Goal: Task Accomplishment & Management: Manage account settings

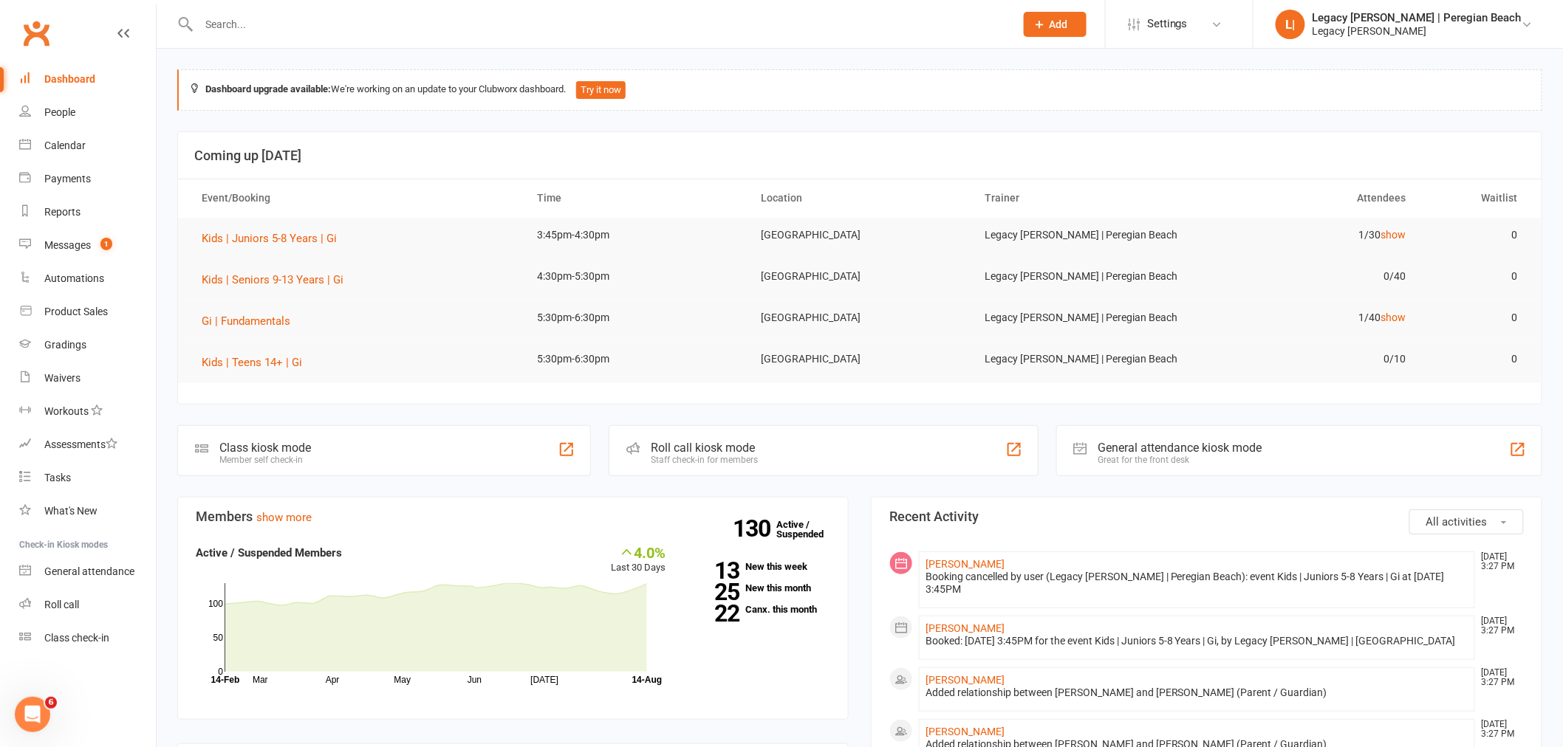
click at [282, 28] on input "text" at bounding box center [599, 24] width 810 height 21
click at [295, 21] on input "text" at bounding box center [599, 24] width 810 height 21
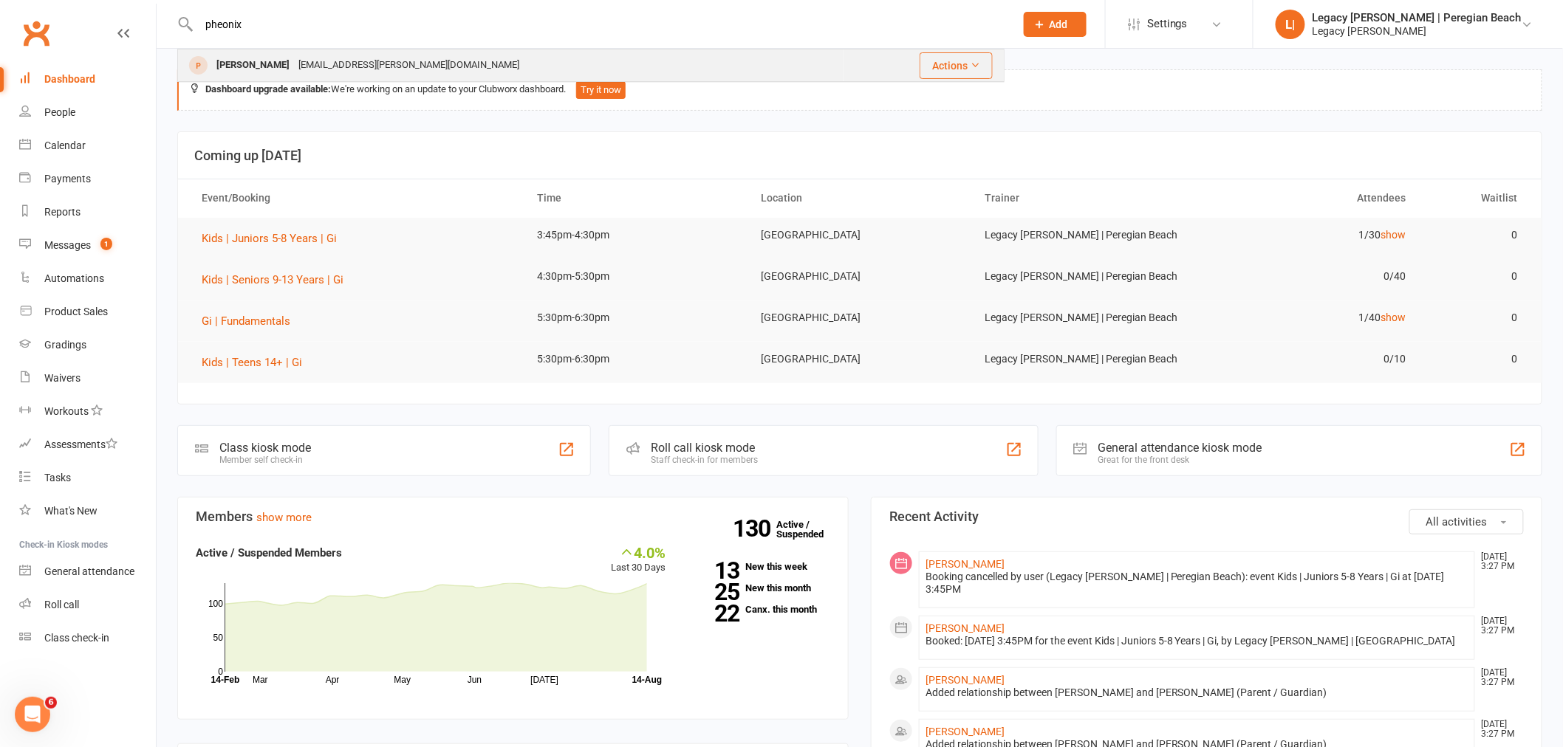
type input "pheonix"
click at [410, 59] on div "Phoenix Walker Cb.walker@live.com.au" at bounding box center [511, 65] width 664 height 30
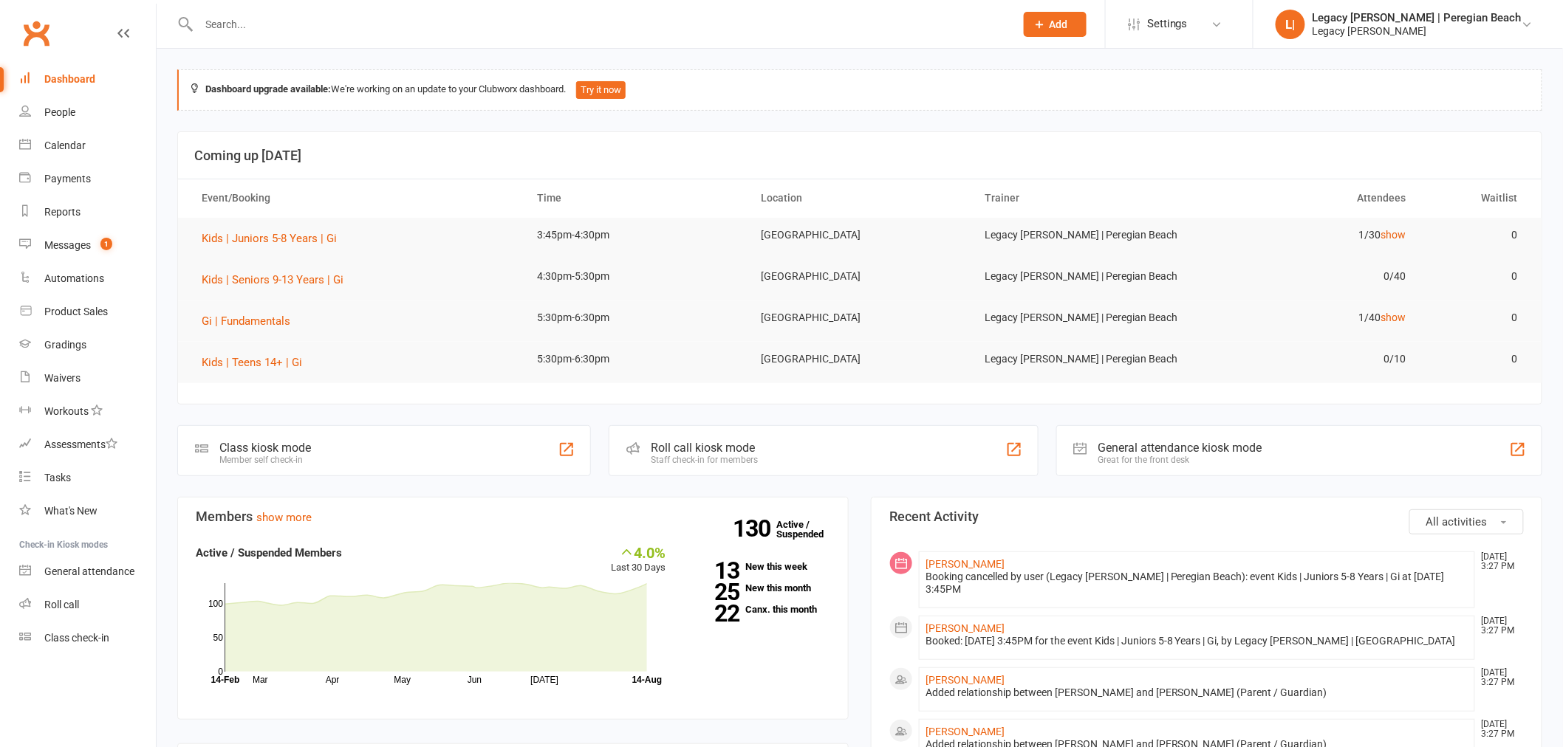
click at [320, 18] on input "text" at bounding box center [599, 24] width 810 height 21
type input "pheonix"
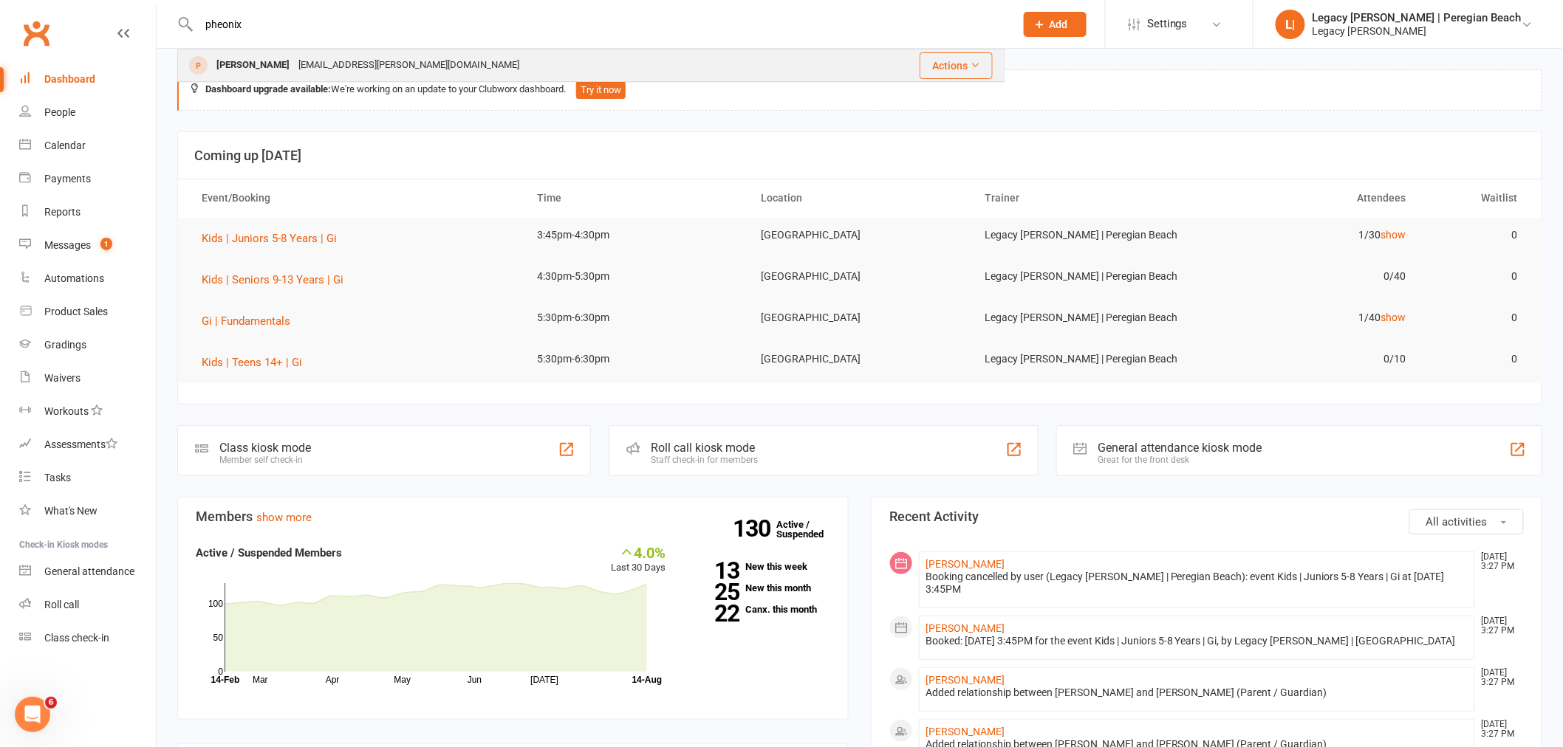
click at [363, 69] on div "Cb.walker@live.com.au" at bounding box center [409, 65] width 230 height 21
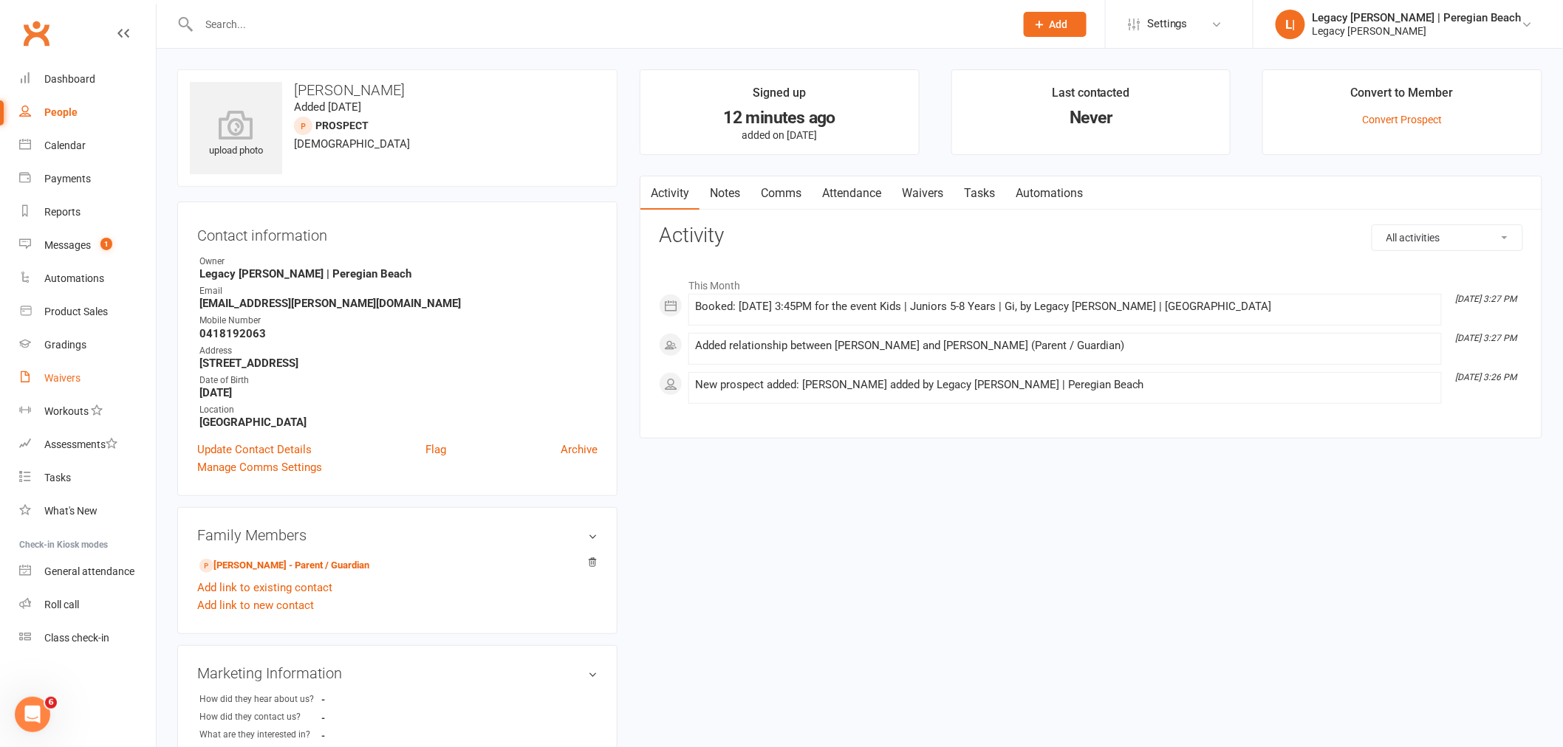
click at [69, 377] on div "Waivers" at bounding box center [62, 378] width 36 height 12
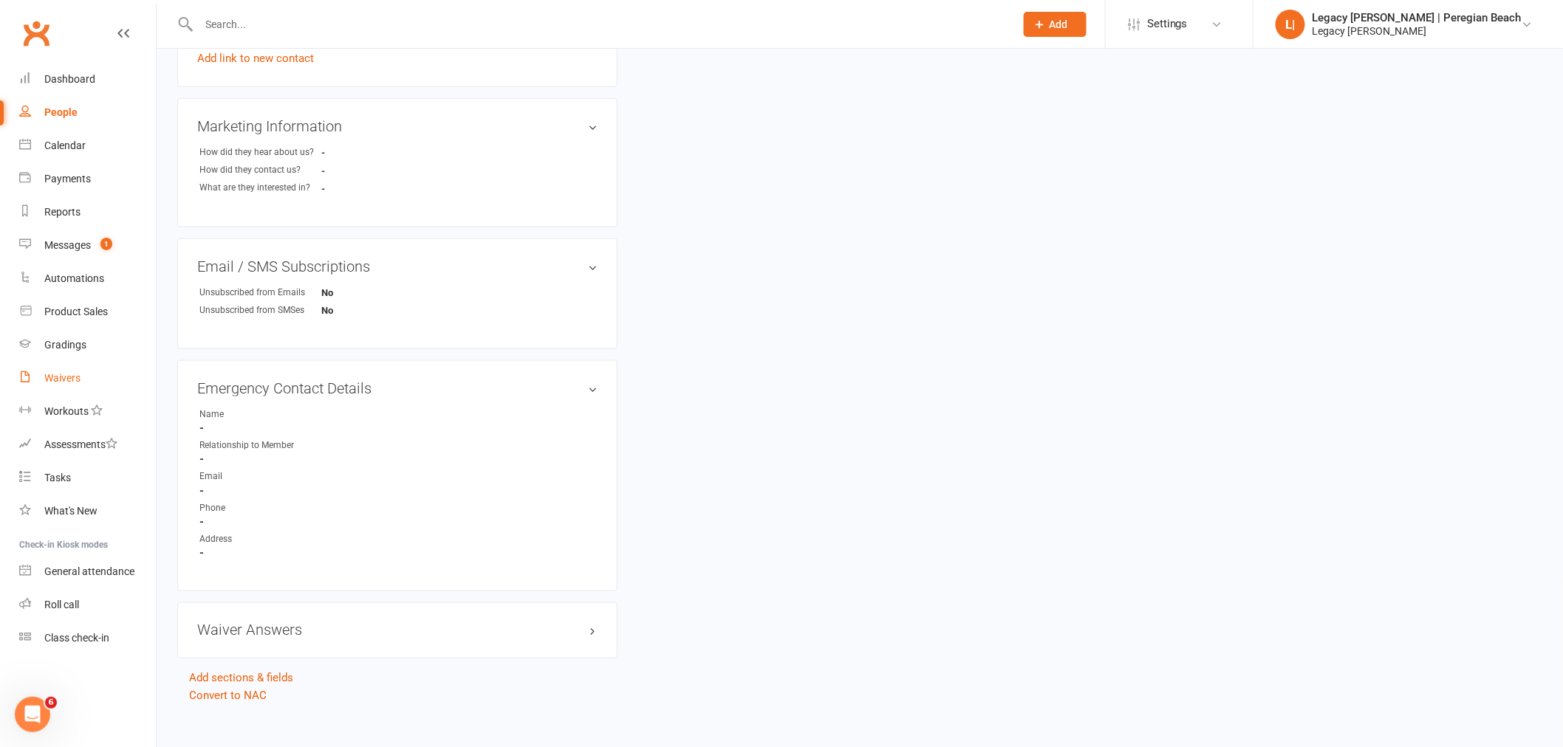
scroll to position [563, 0]
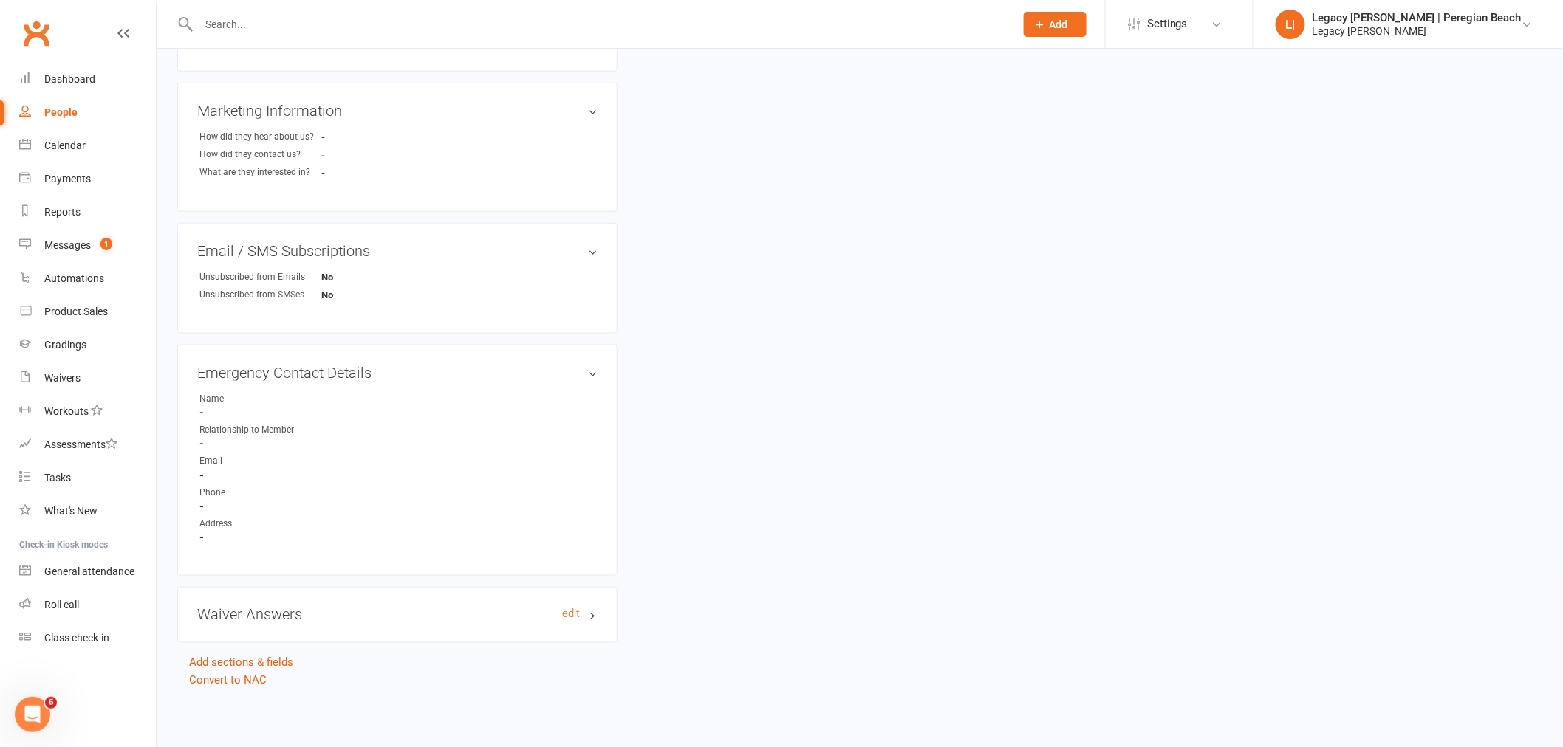
click at [285, 611] on h3 "Waiver Answers edit" at bounding box center [397, 615] width 400 height 16
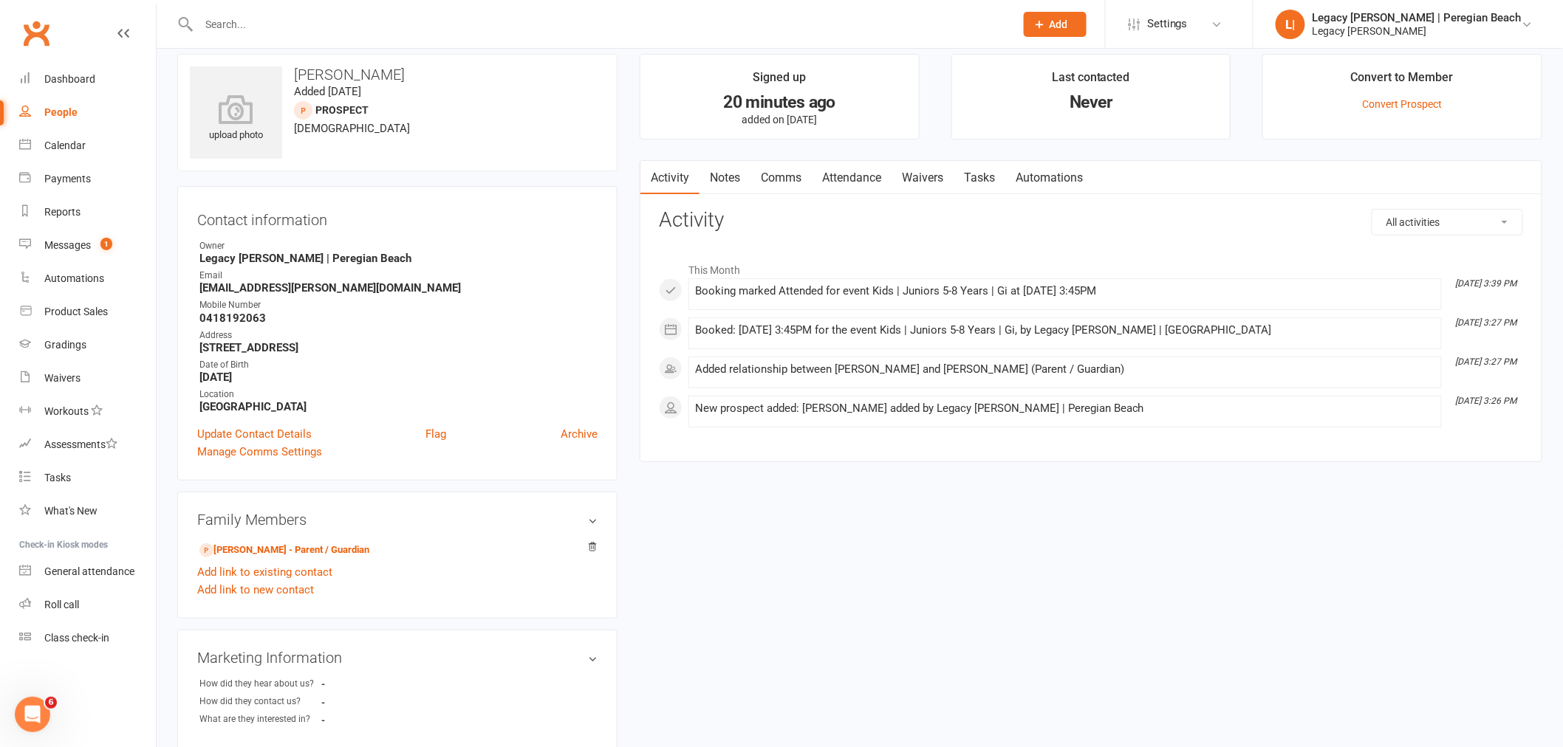
scroll to position [0, 0]
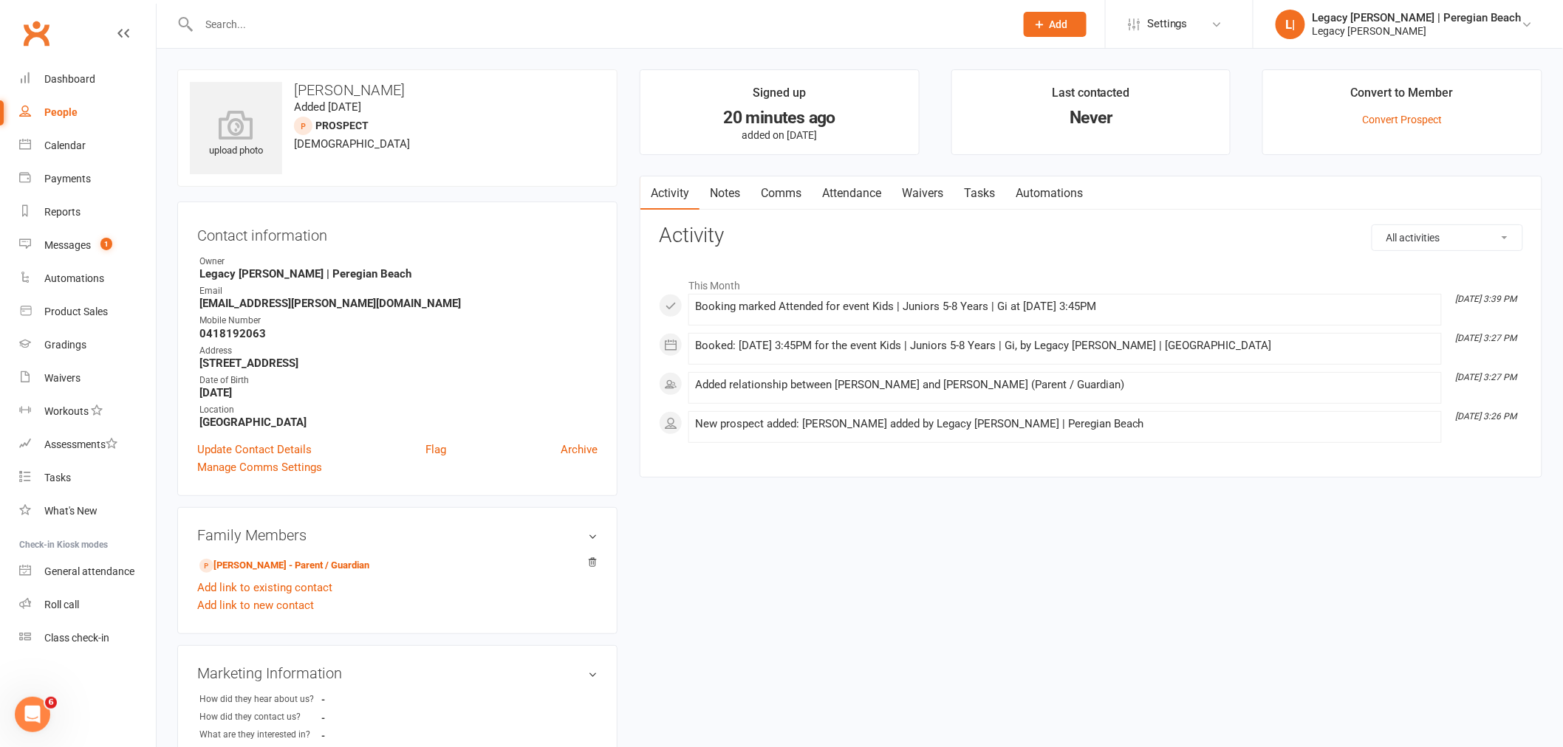
click at [919, 193] on link "Waivers" at bounding box center [922, 193] width 62 height 34
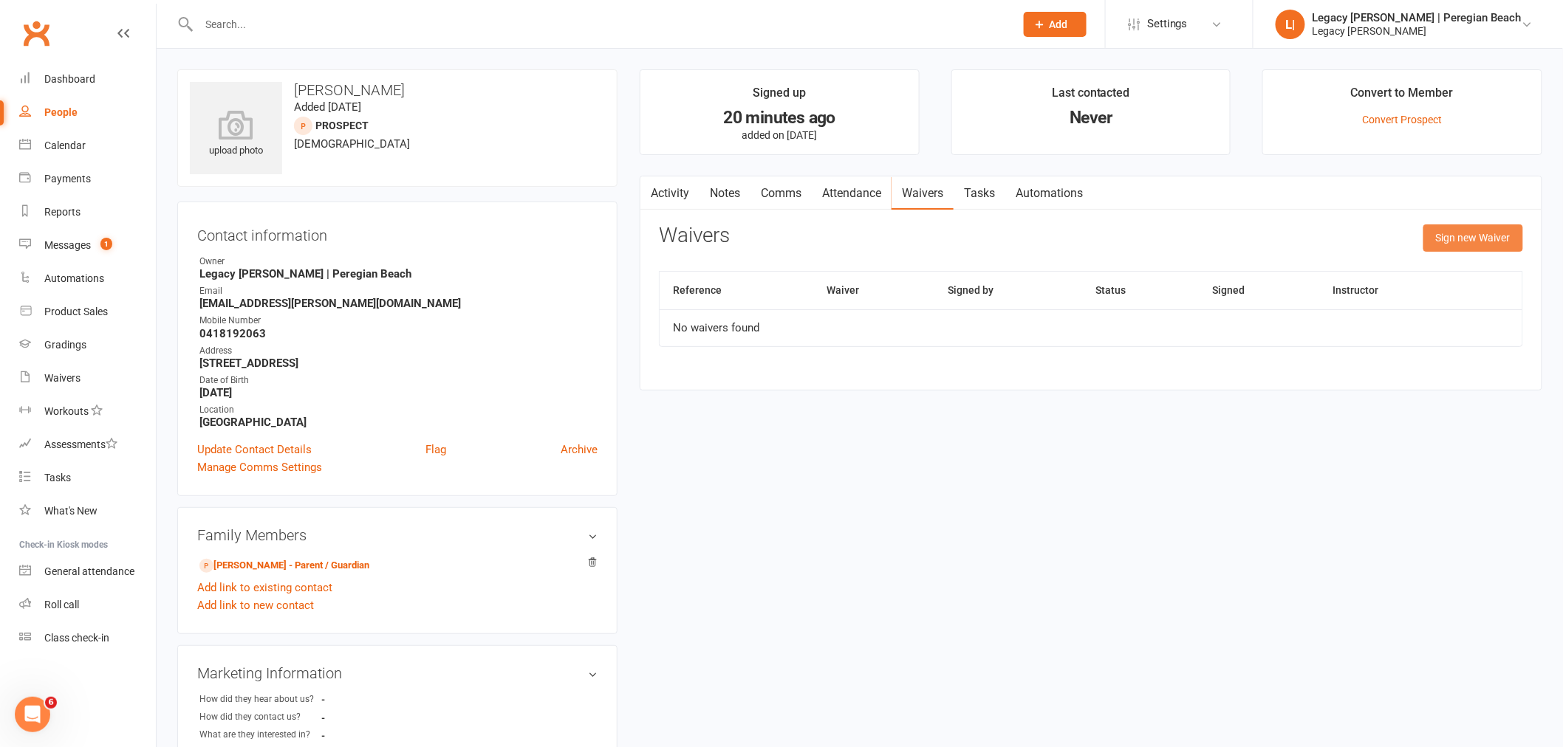
click at [1490, 244] on button "Sign new Waiver" at bounding box center [1473, 237] width 100 height 27
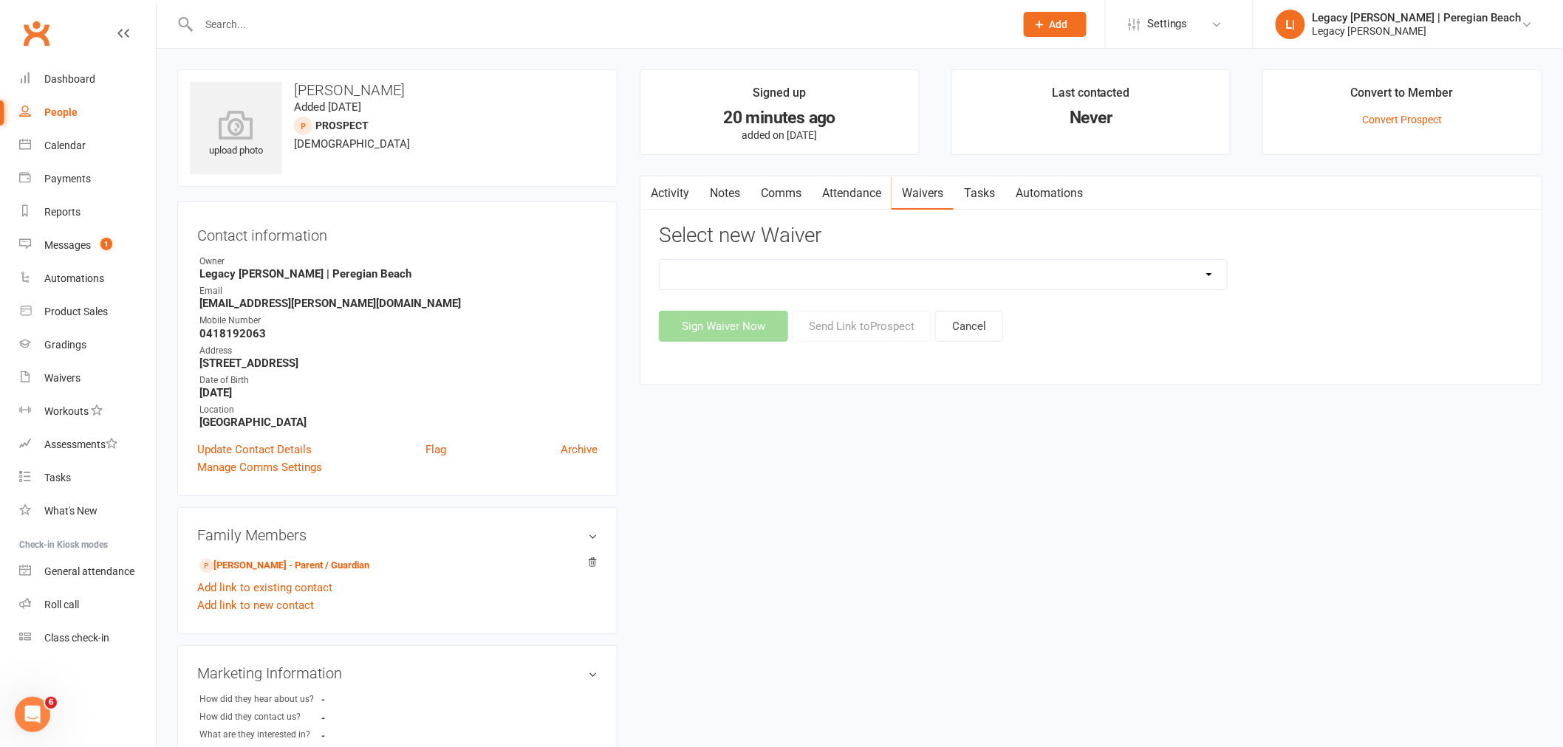
click at [755, 276] on select "2nd Week Free Trial 8-Week Commitment Program Cancellation Form Collect Payment…" at bounding box center [942, 275] width 567 height 30
select select "12630"
click at [659, 260] on select "2nd Week Free Trial 8-Week Commitment Program Cancellation Form Collect Payment…" at bounding box center [942, 275] width 567 height 30
click at [744, 326] on button "Sign Waiver Now" at bounding box center [723, 326] width 129 height 31
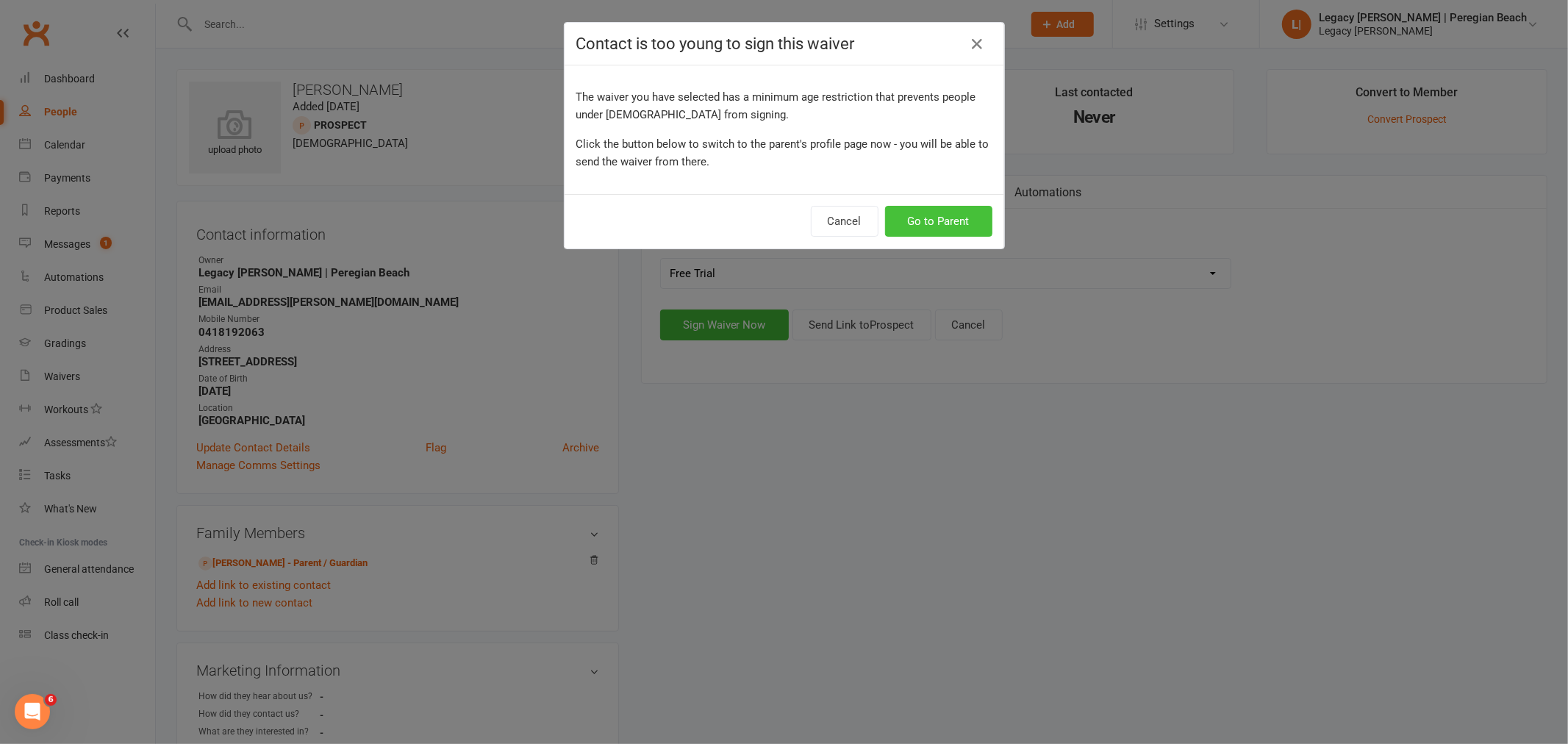
click at [936, 222] on button "Go to Parent" at bounding box center [939, 221] width 108 height 31
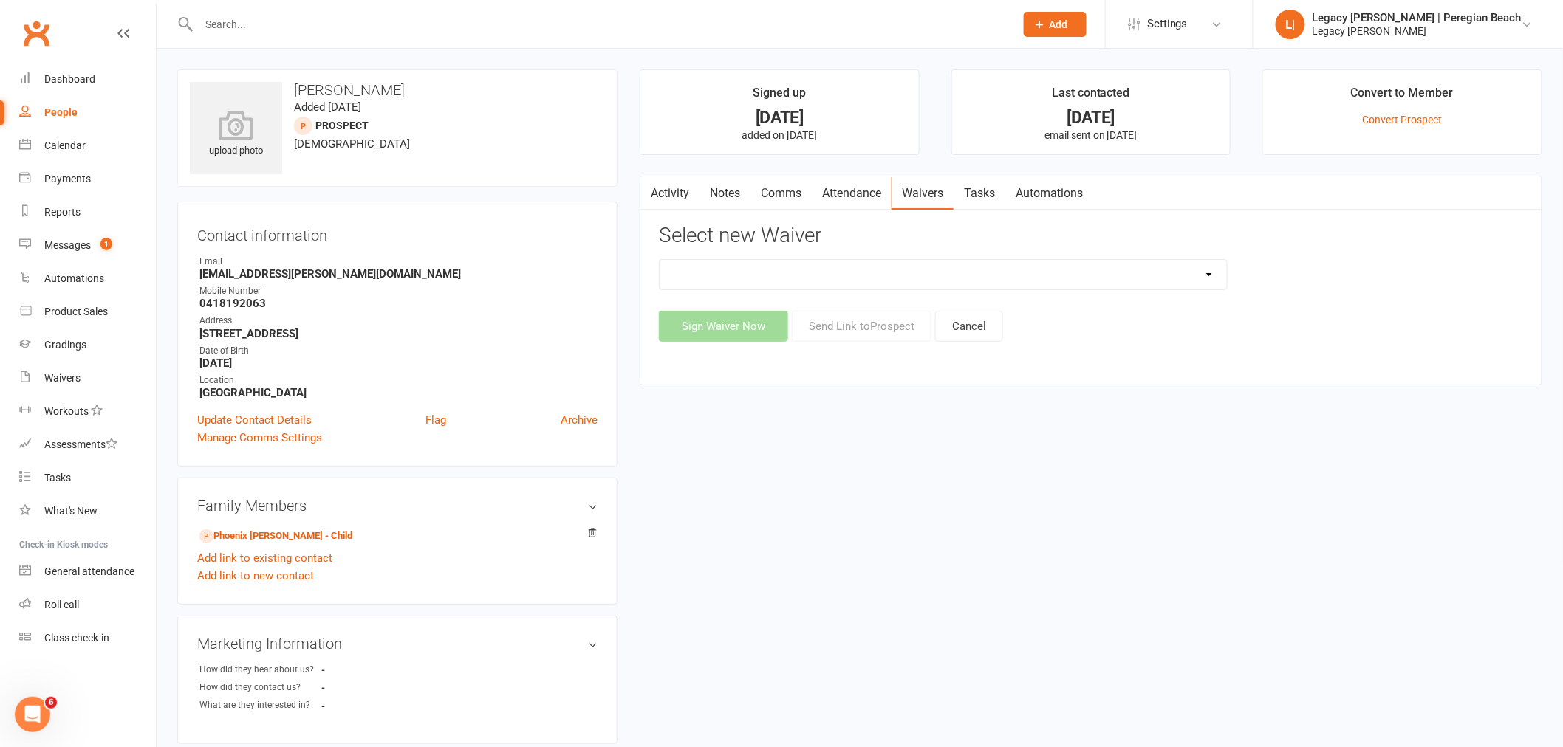
click at [1131, 278] on select "2nd Week Free Trial 8-Week Commitment Program Cancellation Form Collect Payment…" at bounding box center [942, 275] width 567 height 30
select select "12630"
click at [659, 260] on select "2nd Week Free Trial 8-Week Commitment Program Cancellation Form Collect Payment…" at bounding box center [942, 275] width 567 height 30
click at [879, 327] on button "Send Link to Prospect" at bounding box center [862, 326] width 140 height 31
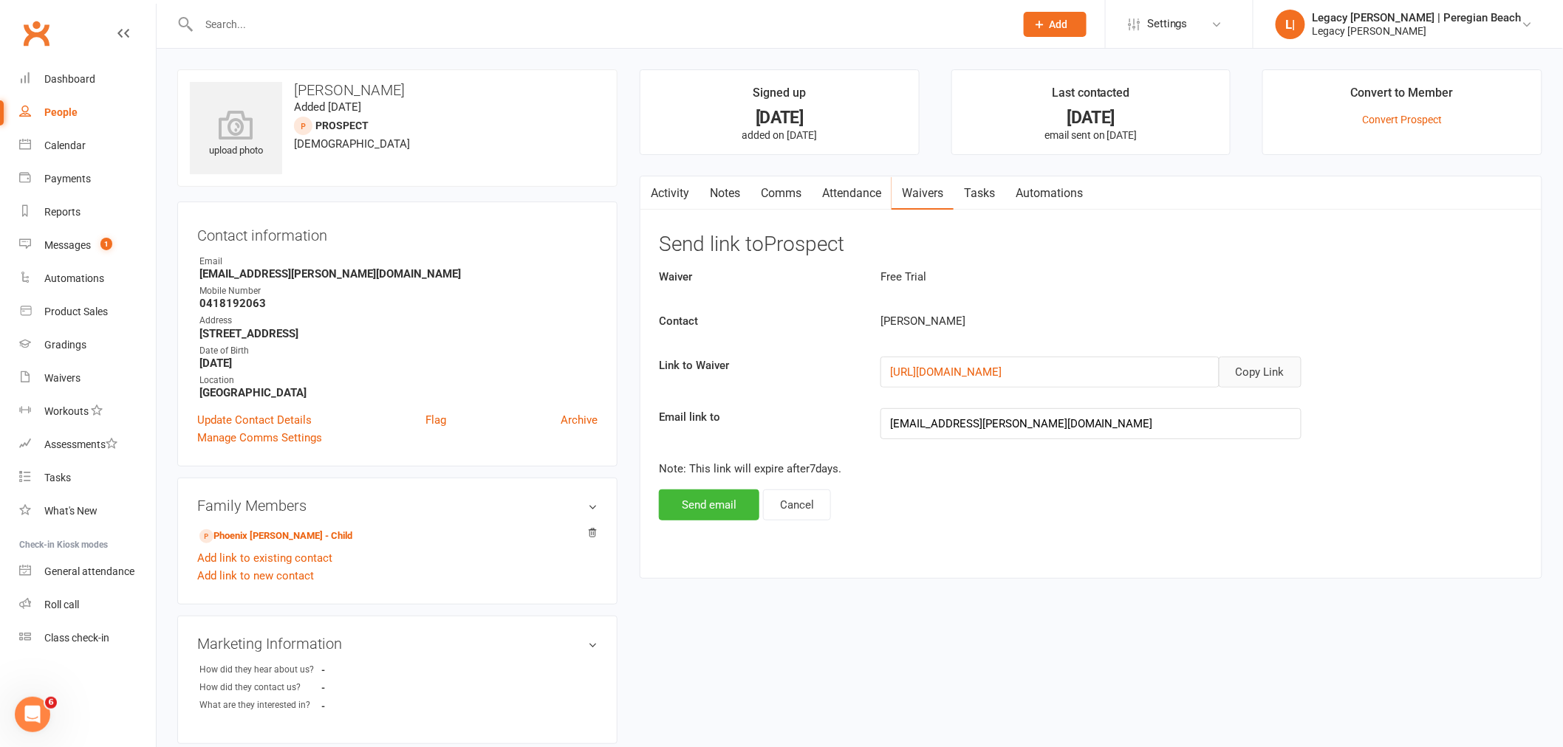
click at [1270, 372] on button "Copy Link" at bounding box center [1259, 372] width 83 height 31
click at [784, 191] on link "Comms" at bounding box center [780, 193] width 61 height 34
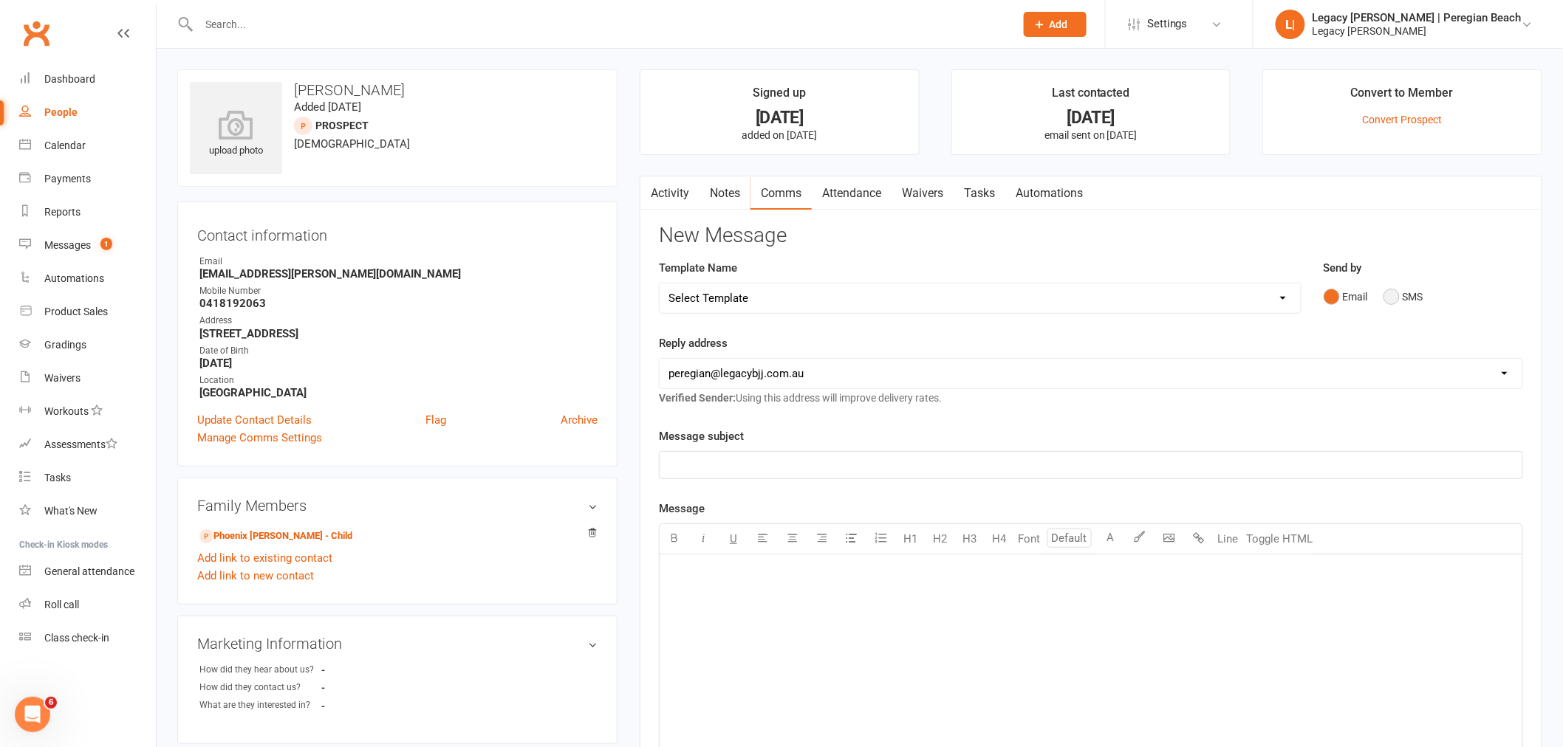
click at [1390, 296] on button "SMS" at bounding box center [1403, 297] width 40 height 28
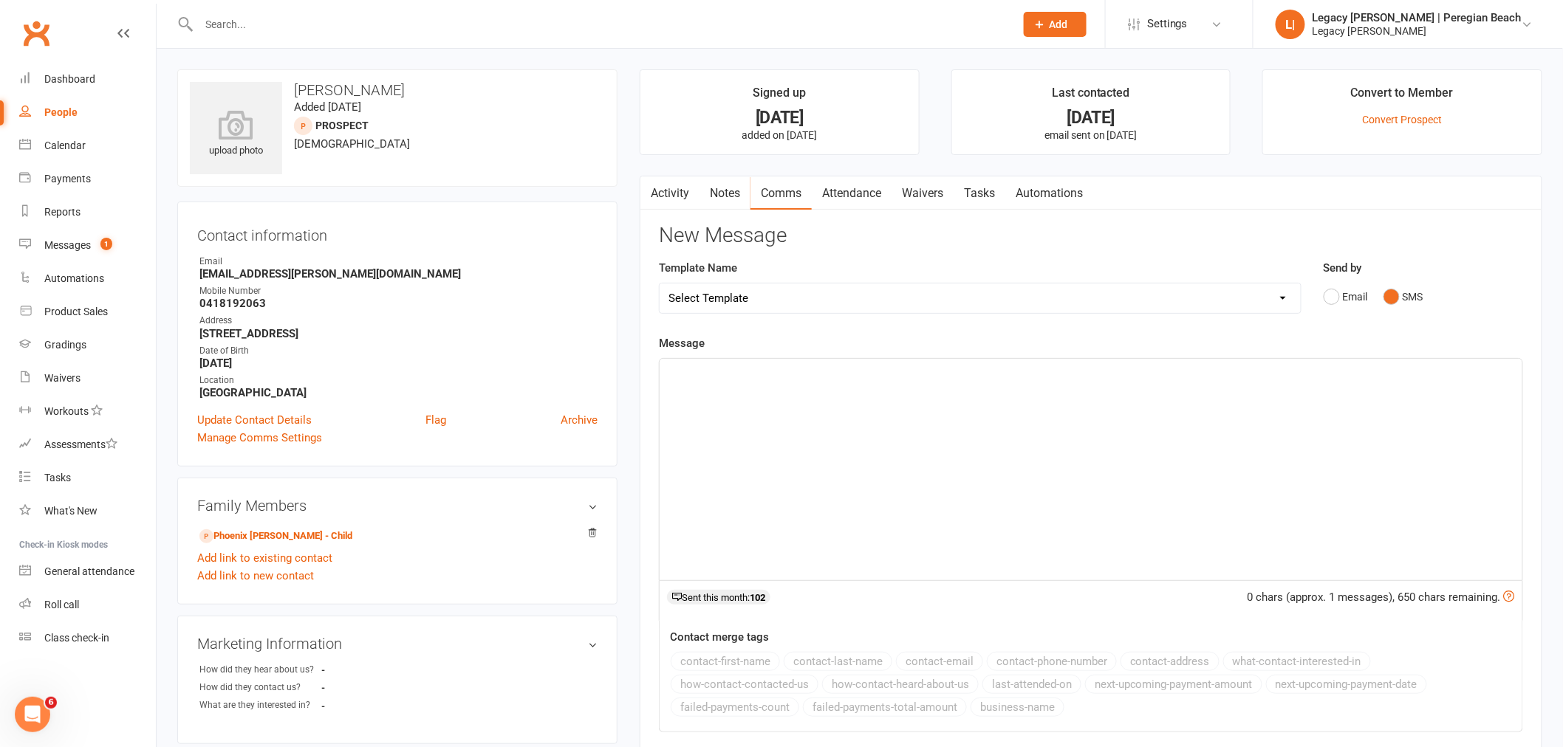
click at [770, 393] on div "﻿" at bounding box center [1090, 470] width 863 height 222
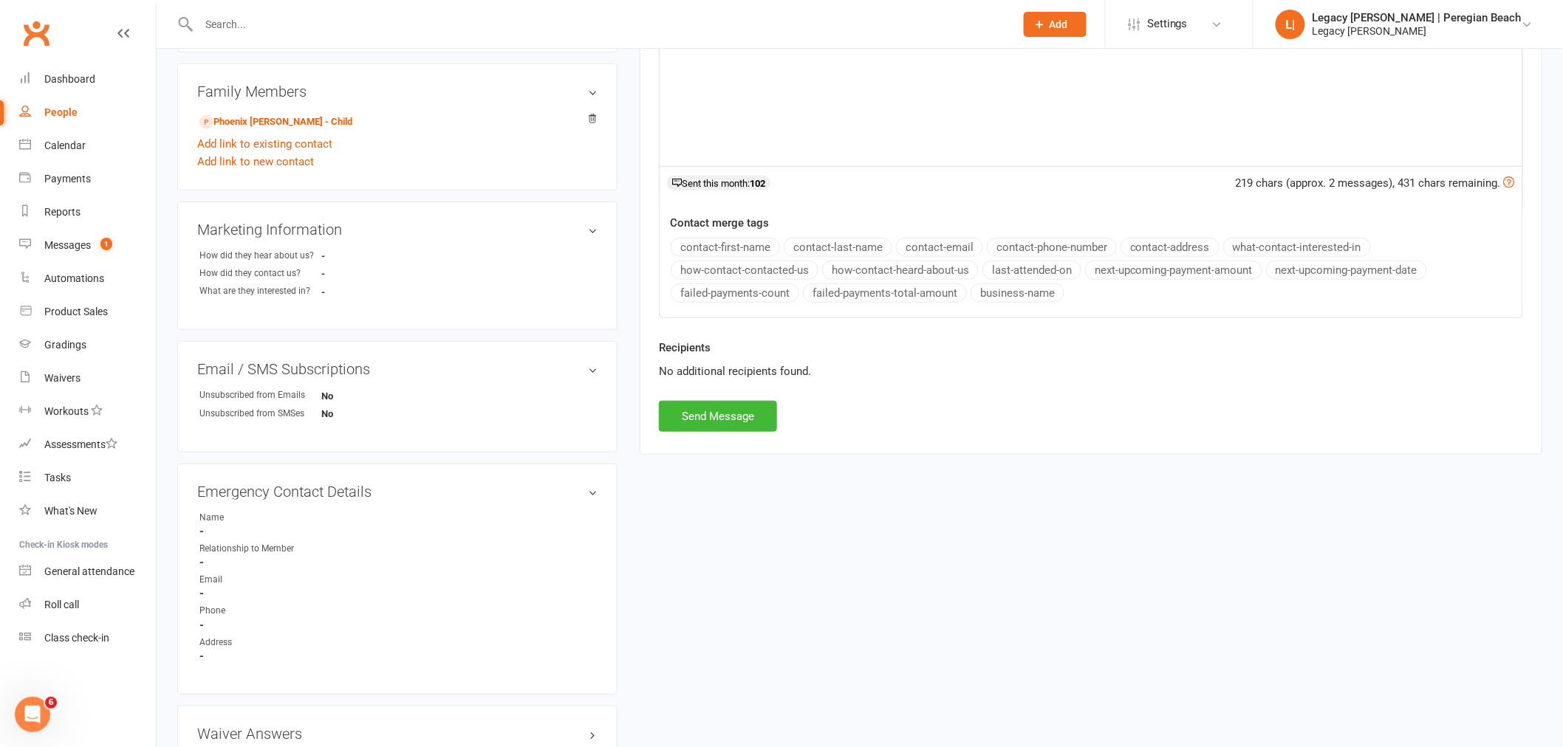
scroll to position [533, 0]
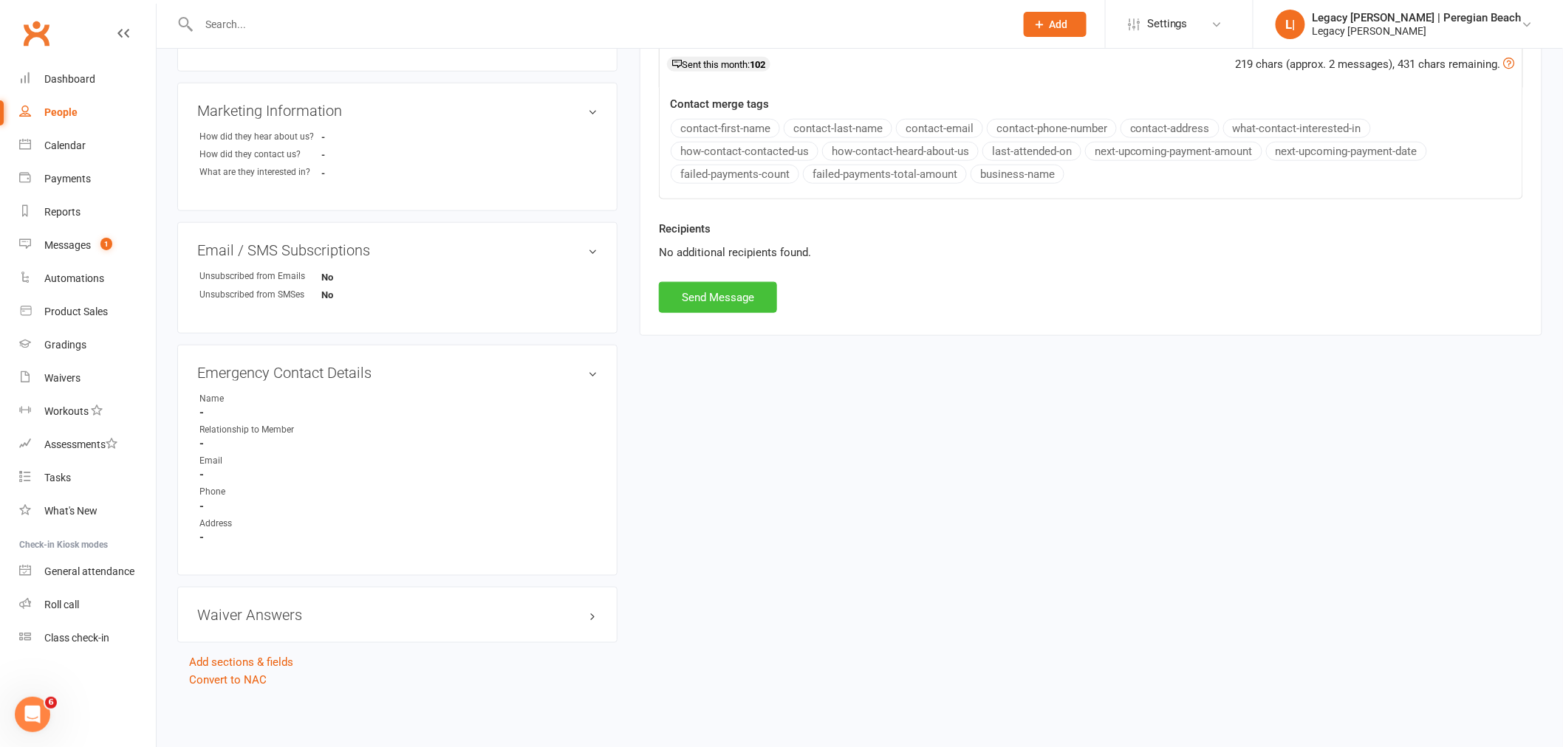
click at [722, 297] on button "Send Message" at bounding box center [718, 297] width 118 height 31
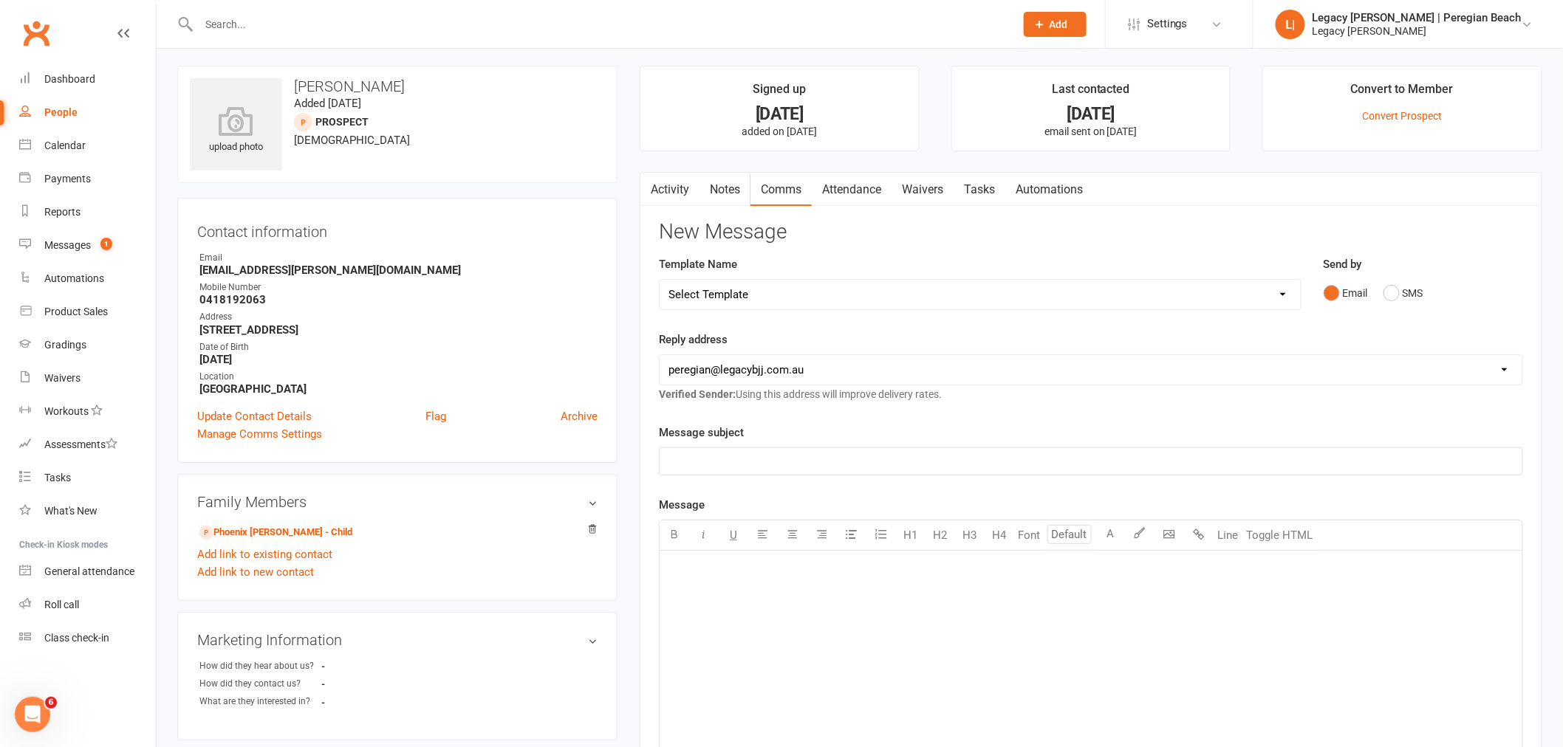
scroll to position [0, 0]
click at [283, 535] on link "Phoenix Walker - Child" at bounding box center [275, 537] width 153 height 16
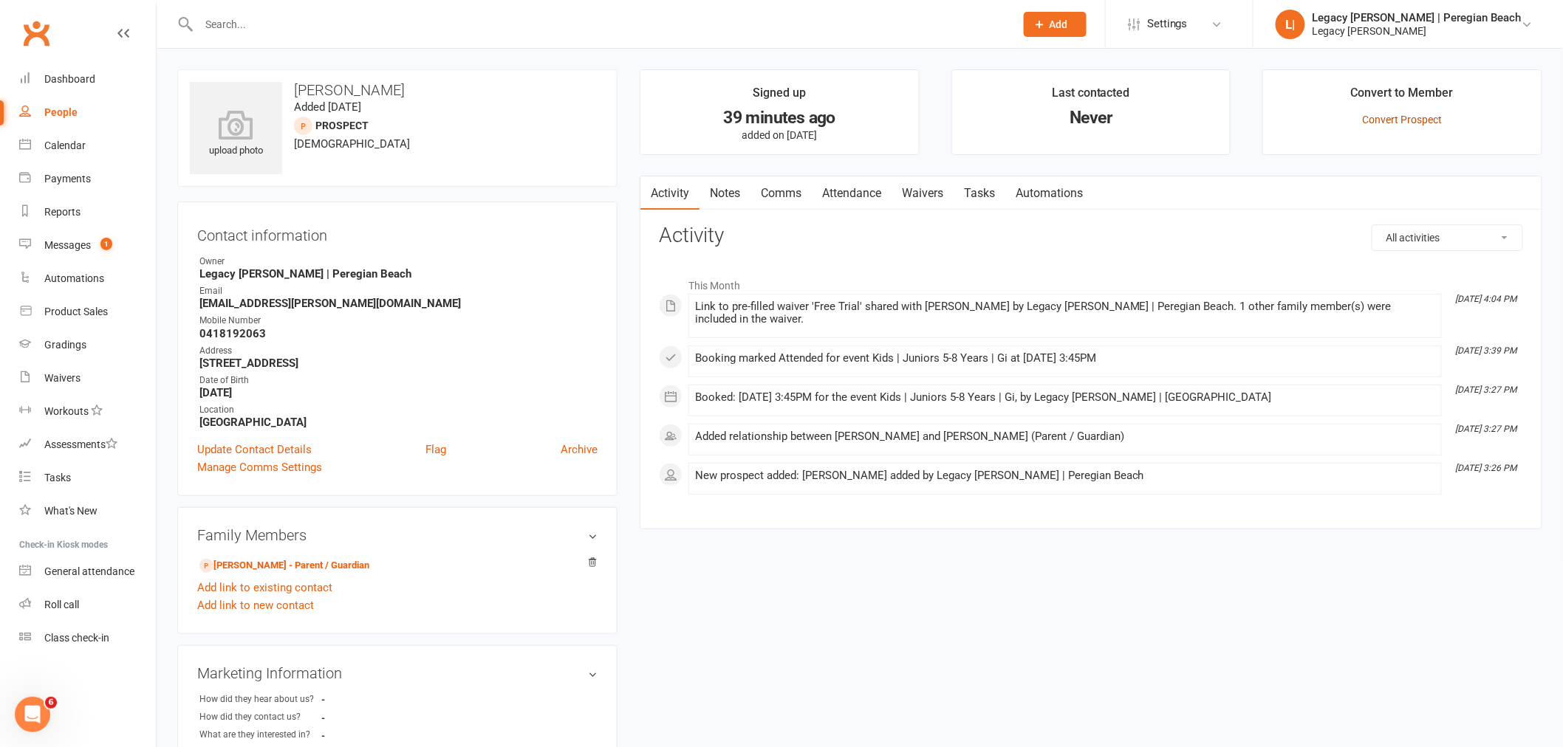
click at [1418, 118] on link "Convert Prospect" at bounding box center [1402, 120] width 80 height 12
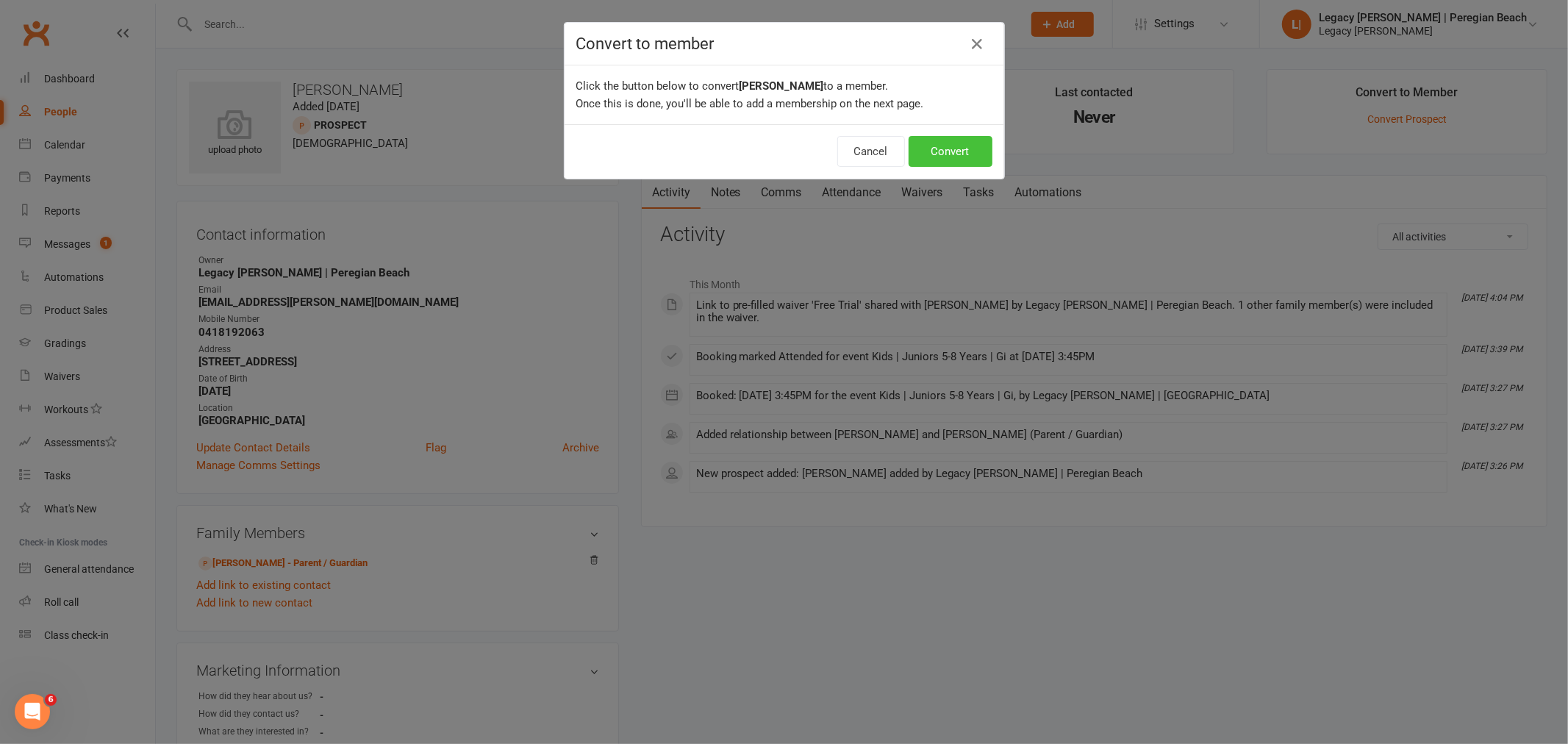
click at [940, 152] on button "Convert" at bounding box center [951, 151] width 84 height 31
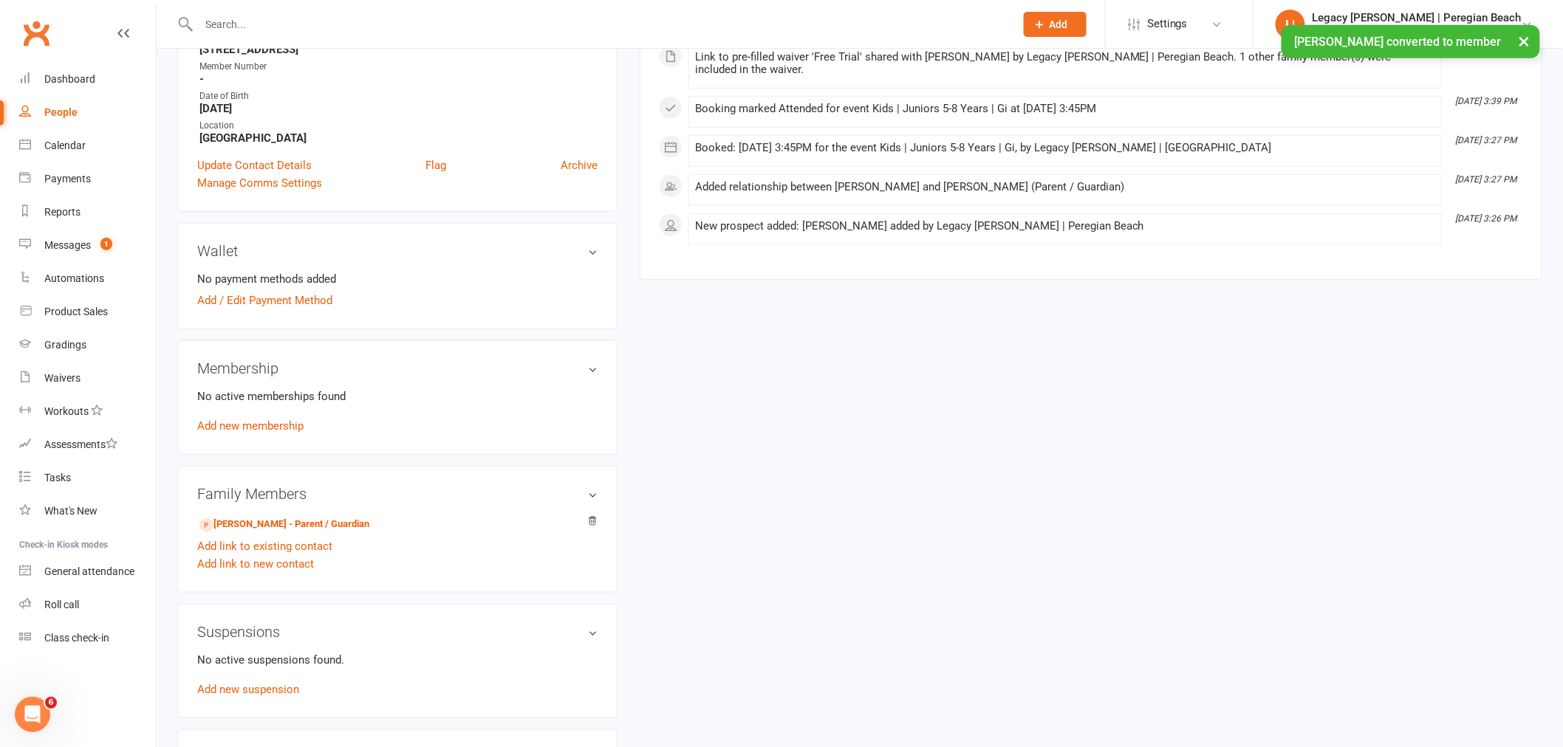
scroll to position [328, 0]
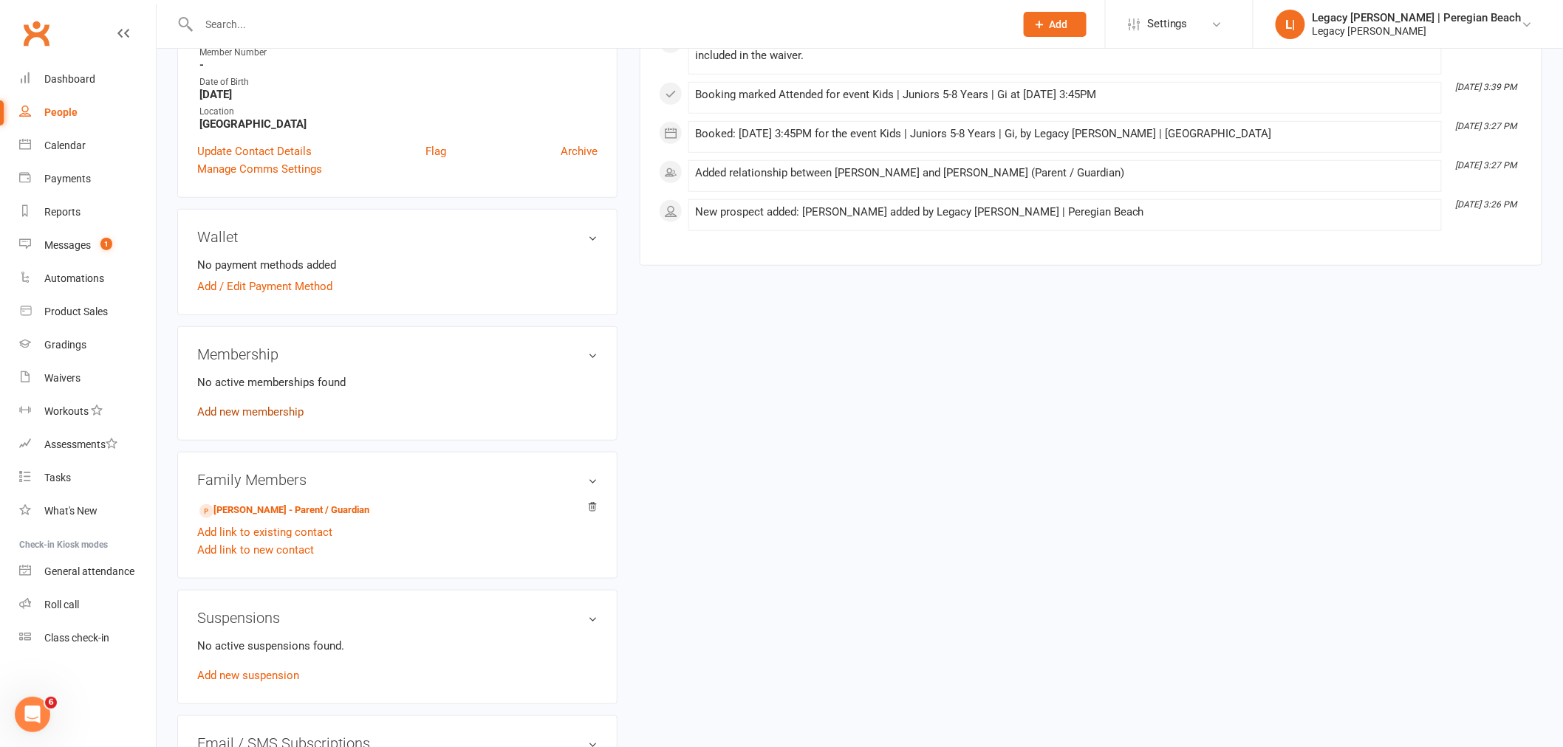
click at [288, 412] on link "Add new membership" at bounding box center [250, 411] width 106 height 13
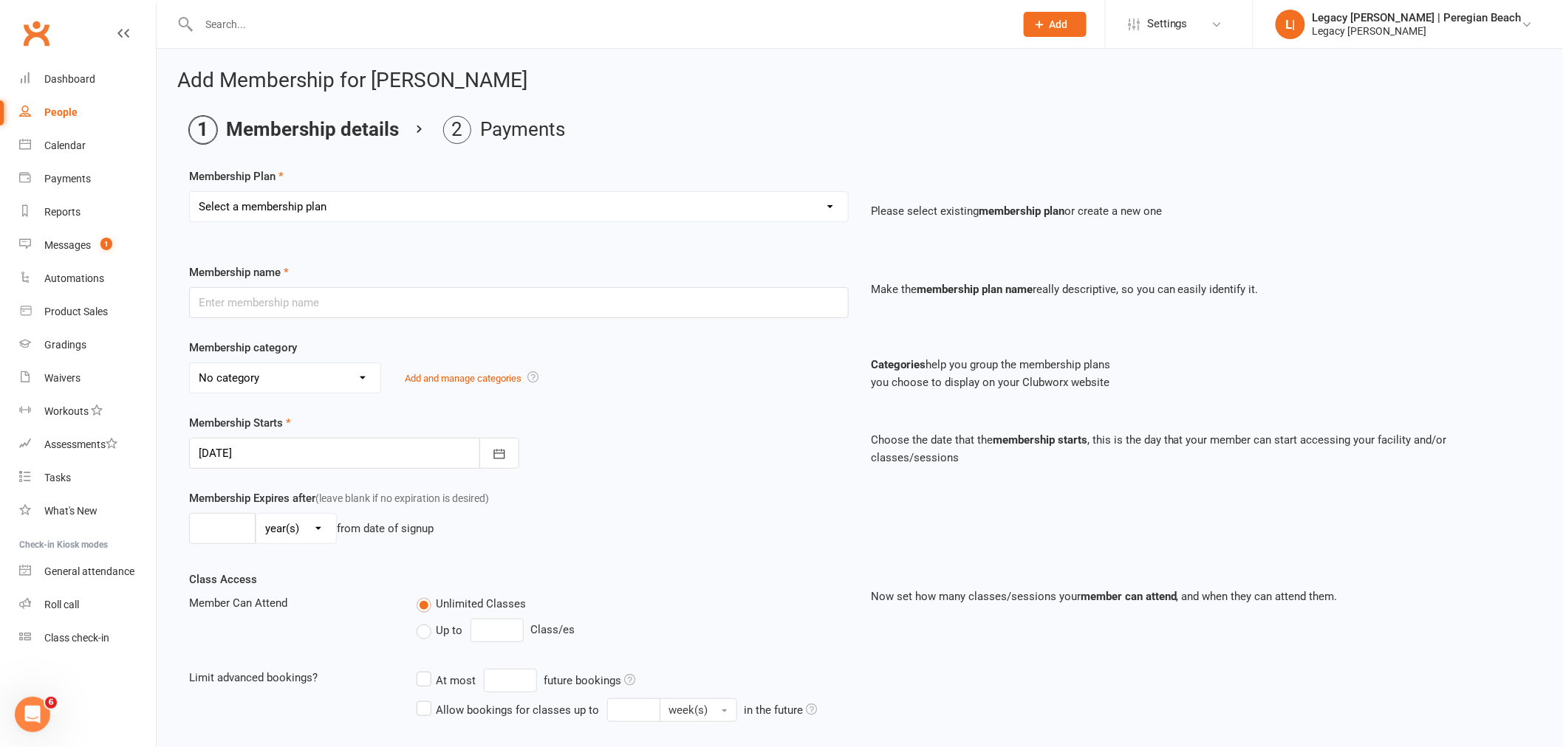
click at [493, 205] on select "Select a membership plan Create new Membership Plan ADULT | FREE TRIAL ADULT | …" at bounding box center [519, 207] width 658 height 30
select select "7"
click at [190, 192] on select "Select a membership plan Create new Membership Plan ADULT | FREE TRIAL ADULT | …" at bounding box center [519, 207] width 658 height 30
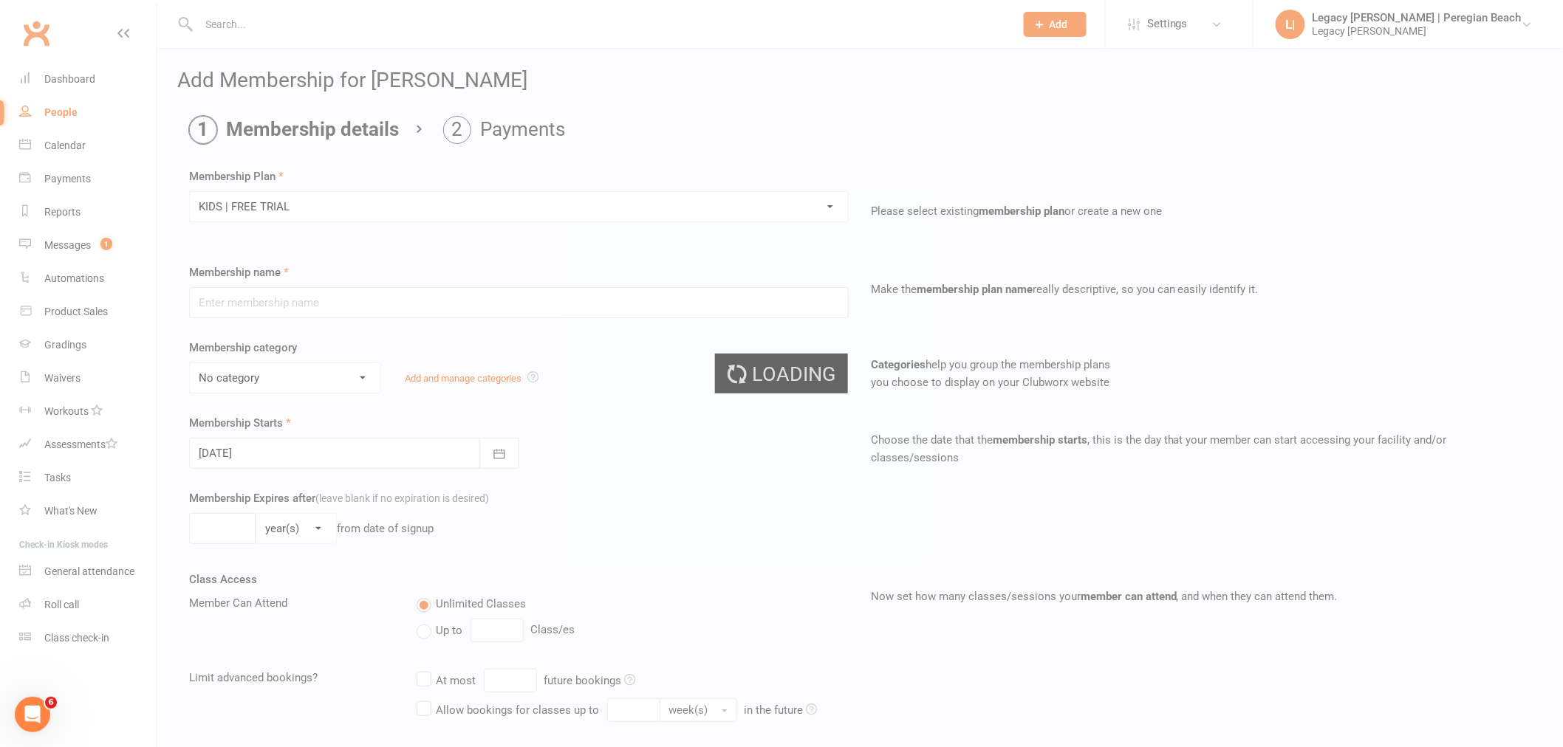
type input "KIDS | FREE TRIAL"
select select "5"
type input "1"
select select "1"
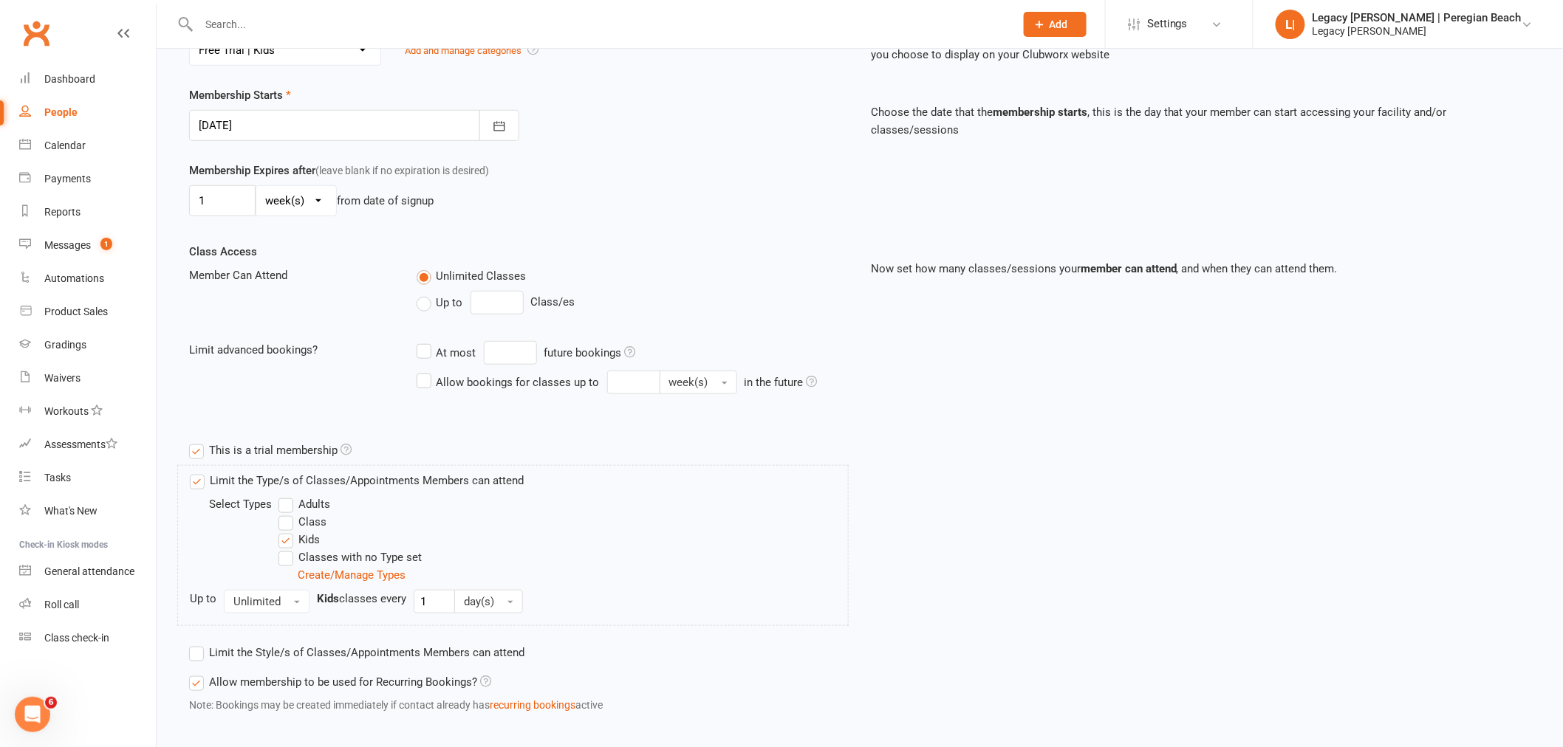
scroll to position [402, 0]
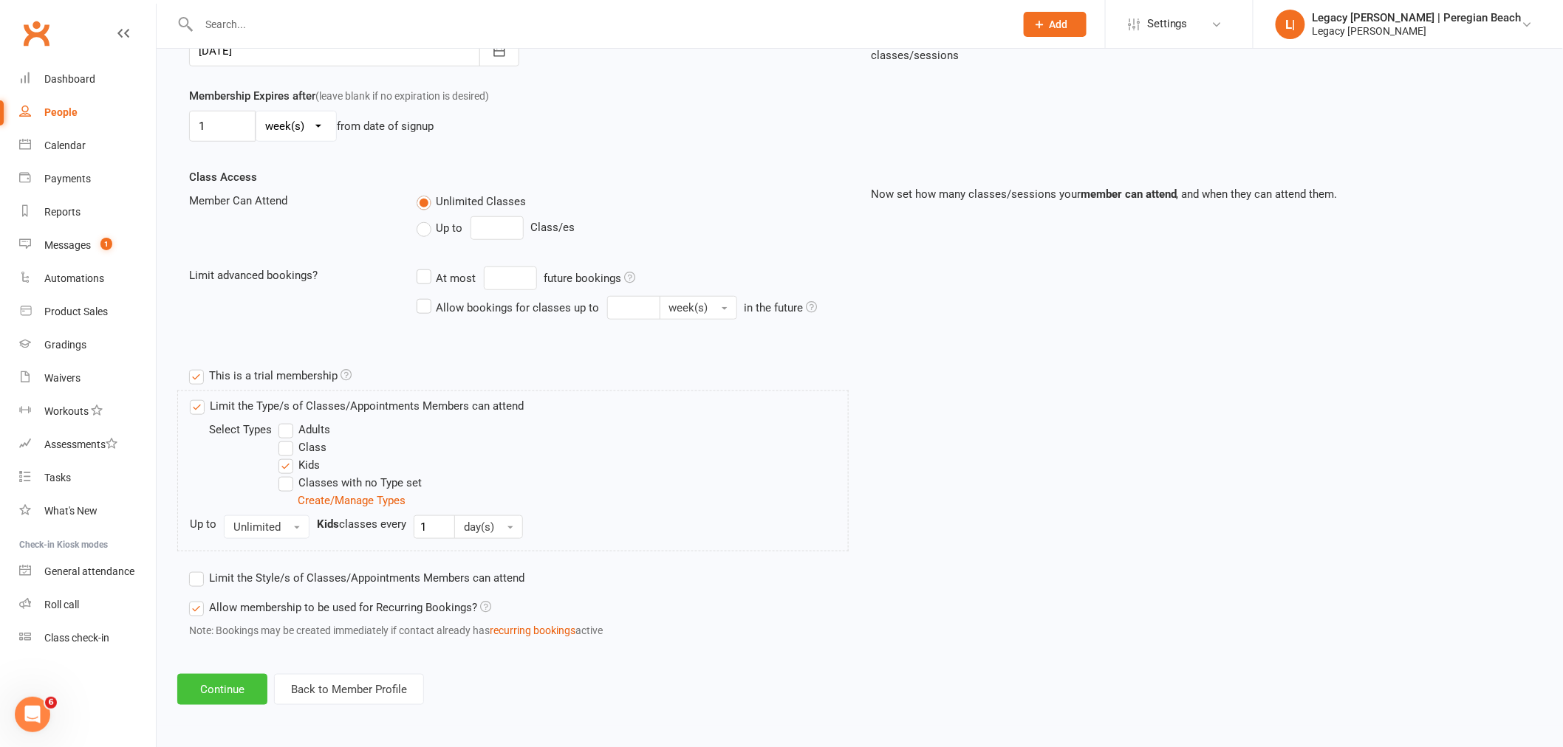
click at [226, 687] on button "Continue" at bounding box center [222, 689] width 90 height 31
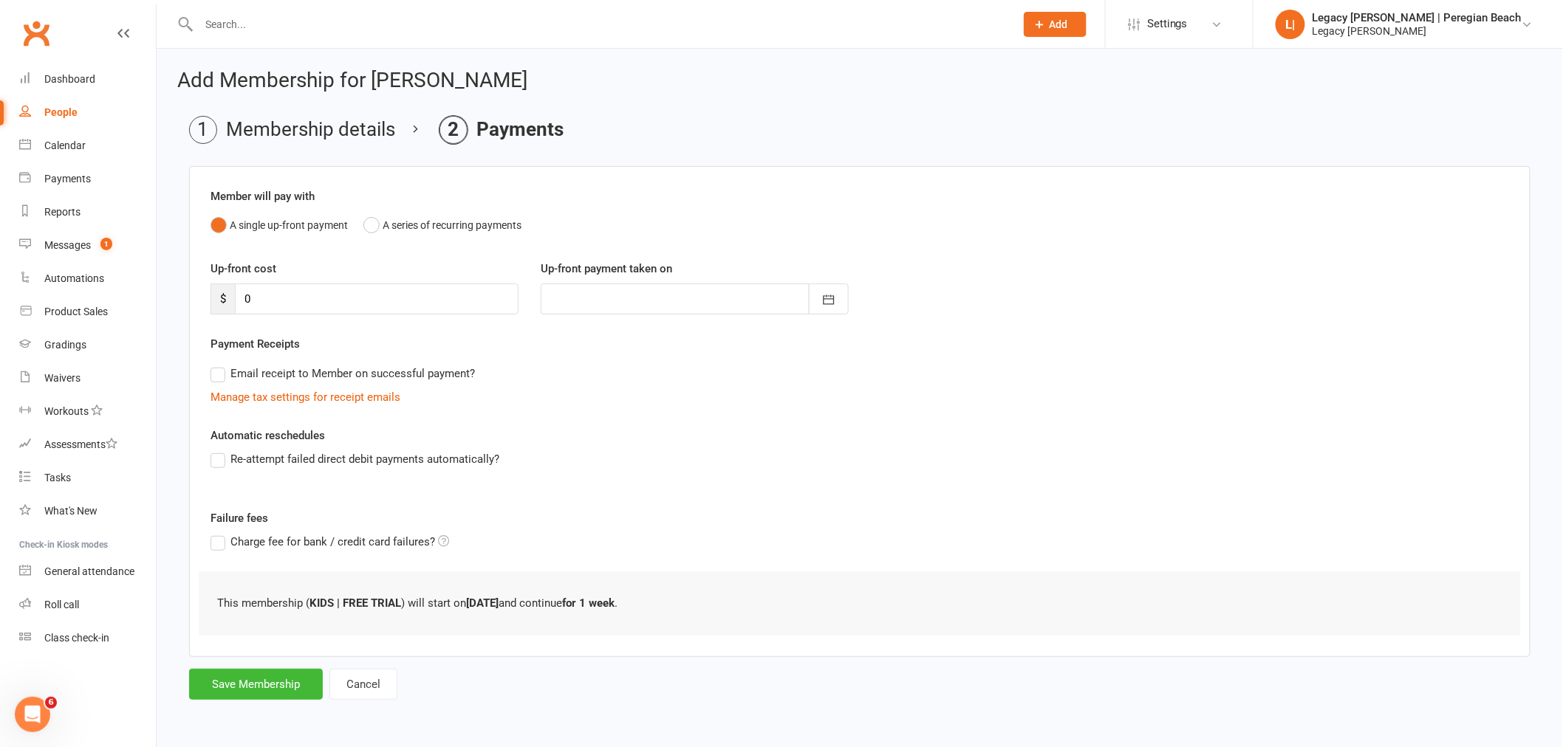
scroll to position [0, 0]
click at [275, 690] on button "Save Membership" at bounding box center [256, 684] width 134 height 31
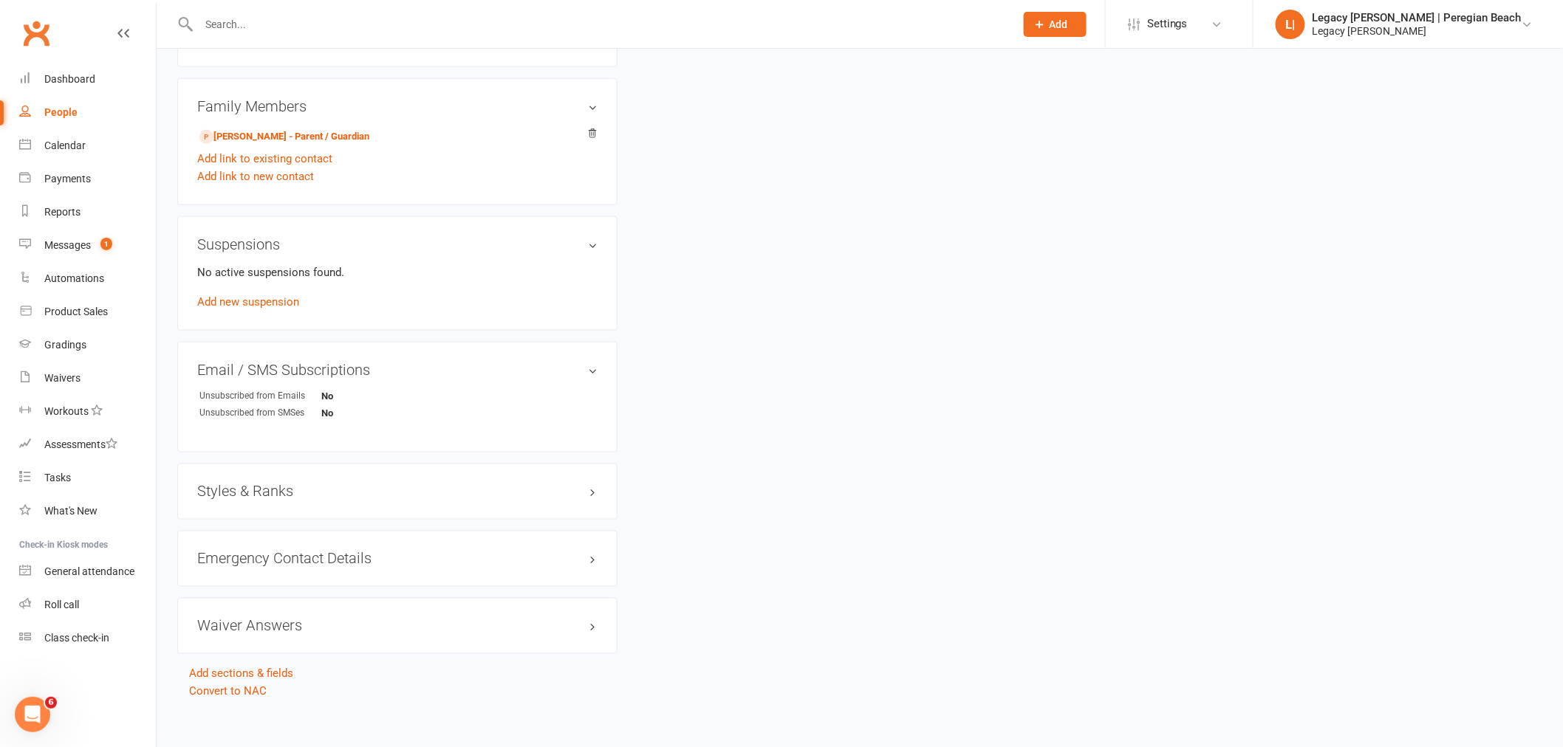
scroll to position [776, 0]
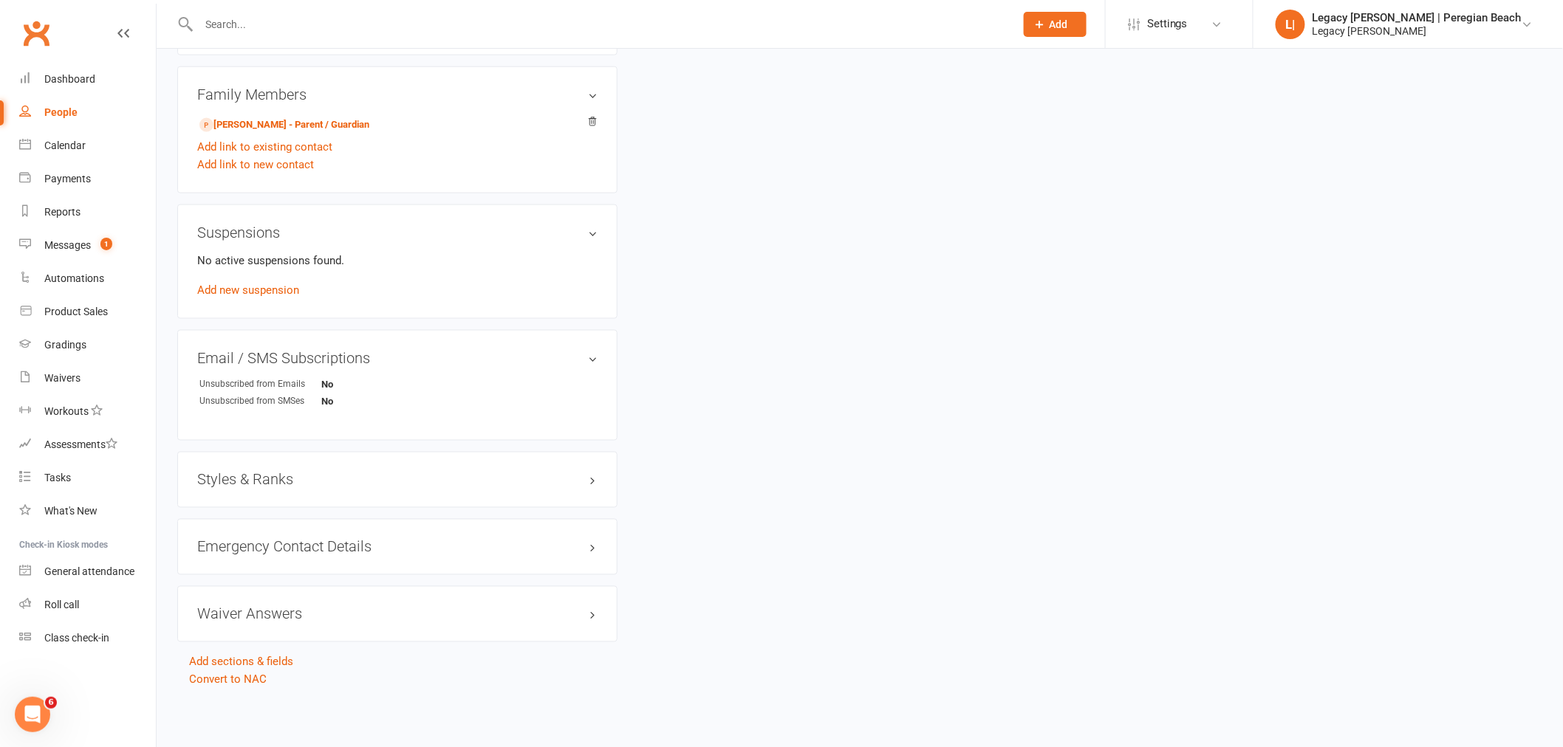
click at [257, 481] on h3 "Styles & Ranks" at bounding box center [397, 480] width 400 height 16
click at [244, 535] on link "Add new style" at bounding box center [231, 537] width 69 height 13
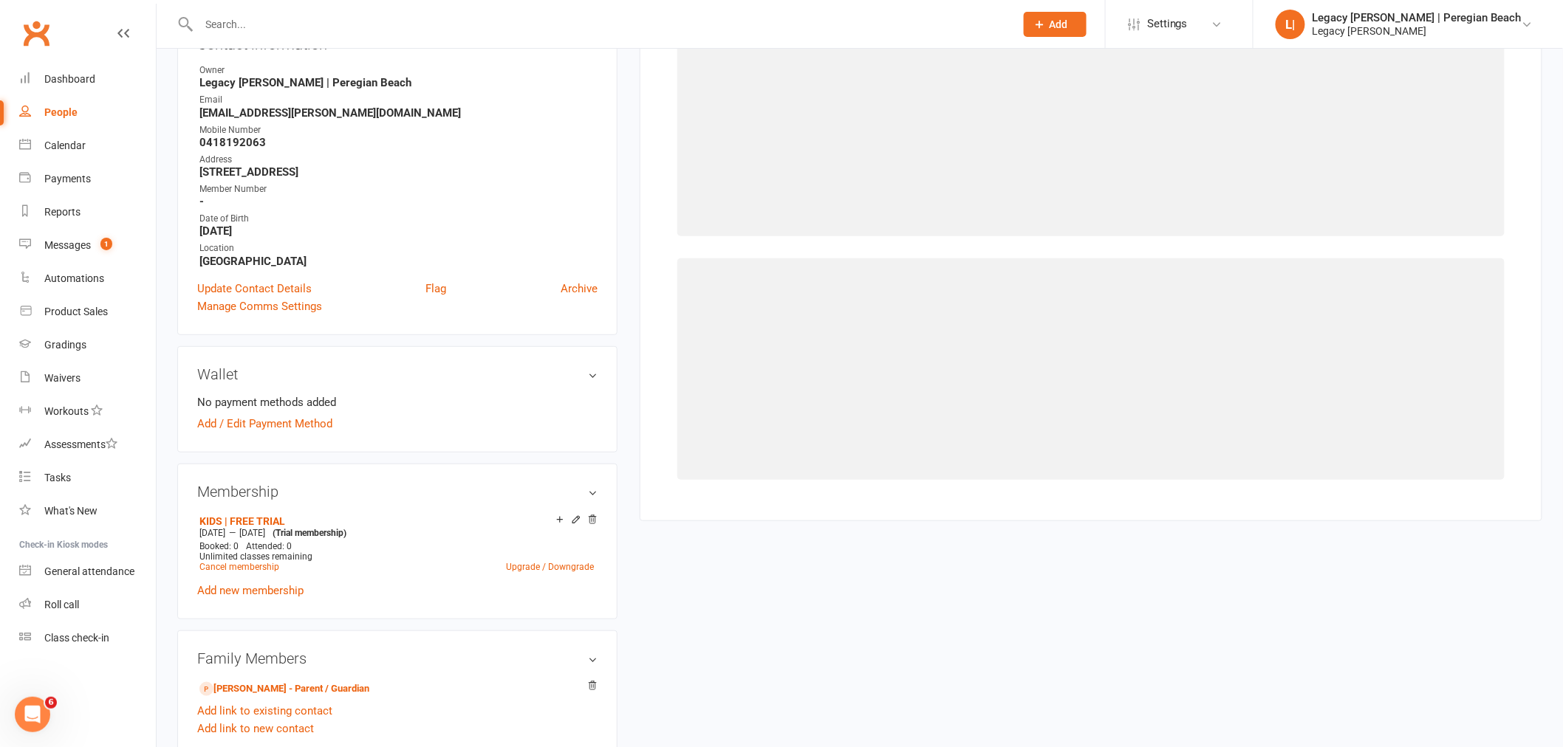
scroll to position [126, 0]
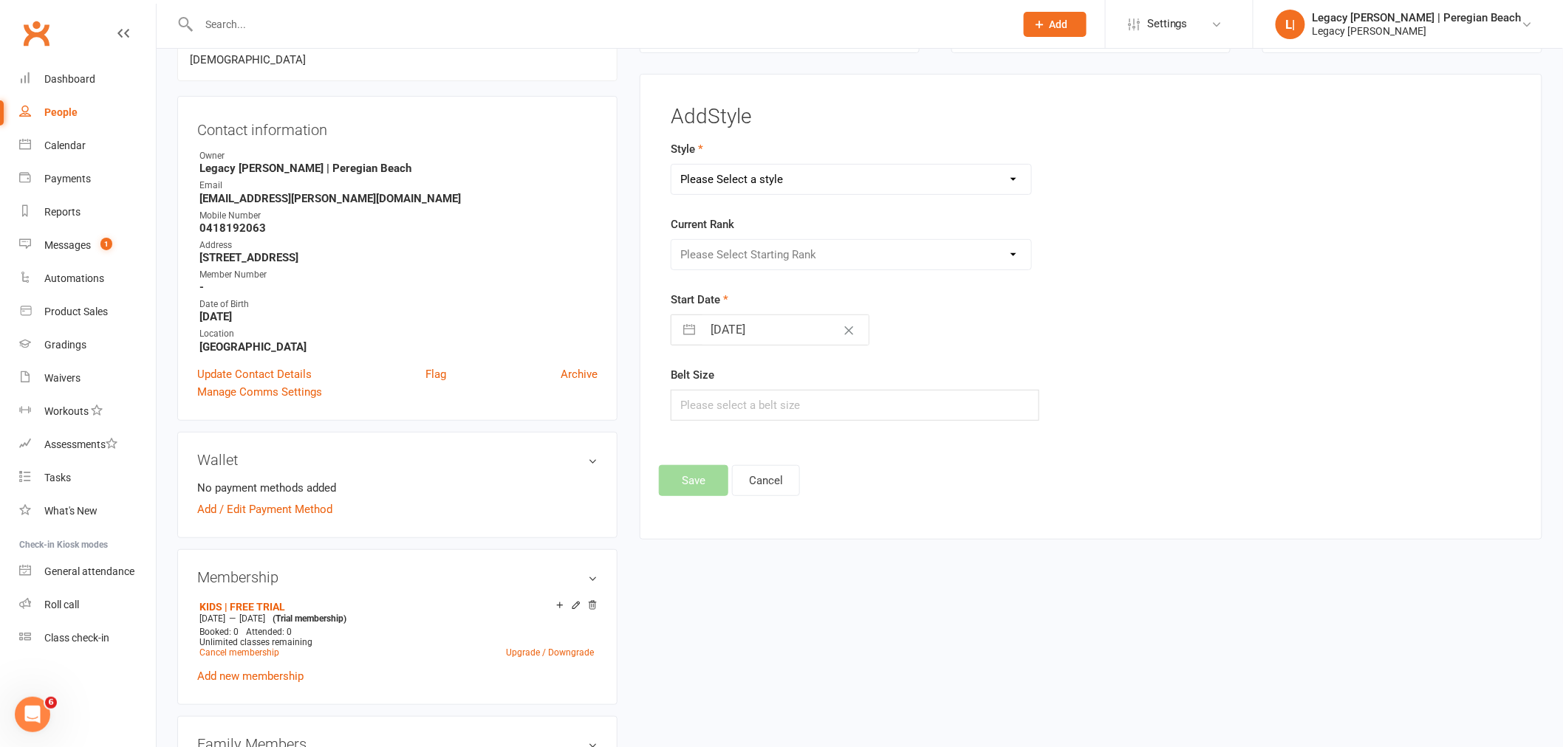
click at [941, 187] on select "Please Select a style Jiu Jitsu Kids Jiu Jitsu Sponsorship" at bounding box center [851, 180] width 360 height 30
select select "3395"
click at [671, 165] on select "Please Select a style Jiu Jitsu Kids Jiu Jitsu Sponsorship" at bounding box center [851, 180] width 360 height 30
click at [832, 266] on select "Please Select Starting Rank White Belt White Belt - 1 Stripe White Belt 2 Strip…" at bounding box center [851, 255] width 360 height 30
select select "40067"
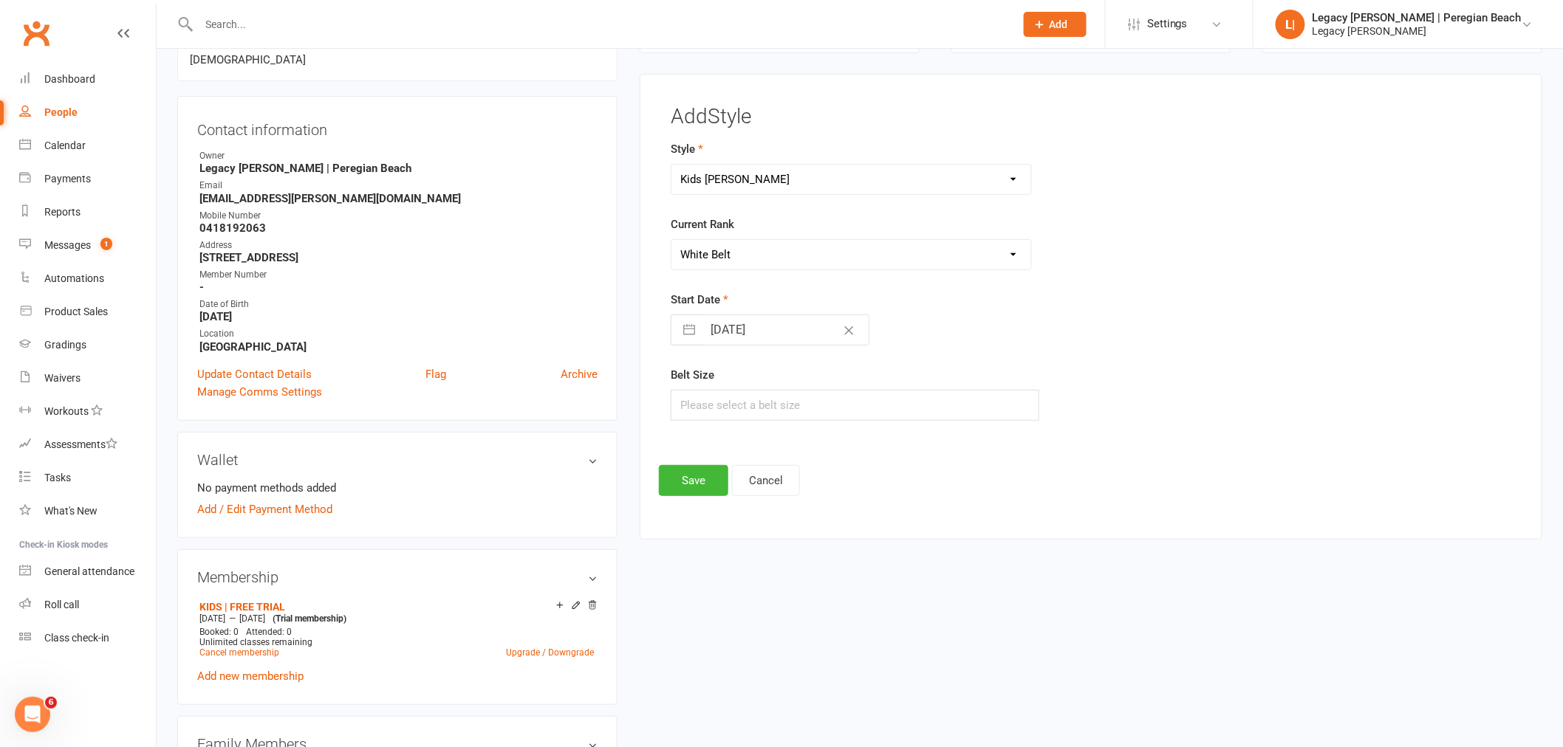
click at [671, 240] on select "Please Select Starting Rank White Belt White Belt - 1 Stripe White Belt 2 Strip…" at bounding box center [851, 255] width 360 height 30
click at [706, 486] on button "Save" at bounding box center [693, 480] width 69 height 31
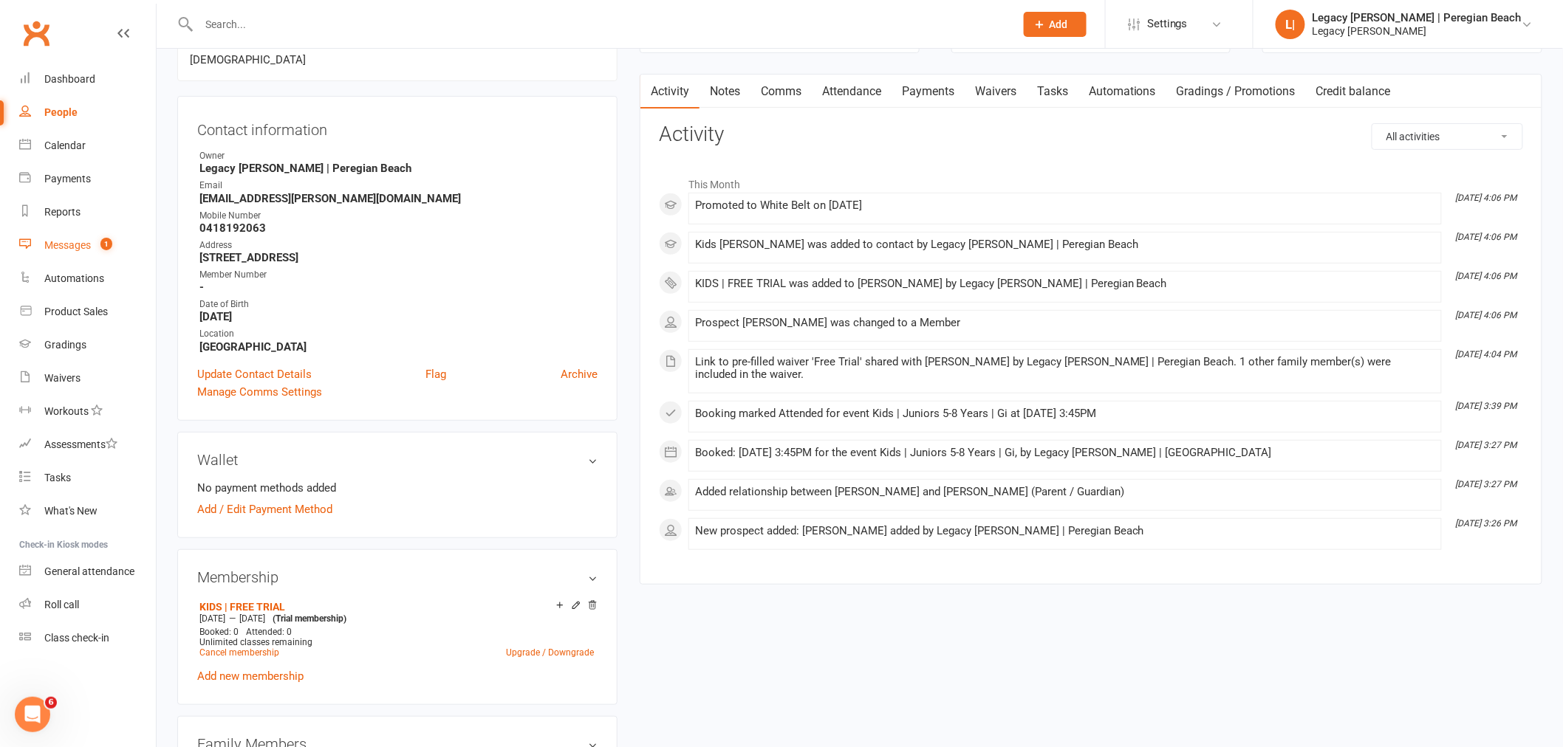
click at [97, 241] on count-badge "1" at bounding box center [102, 245] width 19 height 12
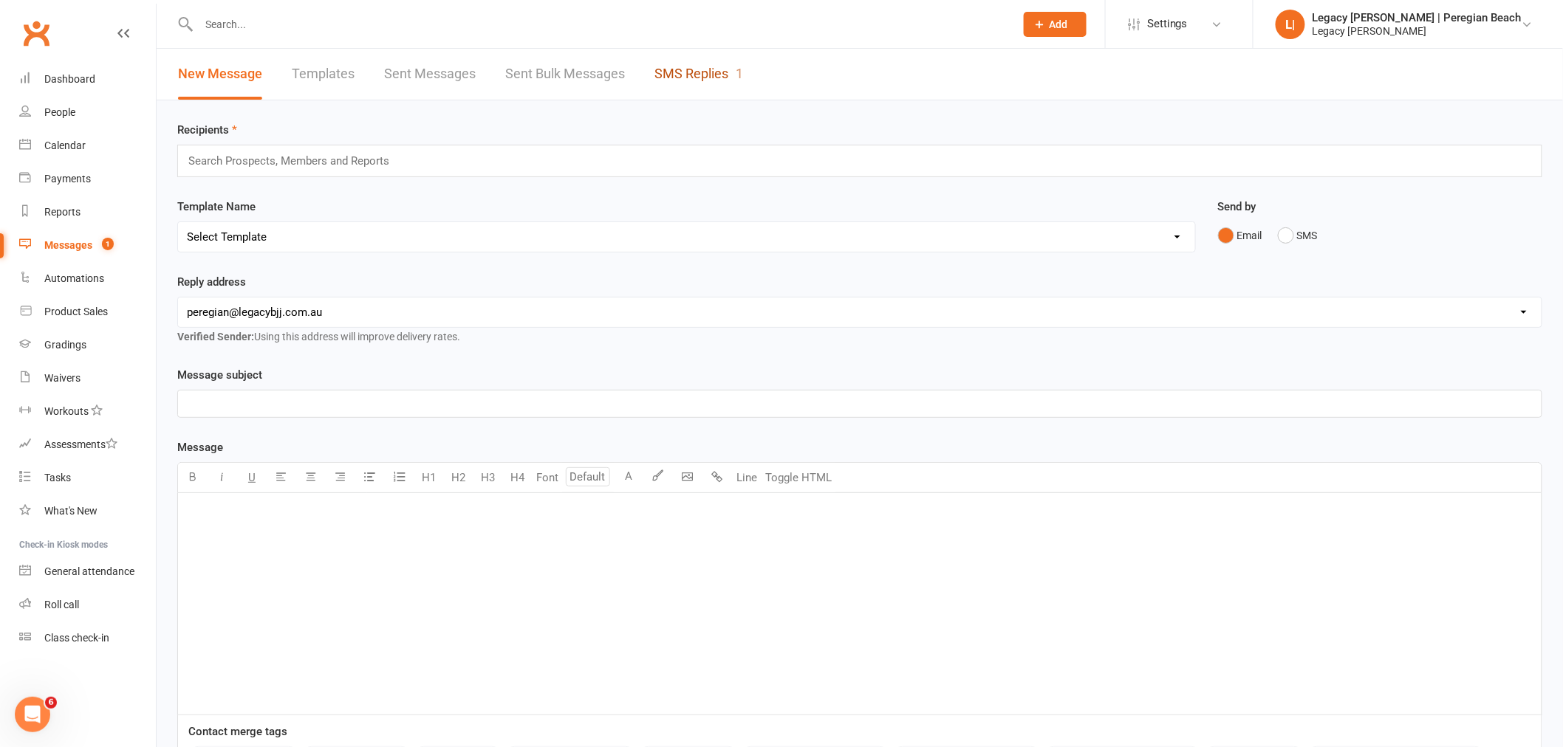
click at [730, 75] on link "SMS Replies 1" at bounding box center [698, 74] width 89 height 51
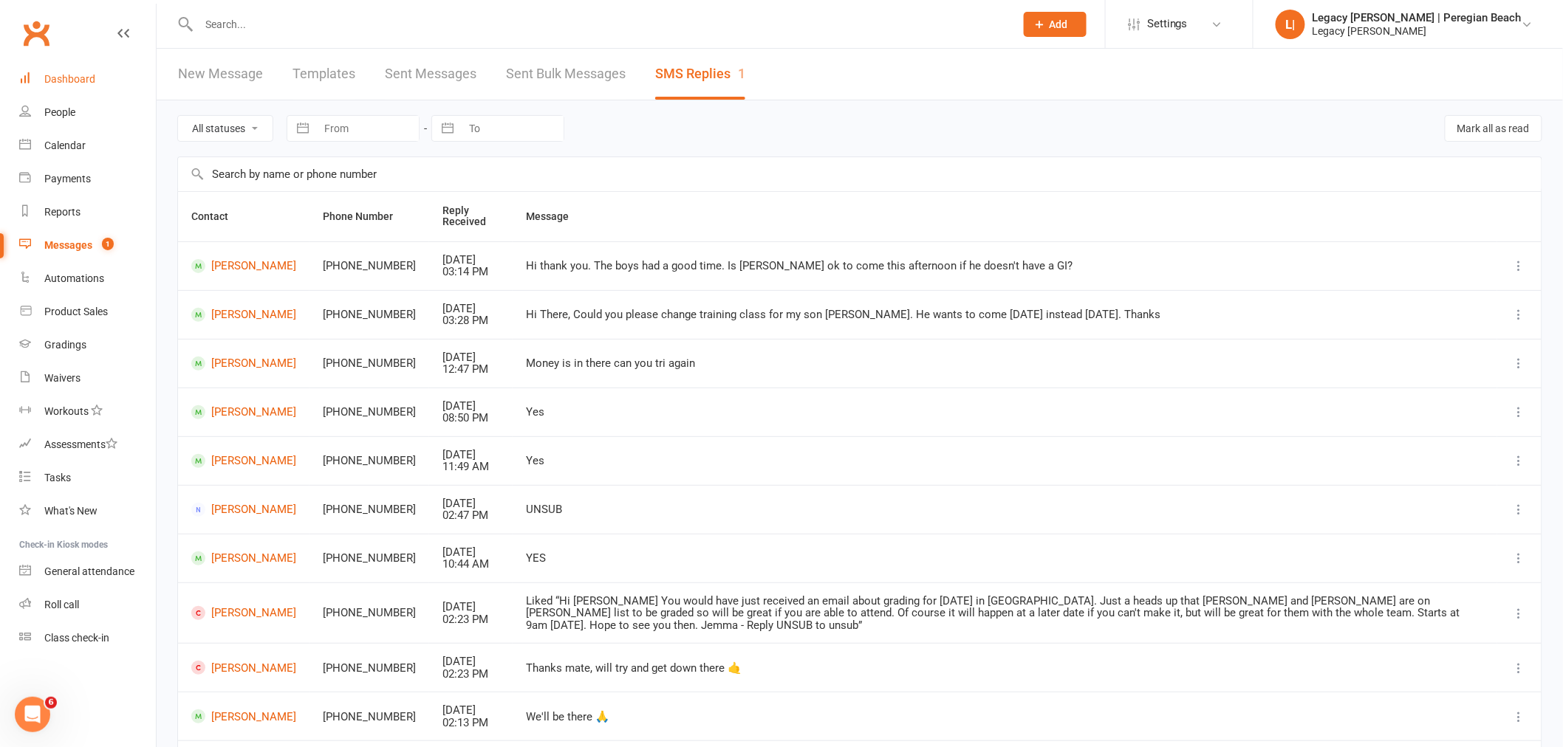
click at [68, 72] on link "Dashboard" at bounding box center [87, 79] width 137 height 33
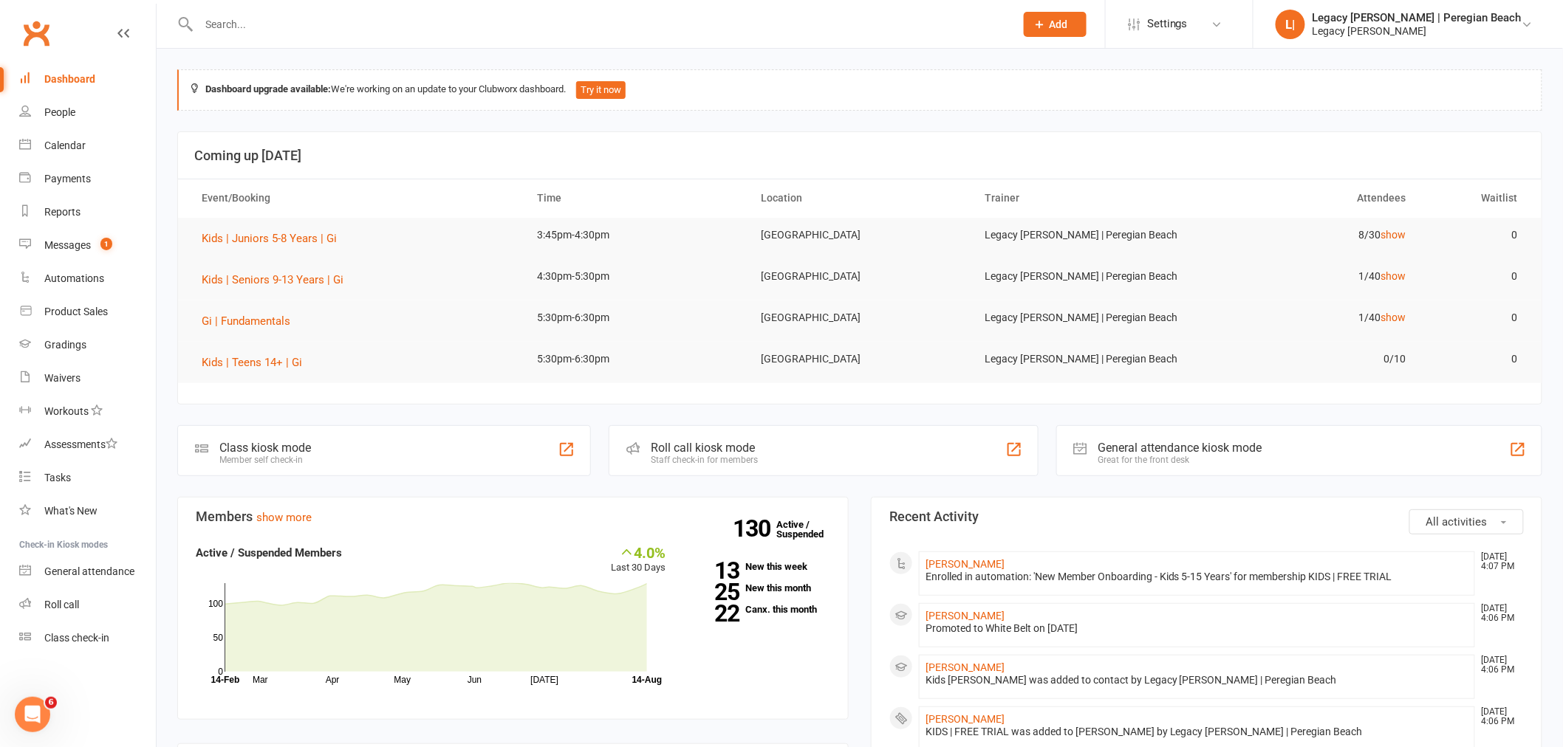
click at [377, 25] on input "text" at bounding box center [599, 24] width 810 height 21
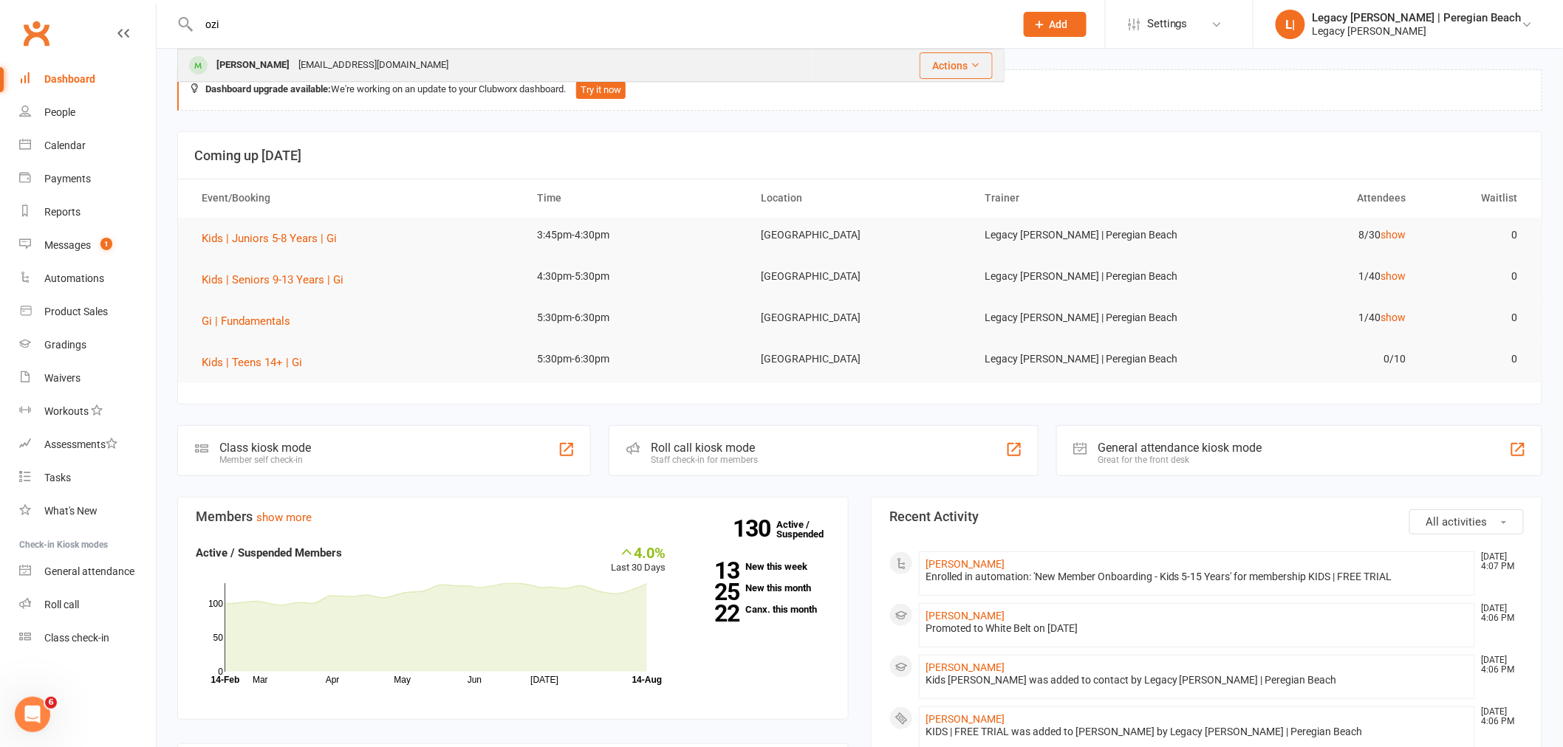
type input "ozi"
click at [399, 65] on div "Ozias Smith Fmvanpoppel@gmail.com" at bounding box center [495, 65] width 633 height 30
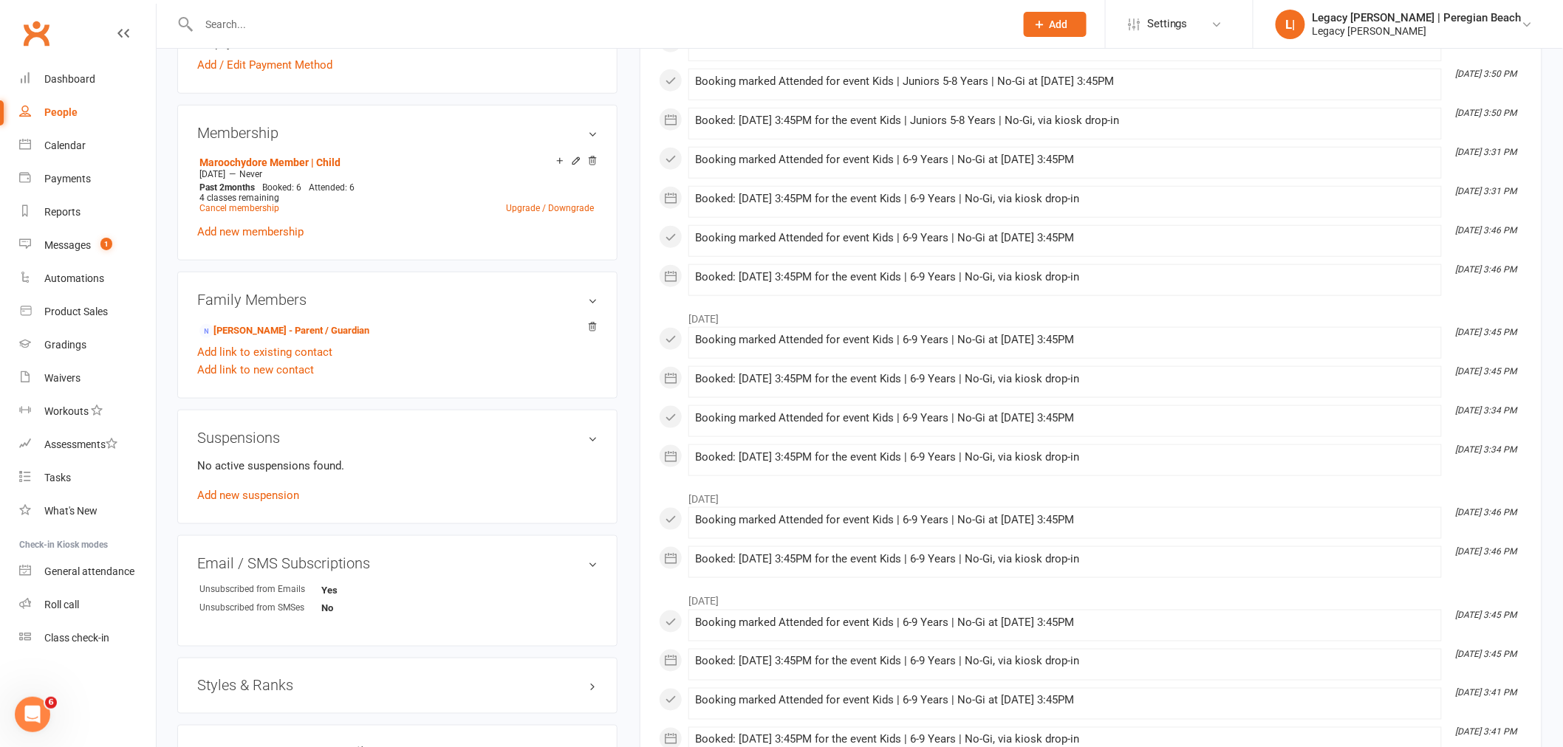
scroll to position [656, 0]
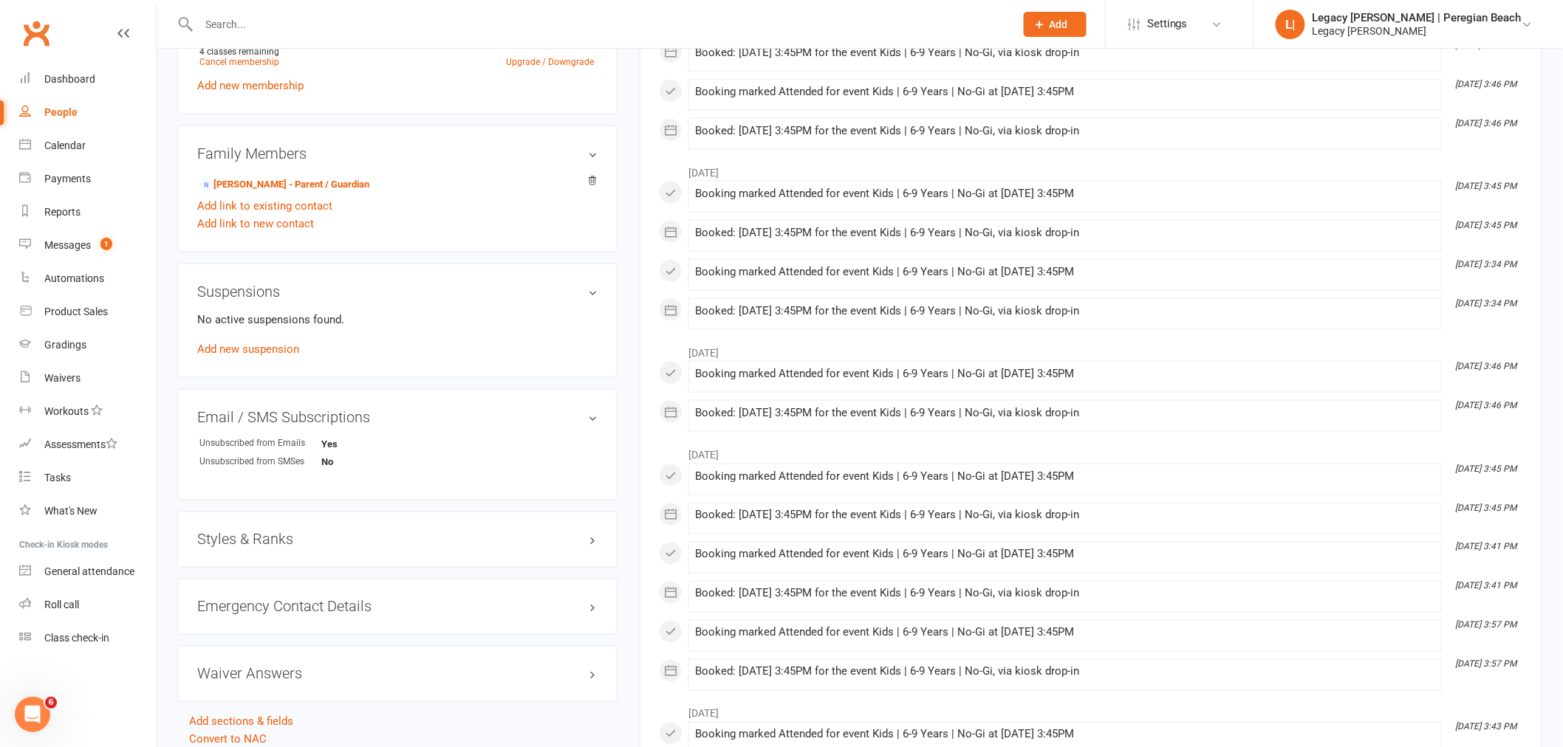
click at [262, 534] on h3 "Styles & Ranks" at bounding box center [397, 540] width 400 height 16
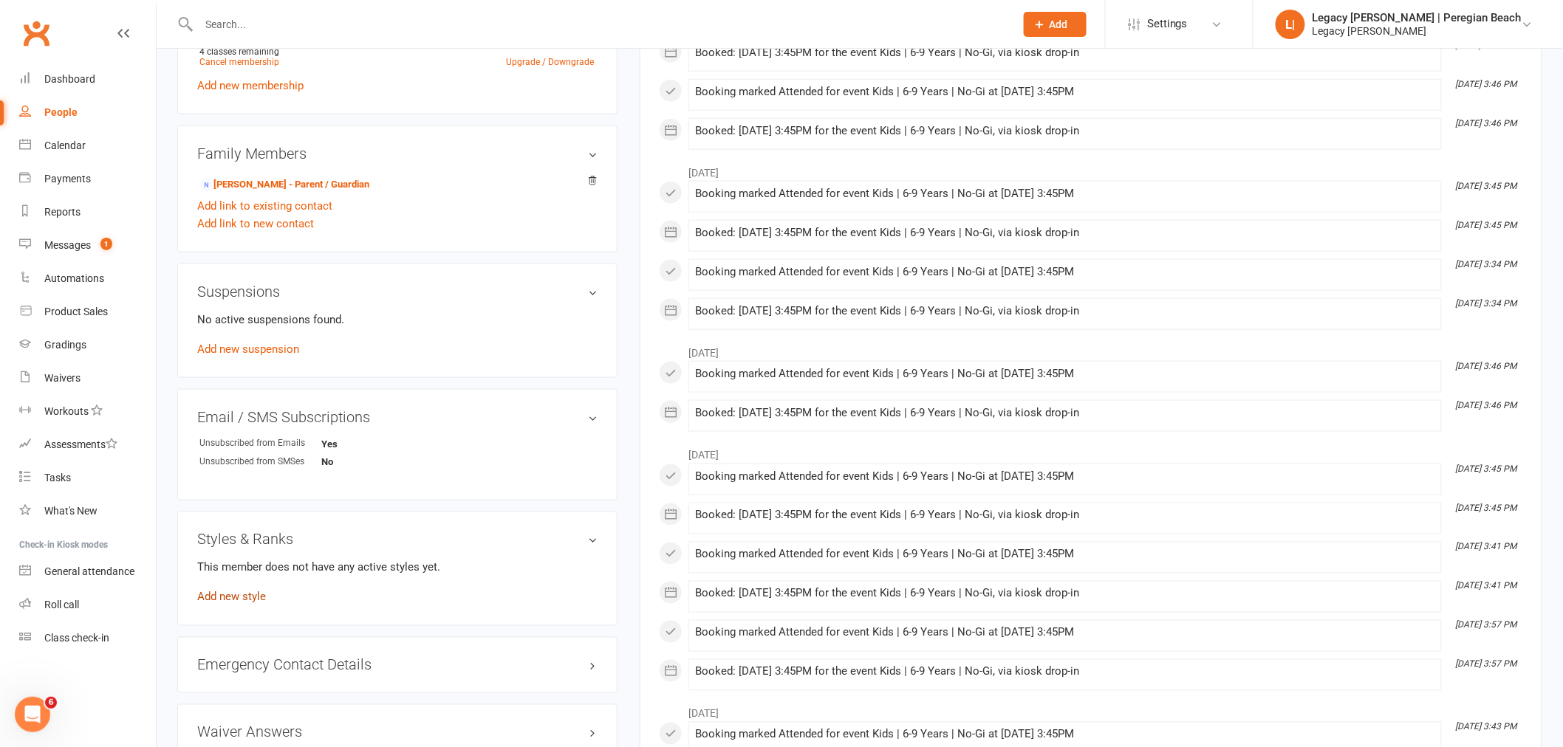
click at [242, 596] on link "Add new style" at bounding box center [231, 597] width 69 height 13
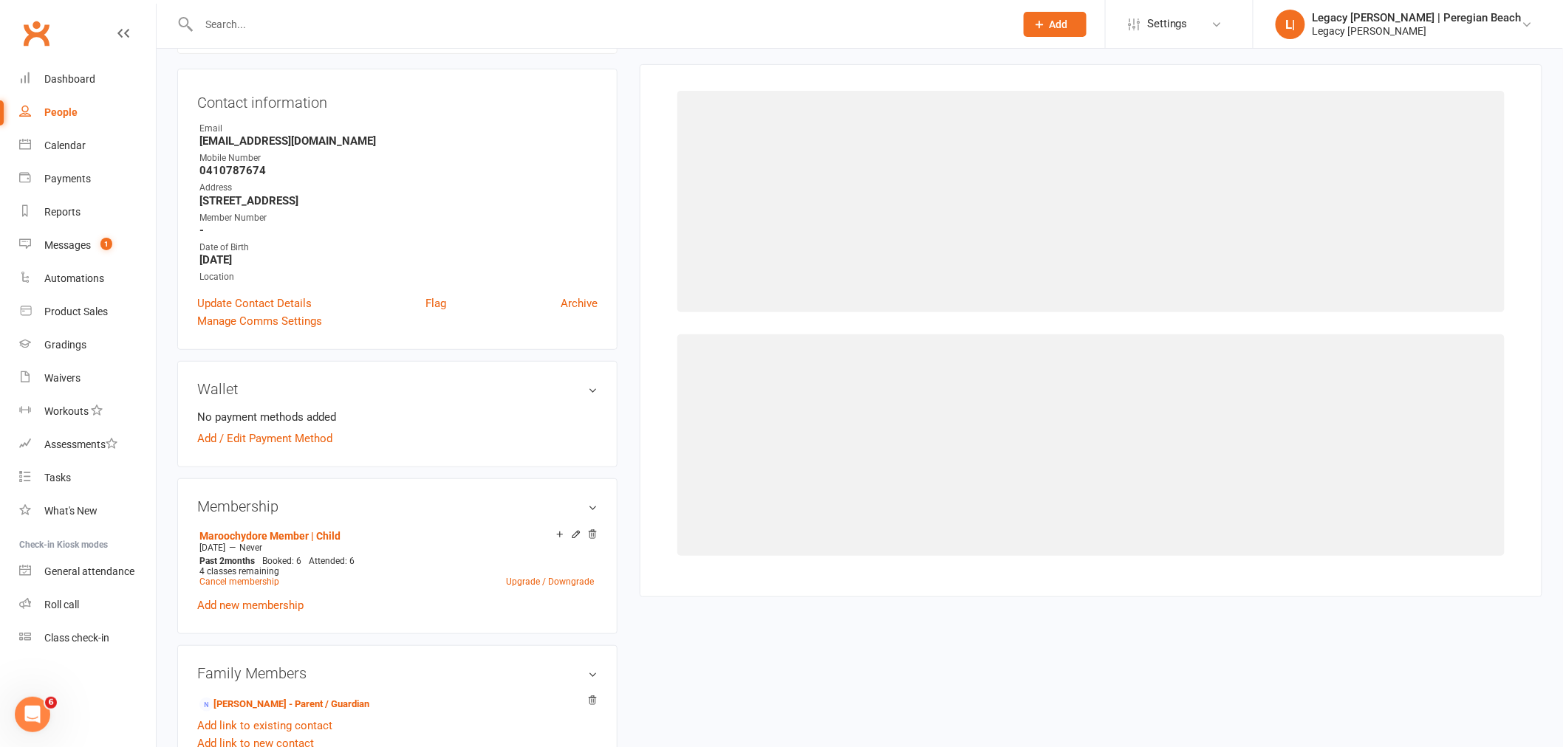
scroll to position [126, 0]
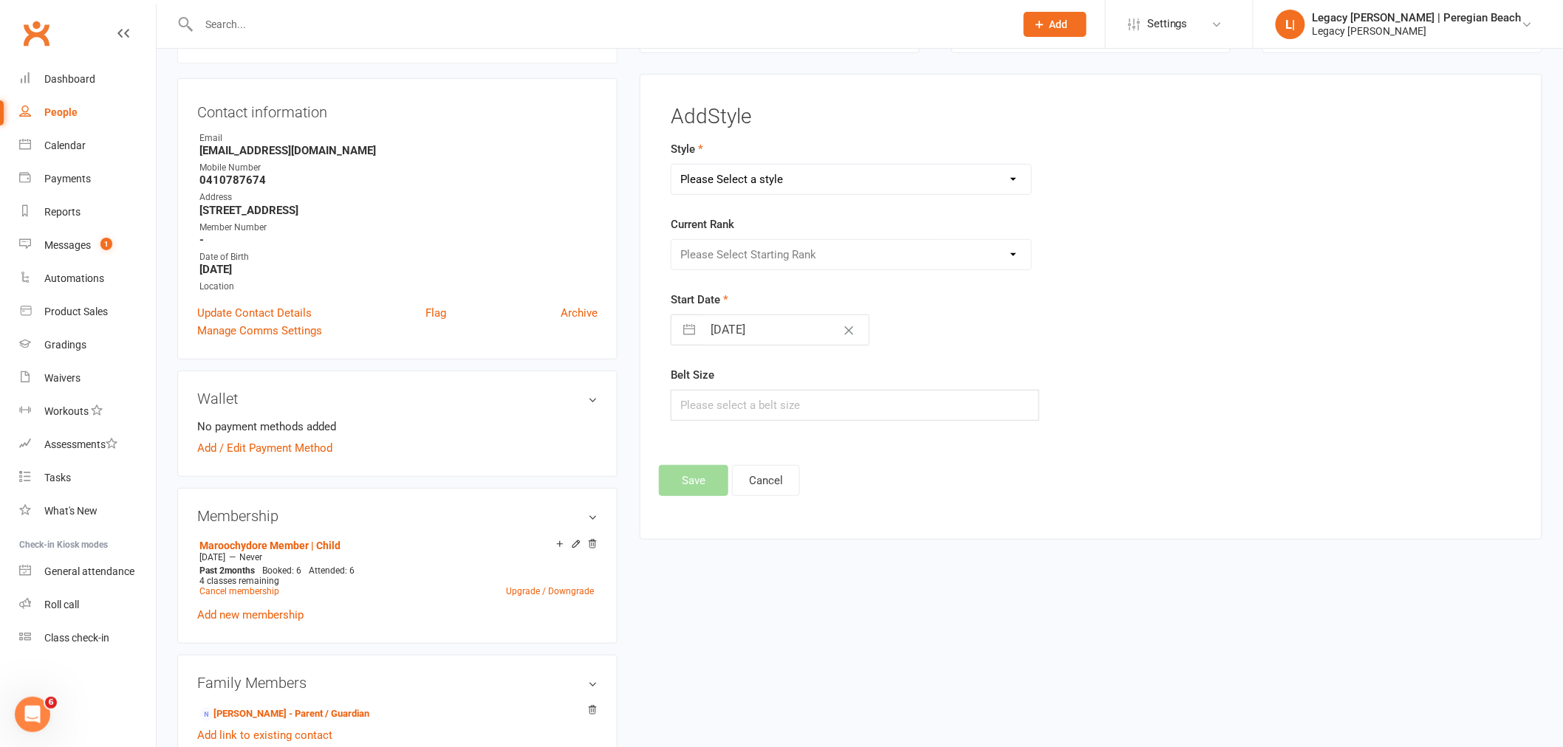
click at [913, 189] on select "Please Select a style Jiu Jitsu Kids Jiu Jitsu Sponsorship" at bounding box center [851, 180] width 360 height 30
select select "3395"
click at [671, 165] on select "Please Select a style Jiu Jitsu Kids Jiu Jitsu Sponsorship" at bounding box center [851, 180] width 360 height 30
drag, startPoint x: 786, startPoint y: 255, endPoint x: 794, endPoint y: 269, distance: 15.9
click at [786, 255] on select "Please Select Starting Rank White Belt White Belt - 1 Stripe White Belt 2 Strip…" at bounding box center [851, 255] width 360 height 30
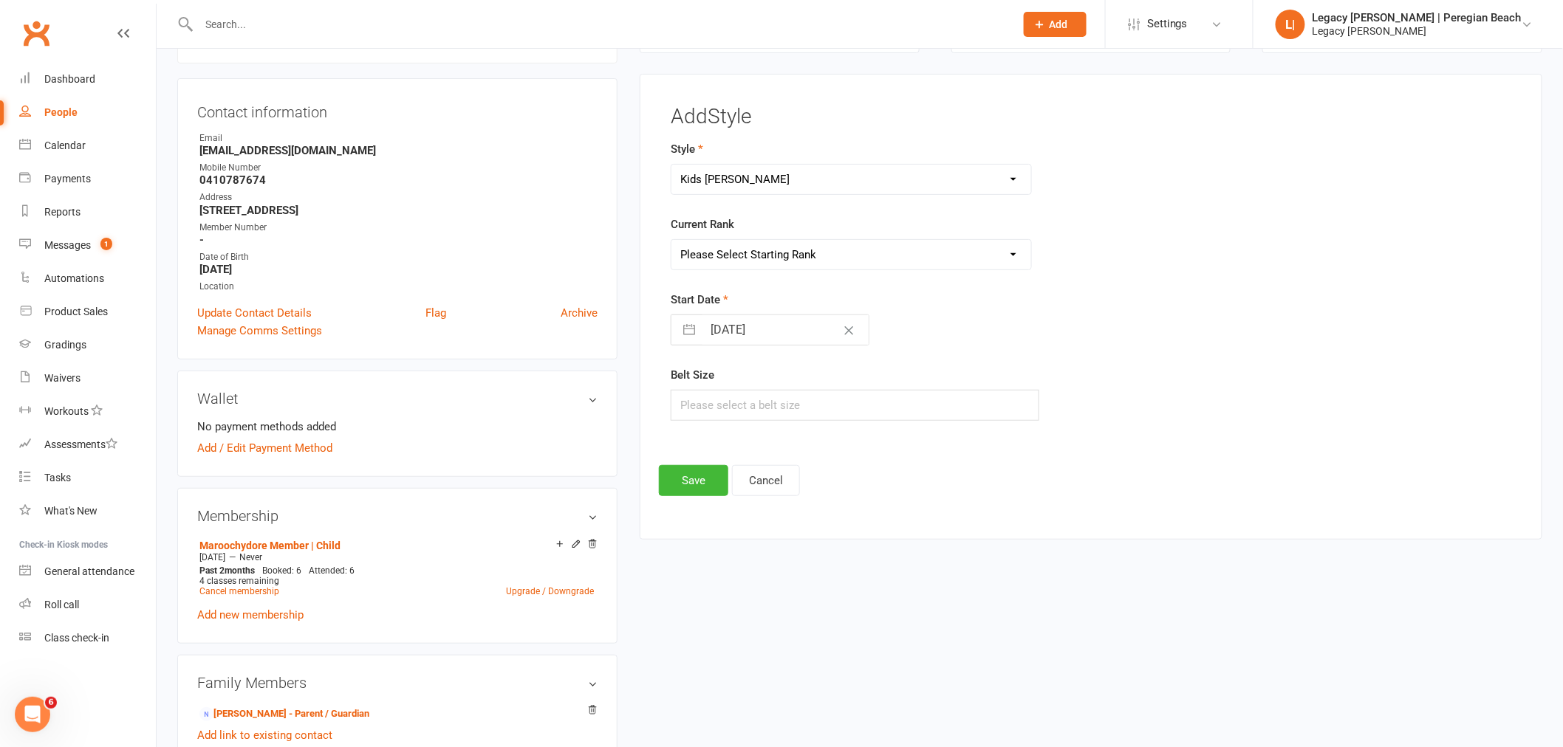
select select "40067"
click at [671, 240] on select "Please Select Starting Rank White Belt White Belt - 1 Stripe White Belt 2 Strip…" at bounding box center [851, 255] width 360 height 30
click at [677, 484] on button "Save" at bounding box center [693, 480] width 69 height 31
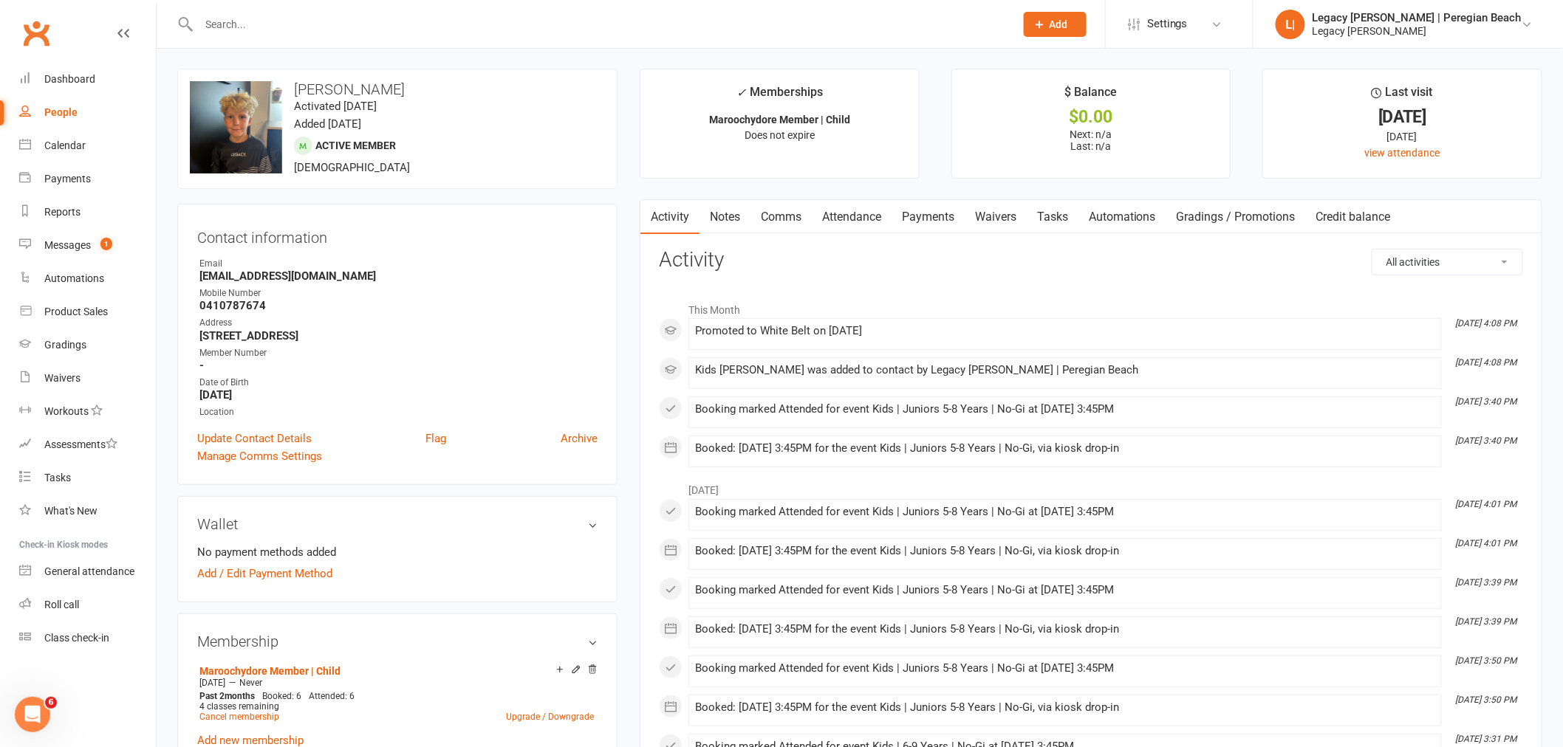
scroll to position [0, 0]
click at [859, 214] on link "Attendance" at bounding box center [852, 218] width 80 height 34
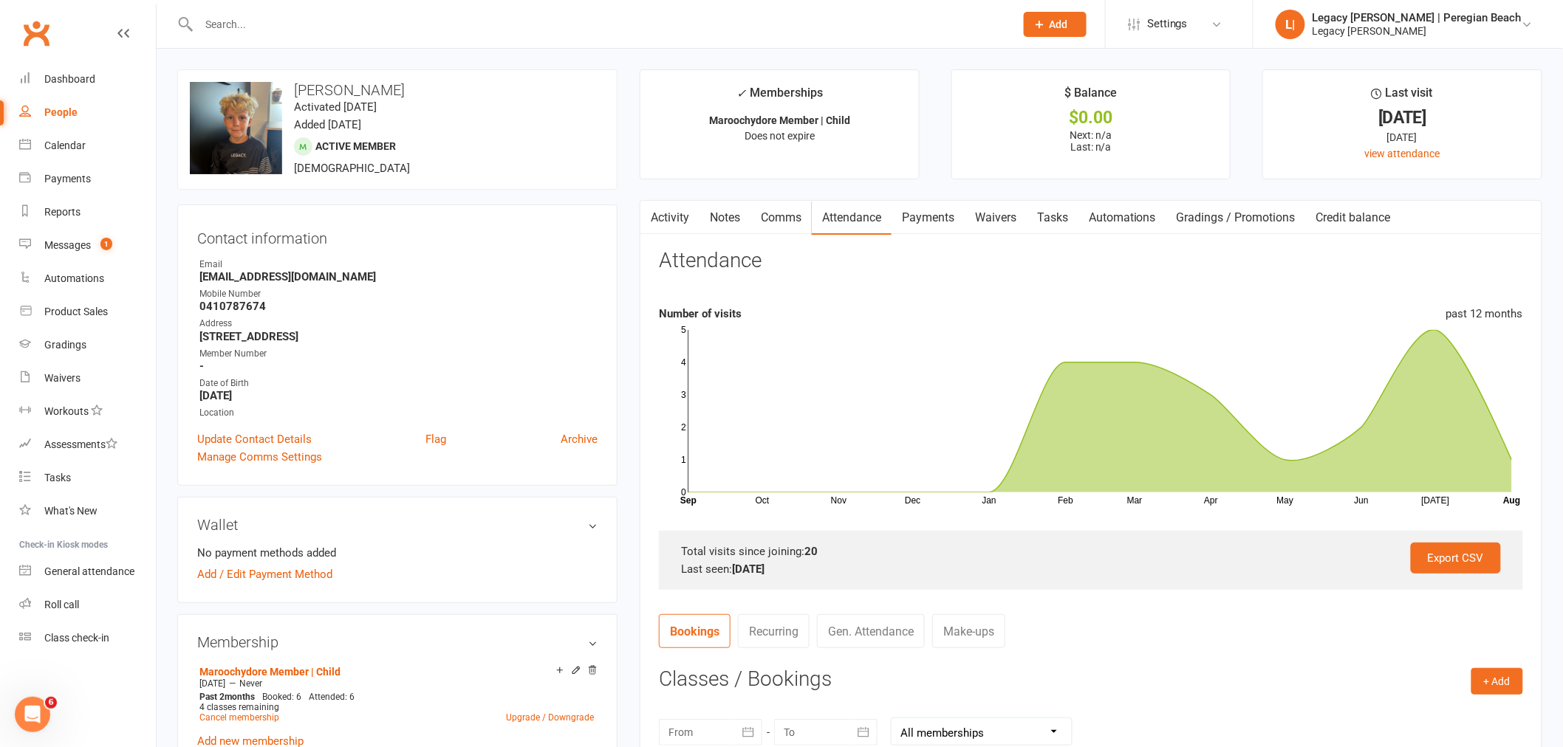
click at [264, 24] on input "text" at bounding box center [599, 24] width 810 height 21
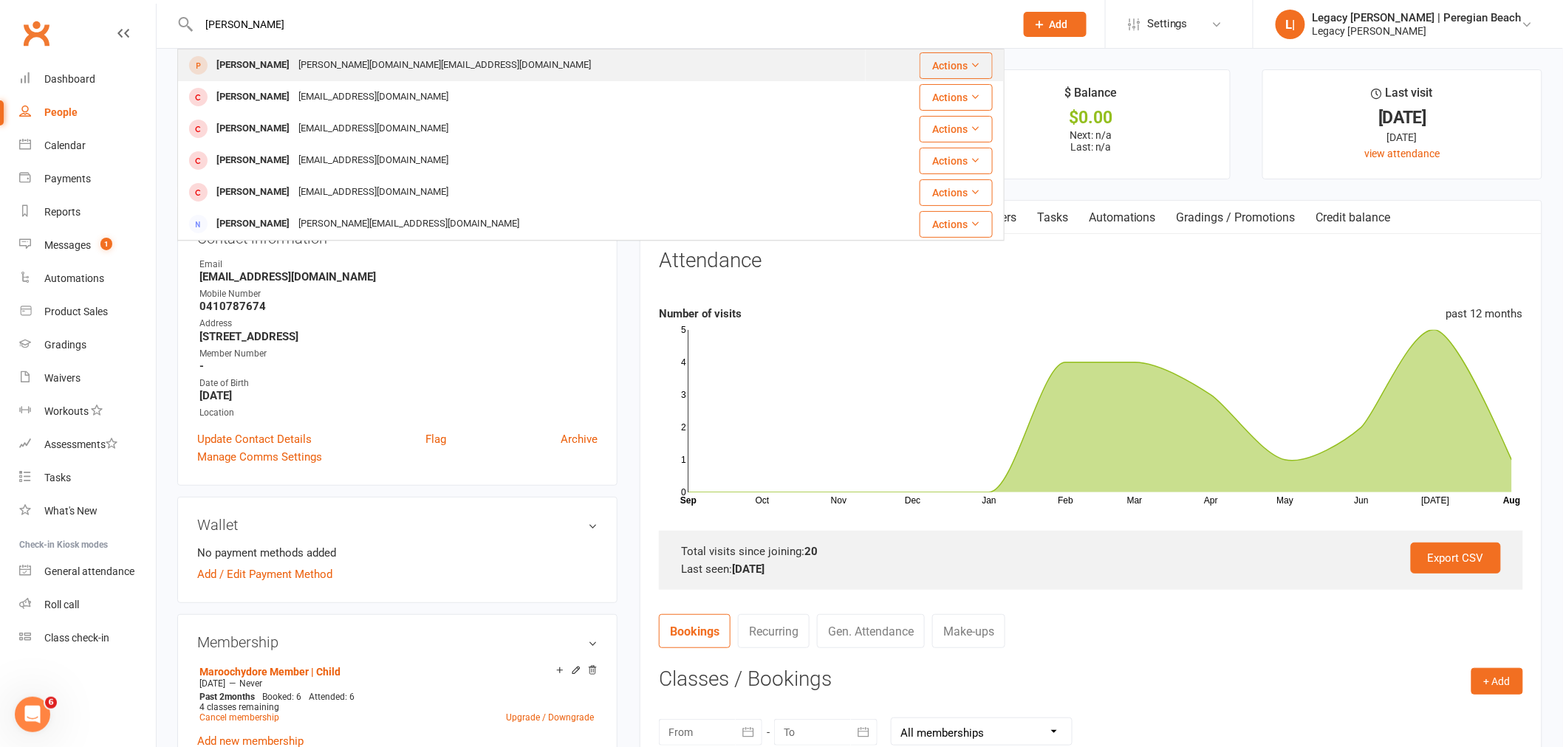
type input "sonny"
click at [381, 62] on div "Sonny Bishop bish.dj@gmail.com" at bounding box center [522, 65] width 686 height 30
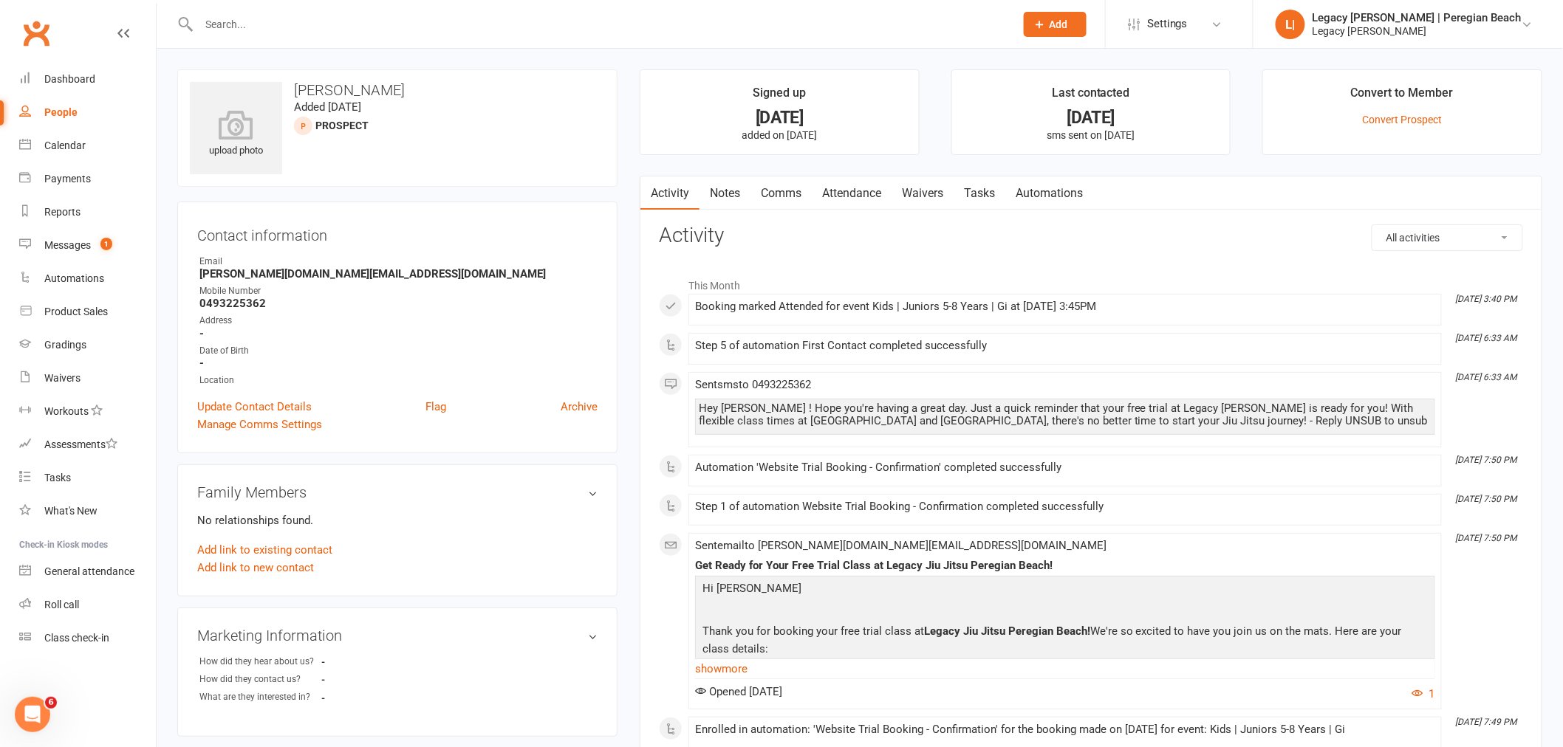
click at [235, 23] on input "text" at bounding box center [599, 24] width 810 height 21
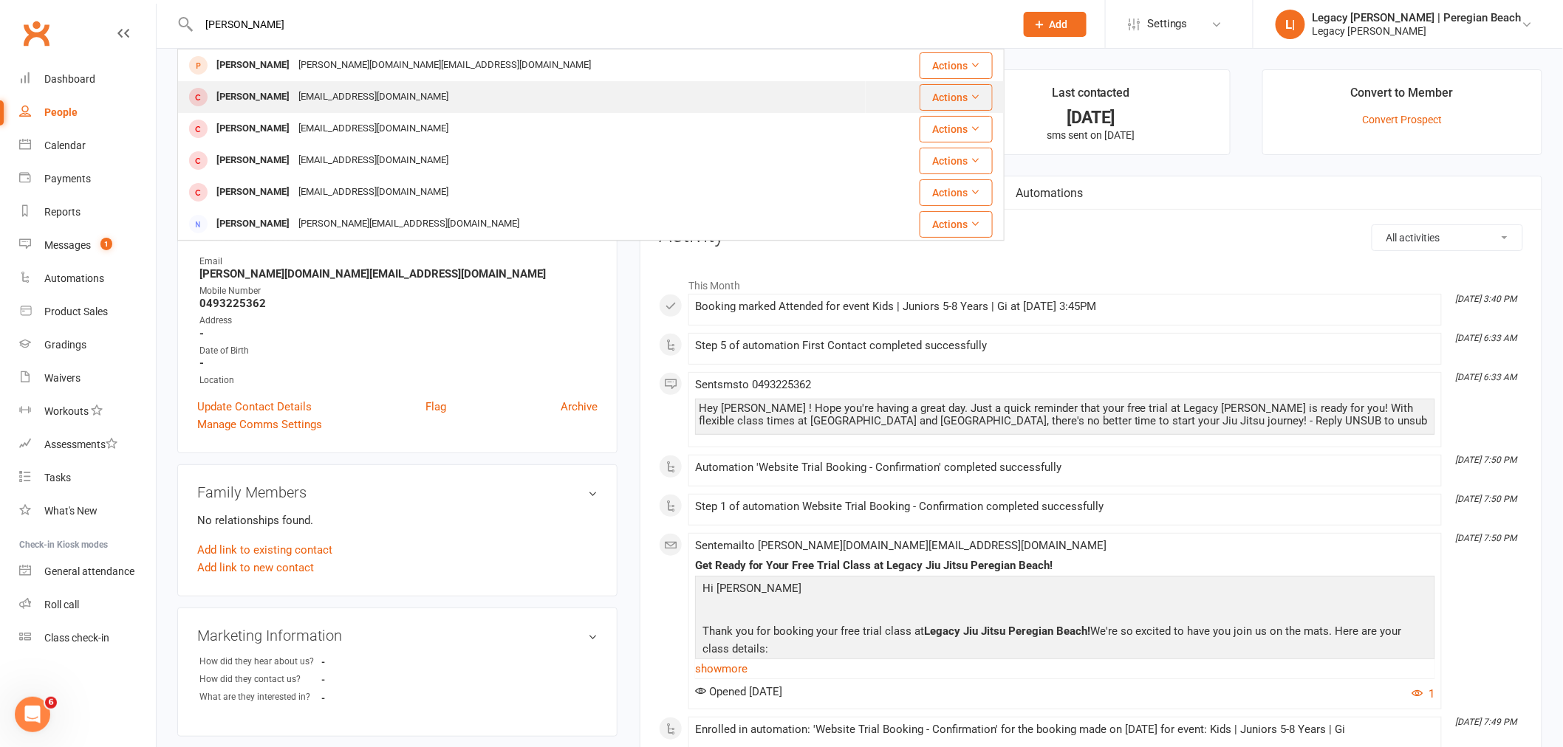
type input "sonny"
click at [334, 96] on div "Yupabeach@gmail.com" at bounding box center [373, 96] width 159 height 21
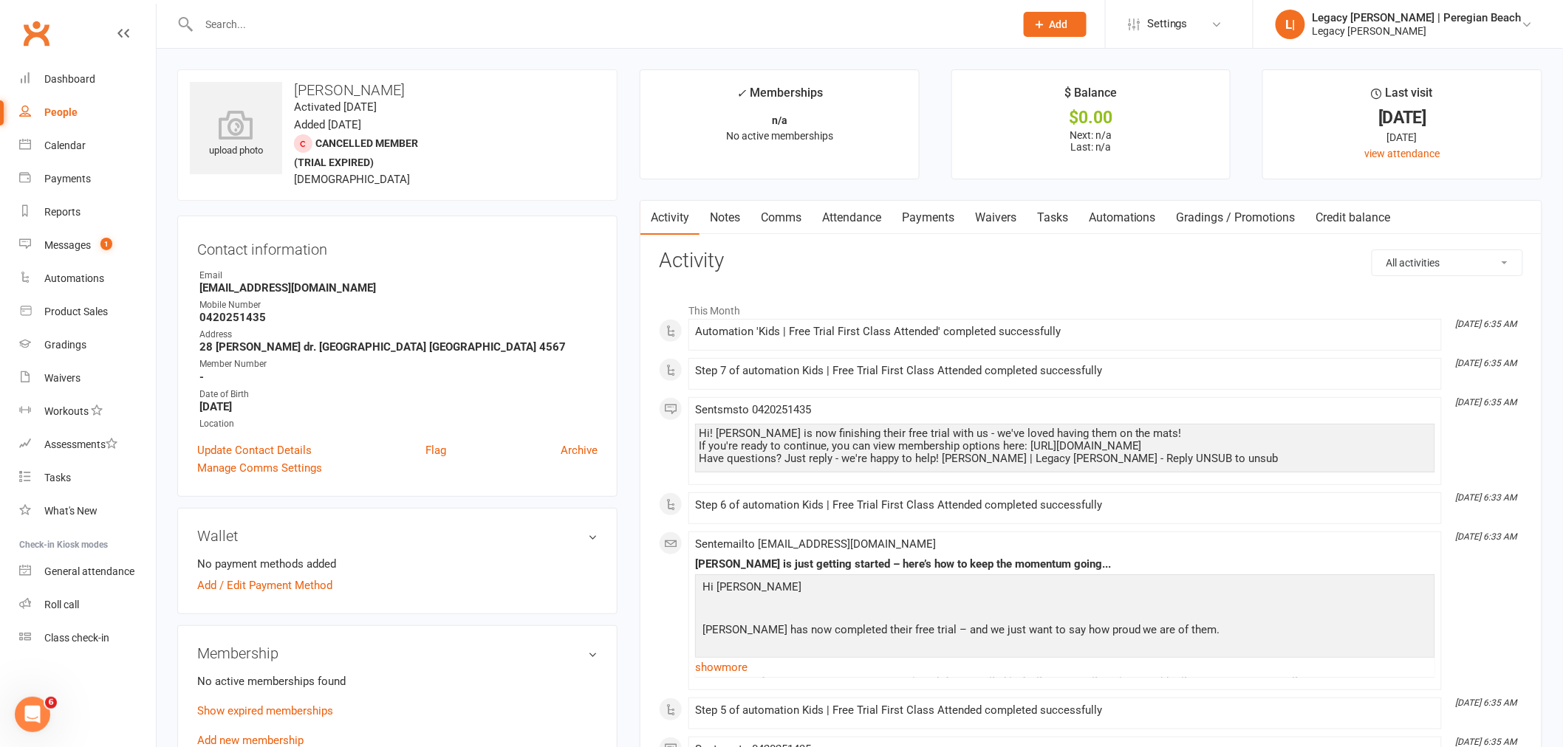
click at [308, 26] on input "text" at bounding box center [599, 24] width 810 height 21
type input "sonny"
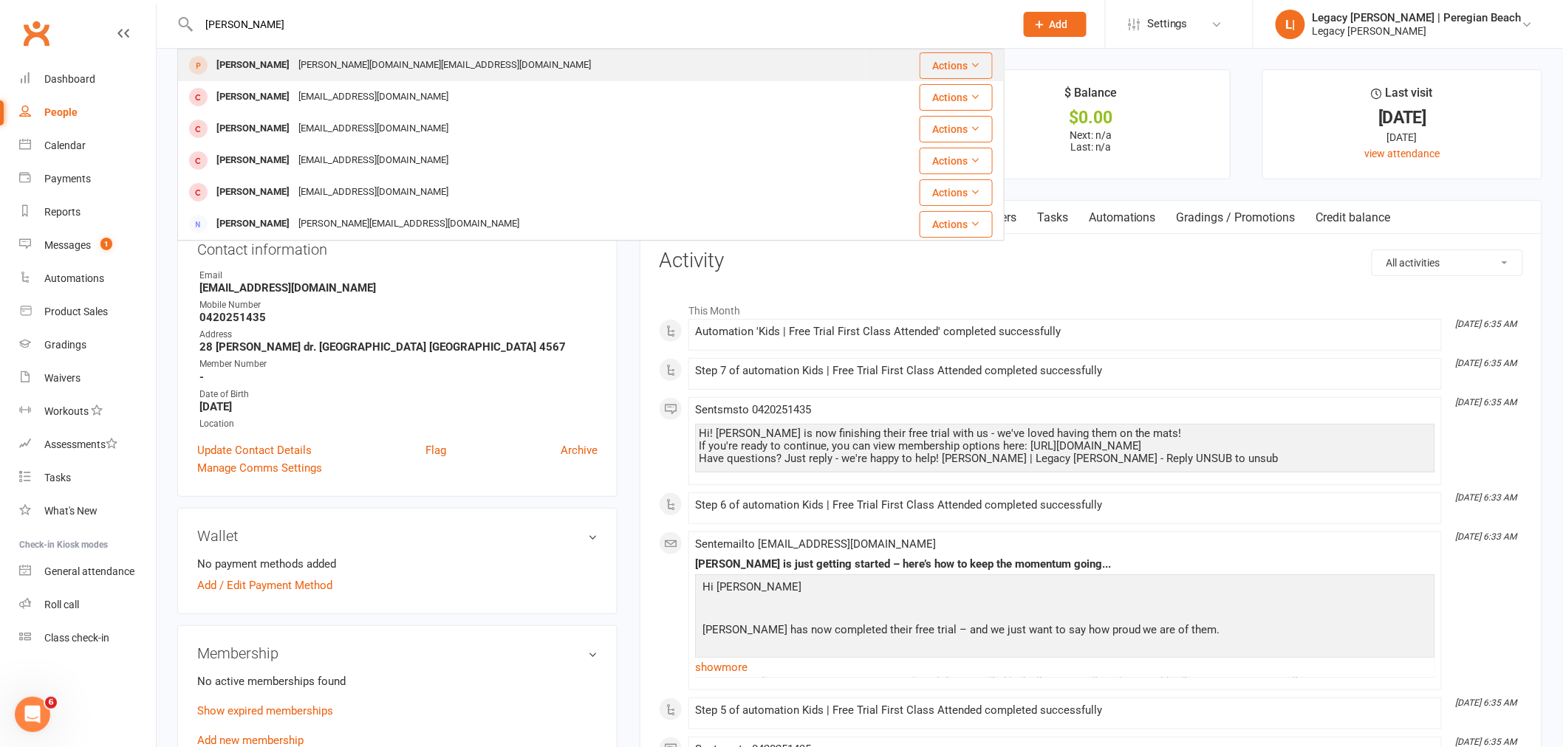
click at [377, 64] on div "Sonny Bishop bish.dj@gmail.com" at bounding box center [522, 65] width 686 height 30
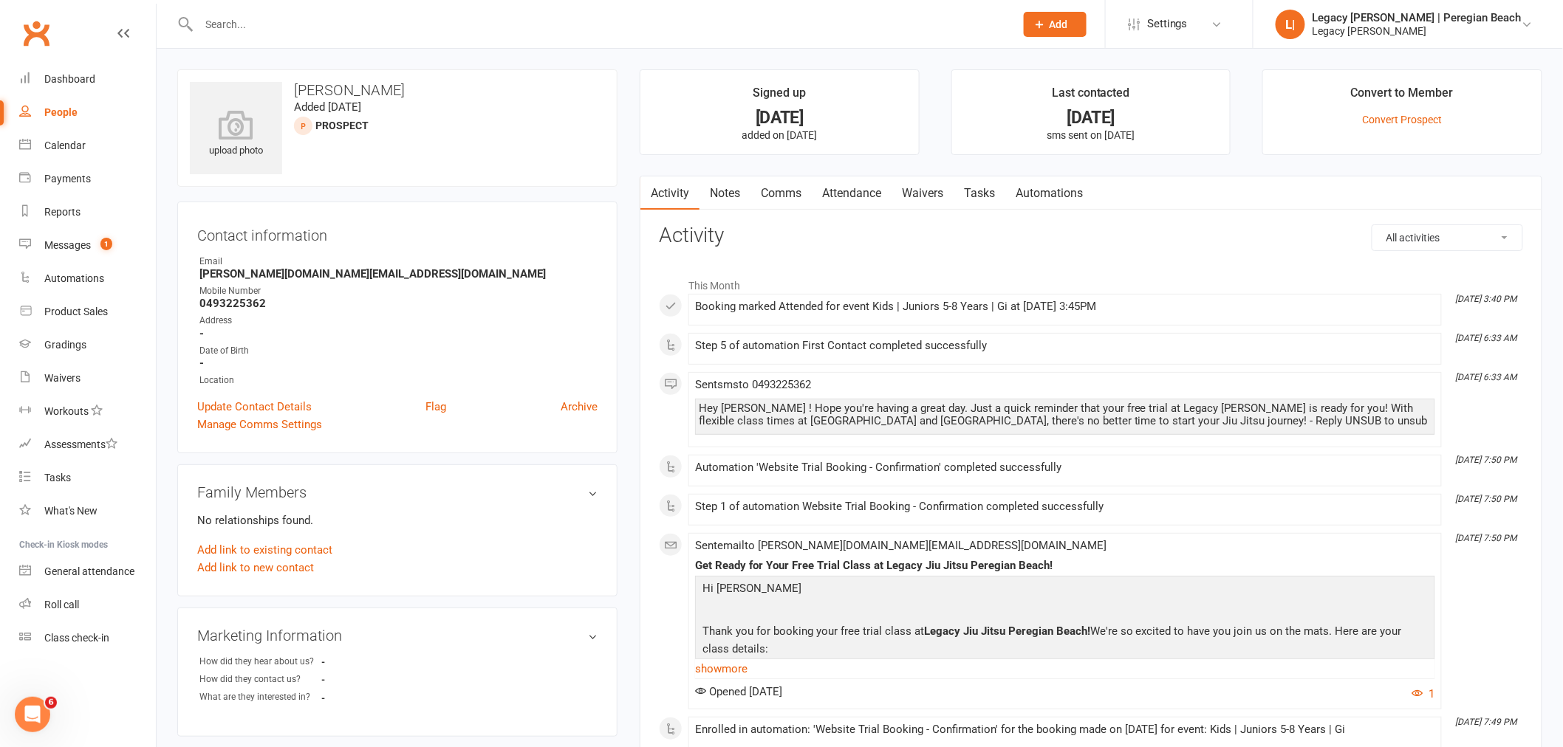
click at [301, 27] on input "text" at bounding box center [599, 24] width 810 height 21
type input "sonny"
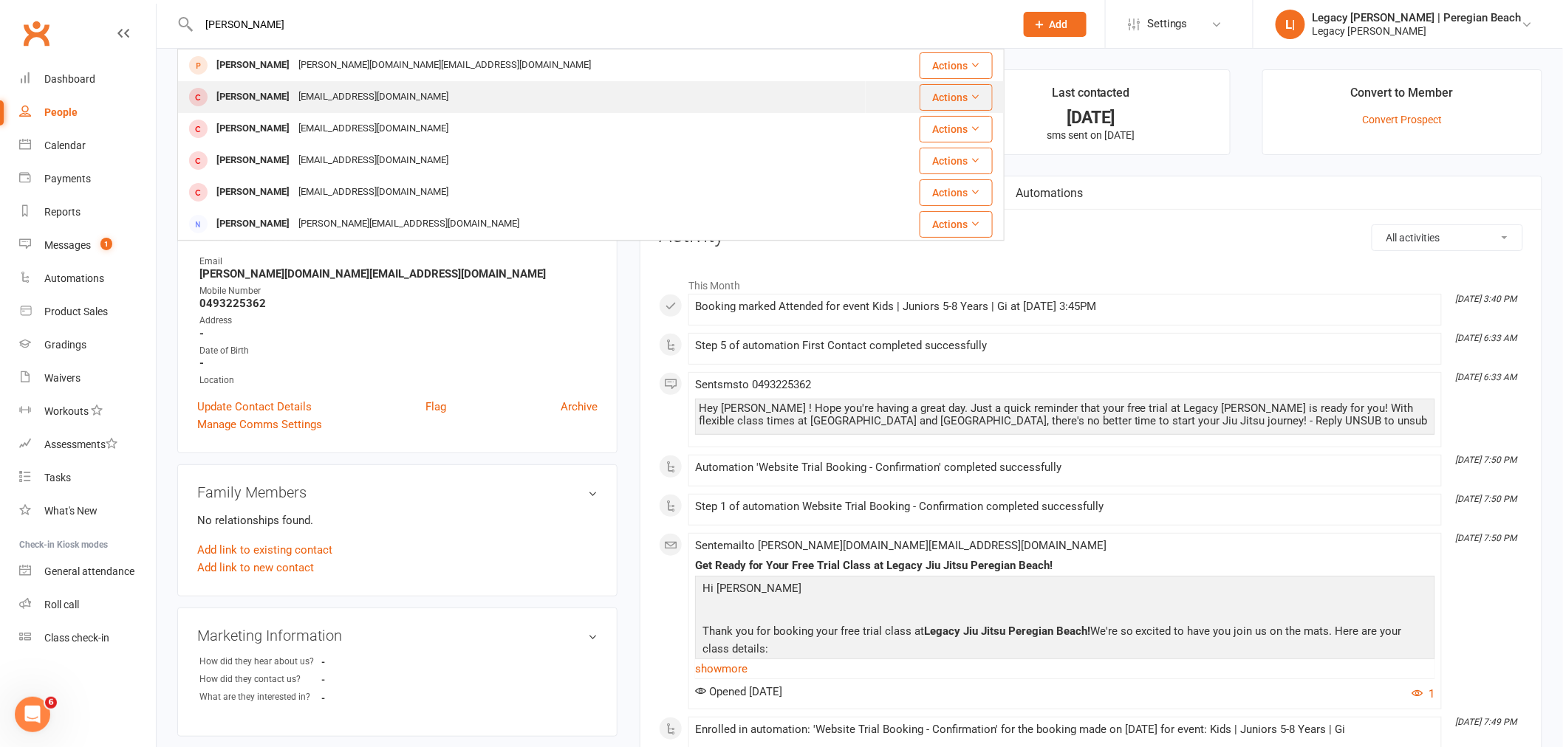
click at [335, 94] on div "Yupabeach@gmail.com" at bounding box center [373, 96] width 159 height 21
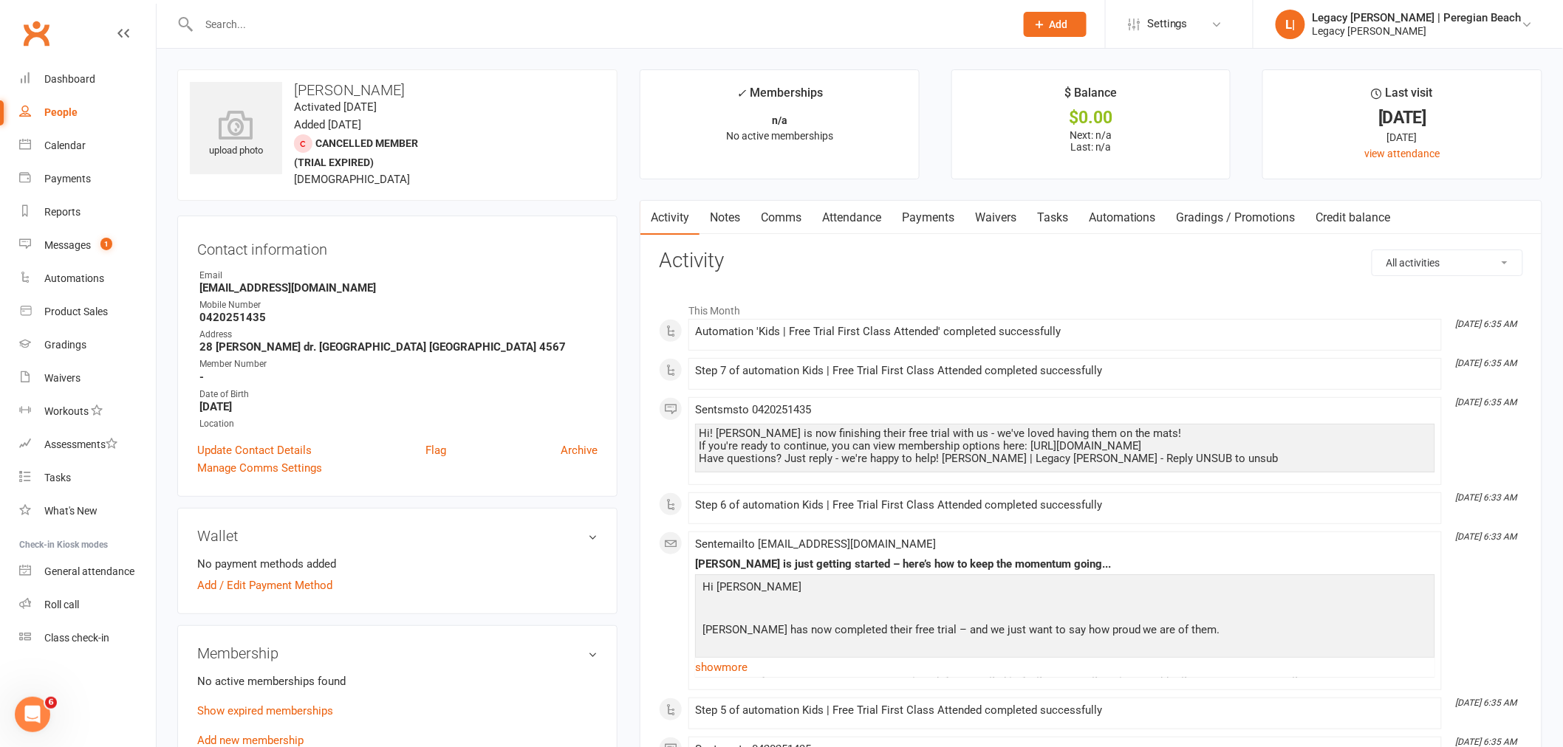
click at [353, 19] on input "text" at bounding box center [599, 24] width 810 height 21
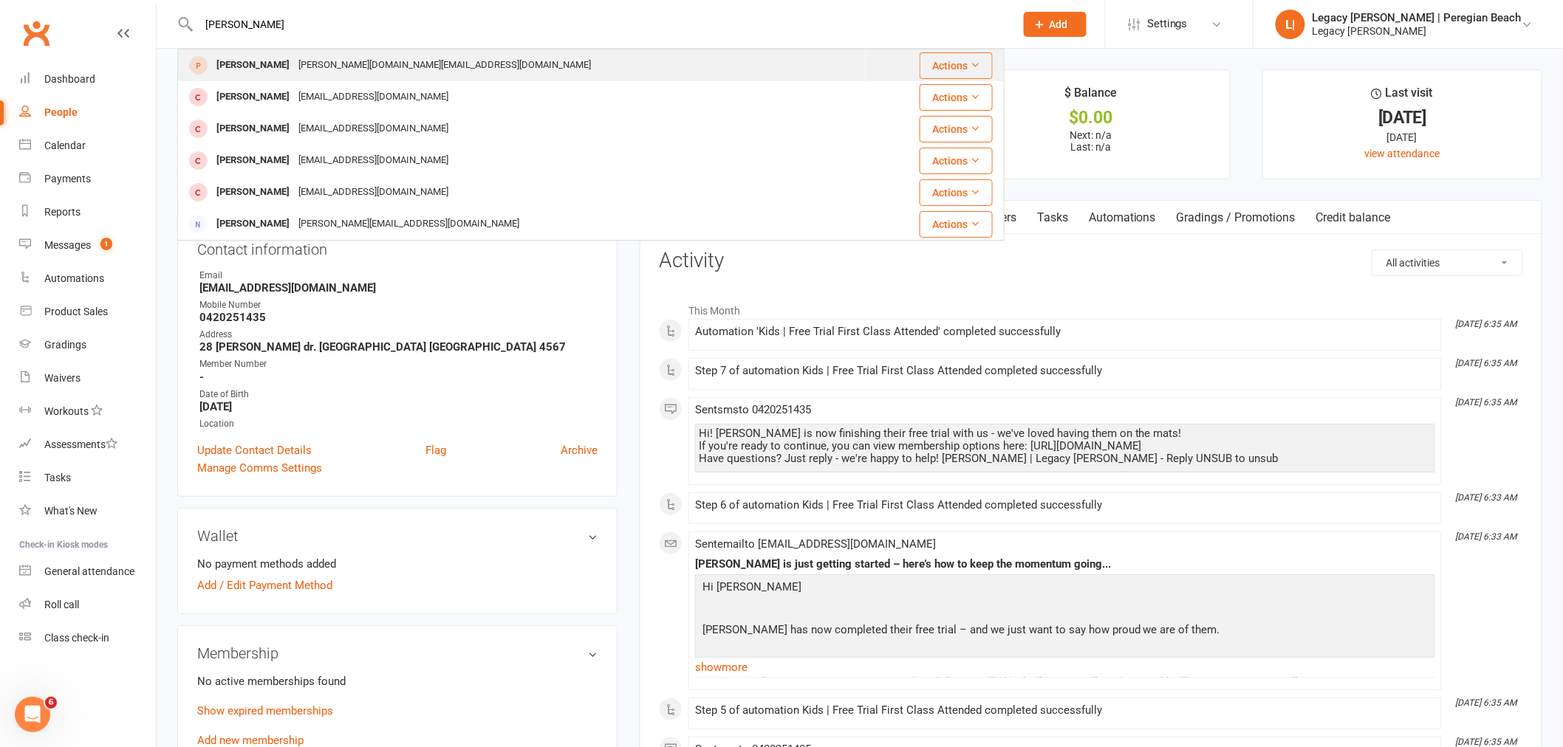
type input "sonny"
click at [326, 74] on div "bish.dj@gmail.com" at bounding box center [444, 65] width 301 height 21
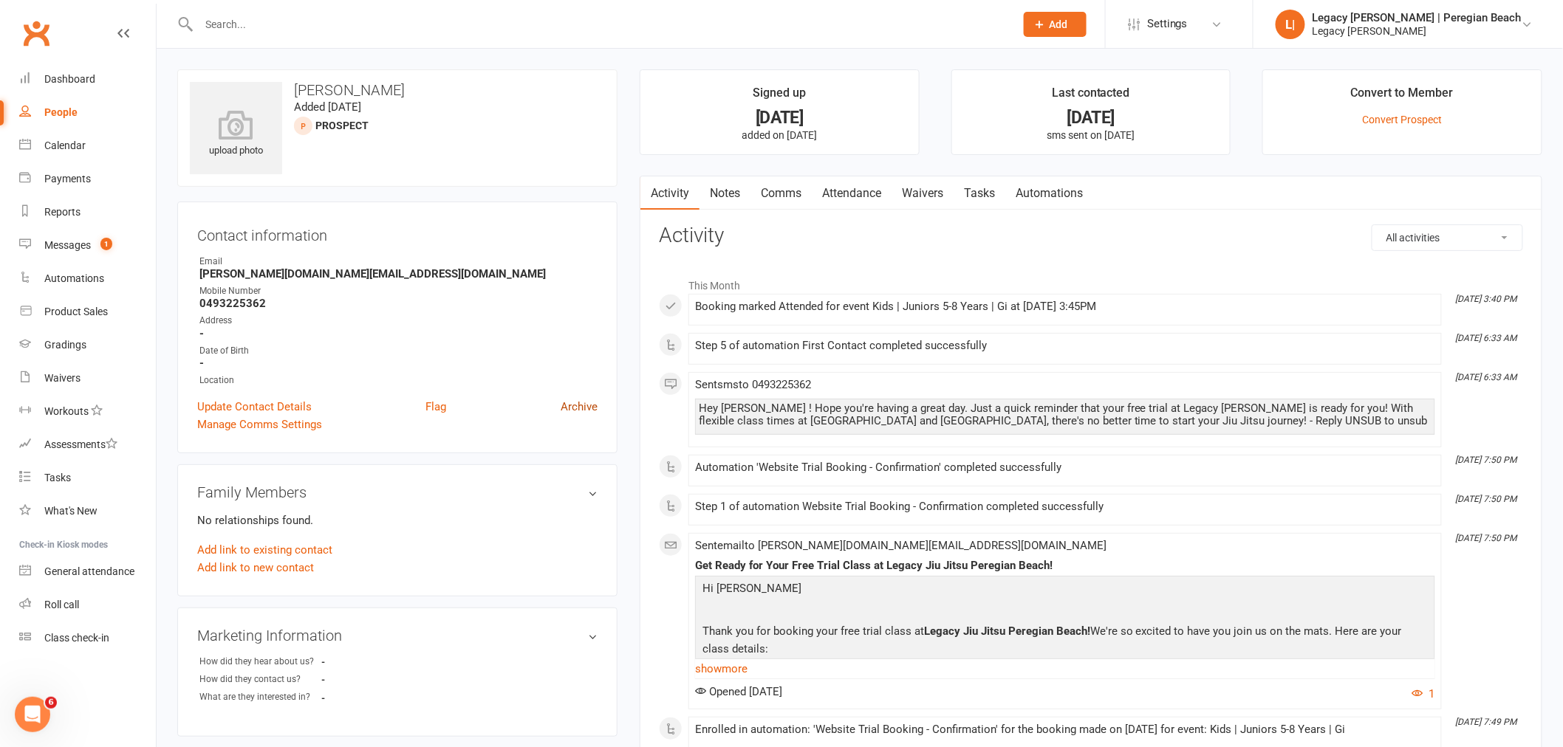
click at [576, 406] on link "Archive" at bounding box center [578, 407] width 37 height 18
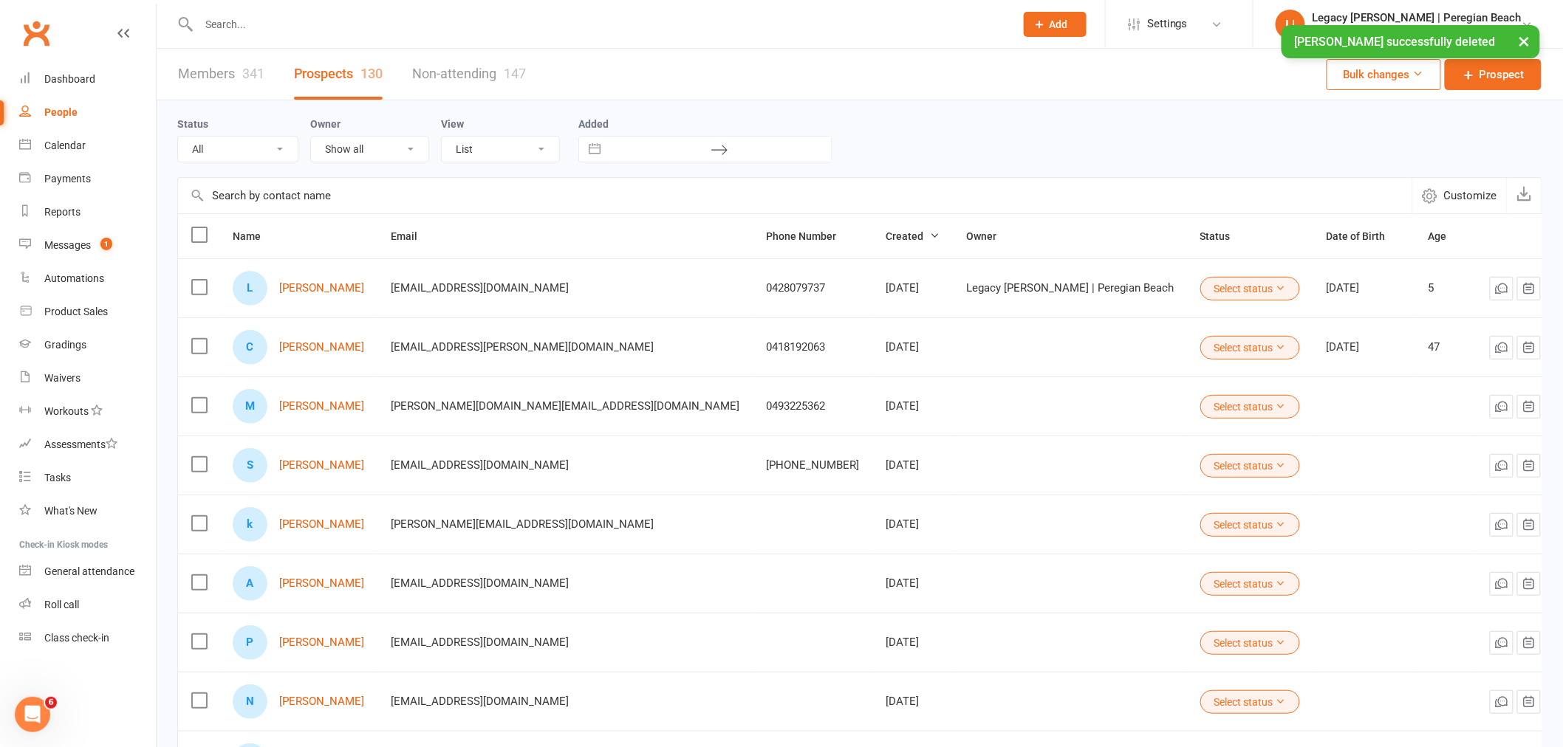
click at [278, 15] on input "text" at bounding box center [599, 24] width 810 height 21
type input "luma"
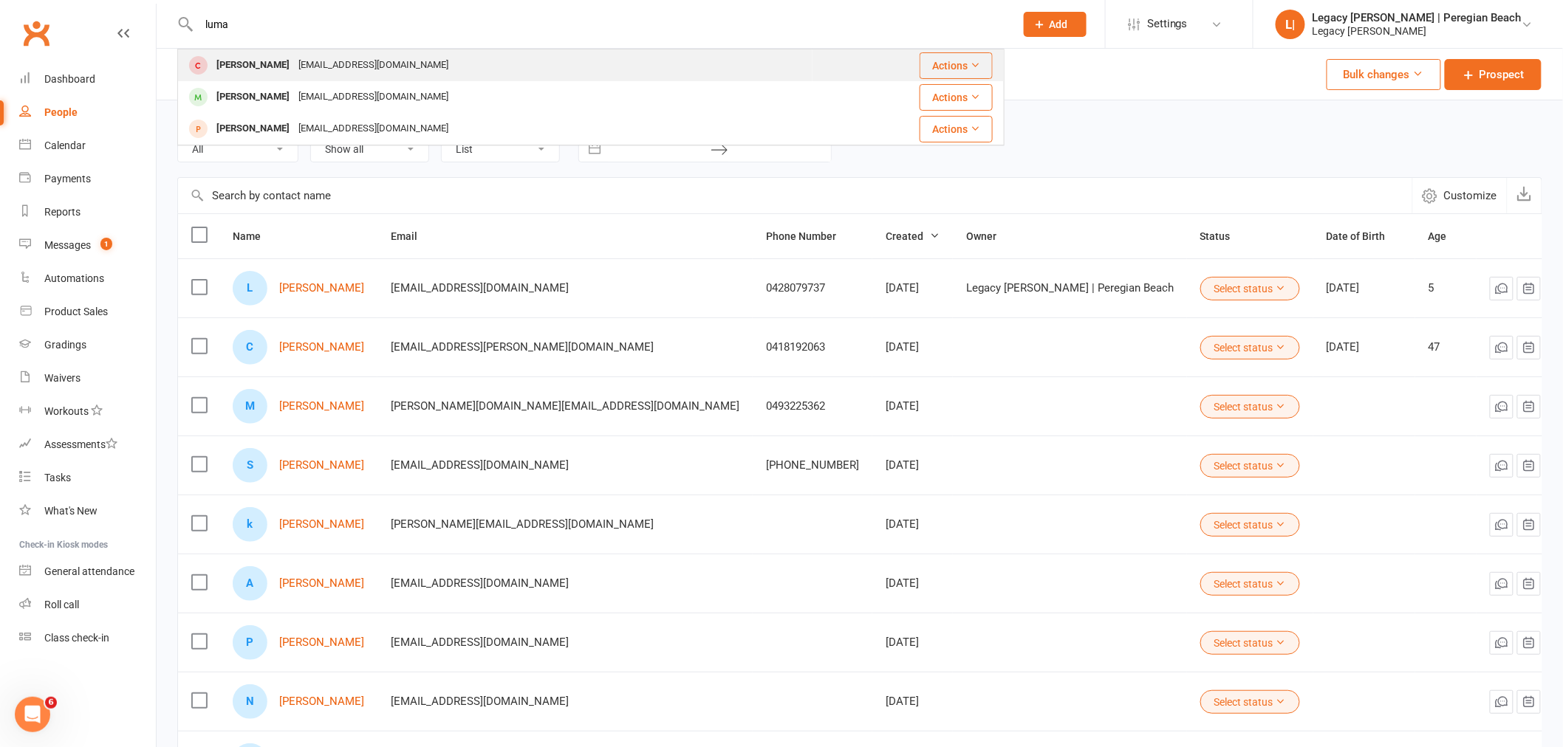
click at [408, 65] on div "Luma Matta Raphaelmatta@yahoo.com" at bounding box center [495, 65] width 633 height 30
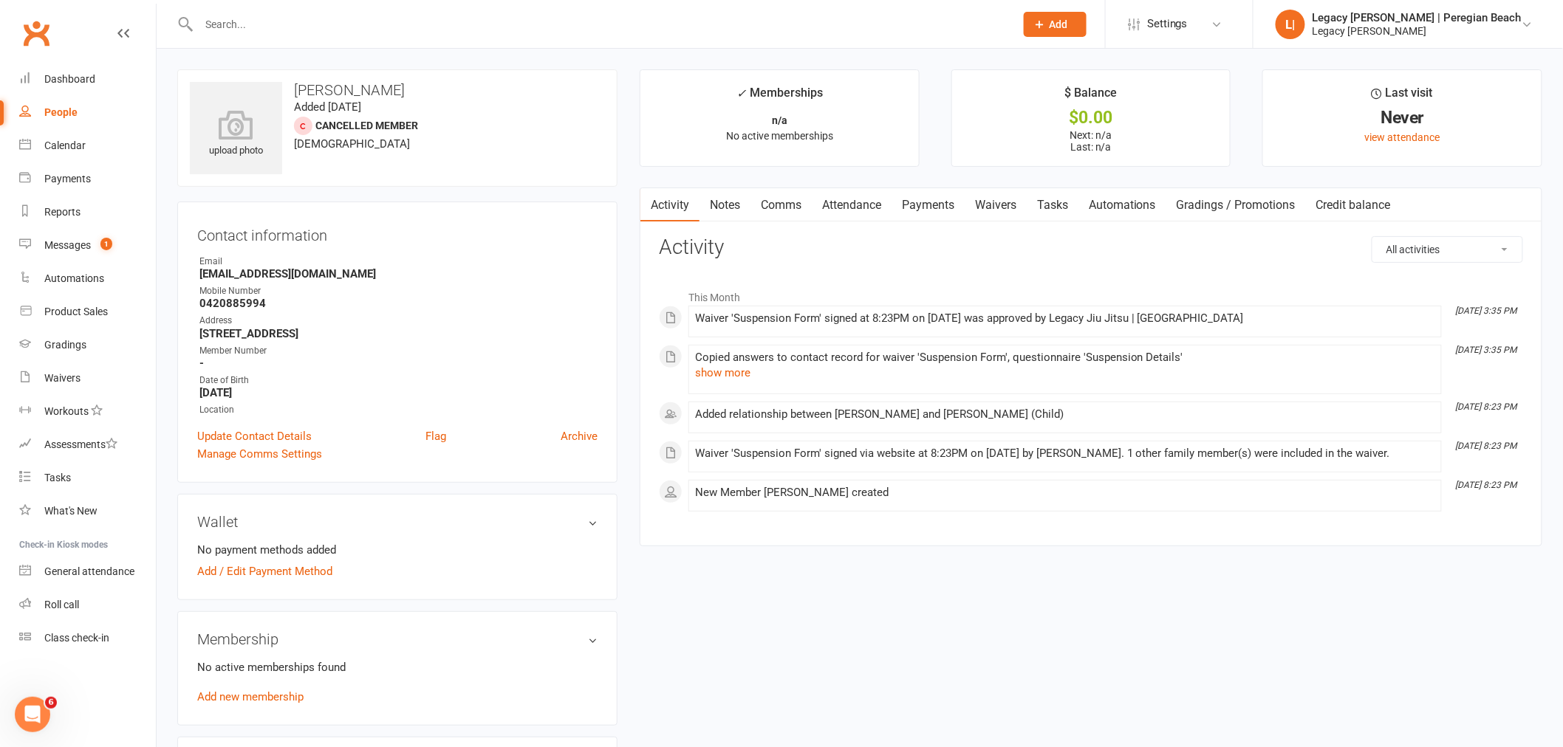
click at [337, 26] on input "text" at bounding box center [599, 24] width 810 height 21
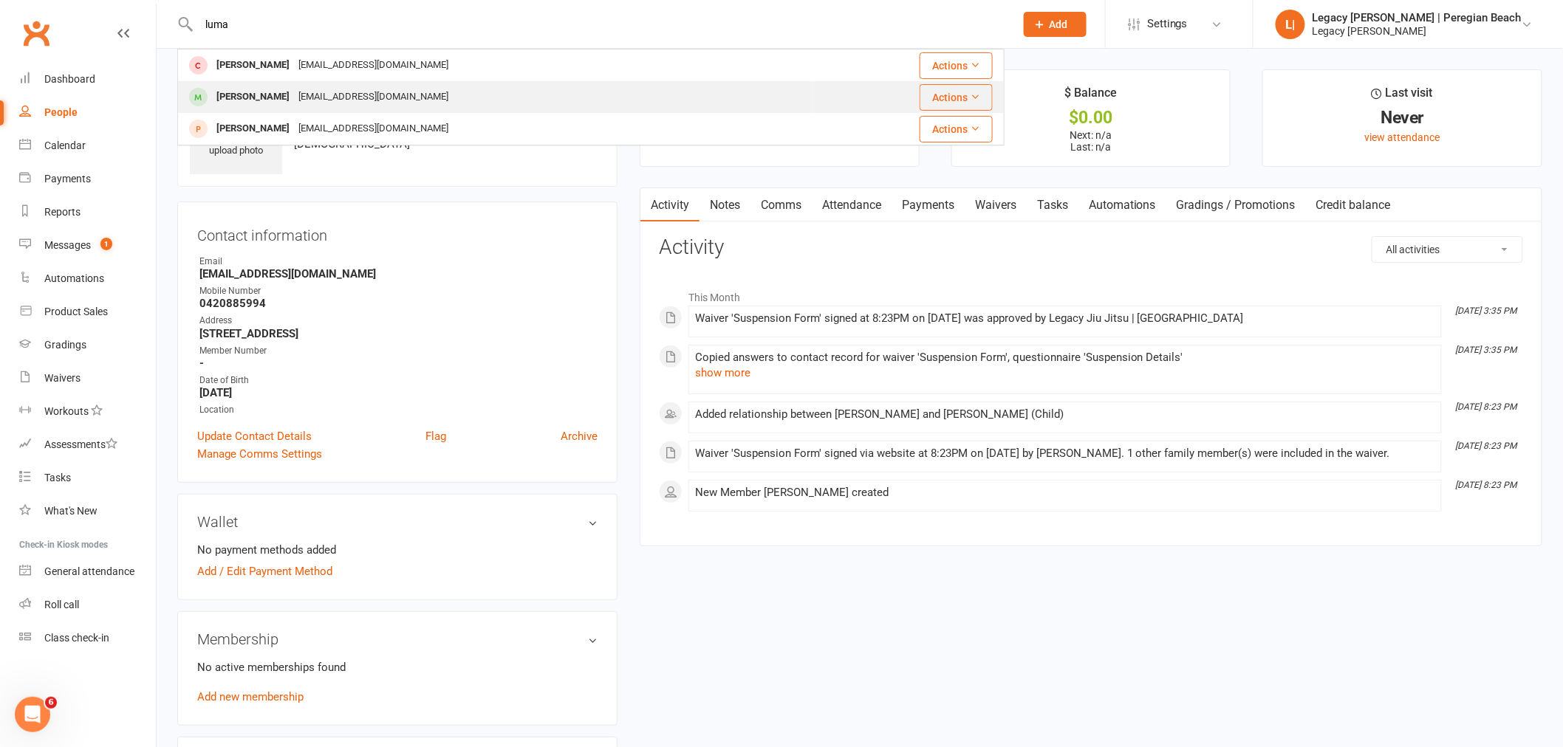
type input "luma"
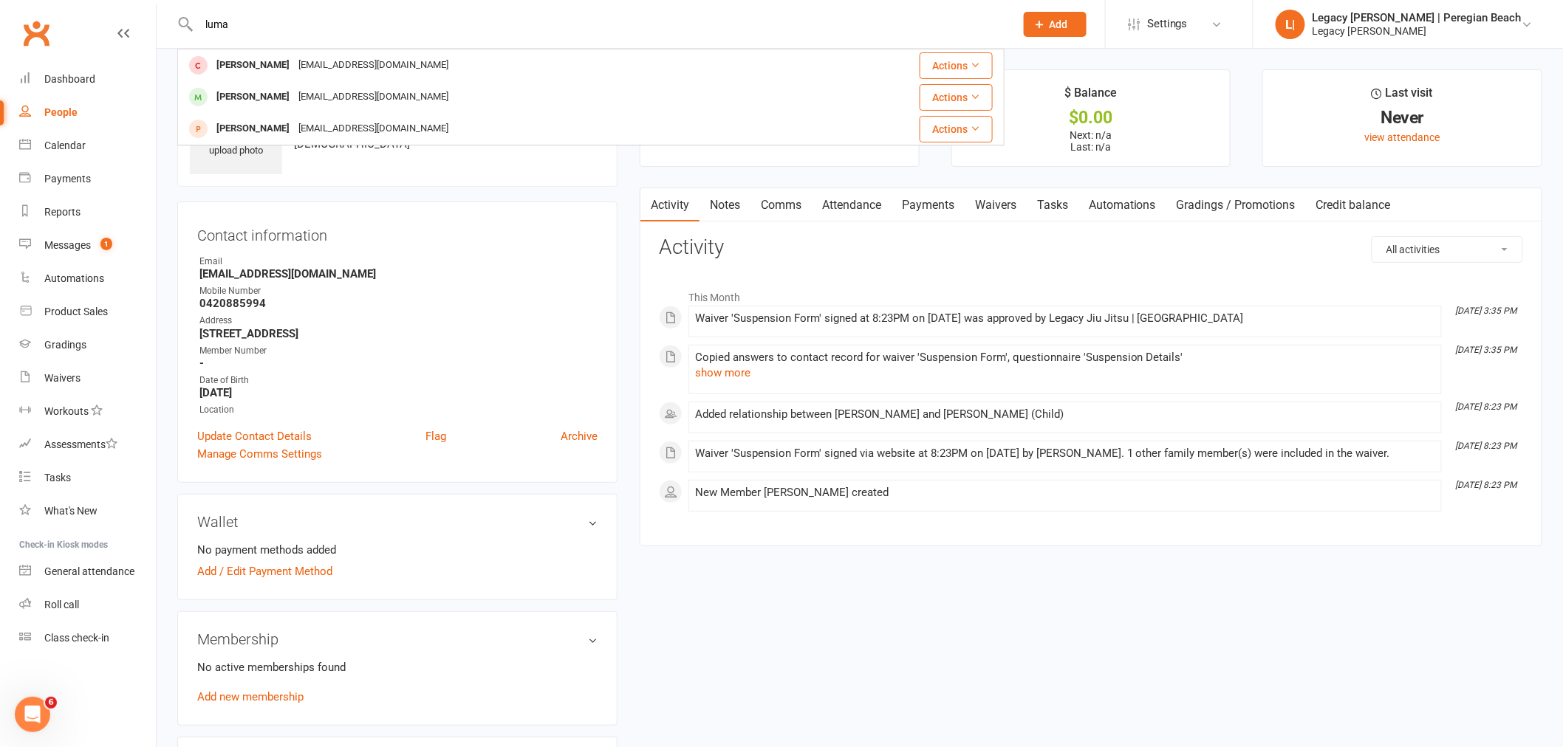
click at [354, 92] on div "Raphaelmatta@yahoo.com" at bounding box center [373, 96] width 159 height 21
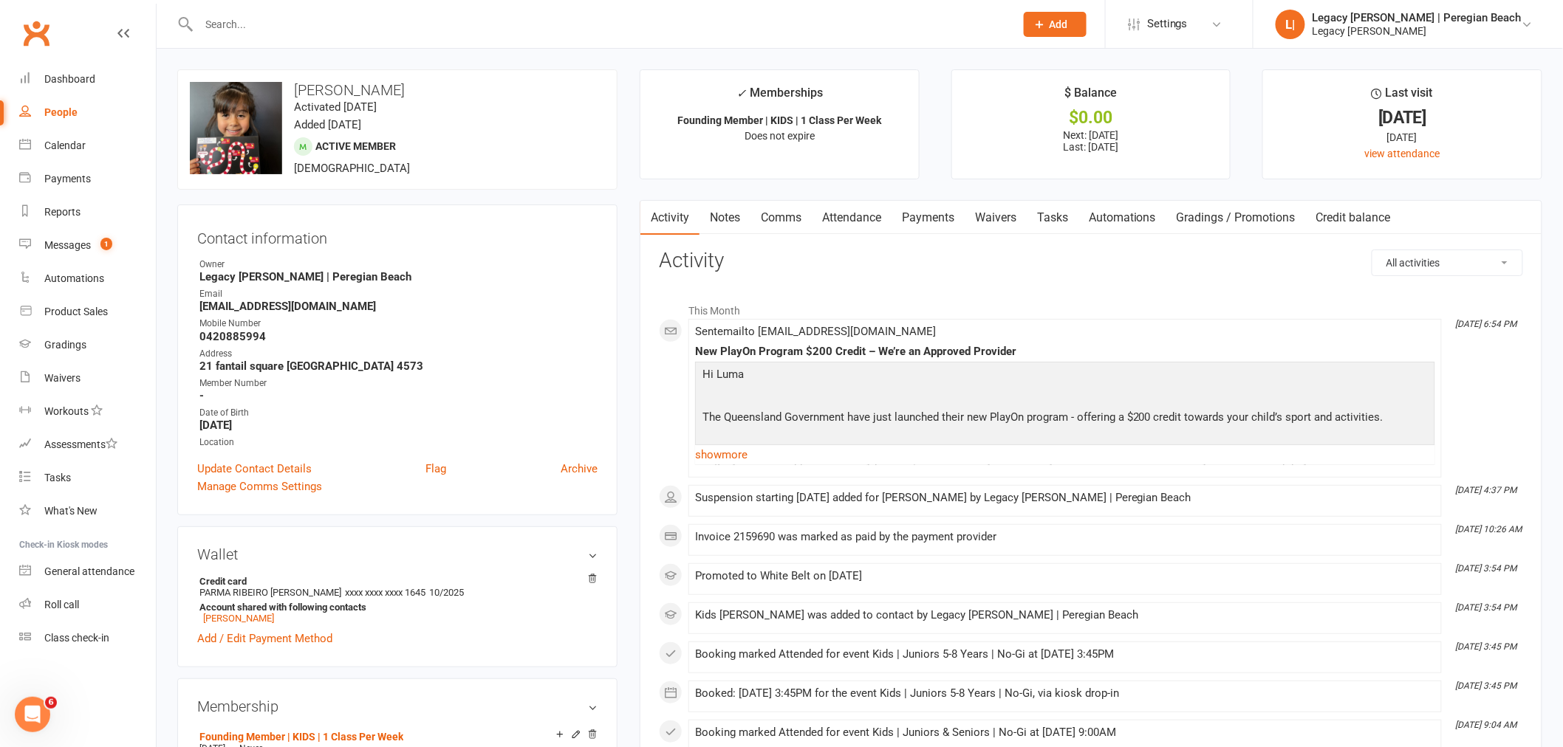
click at [877, 216] on link "Attendance" at bounding box center [852, 218] width 80 height 34
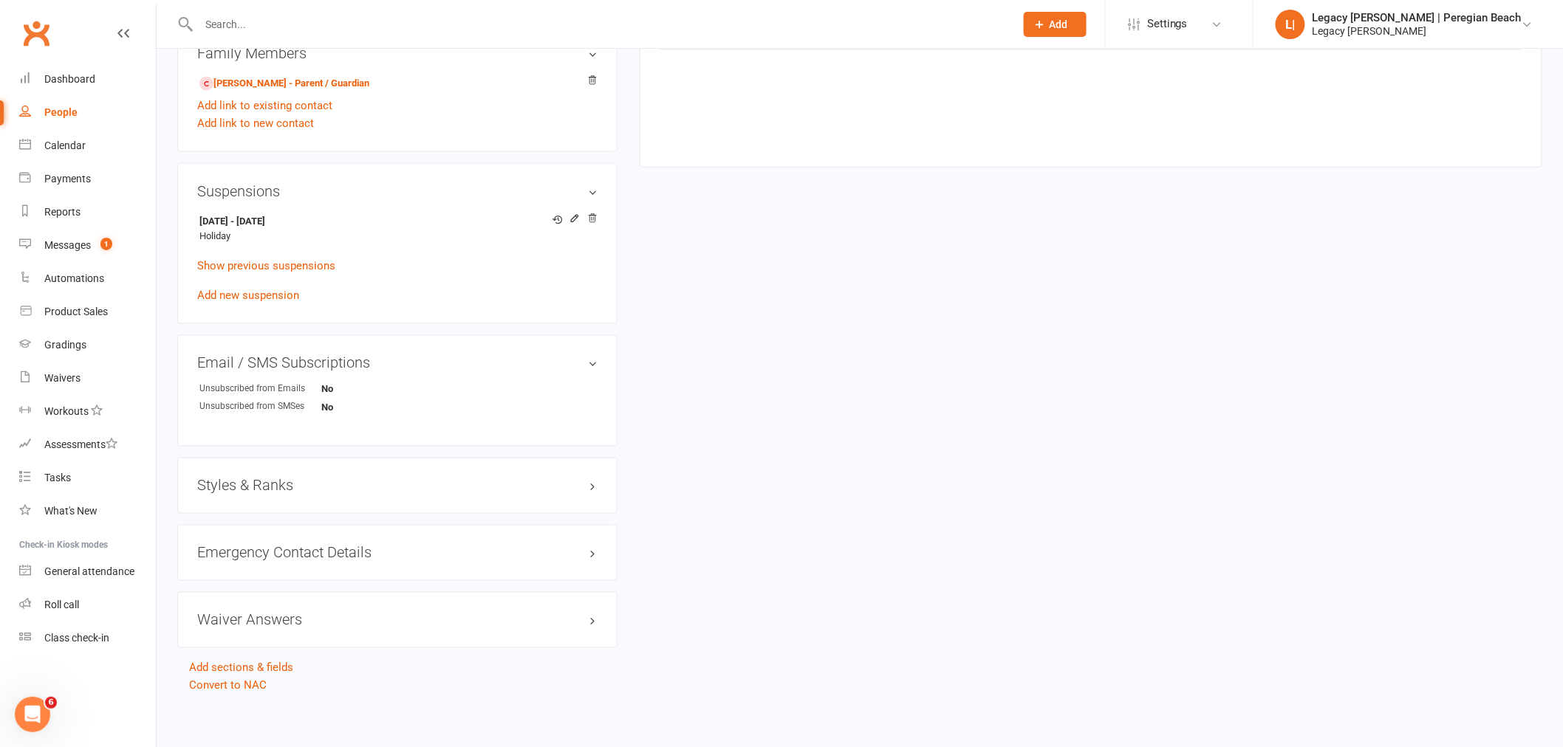
scroll to position [828, 0]
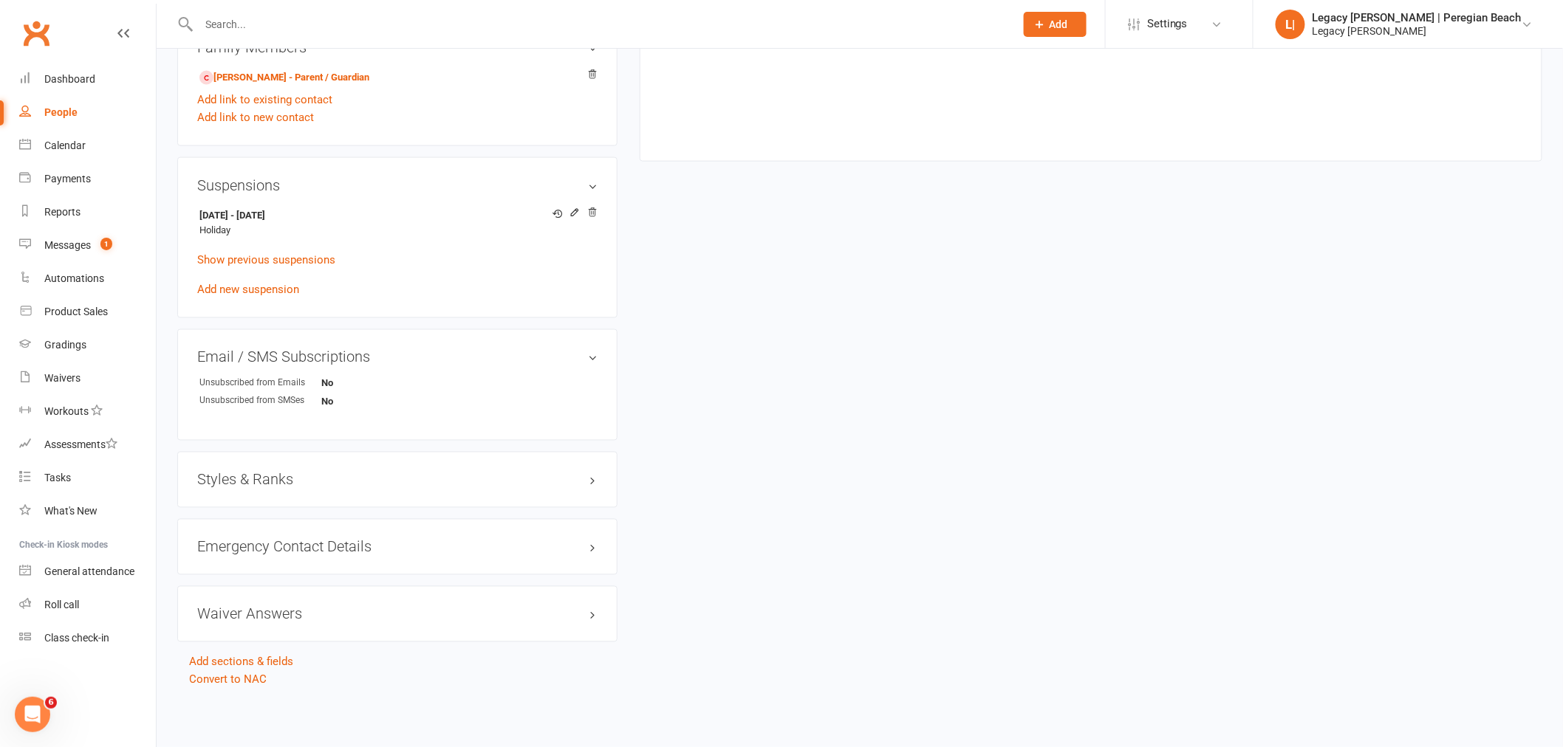
click at [250, 479] on h3 "Styles & Ranks" at bounding box center [397, 480] width 400 height 16
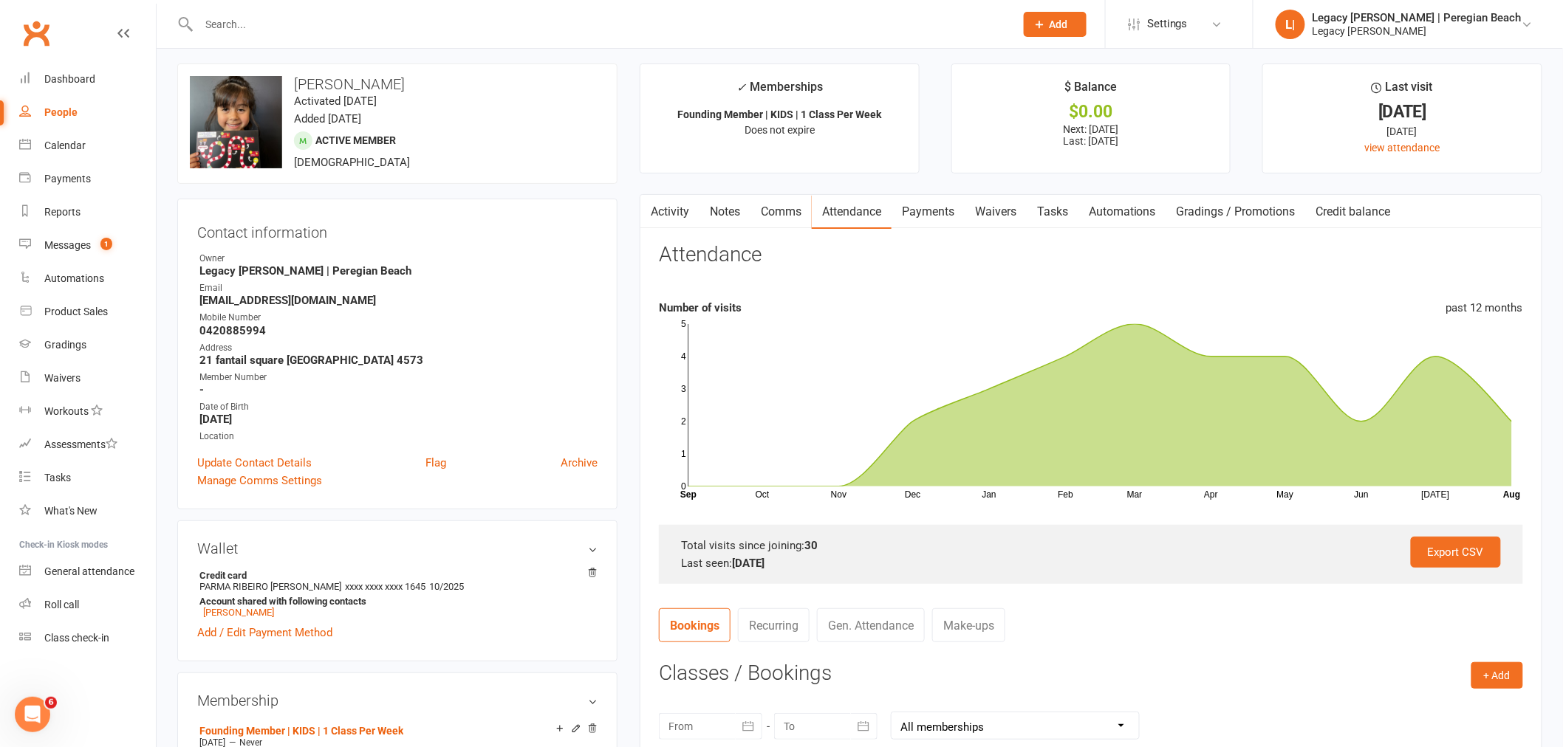
scroll to position [0, 0]
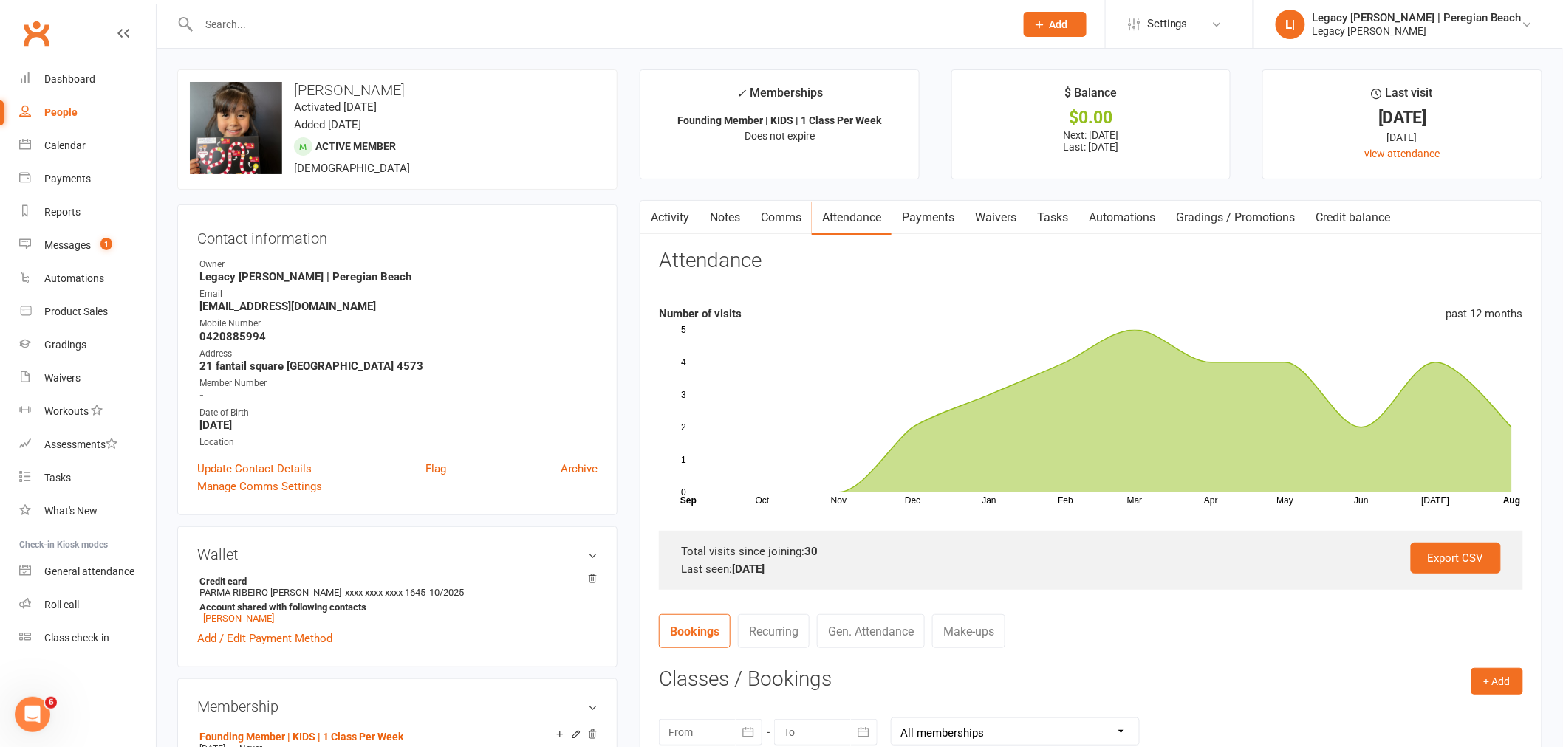
click at [299, 18] on input "text" at bounding box center [599, 24] width 810 height 21
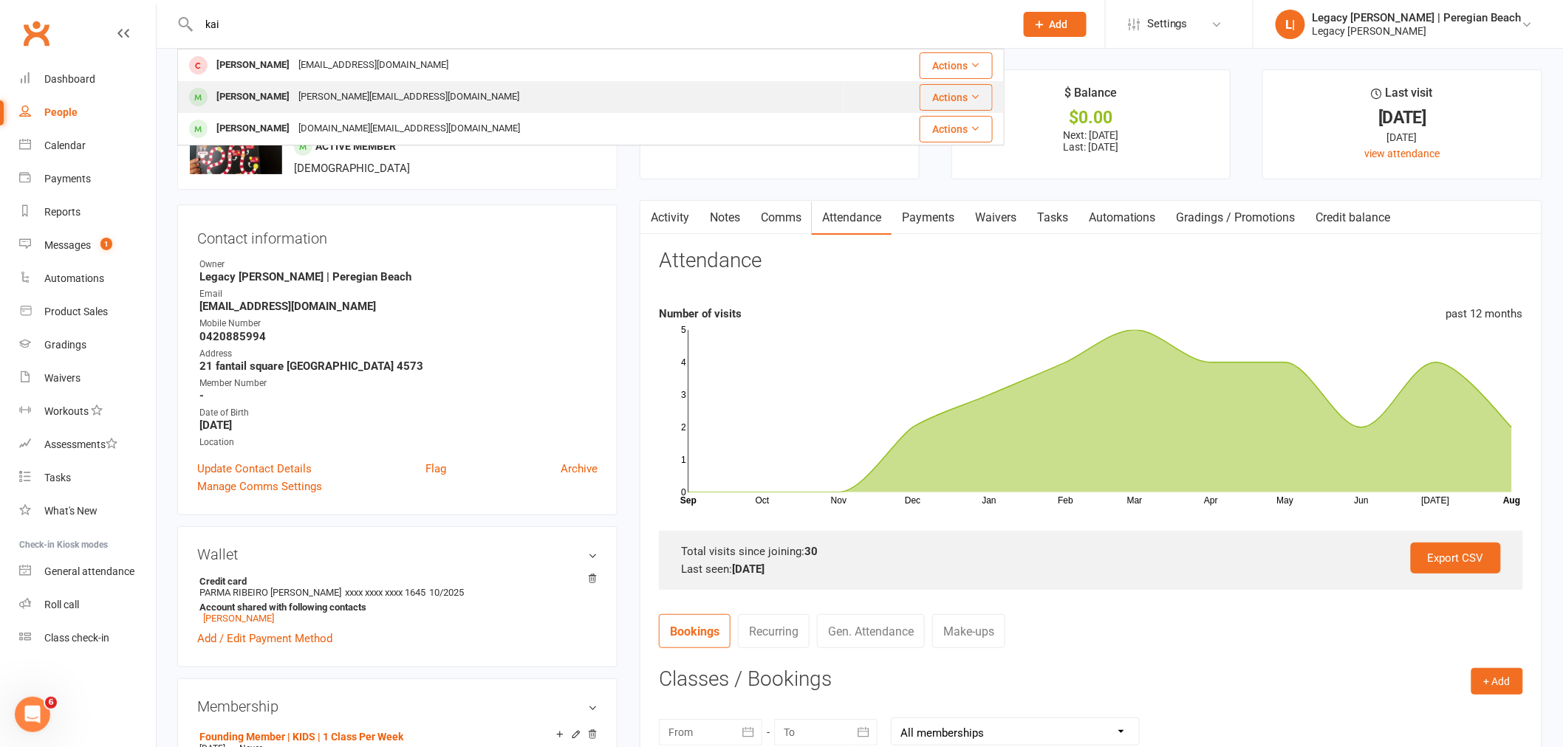
type input "kai"
click at [310, 92] on div "Josh@vitawerx.com" at bounding box center [409, 96] width 230 height 21
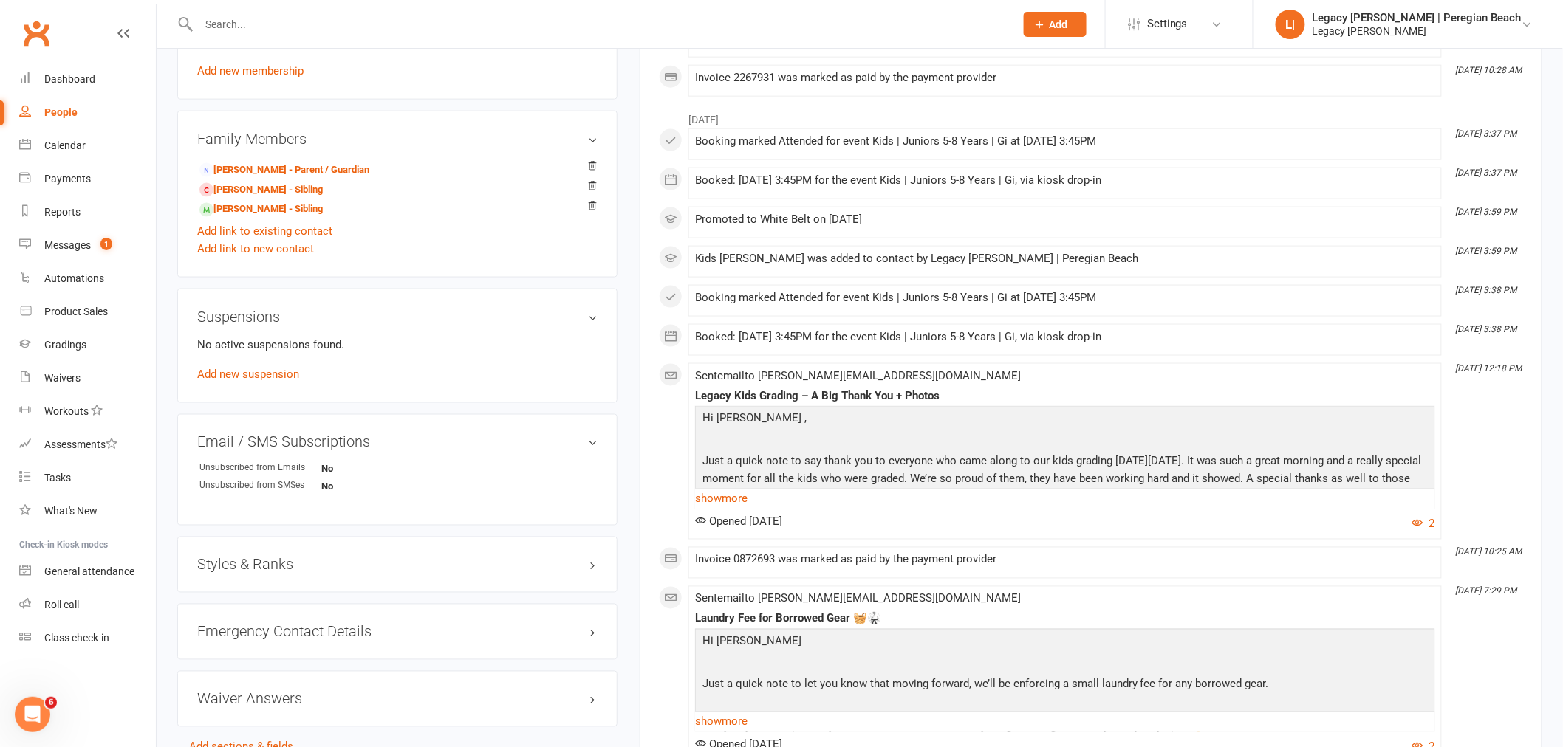
scroll to position [984, 0]
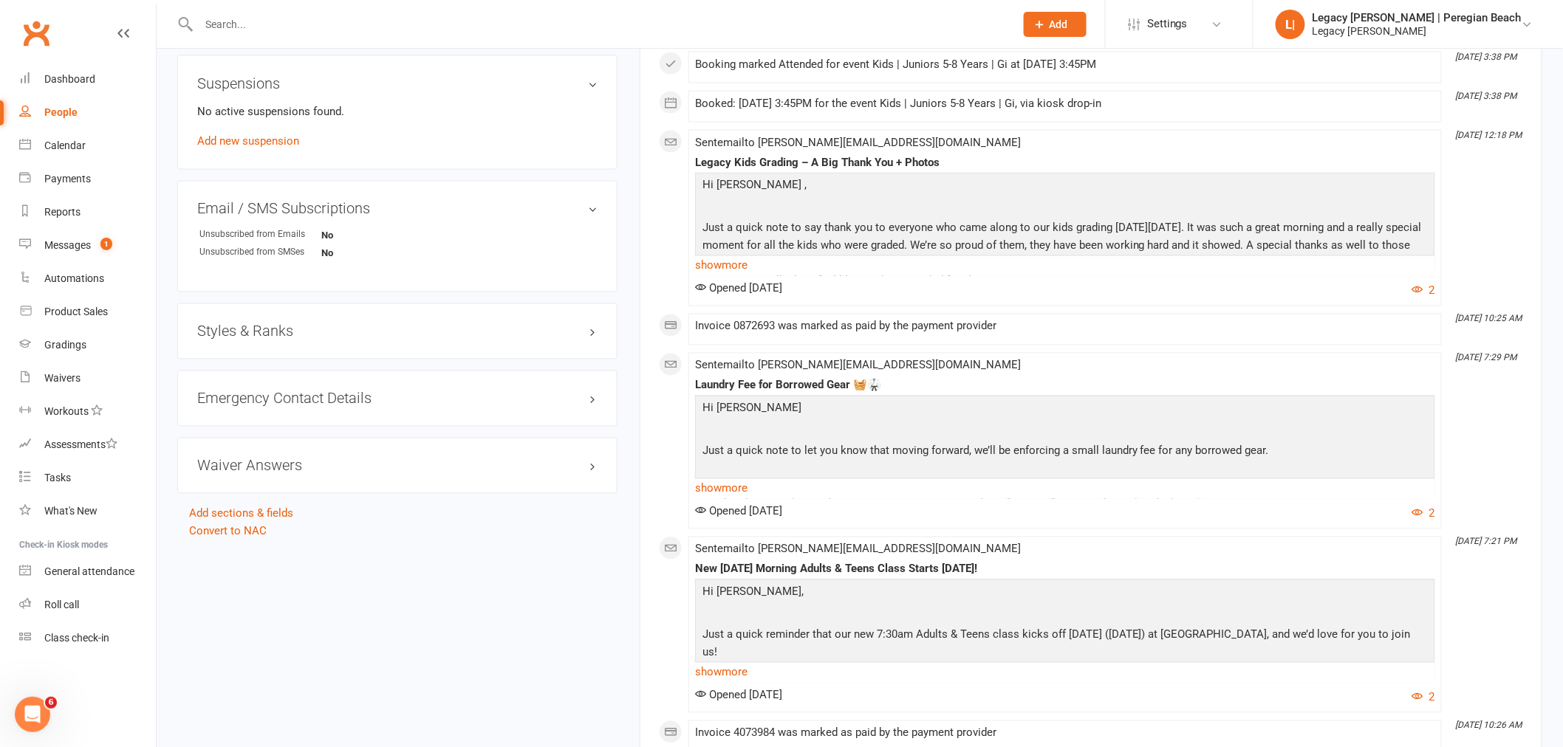
click at [266, 325] on h3 "Styles & Ranks" at bounding box center [397, 331] width 400 height 16
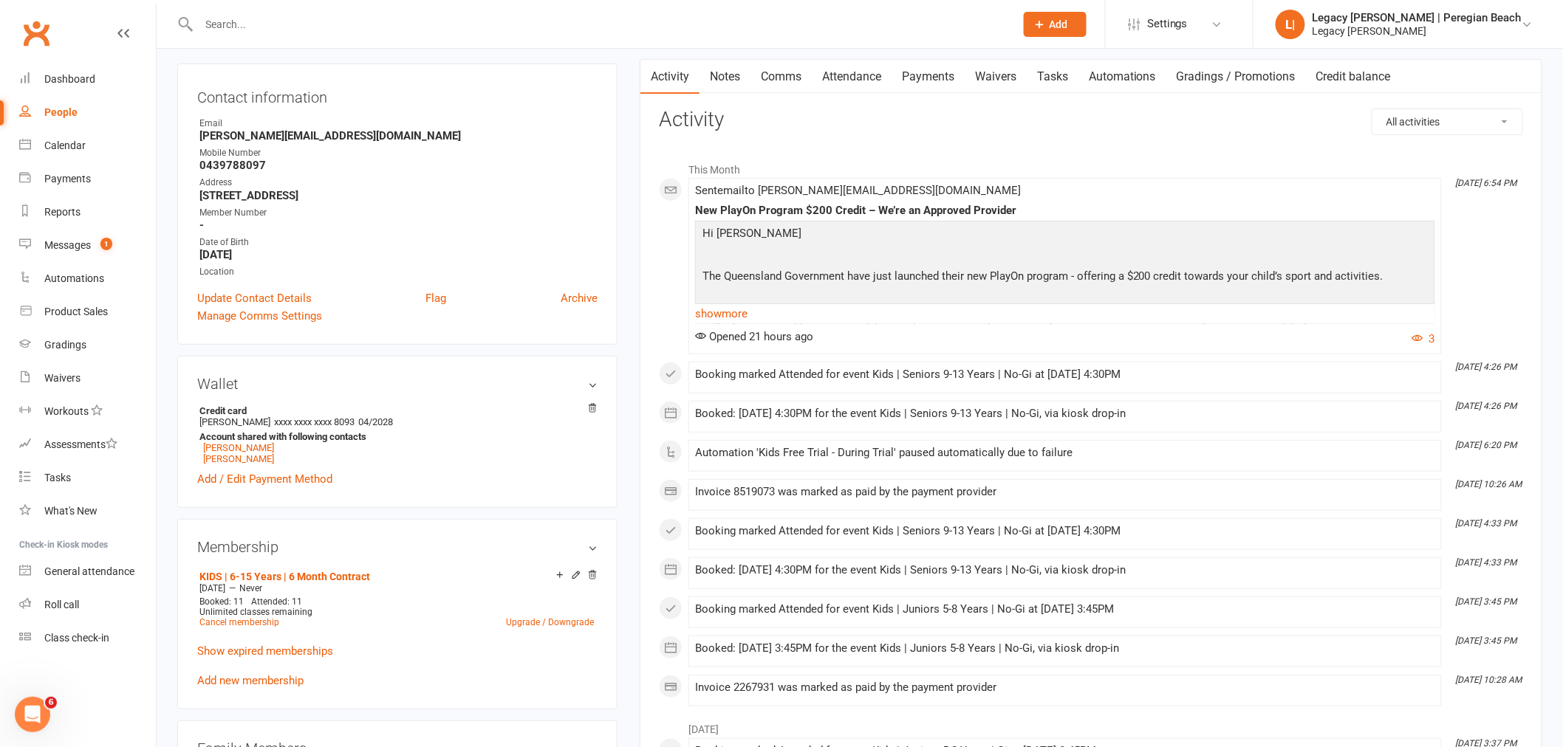
scroll to position [0, 0]
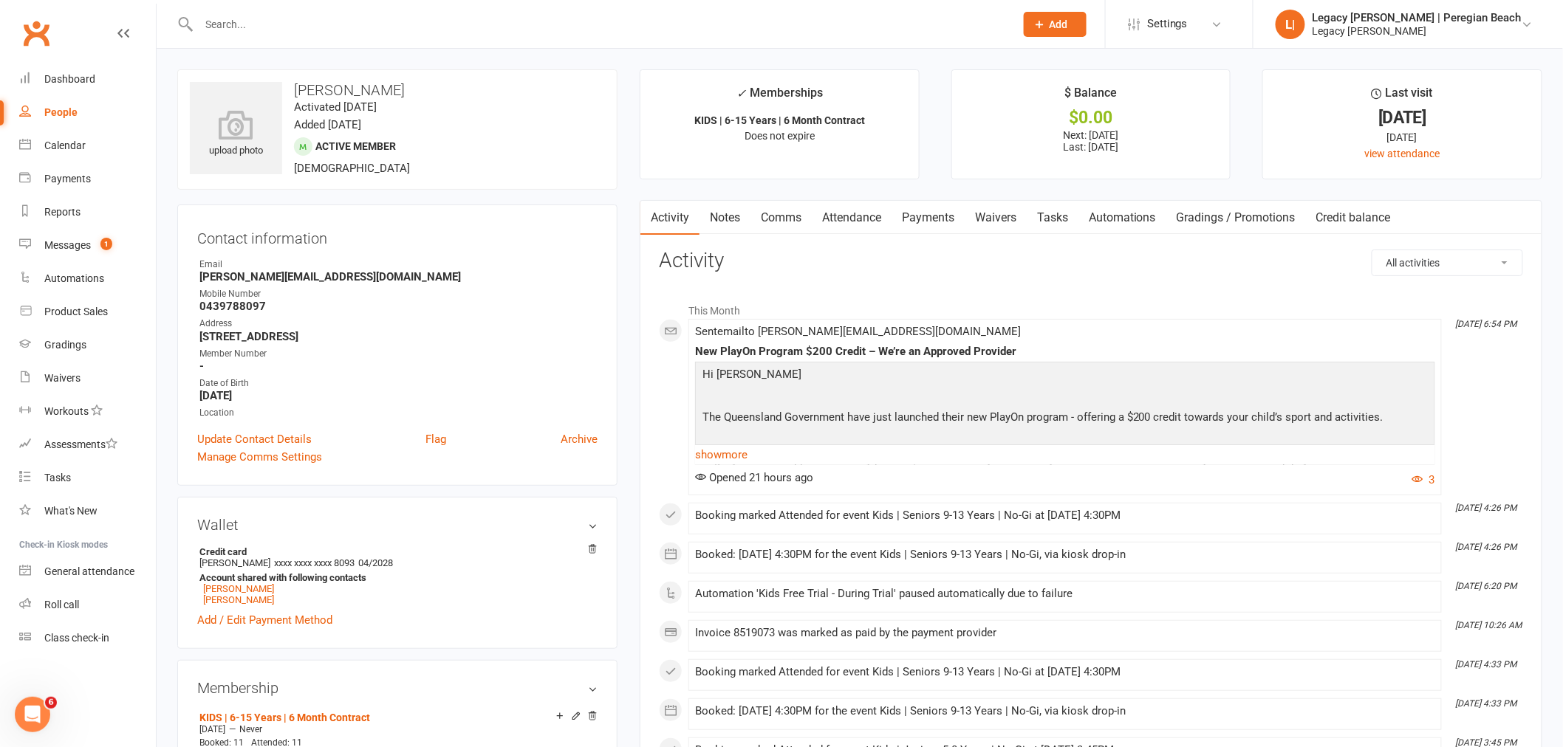
click at [854, 210] on link "Attendance" at bounding box center [852, 218] width 80 height 34
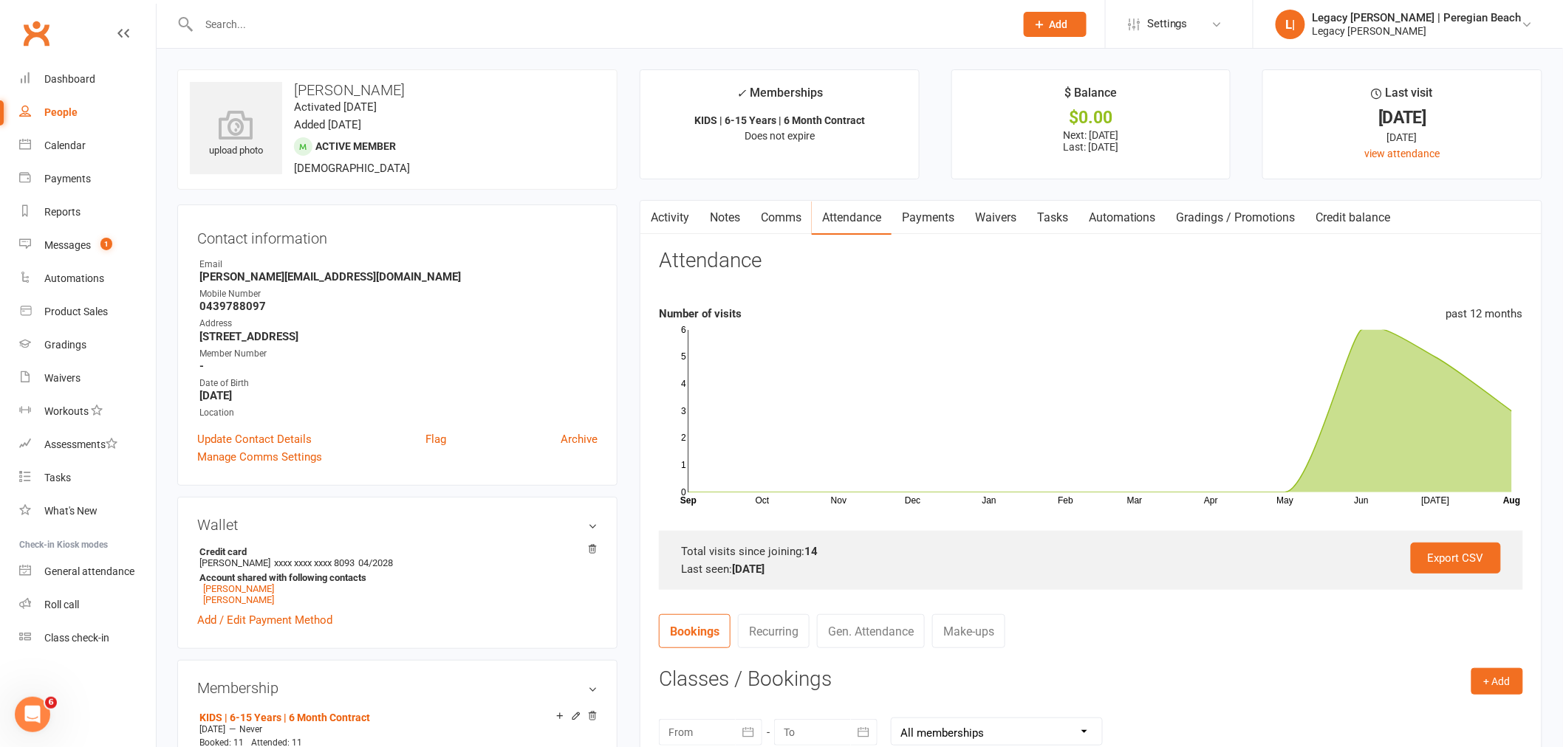
click at [311, 17] on input "text" at bounding box center [599, 24] width 810 height 21
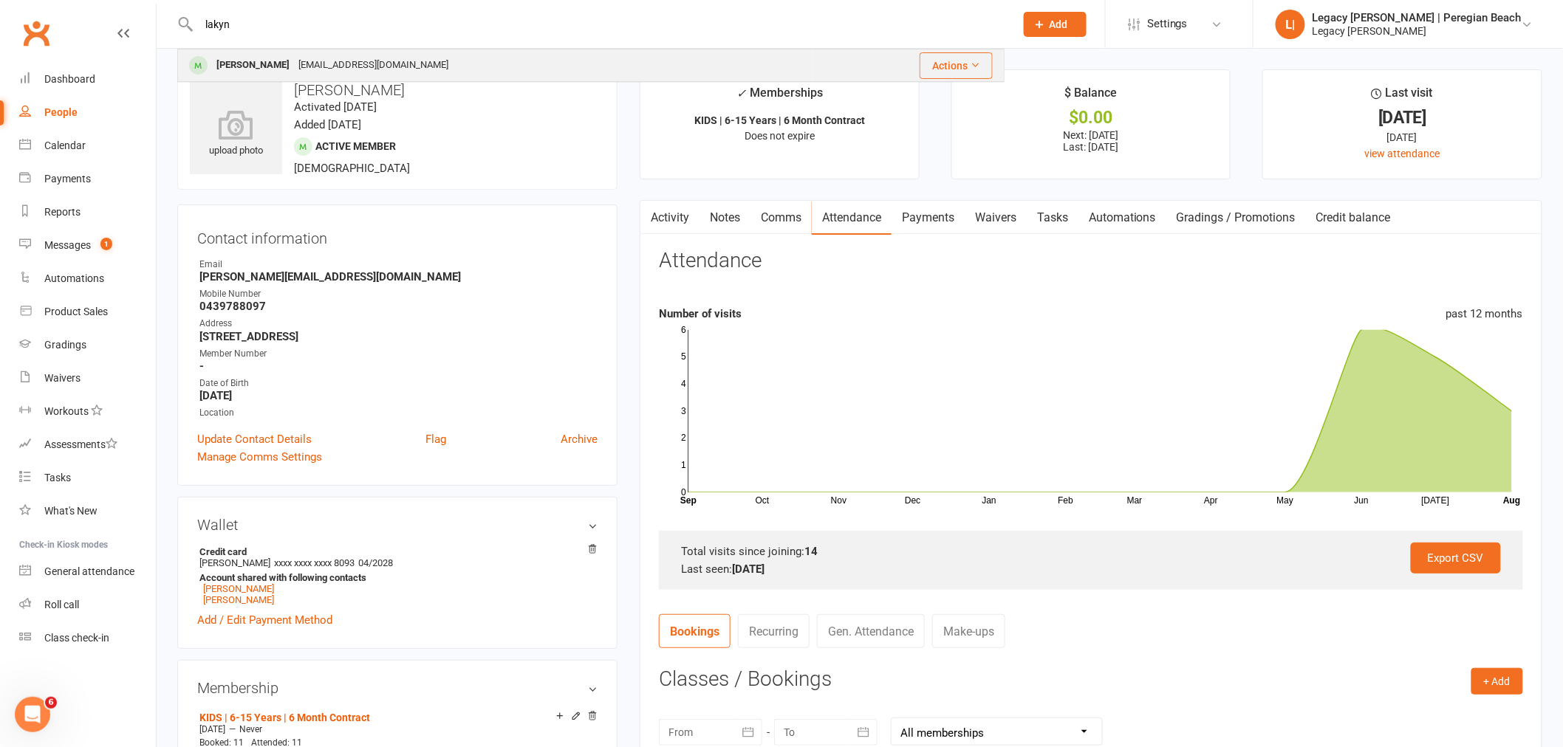
type input "lakyn"
click at [358, 68] on div "Hailey_leonard_181@hotmail.com" at bounding box center [373, 65] width 159 height 21
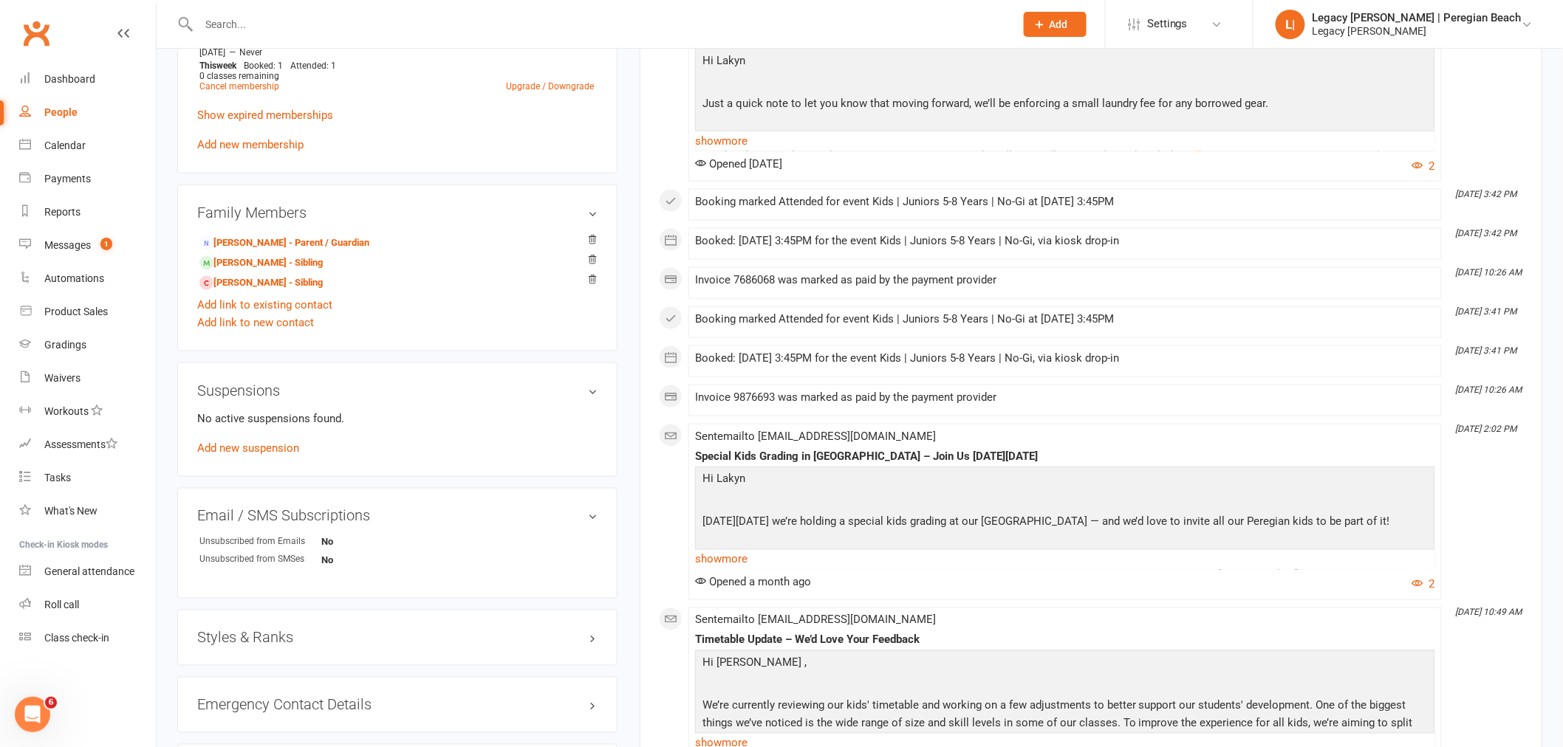
scroll to position [902, 0]
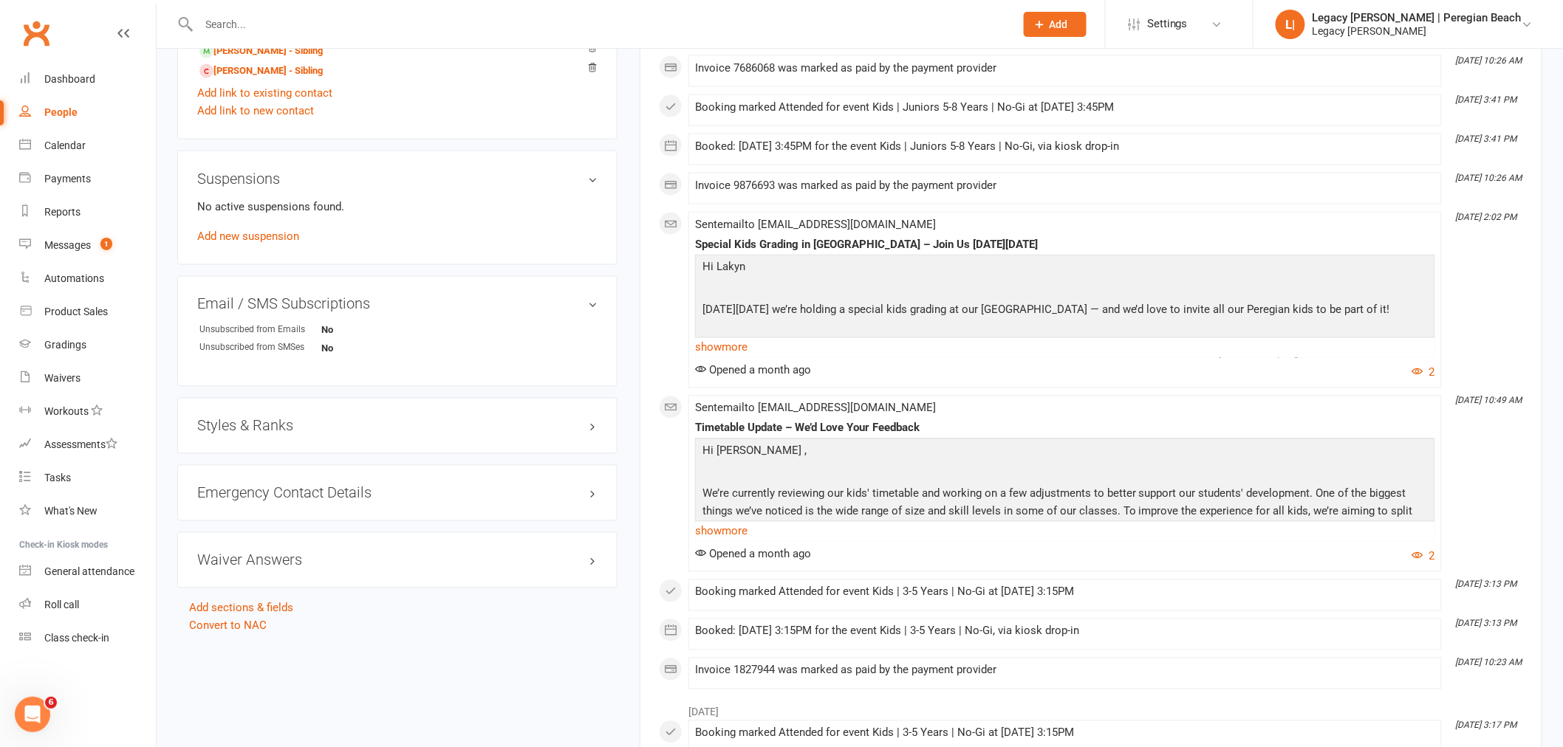
click at [264, 430] on h3 "Styles & Ranks" at bounding box center [397, 426] width 400 height 16
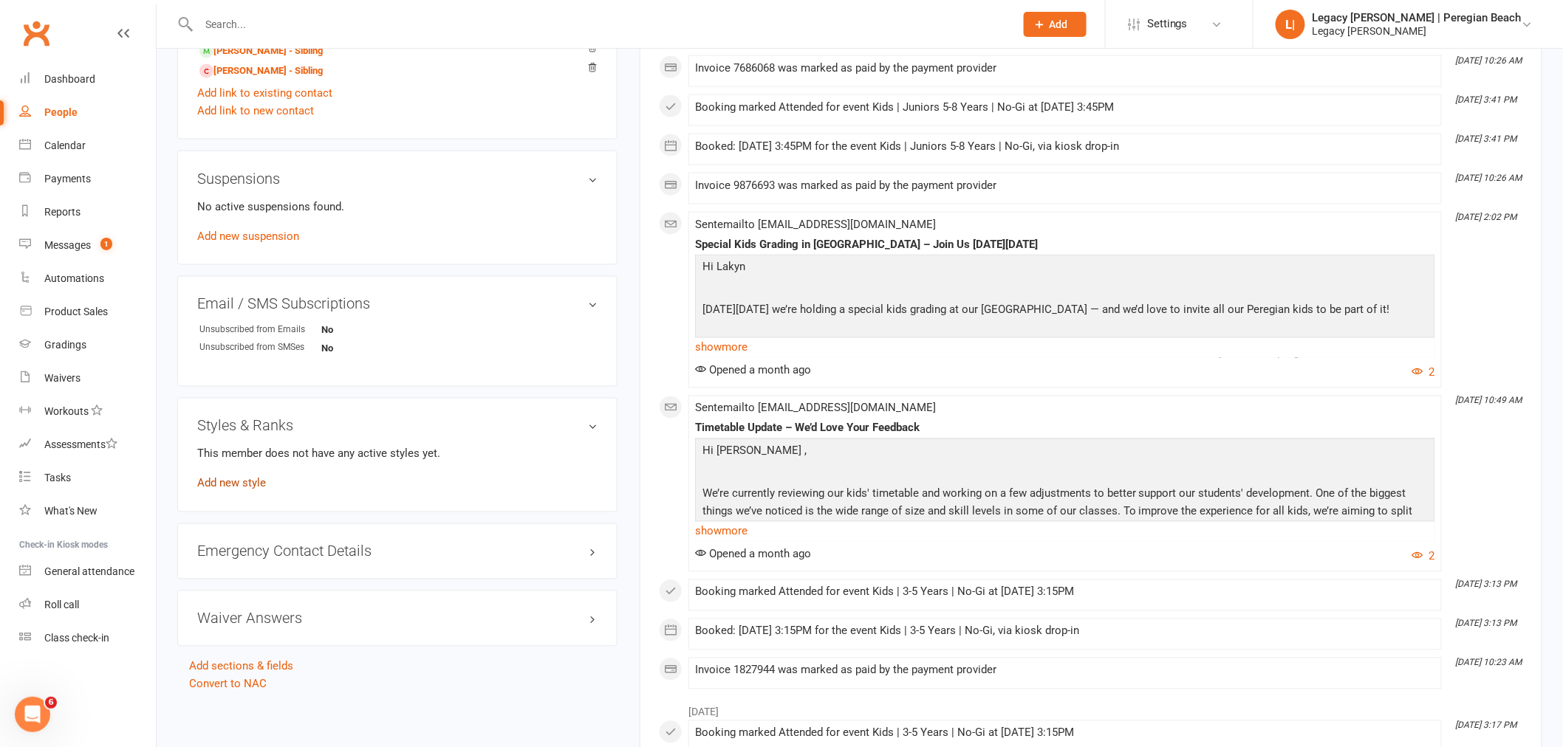
click at [242, 486] on link "Add new style" at bounding box center [231, 483] width 69 height 13
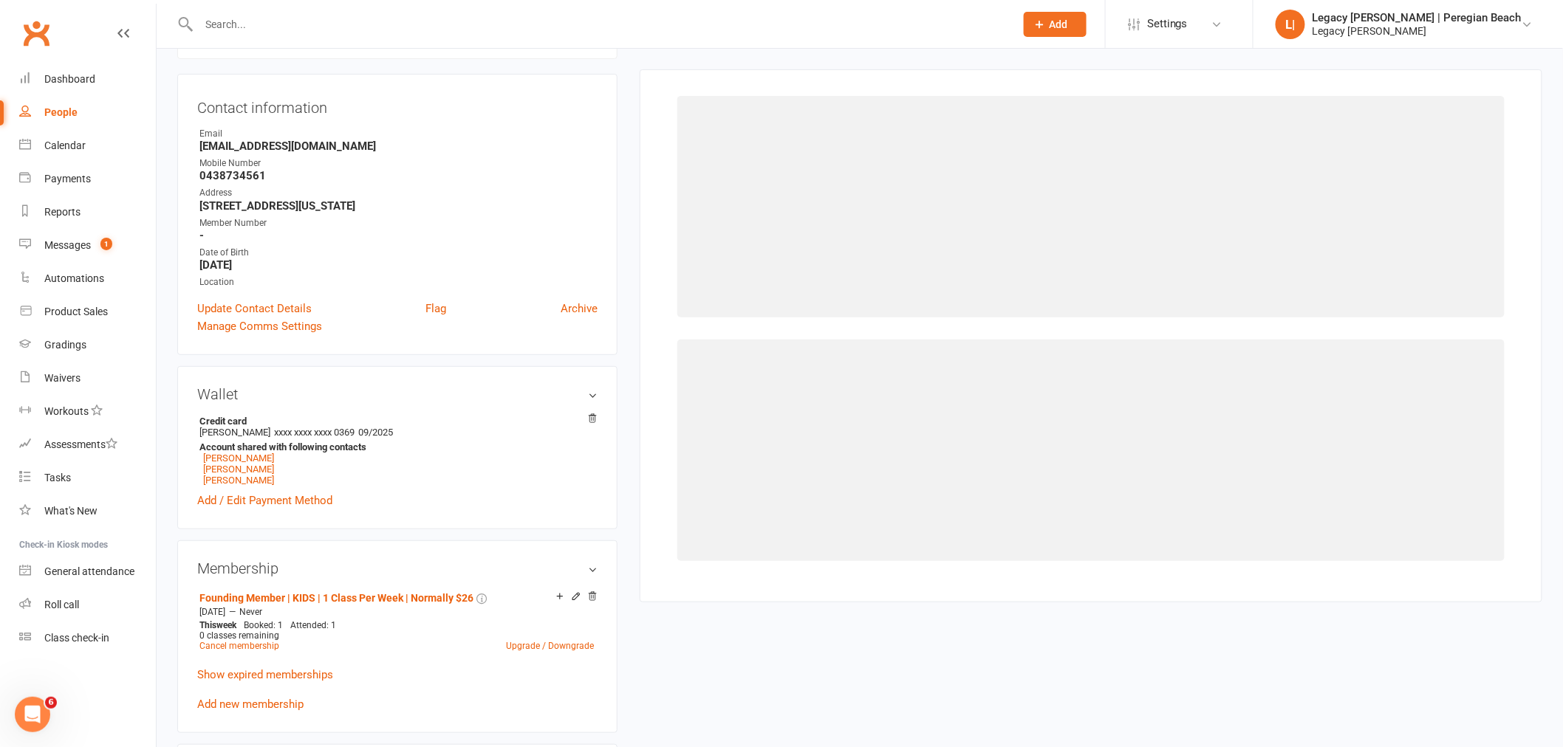
scroll to position [126, 0]
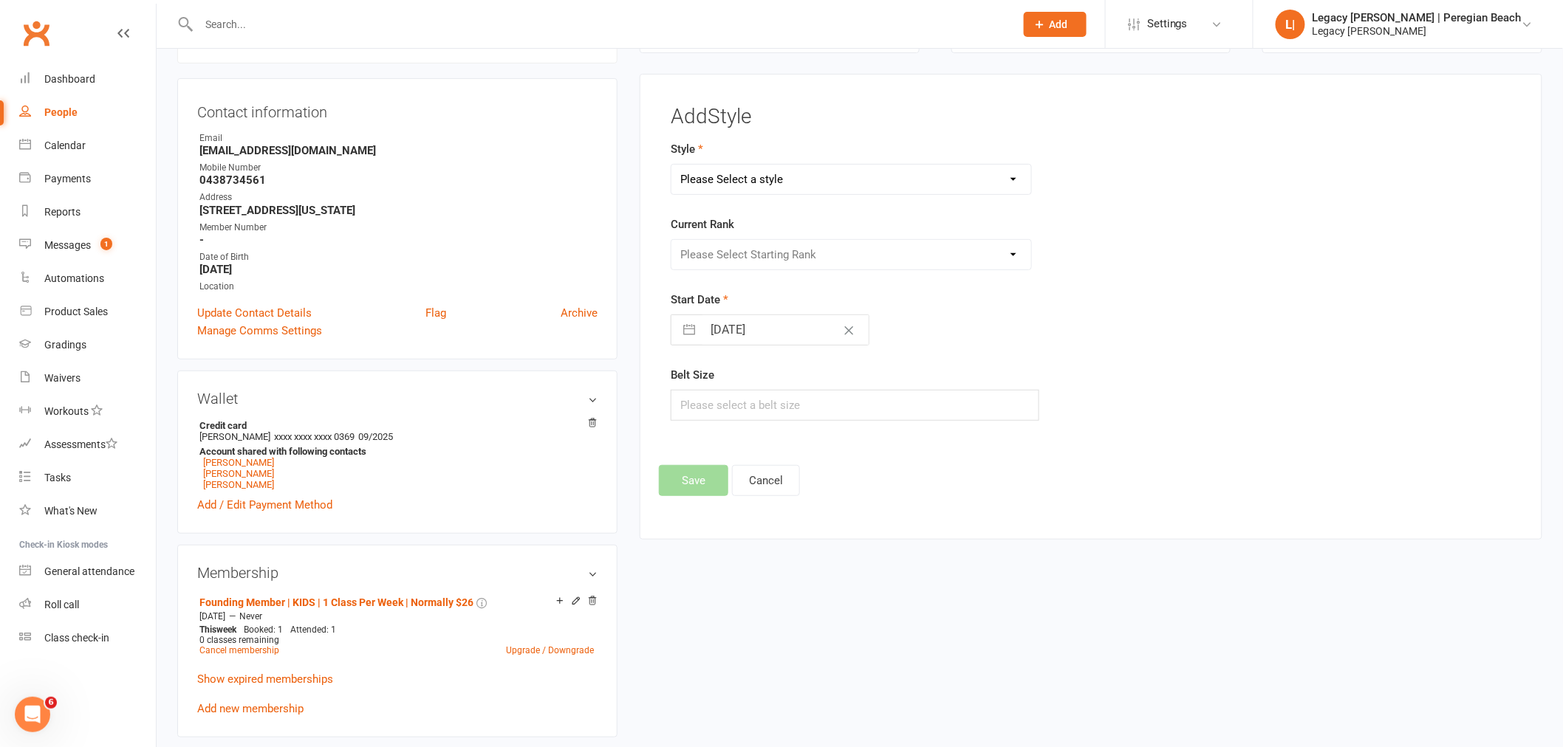
drag, startPoint x: 824, startPoint y: 178, endPoint x: 836, endPoint y: 188, distance: 15.7
click at [824, 178] on select "Please Select a style Jiu Jitsu Kids Jiu Jitsu Sponsorship" at bounding box center [851, 180] width 360 height 30
select select "3395"
click at [671, 165] on select "Please Select a style Jiu Jitsu Kids Jiu Jitsu Sponsorship" at bounding box center [851, 180] width 360 height 30
click at [802, 263] on select "Please Select Starting Rank White Belt White Belt - 1 Stripe White Belt 2 Strip…" at bounding box center [851, 255] width 360 height 30
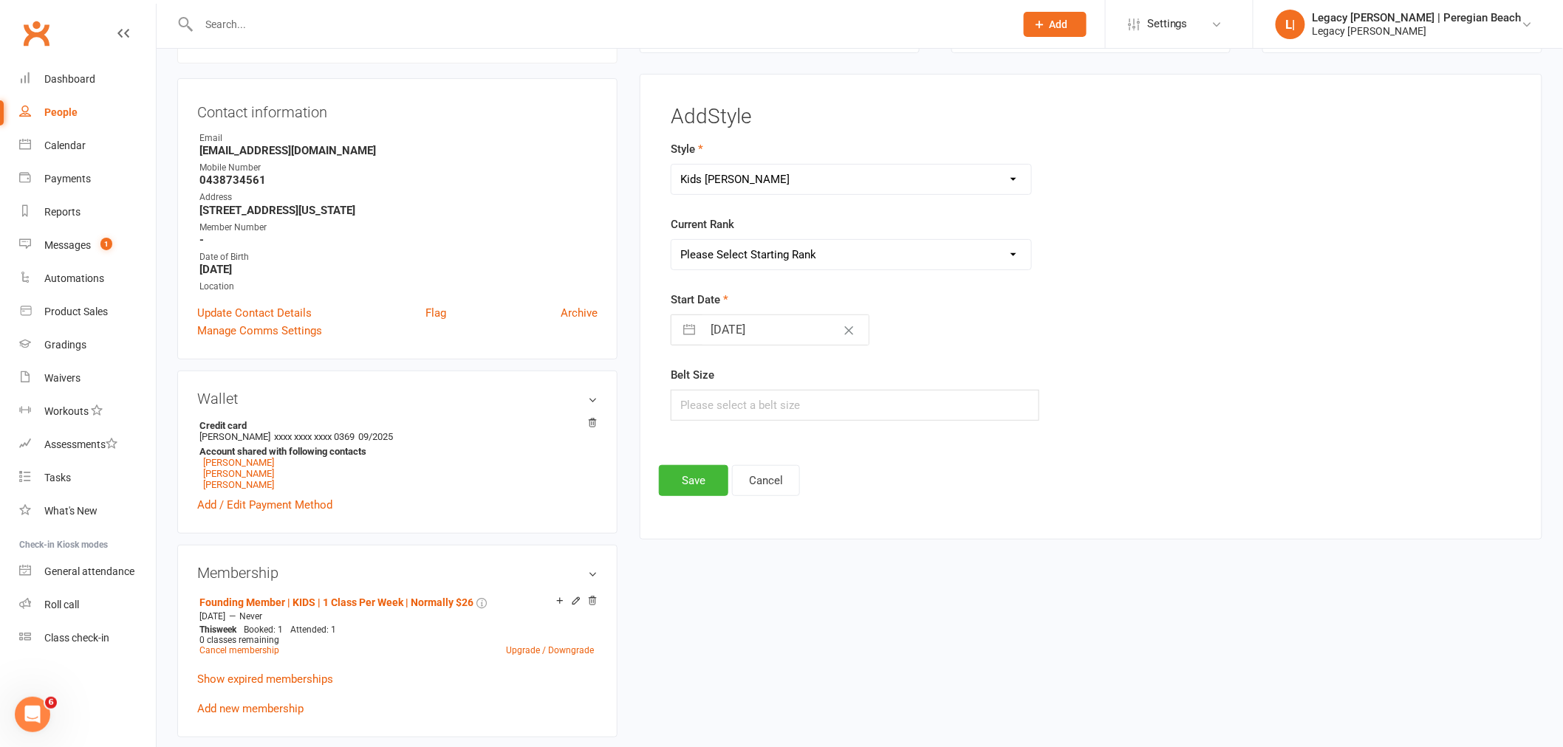
select select "40067"
click at [671, 240] on select "Please Select Starting Rank White Belt White Belt - 1 Stripe White Belt 2 Strip…" at bounding box center [851, 255] width 360 height 30
click at [716, 329] on input "14 Aug 2025" at bounding box center [785, 330] width 166 height 30
select select "6"
select select "2025"
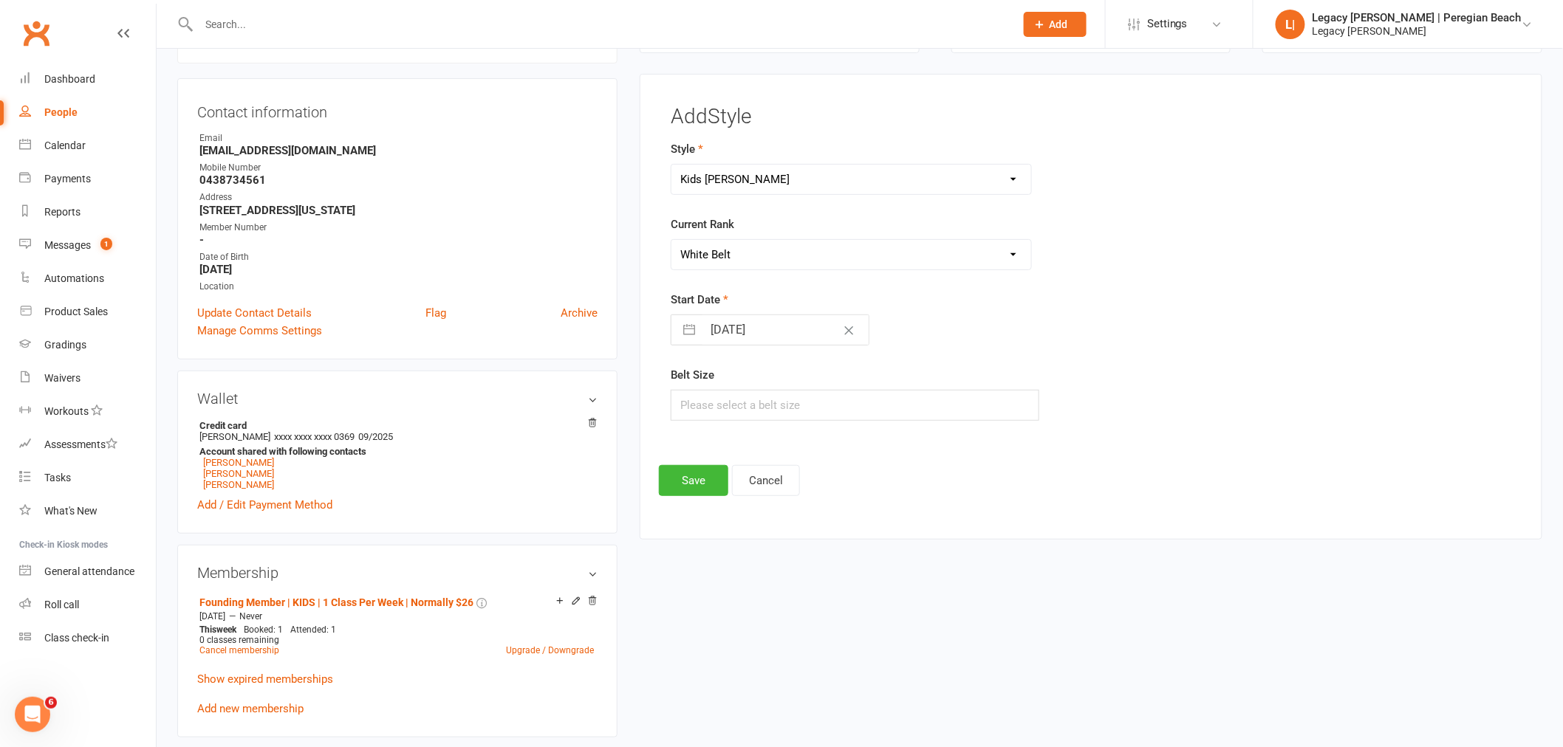
select select "7"
select select "2025"
select select "8"
select select "2025"
click at [712, 387] on div "Move backward to switch to the previous month." at bounding box center [701, 389] width 29 height 24
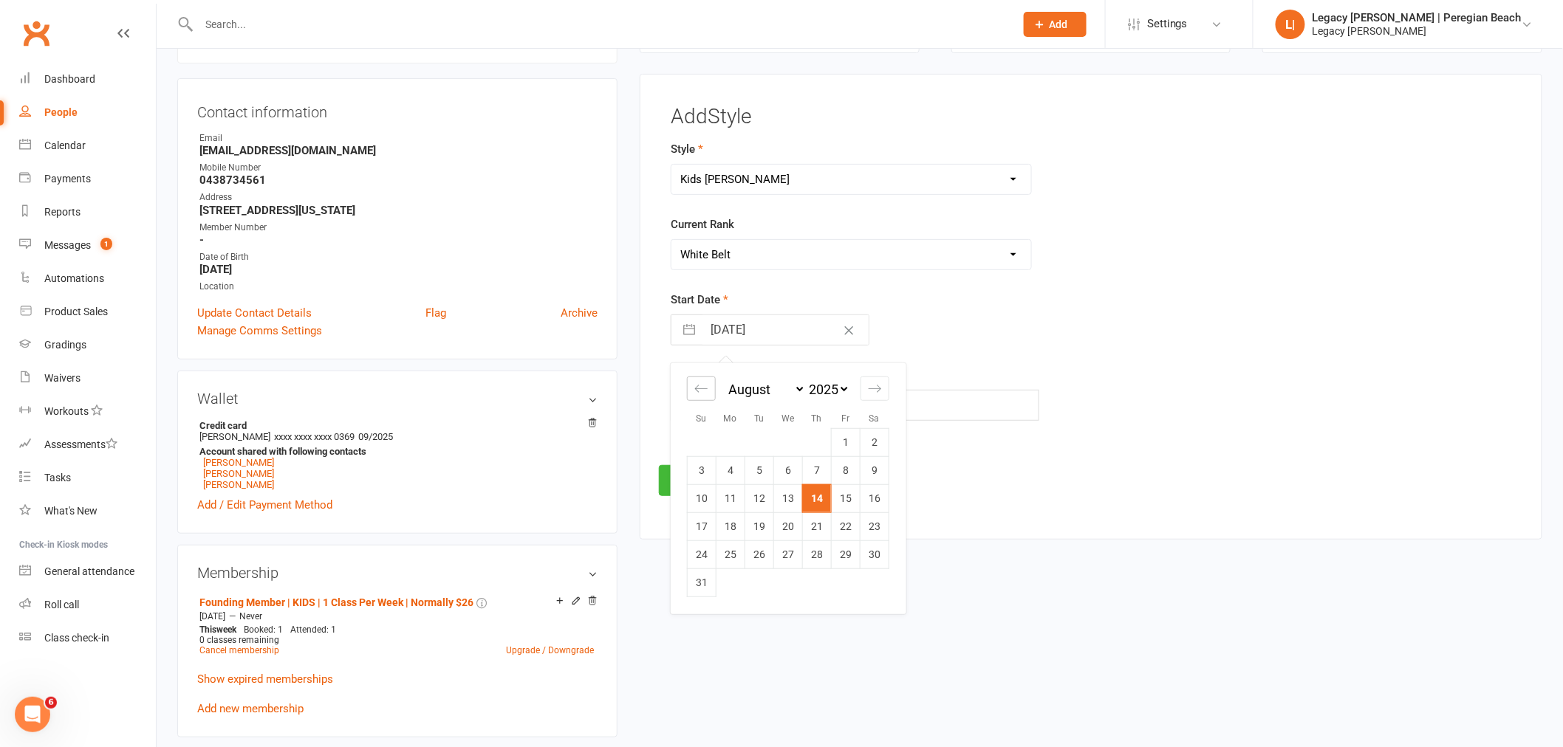
click at [712, 387] on div "Move backward to switch to the previous month." at bounding box center [701, 389] width 29 height 24
select select "4"
select select "2025"
select select "5"
select select "2025"
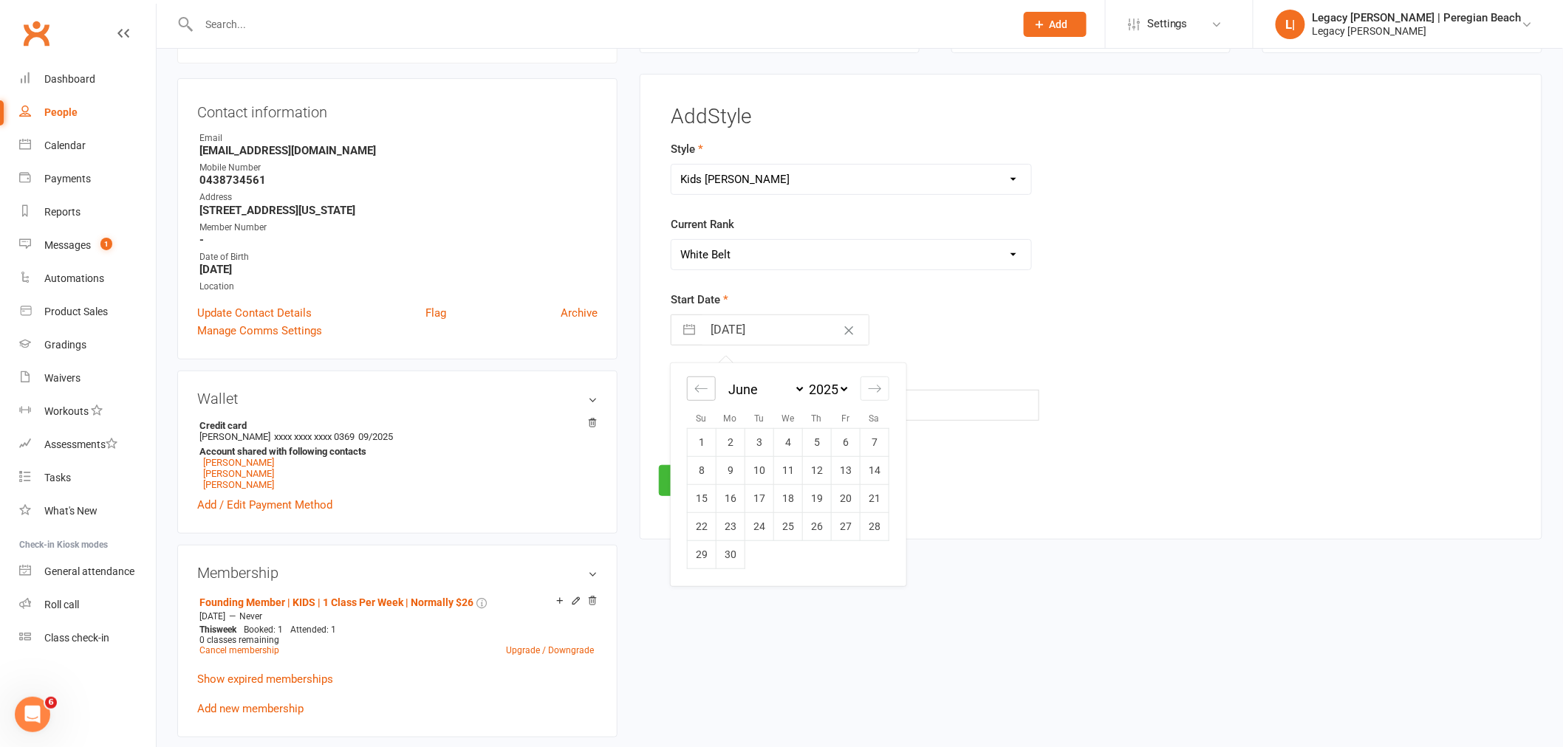
click at [705, 388] on icon "Move backward to switch to the previous month." at bounding box center [701, 389] width 14 height 14
select select "2"
select select "2025"
select select "3"
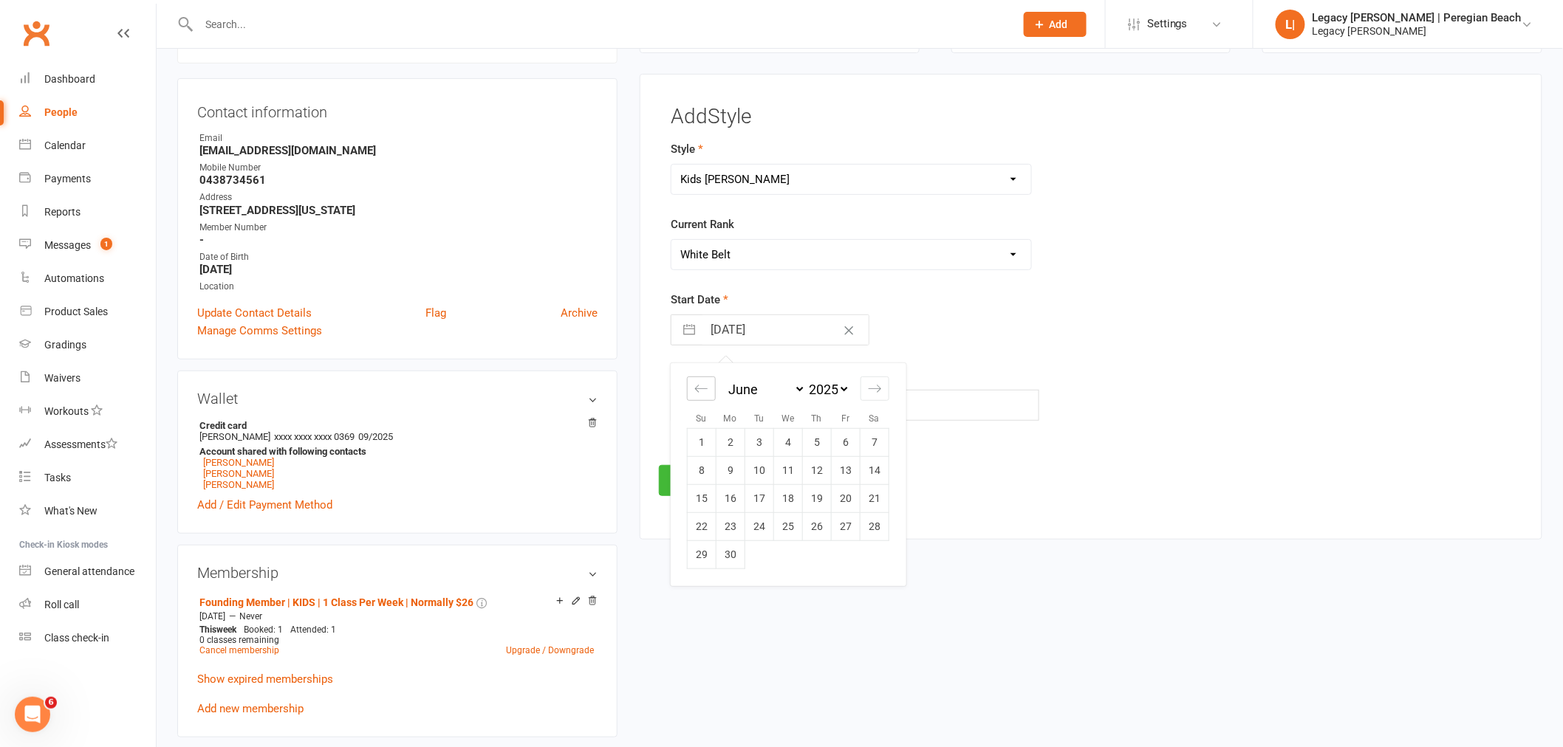
select select "2025"
click at [705, 388] on icon "Move backward to switch to the previous month." at bounding box center [701, 389] width 14 height 14
select select "1"
select select "2025"
click at [705, 388] on icon "Move backward to switch to the previous month." at bounding box center [701, 389] width 14 height 14
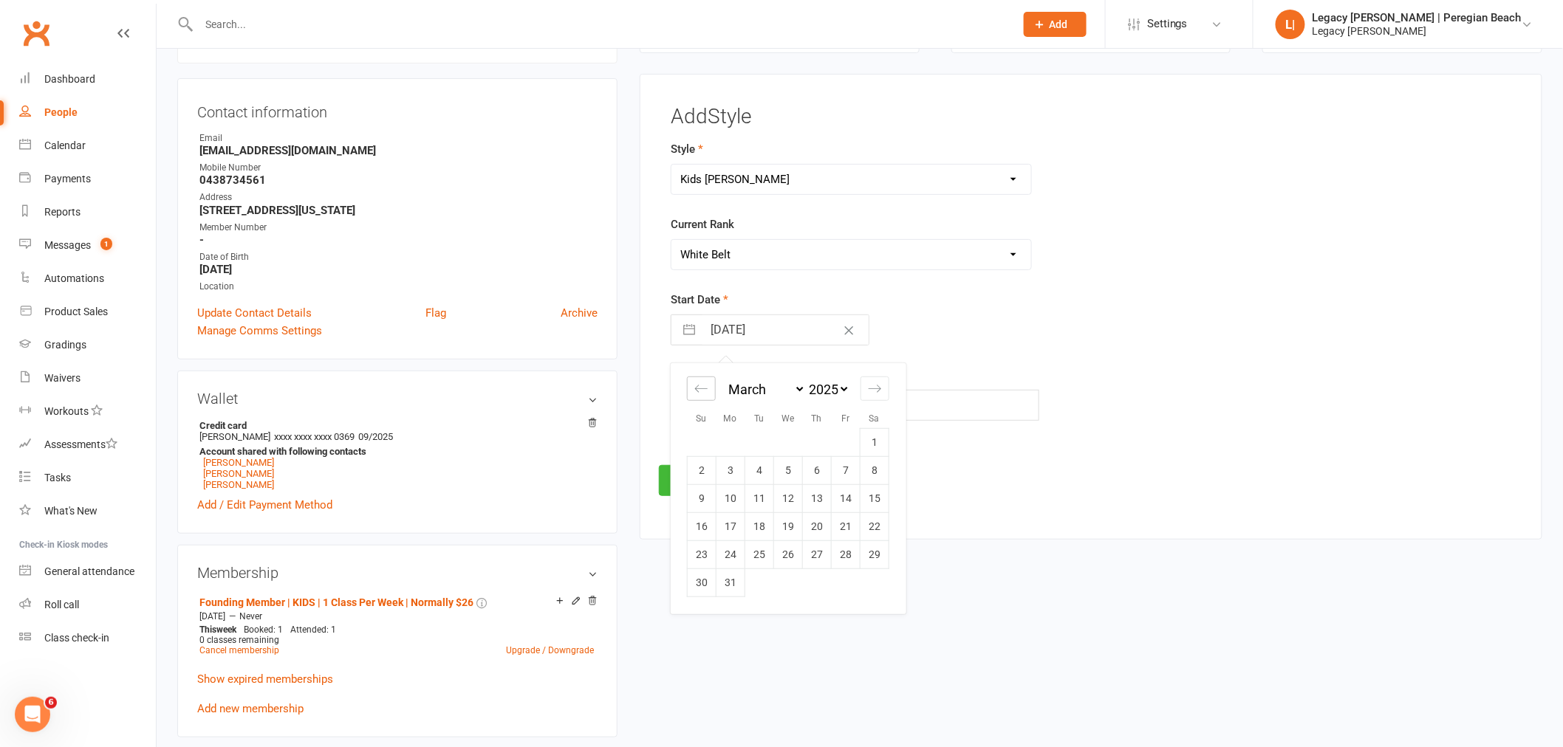
select select "2025"
click at [705, 388] on icon "Move backward to switch to the previous month." at bounding box center [701, 389] width 14 height 14
select select "10"
select select "2024"
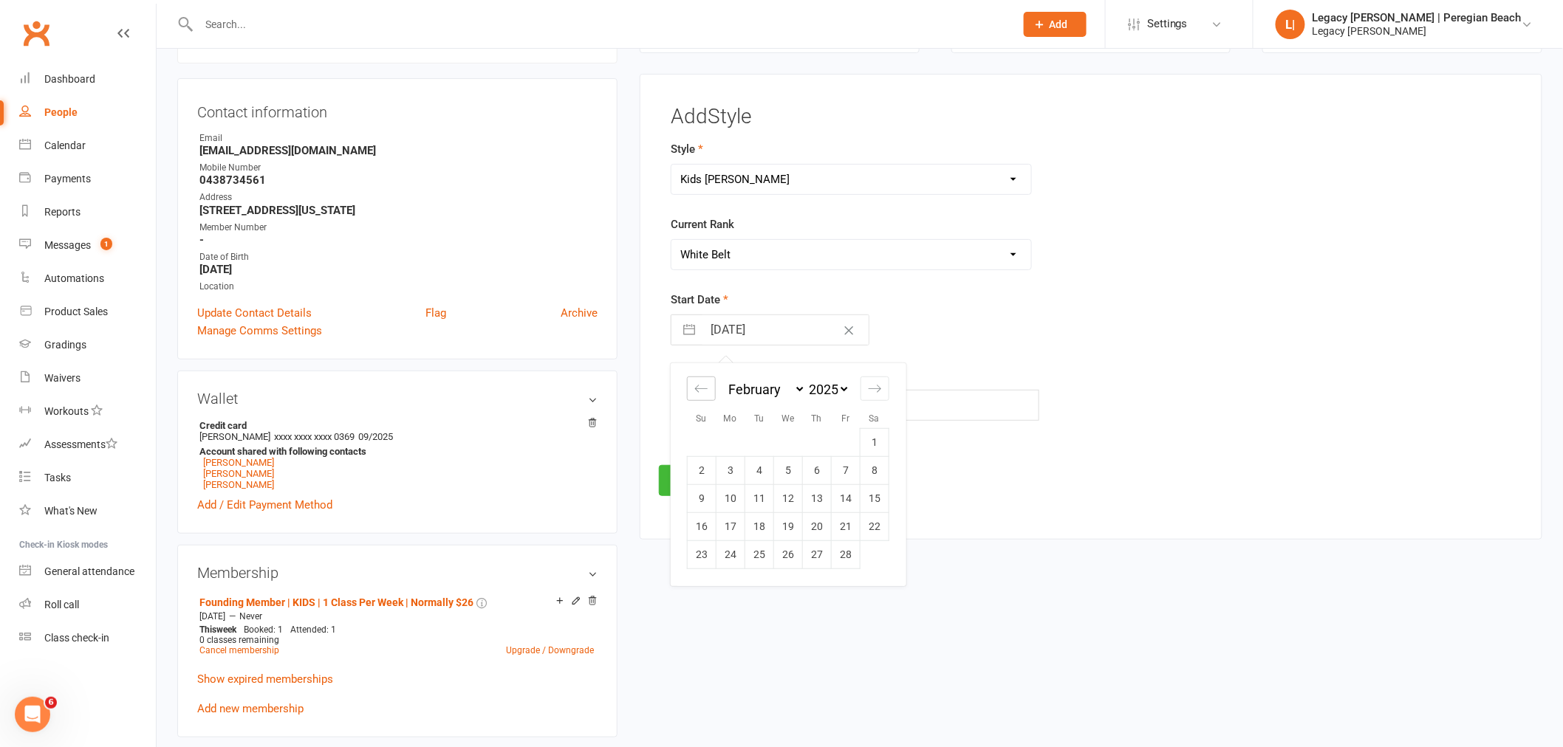
select select "11"
select select "2024"
click at [731, 439] on td "2" at bounding box center [730, 442] width 29 height 28
type input "02 Dec 2024"
click at [682, 479] on button "Save" at bounding box center [693, 480] width 69 height 31
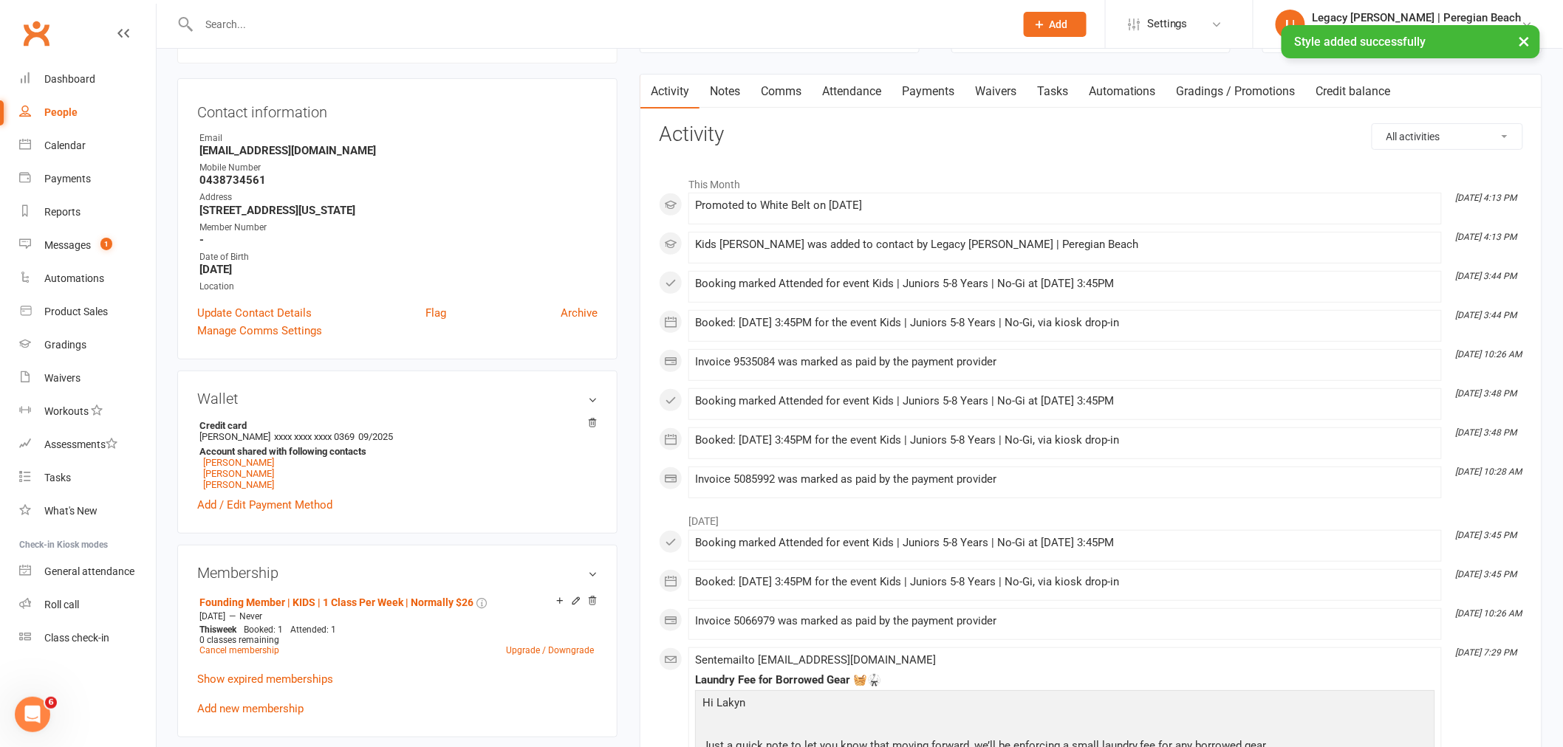
scroll to position [0, 0]
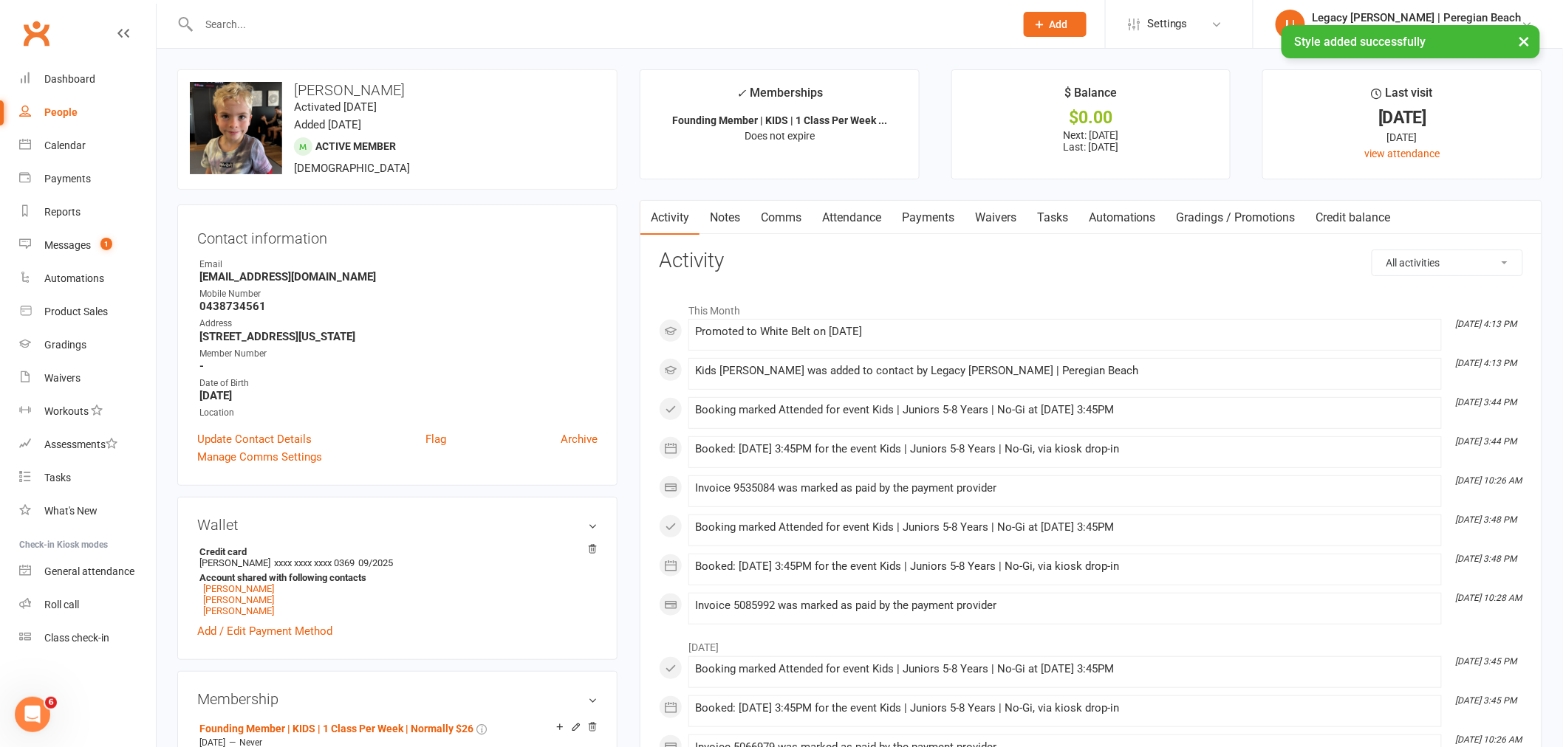
click at [850, 216] on link "Attendance" at bounding box center [852, 218] width 80 height 34
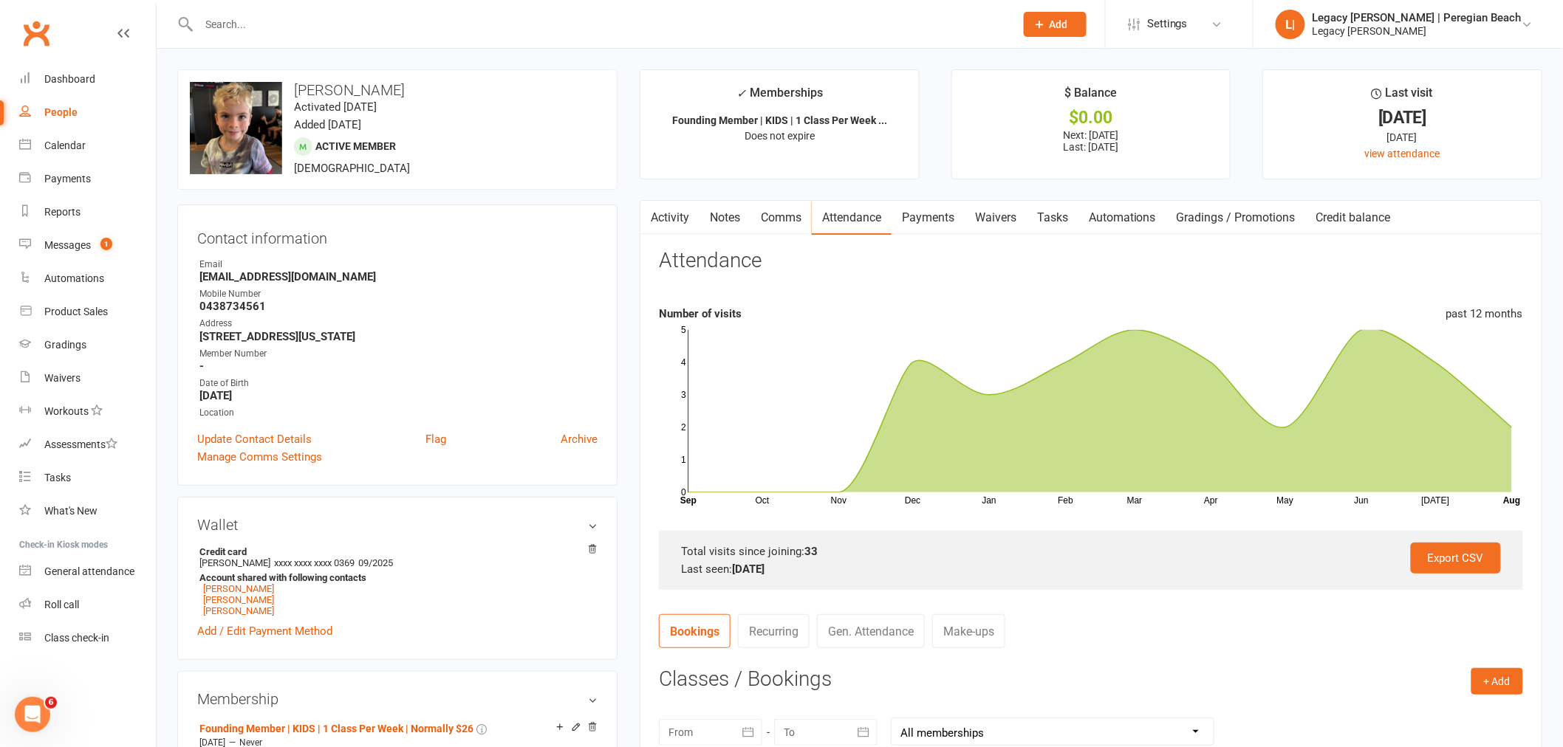
click at [366, 30] on input "text" at bounding box center [599, 24] width 810 height 21
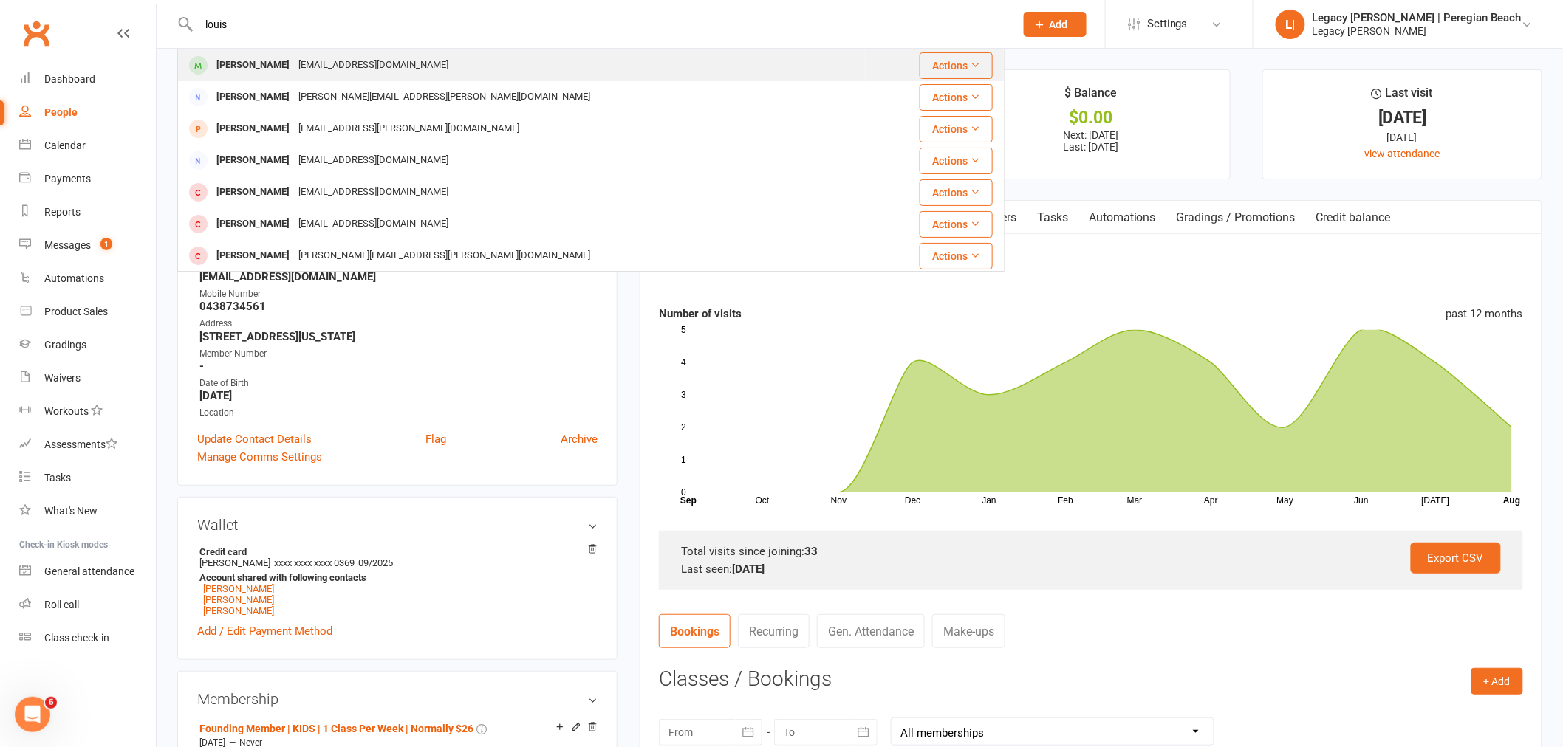
type input "louis"
click at [362, 62] on div "evelynerochonne@hotmail.com" at bounding box center [373, 65] width 159 height 21
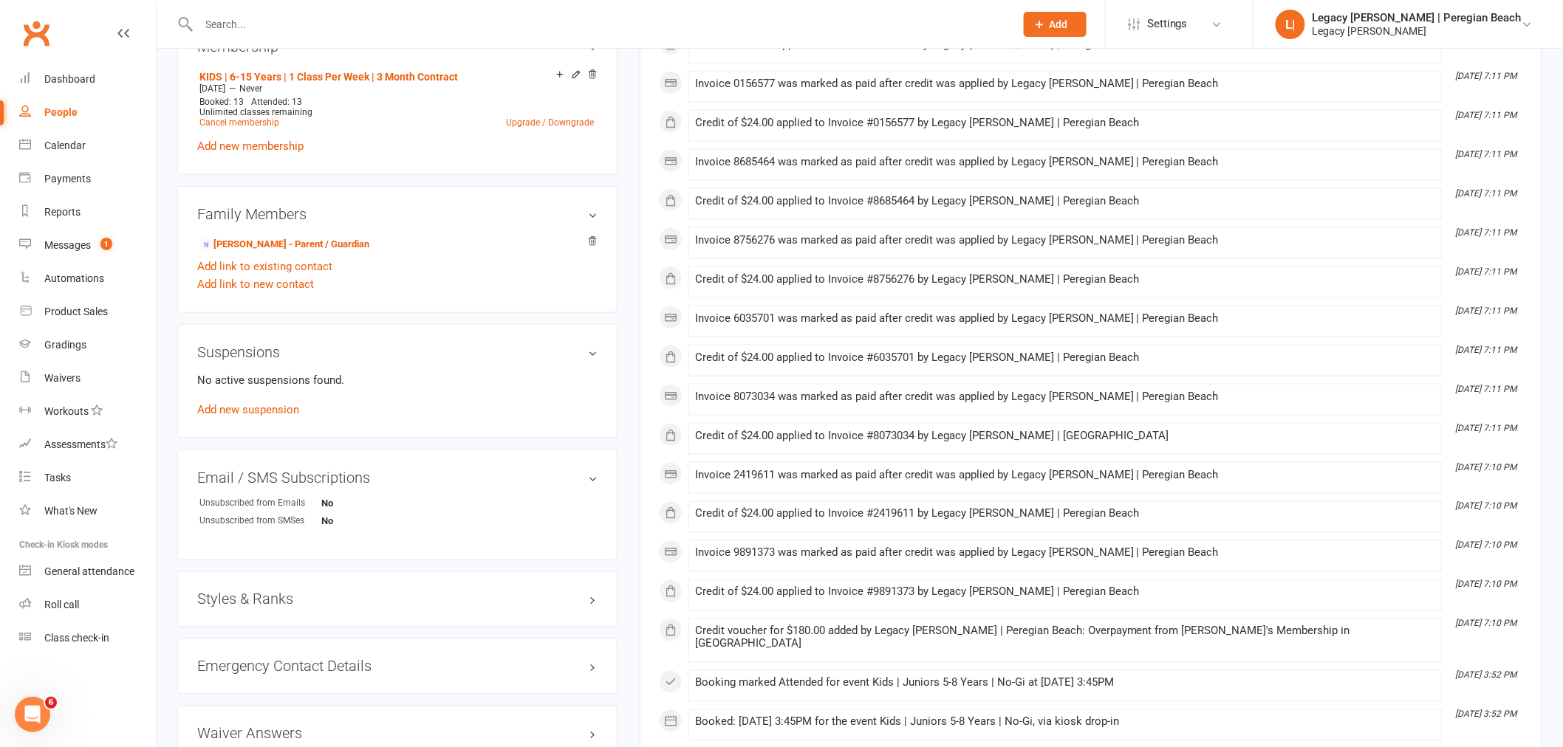
scroll to position [820, 0]
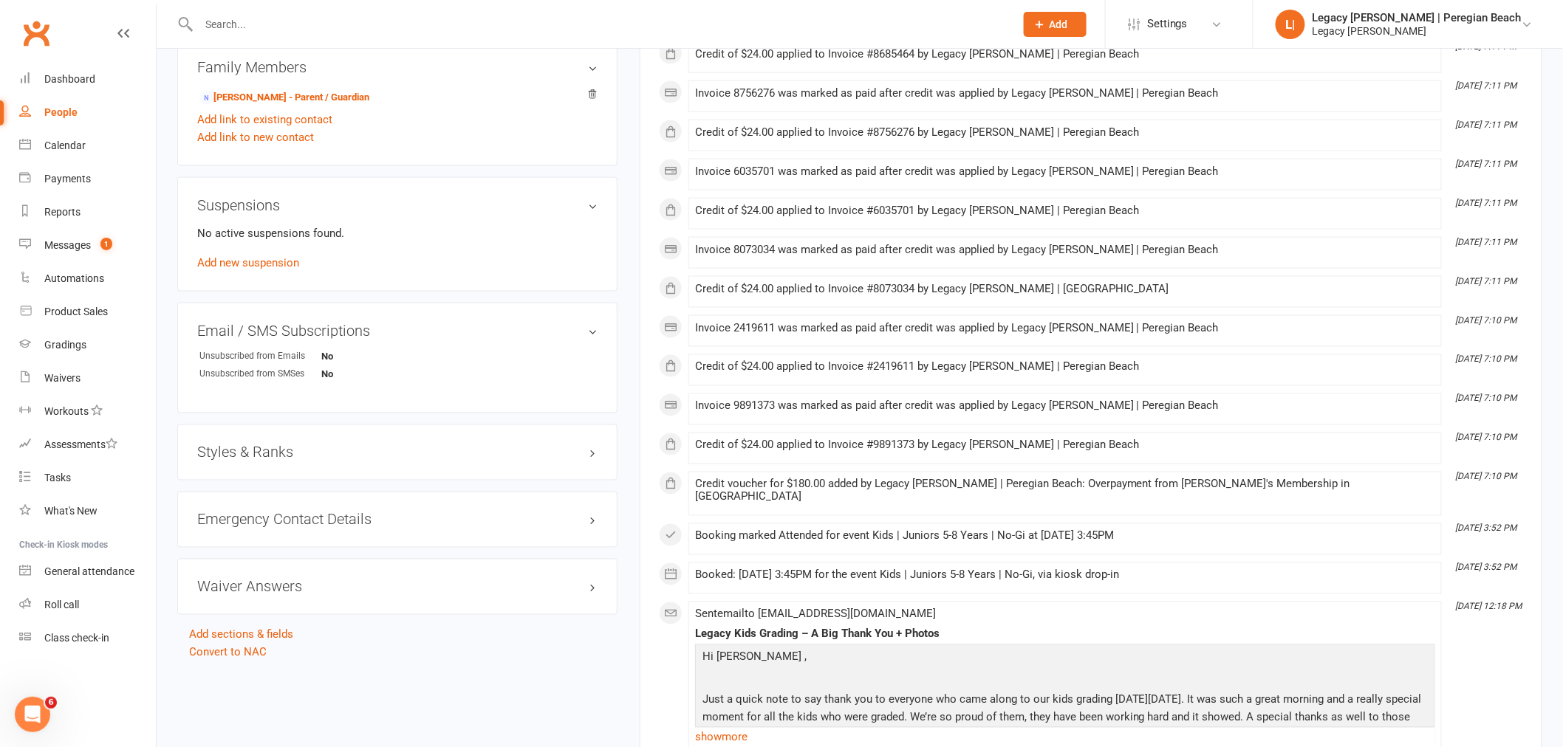
click at [254, 462] on div "Styles & Ranks" at bounding box center [397, 453] width 440 height 56
click at [252, 447] on h3 "Styles & Ranks" at bounding box center [397, 453] width 400 height 16
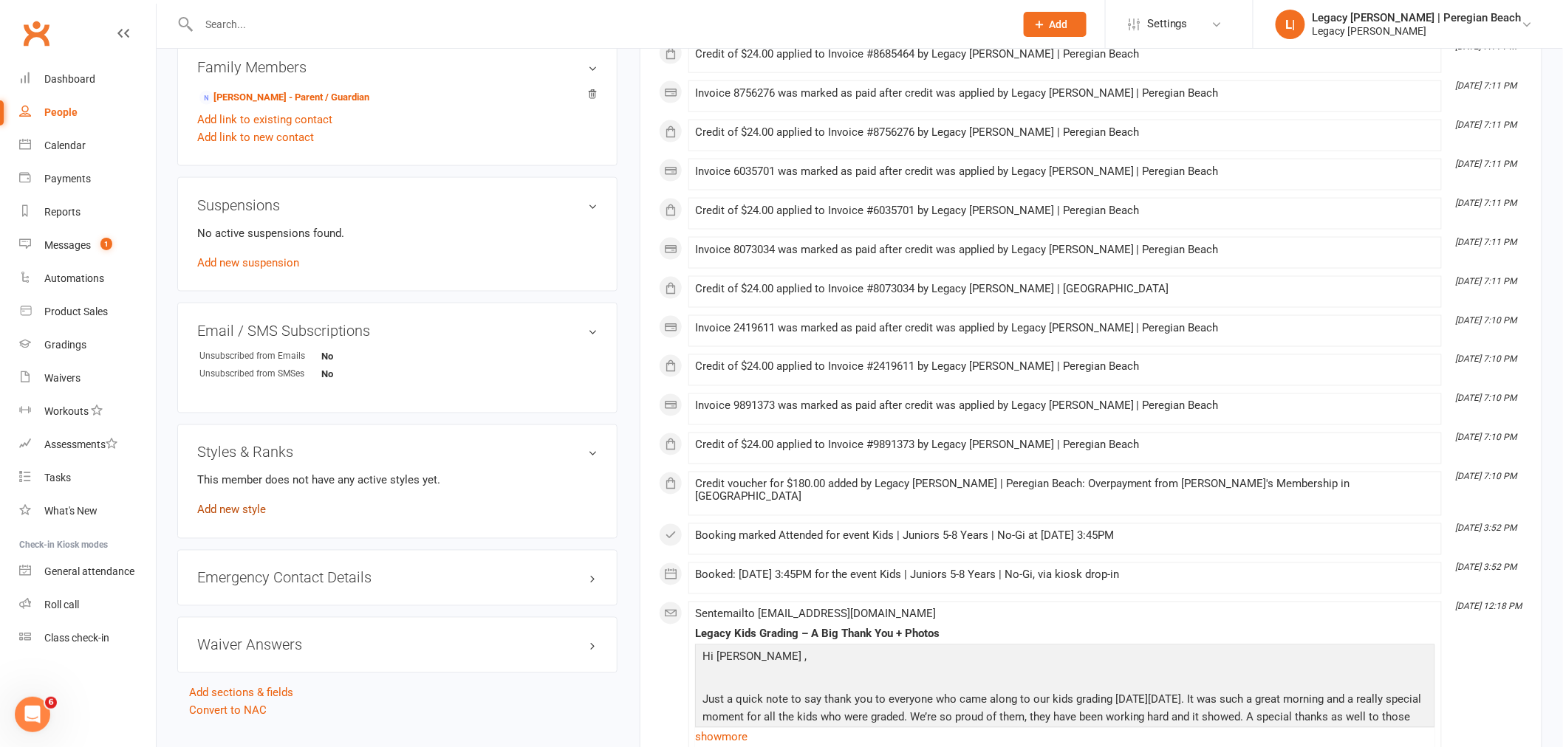
click at [239, 507] on link "Add new style" at bounding box center [231, 510] width 69 height 13
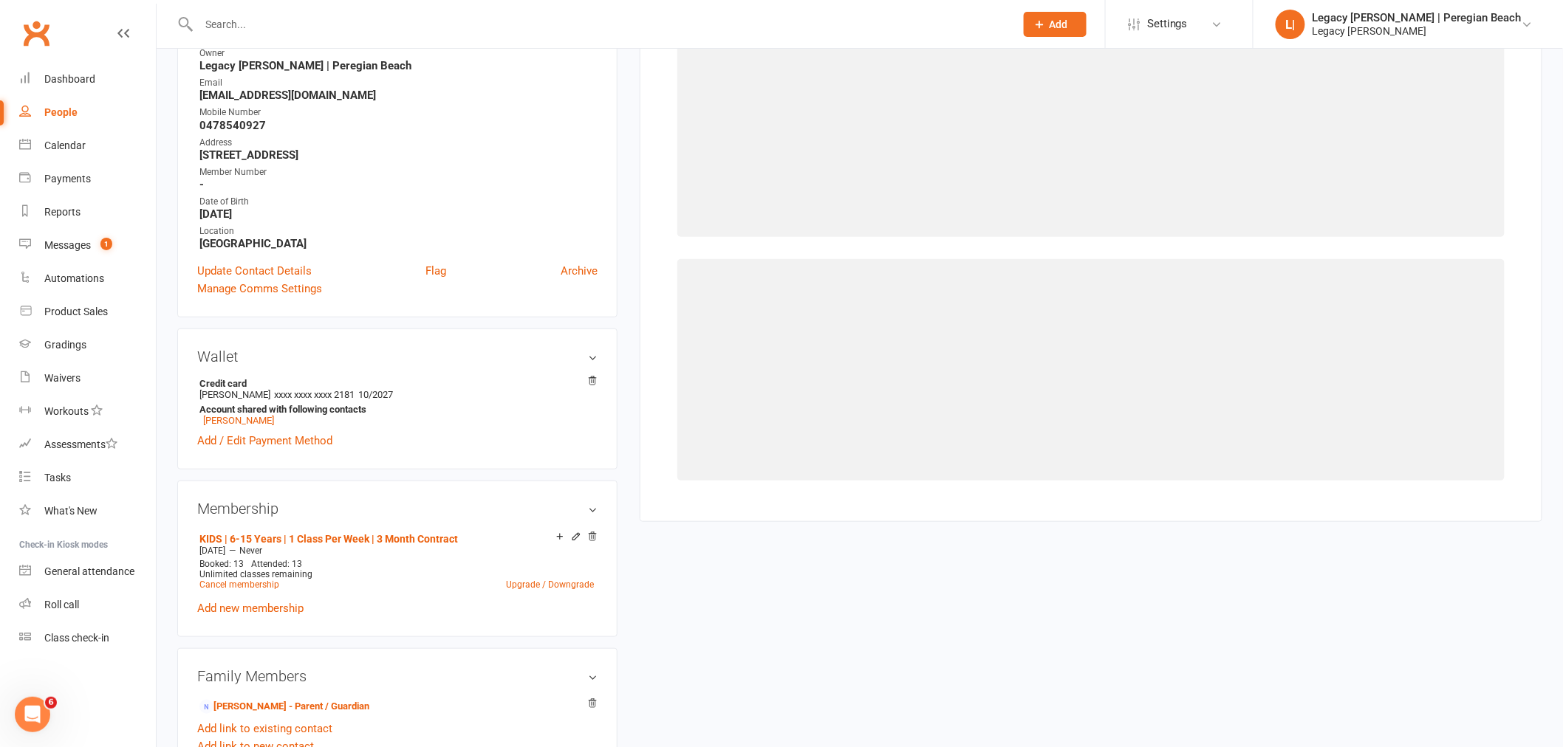
scroll to position [126, 0]
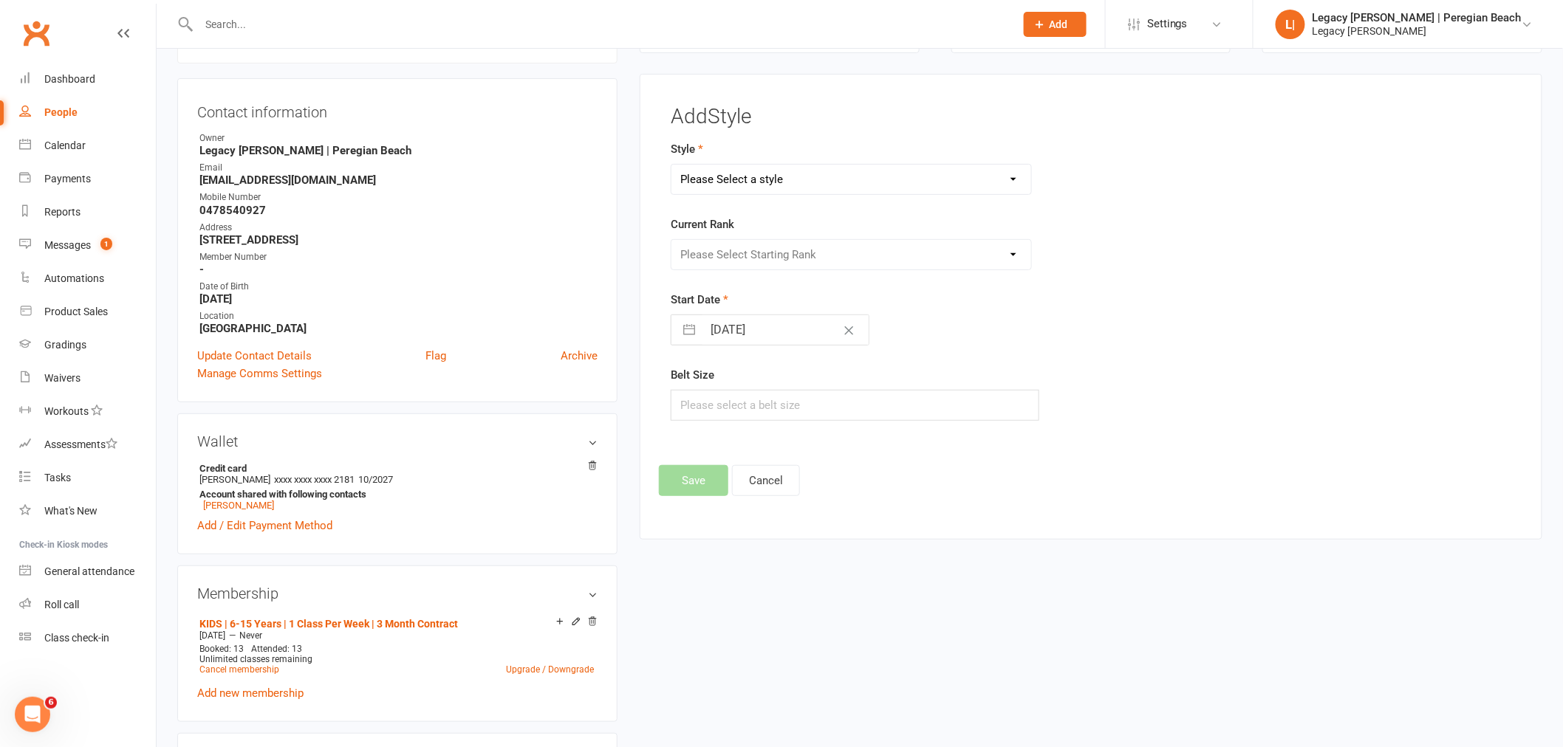
click at [827, 179] on select "Please Select a style Jiu Jitsu Kids Jiu Jitsu Sponsorship" at bounding box center [851, 180] width 360 height 30
select select "3395"
click at [671, 165] on select "Please Select a style Jiu Jitsu Kids Jiu Jitsu Sponsorship" at bounding box center [851, 180] width 360 height 30
drag, startPoint x: 778, startPoint y: 253, endPoint x: 786, endPoint y: 255, distance: 8.4
click at [778, 253] on select "Please Select Starting Rank White Belt White Belt - 1 Stripe White Belt 2 Strip…" at bounding box center [851, 255] width 360 height 30
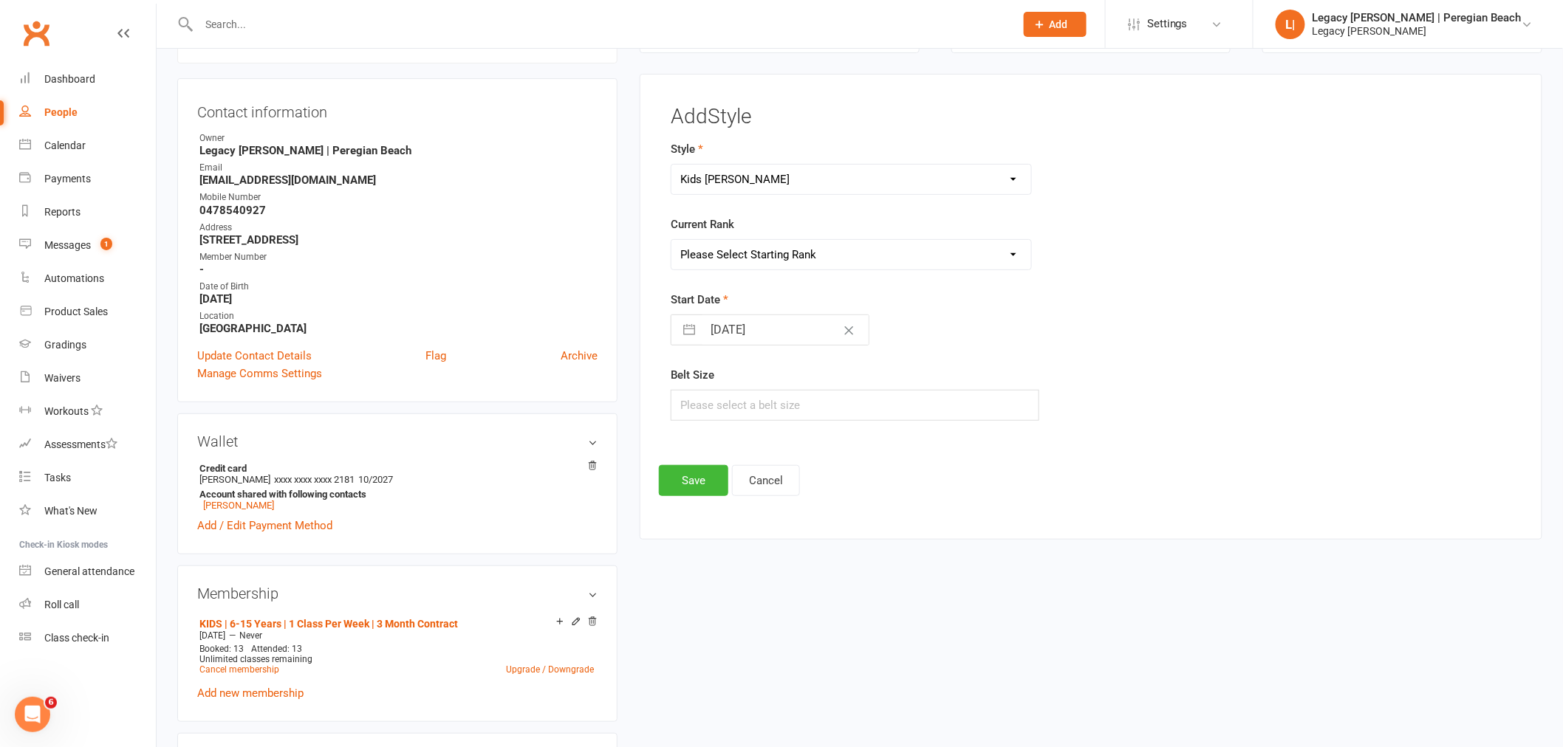
select select "40067"
click at [671, 240] on select "Please Select Starting Rank White Belt White Belt - 1 Stripe White Belt 2 Strip…" at bounding box center [851, 255] width 360 height 30
click at [733, 332] on input "[DATE]" at bounding box center [785, 330] width 166 height 30
select select "6"
select select "2025"
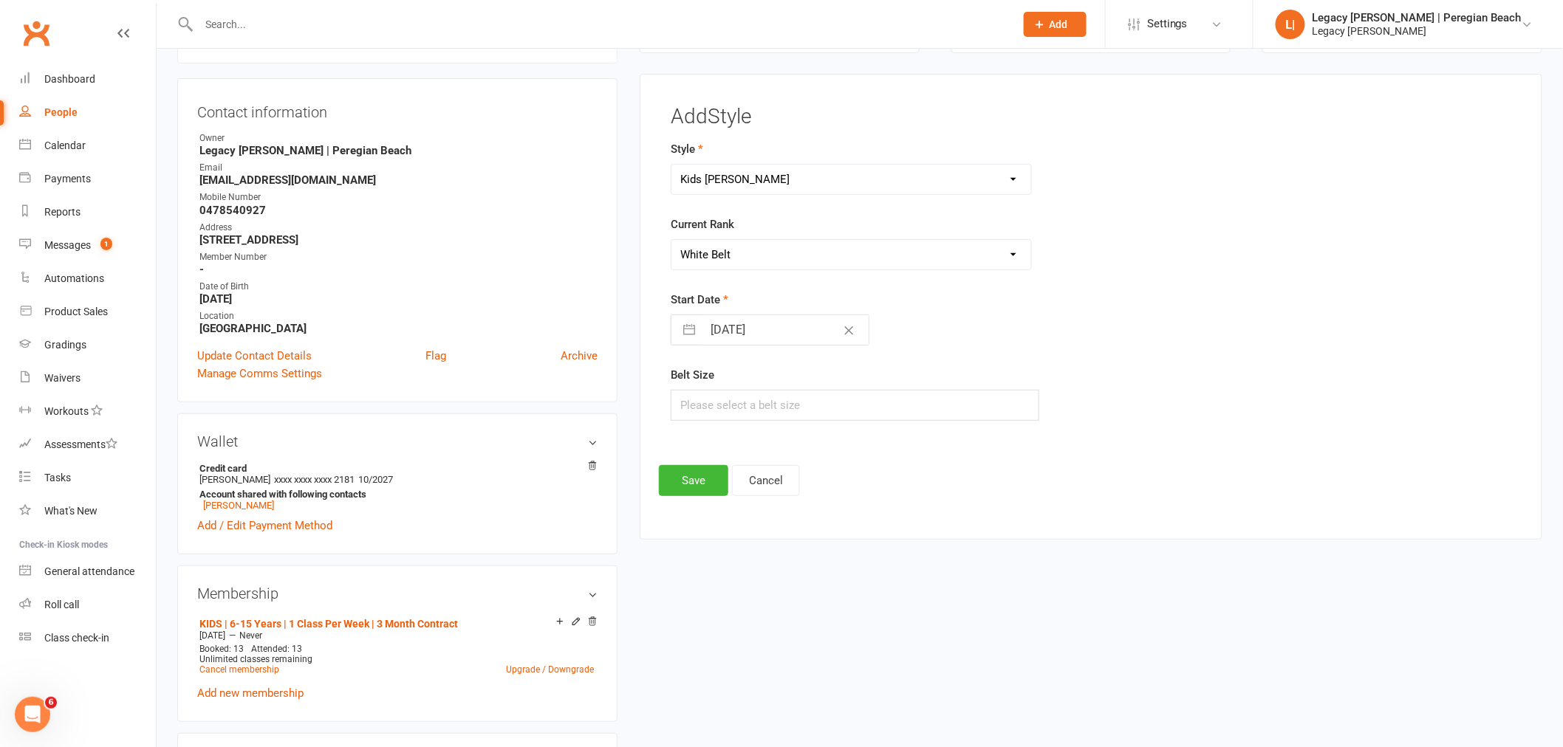
select select "7"
select select "2025"
select select "8"
select select "2025"
click at [702, 397] on div "Move backward to switch to the previous month." at bounding box center [701, 389] width 29 height 24
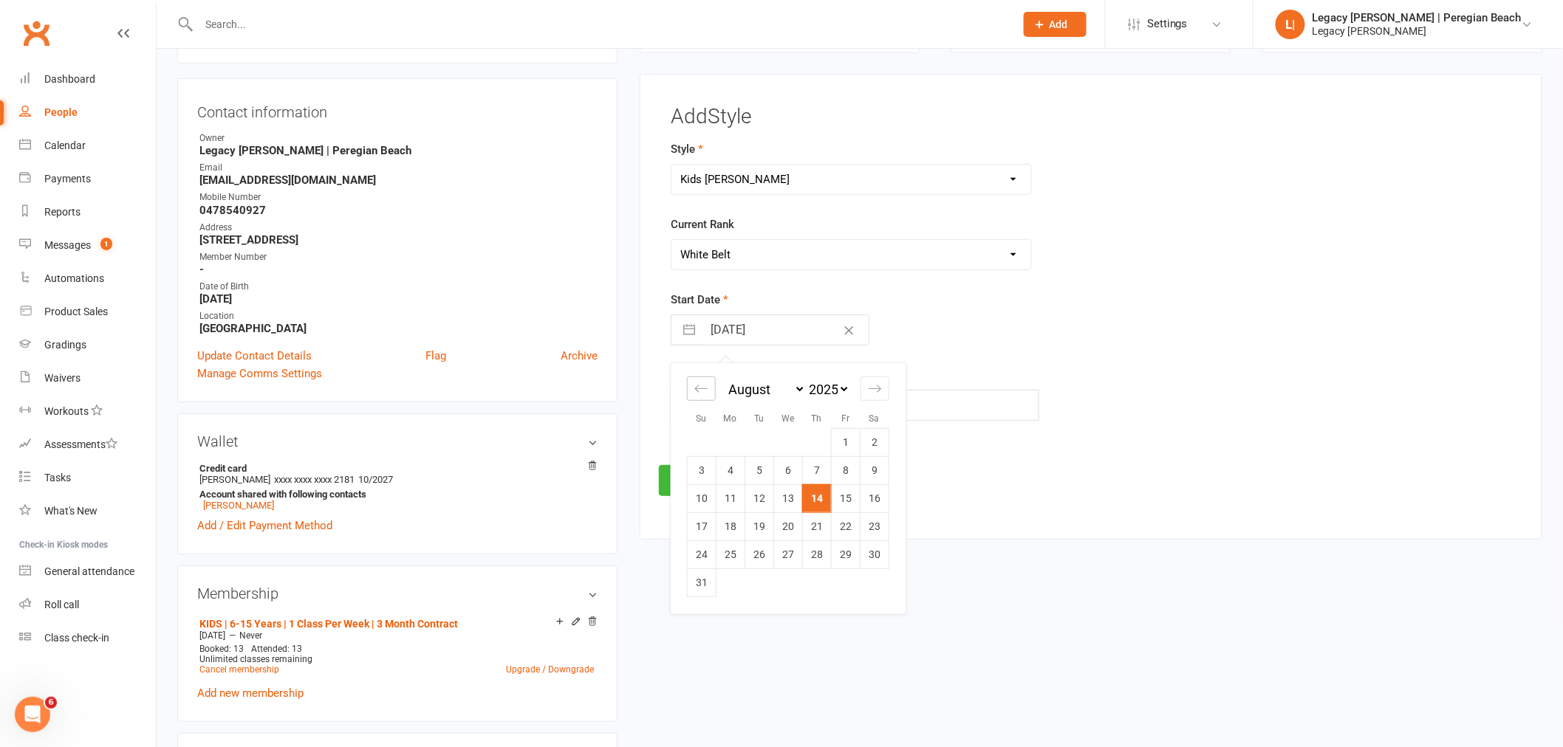
click at [702, 397] on div "Move backward to switch to the previous month." at bounding box center [701, 389] width 29 height 24
select select "4"
select select "2025"
select select "5"
select select "2025"
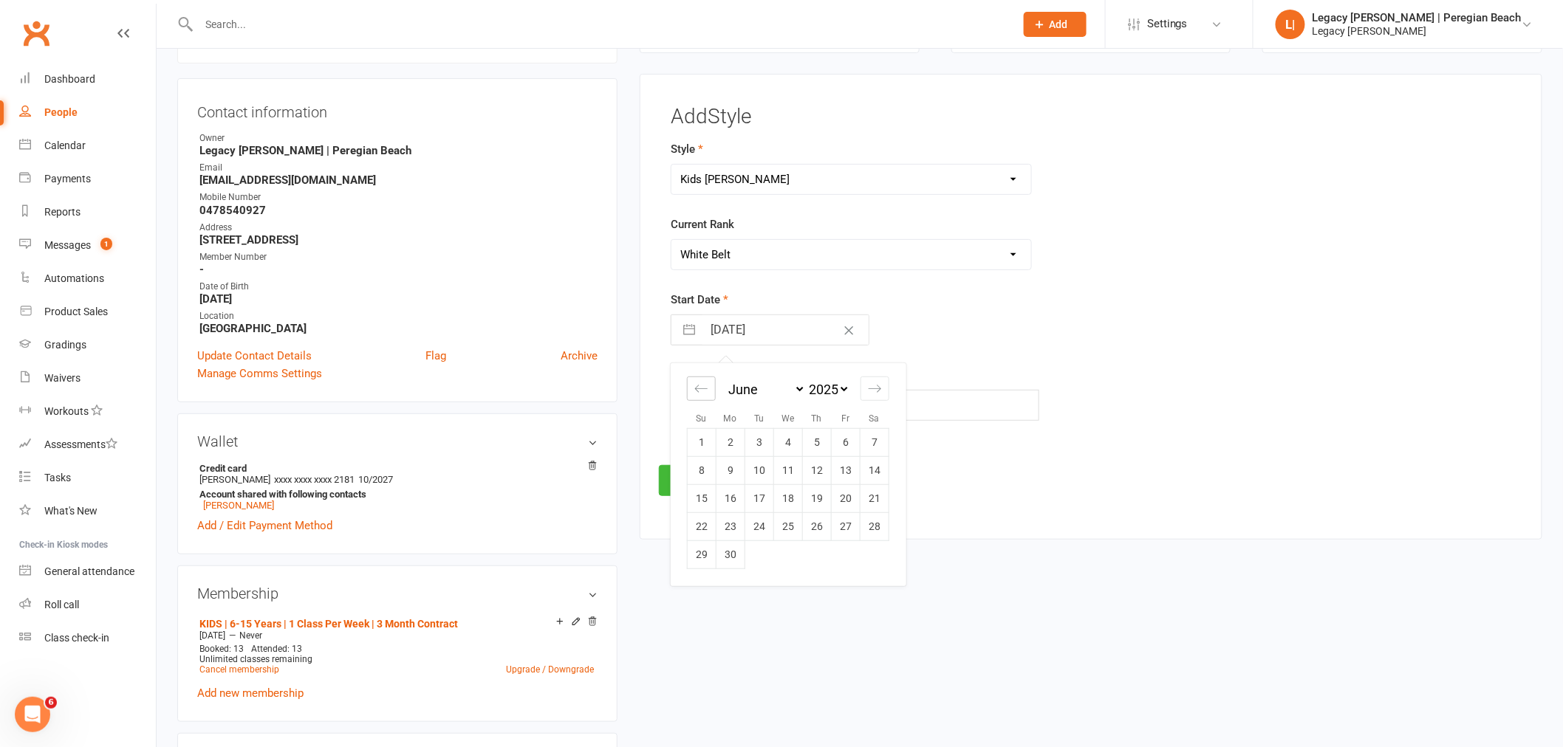
click at [702, 397] on div "Move backward to switch to the previous month." at bounding box center [701, 389] width 29 height 24
select select "3"
select select "2025"
click at [758, 473] on td "6" at bounding box center [758, 470] width 29 height 28
type input "06 May 2025"
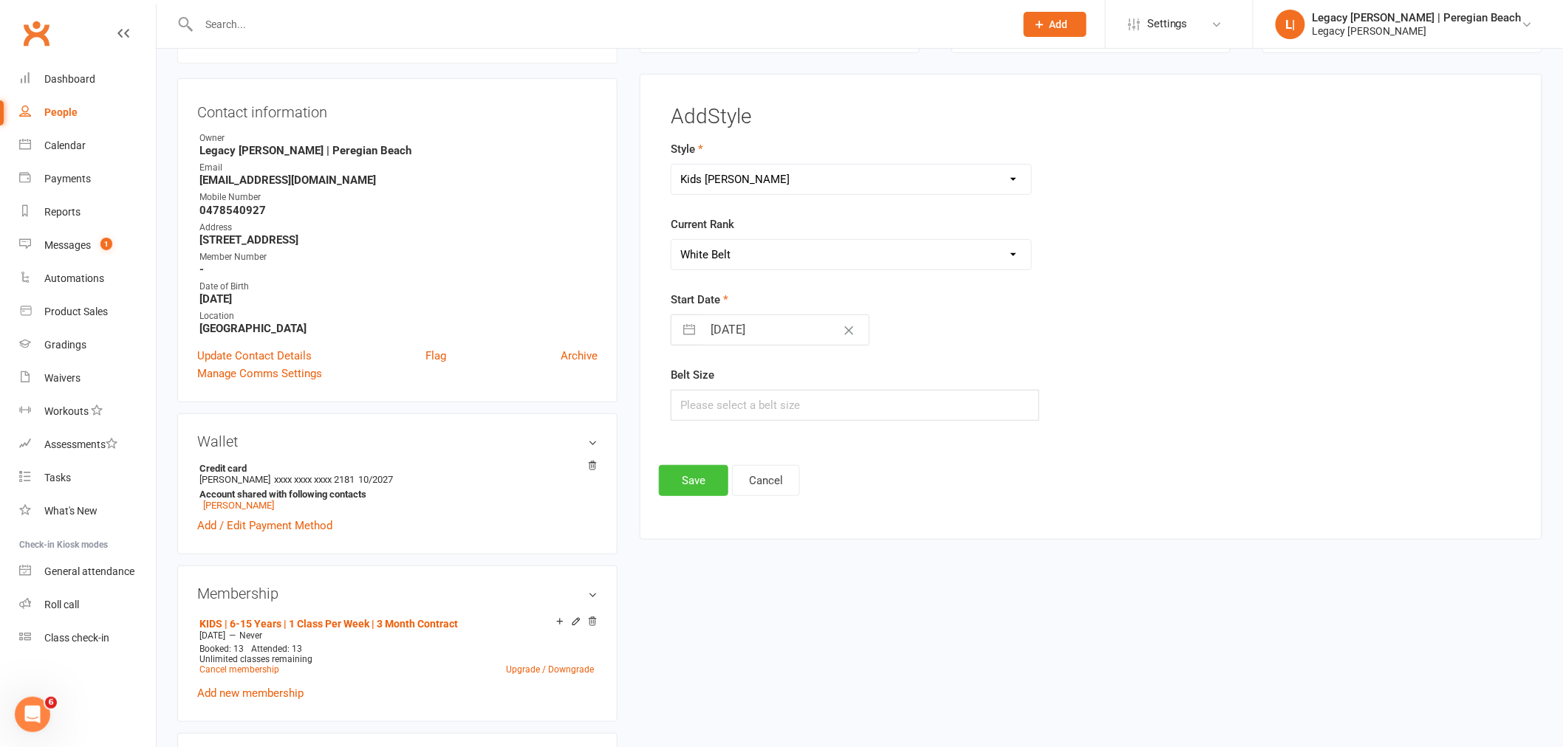
click at [693, 481] on button "Save" at bounding box center [693, 480] width 69 height 31
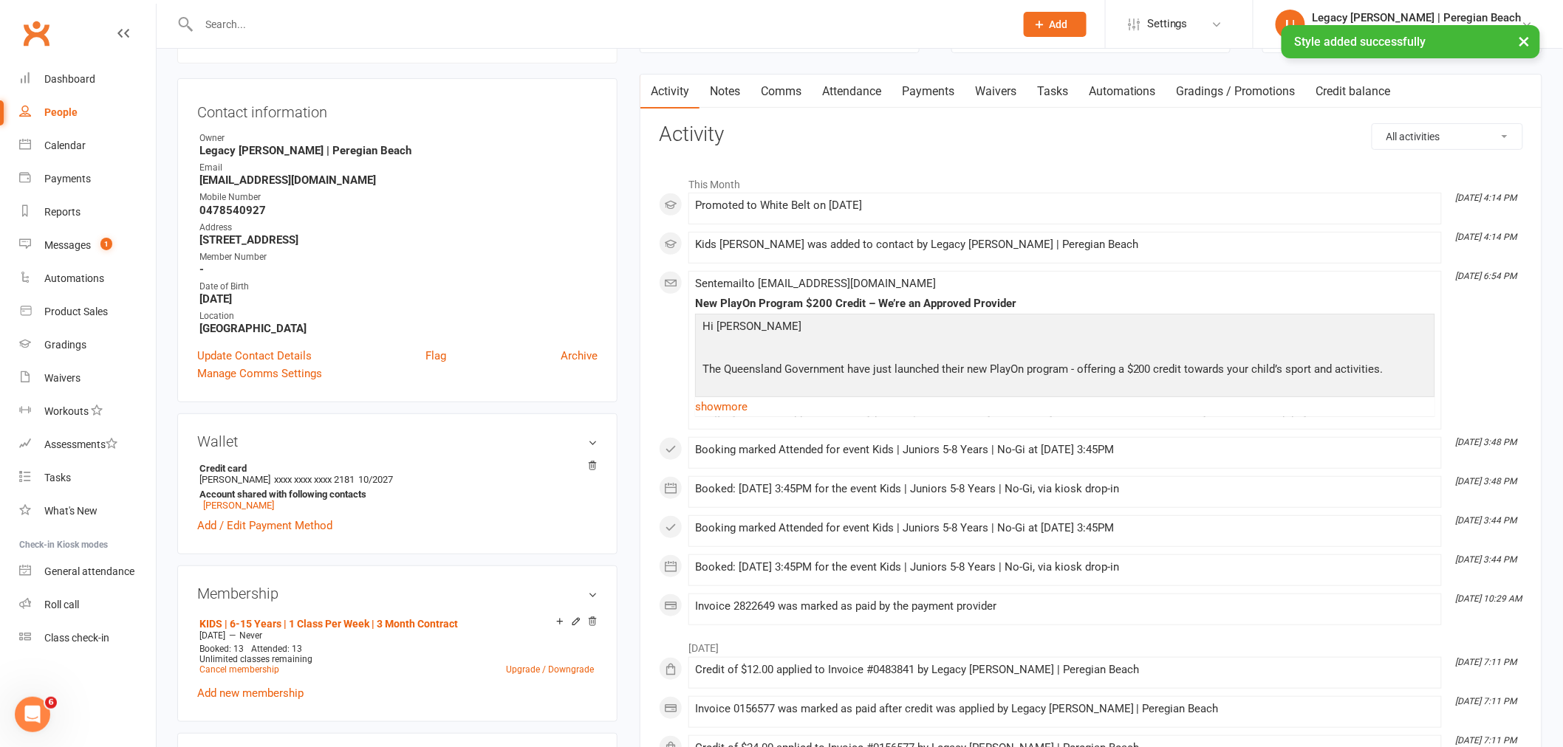
click at [849, 94] on link "Attendance" at bounding box center [852, 92] width 80 height 34
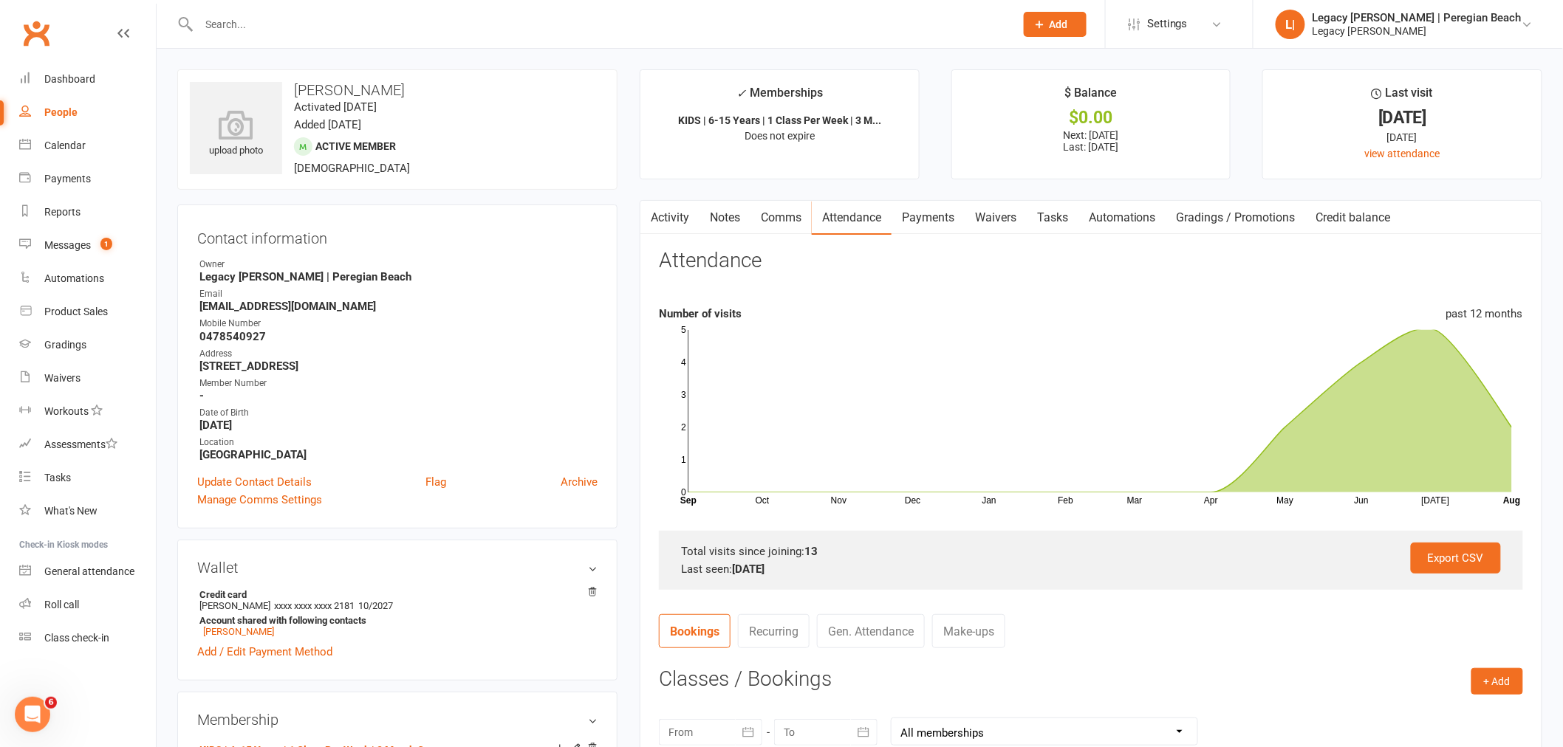
click at [311, 32] on input "text" at bounding box center [599, 24] width 810 height 21
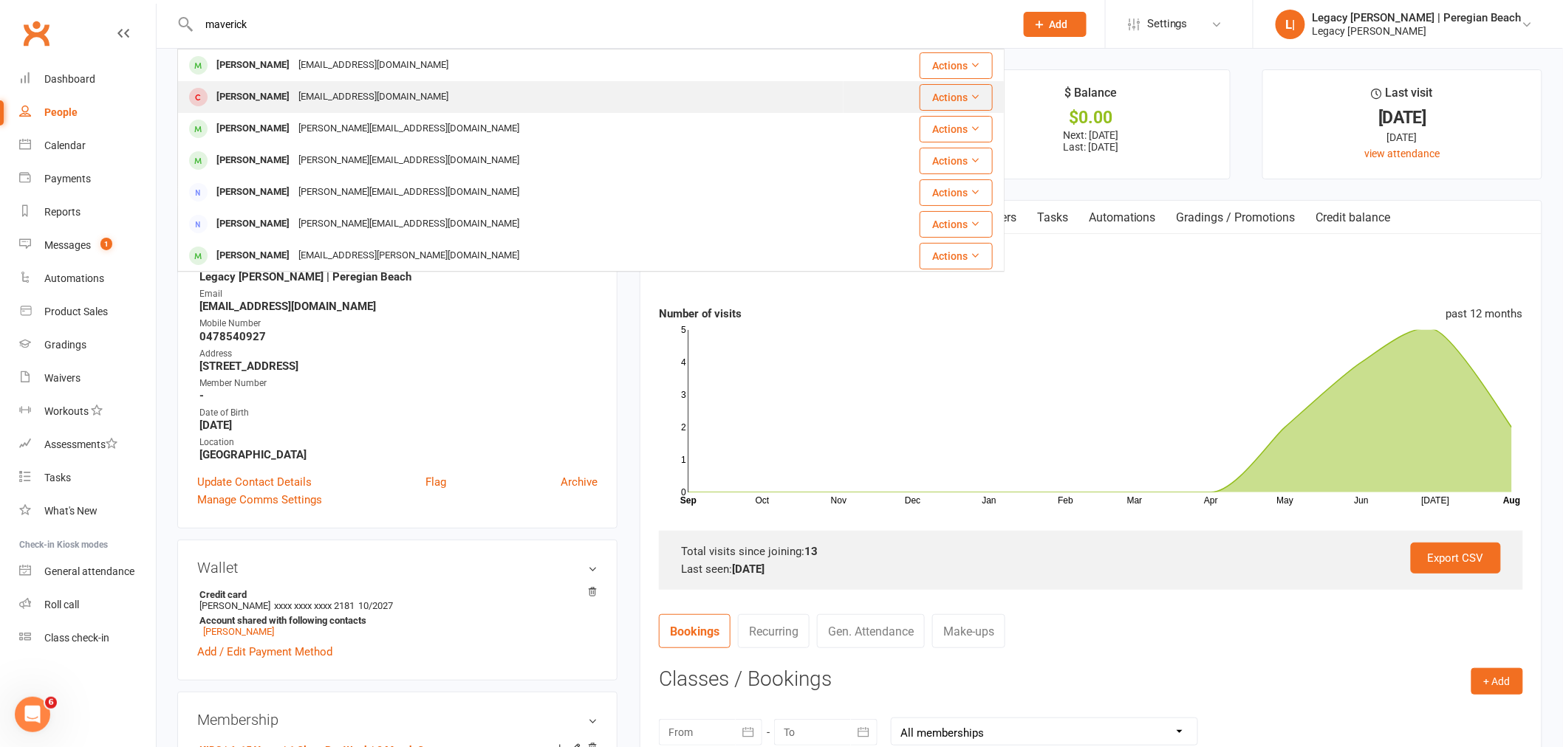
type input "maverick"
click at [311, 97] on div "toddclarke07@gmail.com" at bounding box center [373, 96] width 159 height 21
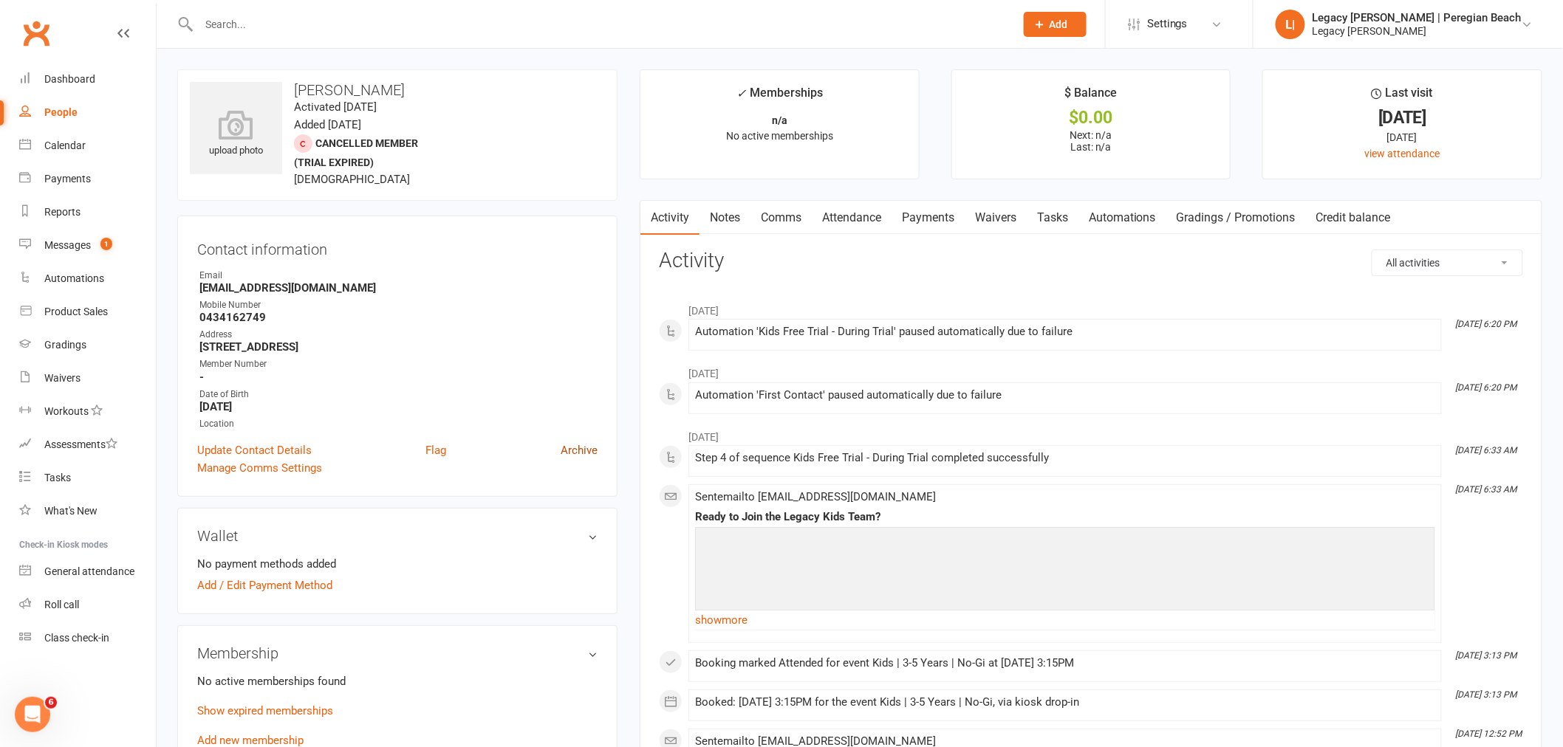
click at [575, 445] on link "Archive" at bounding box center [578, 451] width 37 height 18
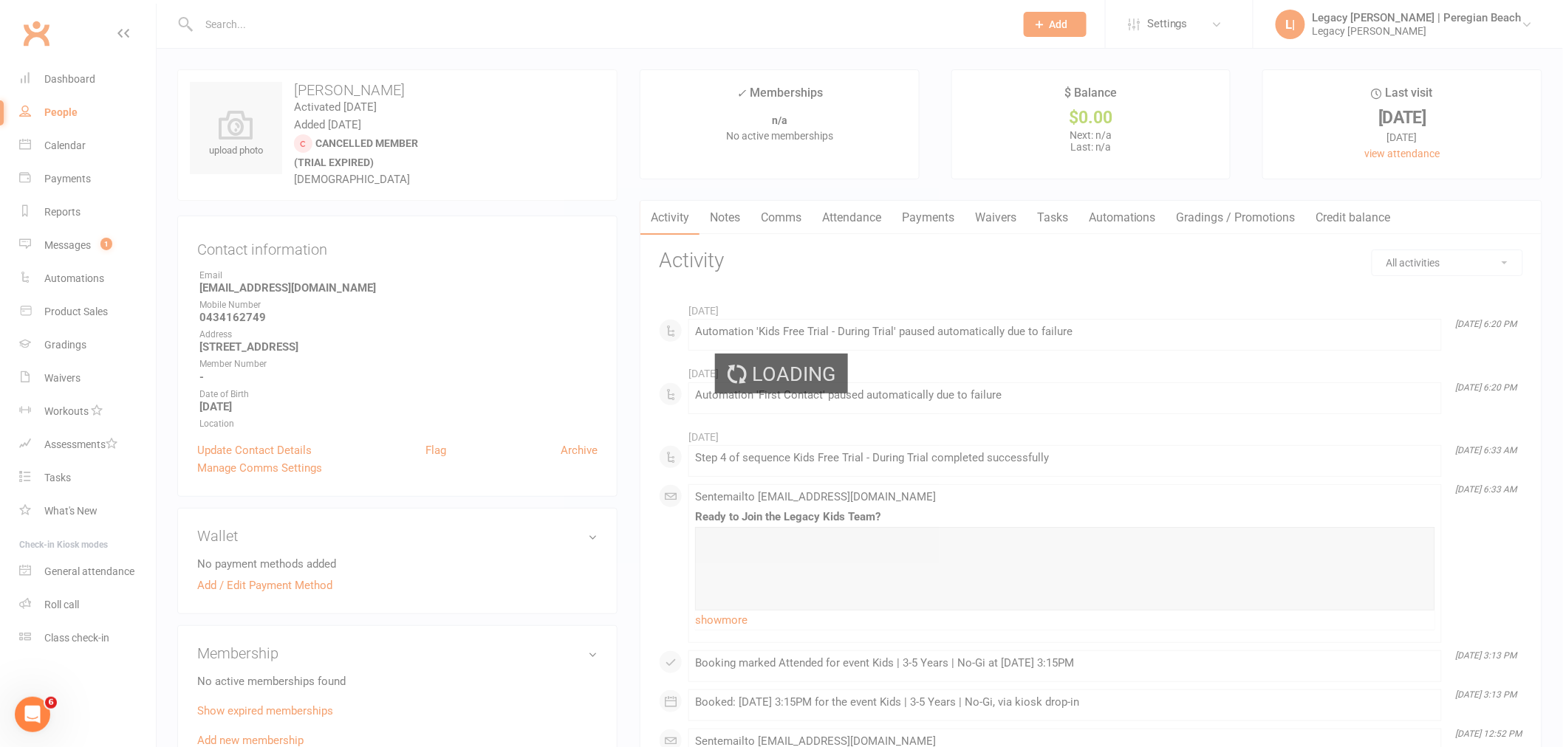
select select "100"
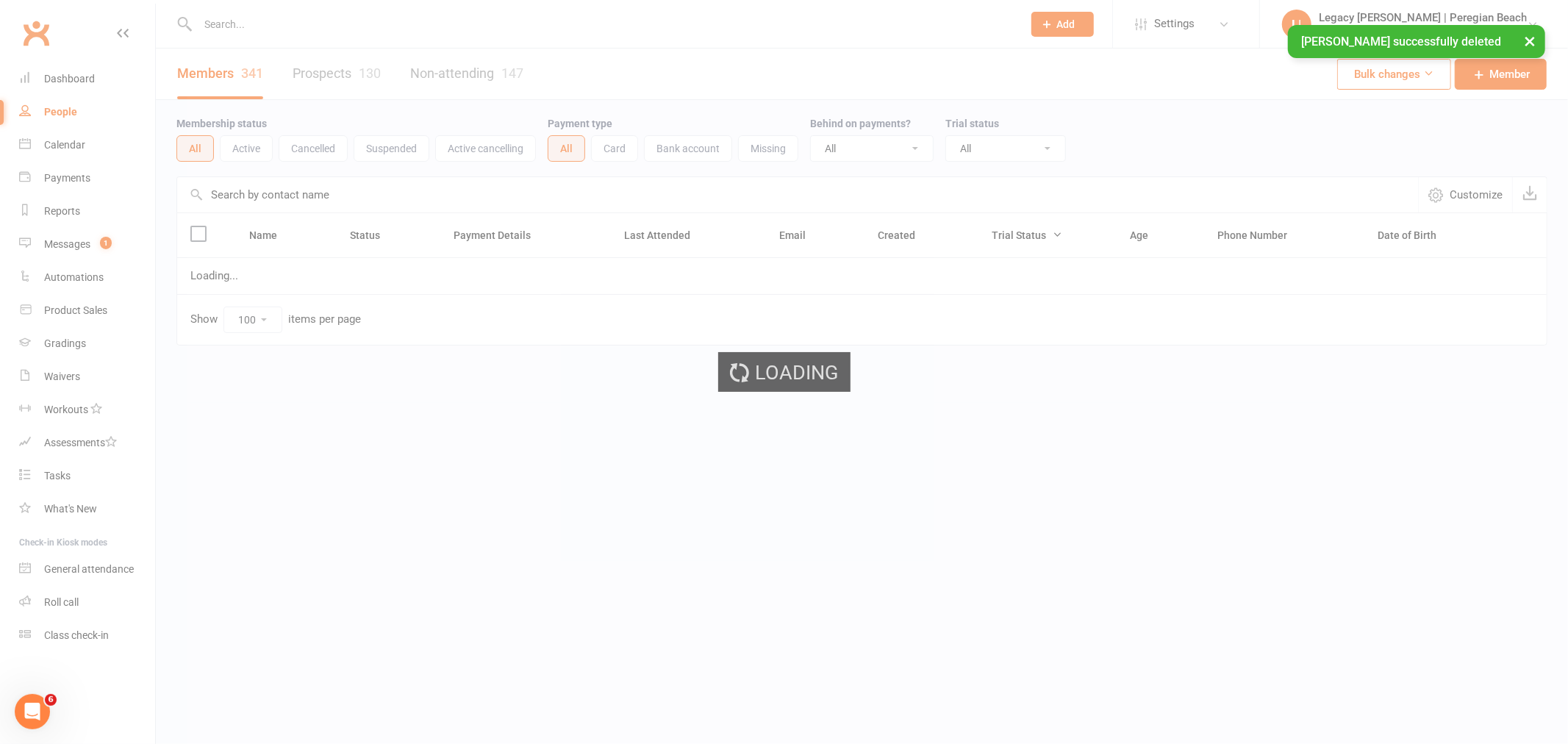
click at [286, 21] on ui-view "Prospect Member Non-attending contact Class / event Appointment Grading event T…" at bounding box center [784, 203] width 1568 height 399
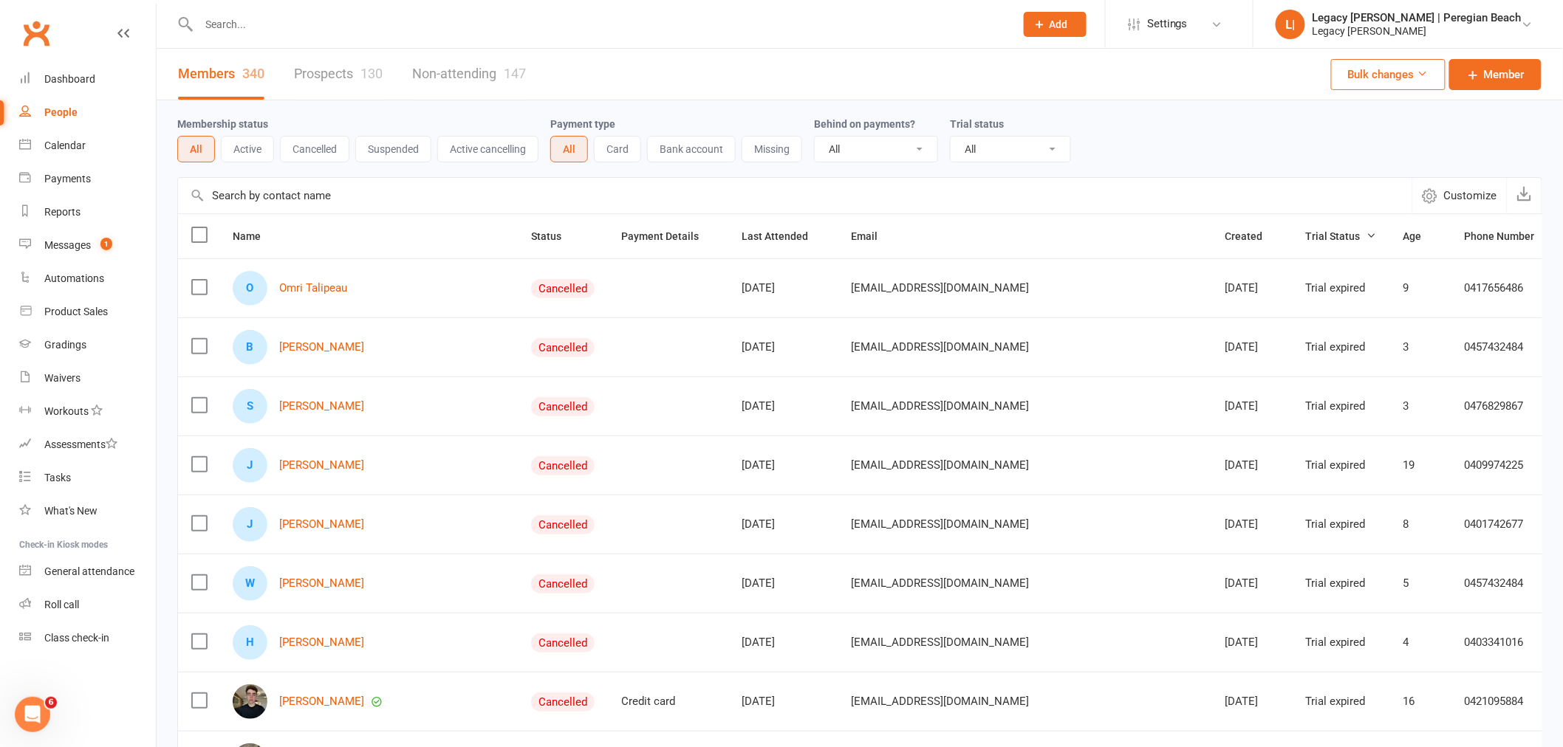
click at [275, 24] on input "text" at bounding box center [599, 24] width 810 height 21
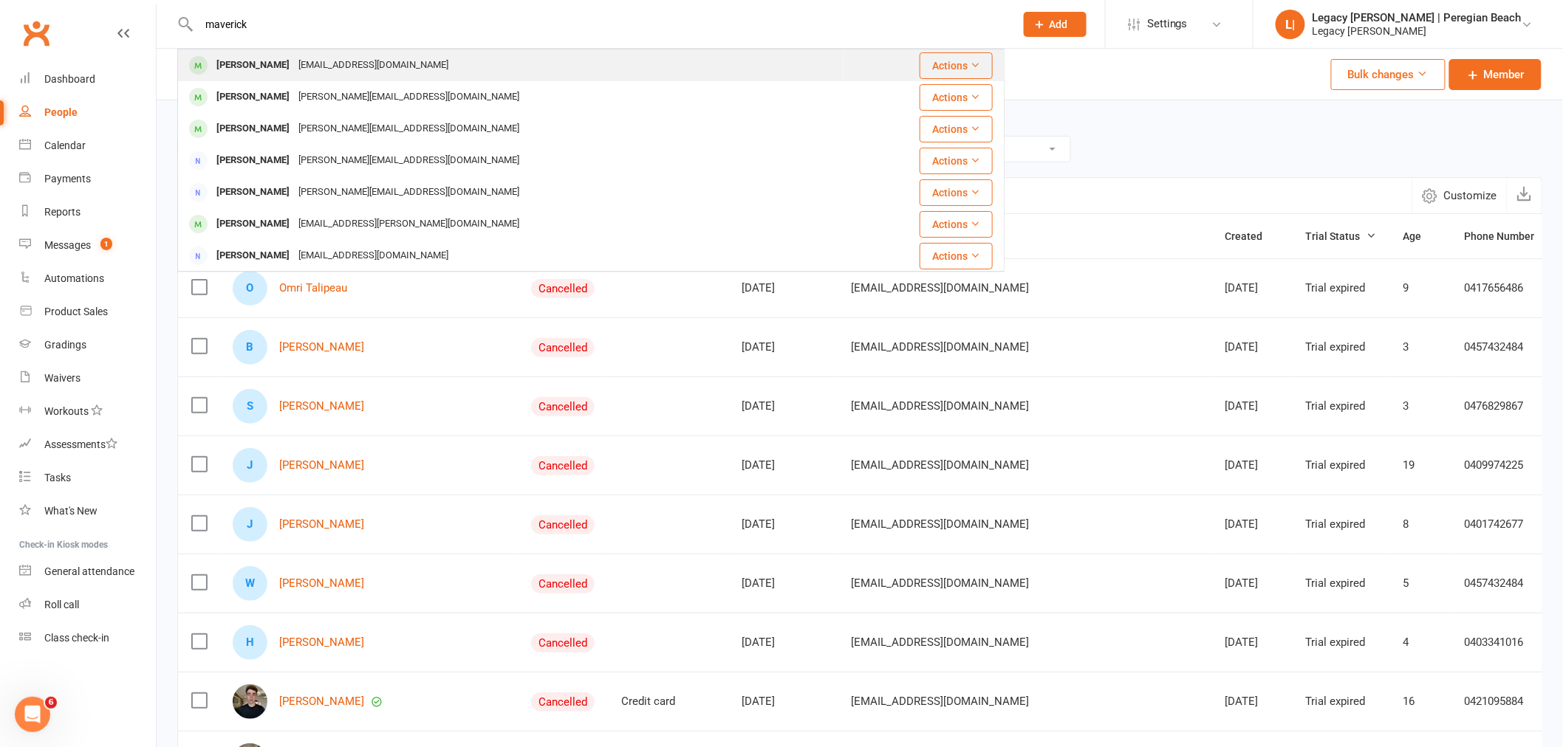
type input "maverick"
click at [312, 64] on div "Toddclarke07@gmail.com" at bounding box center [373, 65] width 159 height 21
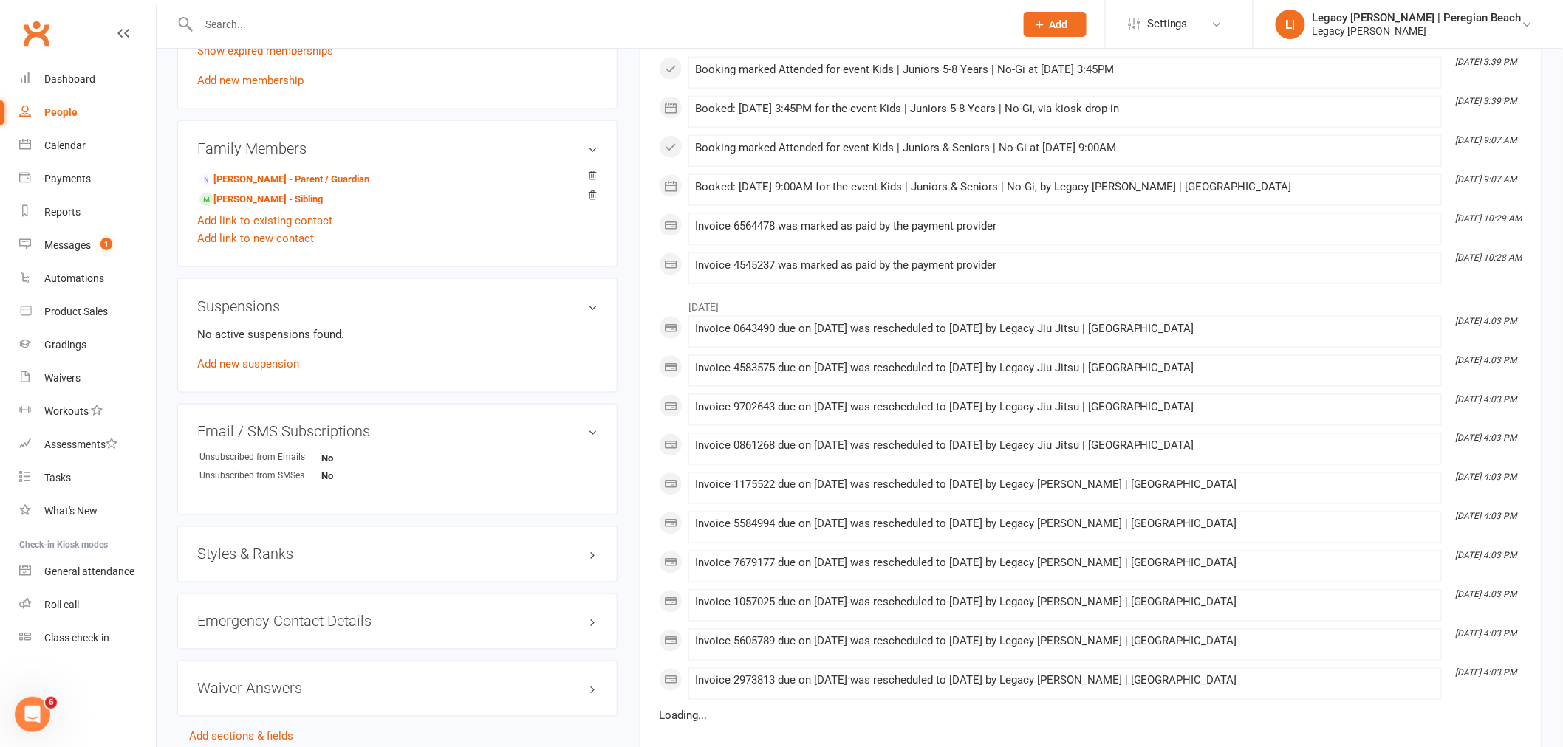
scroll to position [820, 0]
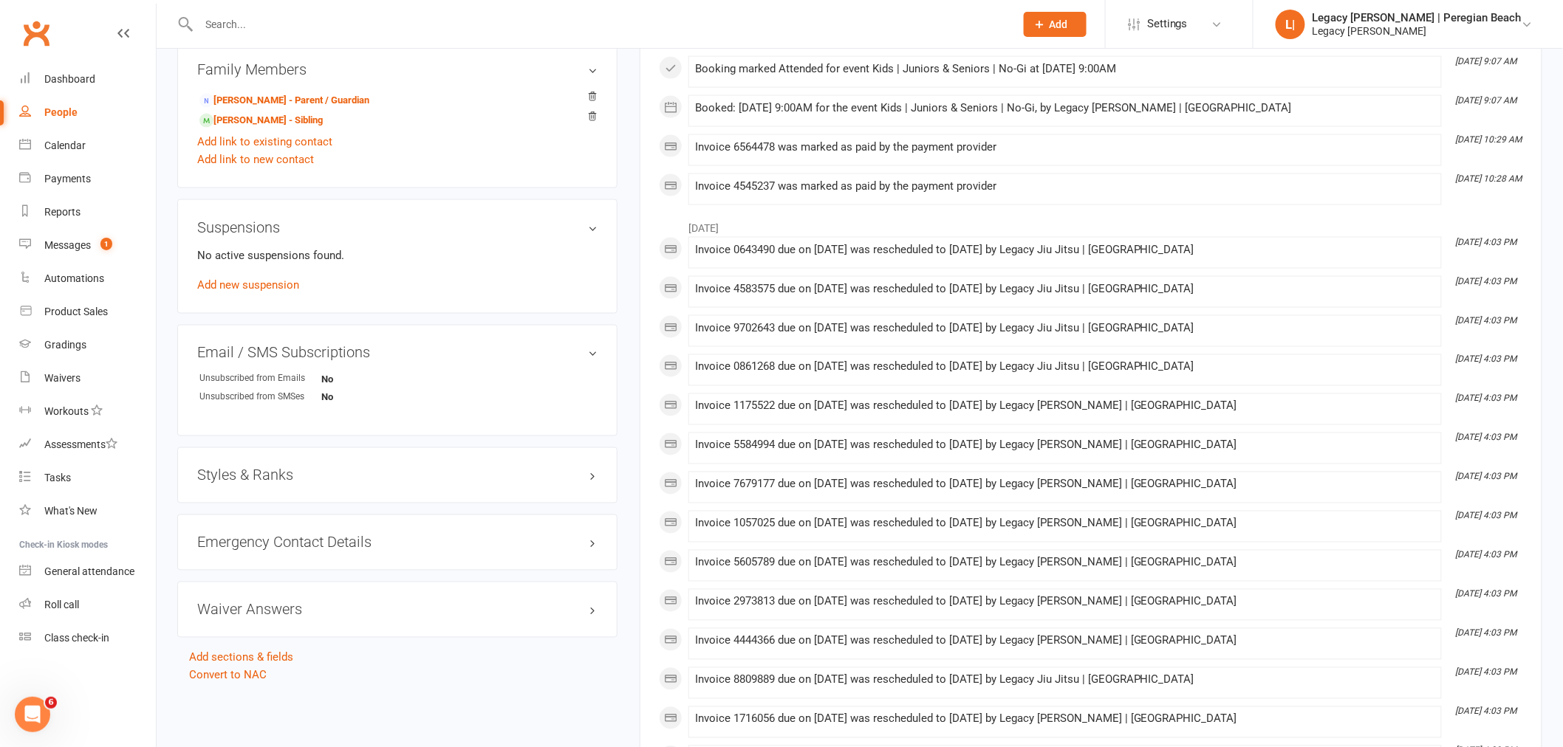
click at [257, 473] on h3 "Styles & Ranks" at bounding box center [397, 475] width 400 height 16
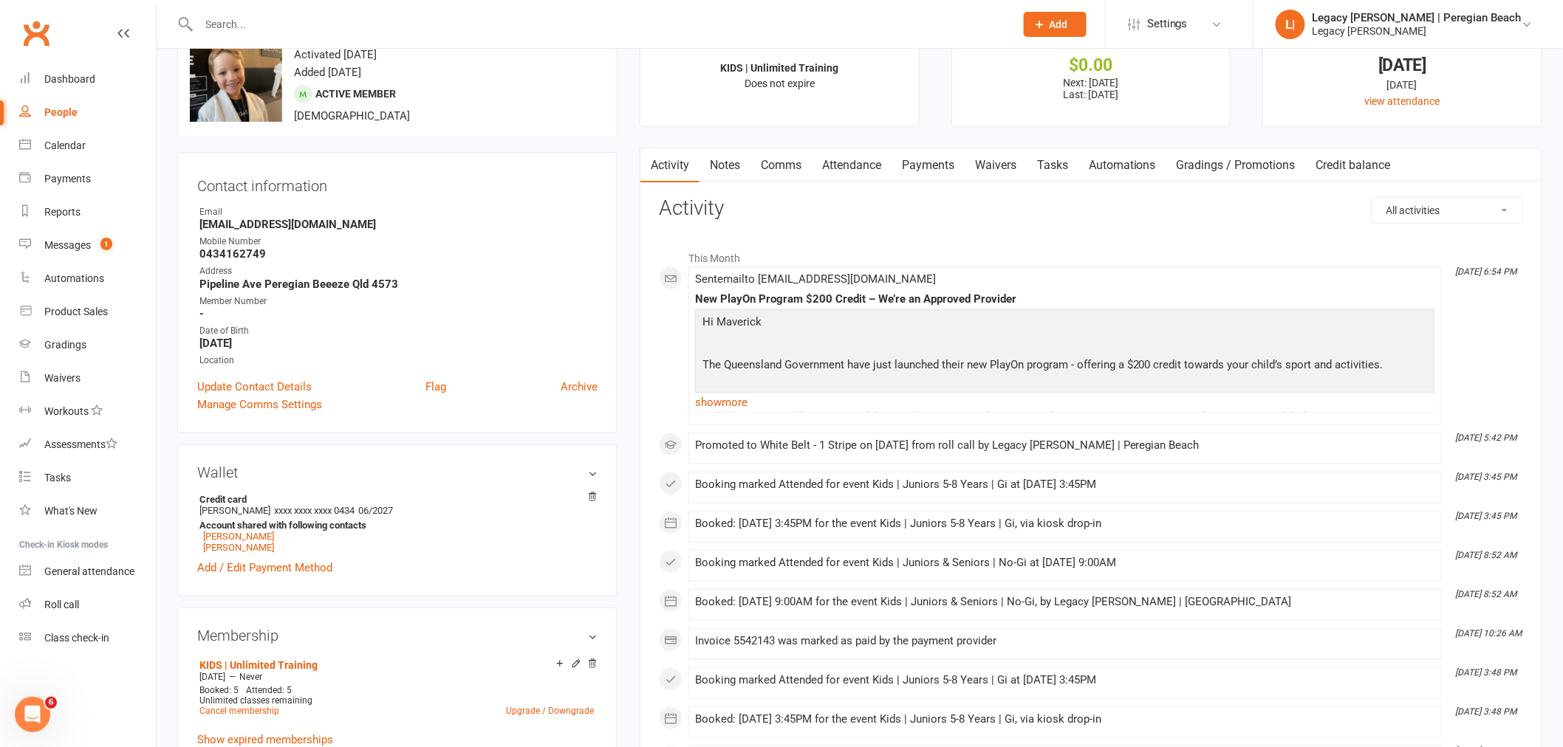
scroll to position [0, 0]
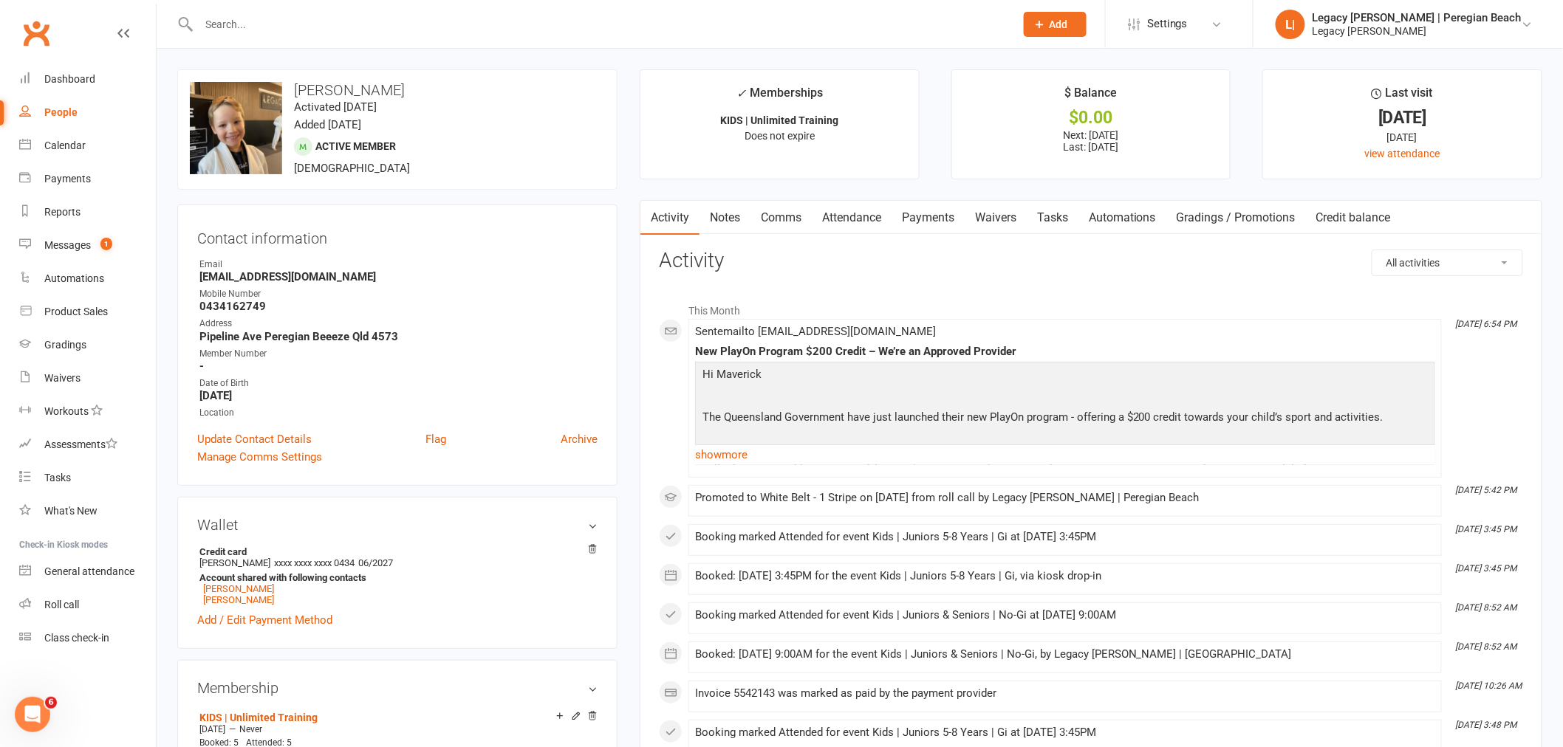
click at [869, 216] on link "Attendance" at bounding box center [852, 218] width 80 height 34
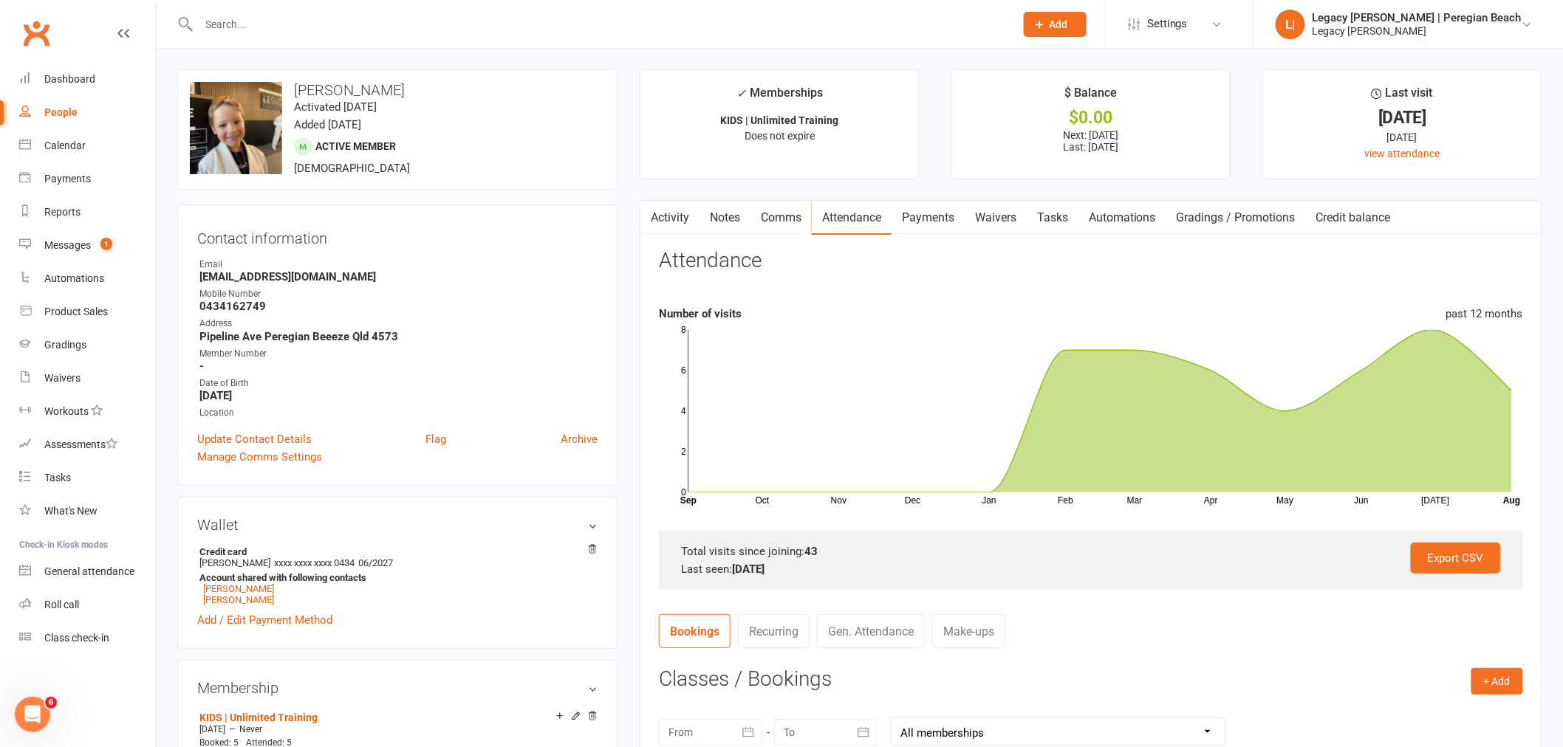
click at [353, 34] on div at bounding box center [590, 24] width 827 height 48
click at [348, 22] on input "text" at bounding box center [599, 24] width 810 height 21
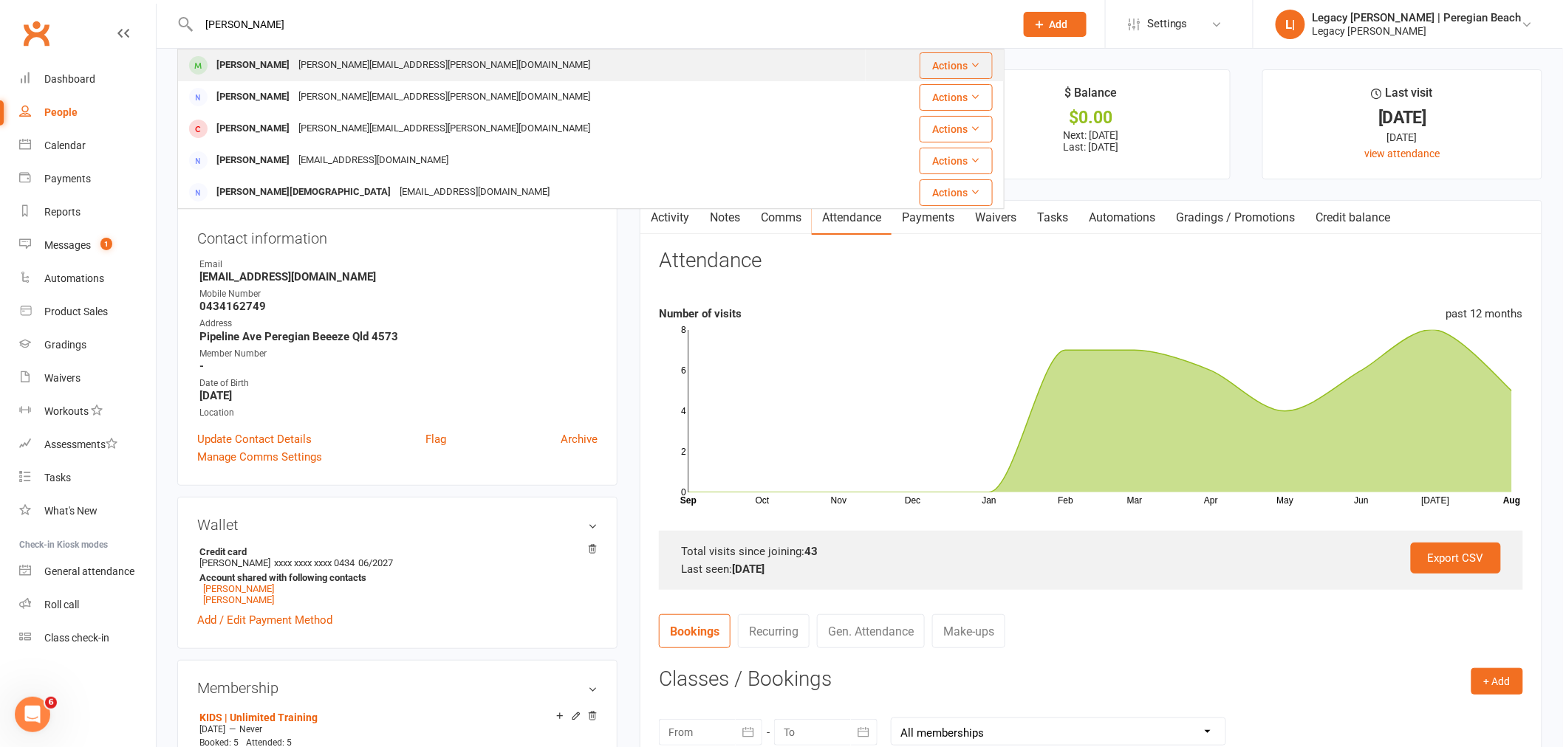
type input "alistair"
click at [357, 59] on div "michelle.bremer@gmail.com" at bounding box center [444, 65] width 301 height 21
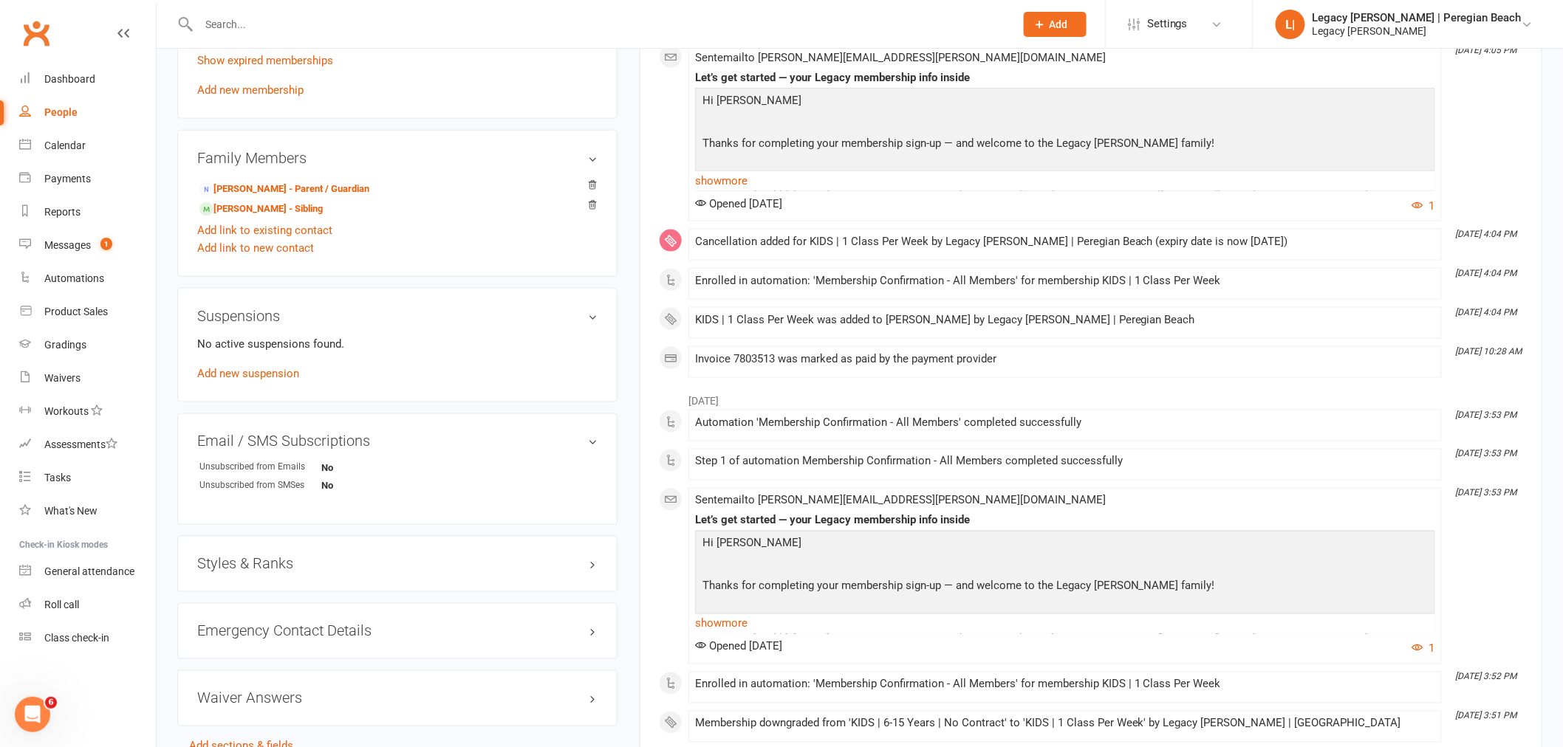
scroll to position [902, 0]
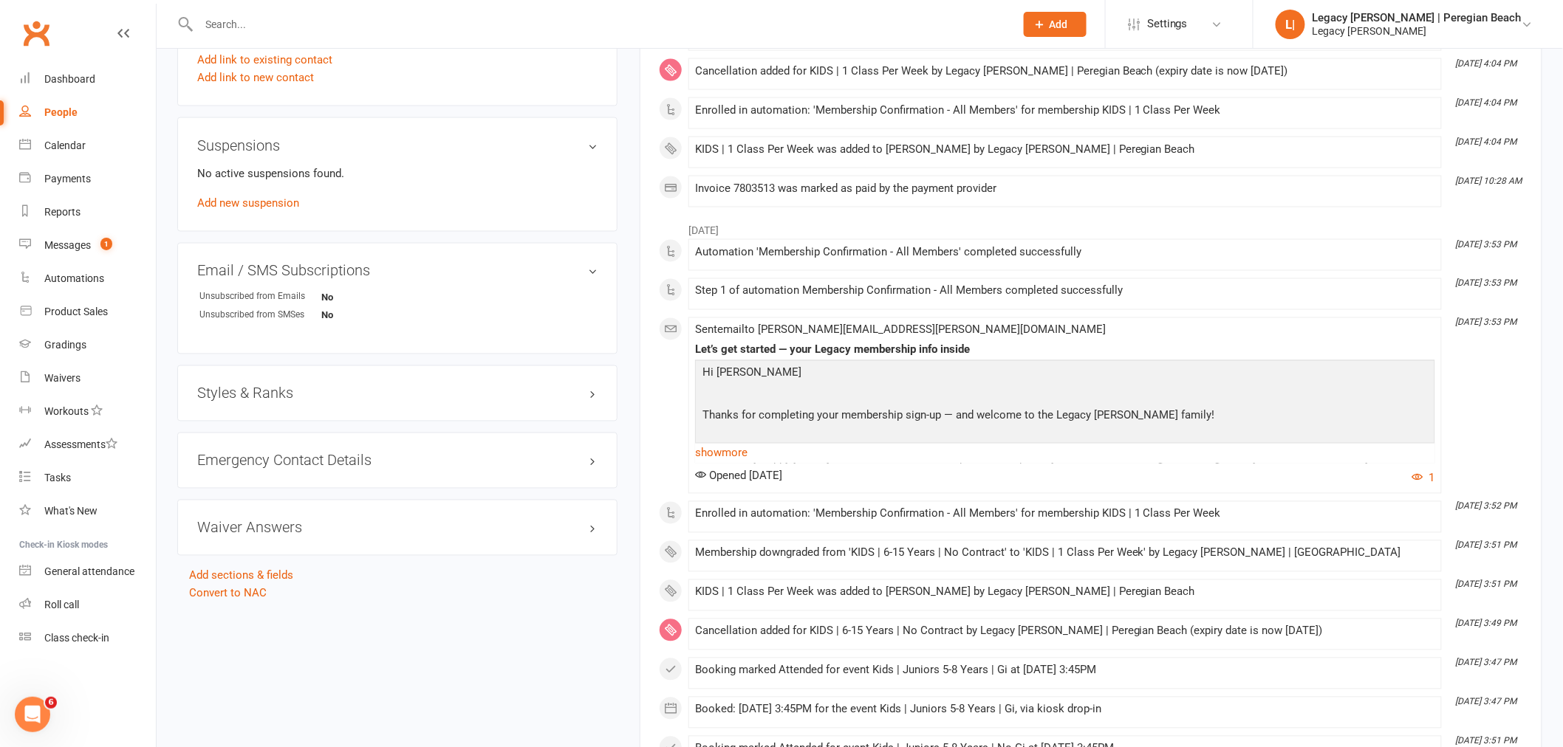
click at [278, 392] on h3 "Styles & Ranks" at bounding box center [397, 393] width 400 height 16
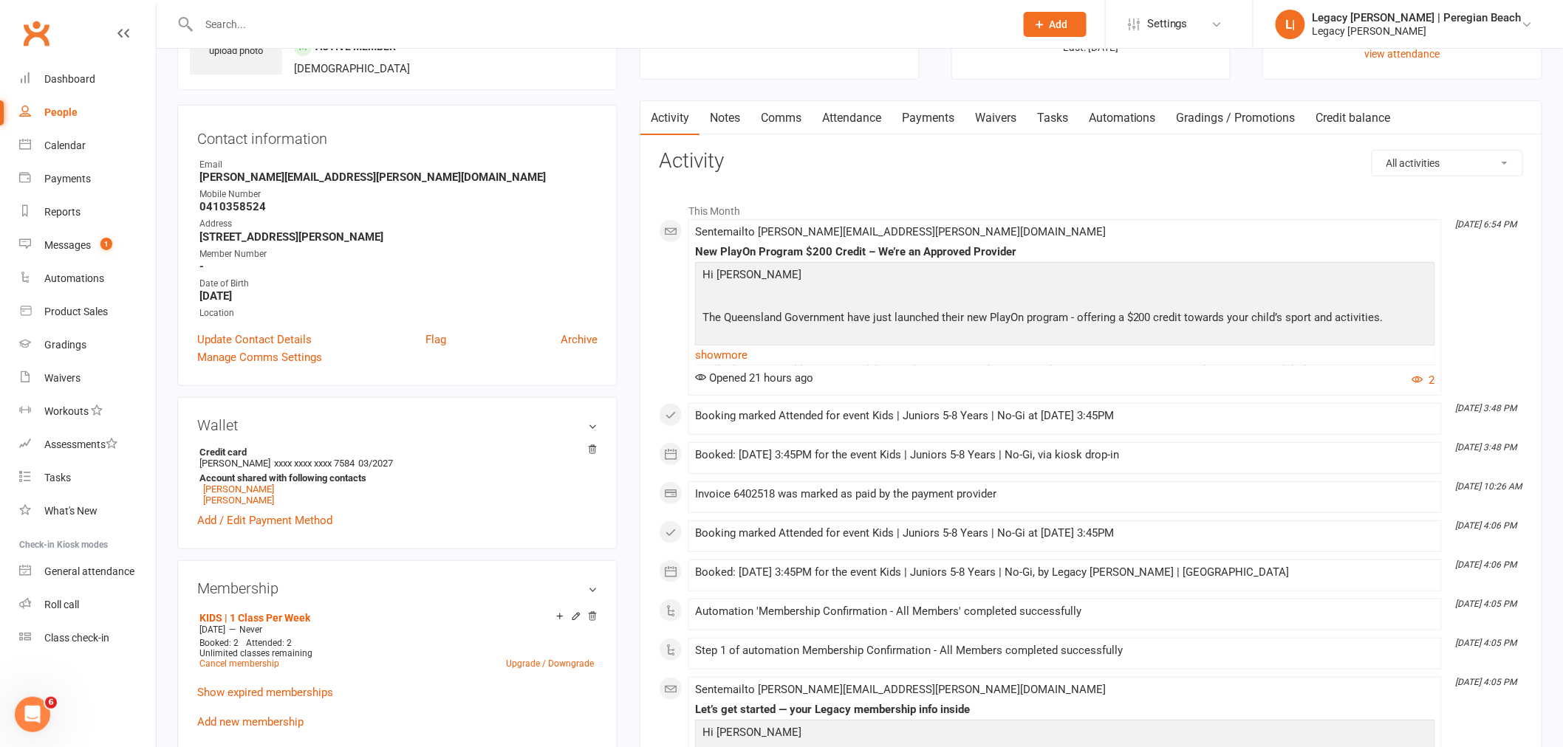
scroll to position [0, 0]
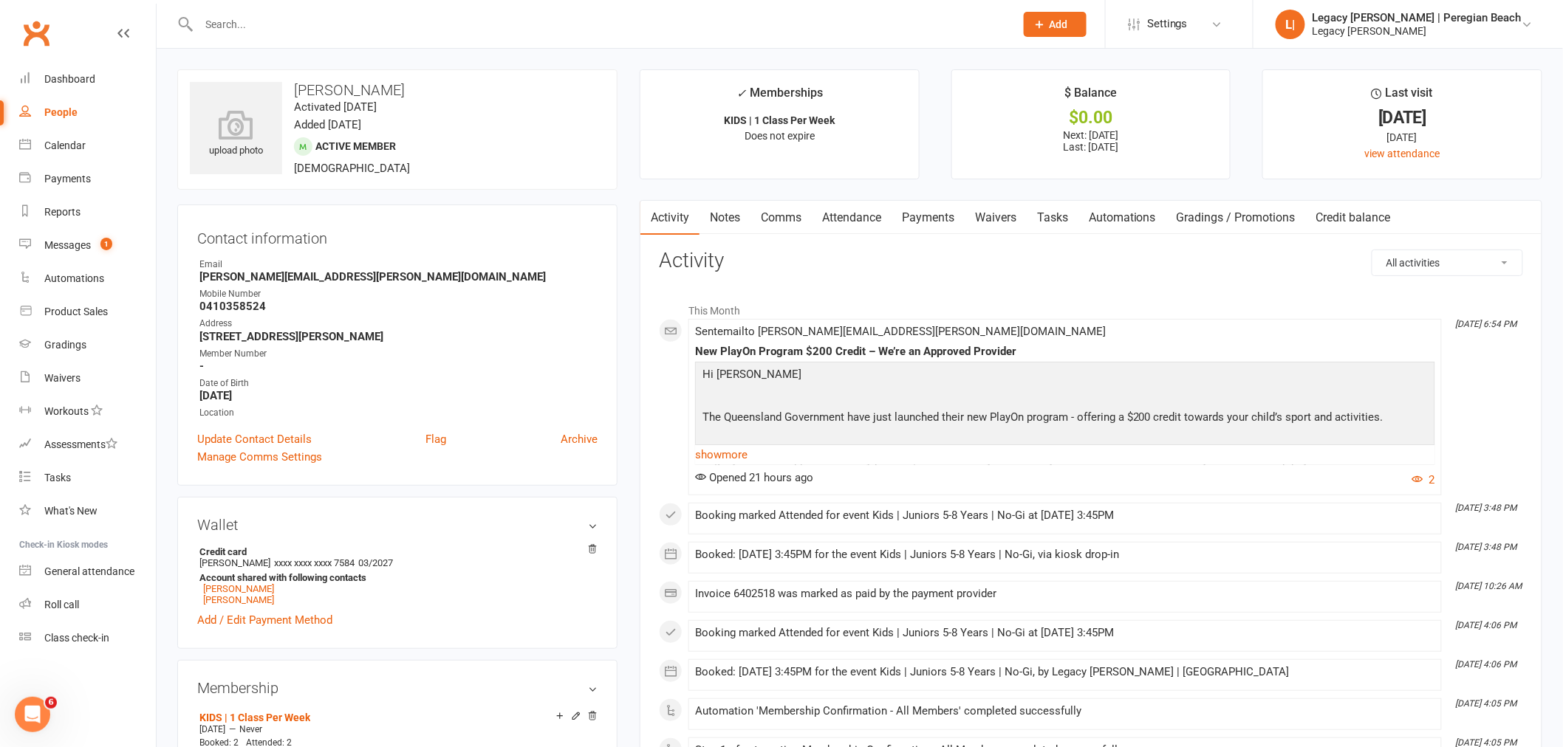
click at [855, 216] on link "Attendance" at bounding box center [852, 218] width 80 height 34
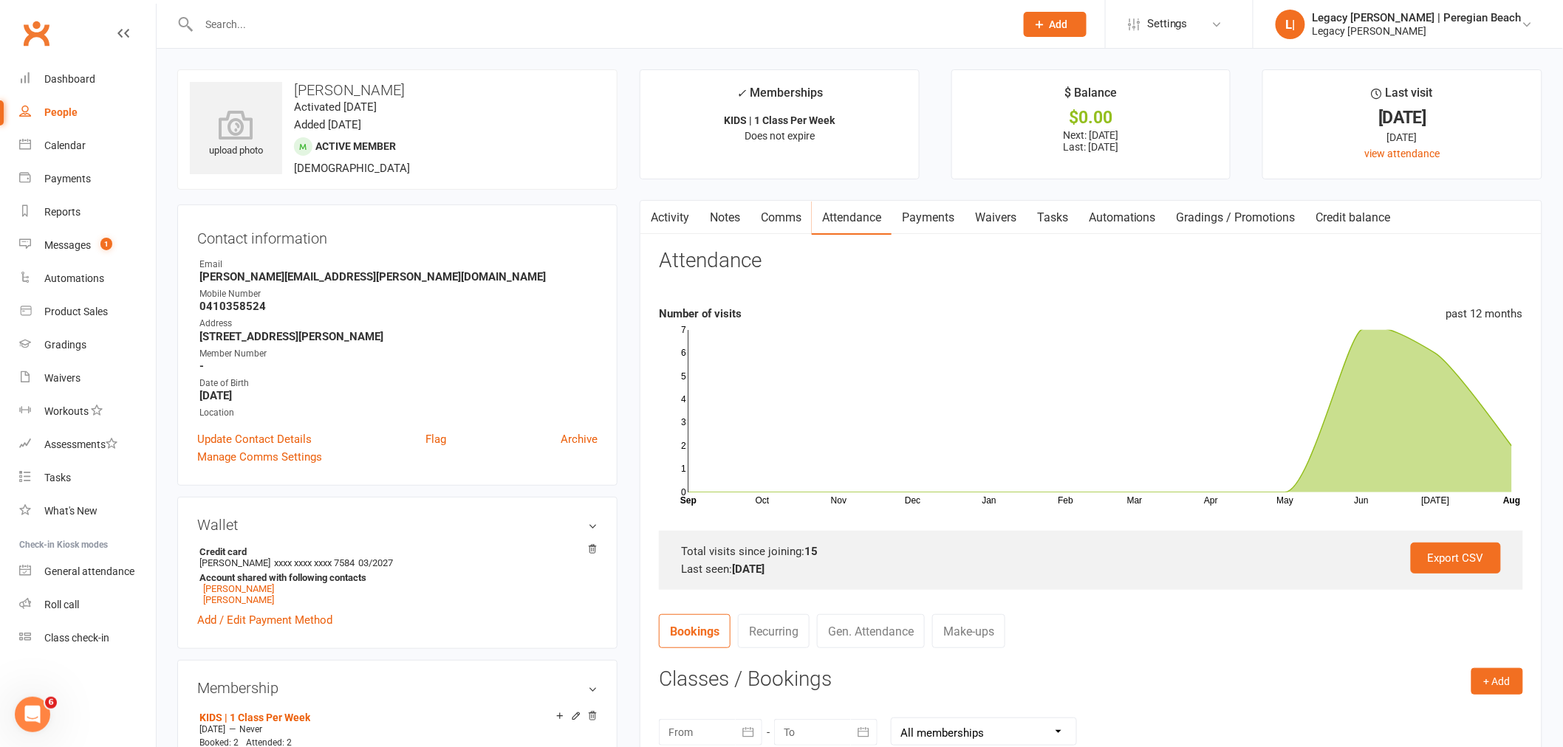
click at [264, 19] on input "text" at bounding box center [599, 24] width 810 height 21
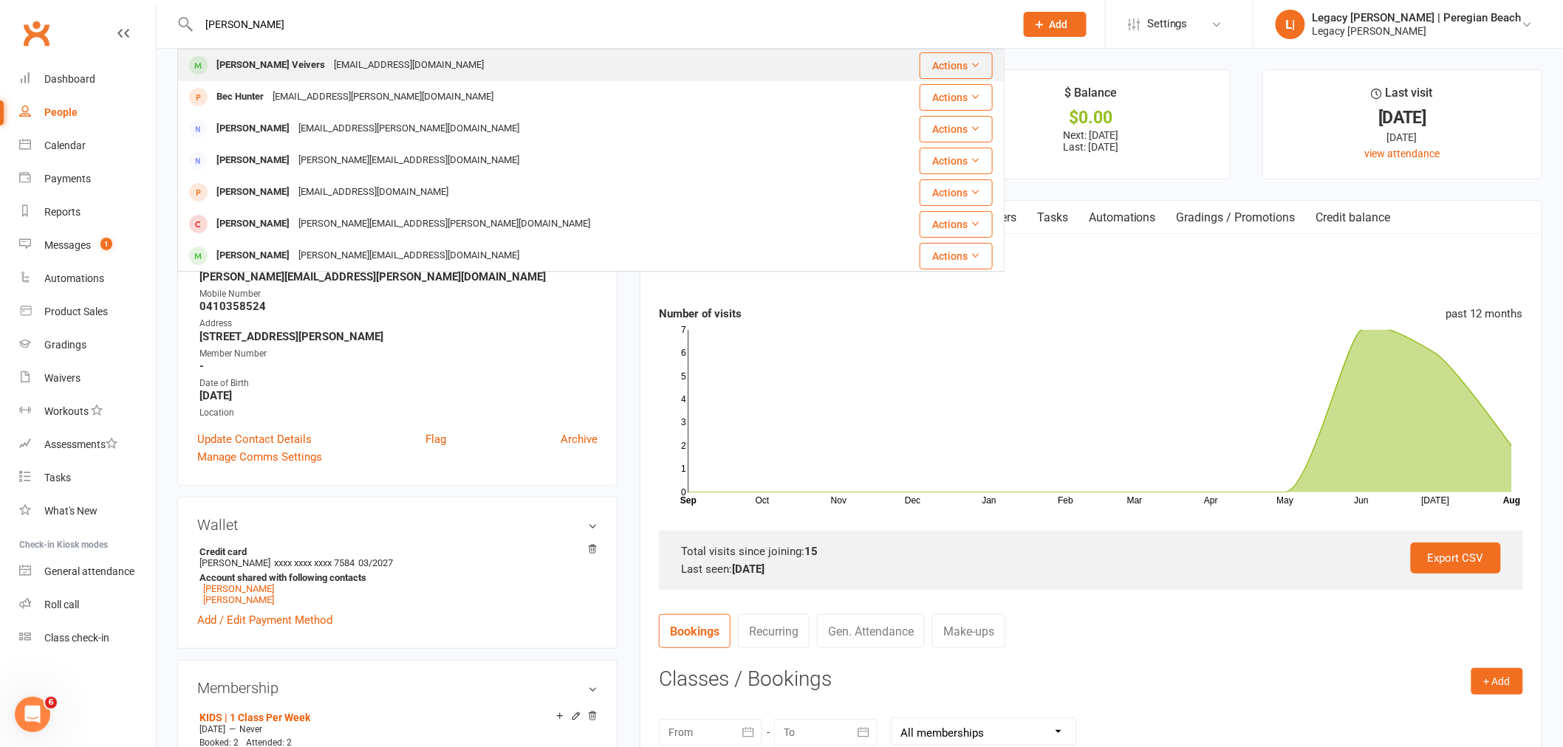
type input "carter"
click at [352, 61] on div "Samanthatreseder@gmail.com" at bounding box center [408, 65] width 159 height 21
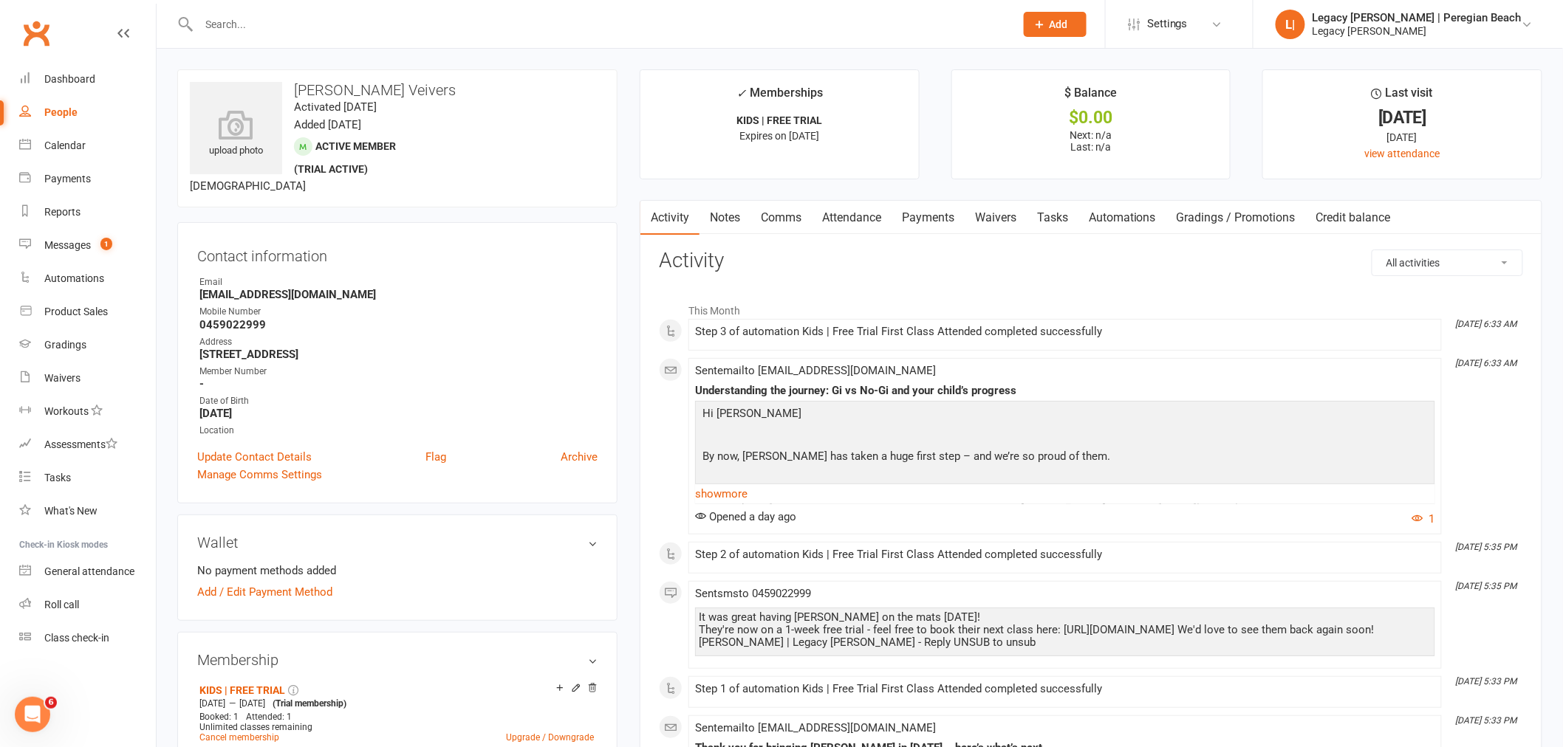
click at [341, 30] on input "text" at bounding box center [599, 24] width 810 height 21
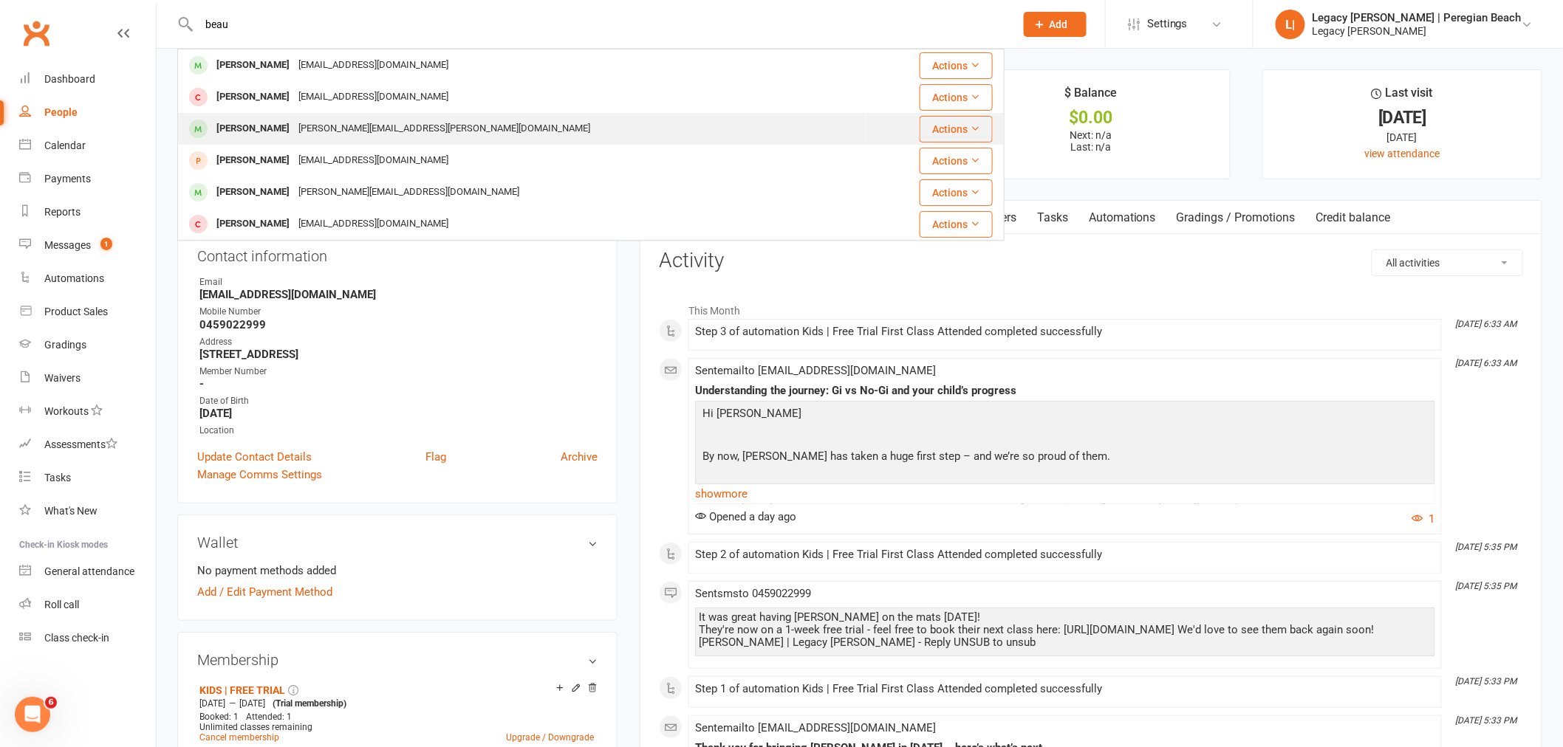
type input "beau"
click at [354, 129] on div "michelle.bremer@gmail.com" at bounding box center [444, 128] width 301 height 21
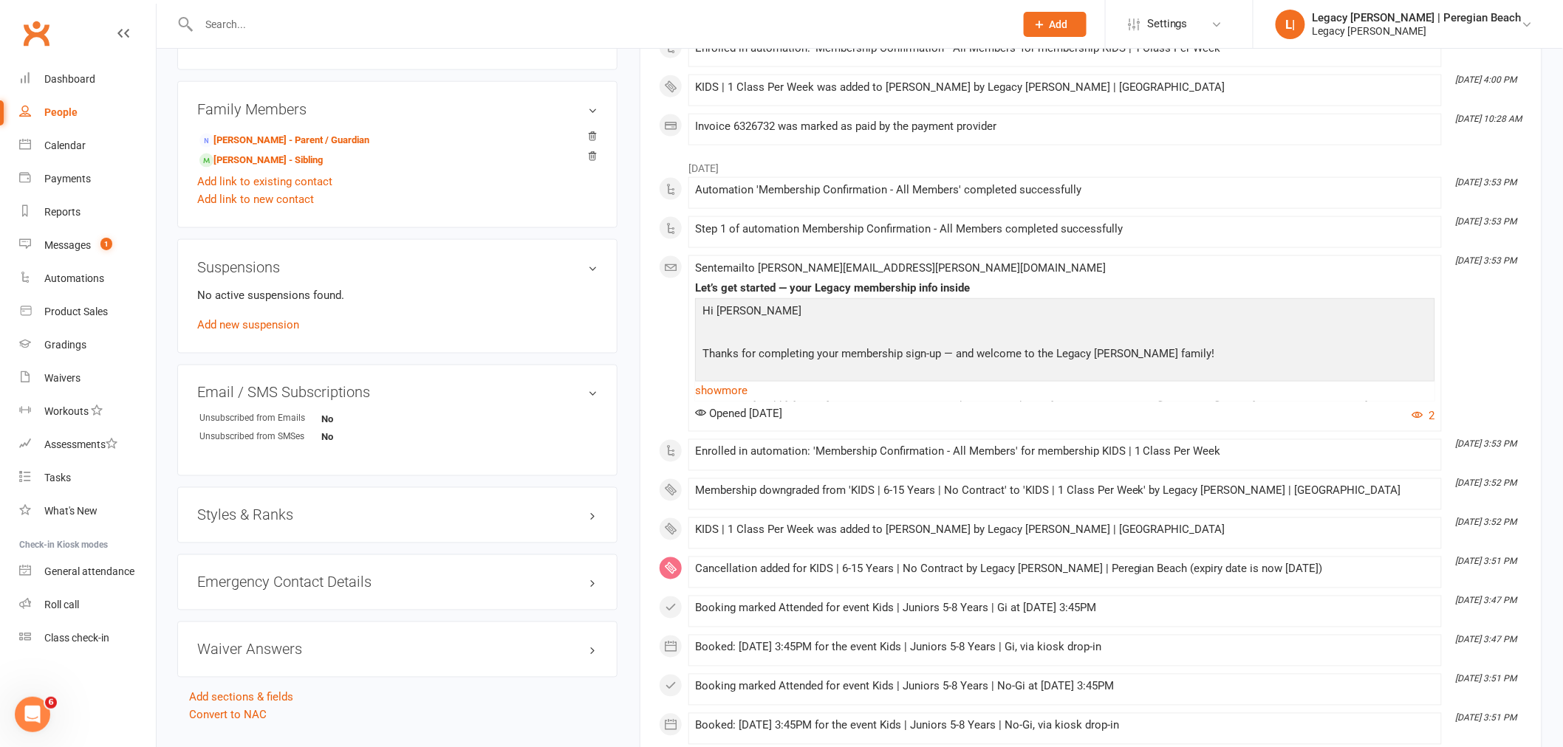
scroll to position [820, 0]
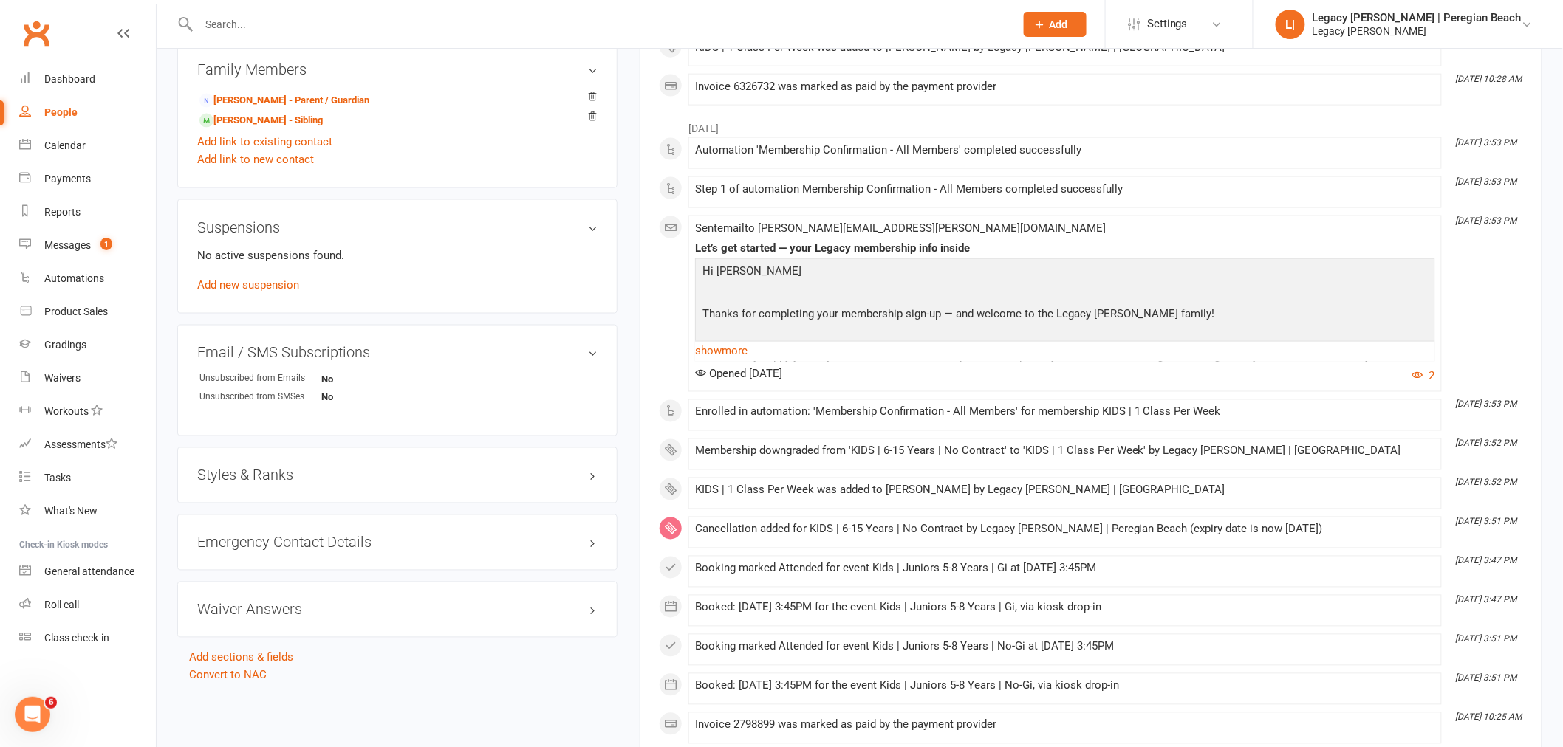
click at [273, 480] on h3 "Styles & Ranks" at bounding box center [397, 475] width 400 height 16
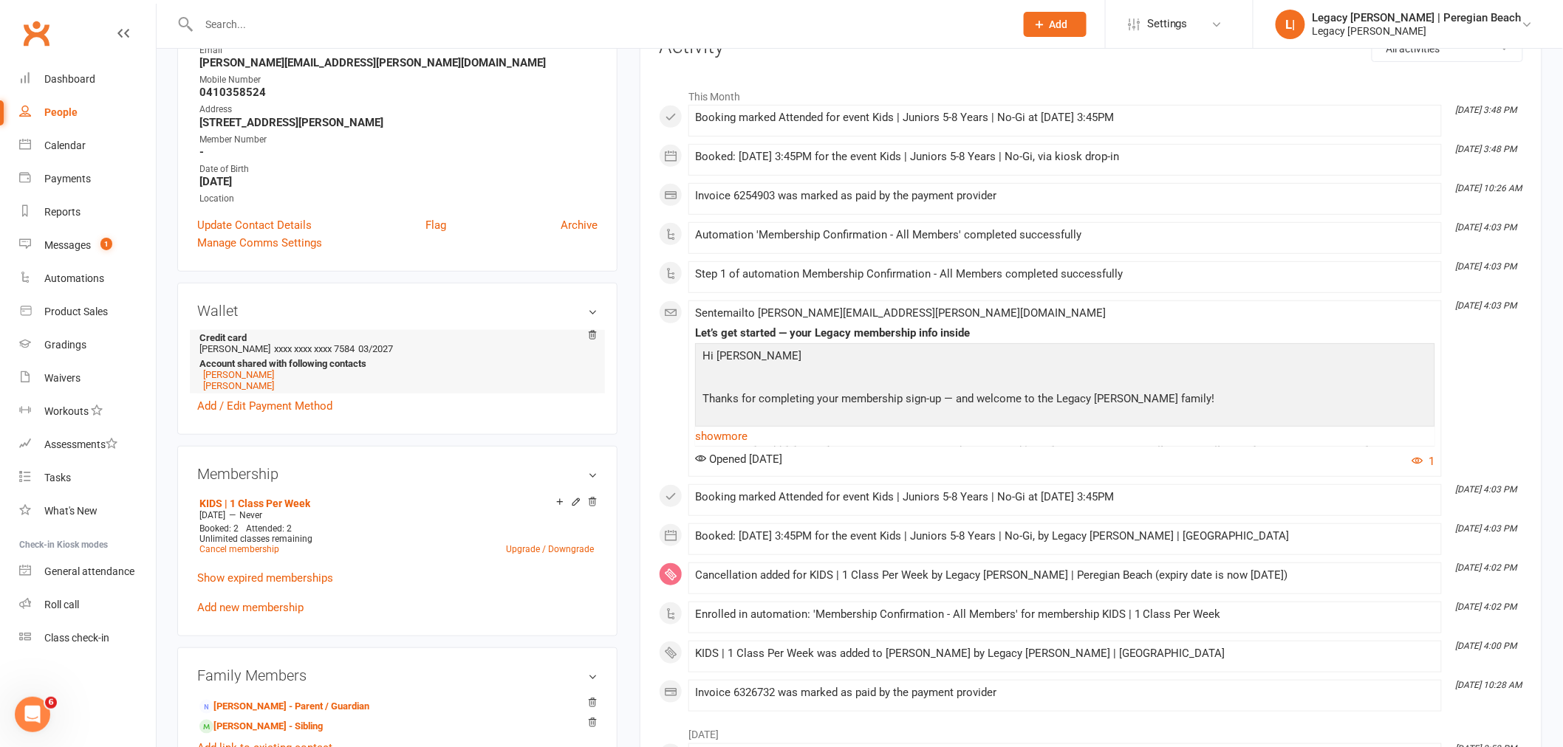
scroll to position [82, 0]
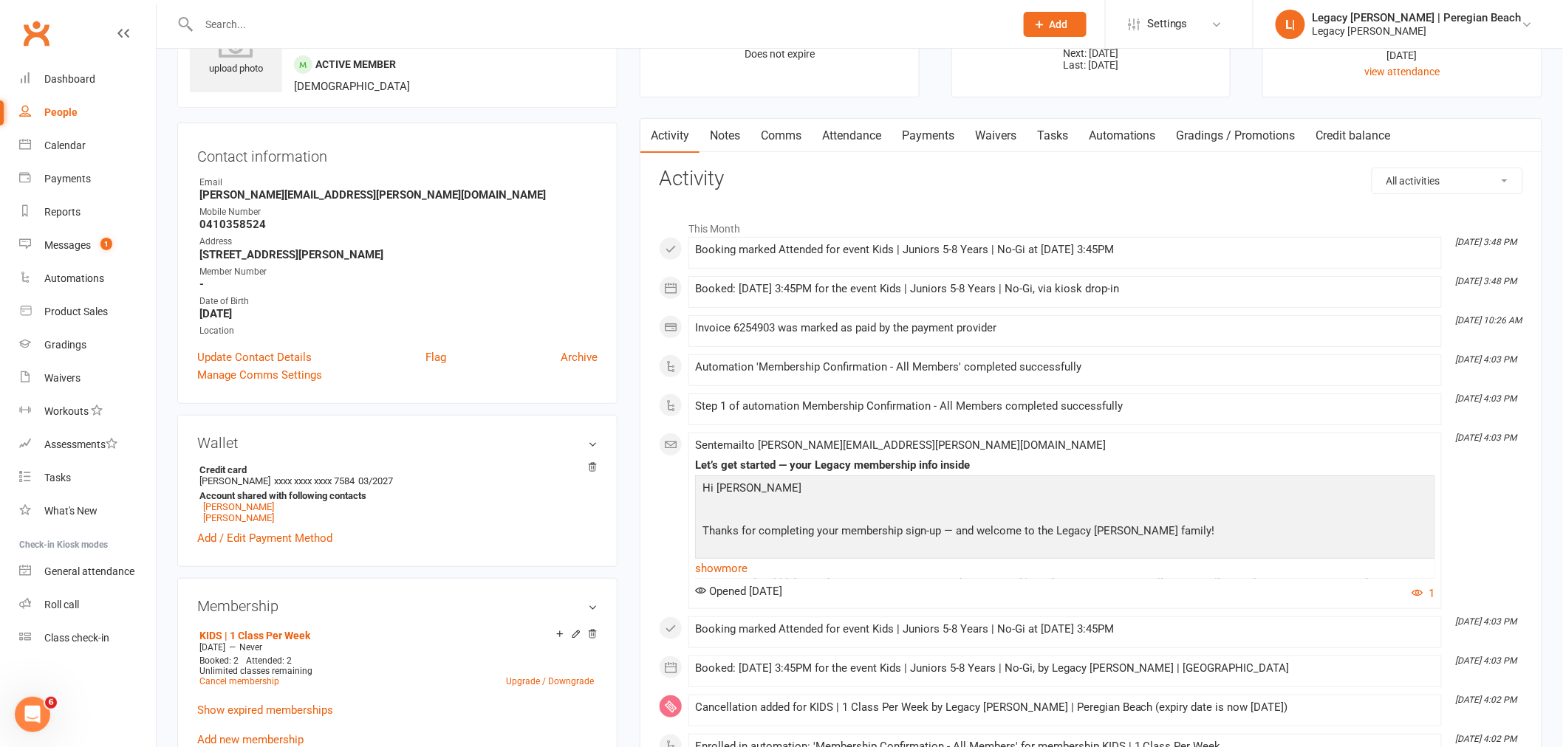
click at [866, 131] on link "Attendance" at bounding box center [852, 136] width 80 height 34
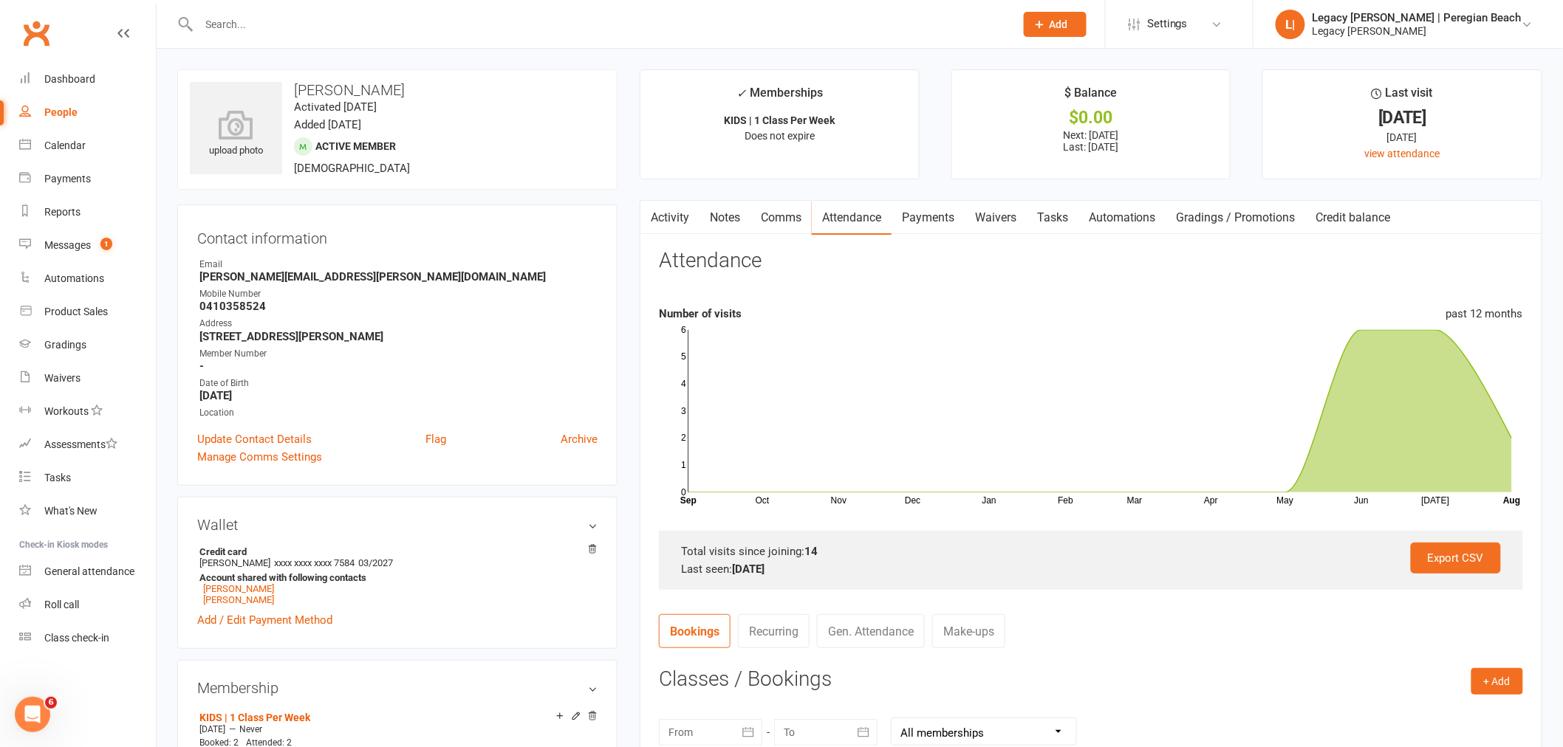
click at [310, 14] on input "text" at bounding box center [599, 24] width 810 height 21
click at [343, 28] on input "text" at bounding box center [599, 24] width 810 height 21
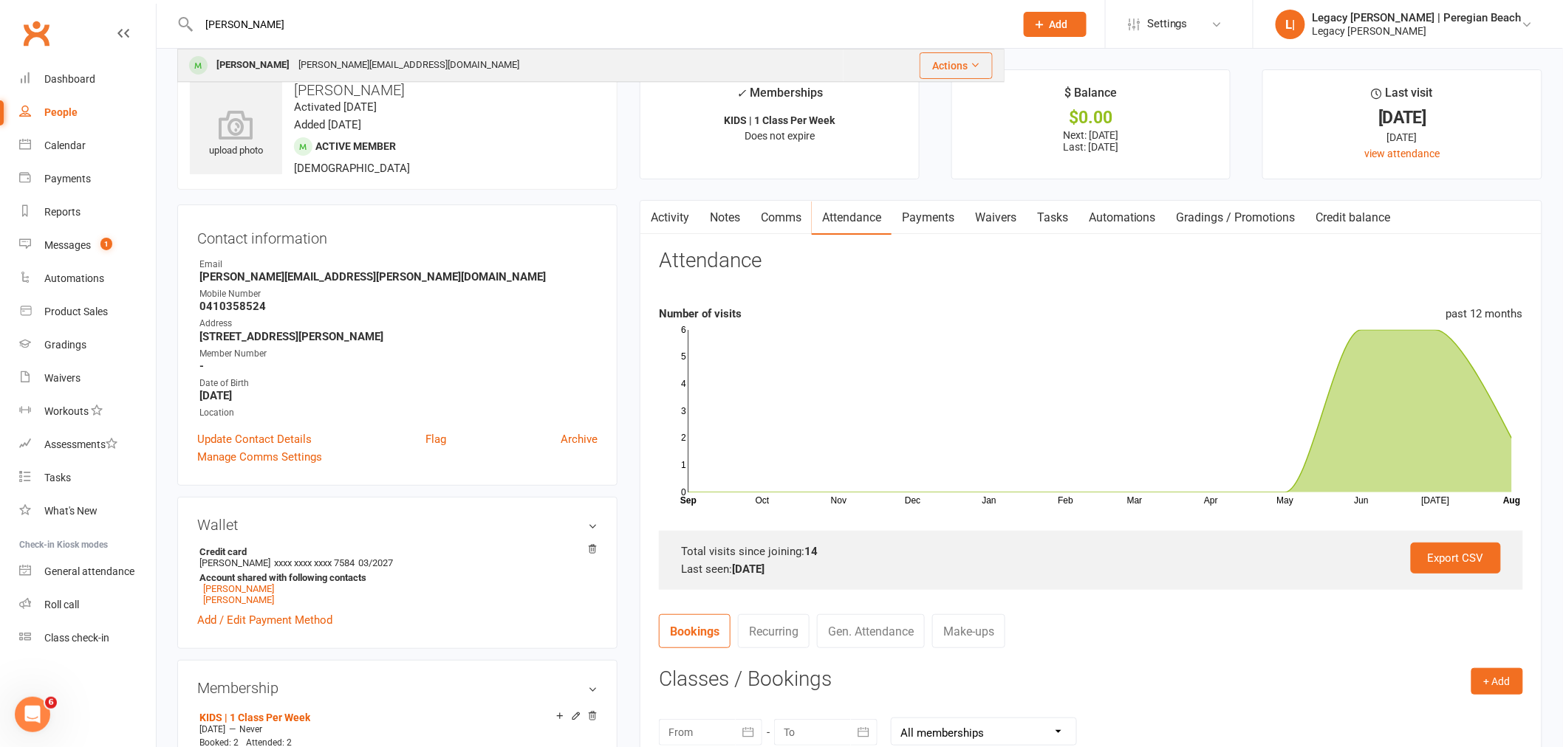
type input "taylor"
click at [347, 67] on div "kimberley.m@live.com.au" at bounding box center [409, 65] width 230 height 21
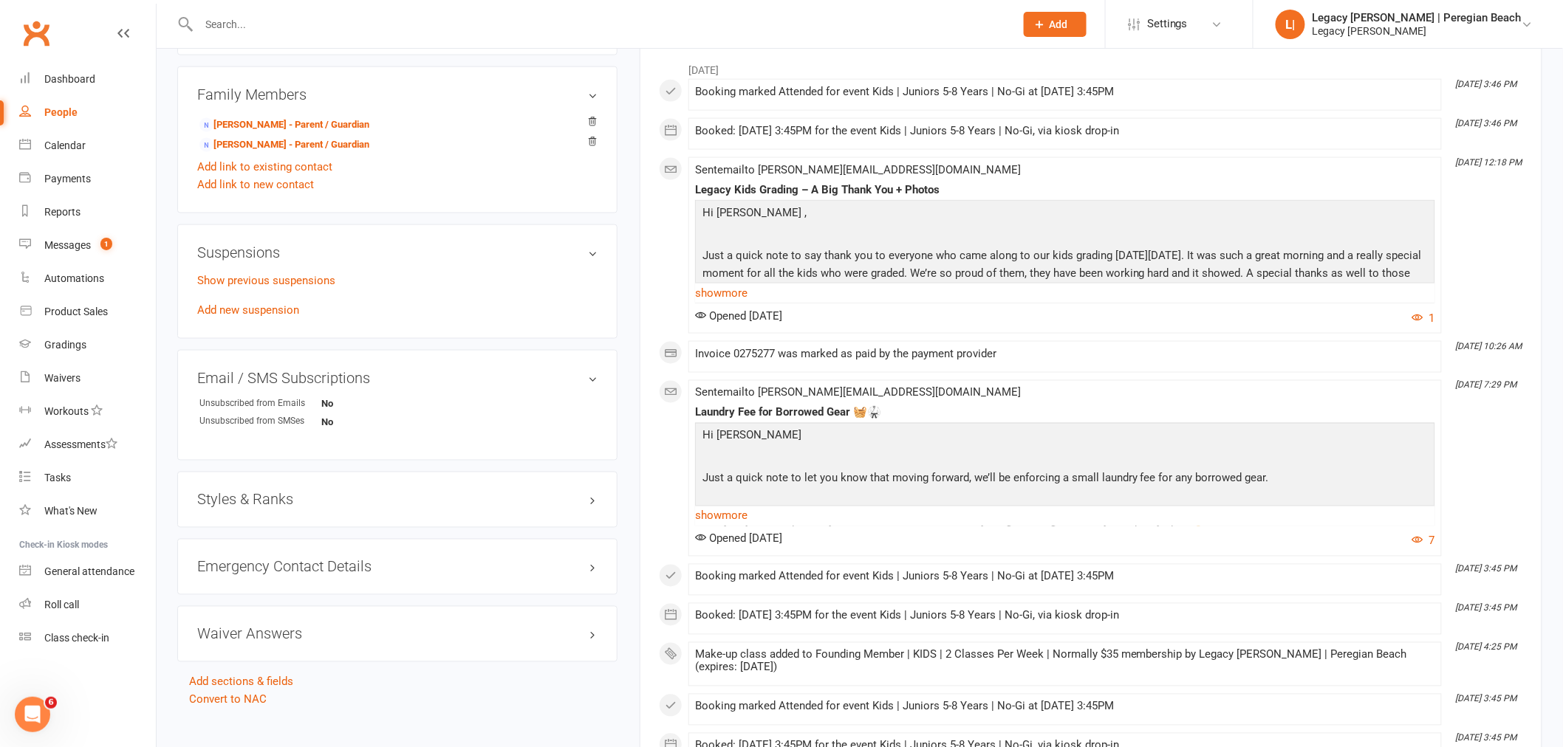
scroll to position [902, 0]
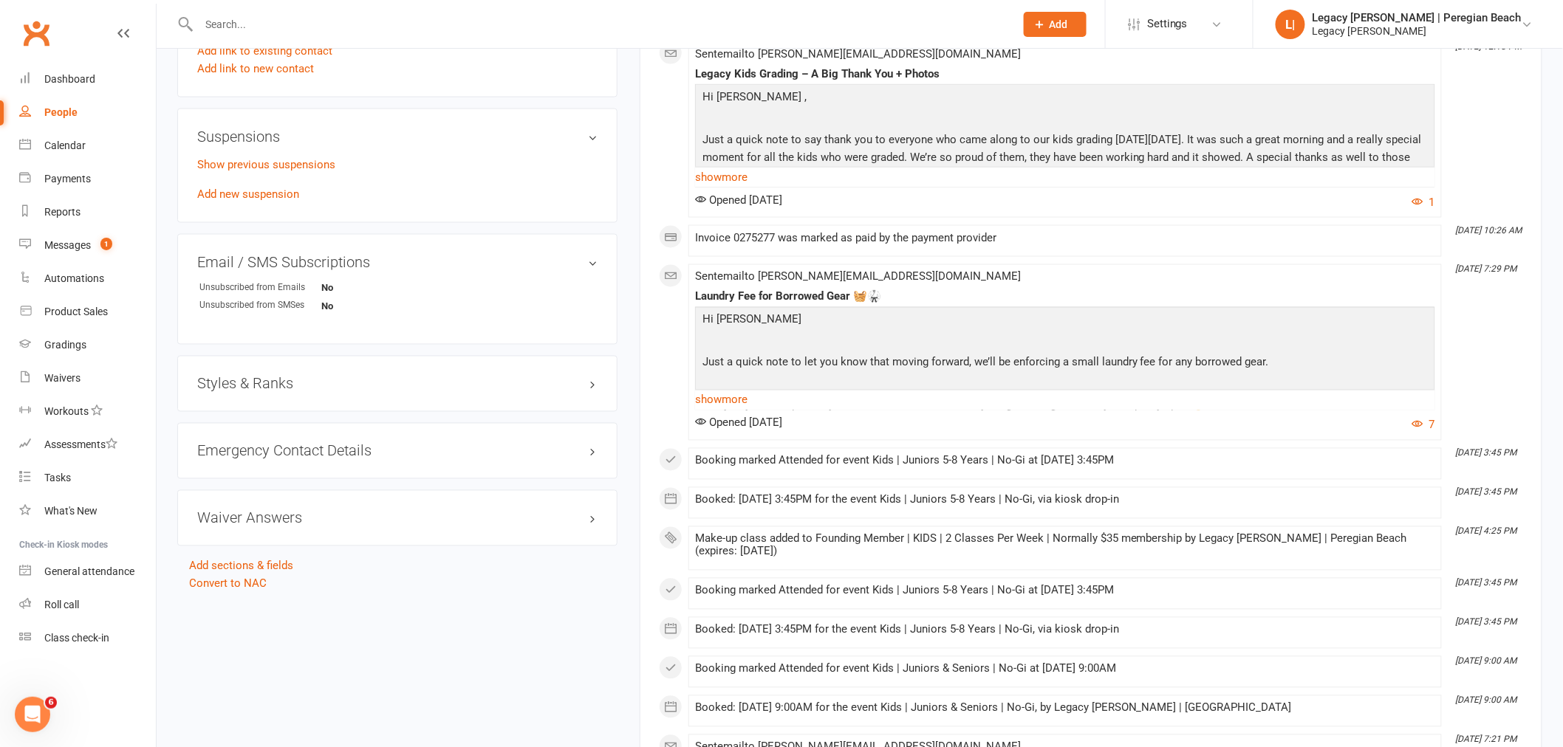
click at [227, 381] on h3 "Styles & Ranks" at bounding box center [397, 384] width 400 height 16
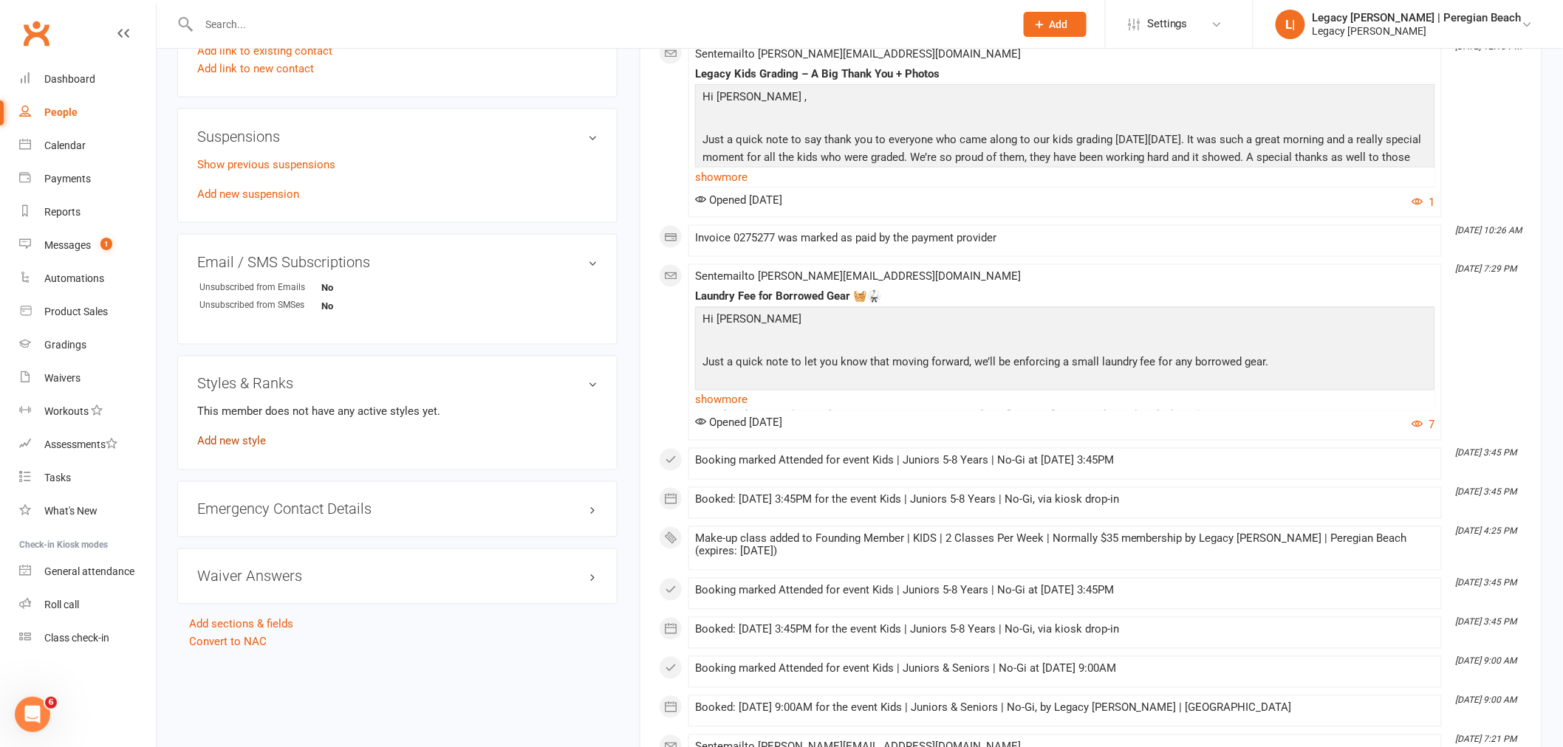
click at [247, 446] on link "Add new style" at bounding box center [231, 441] width 69 height 13
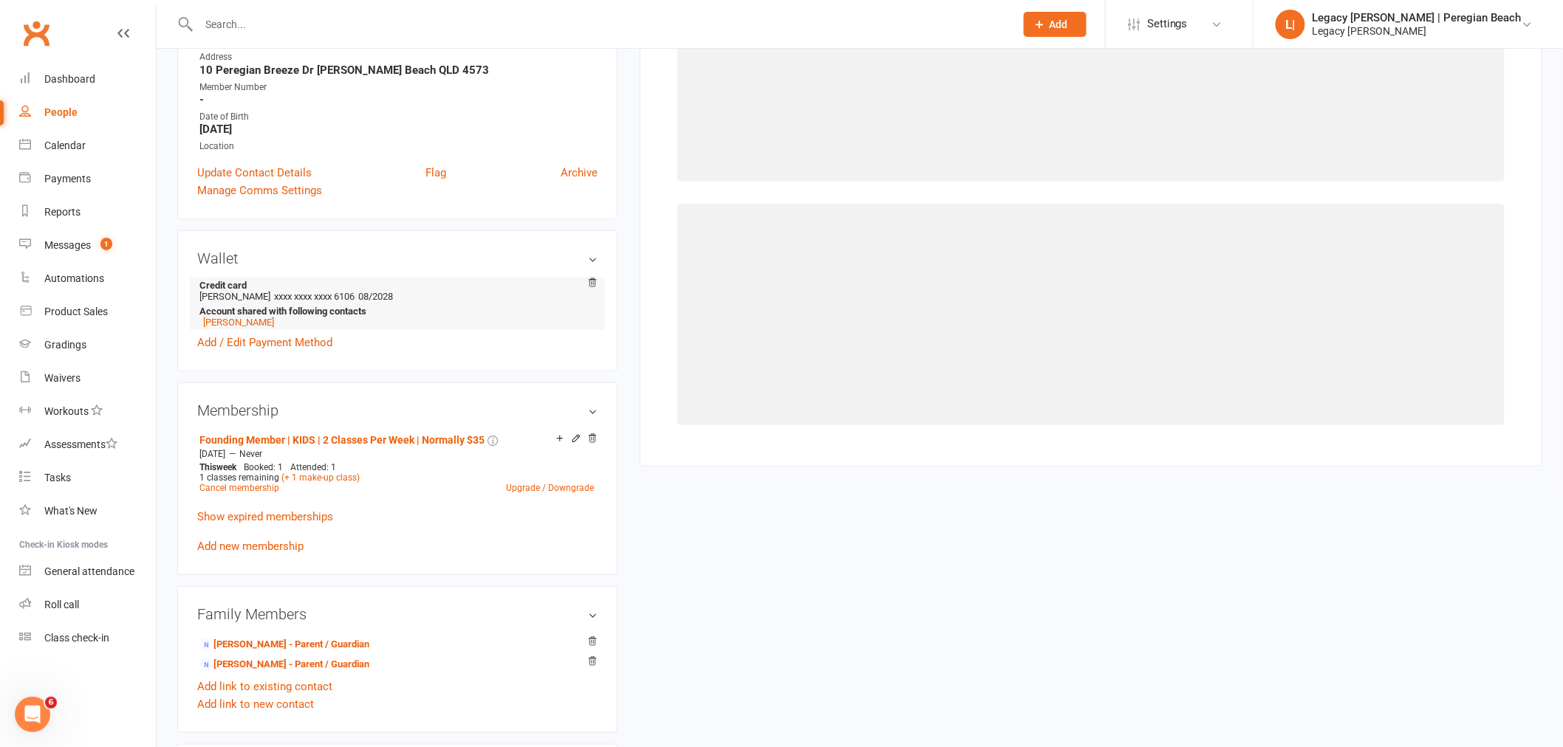
scroll to position [126, 0]
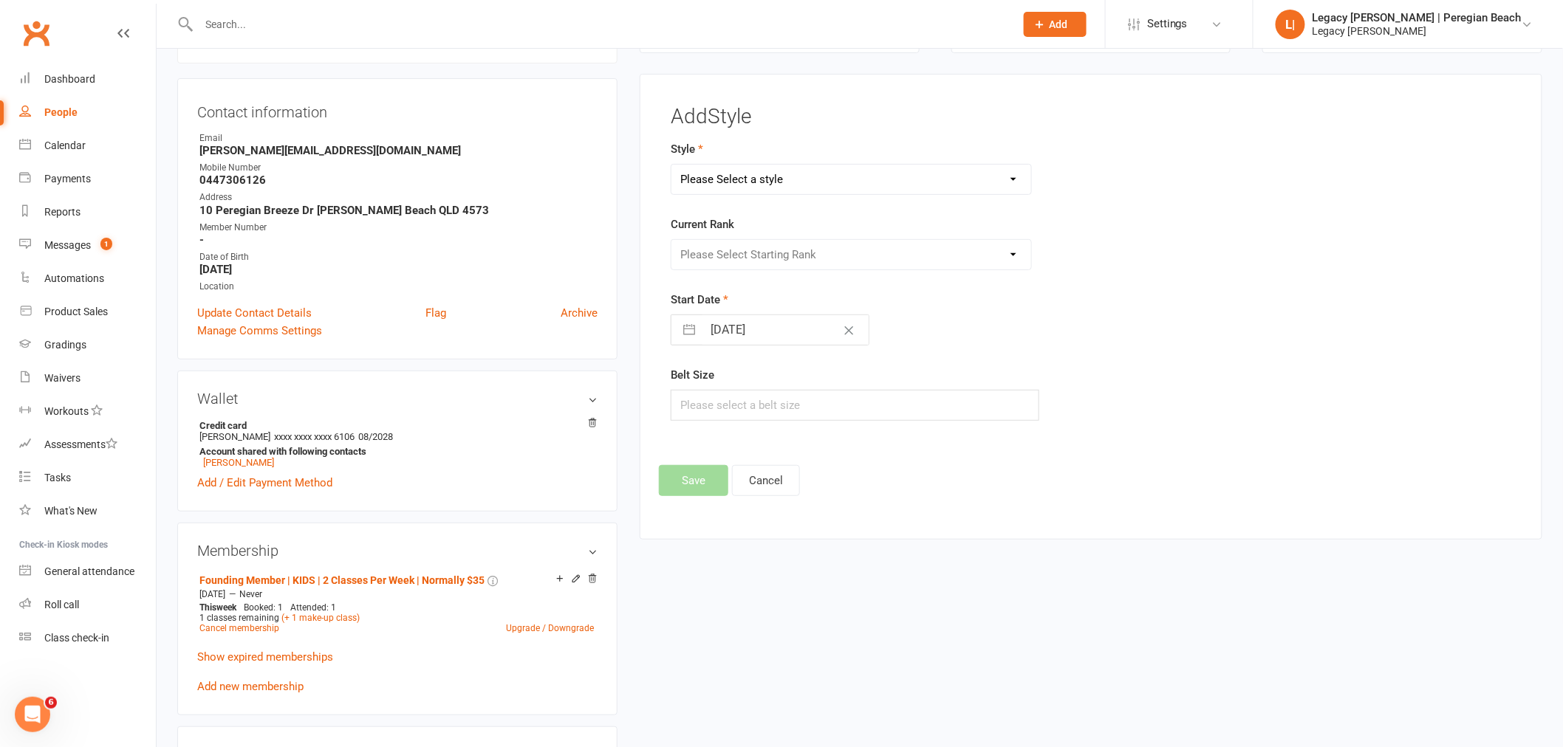
click at [765, 180] on select "Please Select a style Jiu Jitsu Kids Jiu Jitsu Sponsorship" at bounding box center [851, 180] width 360 height 30
select select "3395"
click at [671, 165] on select "Please Select a style Jiu Jitsu Kids Jiu Jitsu Sponsorship" at bounding box center [851, 180] width 360 height 30
click at [779, 261] on select "Please Select Starting Rank White Belt White Belt - 1 Stripe White Belt 2 Strip…" at bounding box center [851, 255] width 360 height 30
select select "40067"
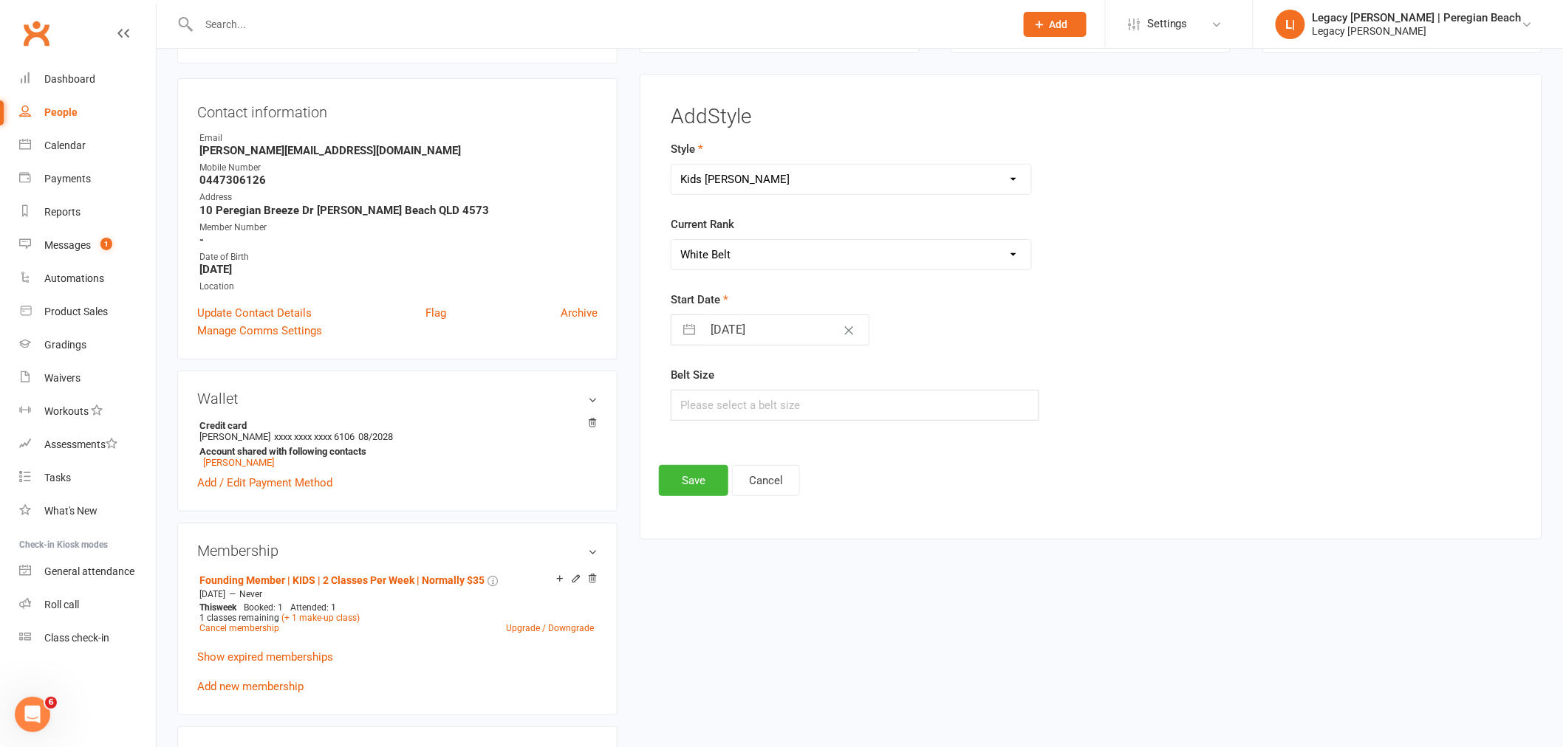
click at [671, 240] on select "Please Select Starting Rank White Belt White Belt - 1 Stripe White Belt 2 Strip…" at bounding box center [851, 255] width 360 height 30
click at [713, 326] on input "14 Aug 2025" at bounding box center [785, 330] width 166 height 30
select select "6"
select select "2025"
select select "7"
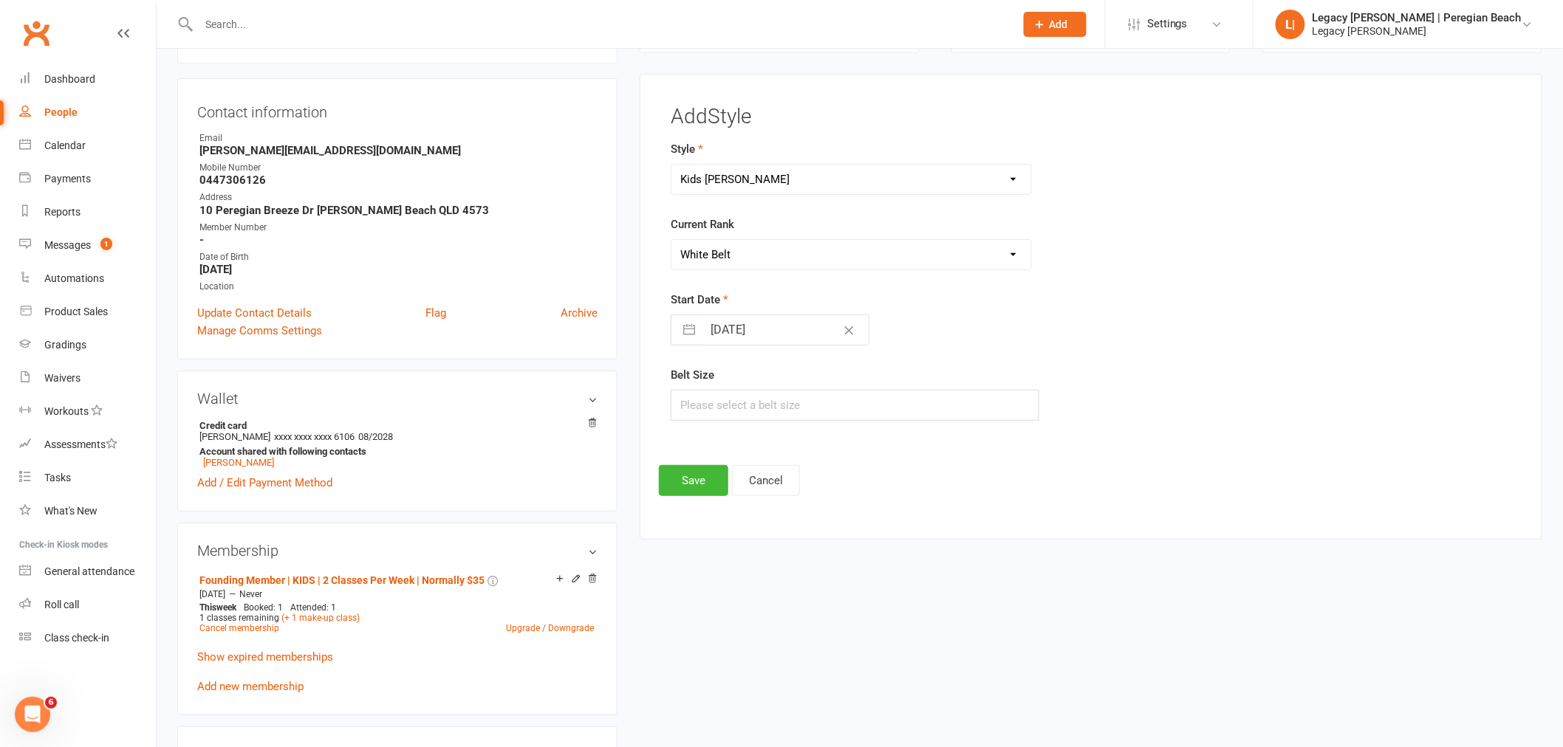
select select "2025"
select select "8"
select select "2025"
click at [690, 394] on div "Move backward to switch to the previous month." at bounding box center [701, 389] width 29 height 24
select select "5"
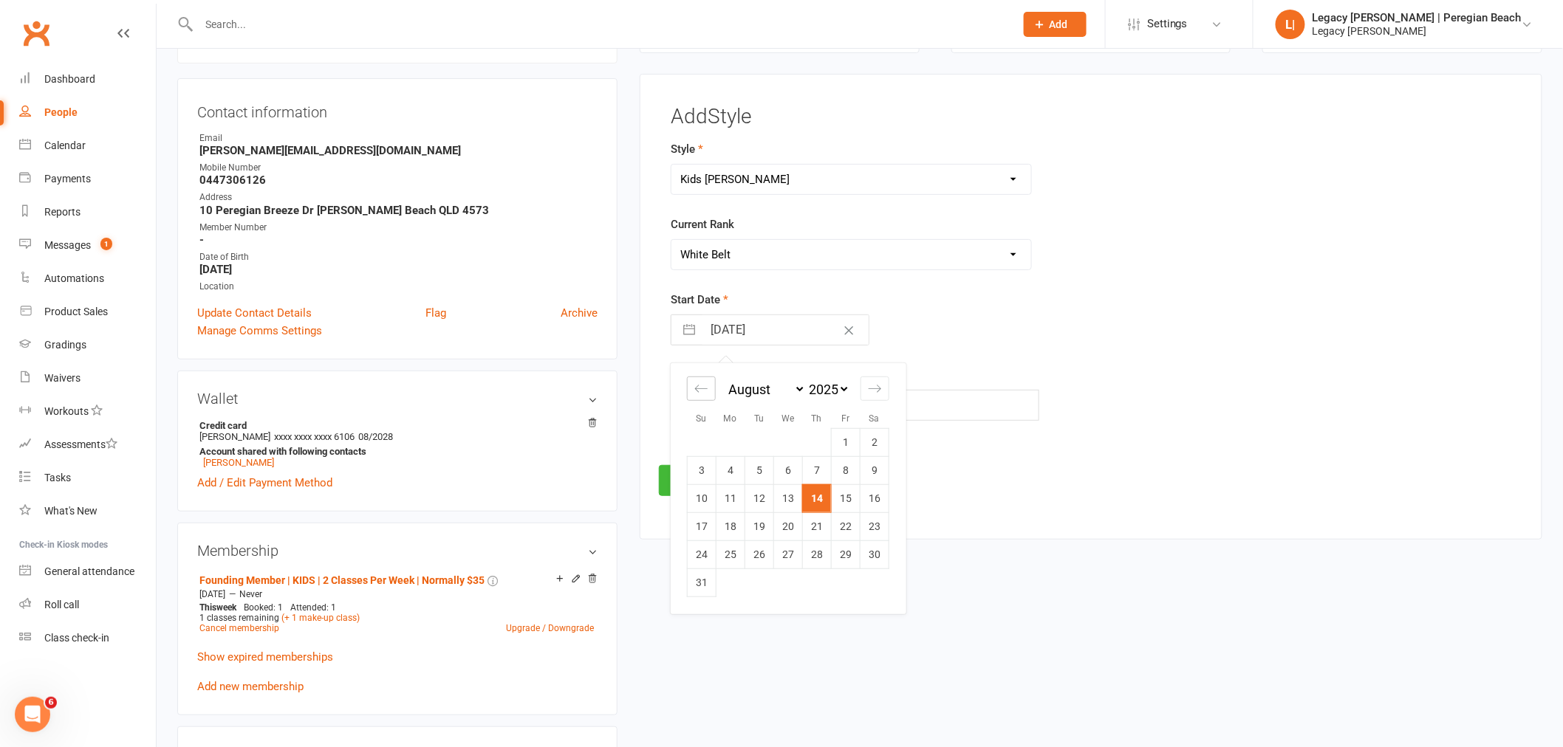
select select "2025"
click at [697, 391] on icon "Move backward to switch to the previous month." at bounding box center [701, 388] width 13 height 7
select select "4"
select select "2025"
click at [697, 391] on icon "Move backward to switch to the previous month." at bounding box center [701, 388] width 13 height 7
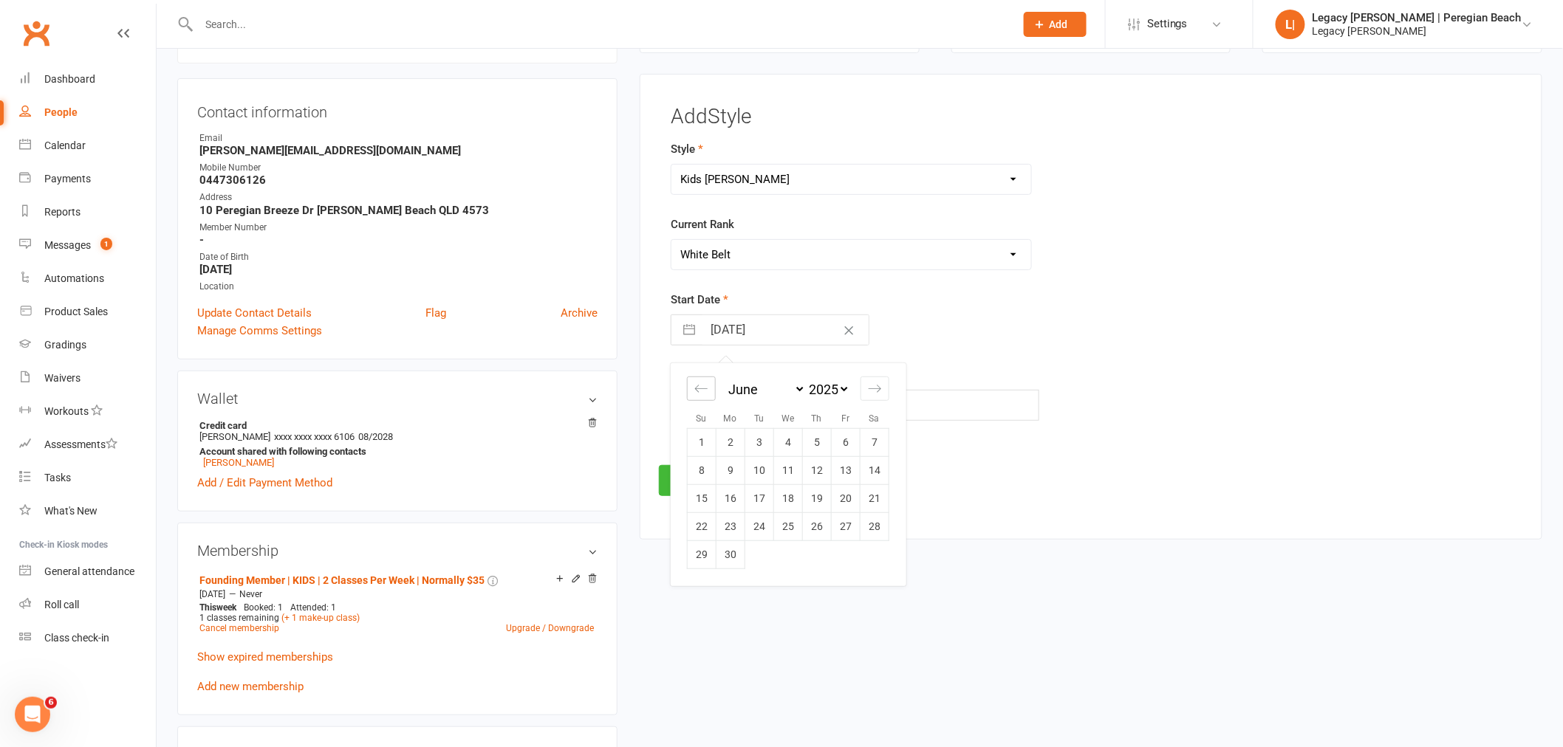
click at [697, 391] on icon "Move backward to switch to the previous month." at bounding box center [701, 388] width 13 height 7
select select "2"
select select "2025"
select select "3"
select select "2025"
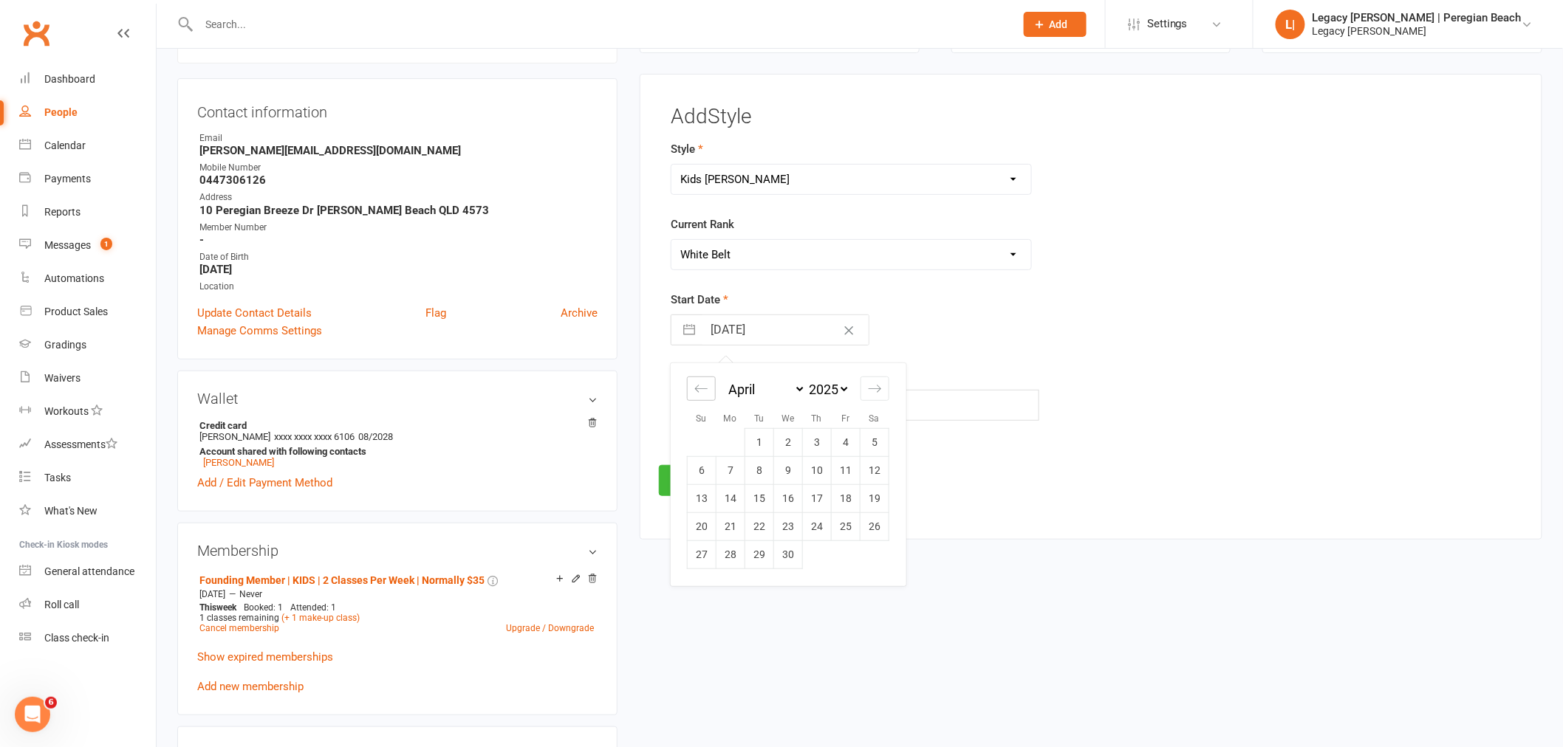
click at [697, 391] on icon "Move backward to switch to the previous month." at bounding box center [701, 388] width 13 height 7
select select "1"
select select "2025"
click at [697, 391] on icon "Move backward to switch to the previous month." at bounding box center [701, 388] width 13 height 7
select select "2025"
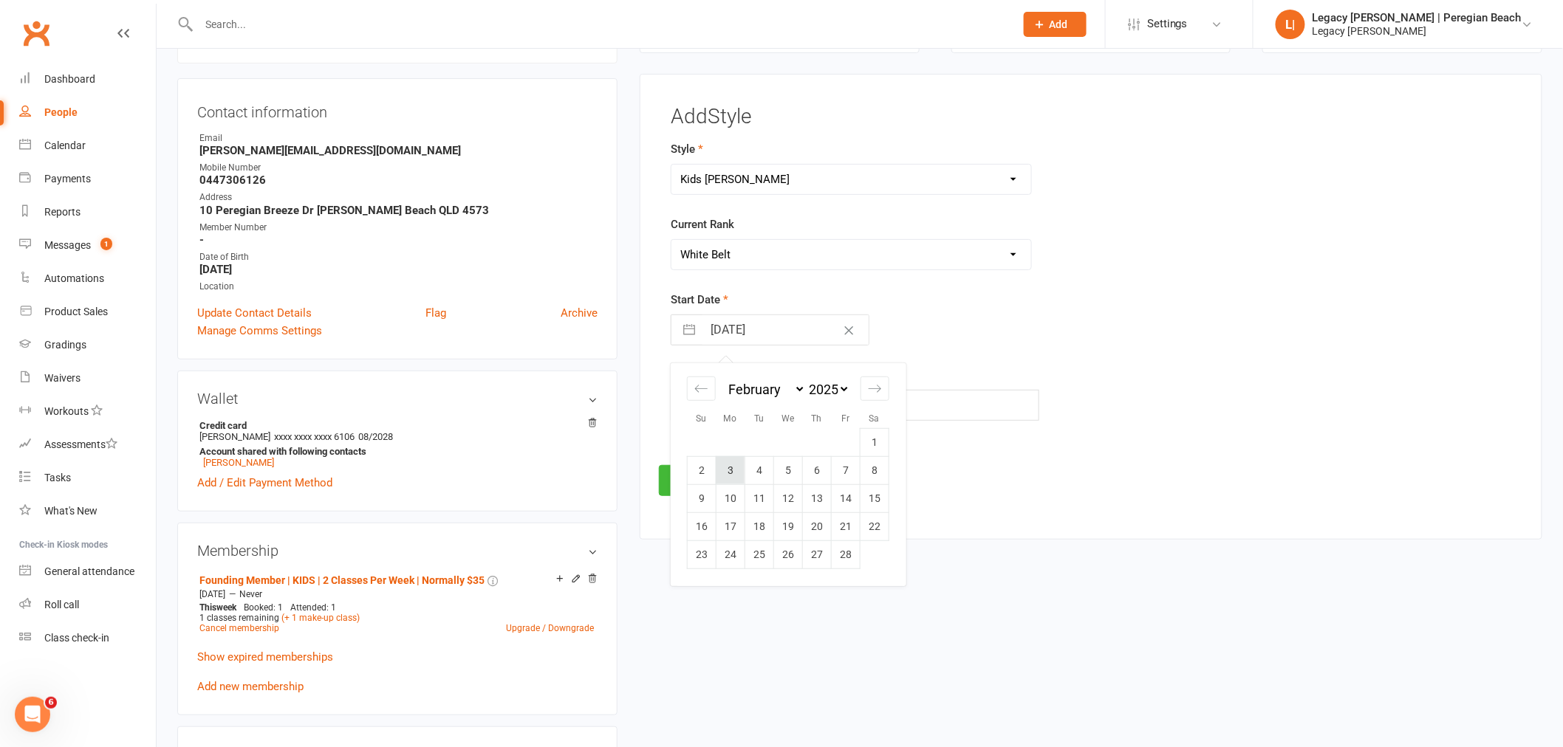
click at [728, 470] on td "3" at bounding box center [730, 470] width 29 height 28
type input "03 Feb 2025"
click at [692, 478] on button "Save" at bounding box center [693, 480] width 69 height 31
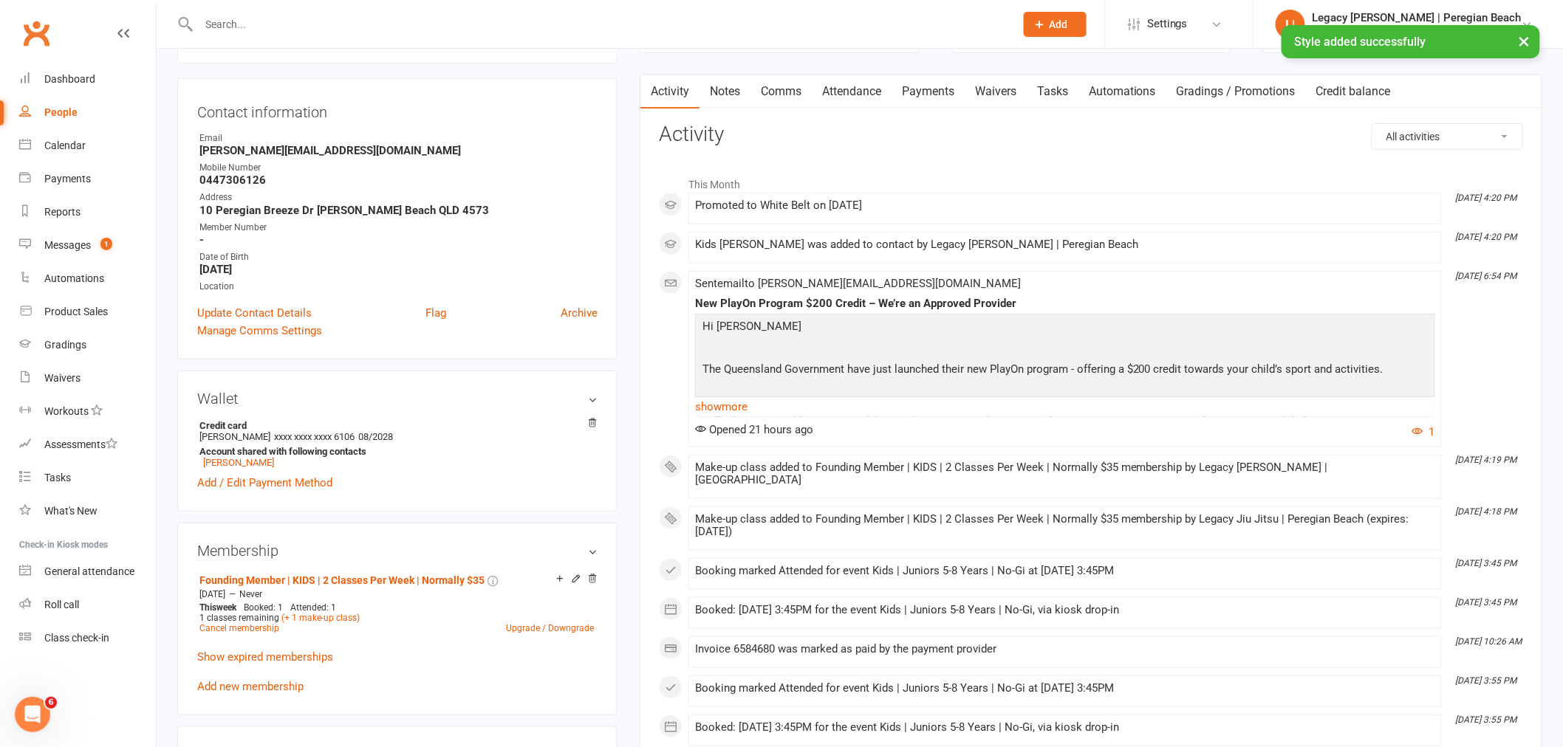
click at [860, 93] on link "Attendance" at bounding box center [852, 92] width 80 height 34
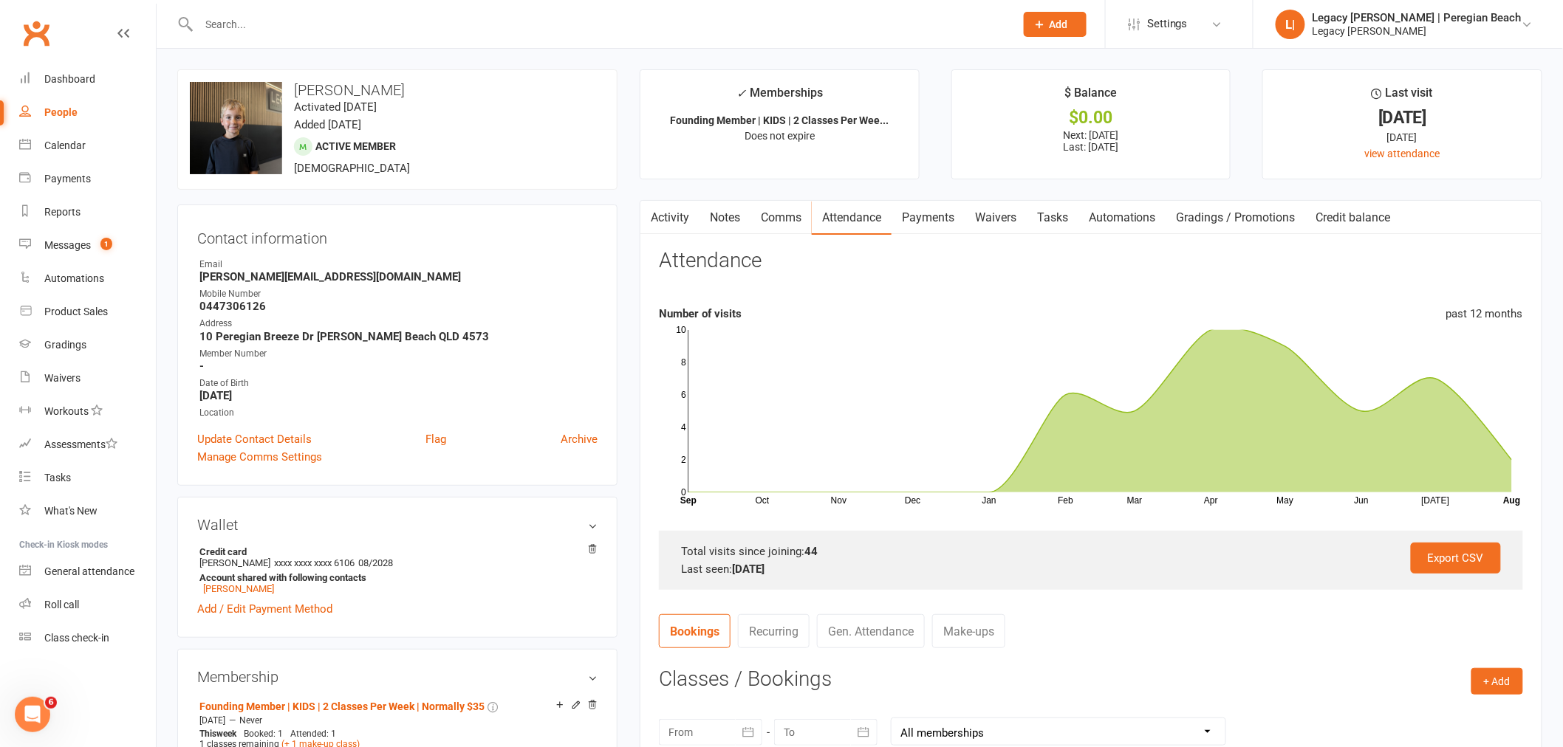
click at [287, 14] on input "text" at bounding box center [599, 24] width 810 height 21
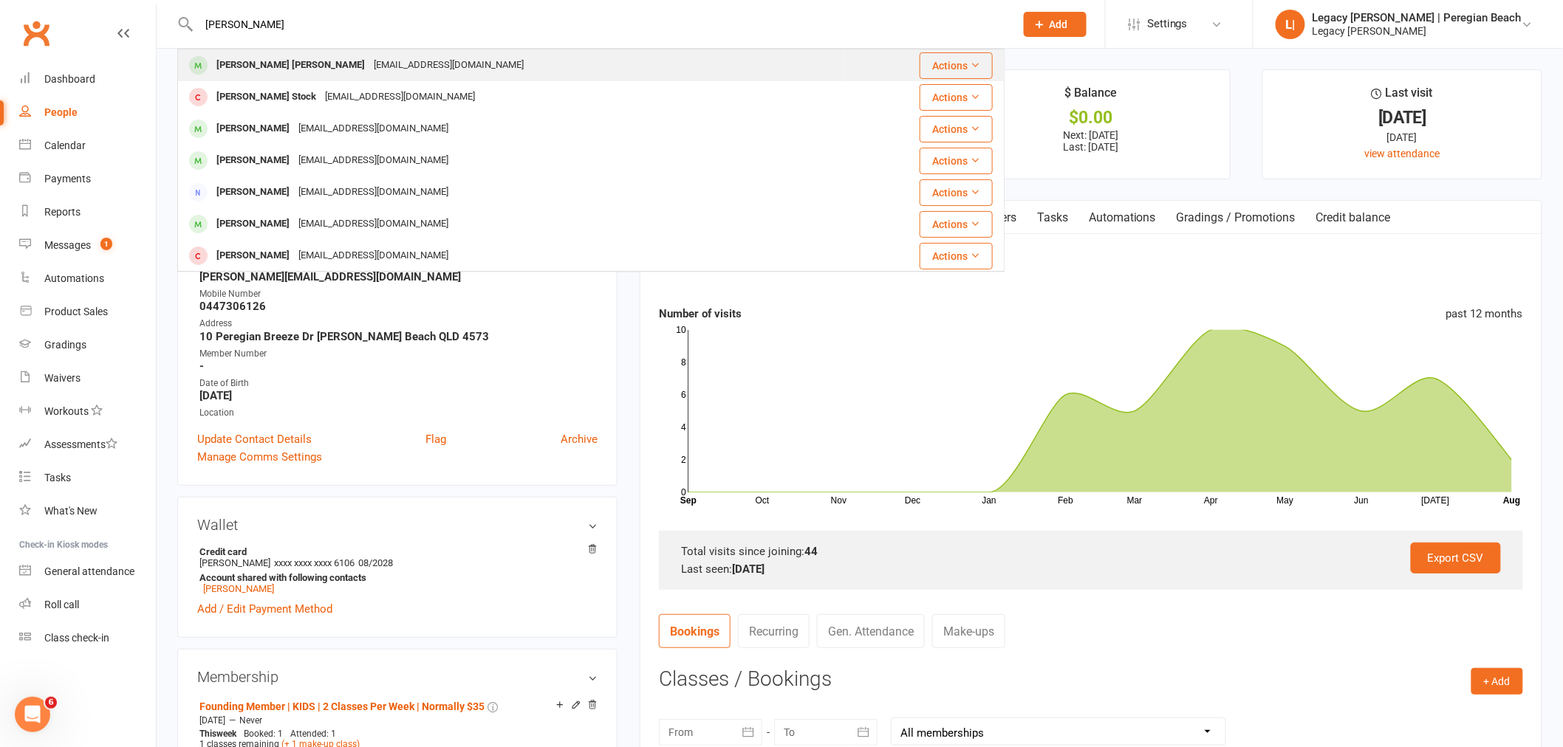
type input "hudson"
click at [391, 64] on div "m.mcguire83@gmail.com" at bounding box center [448, 65] width 159 height 21
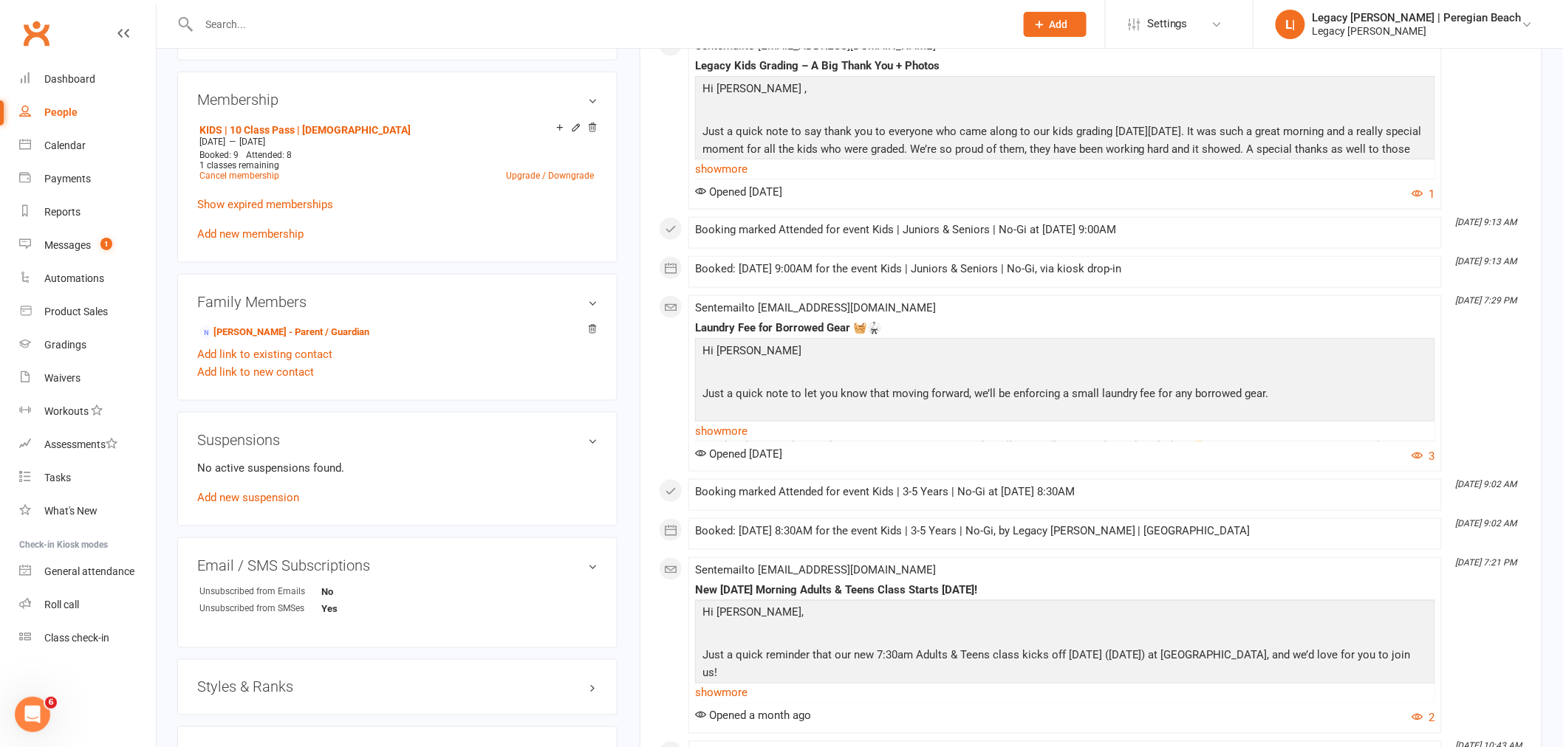
scroll to position [574, 0]
click at [286, 687] on h3 "Styles & Ranks" at bounding box center [397, 686] width 400 height 16
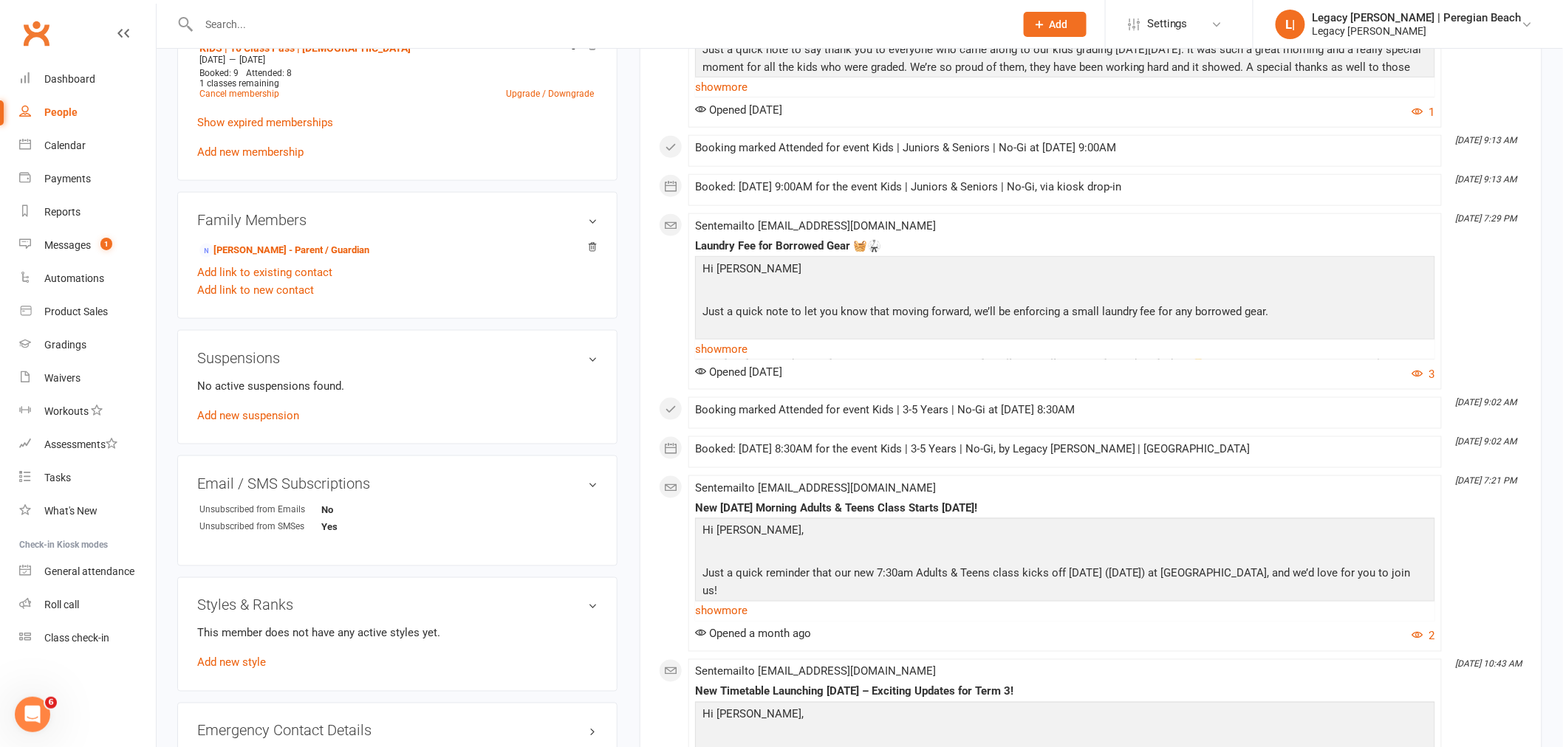
scroll to position [820, 0]
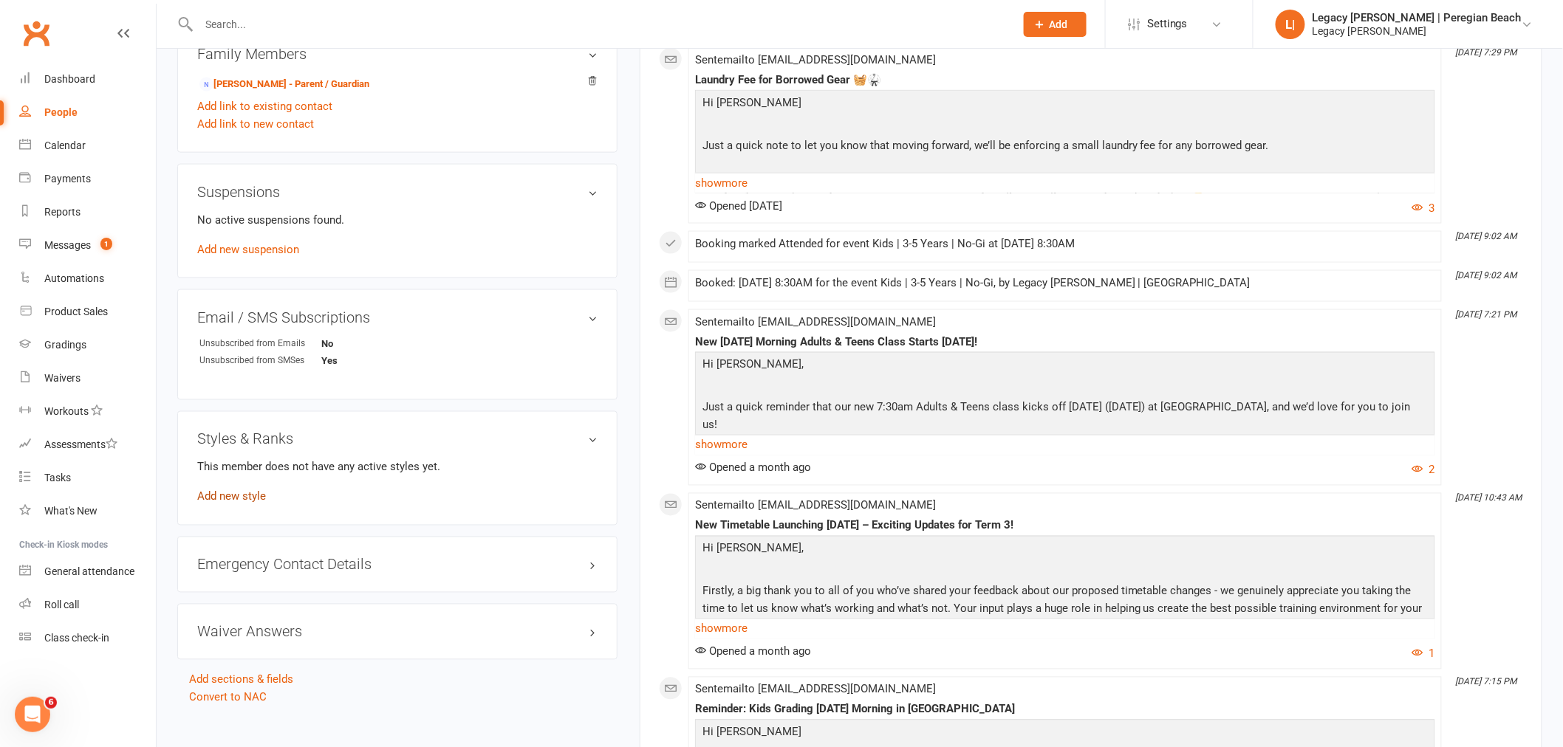
click at [247, 498] on link "Add new style" at bounding box center [231, 496] width 69 height 13
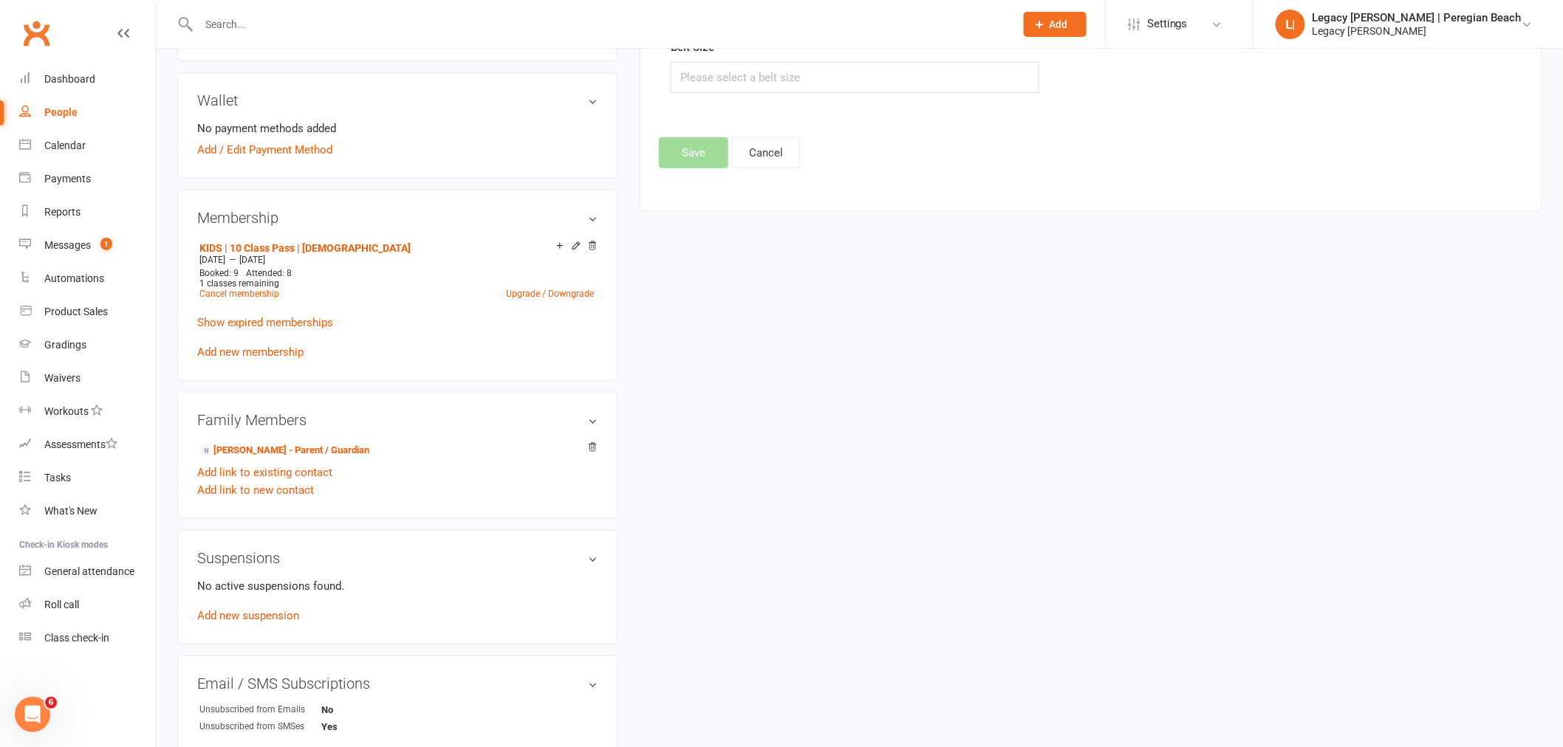
scroll to position [783, 0]
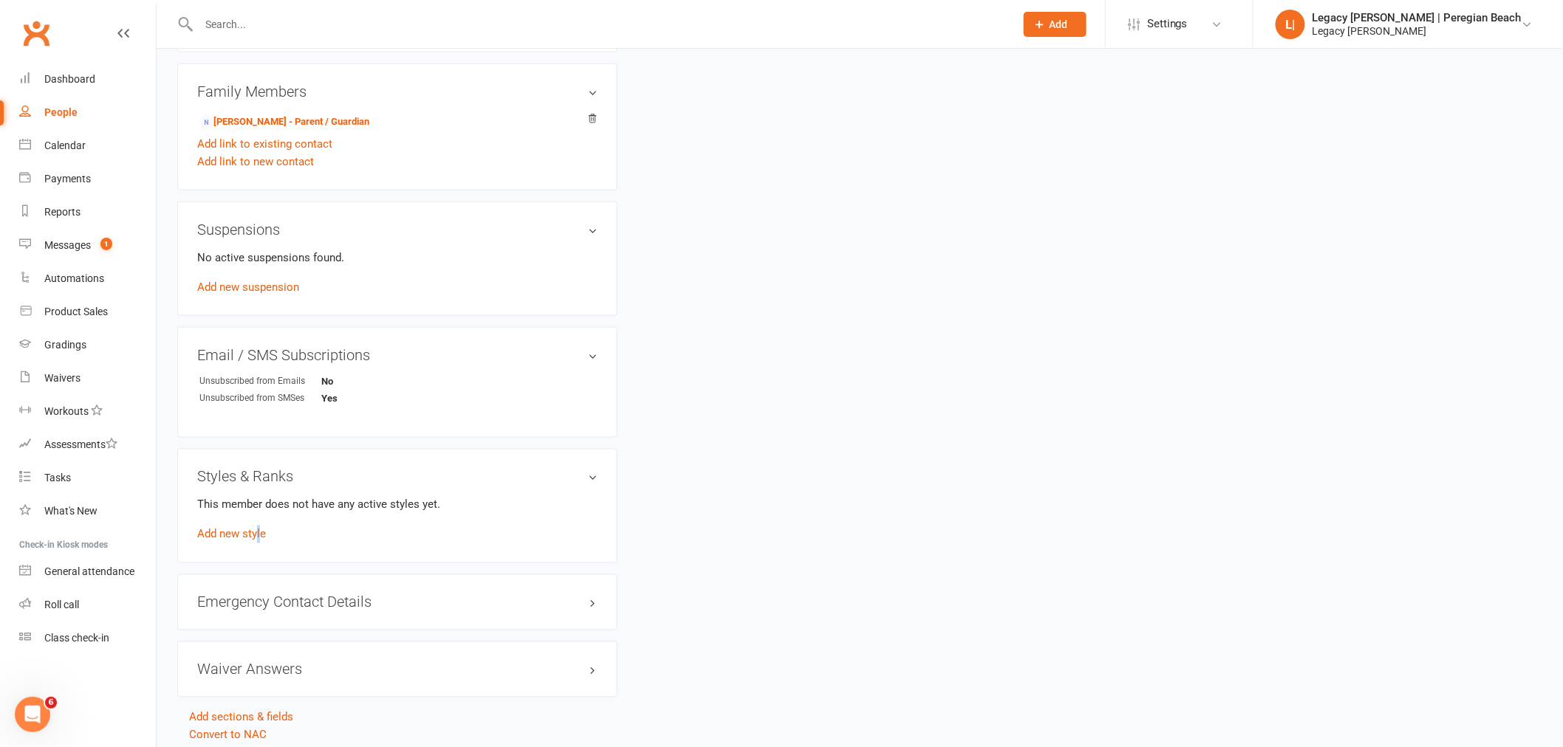
drag, startPoint x: 259, startPoint y: 535, endPoint x: 275, endPoint y: 536, distance: 15.6
click at [258, 535] on link "Add new style" at bounding box center [231, 534] width 69 height 13
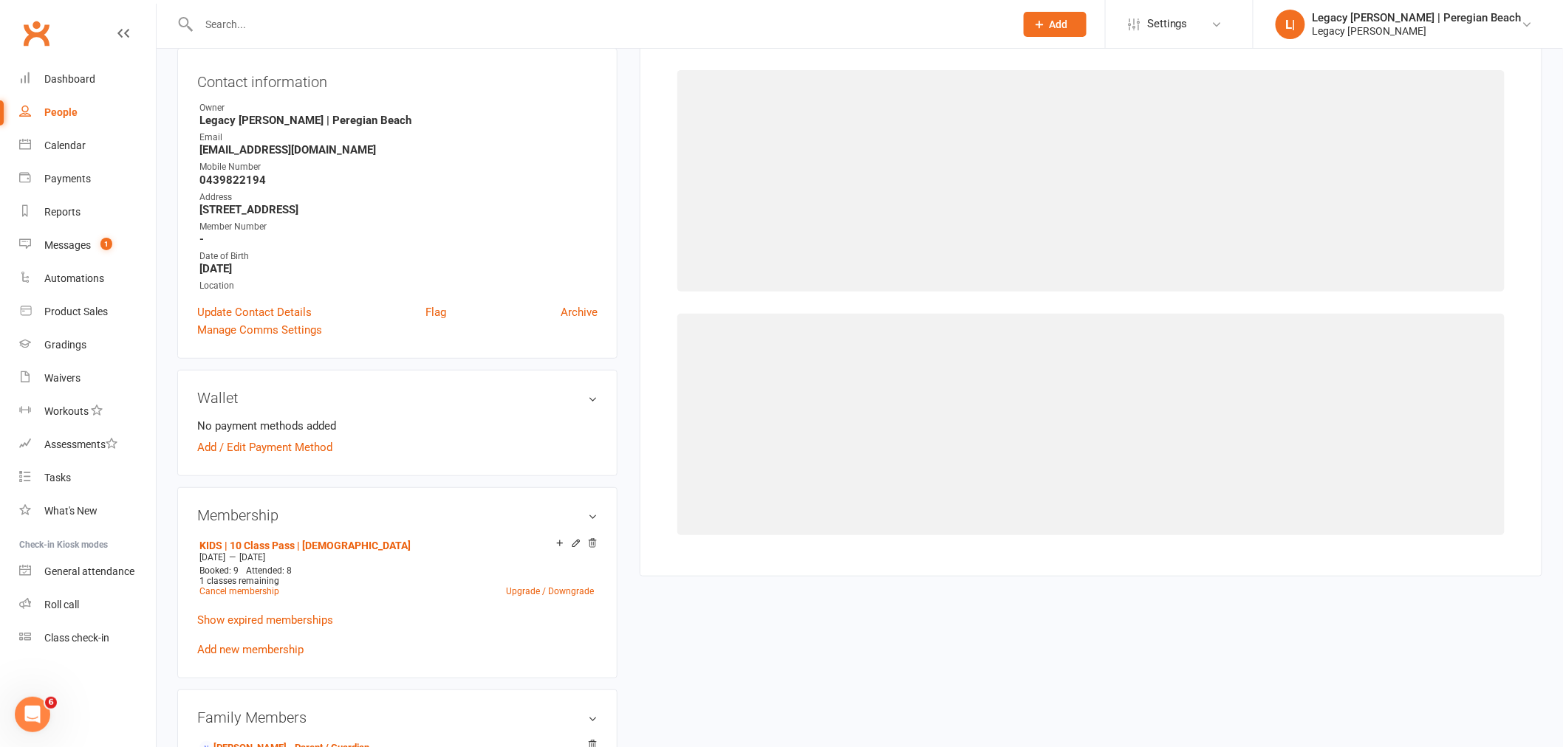
scroll to position [126, 0]
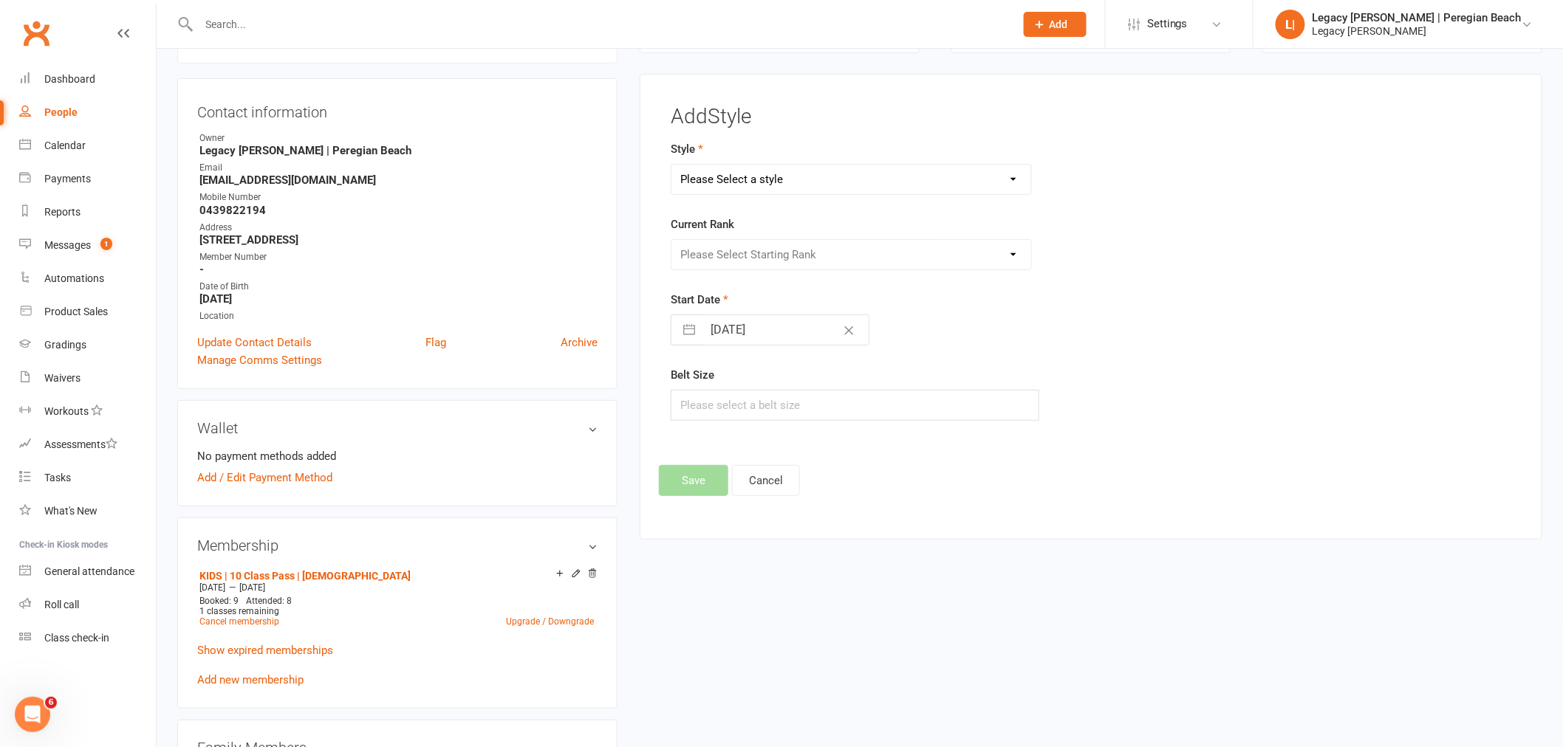
click at [805, 179] on select "Please Select a style Jiu Jitsu Kids Jiu Jitsu Sponsorship" at bounding box center [851, 180] width 360 height 30
select select "3395"
click at [671, 165] on select "Please Select a style Jiu Jitsu Kids Jiu Jitsu Sponsorship" at bounding box center [851, 180] width 360 height 30
click at [771, 257] on select "Please Select Starting Rank White Belt White Belt - 1 Stripe White Belt 2 Strip…" at bounding box center [851, 255] width 360 height 30
select select "40067"
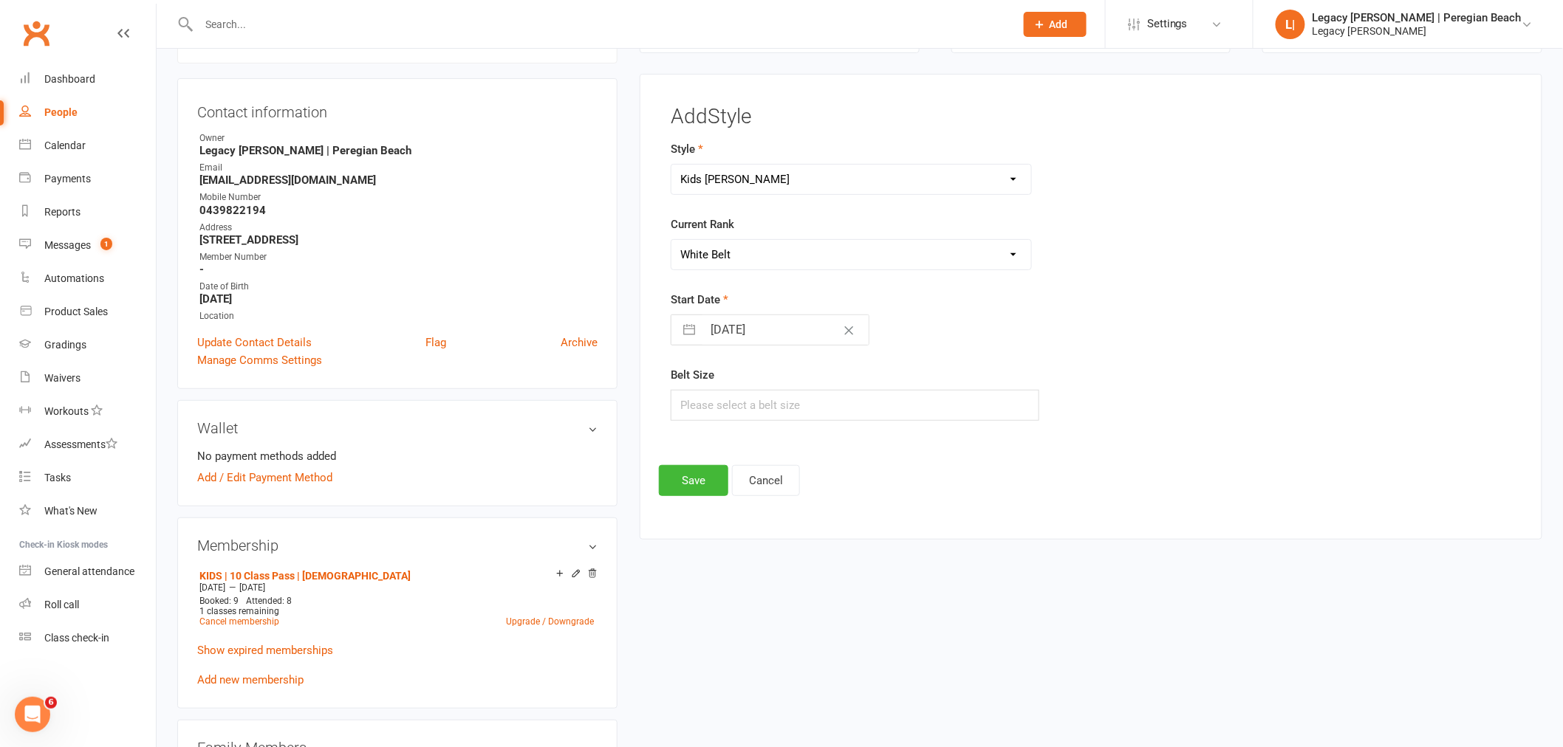
click at [671, 240] on select "Please Select Starting Rank White Belt White Belt - 1 Stripe White Belt 2 Strip…" at bounding box center [851, 255] width 360 height 30
click at [727, 334] on input "14 Aug 2025" at bounding box center [785, 330] width 166 height 30
select select "6"
select select "2025"
select select "7"
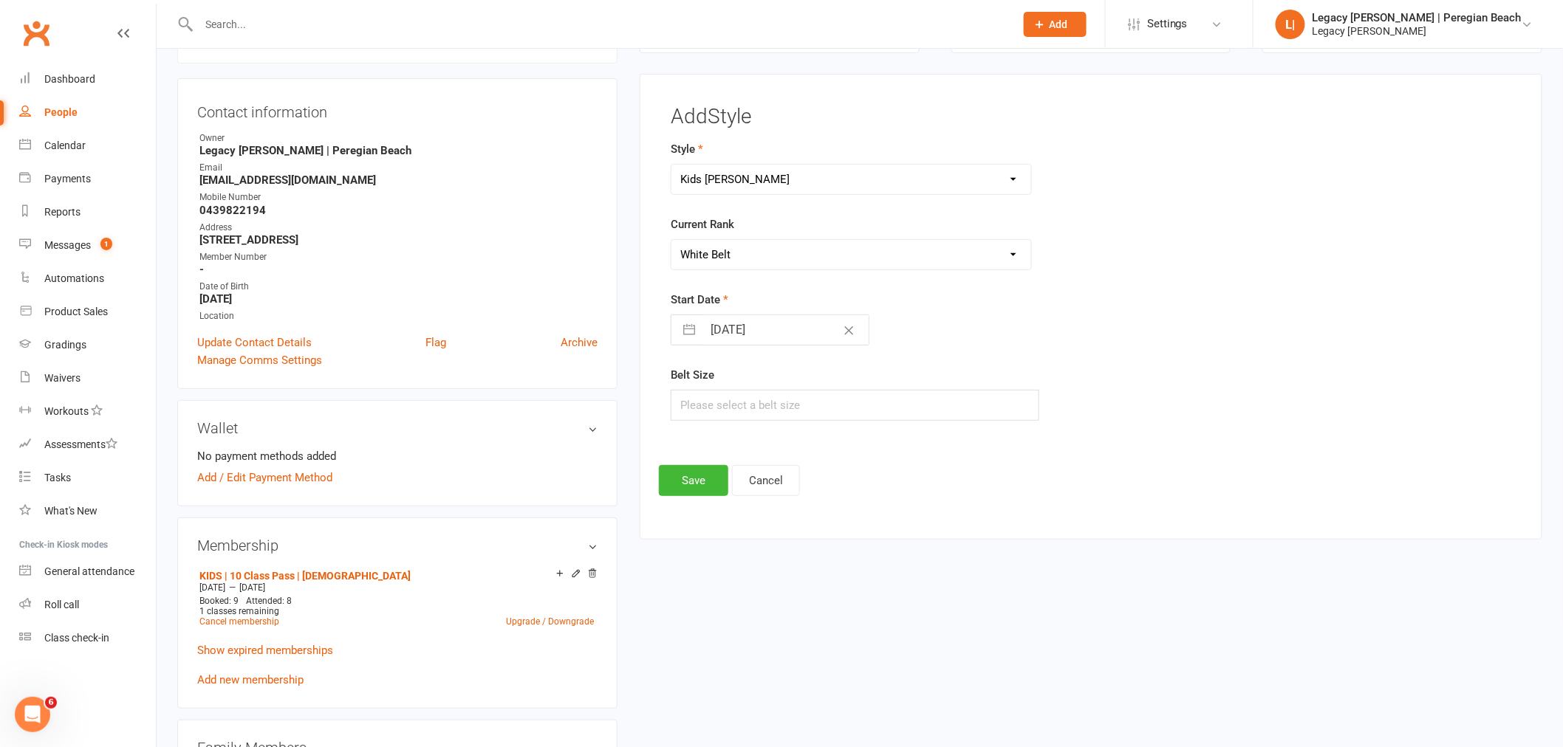
select select "2025"
select select "8"
select select "2025"
click at [695, 393] on icon "Move backward to switch to the previous month." at bounding box center [701, 389] width 14 height 14
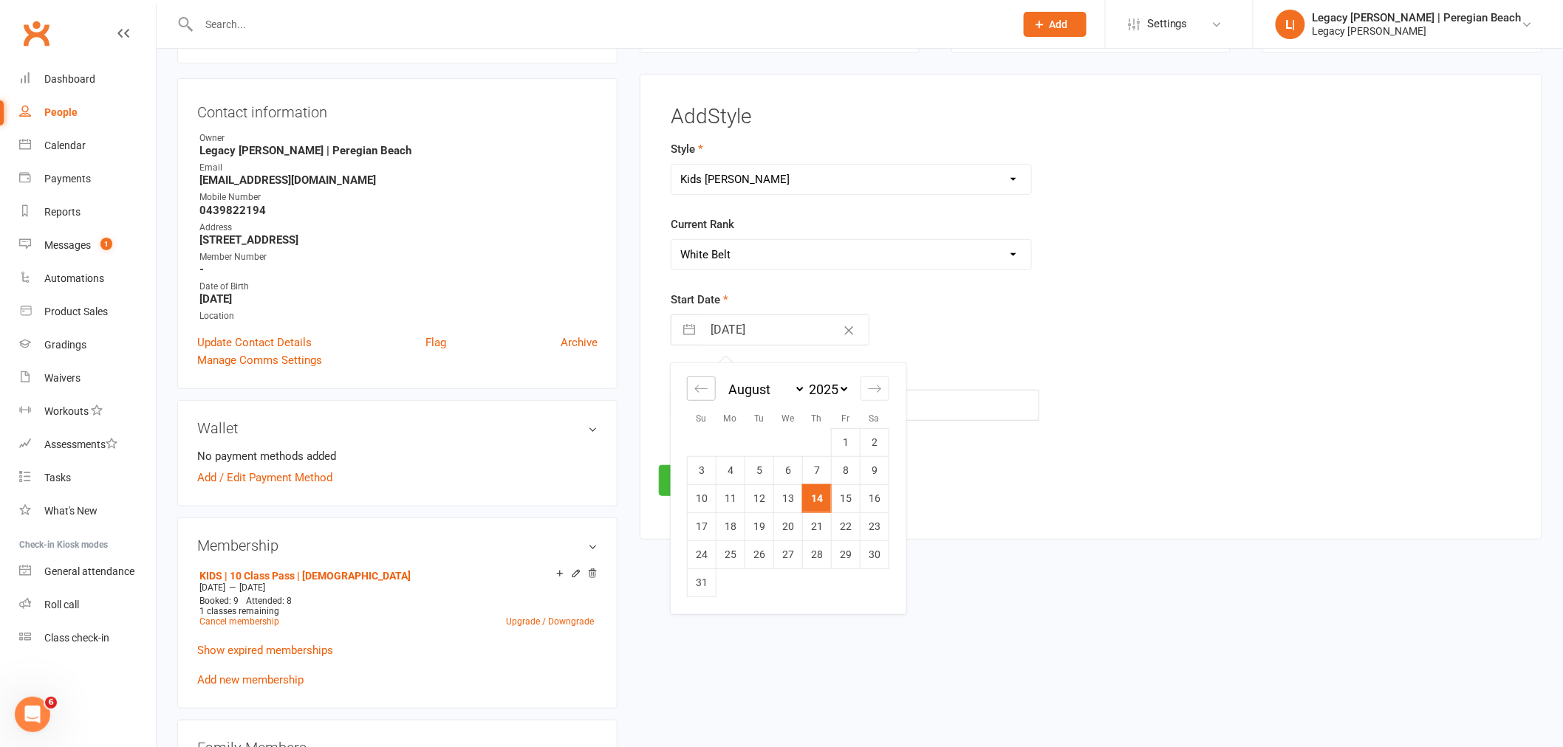
select select "4"
select select "2025"
select select "5"
select select "2025"
click at [695, 393] on icon "Move backward to switch to the previous month." at bounding box center [701, 389] width 14 height 14
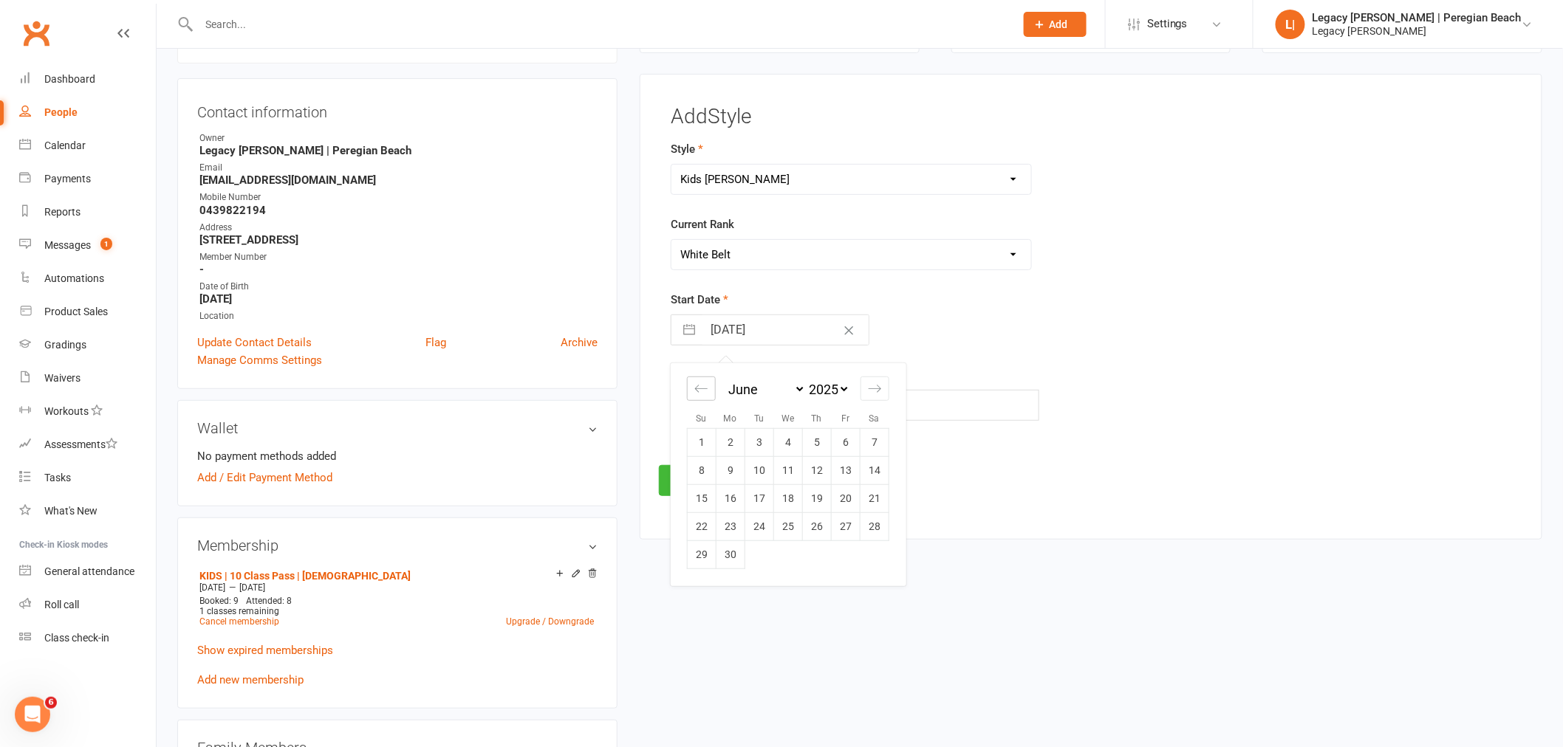
select select "3"
select select "2025"
click at [877, 441] on td "3" at bounding box center [874, 442] width 29 height 28
type input "03 May 2025"
click at [687, 487] on button "Save" at bounding box center [693, 480] width 69 height 31
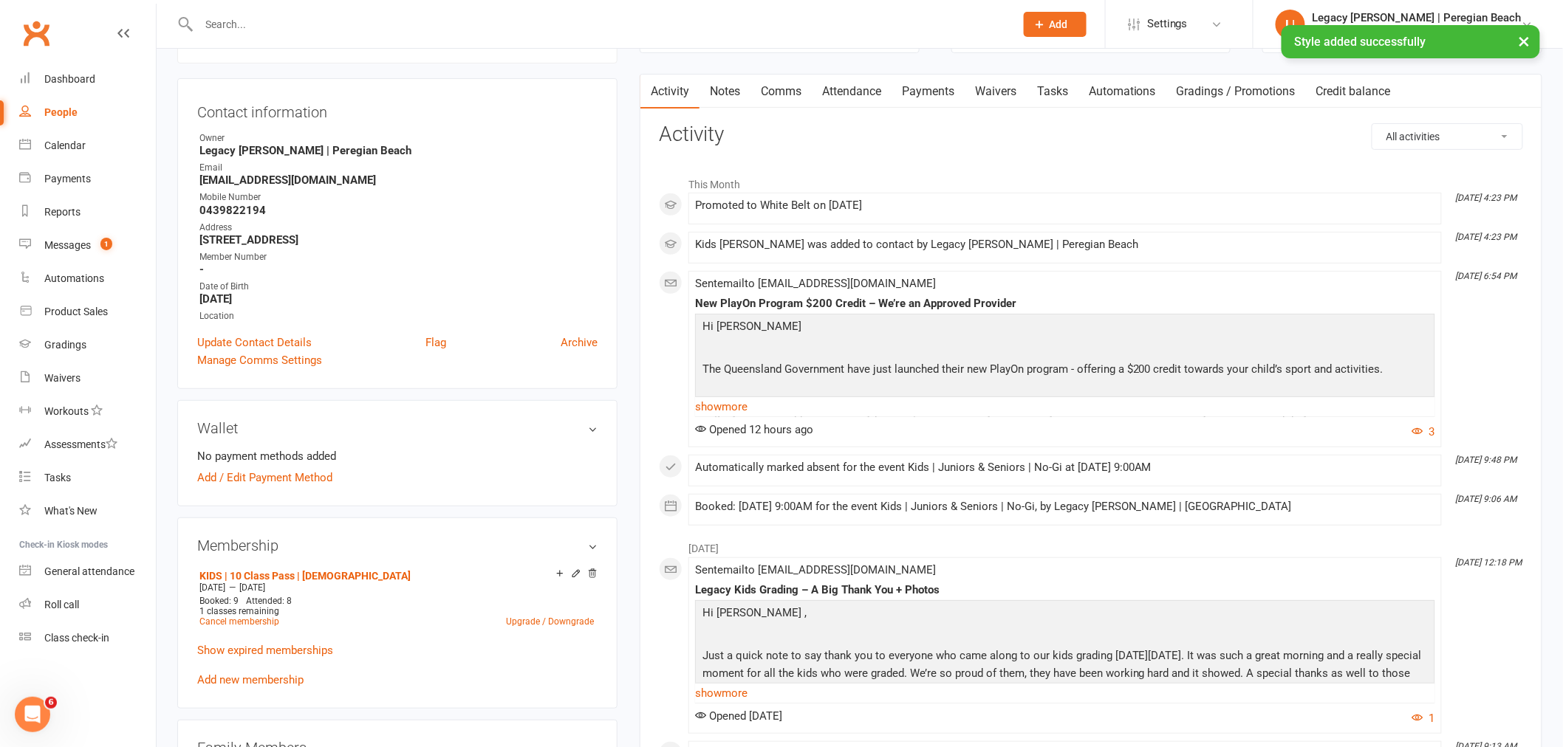
scroll to position [0, 0]
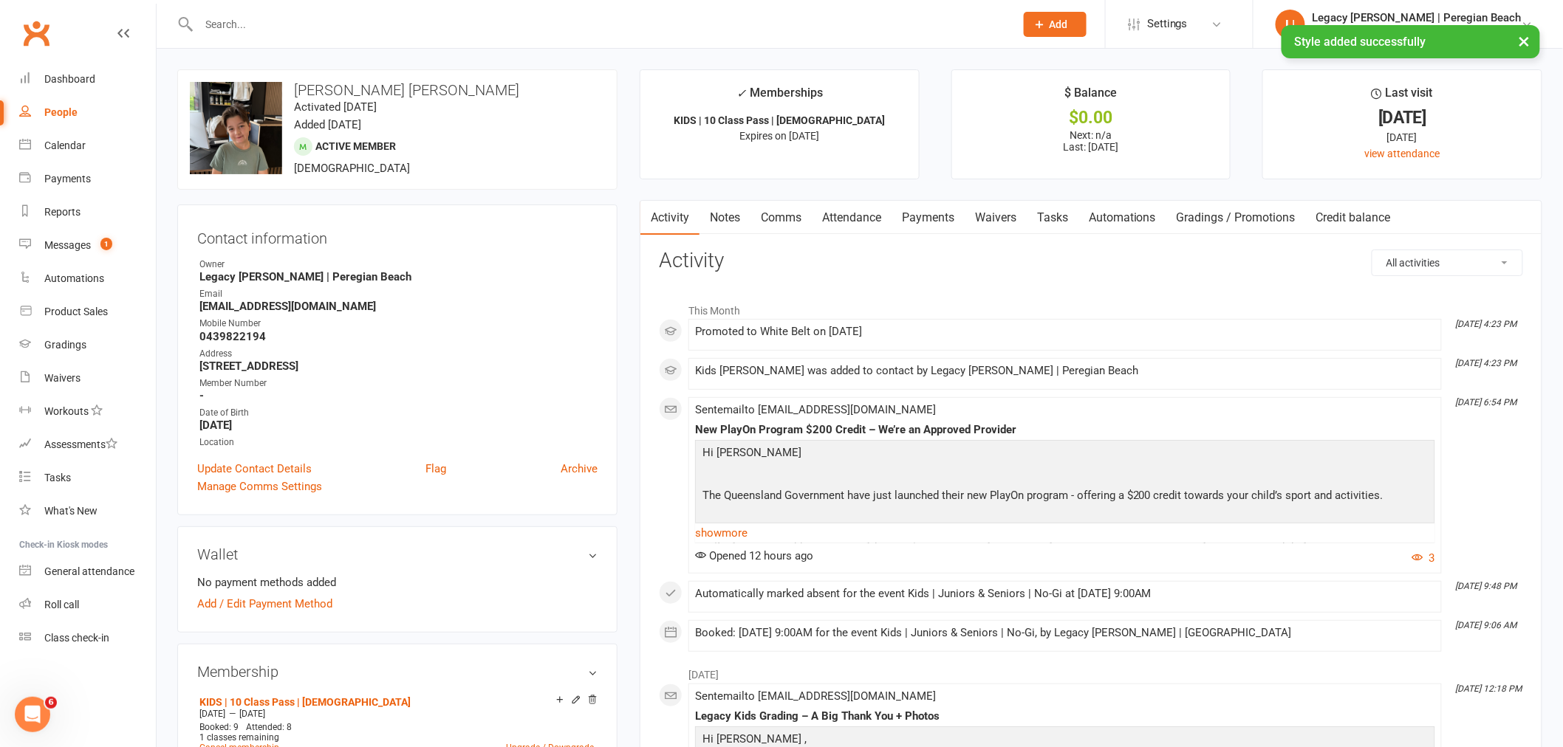
click at [859, 216] on link "Attendance" at bounding box center [852, 218] width 80 height 34
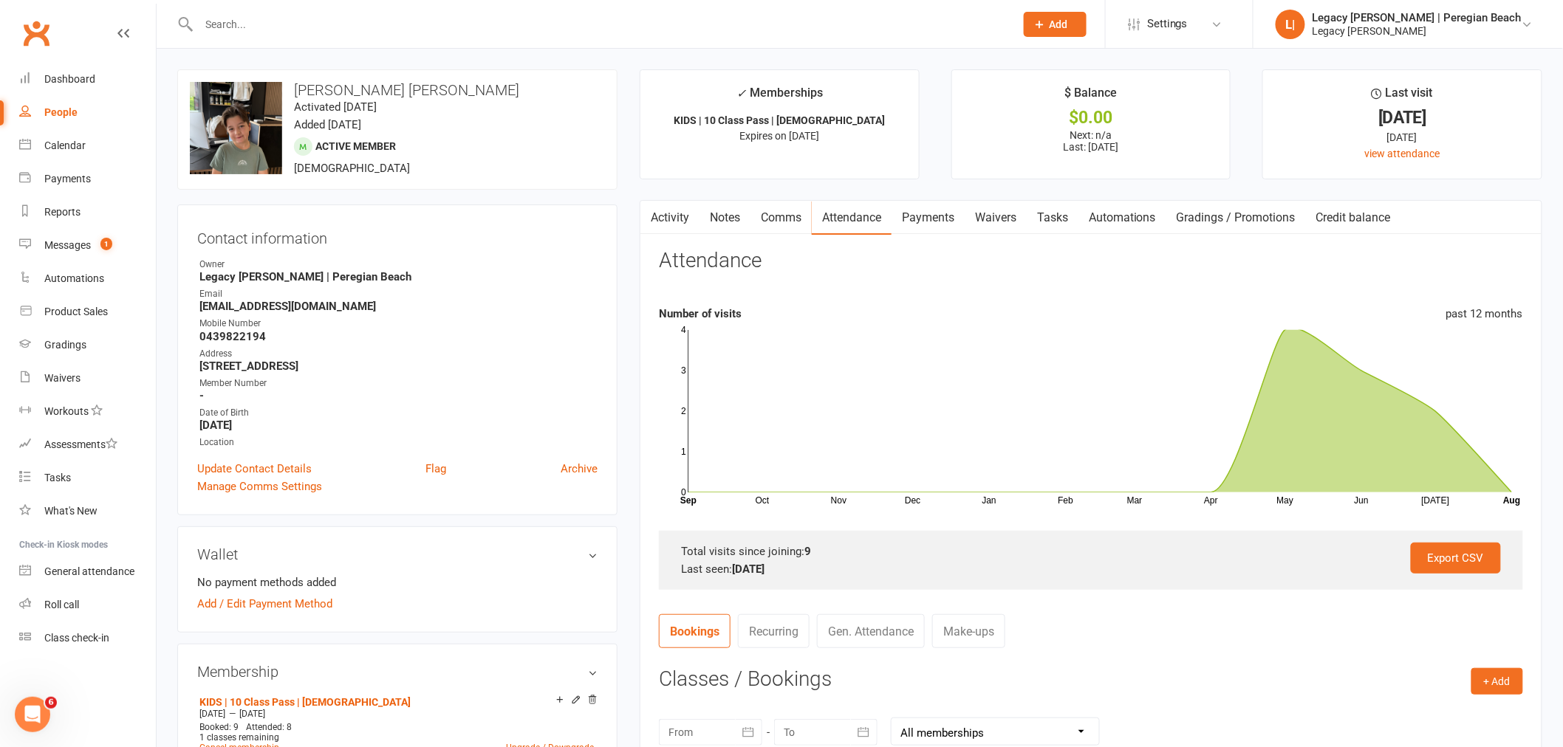
click at [301, 14] on input "text" at bounding box center [599, 24] width 810 height 21
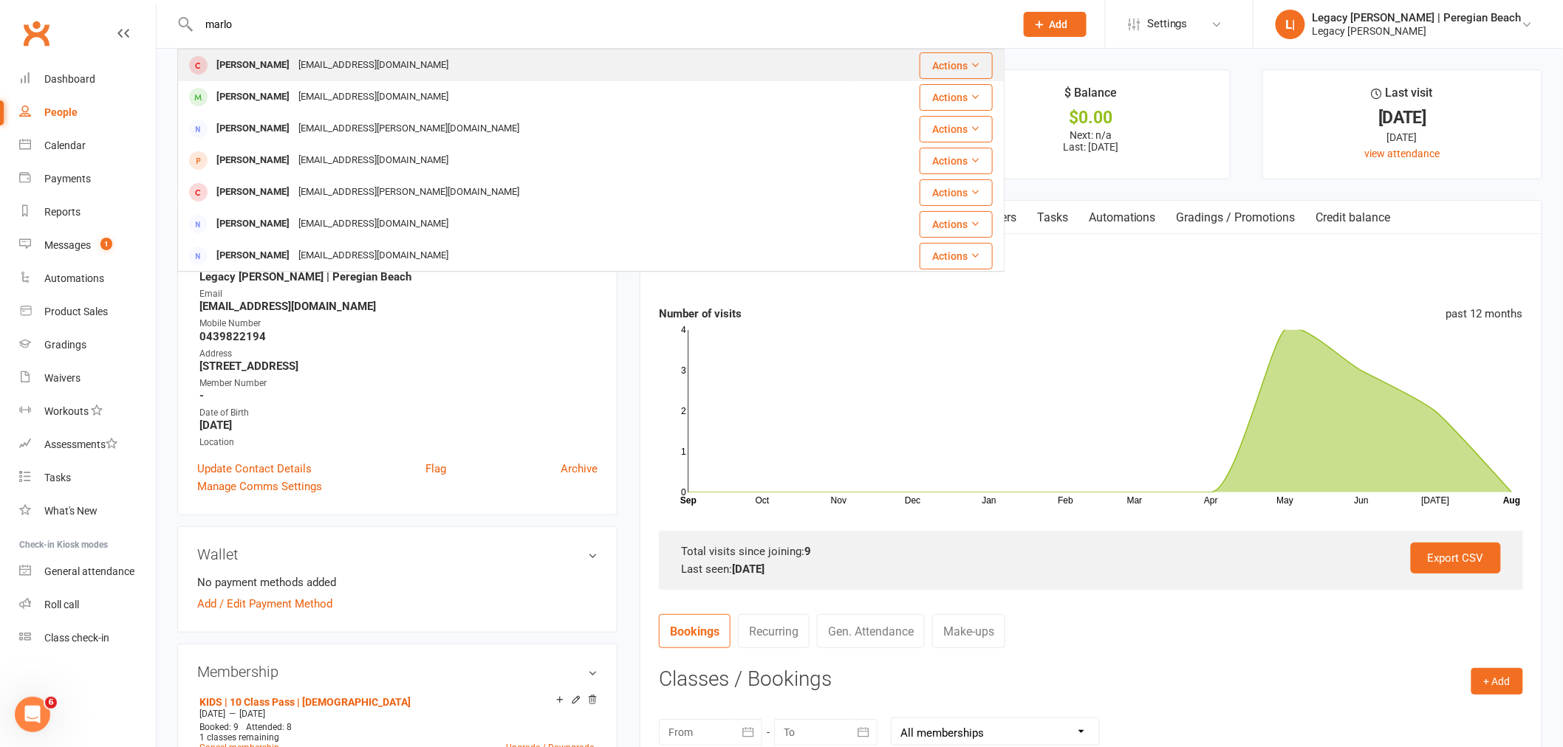
type input "marlo"
click at [301, 71] on div "Courtneyjcalvert@gmail.com" at bounding box center [373, 65] width 159 height 21
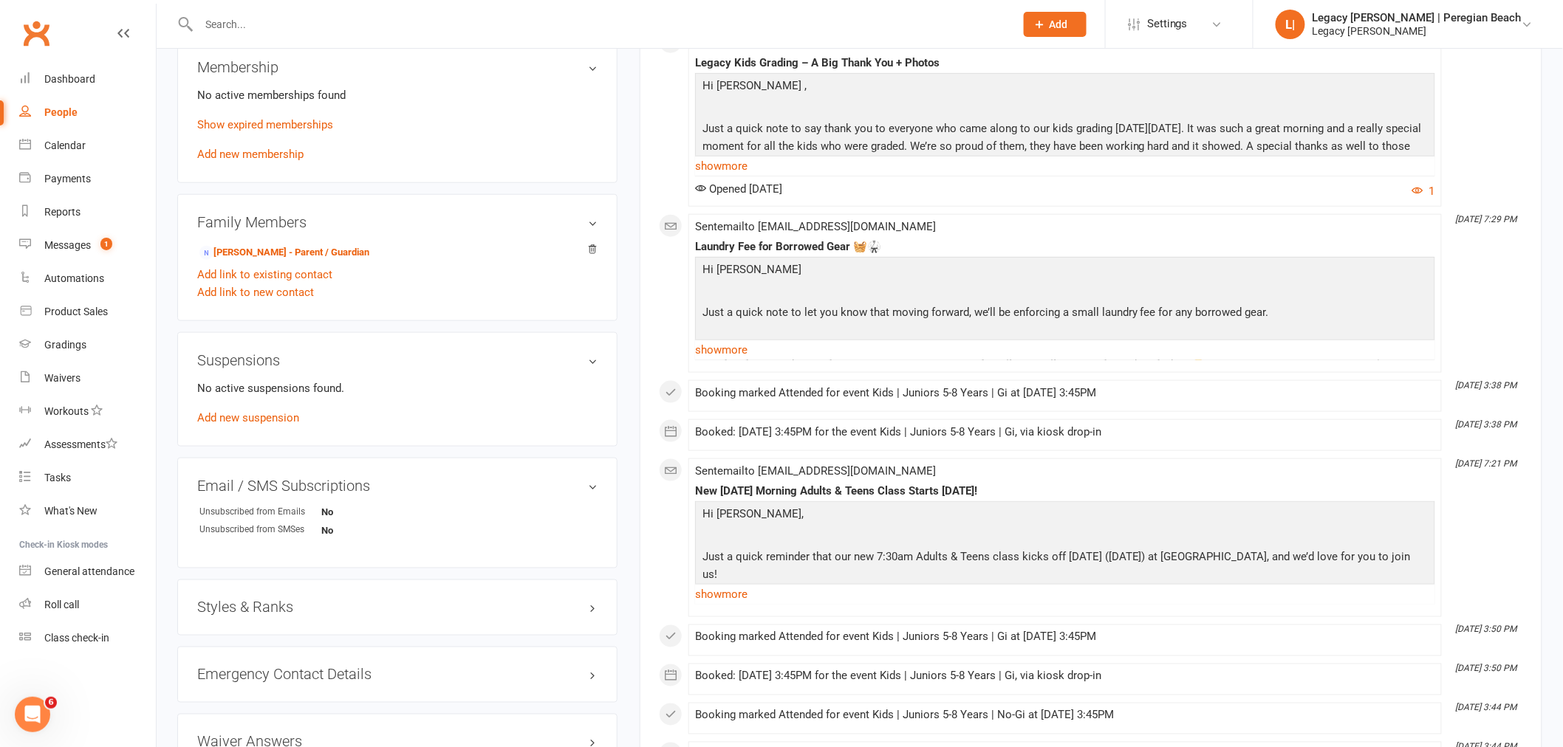
scroll to position [738, 0]
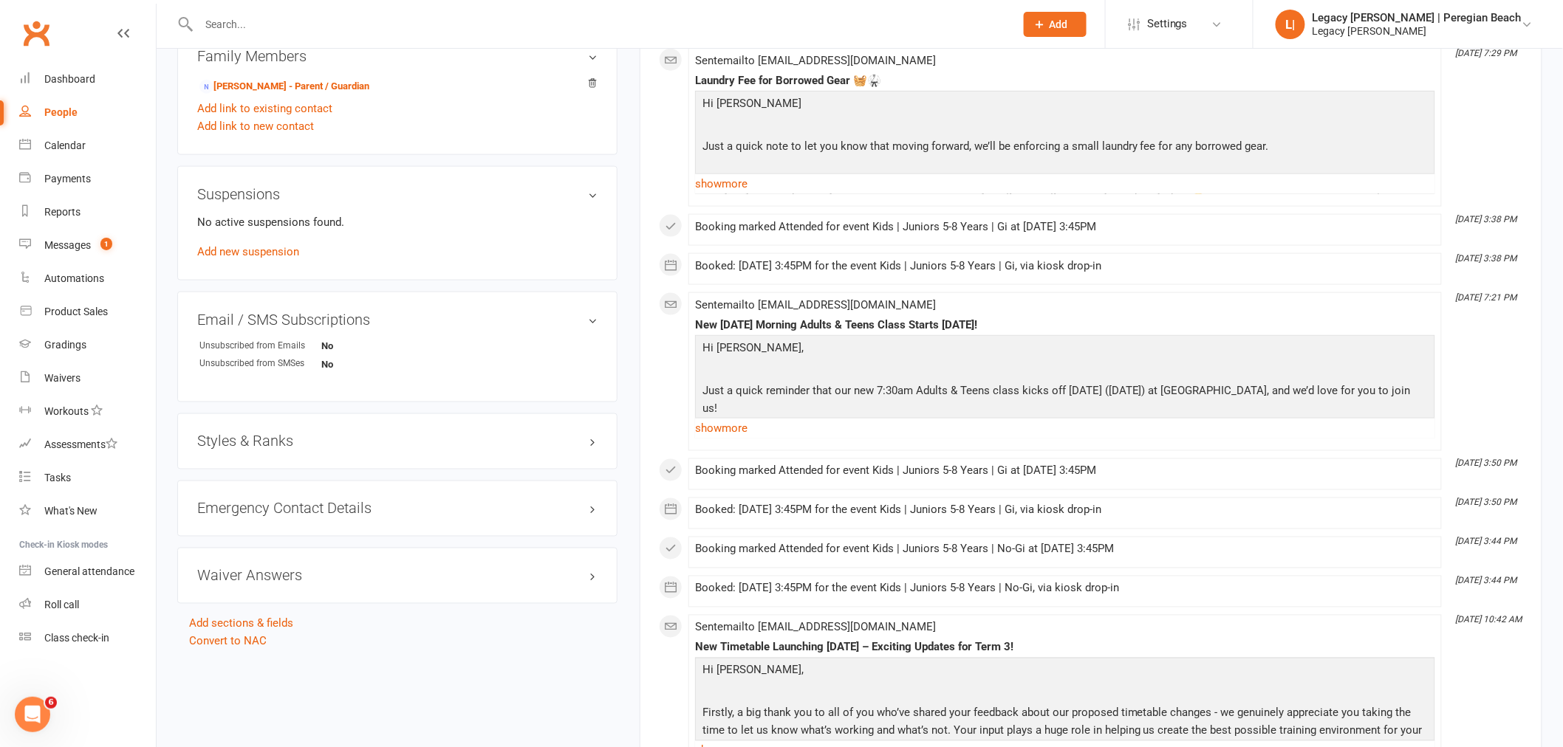
click at [264, 438] on h3 "Styles & Ranks" at bounding box center [397, 441] width 400 height 16
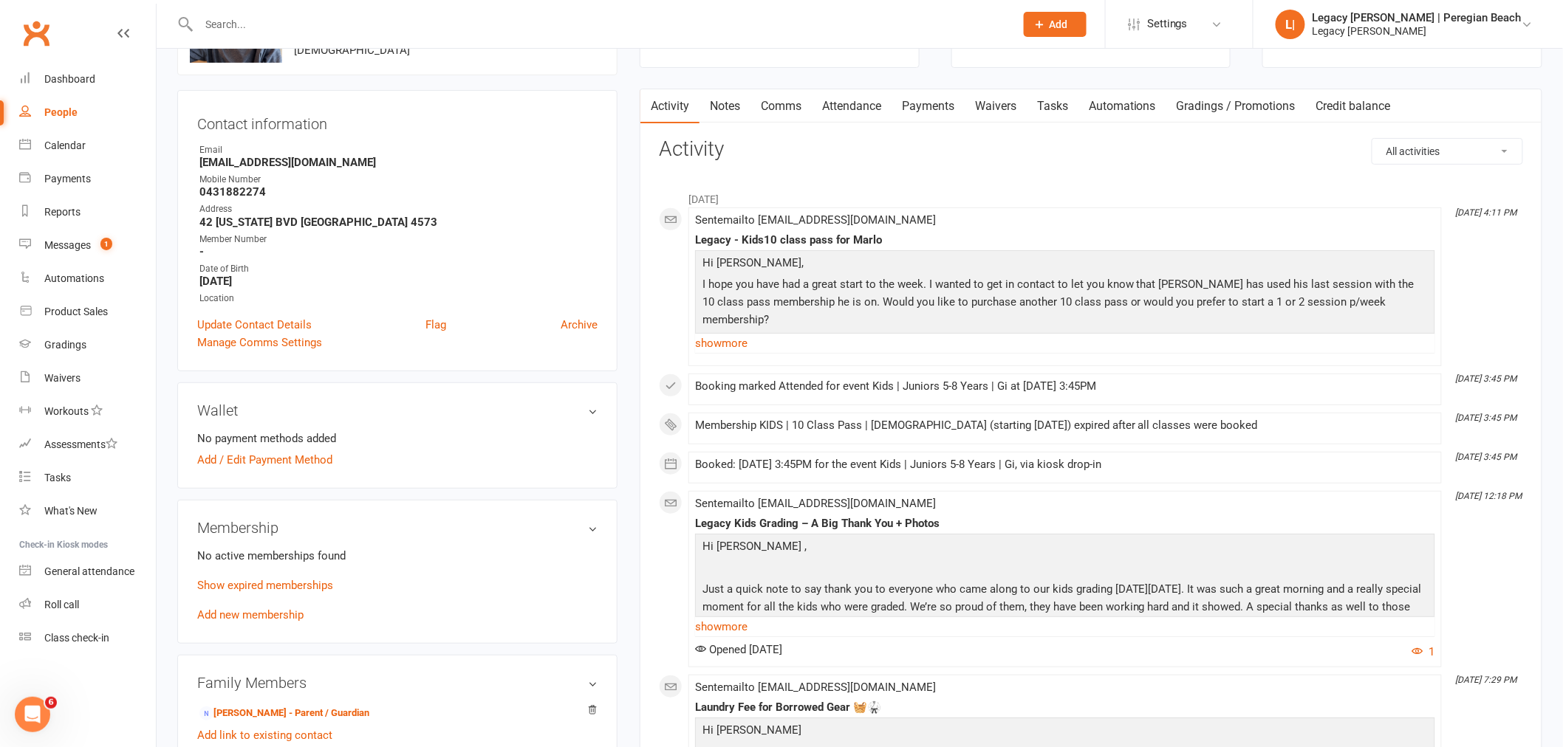
scroll to position [0, 0]
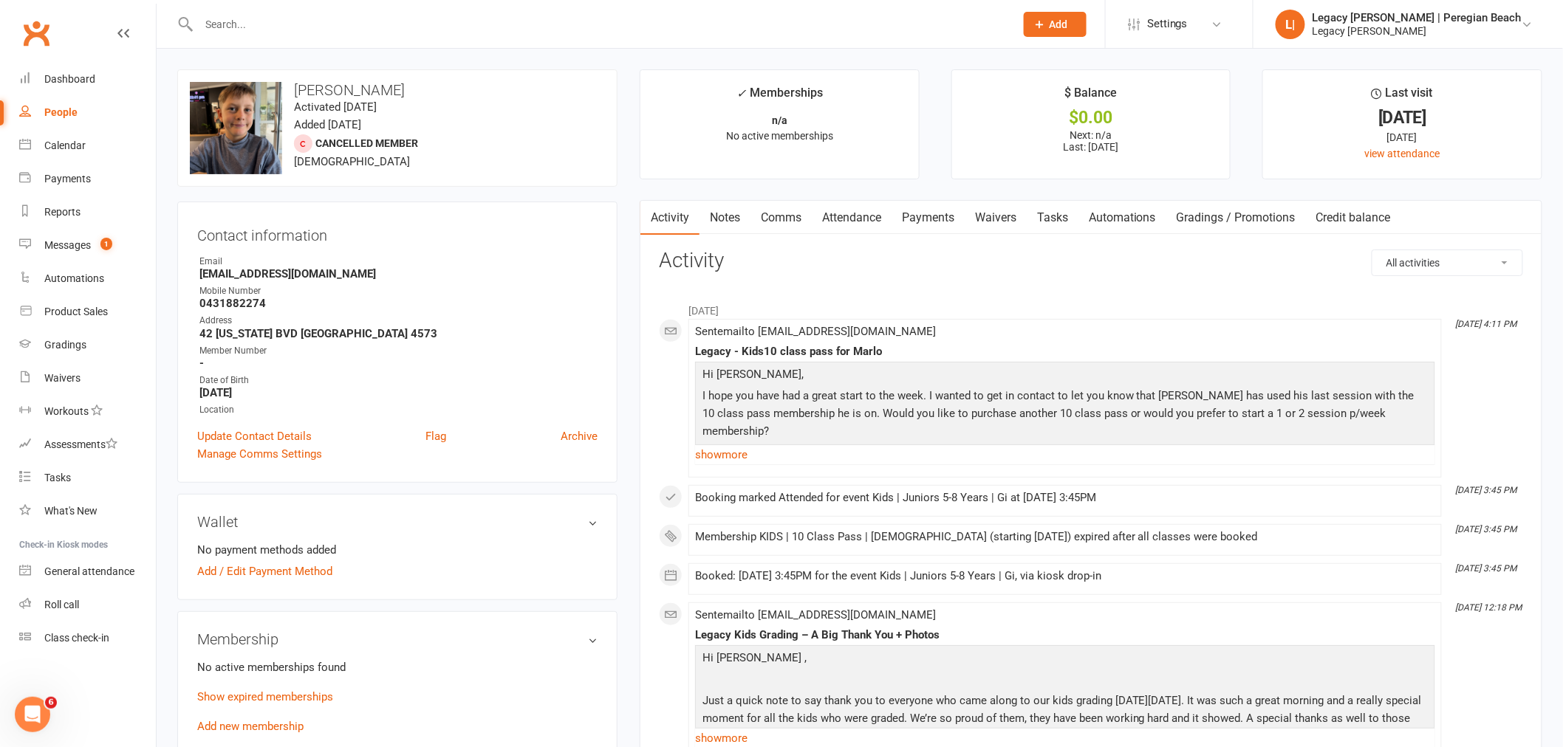
click at [851, 214] on link "Attendance" at bounding box center [852, 218] width 80 height 34
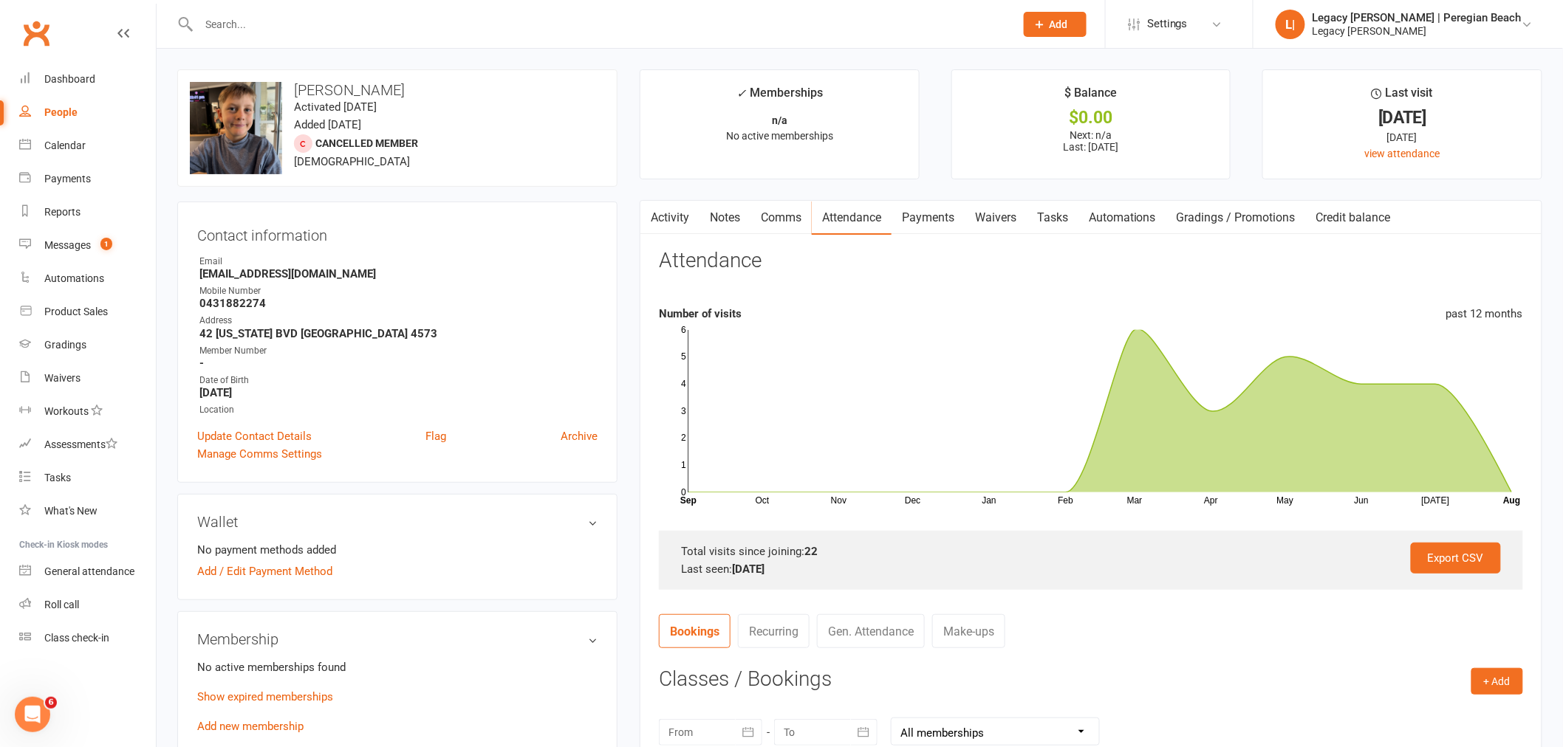
click at [261, 15] on input "text" at bounding box center [599, 24] width 810 height 21
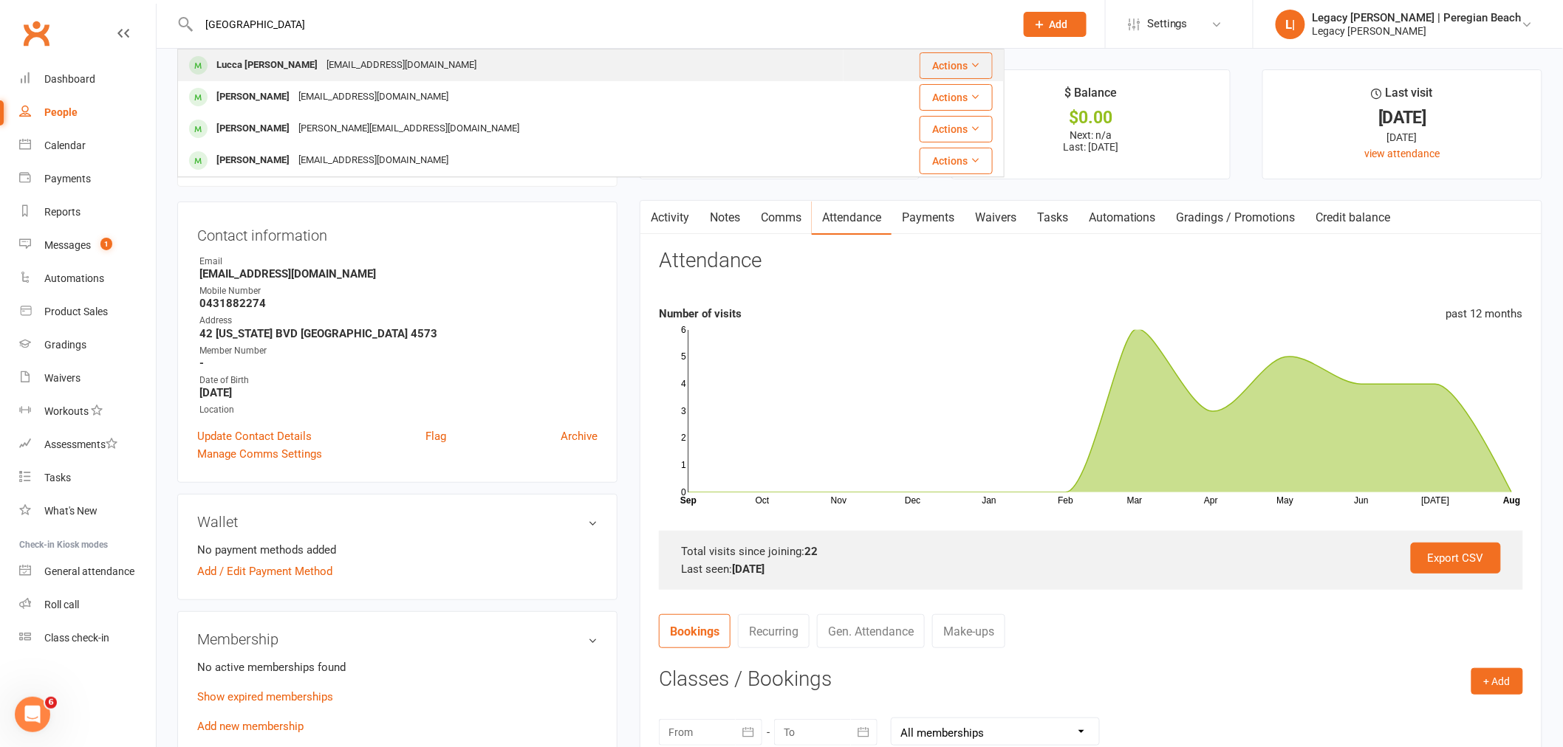
type input "lucca"
click at [326, 61] on div "rodalessio@gmail.com" at bounding box center [401, 65] width 159 height 21
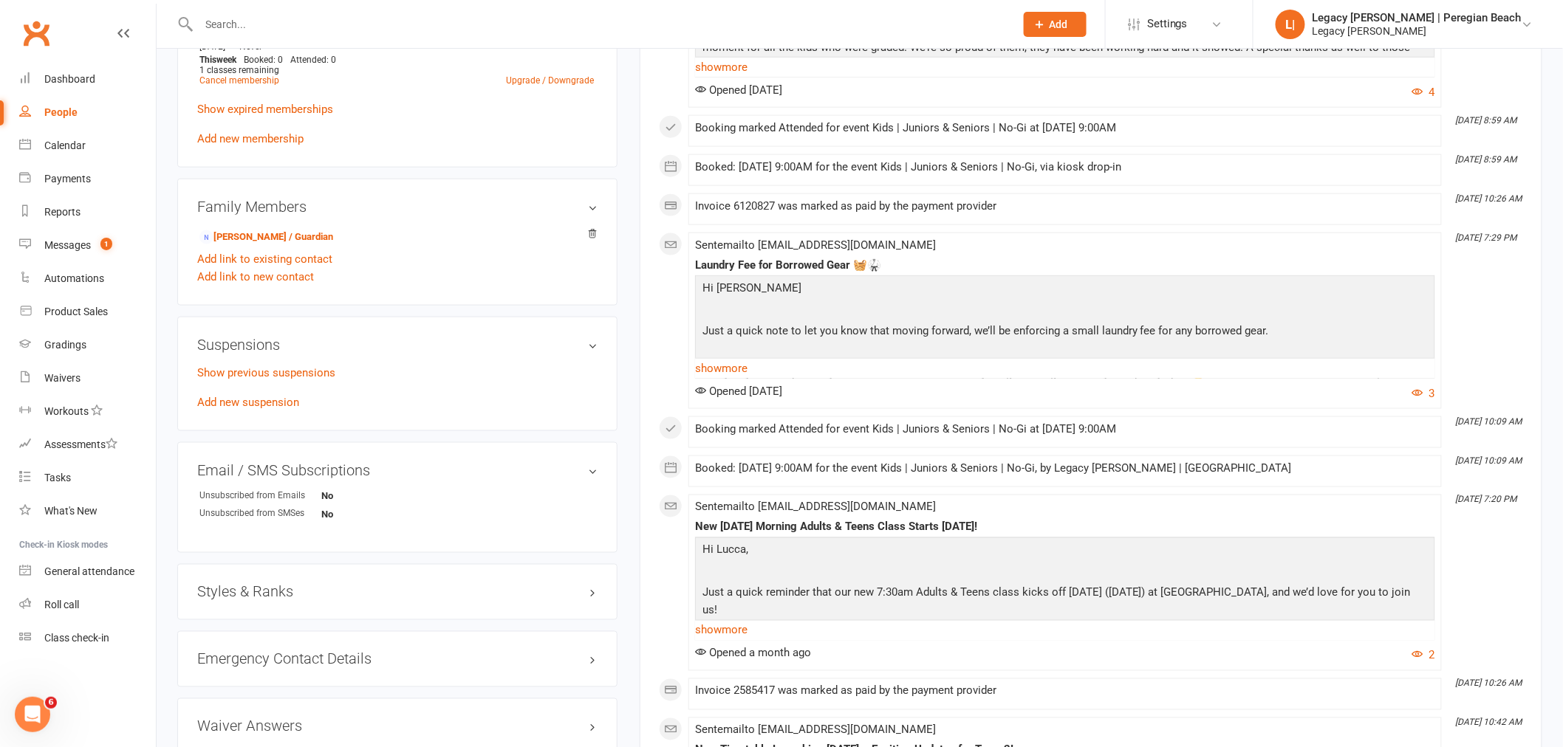
scroll to position [820, 0]
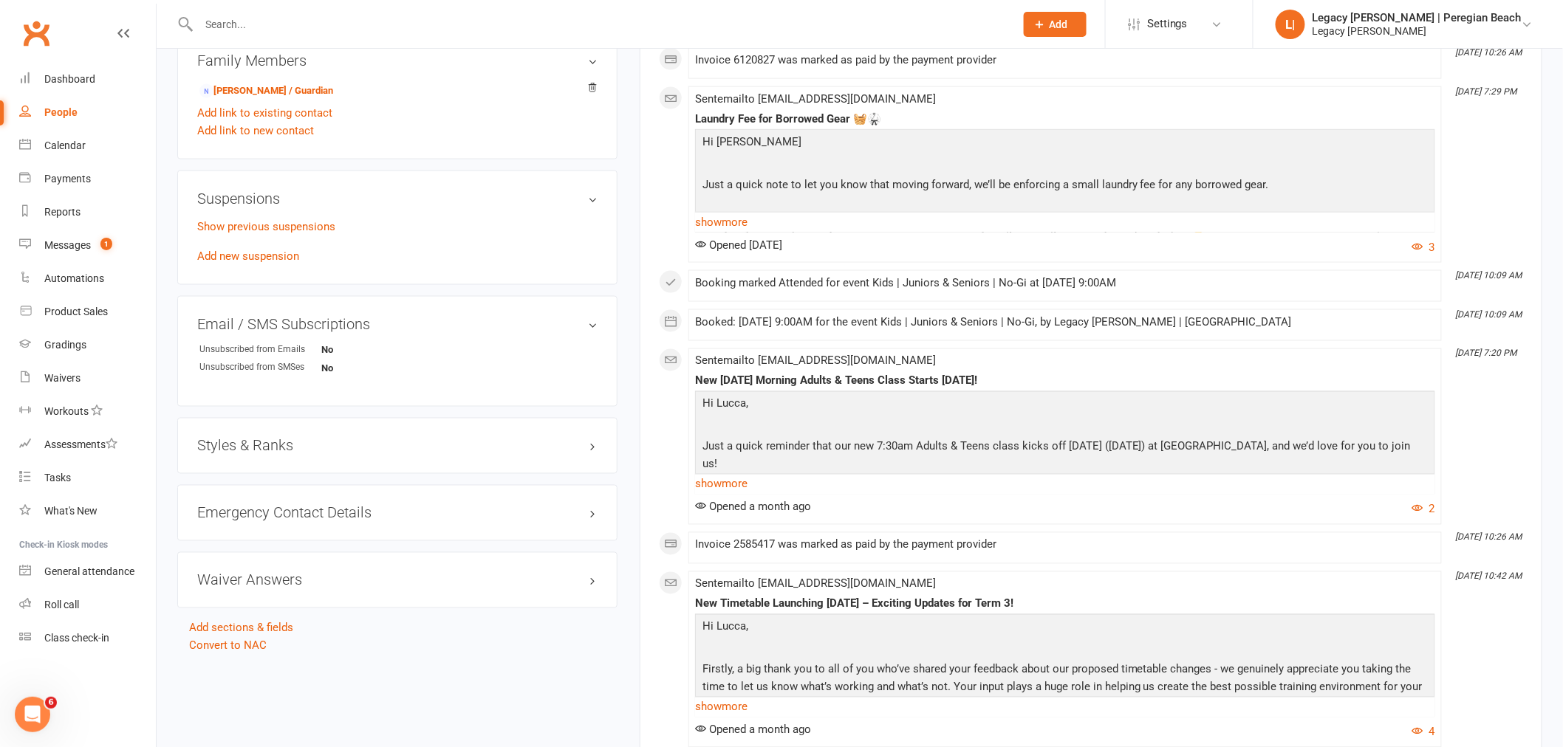
click at [257, 448] on h3 "Styles & Ranks" at bounding box center [397, 446] width 400 height 16
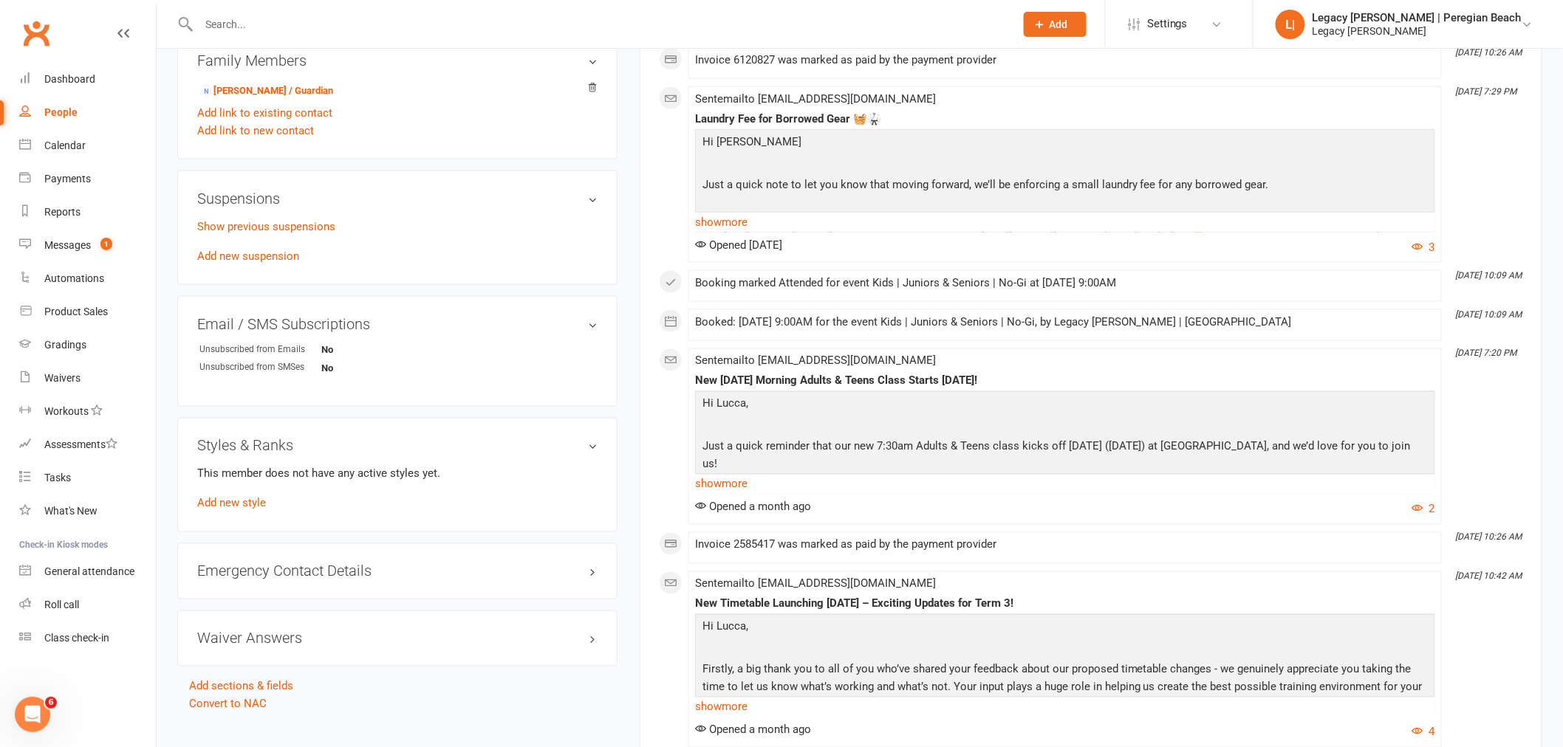
click at [261, 512] on div "This member does not have any active styles yet. Add new style" at bounding box center [397, 488] width 400 height 47
click at [257, 507] on link "Add new style" at bounding box center [231, 503] width 69 height 13
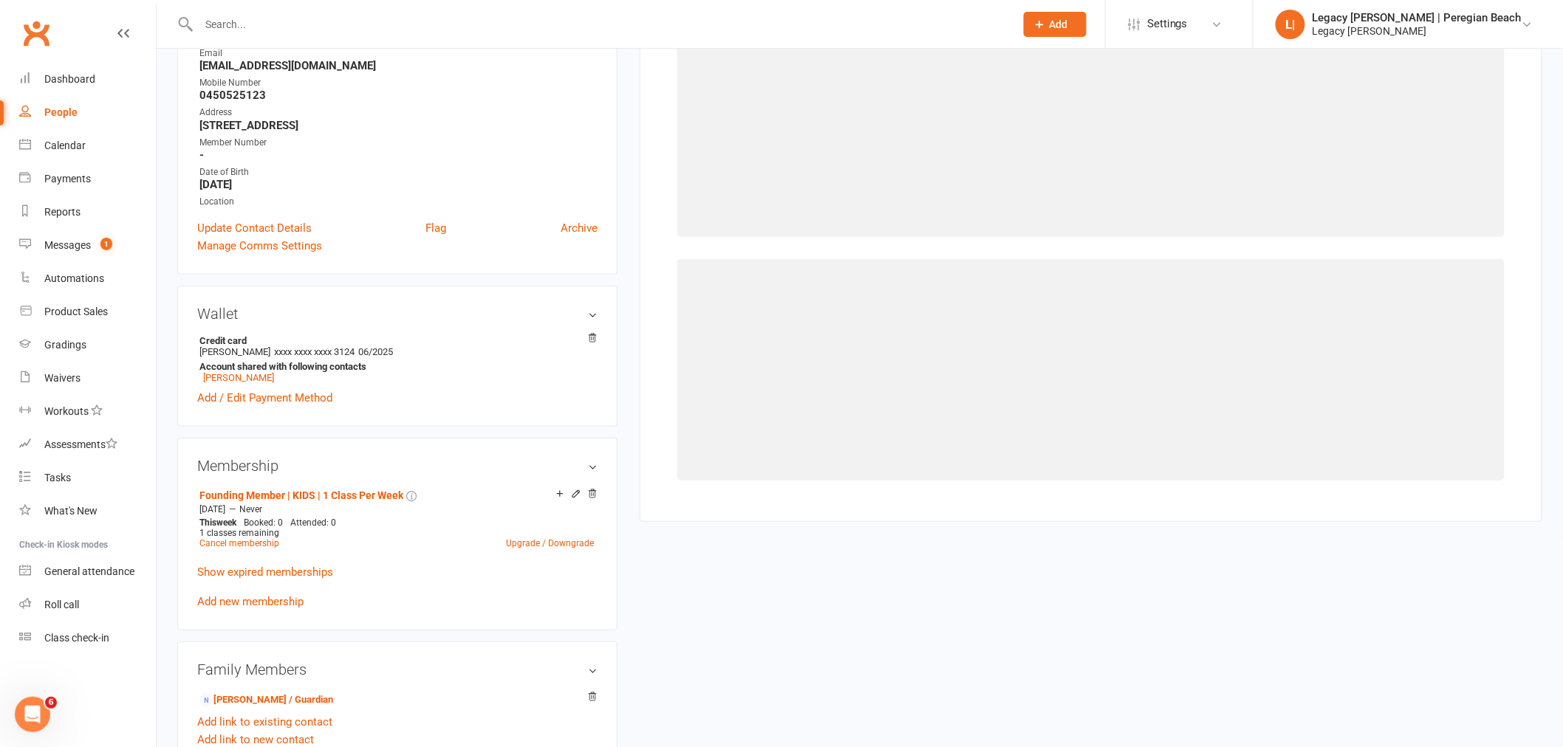
scroll to position [126, 0]
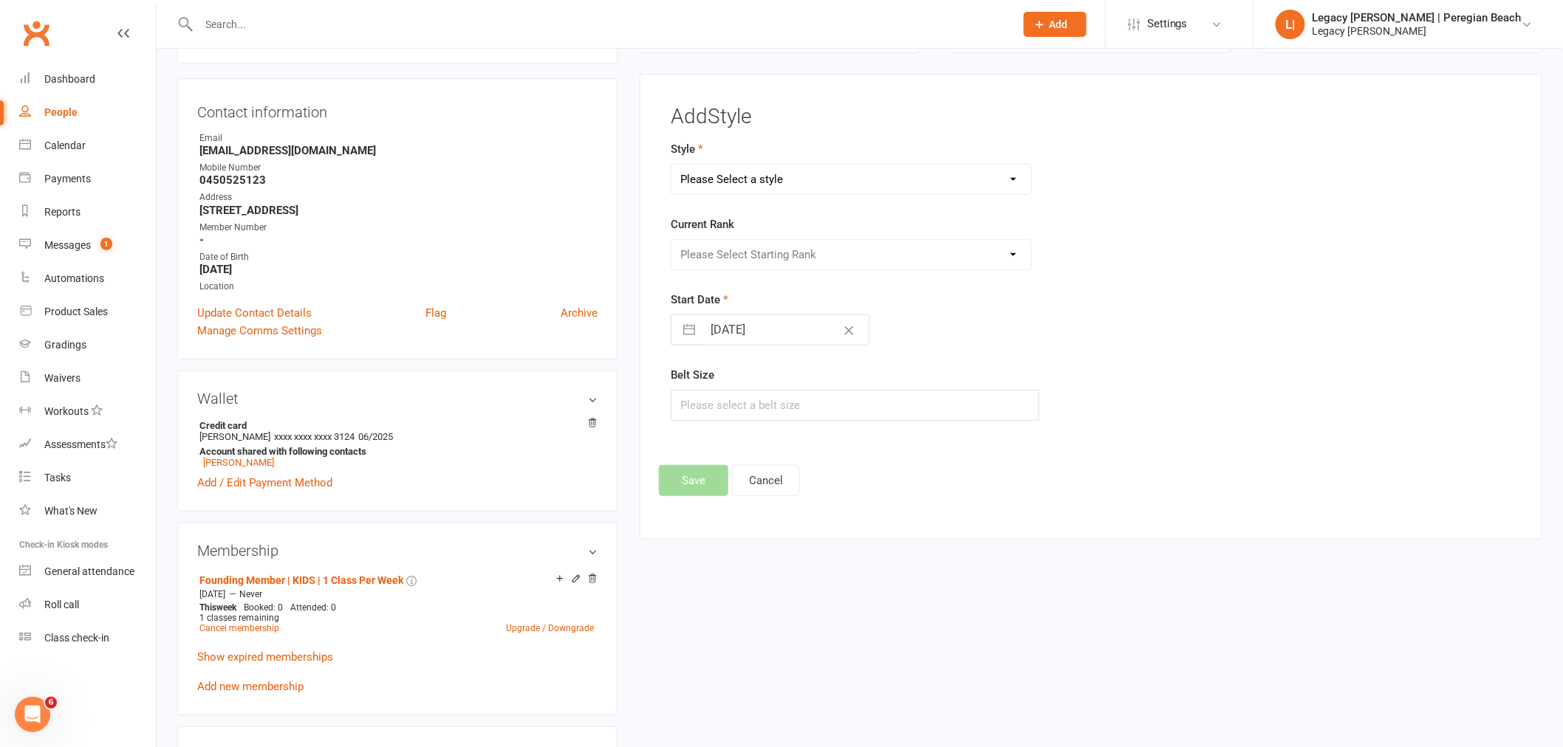
drag, startPoint x: 817, startPoint y: 174, endPoint x: 823, endPoint y: 185, distance: 11.9
click at [817, 174] on select "Please Select a style Jiu Jitsu Kids Jiu Jitsu Sponsorship" at bounding box center [851, 180] width 360 height 30
select select "3395"
click at [671, 165] on select "Please Select a style Jiu Jitsu Kids Jiu Jitsu Sponsorship" at bounding box center [851, 180] width 360 height 30
click at [785, 261] on select "Please Select Starting Rank White Belt White Belt - 1 Stripe White Belt 2 Strip…" at bounding box center [851, 255] width 360 height 30
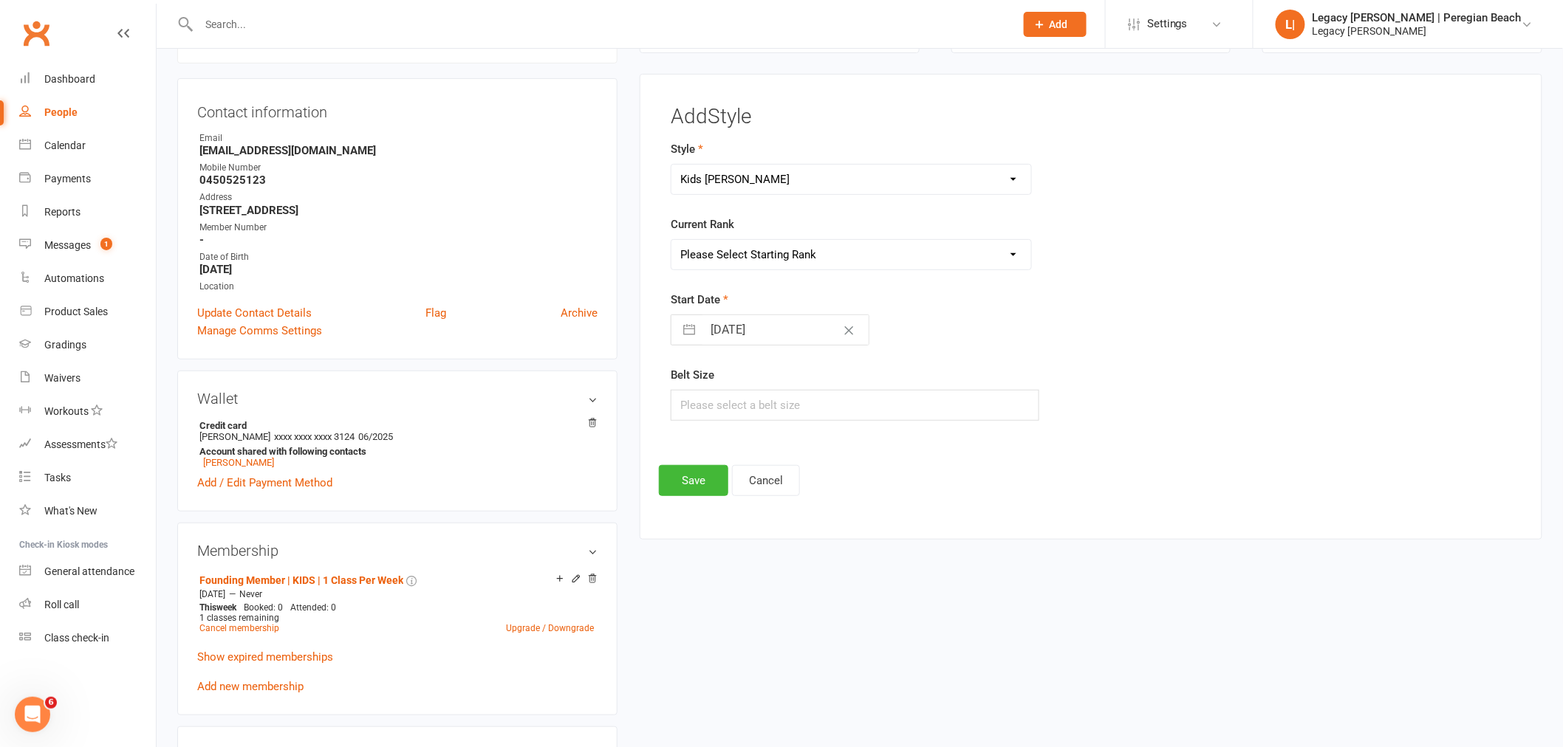
select select "40067"
click at [671, 240] on select "Please Select Starting Rank White Belt White Belt - 1 Stripe White Belt 2 Strip…" at bounding box center [851, 255] width 360 height 30
click at [705, 336] on input "14 Aug 2025" at bounding box center [785, 330] width 166 height 30
select select "6"
select select "2025"
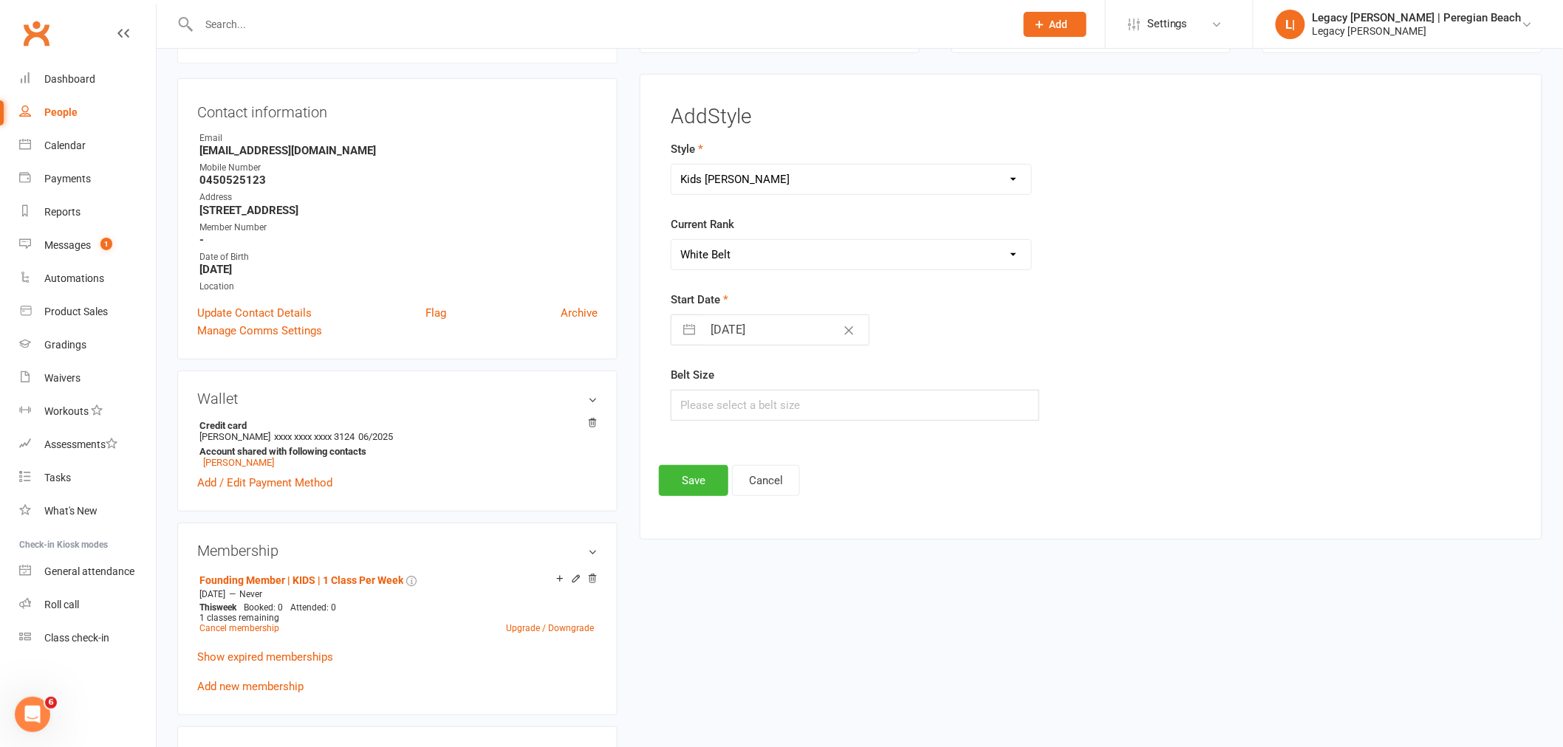
select select "7"
select select "2025"
select select "8"
select select "2025"
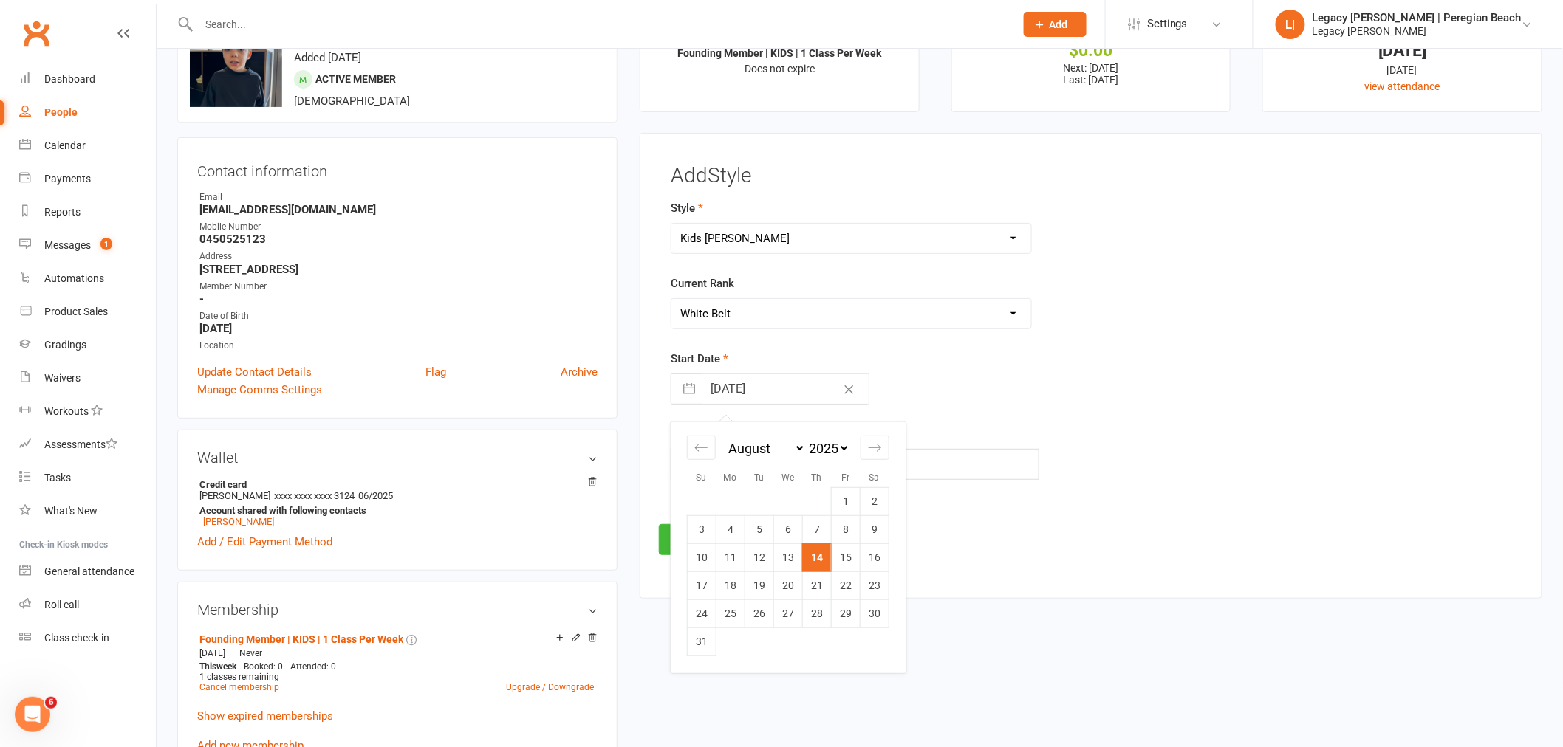
scroll to position [0, 0]
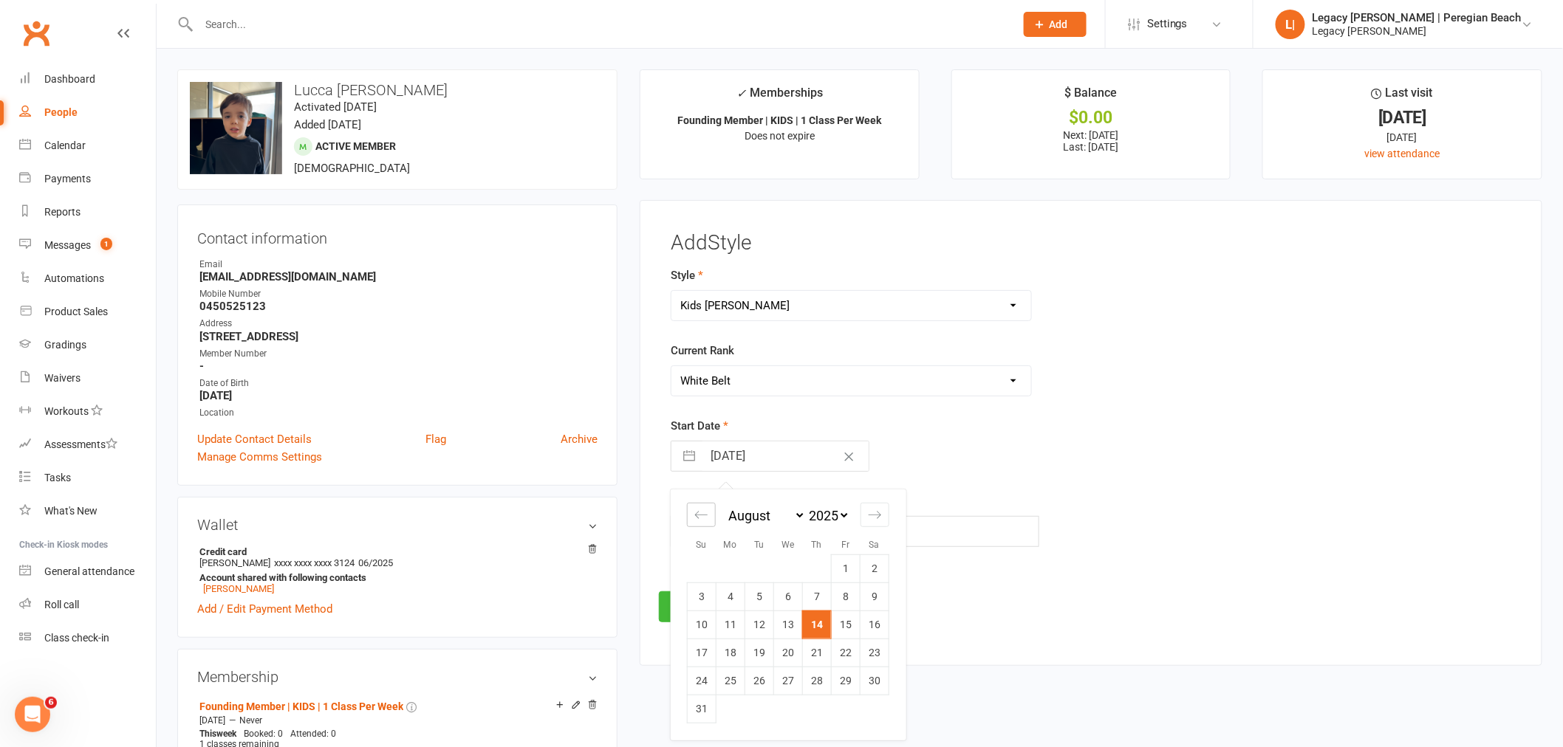
click at [702, 518] on icon "Move backward to switch to the previous month." at bounding box center [701, 515] width 14 height 14
select select "3"
select select "2025"
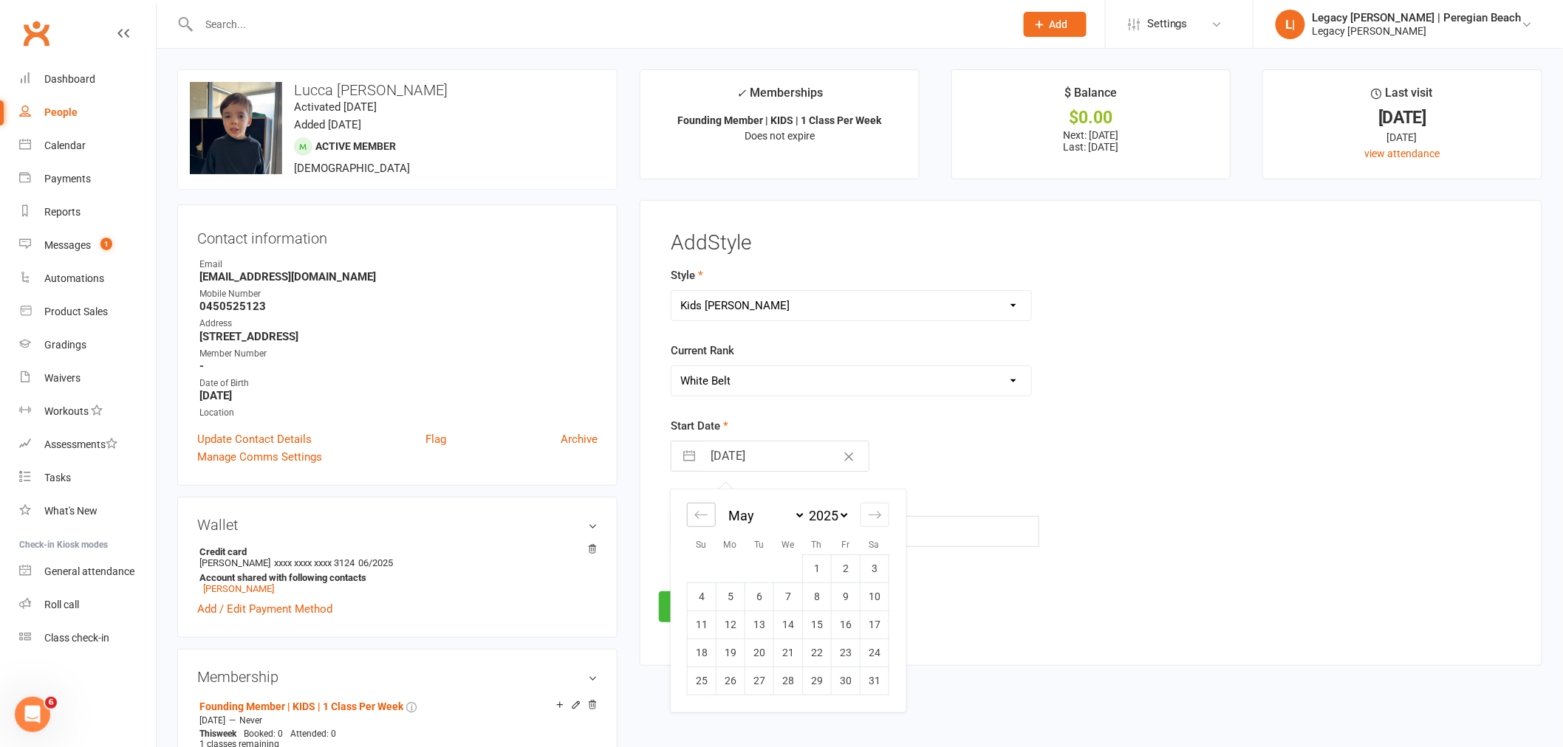
click at [702, 518] on icon "Move backward to switch to the previous month." at bounding box center [701, 515] width 14 height 14
select select "1"
select select "2025"
select select "2"
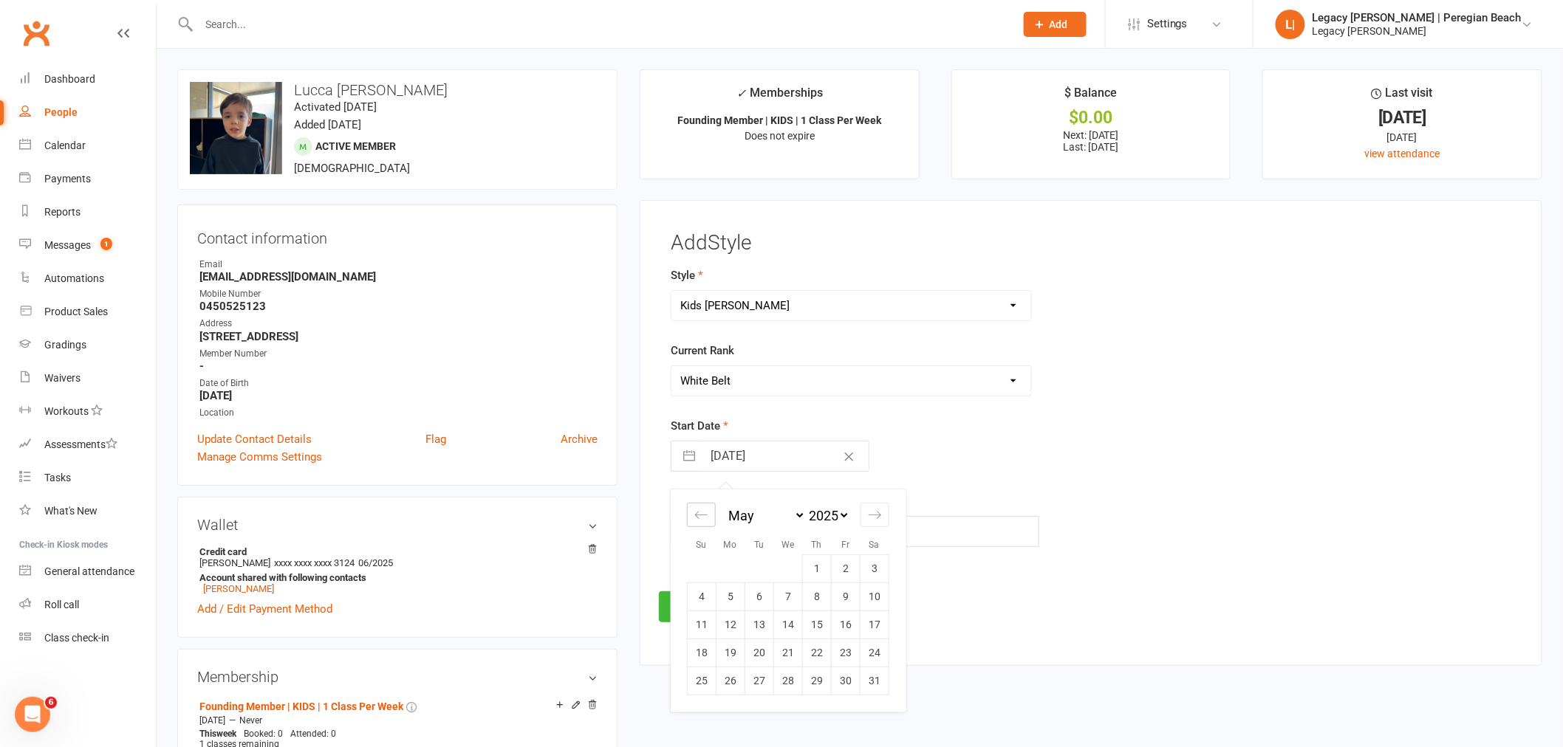
select select "2025"
click at [702, 518] on icon "Move backward to switch to the previous month." at bounding box center [701, 515] width 14 height 14
select select "10"
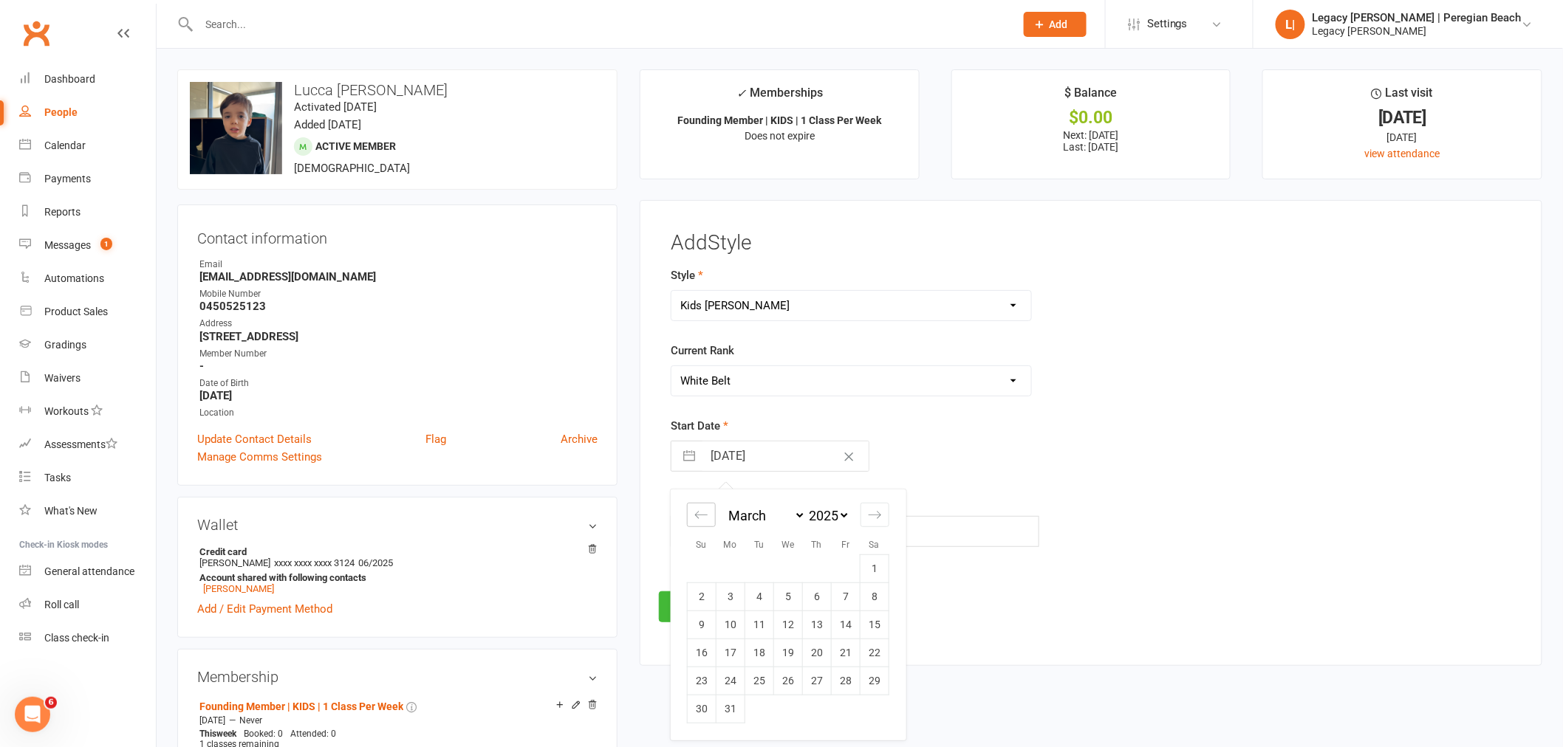
select select "2024"
select select "11"
select select "2024"
select select "2025"
click at [733, 570] on td "2" at bounding box center [730, 569] width 29 height 28
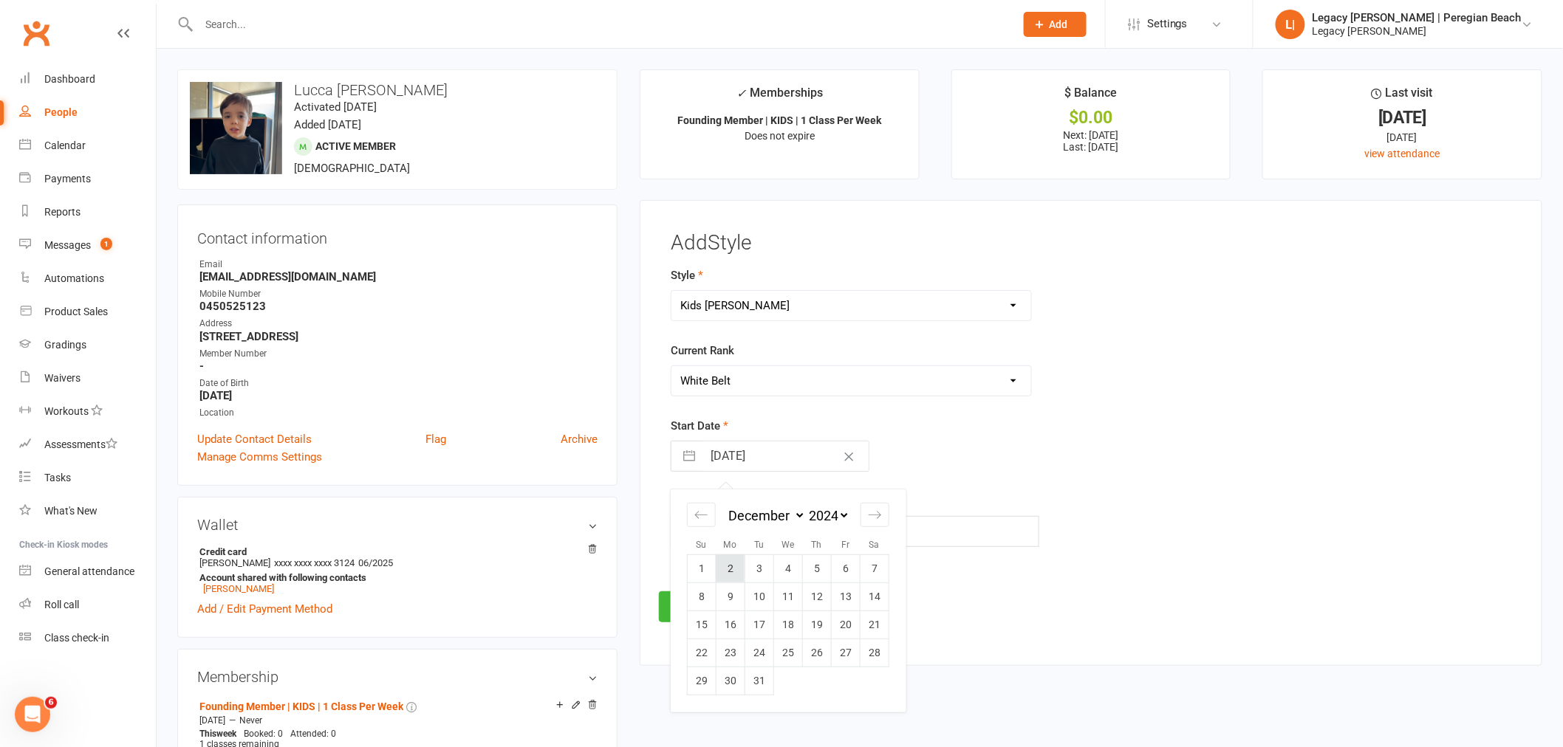
type input "02 Dec 2024"
click at [699, 609] on button "Save" at bounding box center [693, 606] width 69 height 31
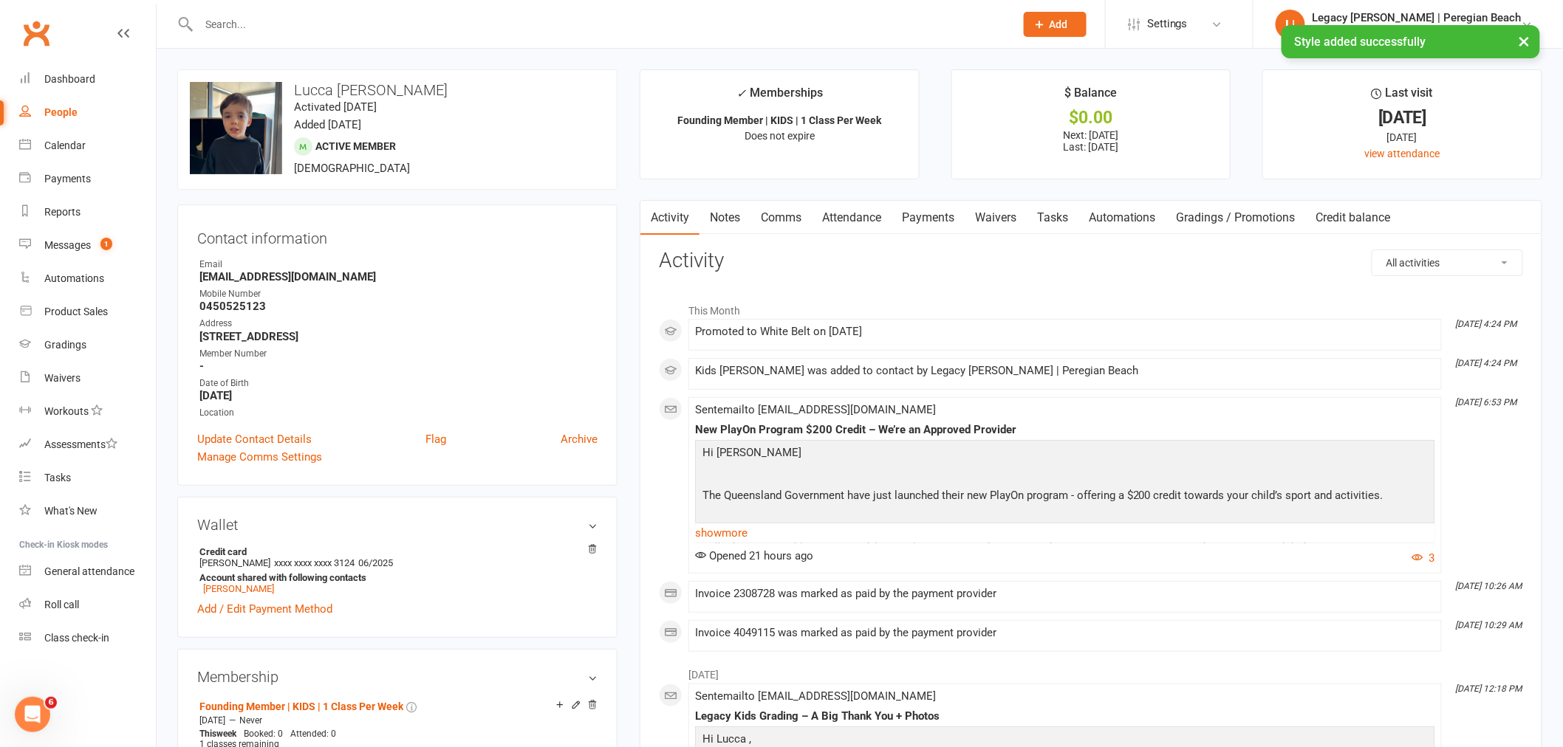
click at [850, 217] on link "Attendance" at bounding box center [852, 218] width 80 height 34
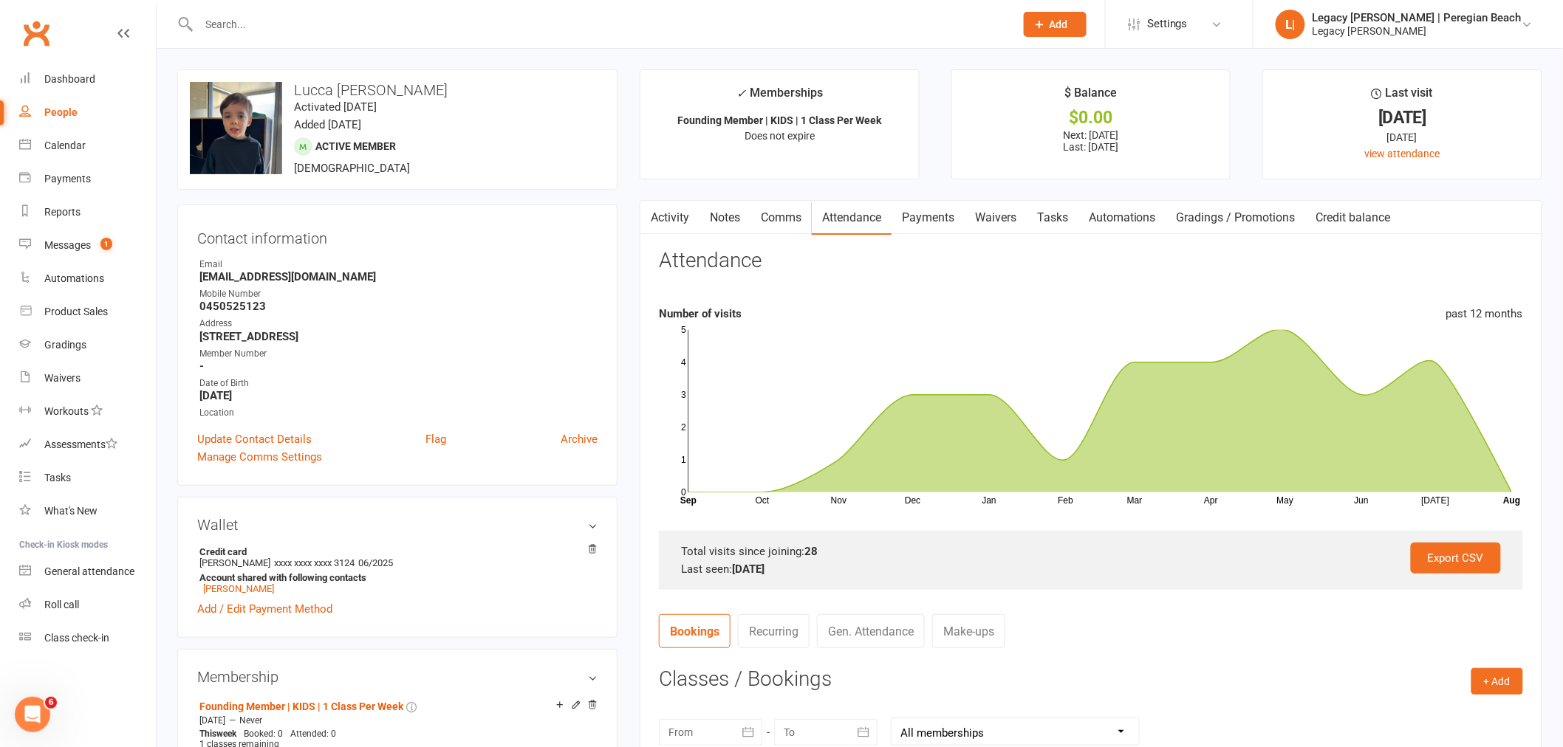
click at [299, 19] on input "text" at bounding box center [599, 24] width 810 height 21
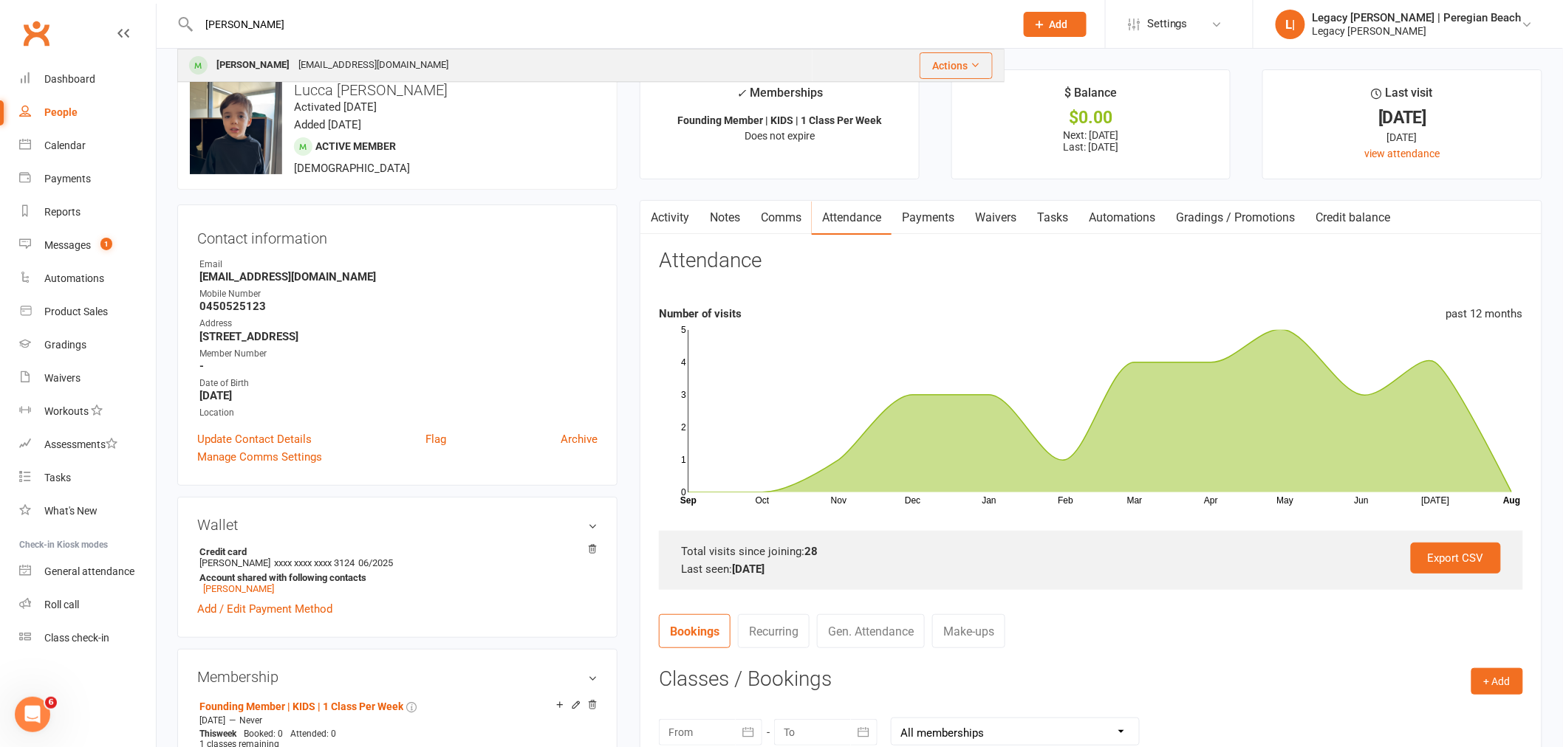
type input "arthur"
click at [323, 61] on div "seanlowe83@gmail.com" at bounding box center [373, 65] width 159 height 21
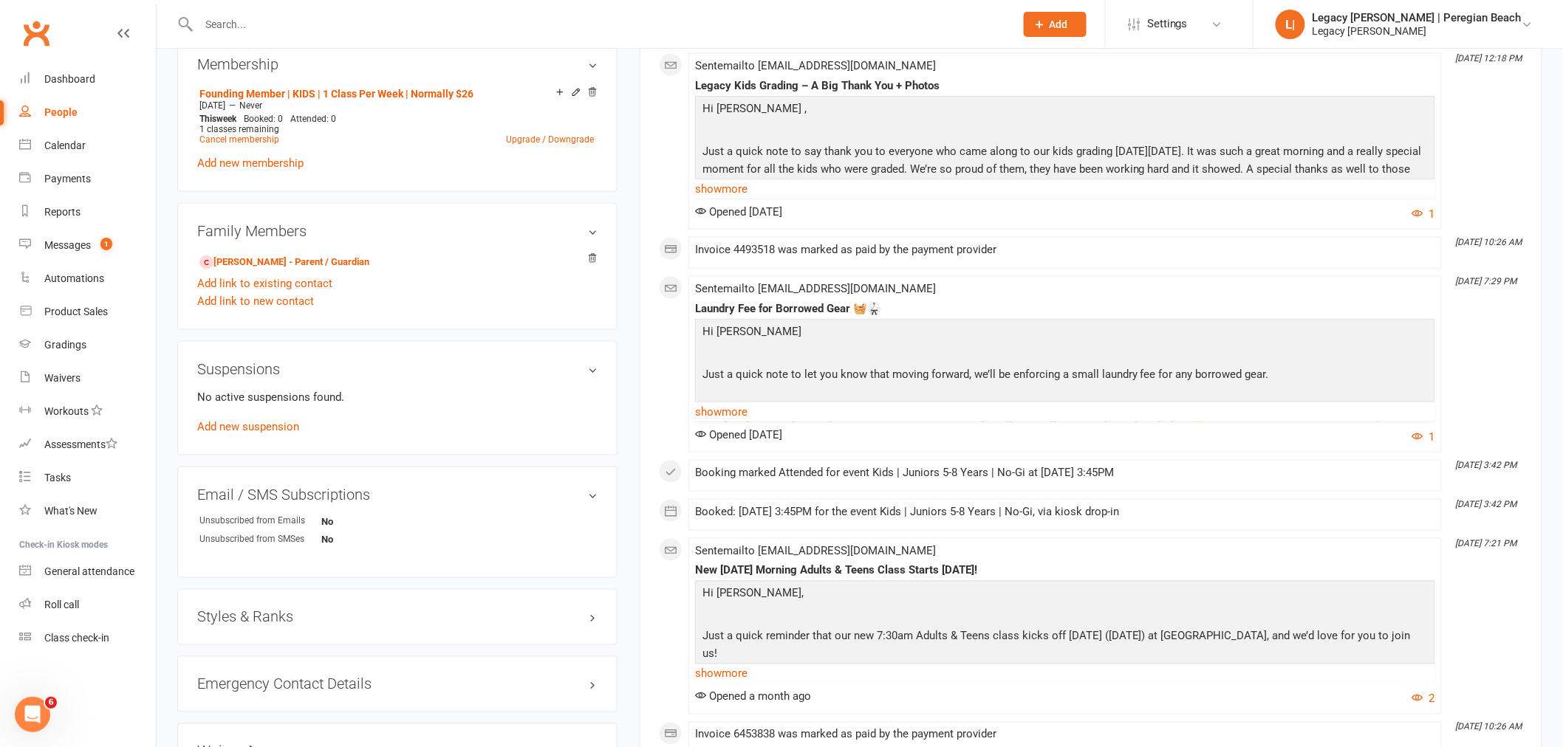
scroll to position [738, 0]
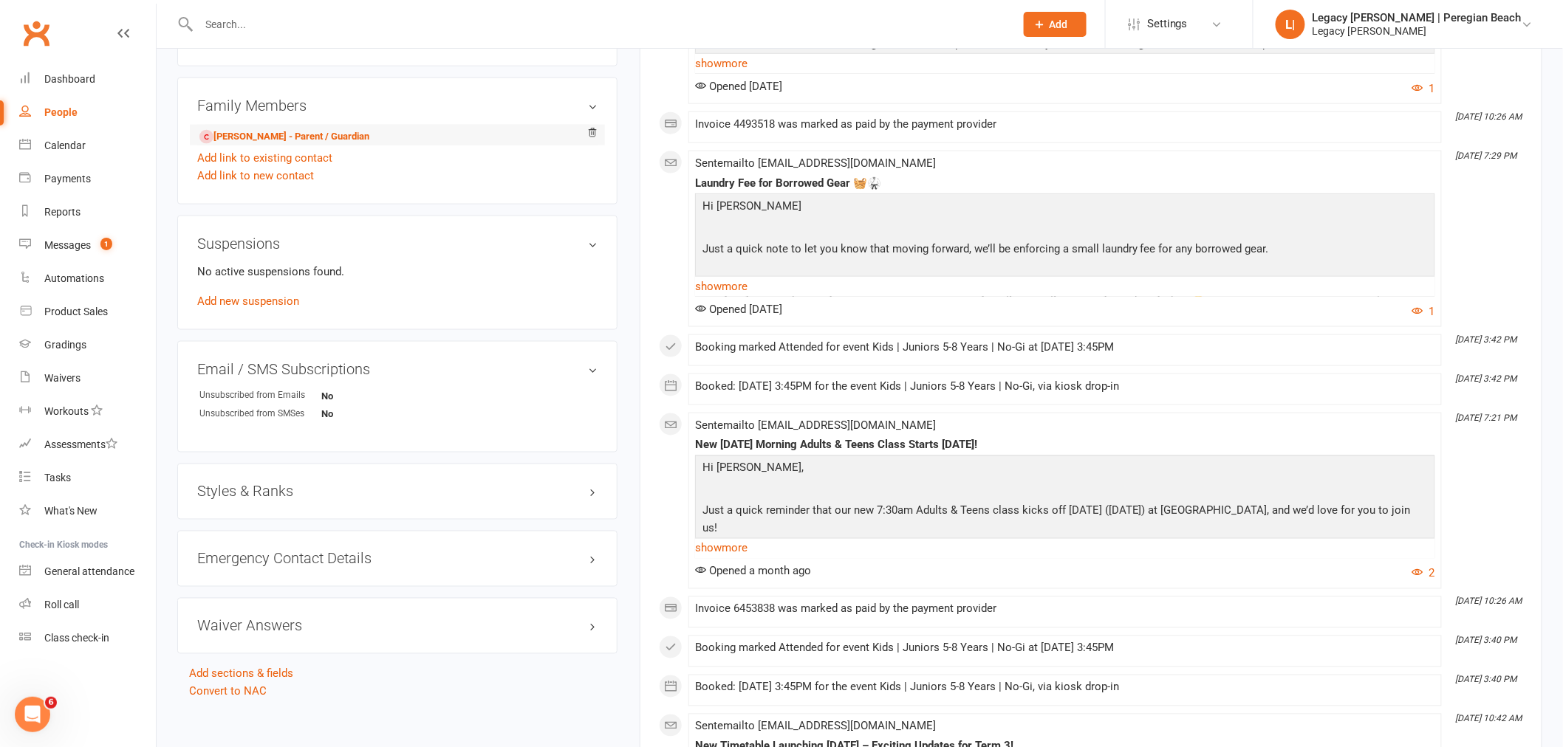
click at [358, 136] on li "Sean Lowe - Parent / Guardian" at bounding box center [397, 135] width 400 height 21
click at [207, 135] on span at bounding box center [206, 137] width 14 height 14
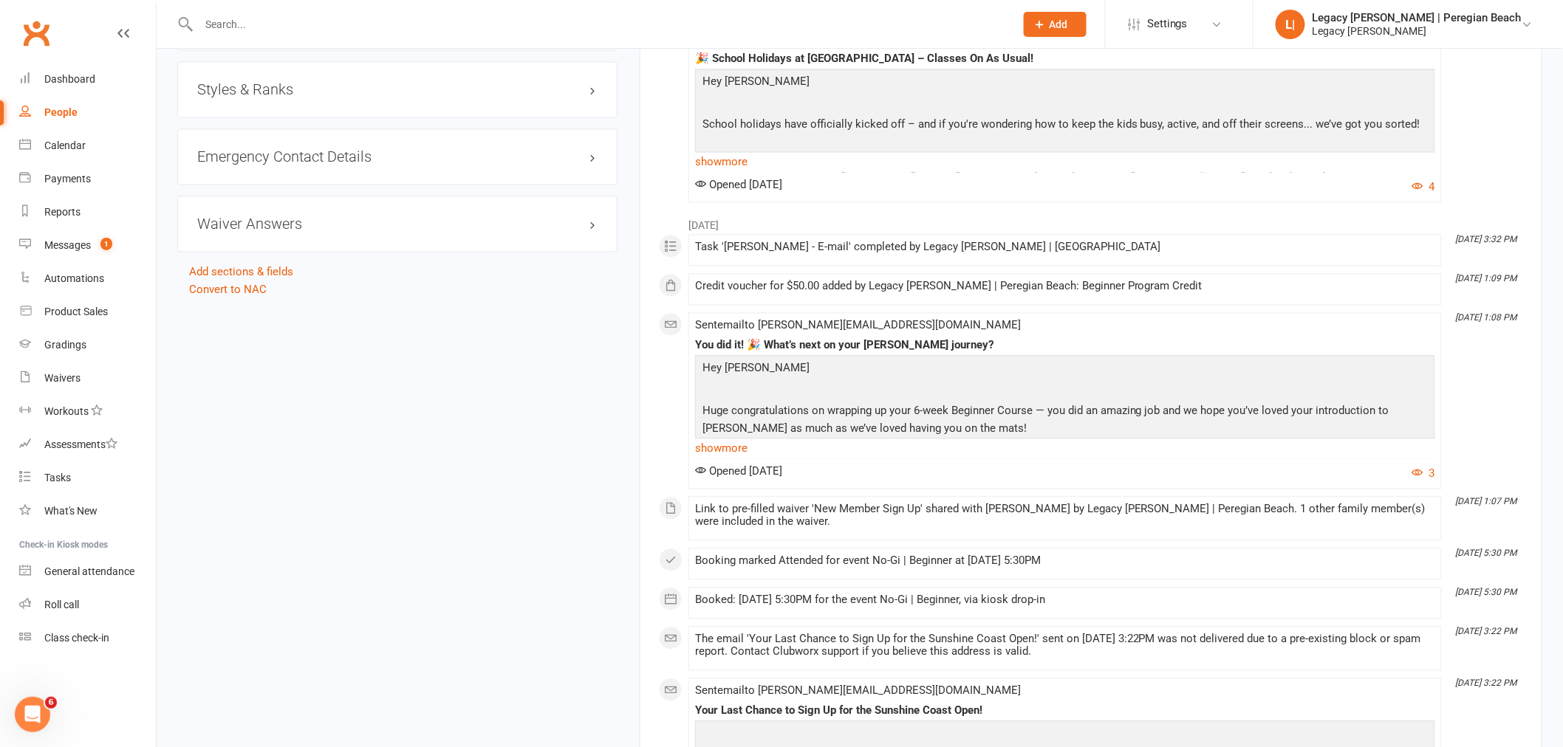
scroll to position [1230, 0]
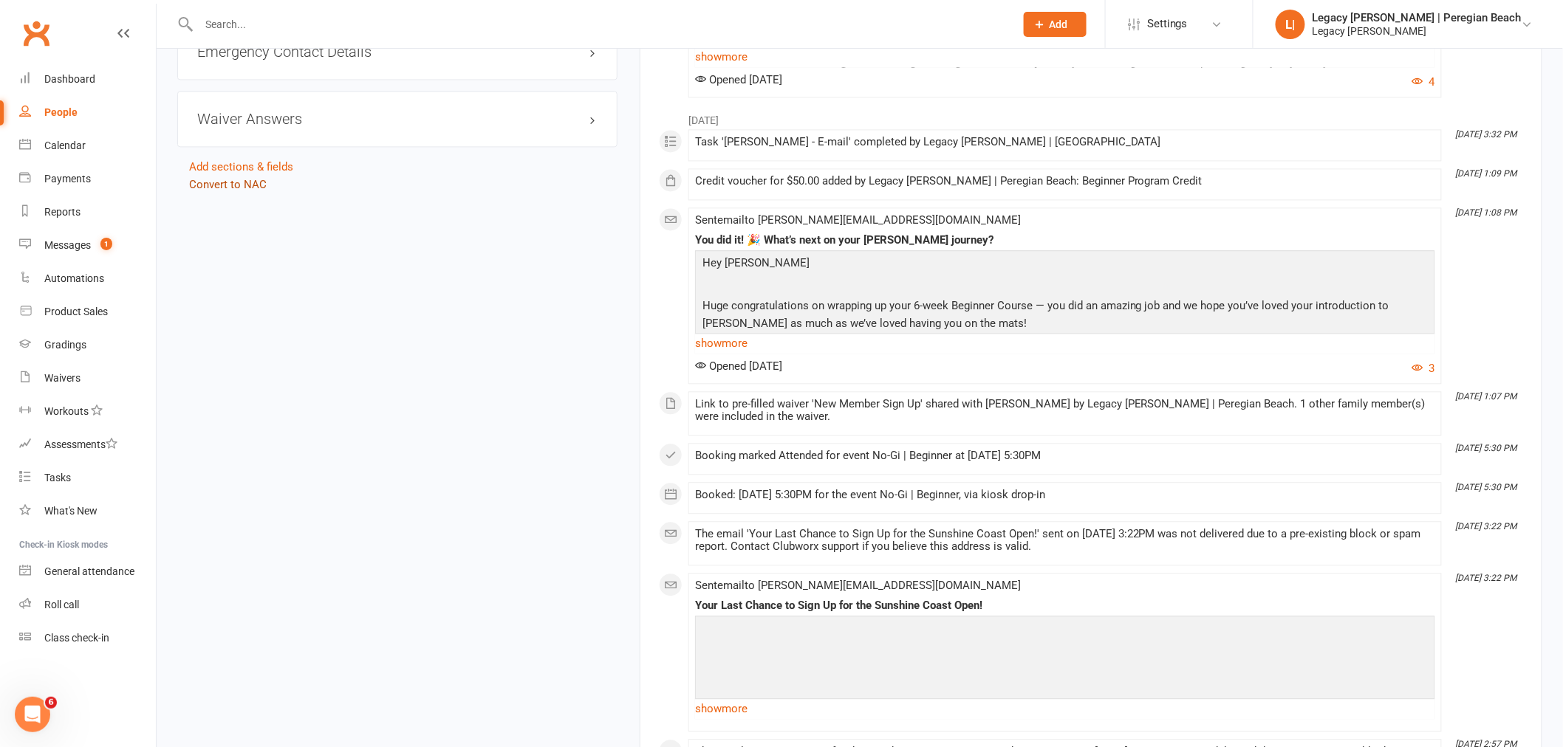
click at [233, 187] on link "Convert to NAC" at bounding box center [228, 184] width 78 height 13
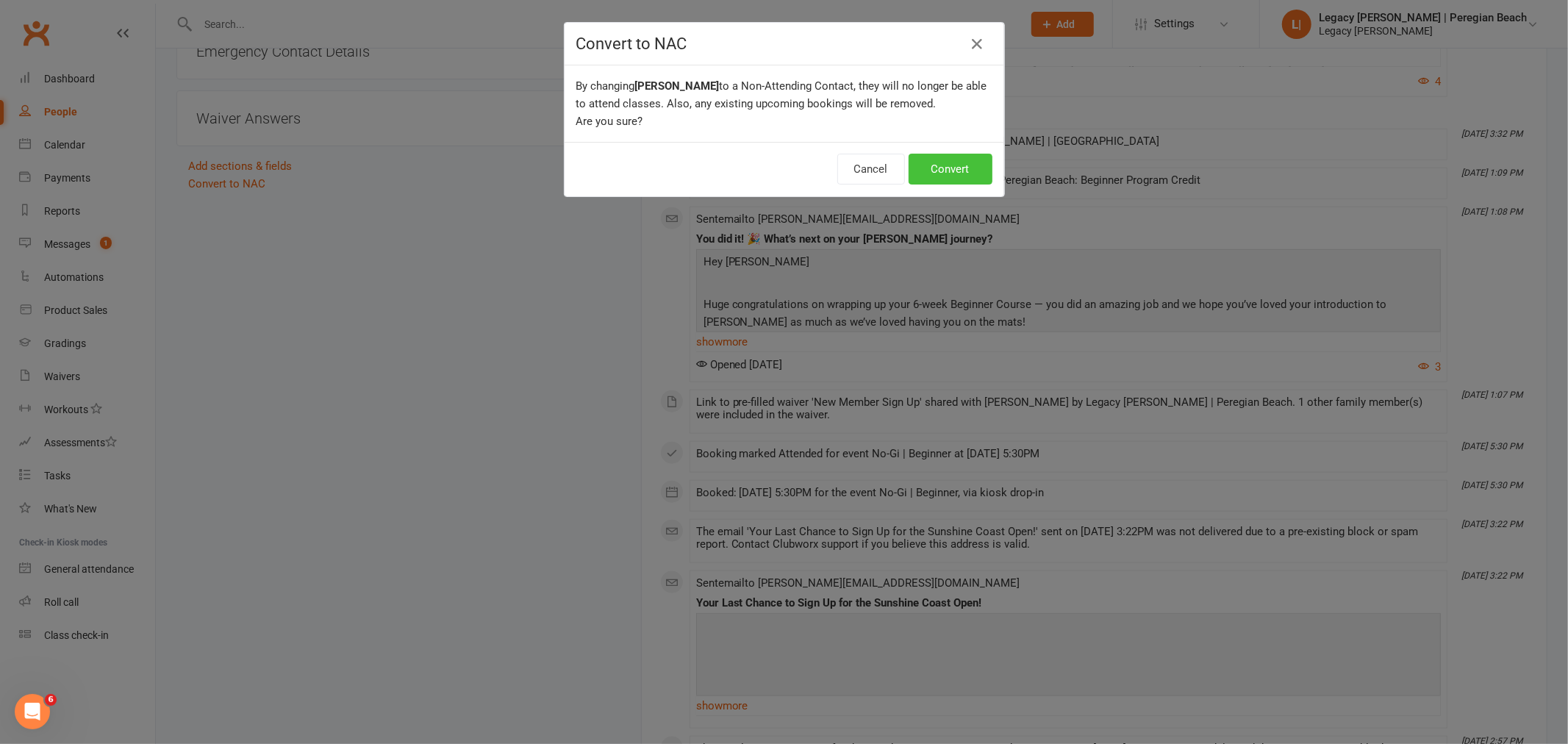
click at [949, 170] on button "Convert" at bounding box center [951, 168] width 84 height 31
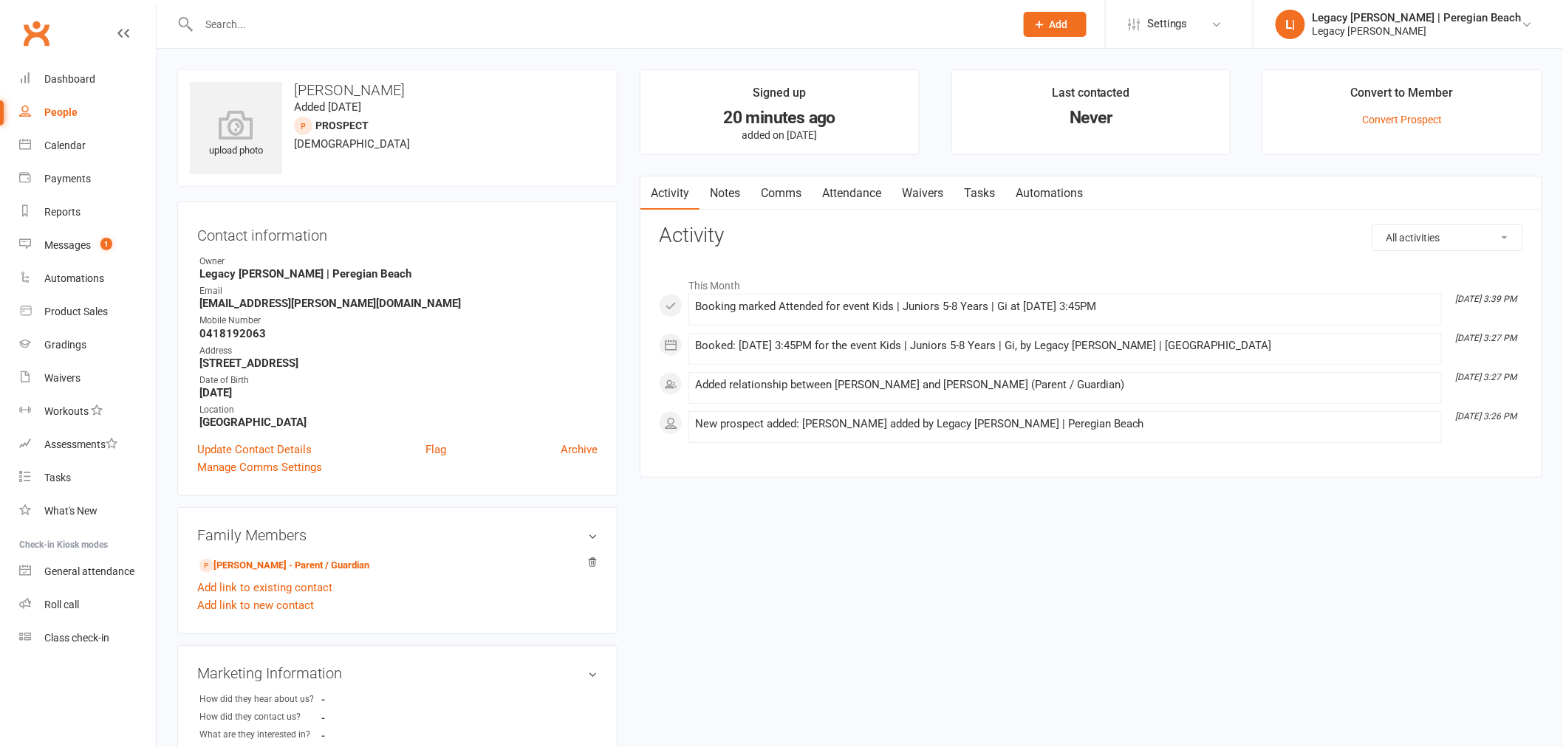
click at [286, 16] on input "text" at bounding box center [599, 24] width 810 height 21
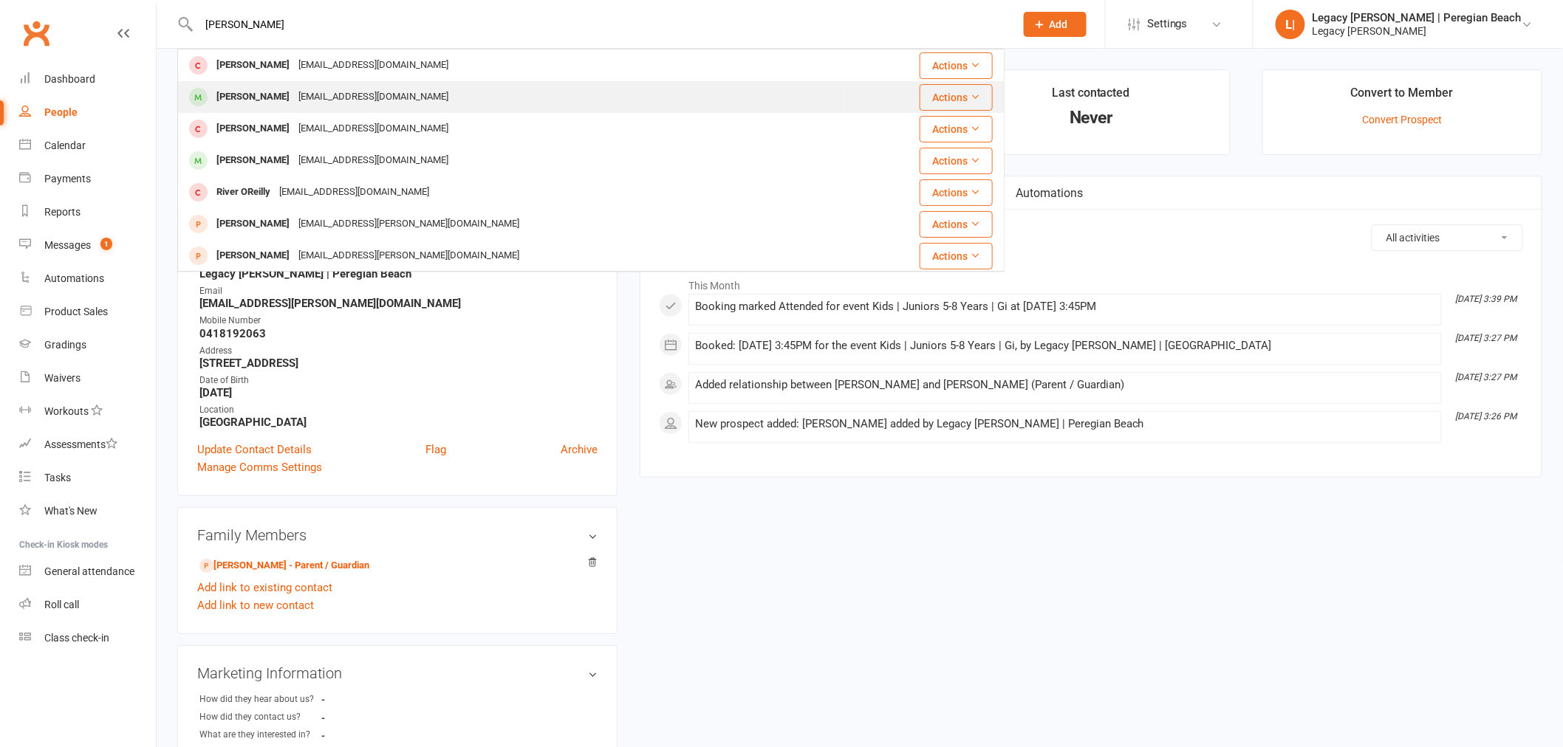
type input "oliver"
click at [515, 93] on div "Oliver Whelan meahpaans@yahoo.com.au" at bounding box center [511, 97] width 664 height 30
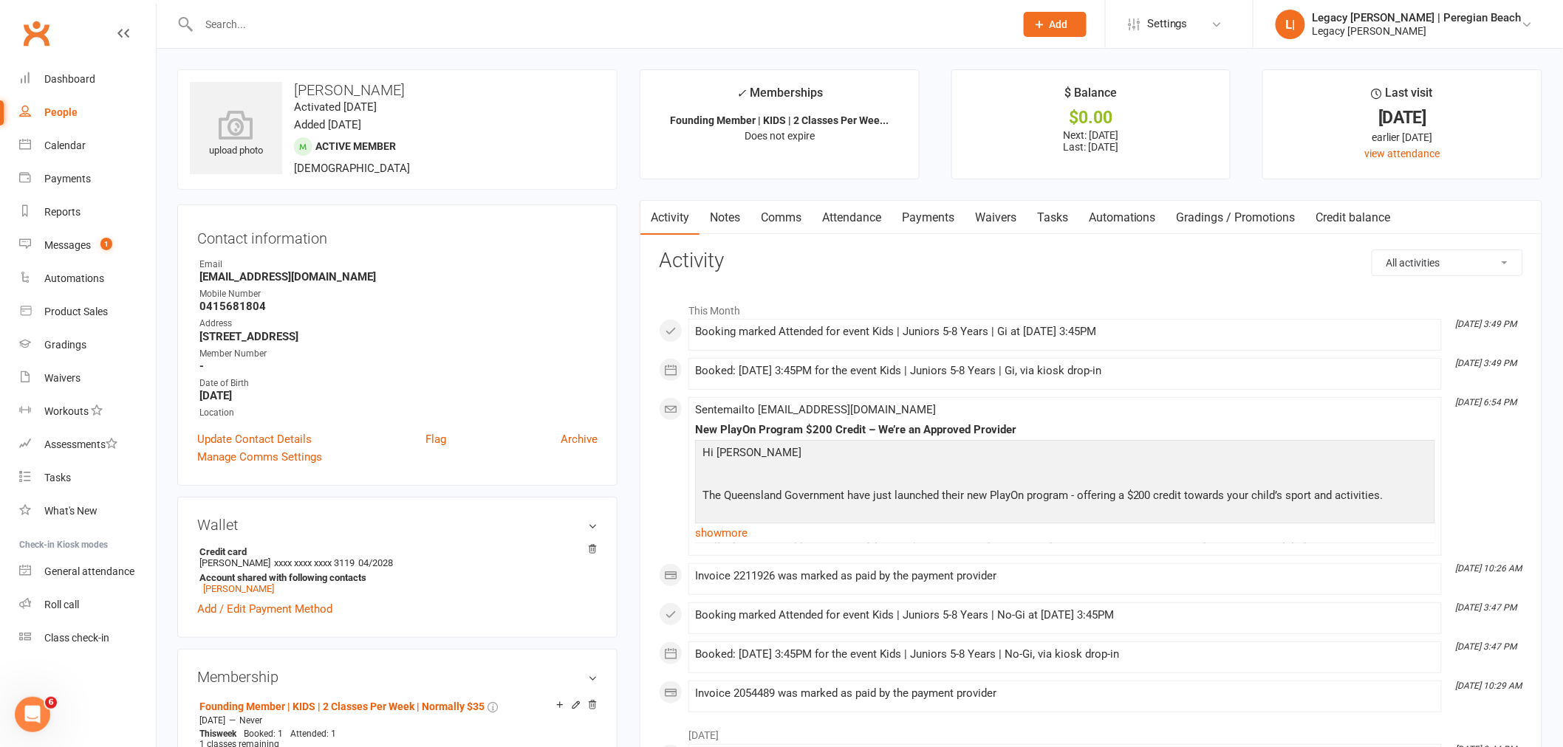
click at [847, 216] on link "Attendance" at bounding box center [852, 218] width 80 height 34
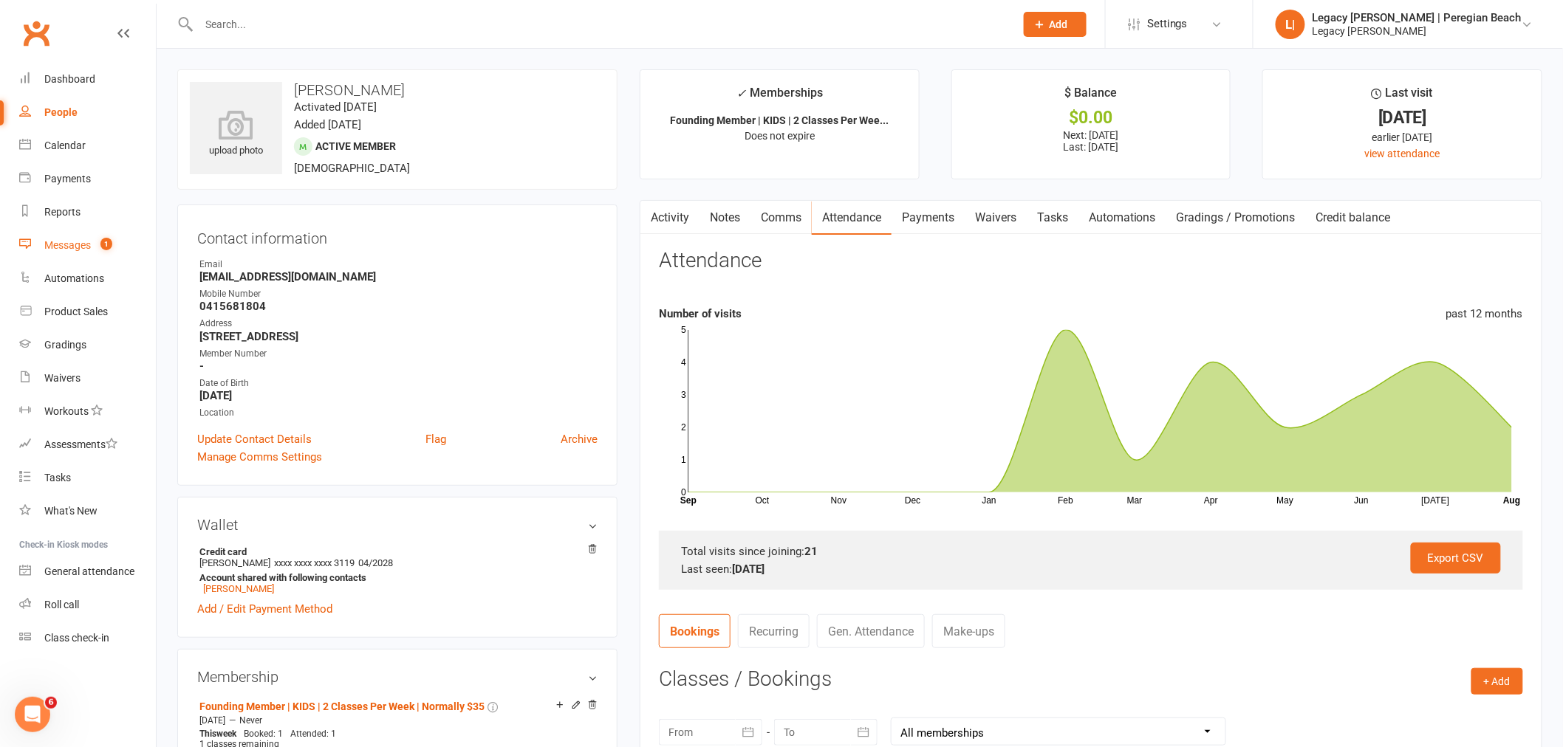
drag, startPoint x: 99, startPoint y: 239, endPoint x: 250, endPoint y: 253, distance: 151.3
click at [98, 239] on count-badge "1" at bounding box center [102, 245] width 19 height 12
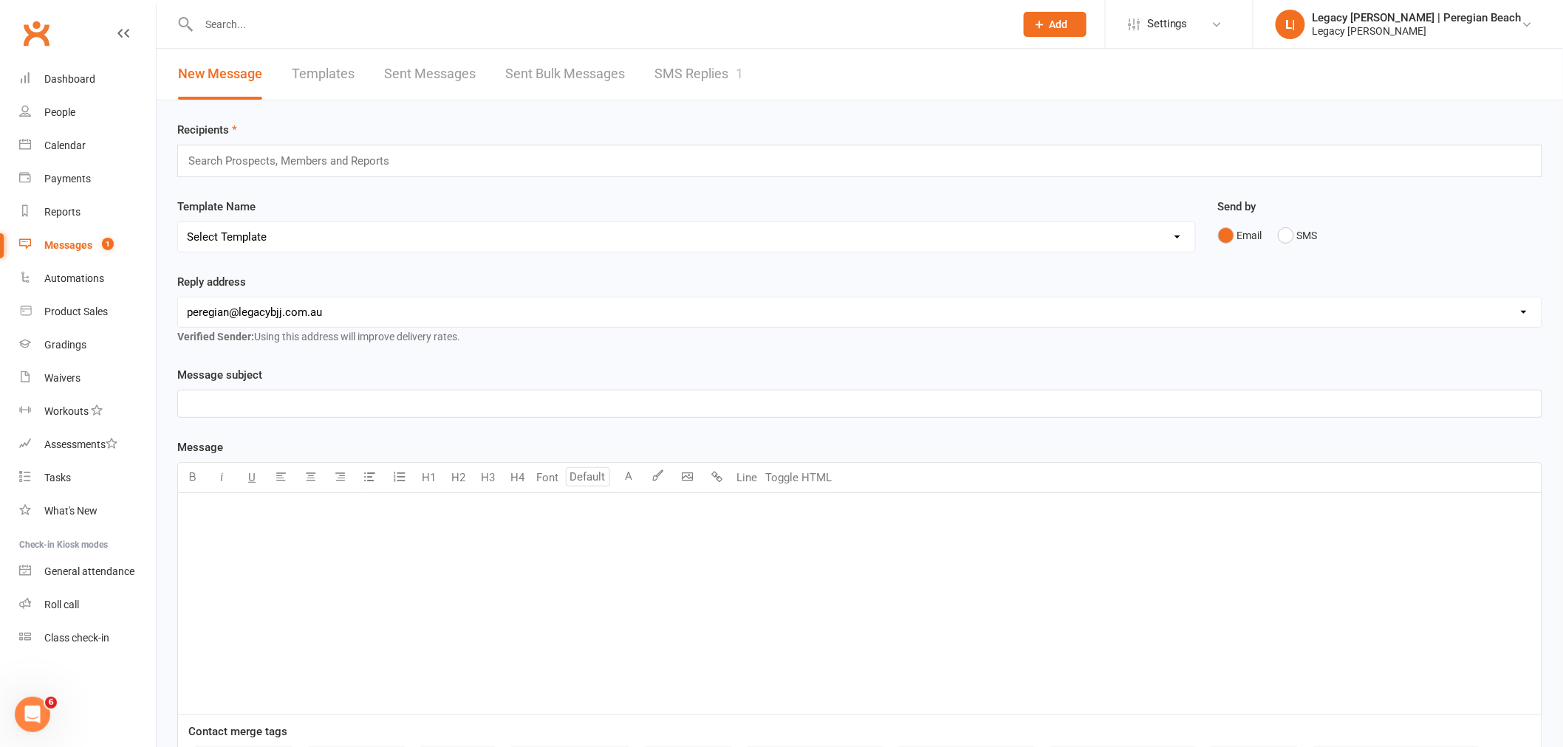
click at [684, 64] on link "SMS Replies 1" at bounding box center [698, 74] width 89 height 51
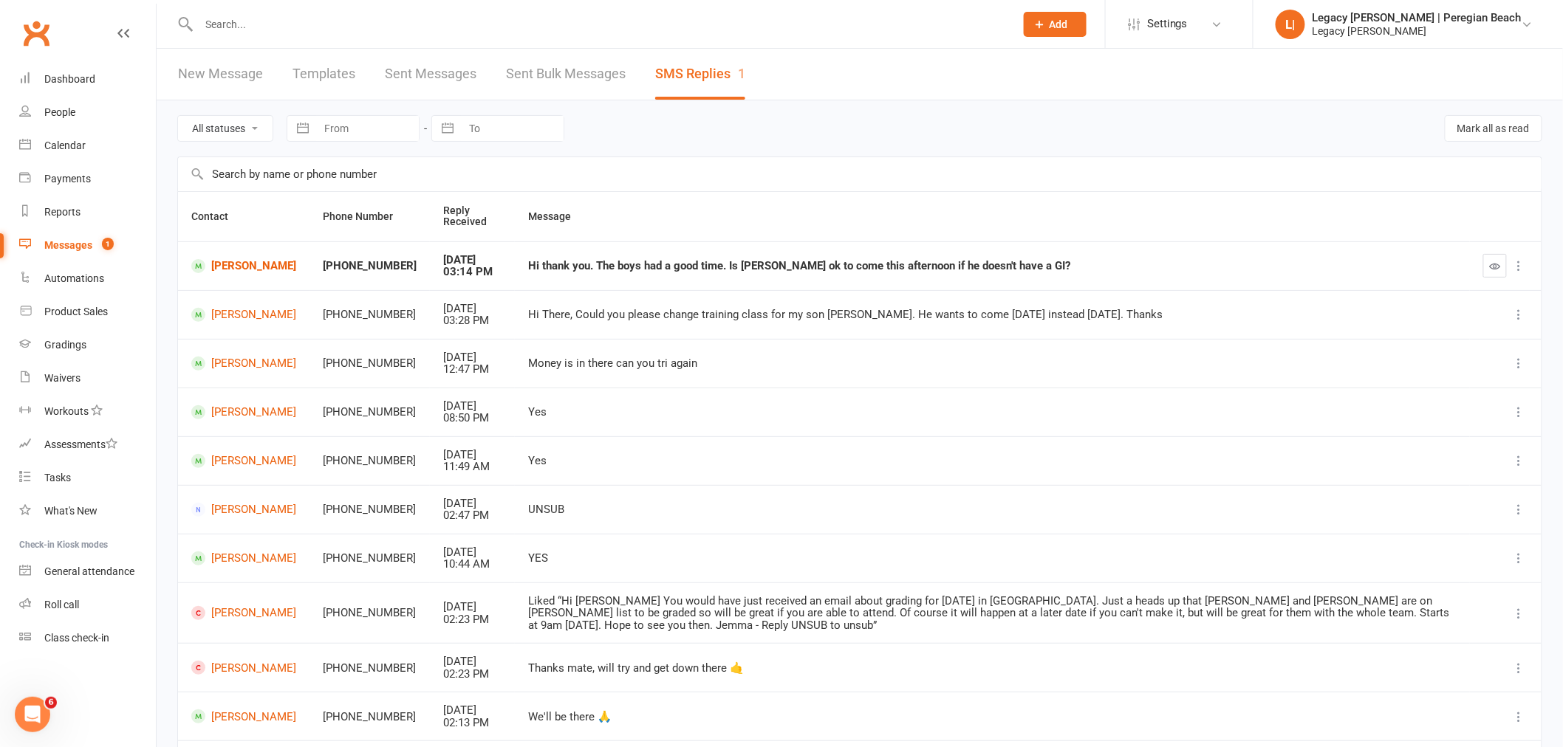
click at [899, 257] on td "Hi thank you. The boys had a good time. Is Albie ok to come this afternoon if h…" at bounding box center [992, 265] width 955 height 49
click at [1496, 264] on icon "button" at bounding box center [1494, 266] width 11 height 11
click at [241, 264] on link "Archer Wilson" at bounding box center [243, 266] width 105 height 14
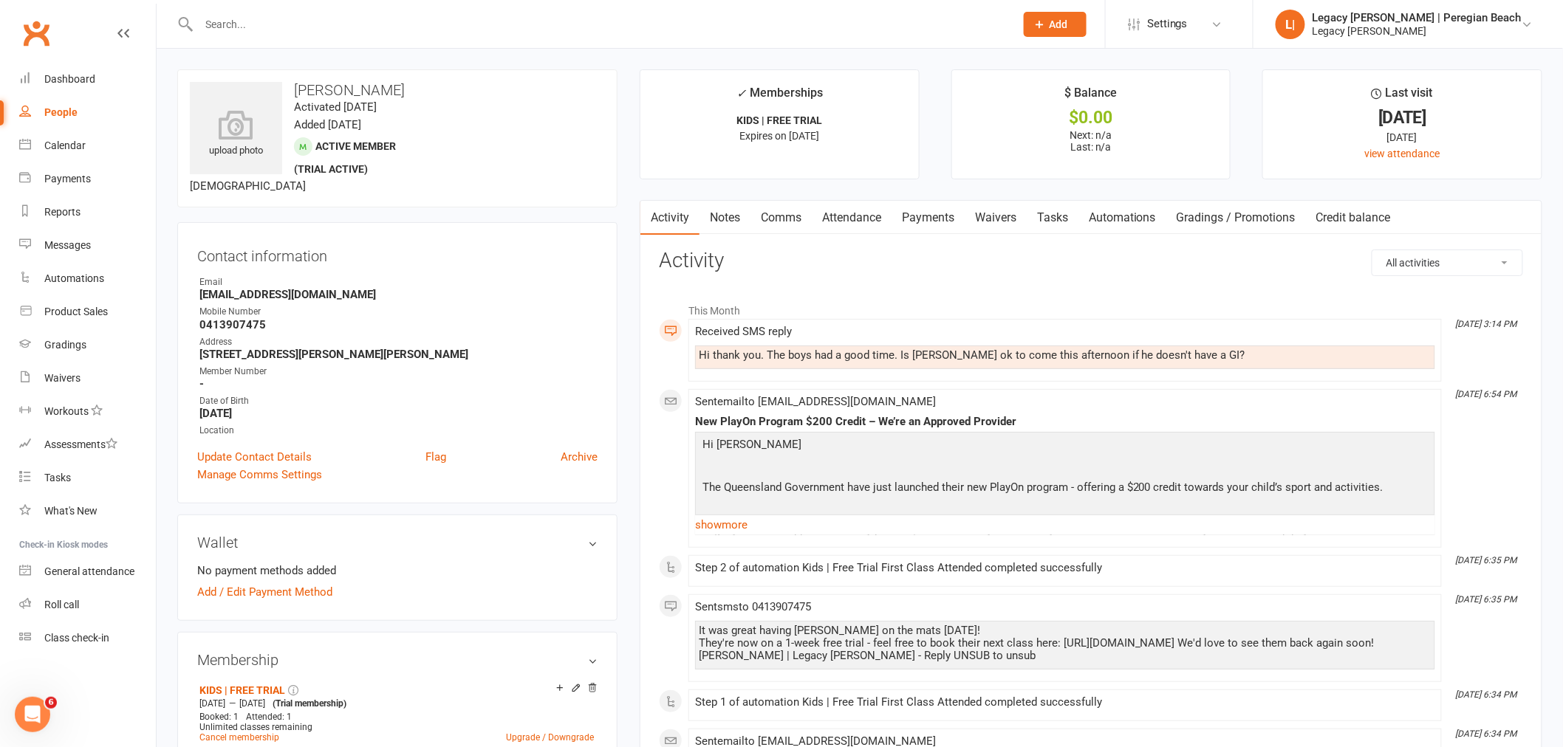
click at [784, 219] on link "Comms" at bounding box center [780, 218] width 61 height 34
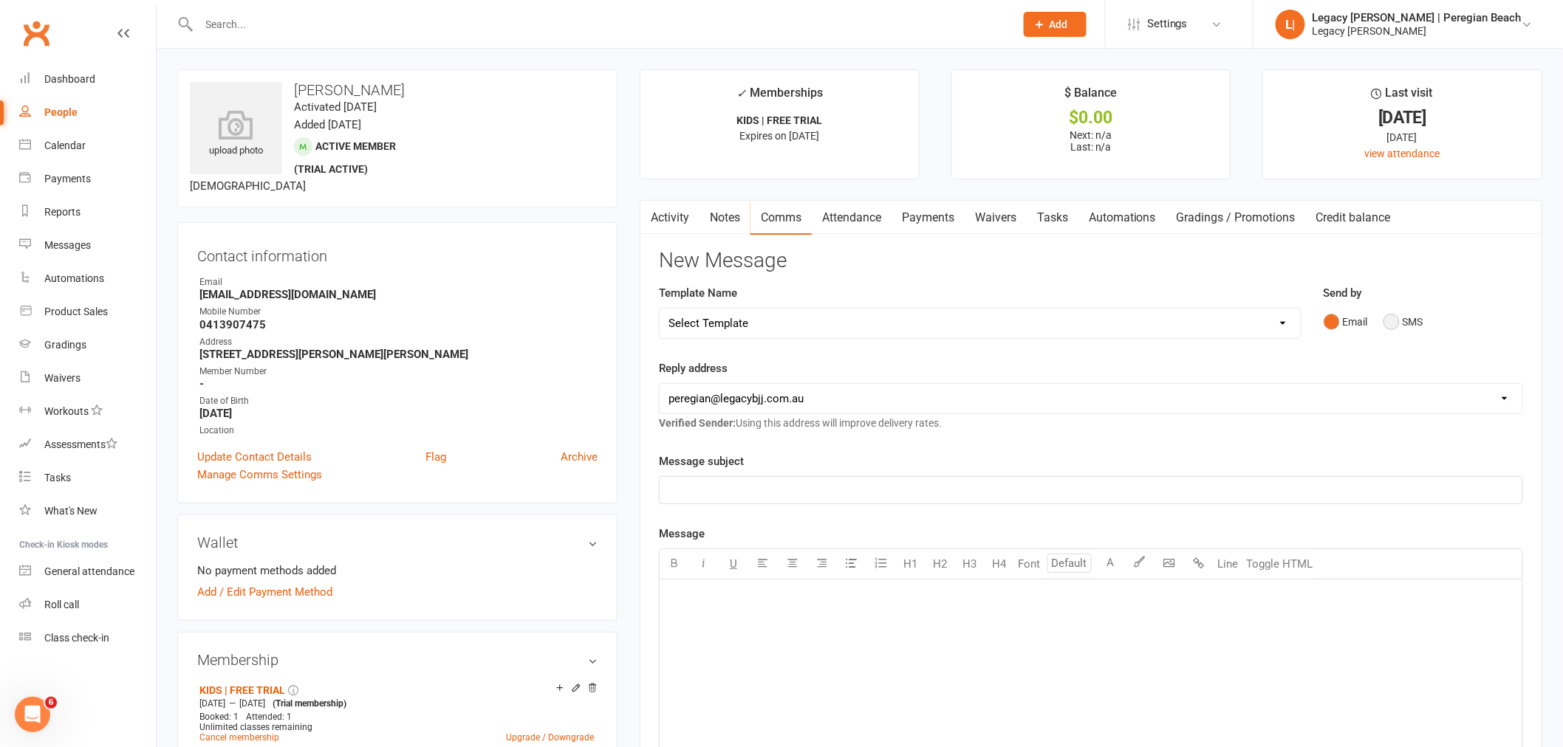
click at [1407, 319] on button "SMS" at bounding box center [1403, 322] width 40 height 28
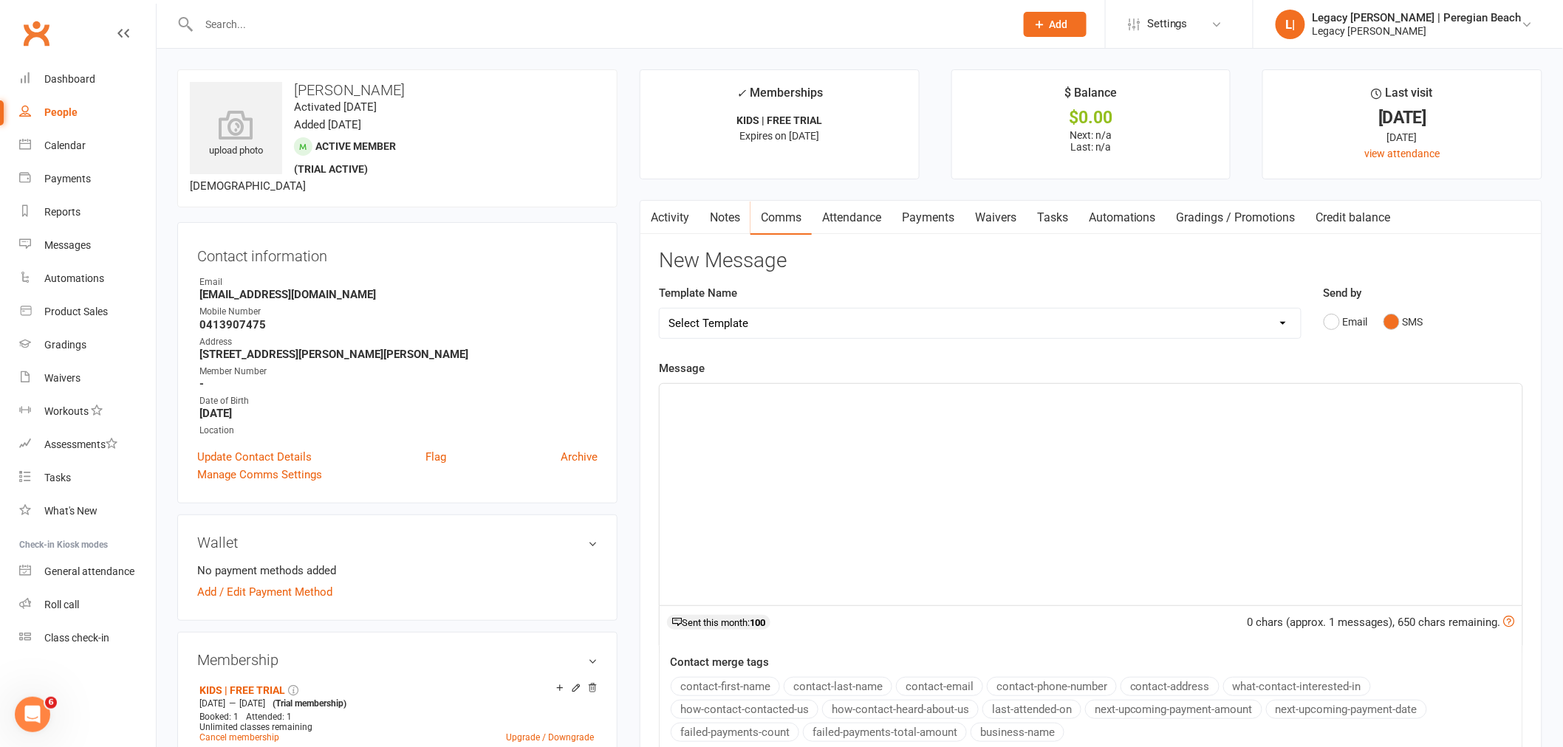
click at [754, 425] on div "﻿" at bounding box center [1090, 495] width 863 height 222
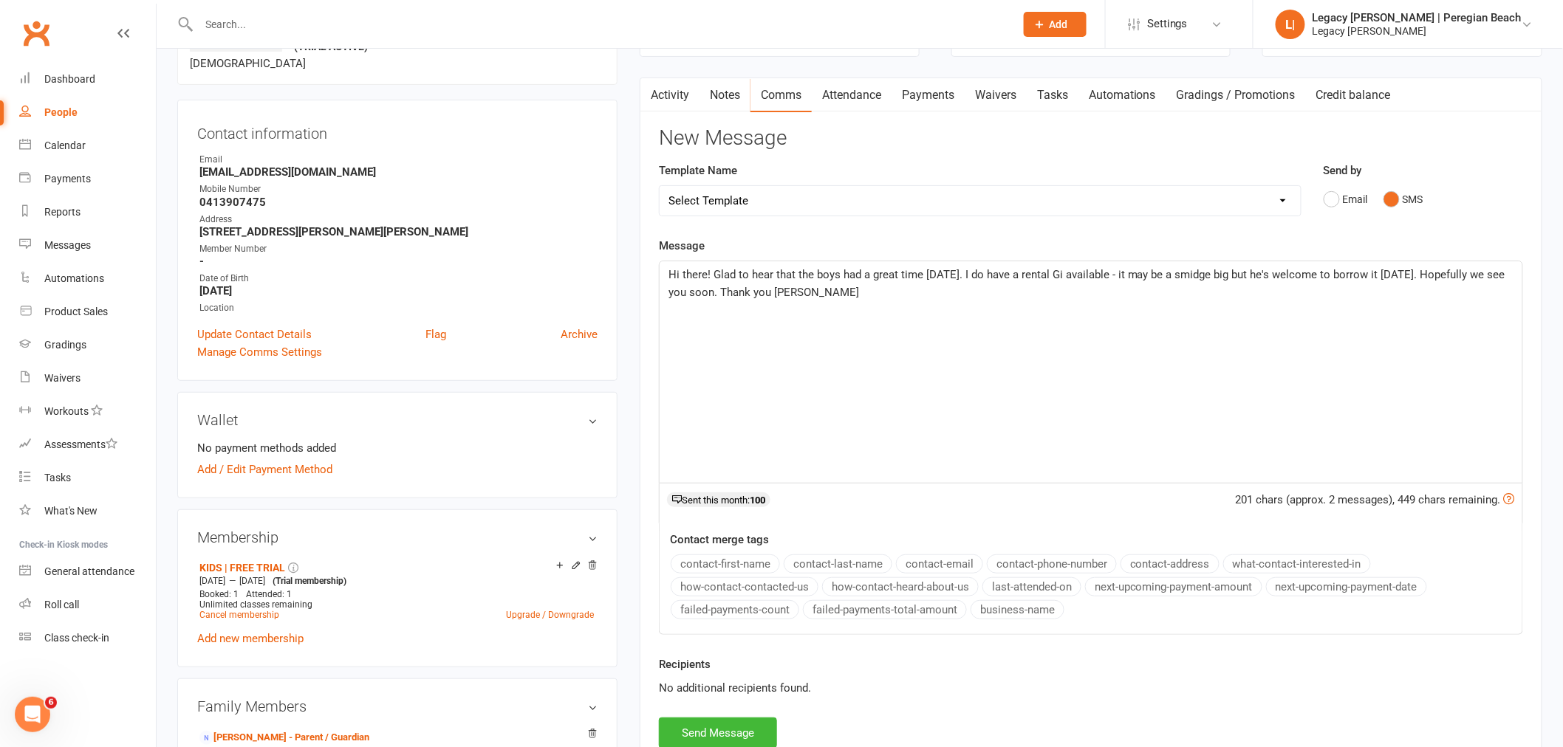
scroll to position [246, 0]
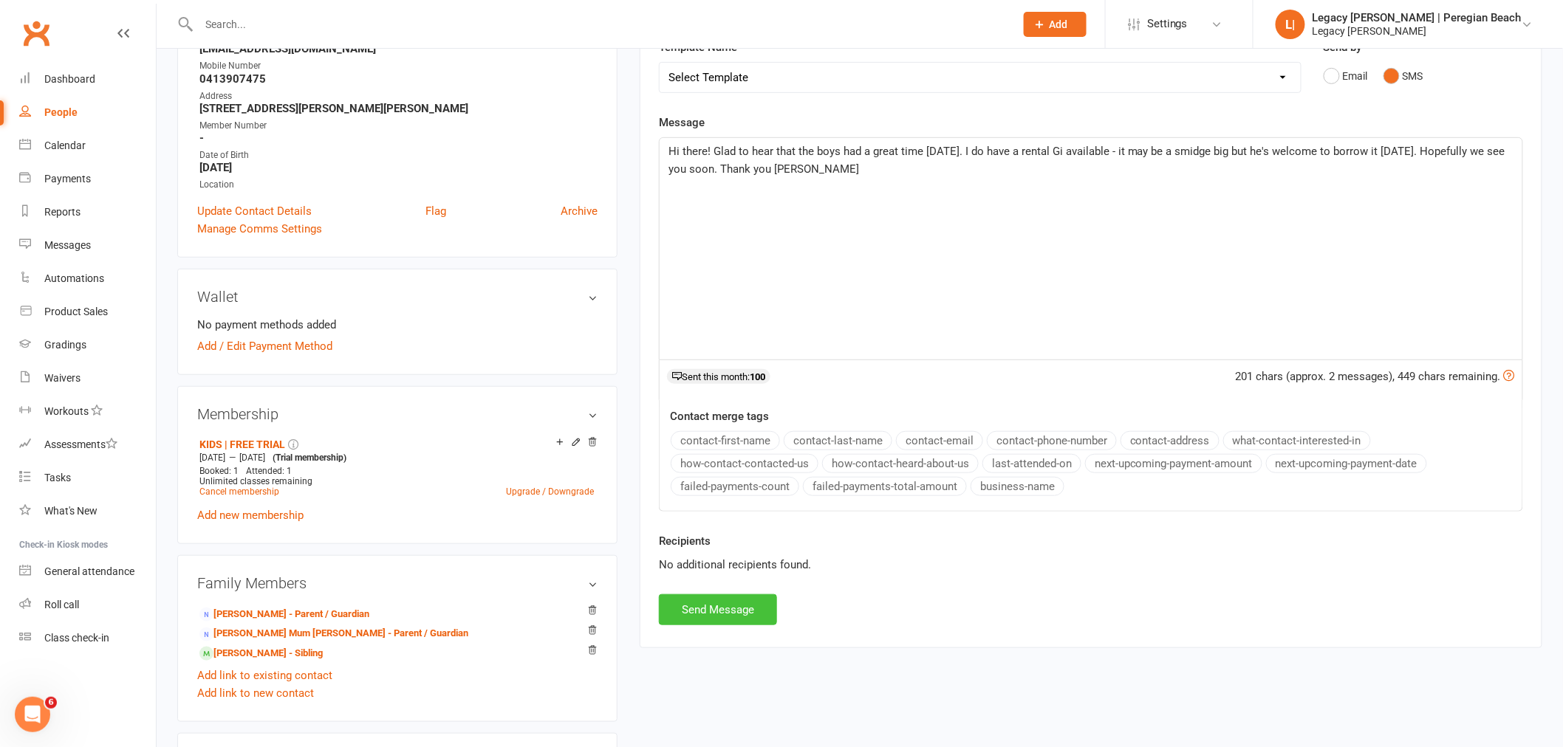
click at [718, 607] on button "Send Message" at bounding box center [718, 609] width 118 height 31
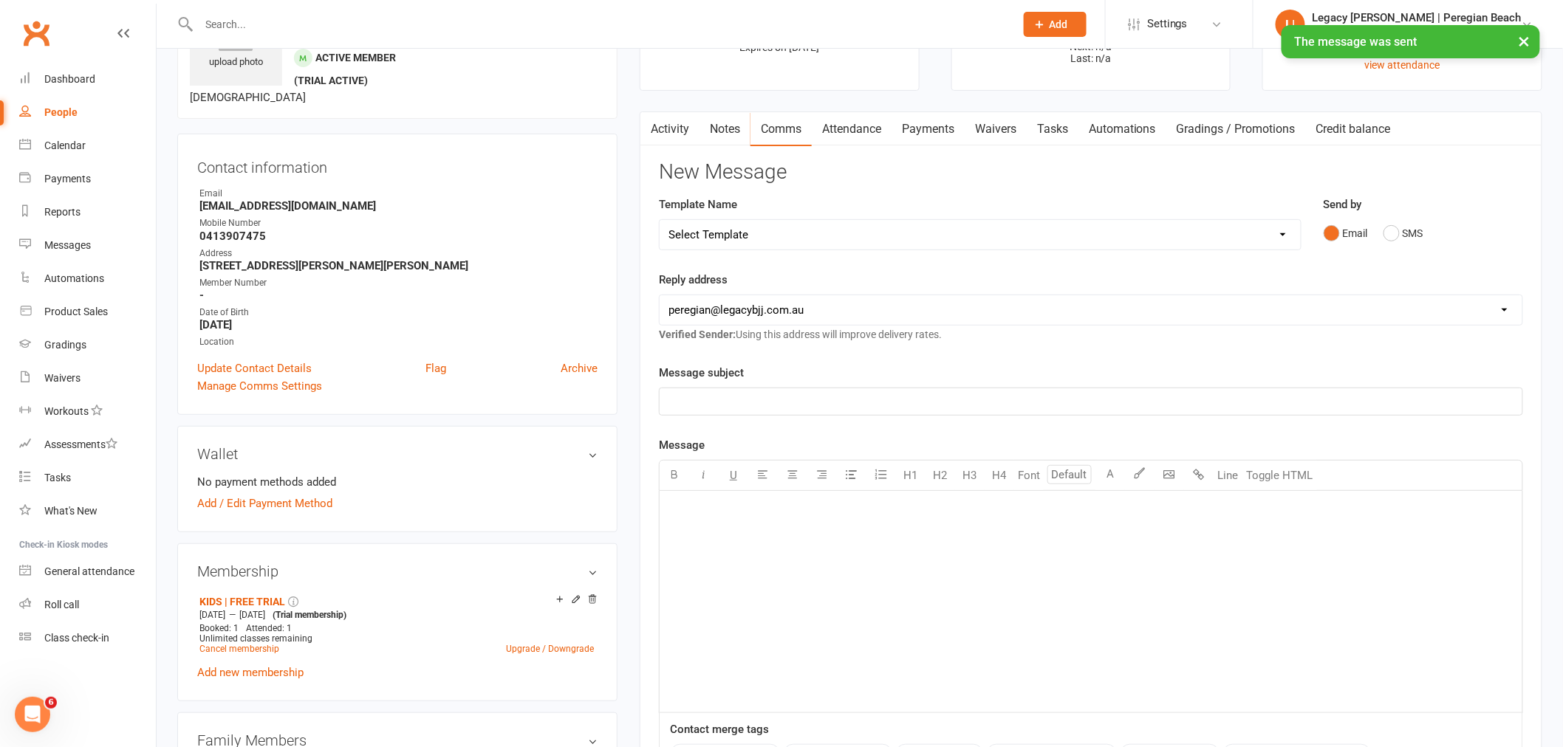
scroll to position [0, 0]
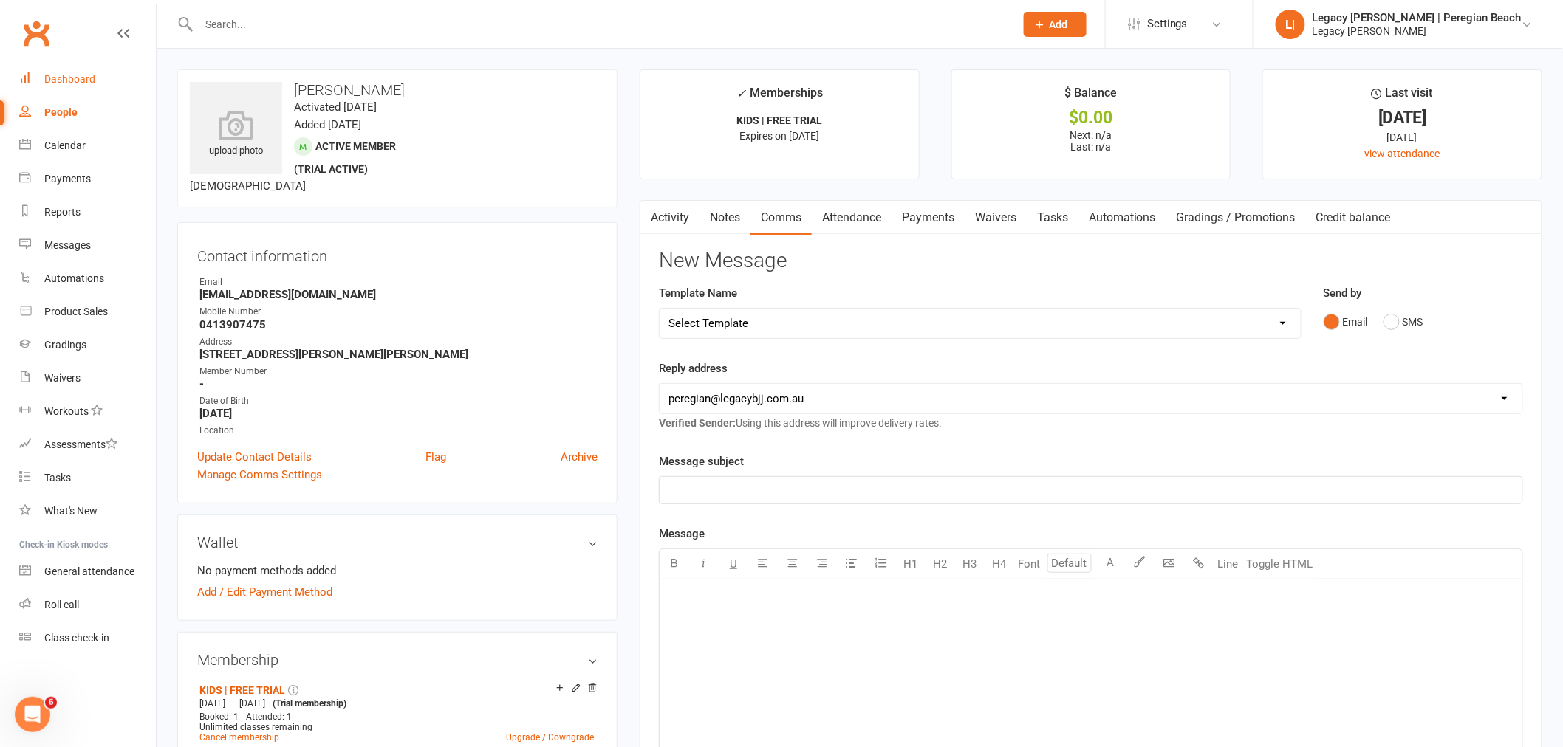
click at [67, 78] on div "Dashboard" at bounding box center [69, 79] width 51 height 12
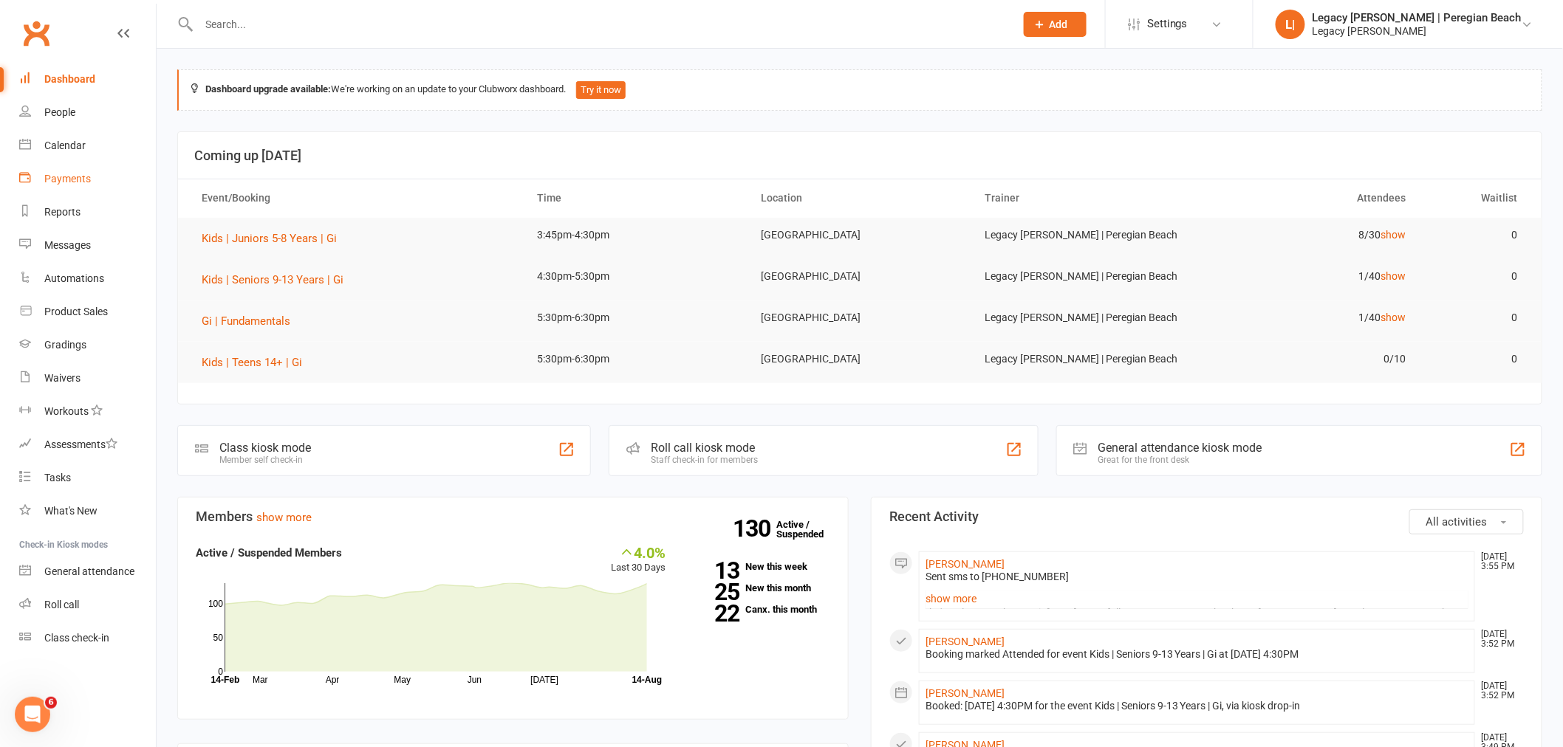
click at [78, 175] on div "Payments" at bounding box center [67, 179] width 47 height 12
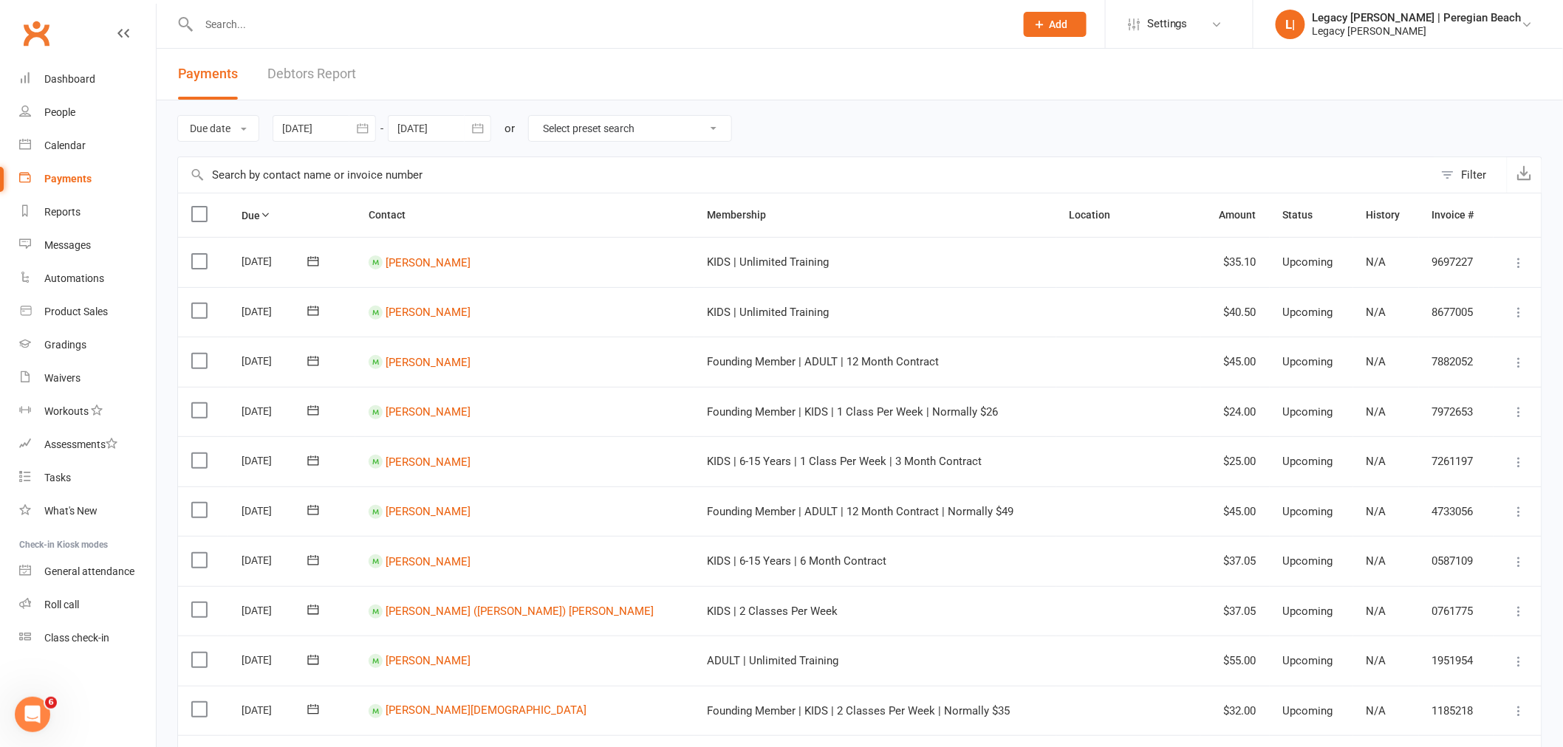
drag, startPoint x: 535, startPoint y: 136, endPoint x: 631, endPoint y: 138, distance: 96.0
click at [535, 136] on select "Select preset search All failures All skipped payments All pending payments Suc…" at bounding box center [630, 128] width 202 height 25
select select "0"
click at [538, 116] on select "Select preset search All failures All skipped payments All pending payments Suc…" at bounding box center [630, 128] width 202 height 25
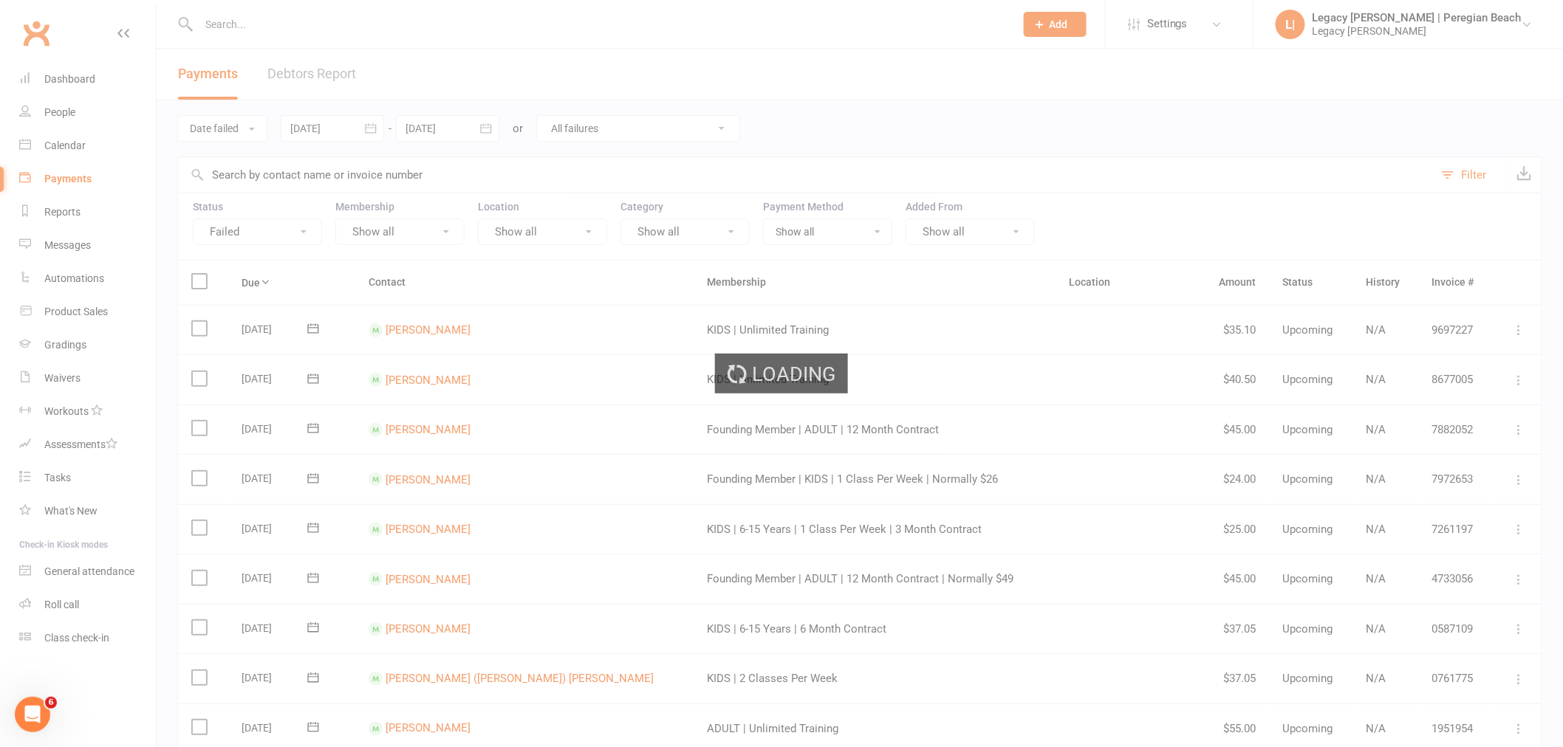
type input "14 Aug 2025"
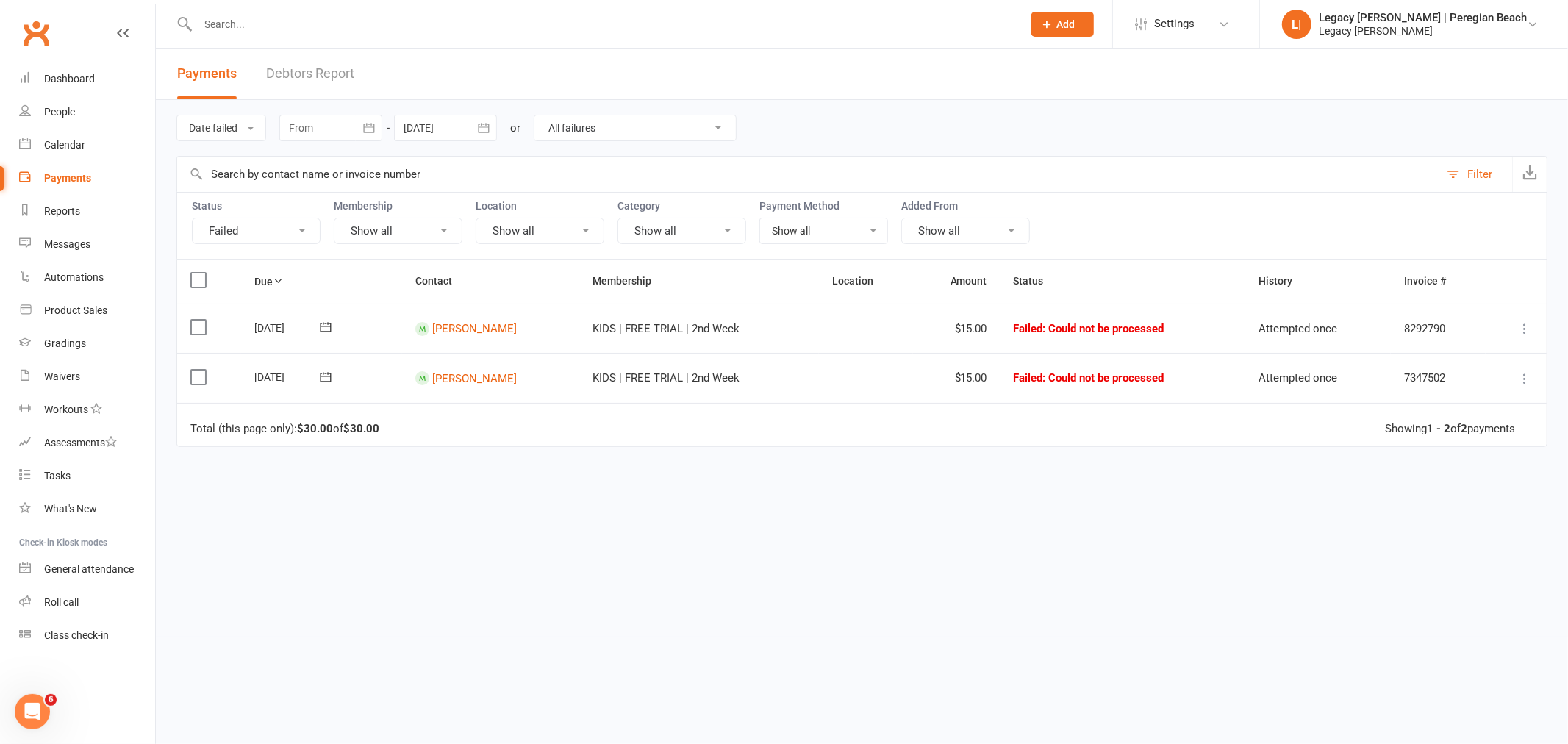
click at [290, 25] on input "text" at bounding box center [602, 24] width 819 height 21
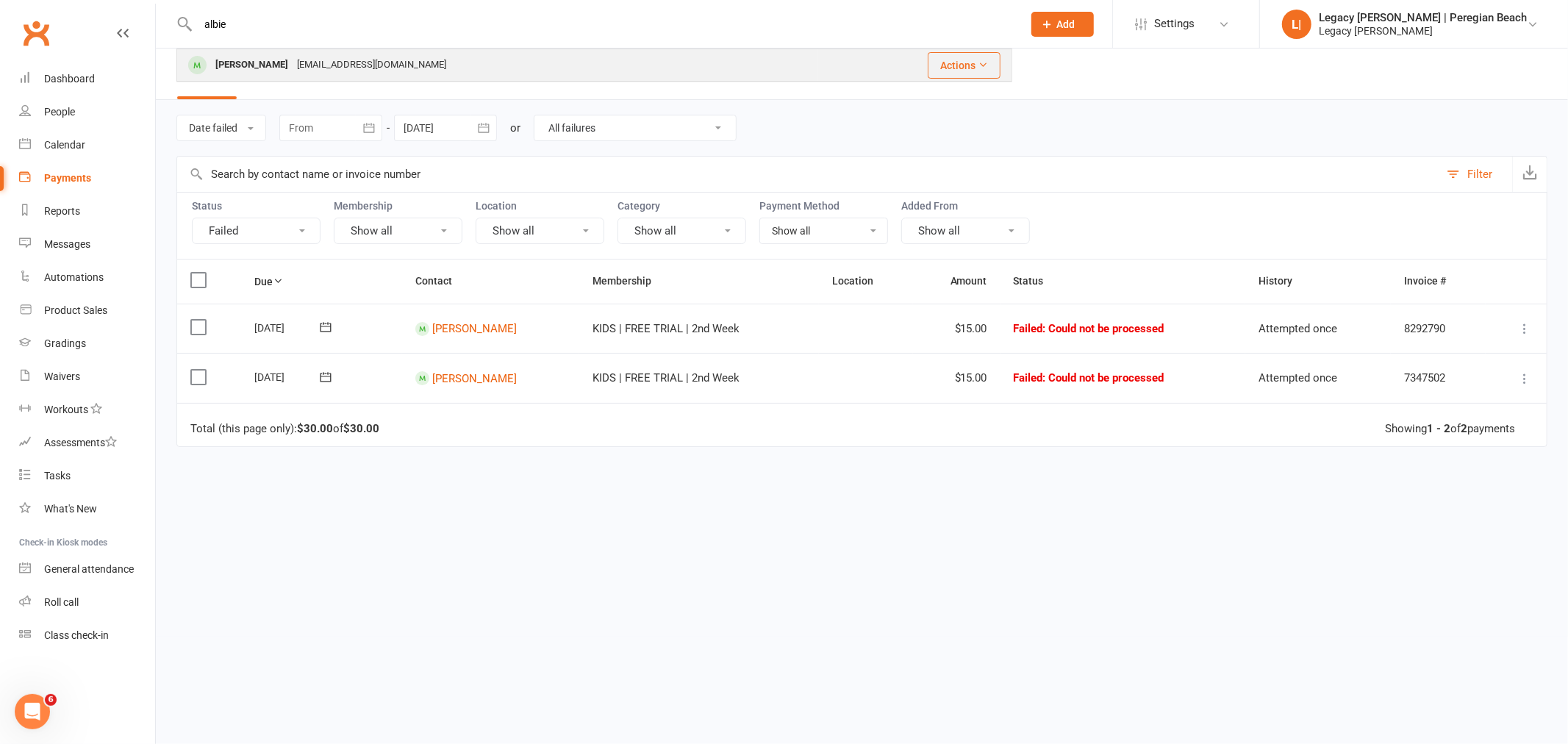
type input "albie"
click at [348, 63] on div "info@sunlandscape.com.au" at bounding box center [371, 65] width 158 height 21
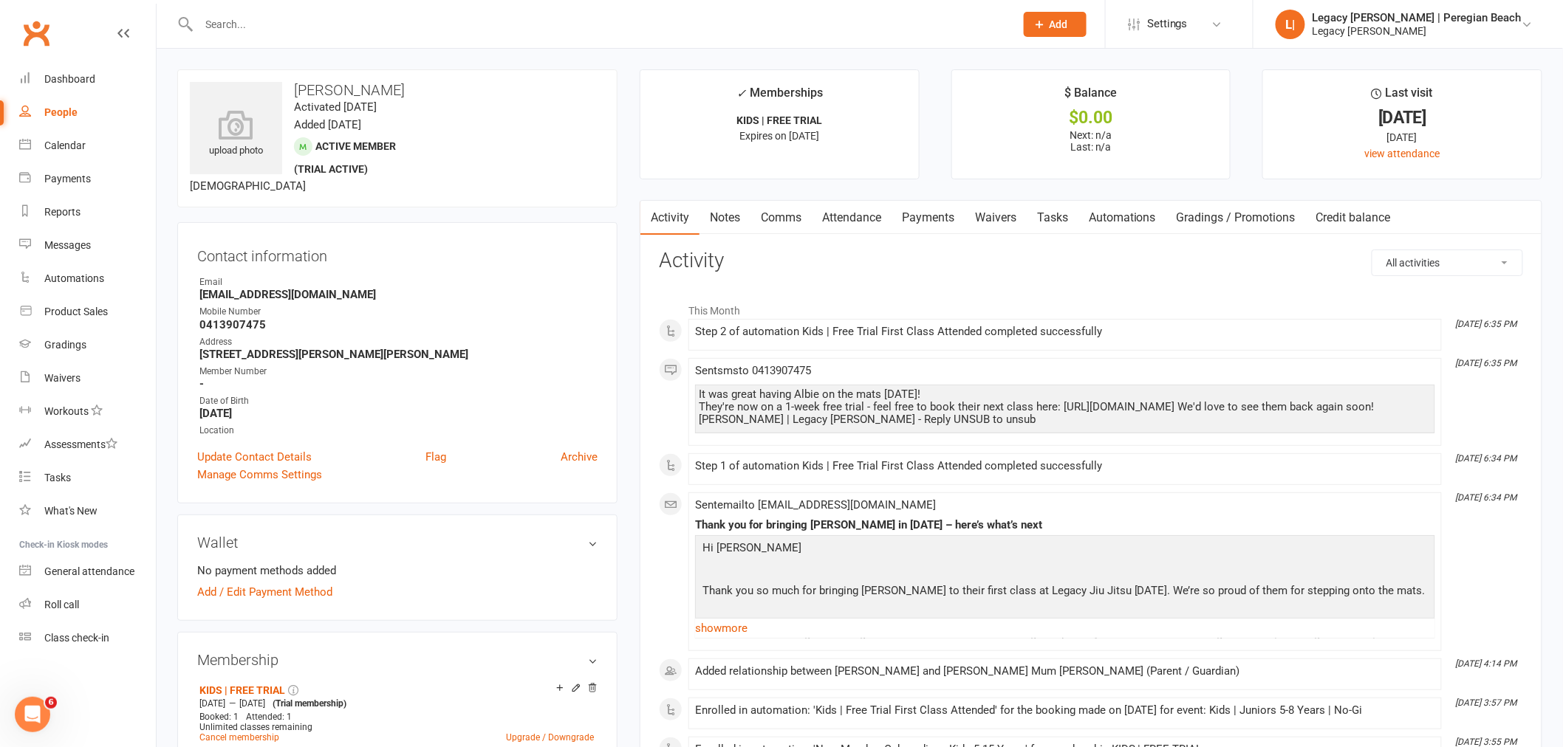
click at [281, 25] on input "text" at bounding box center [599, 24] width 810 height 21
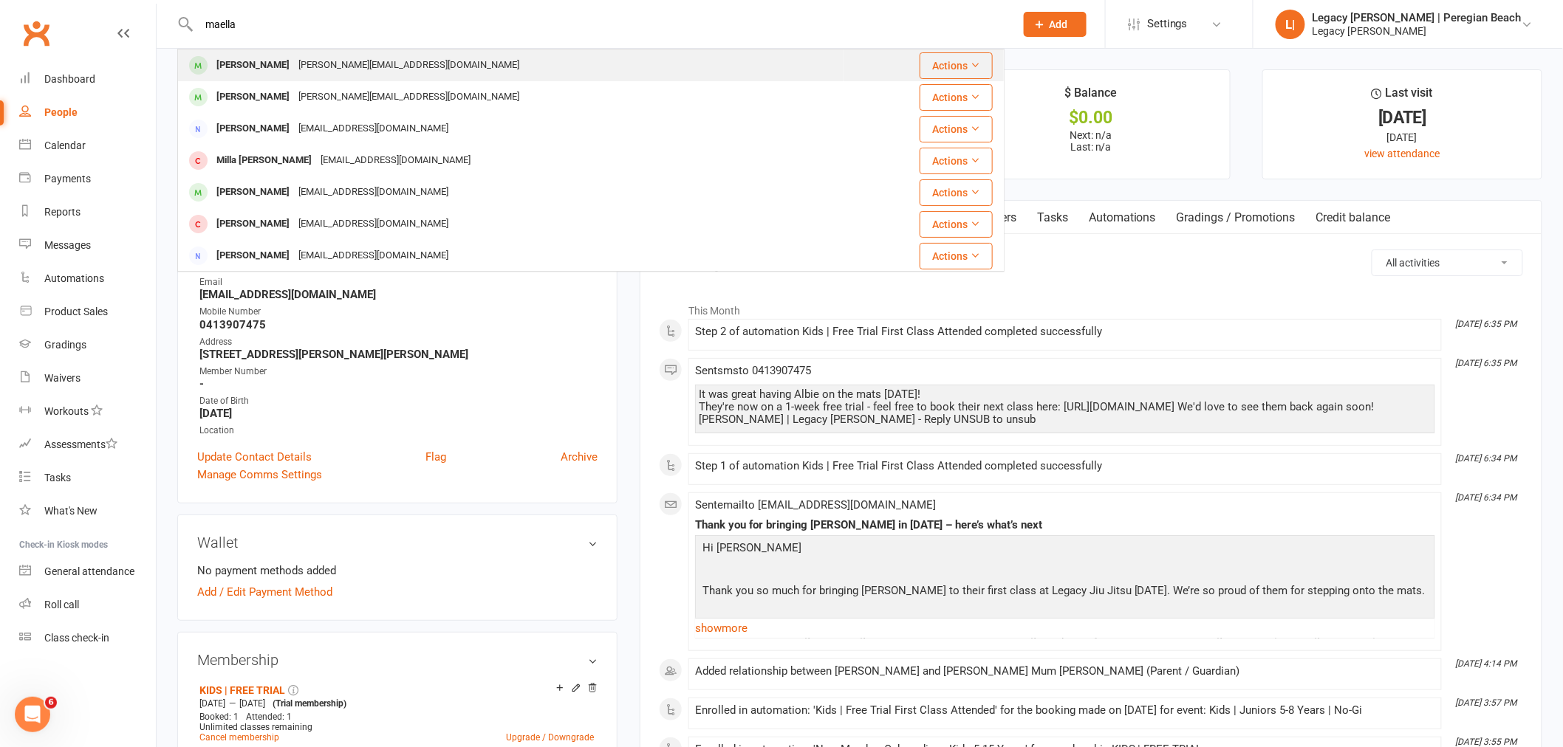
type input "maella"
click at [310, 59] on div "[PERSON_NAME][EMAIL_ADDRESS][DOMAIN_NAME]" at bounding box center [409, 65] width 230 height 21
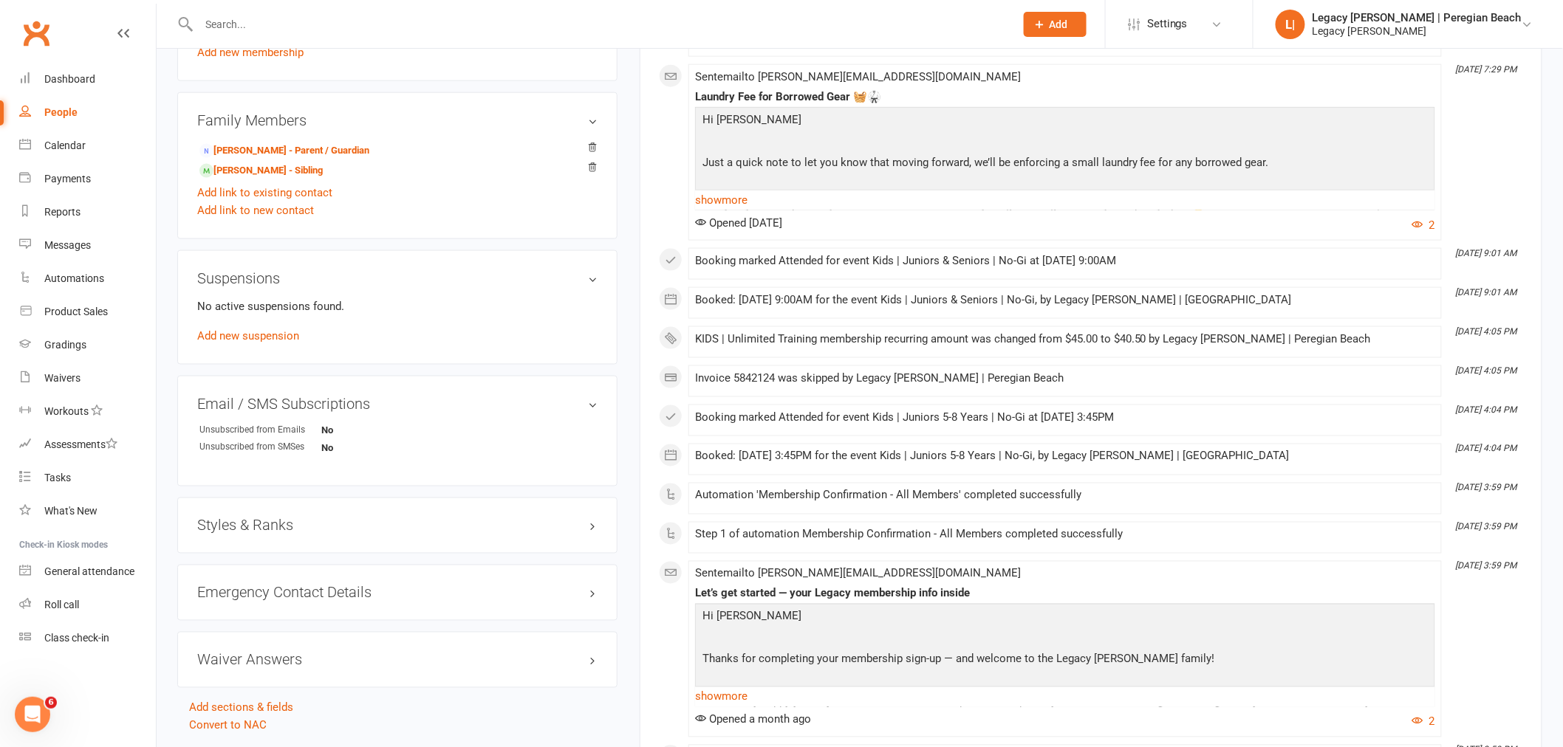
scroll to position [738, 0]
click at [244, 528] on h3 "Styles & Ranks" at bounding box center [397, 524] width 400 height 16
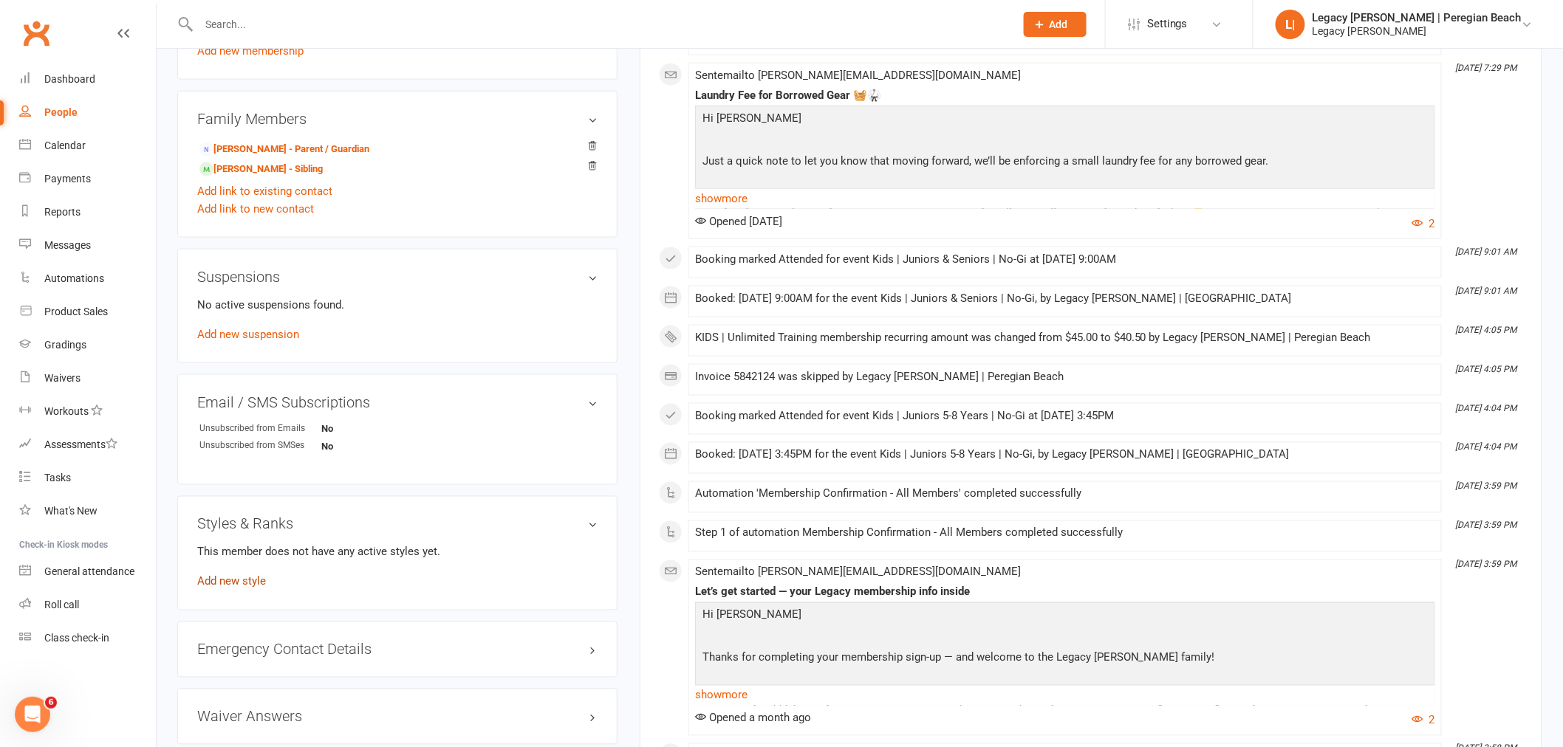
click at [247, 589] on link "Add new style" at bounding box center [231, 581] width 69 height 13
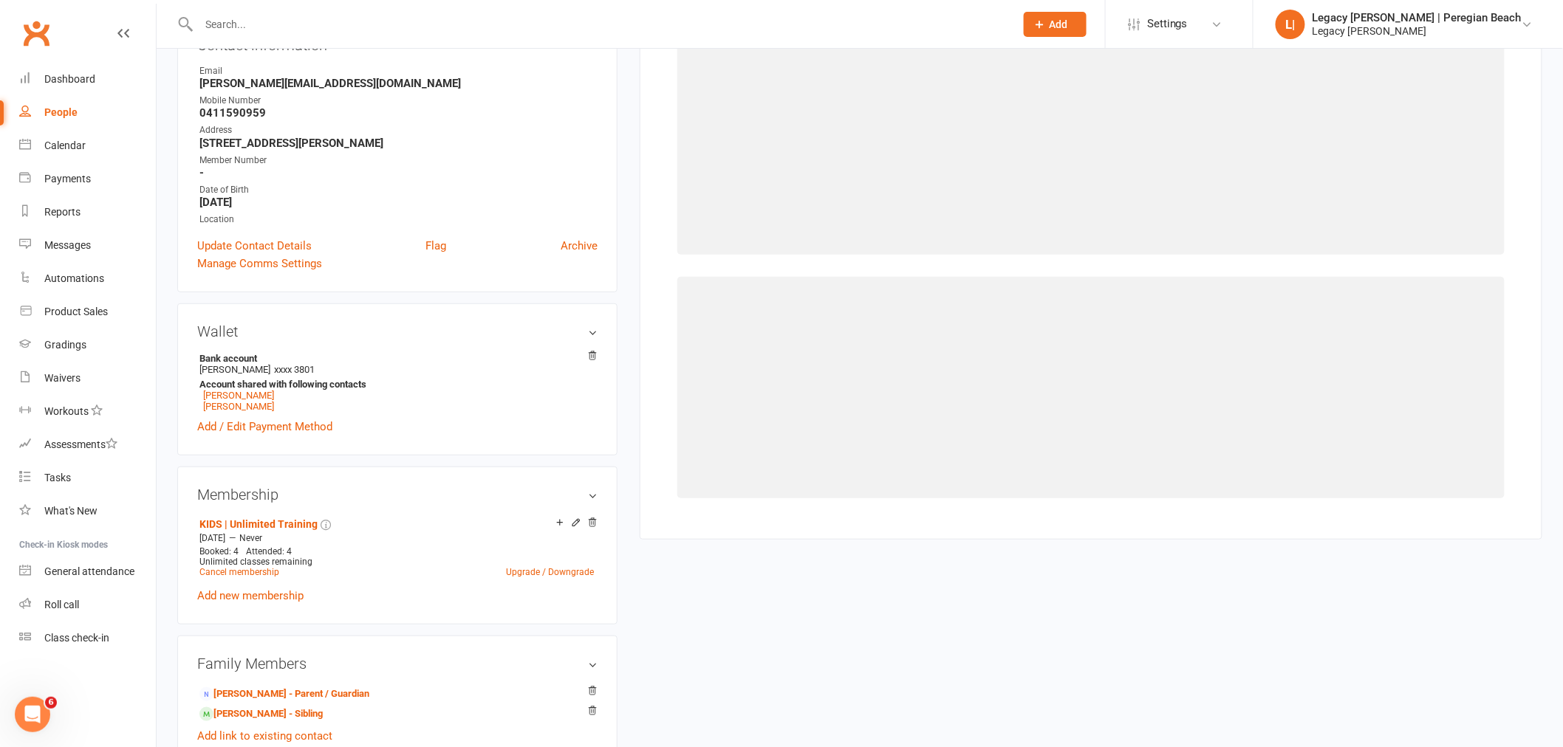
scroll to position [126, 0]
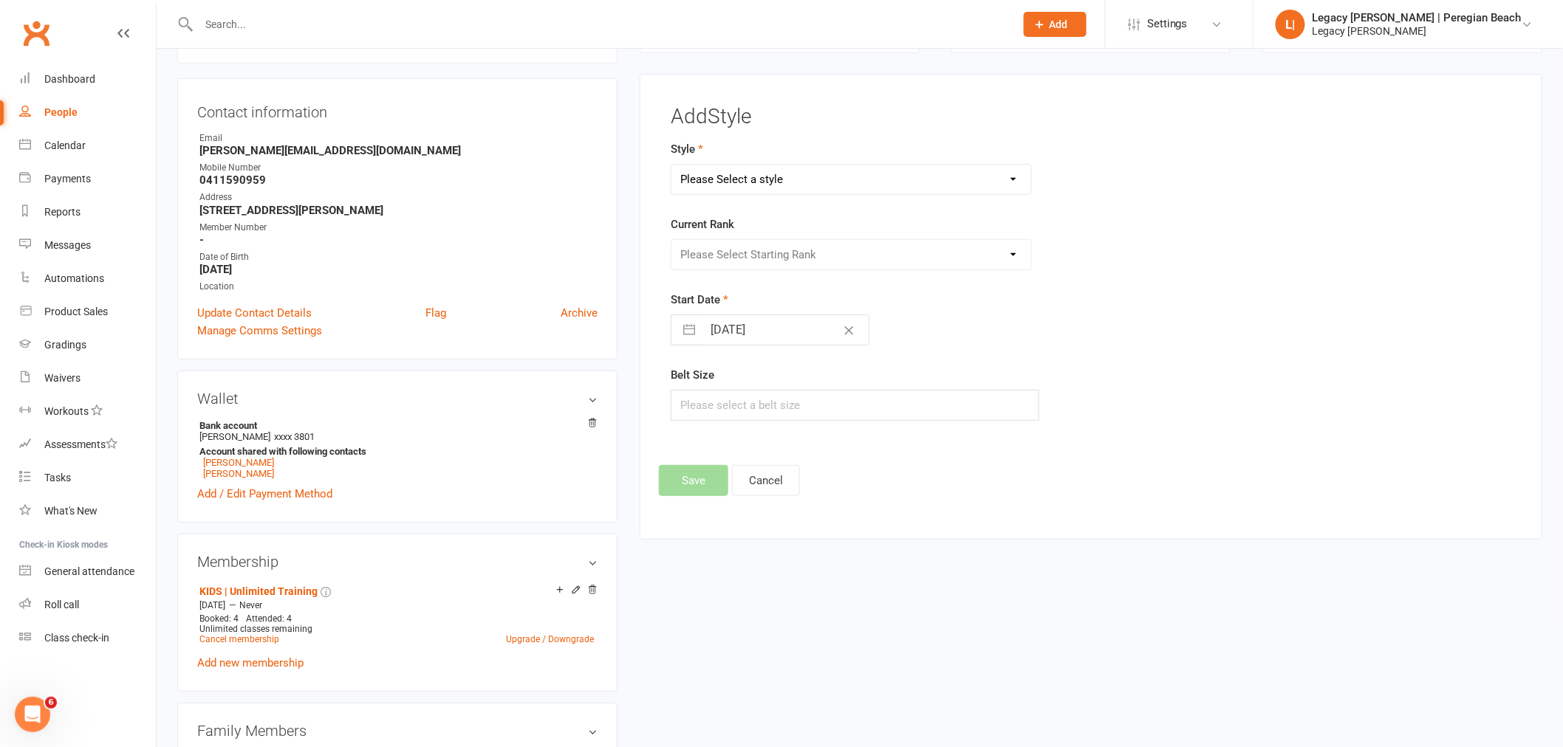
click at [844, 179] on select "Please Select a style Jiu Jitsu Kids Jiu Jitsu Sponsorship" at bounding box center [851, 180] width 360 height 30
select select "3395"
click at [671, 165] on select "Please Select a style Jiu Jitsu Kids Jiu Jitsu Sponsorship" at bounding box center [851, 180] width 360 height 30
click at [793, 254] on select "Please Select Starting Rank White Belt White Belt - 1 Stripe White Belt 2 Strip…" at bounding box center [851, 255] width 360 height 30
select select "40067"
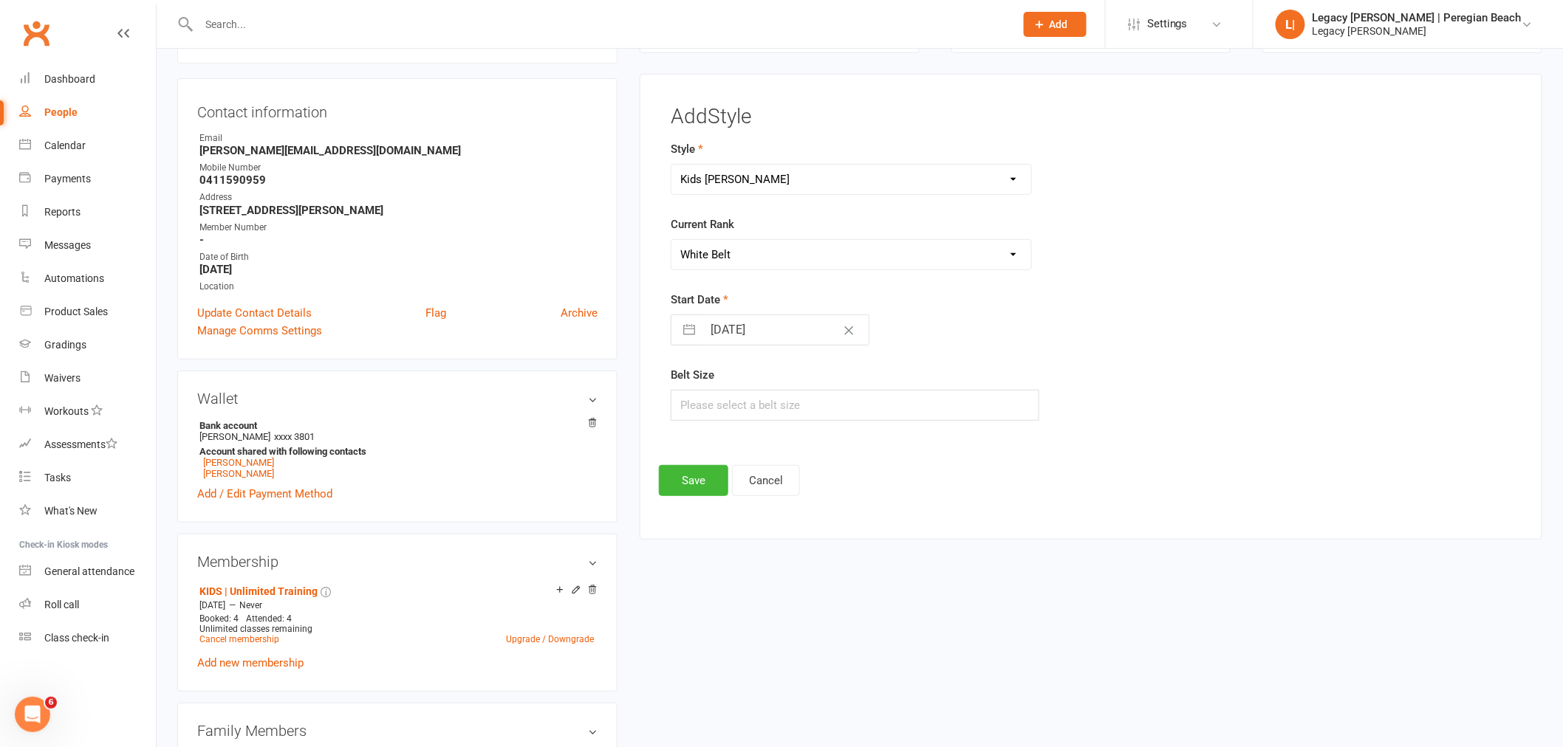
click at [671, 240] on select "Please Select Starting Rank White Belt White Belt - 1 Stripe White Belt 2 Strip…" at bounding box center [851, 255] width 360 height 30
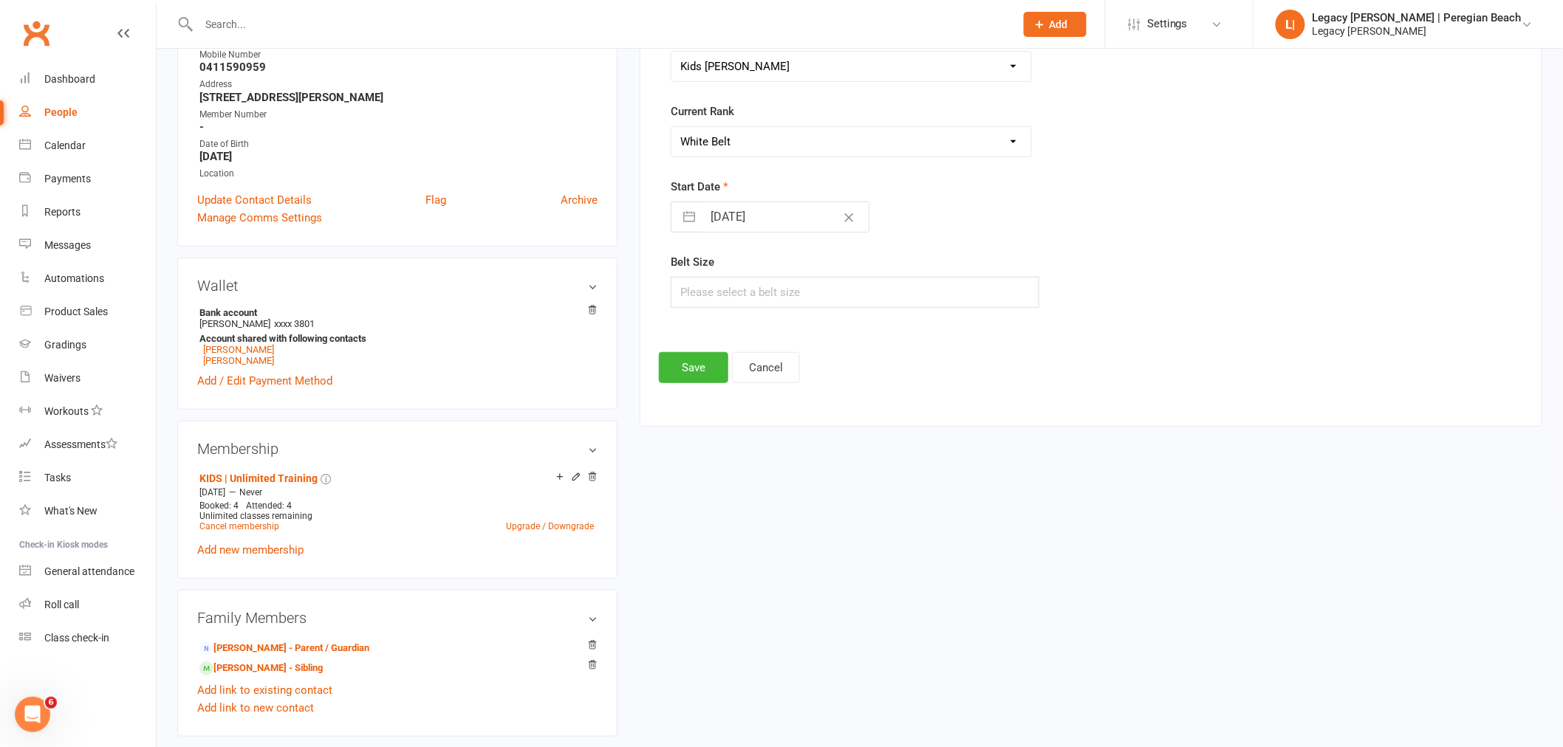
scroll to position [246, 0]
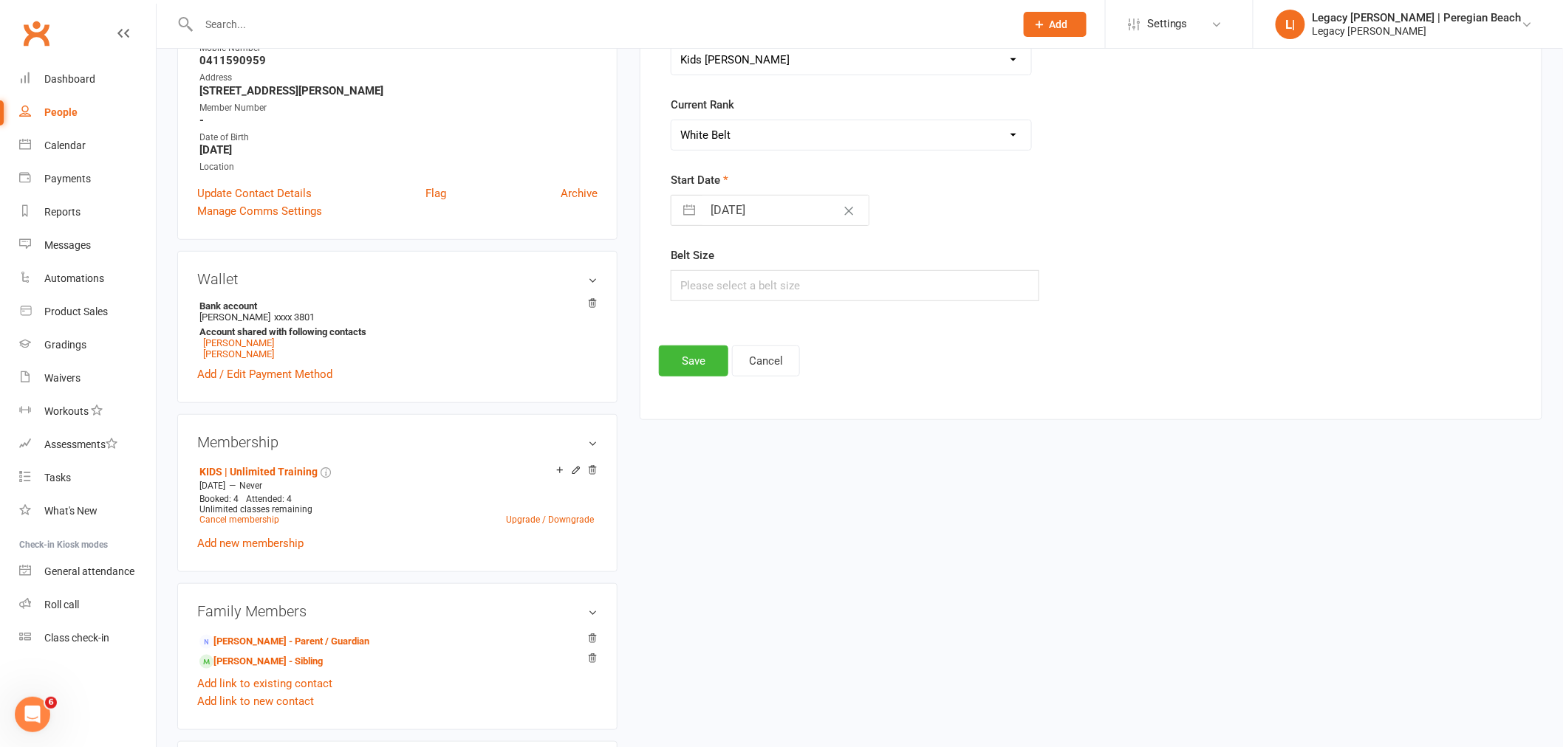
click at [711, 215] on input "14 Aug 2025" at bounding box center [785, 211] width 166 height 30
select select "6"
select select "2025"
select select "7"
select select "2025"
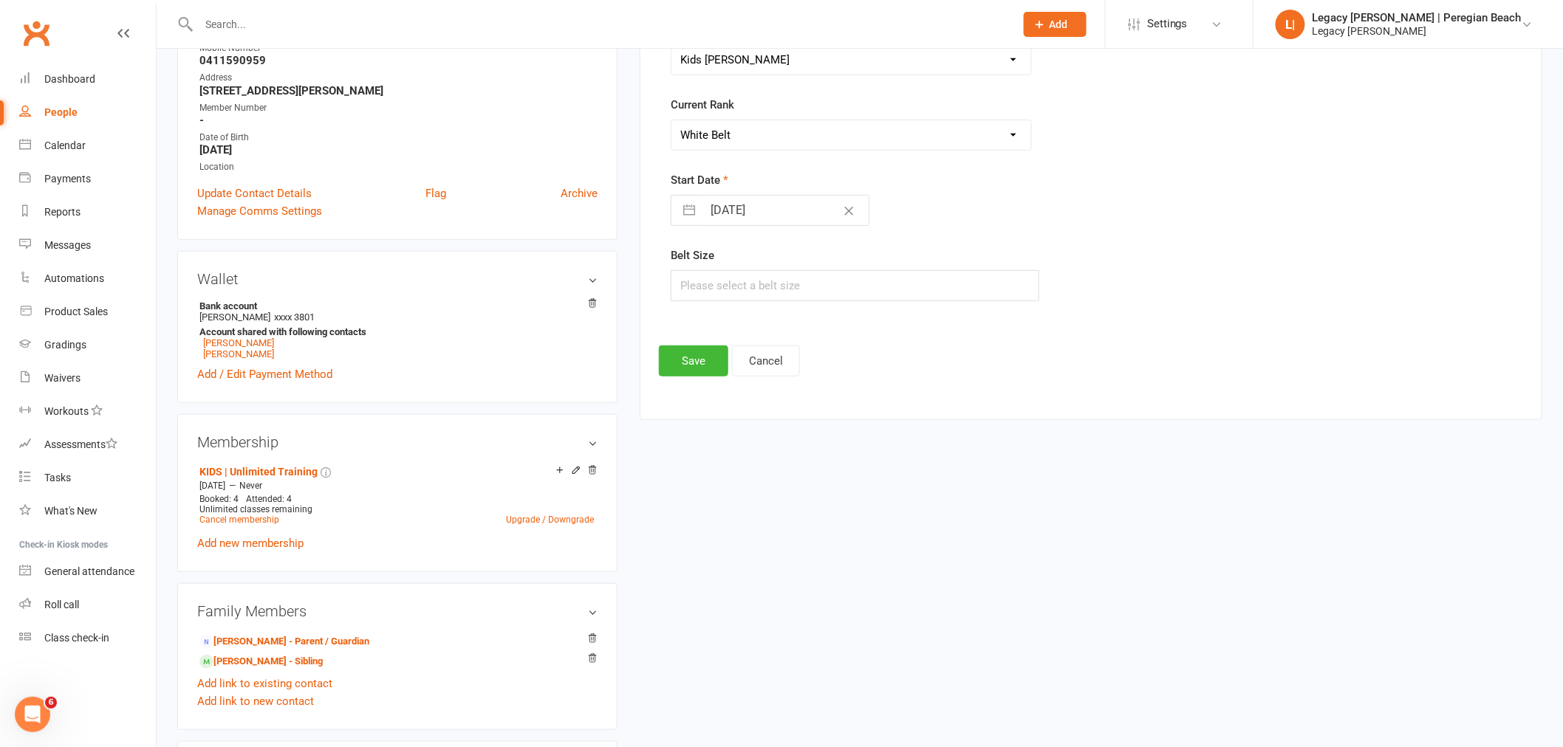
select select "8"
select select "2025"
click at [696, 267] on icon "Move backward to switch to the previous month." at bounding box center [701, 269] width 14 height 14
select select "5"
select select "2025"
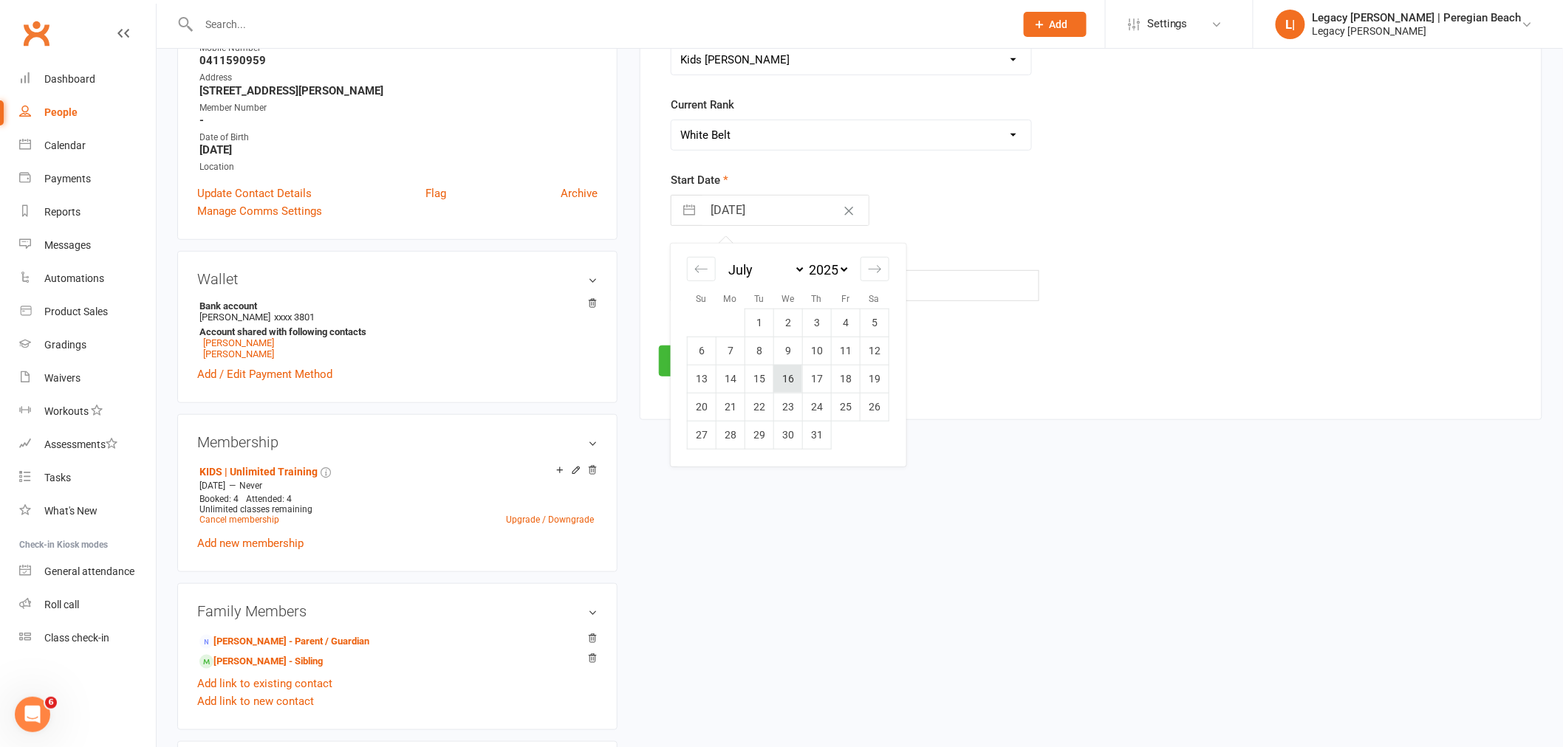
click at [786, 373] on td "16" at bounding box center [787, 379] width 29 height 28
type input "16 Jul 2025"
click at [683, 366] on button "Save" at bounding box center [693, 361] width 69 height 31
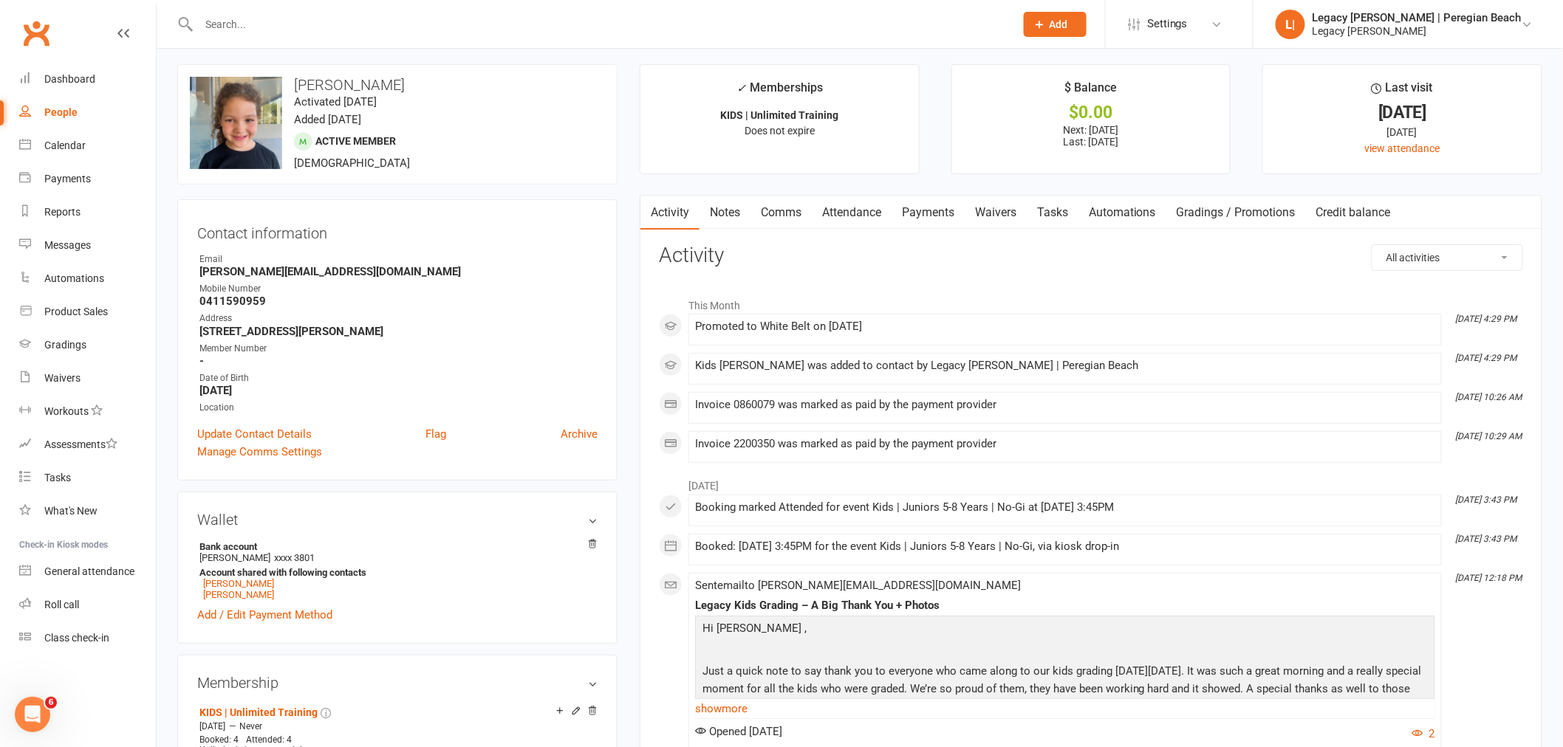
scroll to position [0, 0]
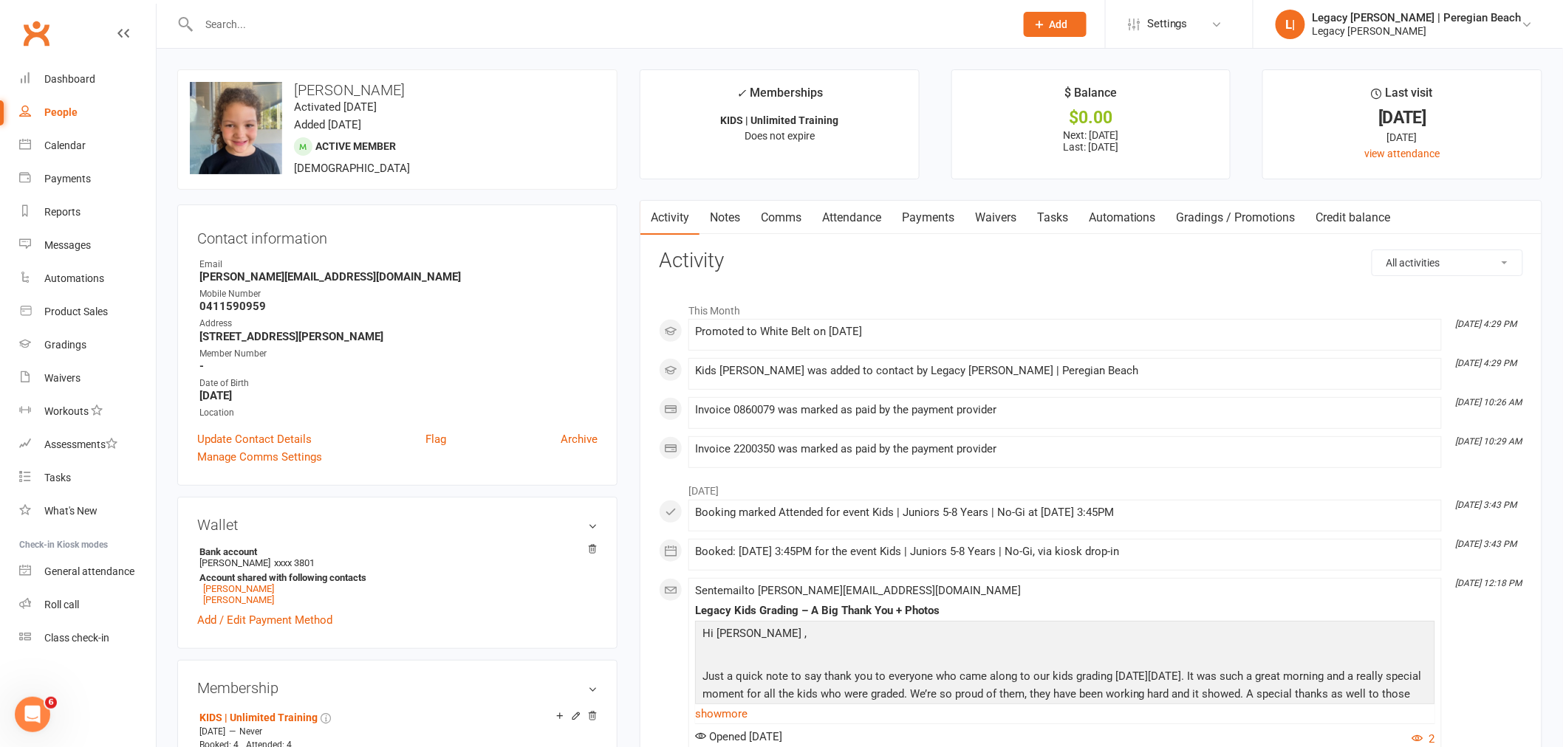
click at [854, 216] on link "Attendance" at bounding box center [852, 218] width 80 height 34
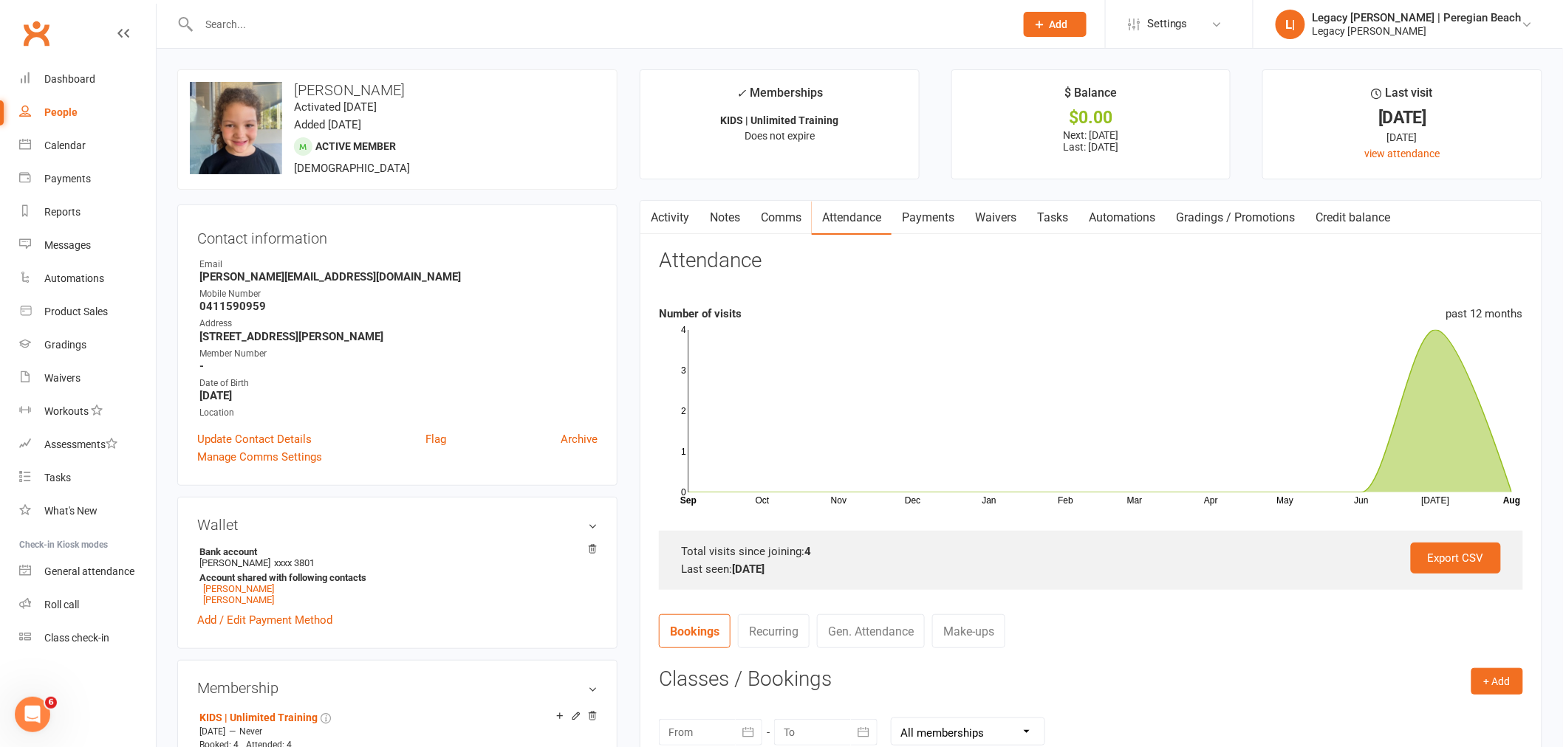
click at [312, 30] on input "text" at bounding box center [599, 24] width 810 height 21
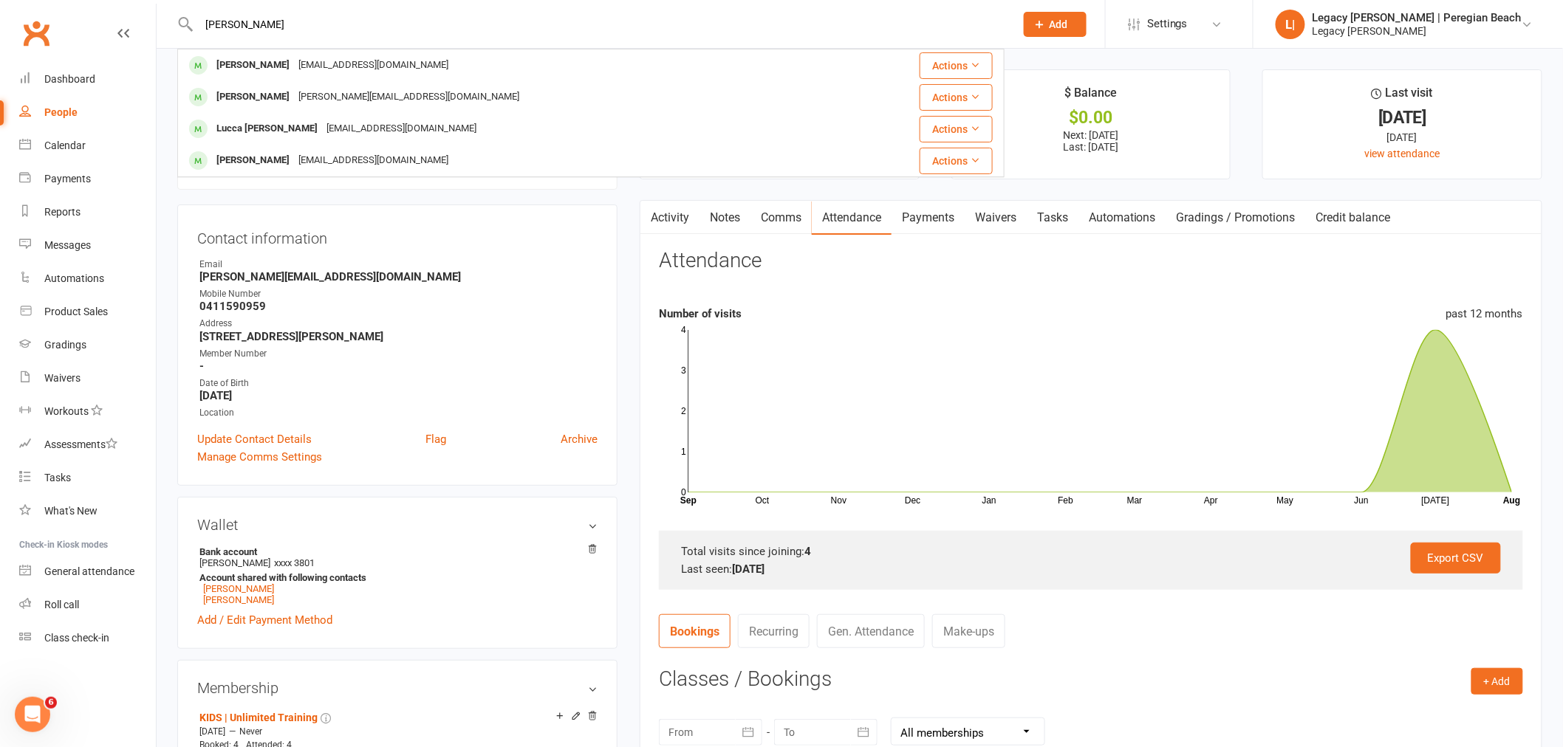
type input "luca"
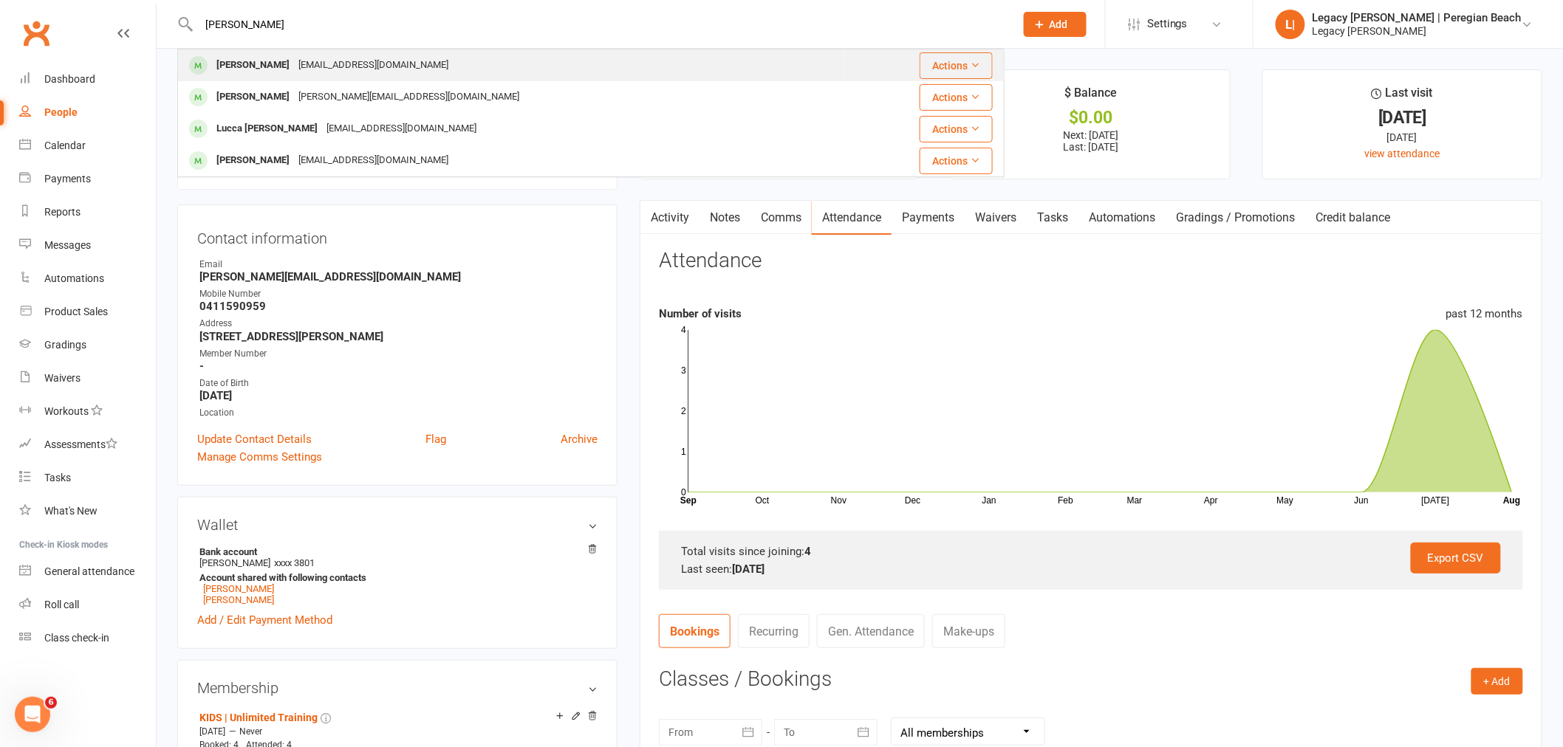
click at [341, 61] on div "elizsalisbury@gmail.com" at bounding box center [373, 65] width 159 height 21
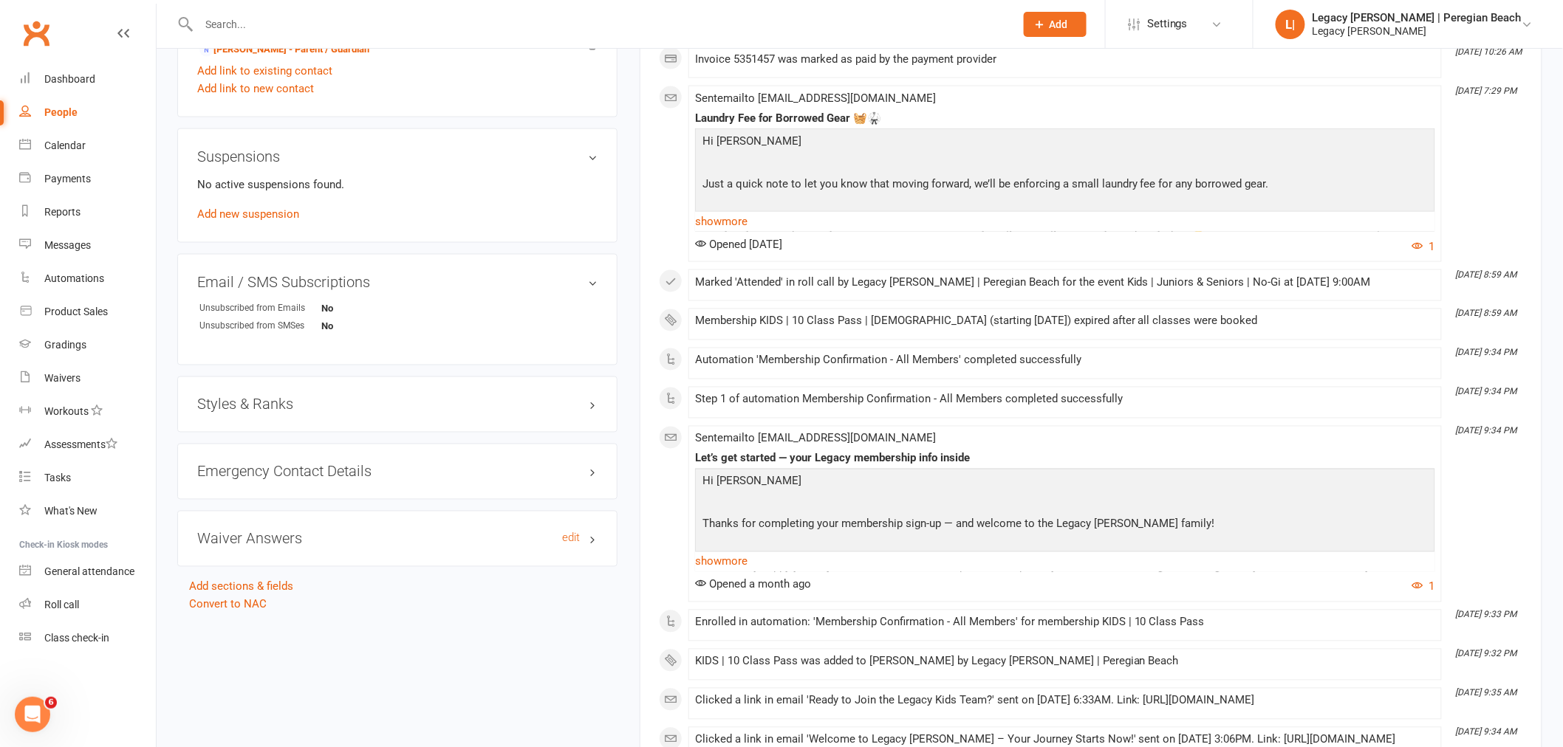
scroll to position [984, 0]
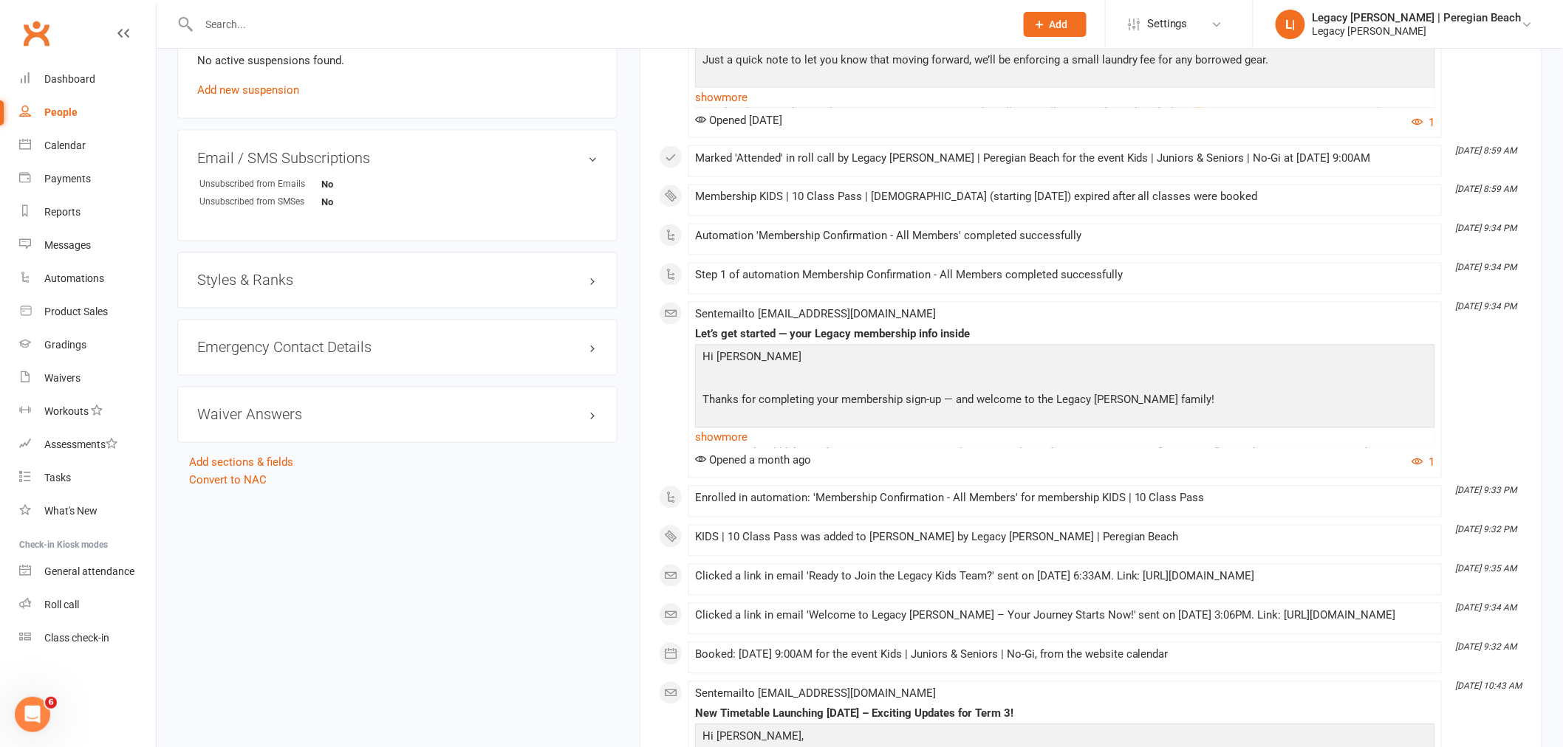
click at [235, 278] on h3 "Styles & Ranks" at bounding box center [397, 280] width 400 height 16
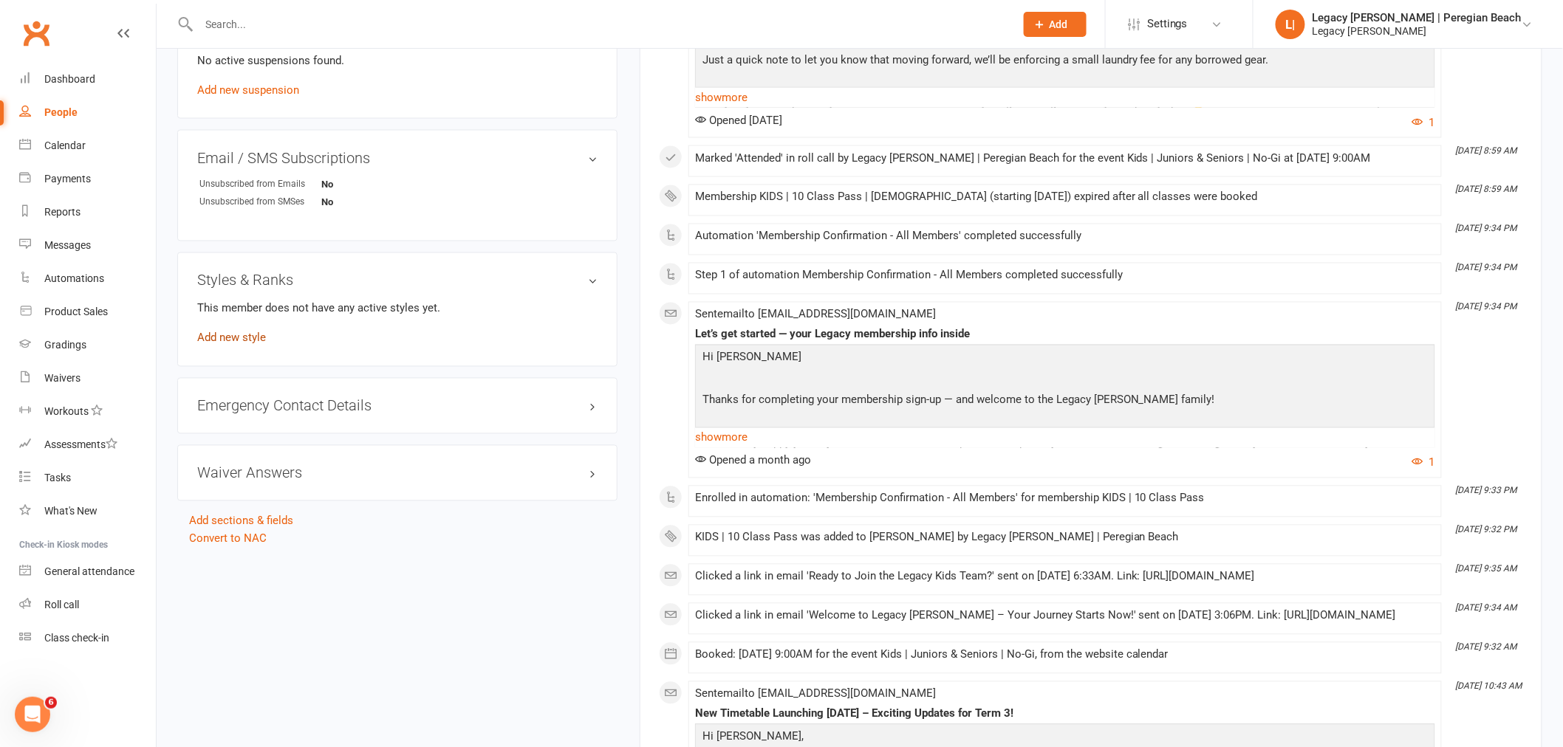
click at [236, 337] on link "Add new style" at bounding box center [231, 338] width 69 height 13
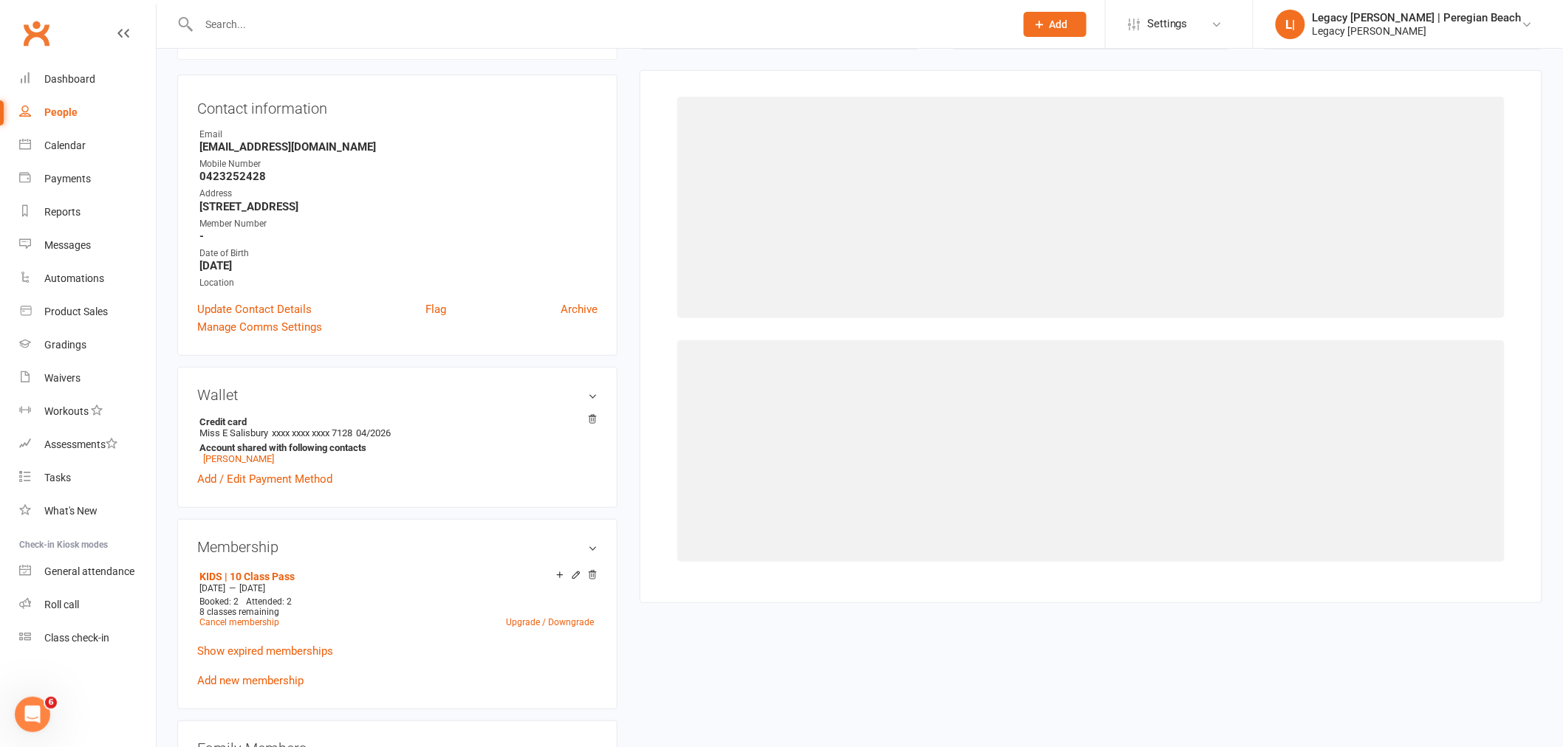
scroll to position [126, 0]
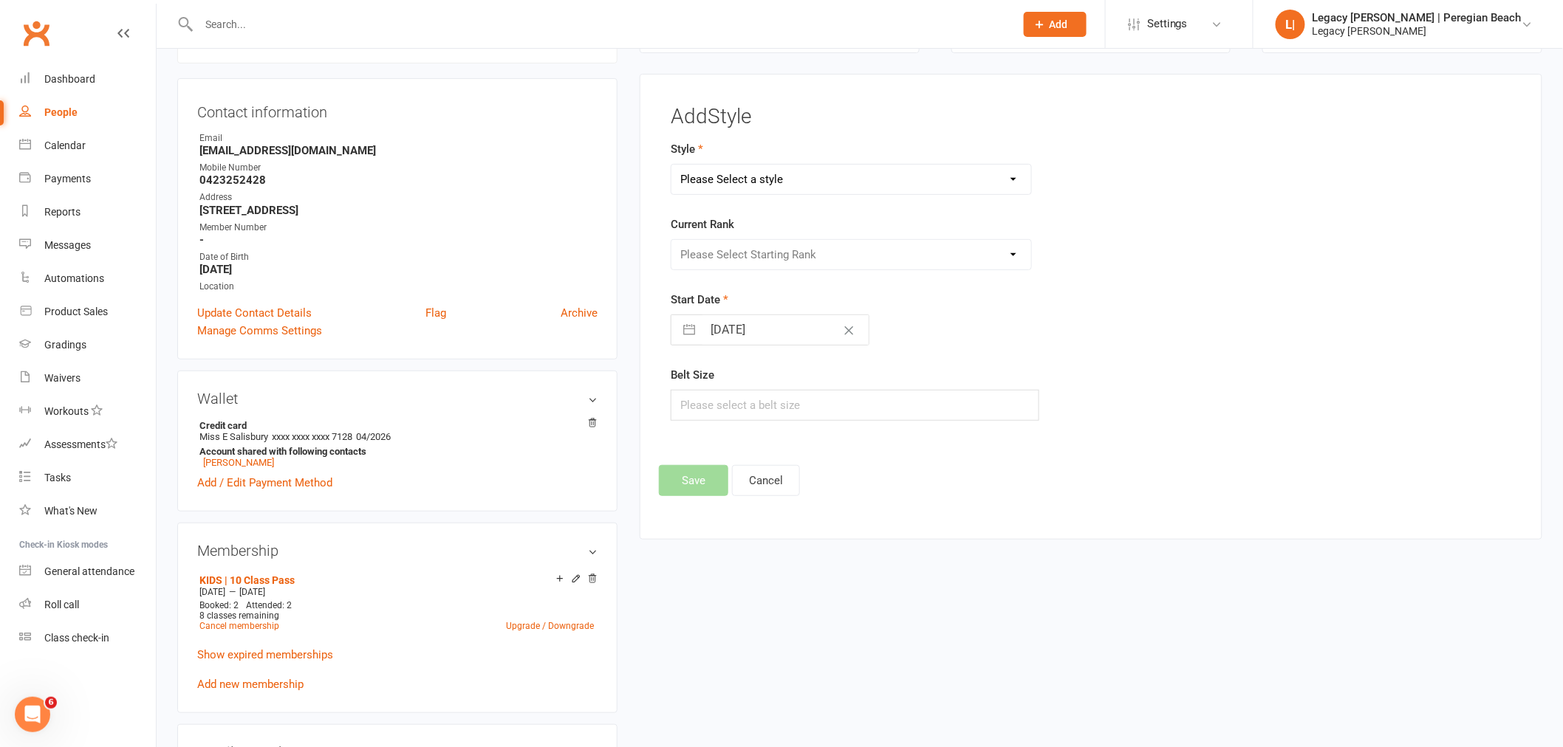
click at [806, 182] on select "Please Select a style Jiu Jitsu Kids Jiu Jitsu Sponsorship" at bounding box center [851, 180] width 360 height 30
select select "3395"
click at [671, 165] on select "Please Select a style Jiu Jitsu Kids Jiu Jitsu Sponsorship" at bounding box center [851, 180] width 360 height 30
click at [762, 256] on select "Please Select Starting Rank White Belt White Belt - 1 Stripe White Belt 2 Strip…" at bounding box center [851, 255] width 360 height 30
select select "40067"
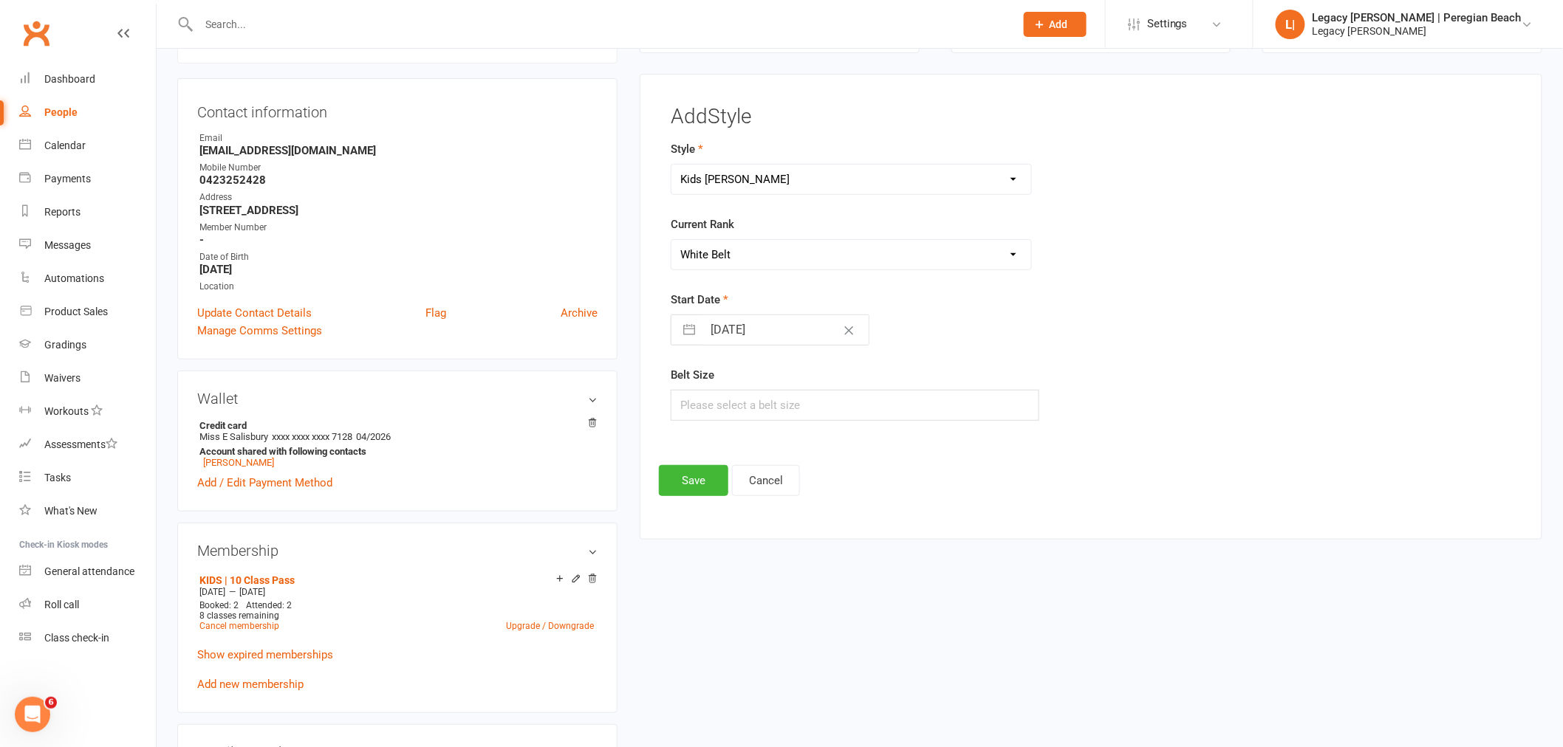
click at [671, 240] on select "Please Select Starting Rank White Belt White Belt - 1 Stripe White Belt 2 Strip…" at bounding box center [851, 255] width 360 height 30
click at [715, 332] on input "14 Aug 2025" at bounding box center [785, 330] width 166 height 30
select select "6"
select select "2025"
select select "7"
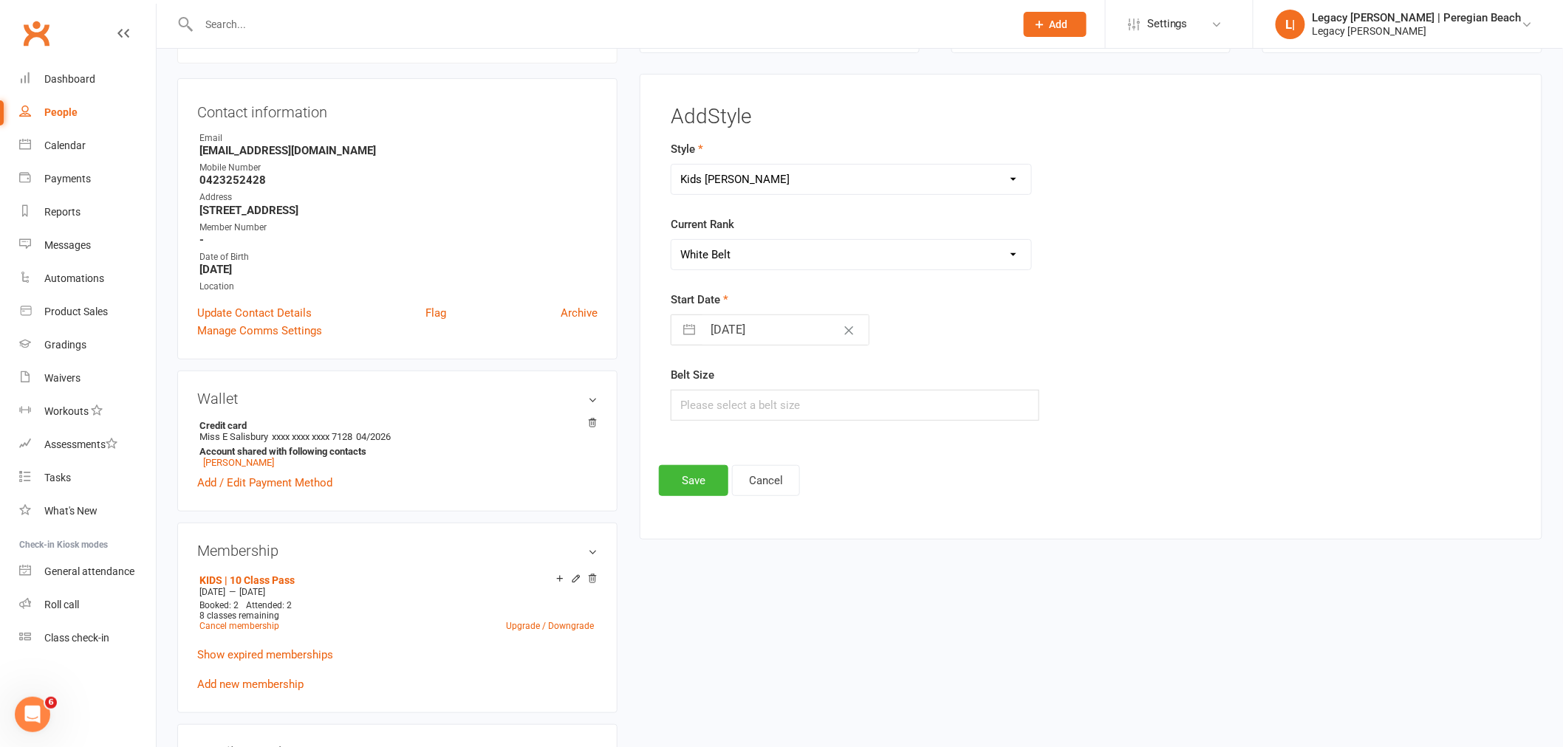
select select "2025"
select select "8"
select select "2025"
click at [709, 393] on div "Move backward to switch to the previous month." at bounding box center [701, 389] width 29 height 24
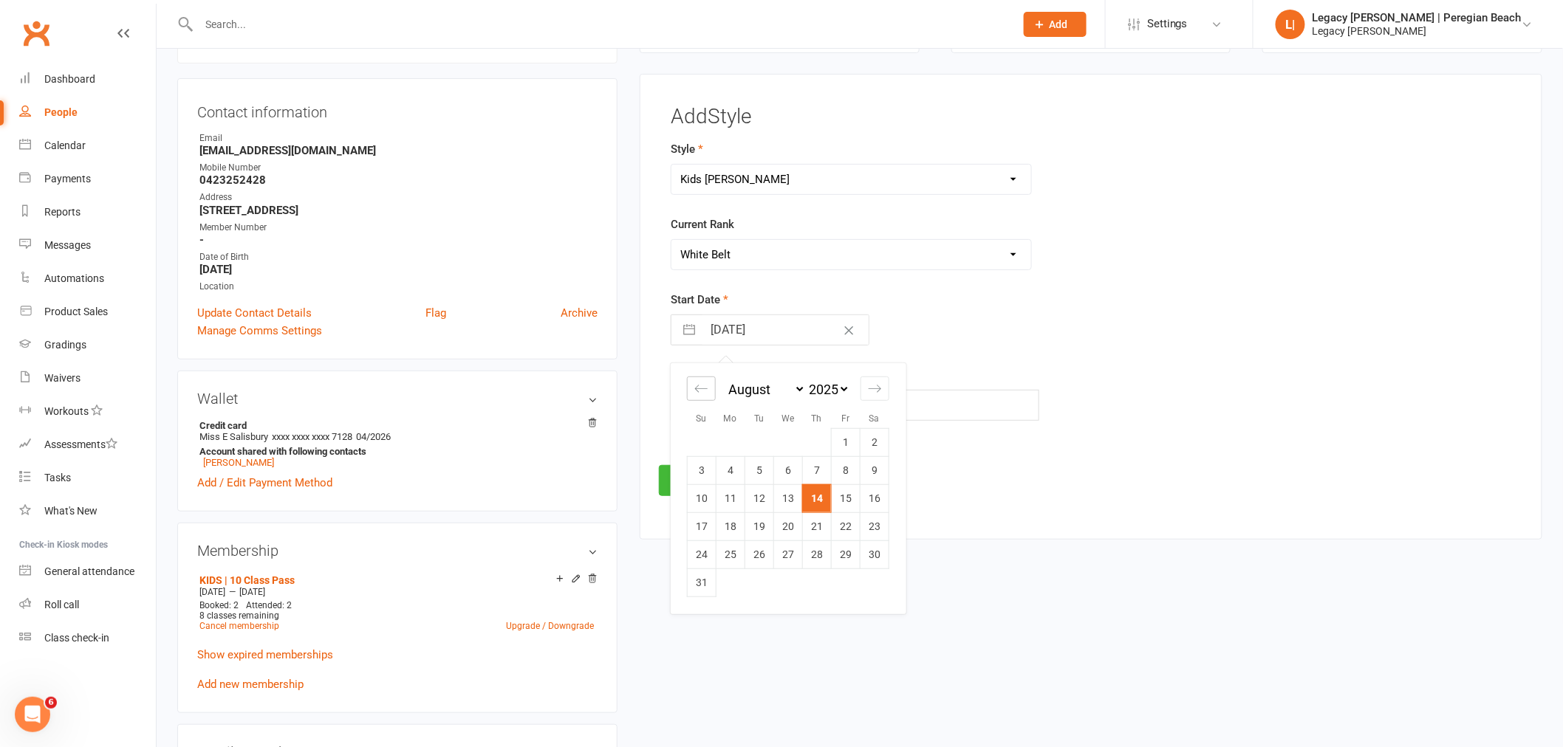
click at [707, 393] on icon "Move backward to switch to the previous month." at bounding box center [701, 389] width 14 height 14
select select "2"
select select "2025"
select select "3"
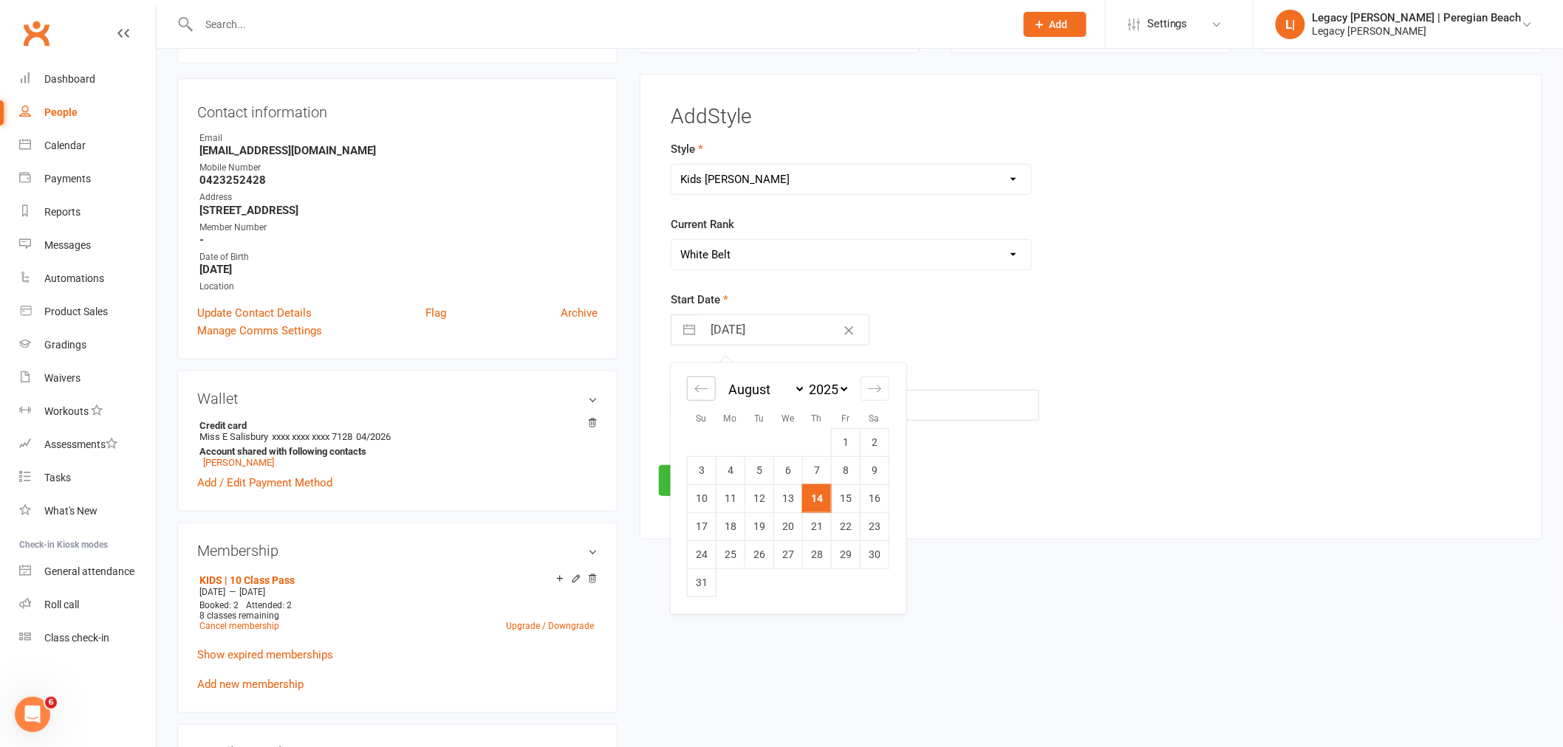
select select "2025"
select select "4"
select select "2025"
click at [704, 393] on icon "Move backward to switch to the previous month." at bounding box center [701, 389] width 14 height 14
select select "1"
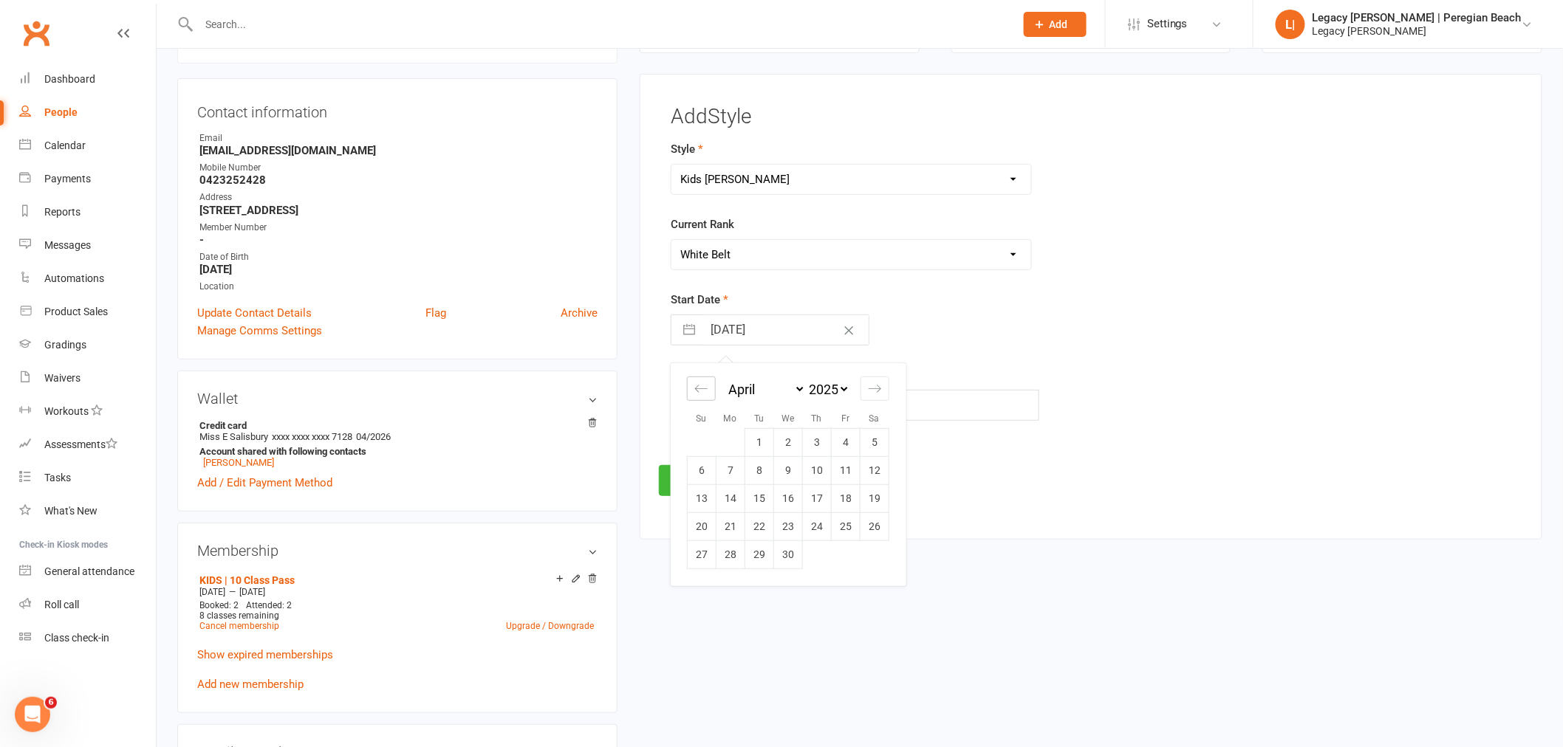
select select "2025"
click at [877, 562] on td "29" at bounding box center [874, 555] width 29 height 28
type input "29 Mar 2025"
click at [704, 478] on button "Save" at bounding box center [693, 480] width 69 height 31
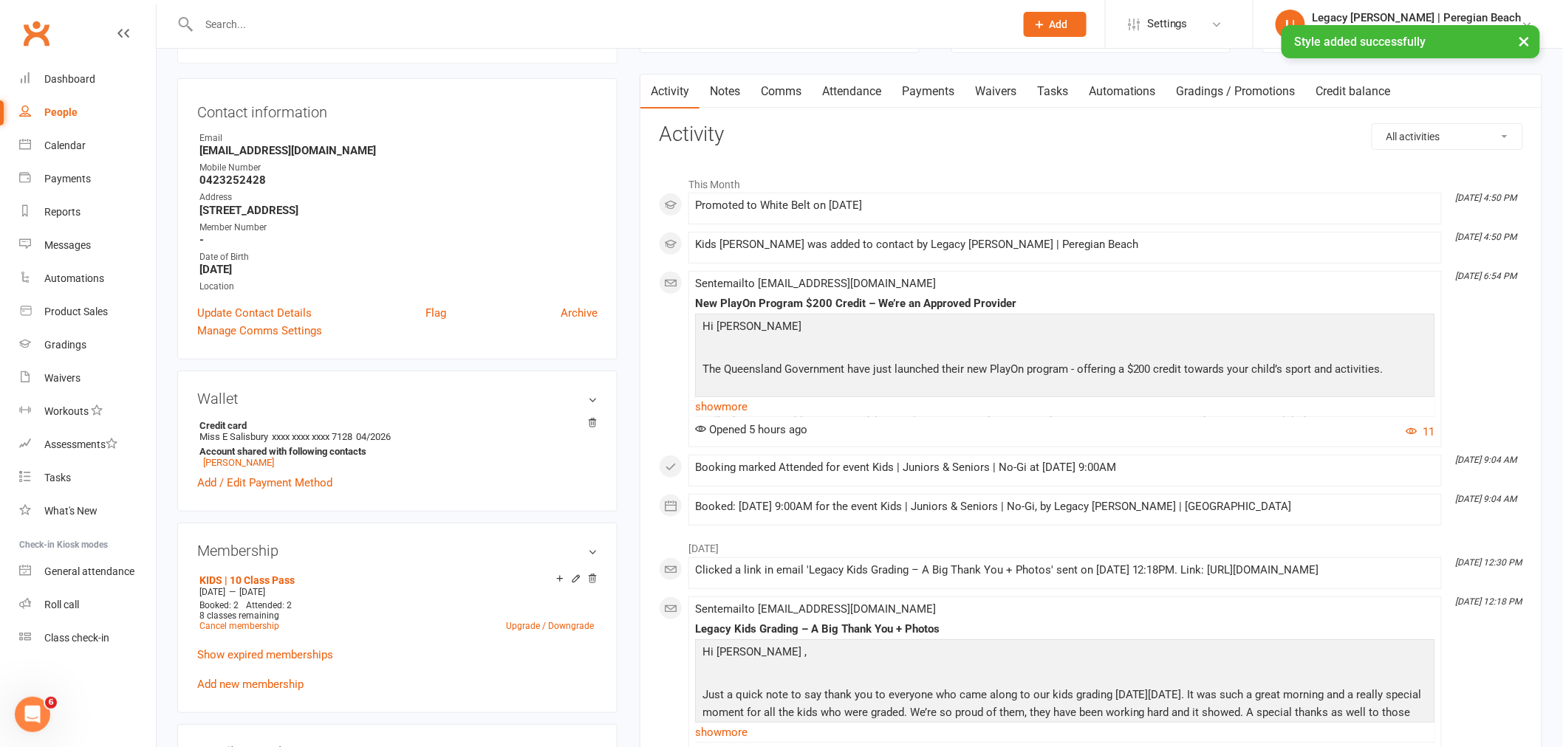
click at [837, 95] on link "Attendance" at bounding box center [852, 92] width 80 height 34
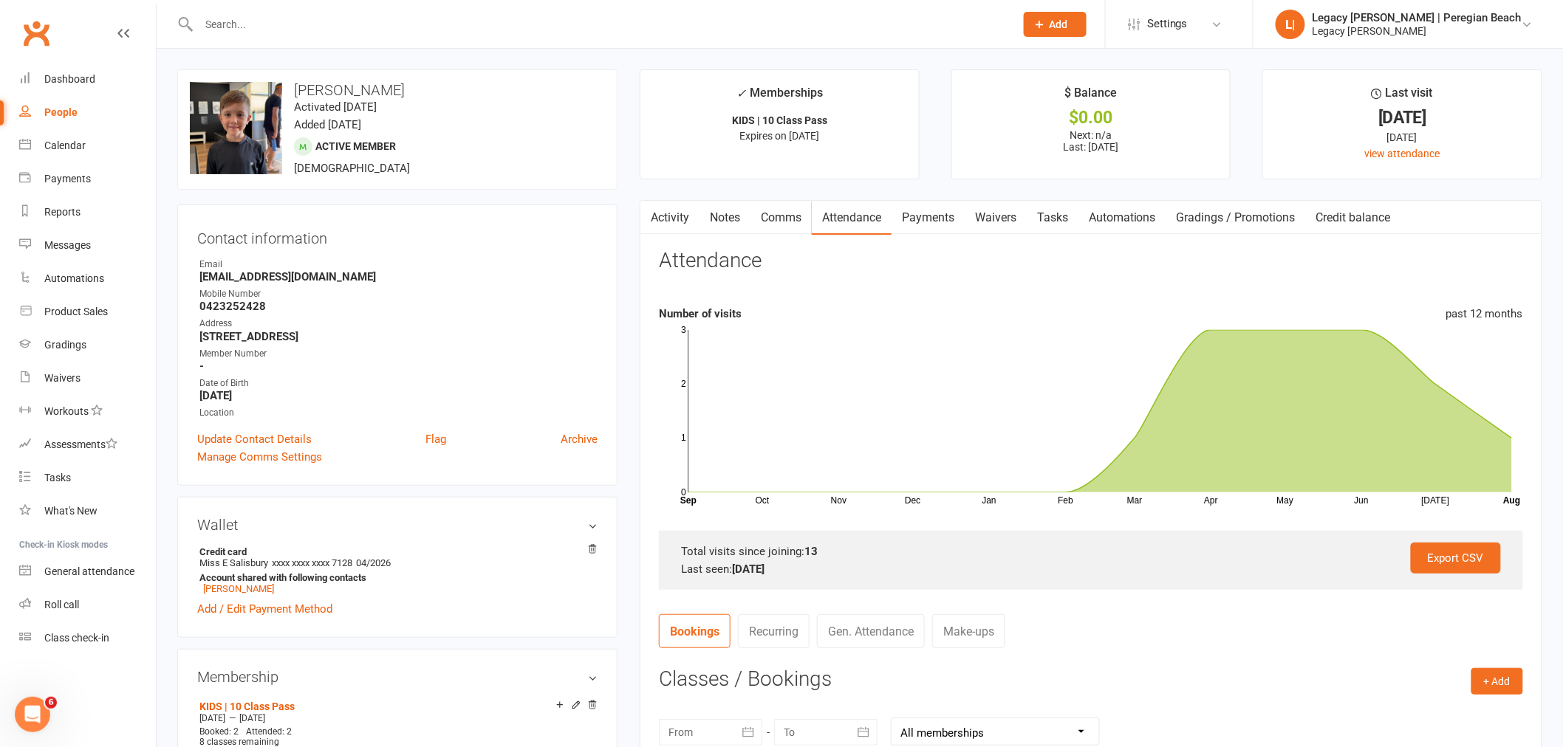
click at [301, 30] on input "text" at bounding box center [599, 24] width 810 height 21
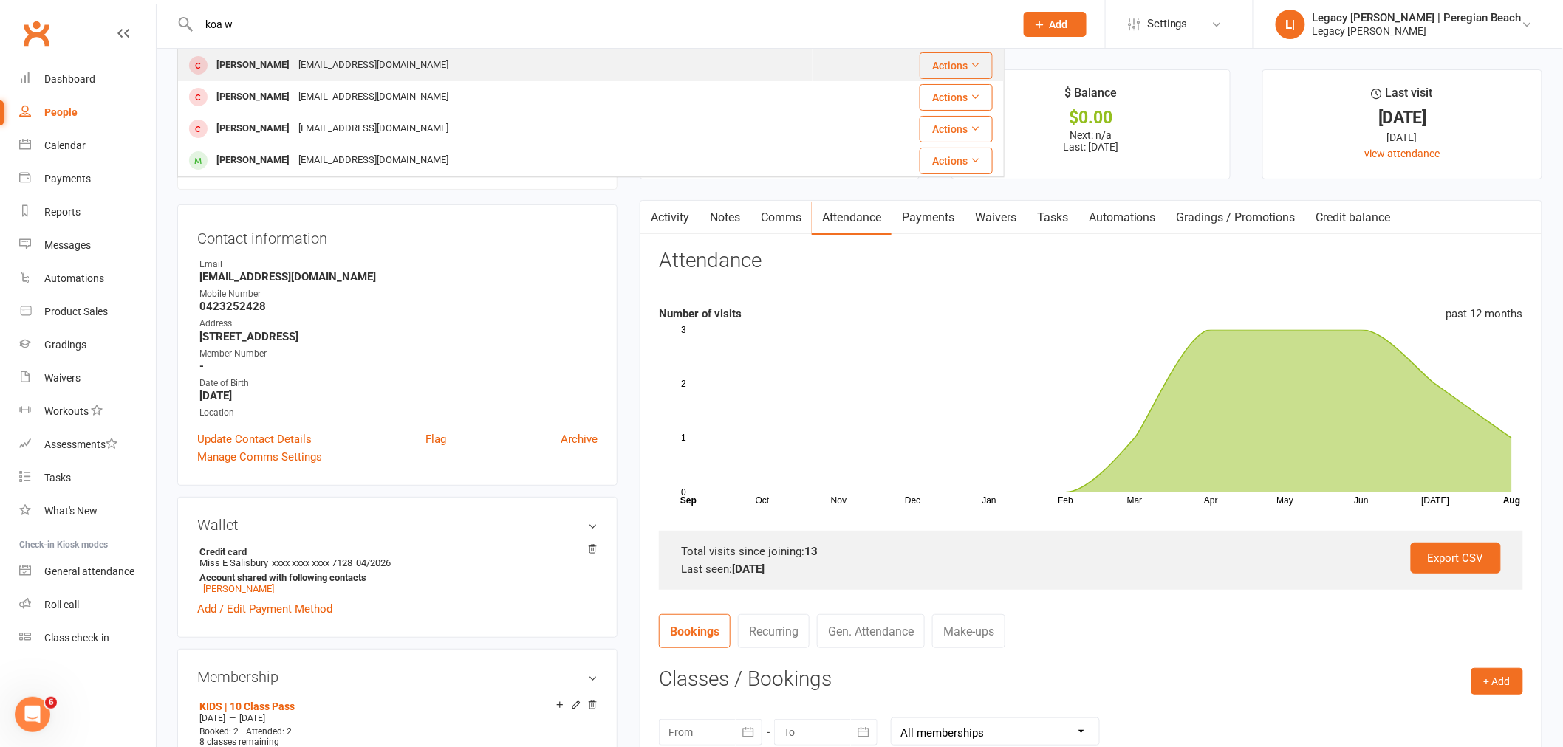
type input "koa w"
click at [306, 67] on div "jessicawatts@outlook.com.au" at bounding box center [373, 65] width 159 height 21
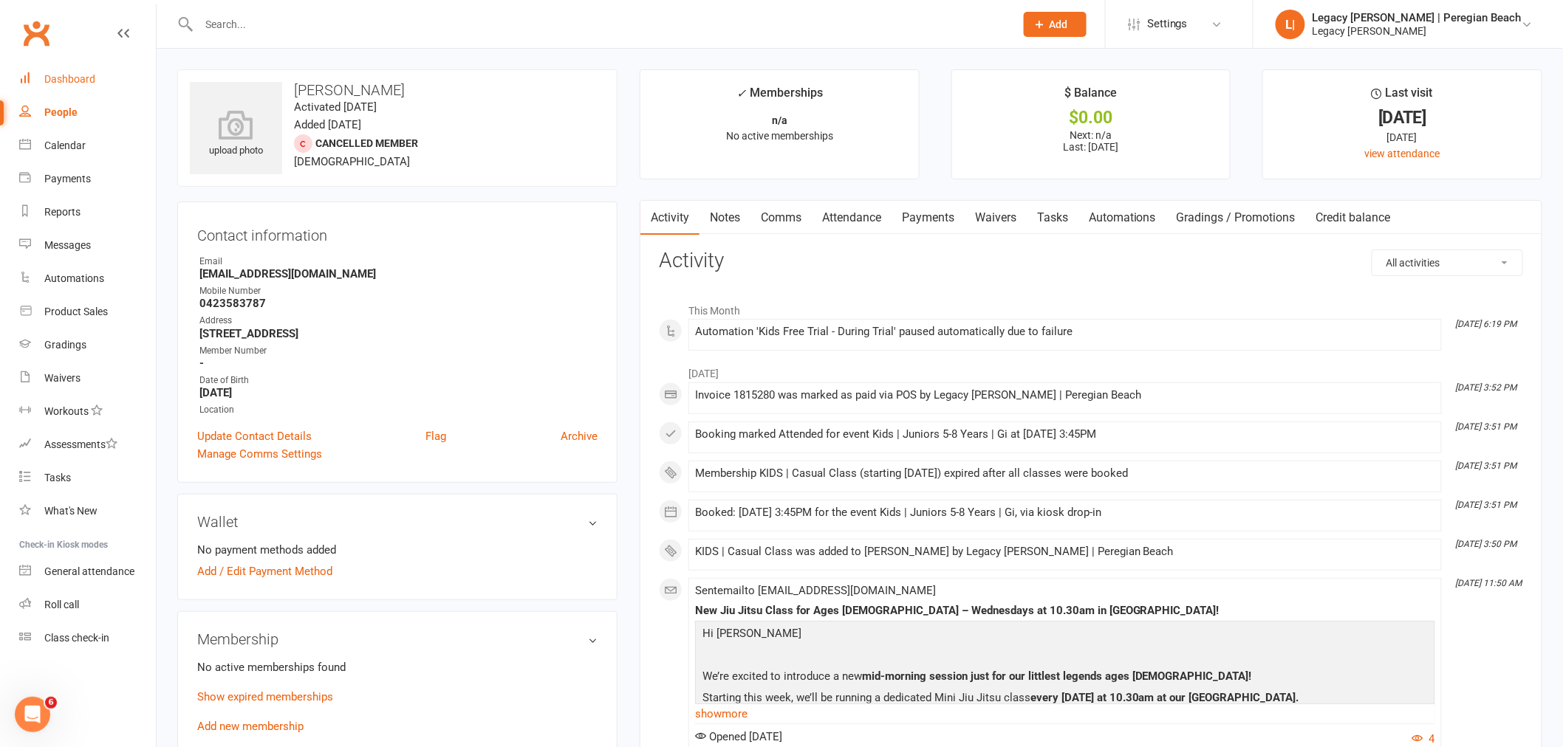
click at [72, 76] on div "Dashboard" at bounding box center [69, 79] width 51 height 12
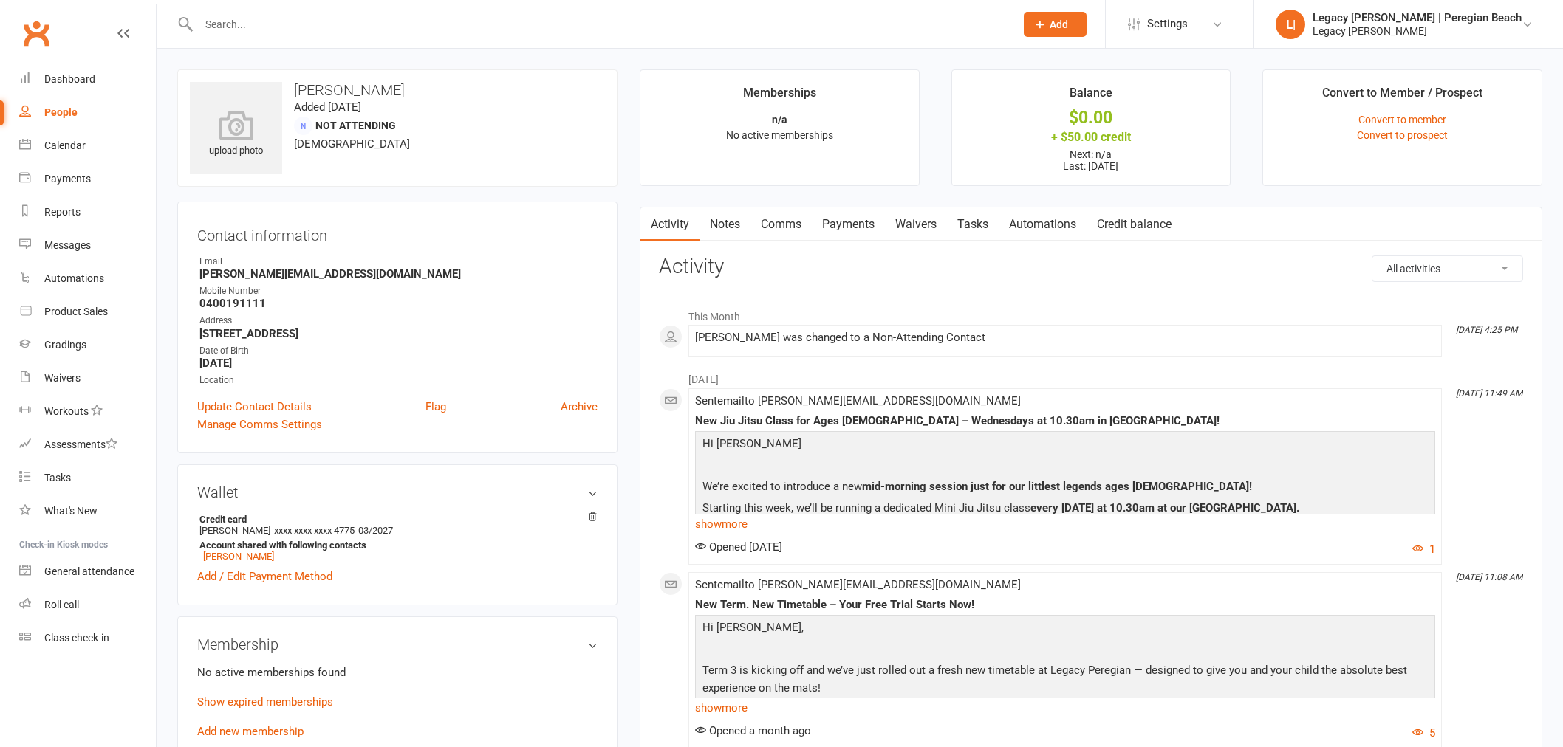
click at [282, 24] on input "text" at bounding box center [599, 24] width 810 height 21
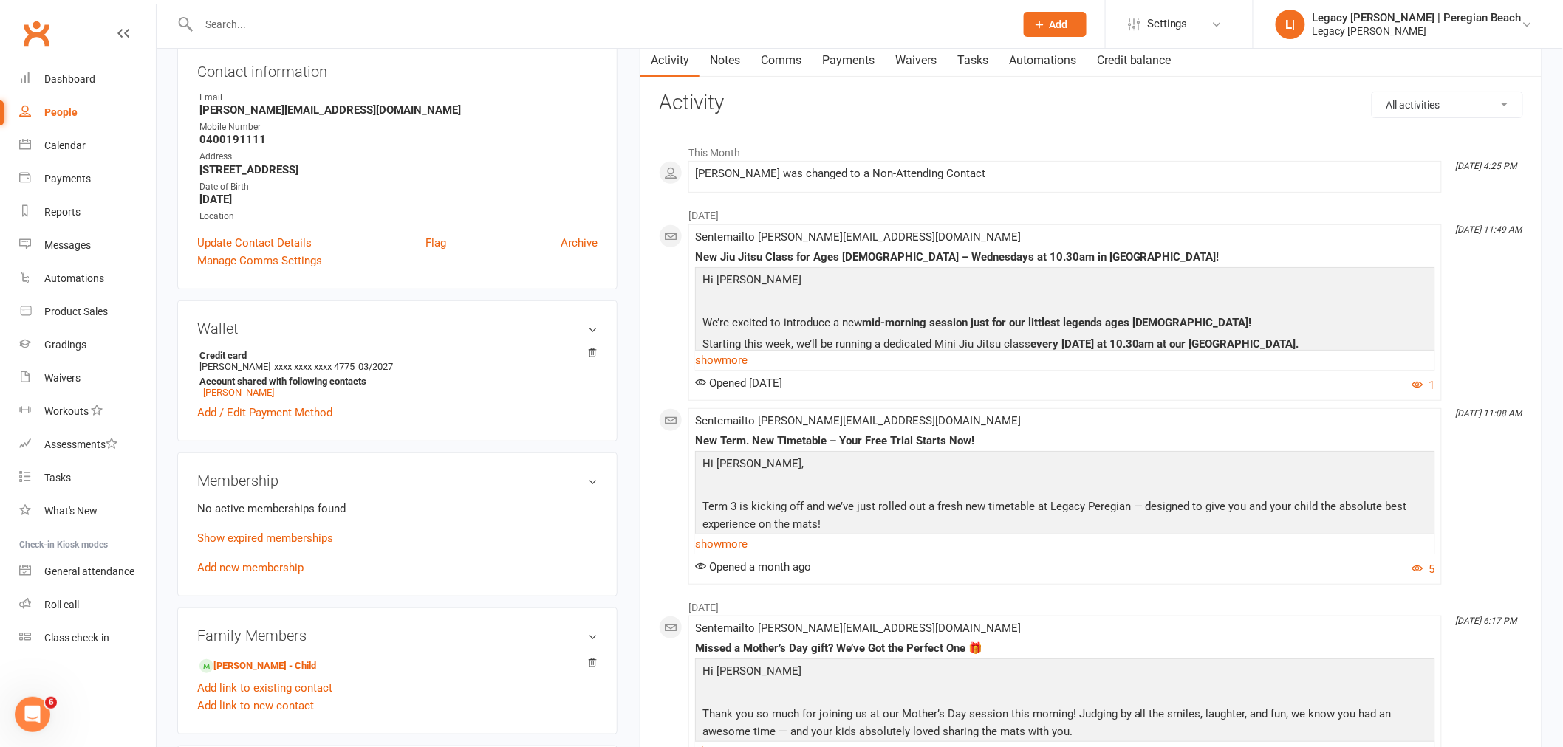
scroll to position [492, 0]
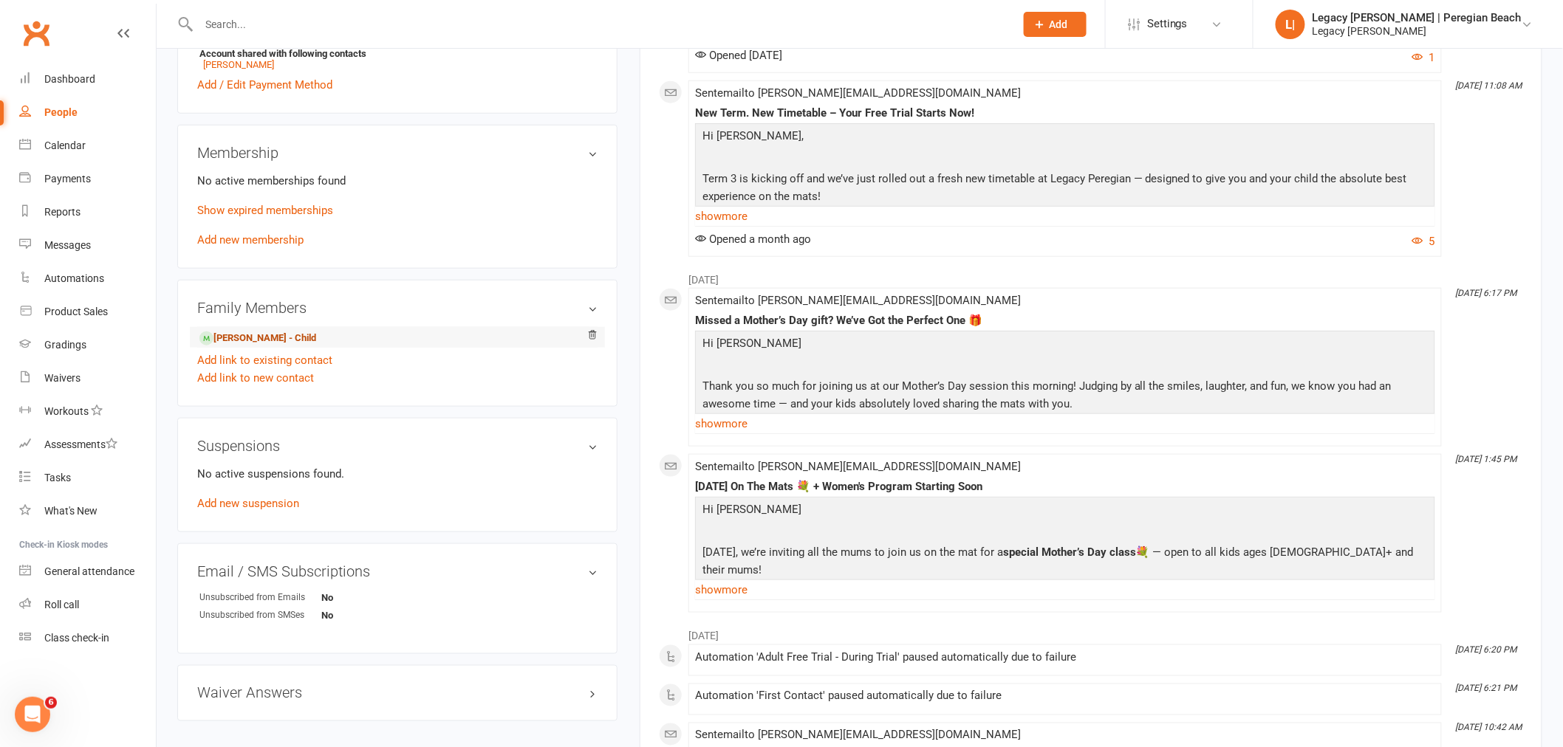
click at [270, 342] on link "Arthur Lowe - Child" at bounding box center [257, 339] width 117 height 16
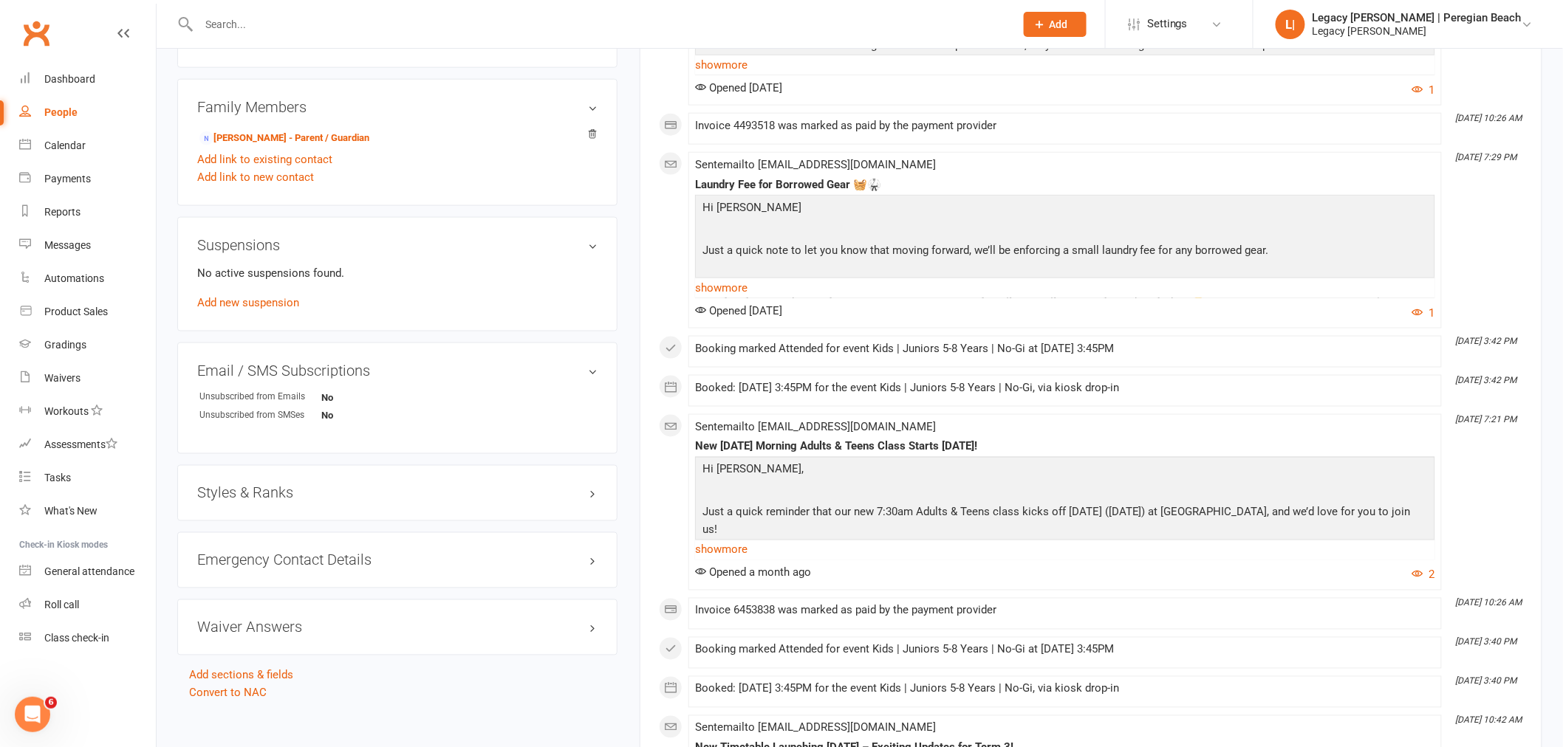
scroll to position [738, 0]
click at [256, 485] on h3 "Styles & Ranks" at bounding box center [397, 492] width 400 height 16
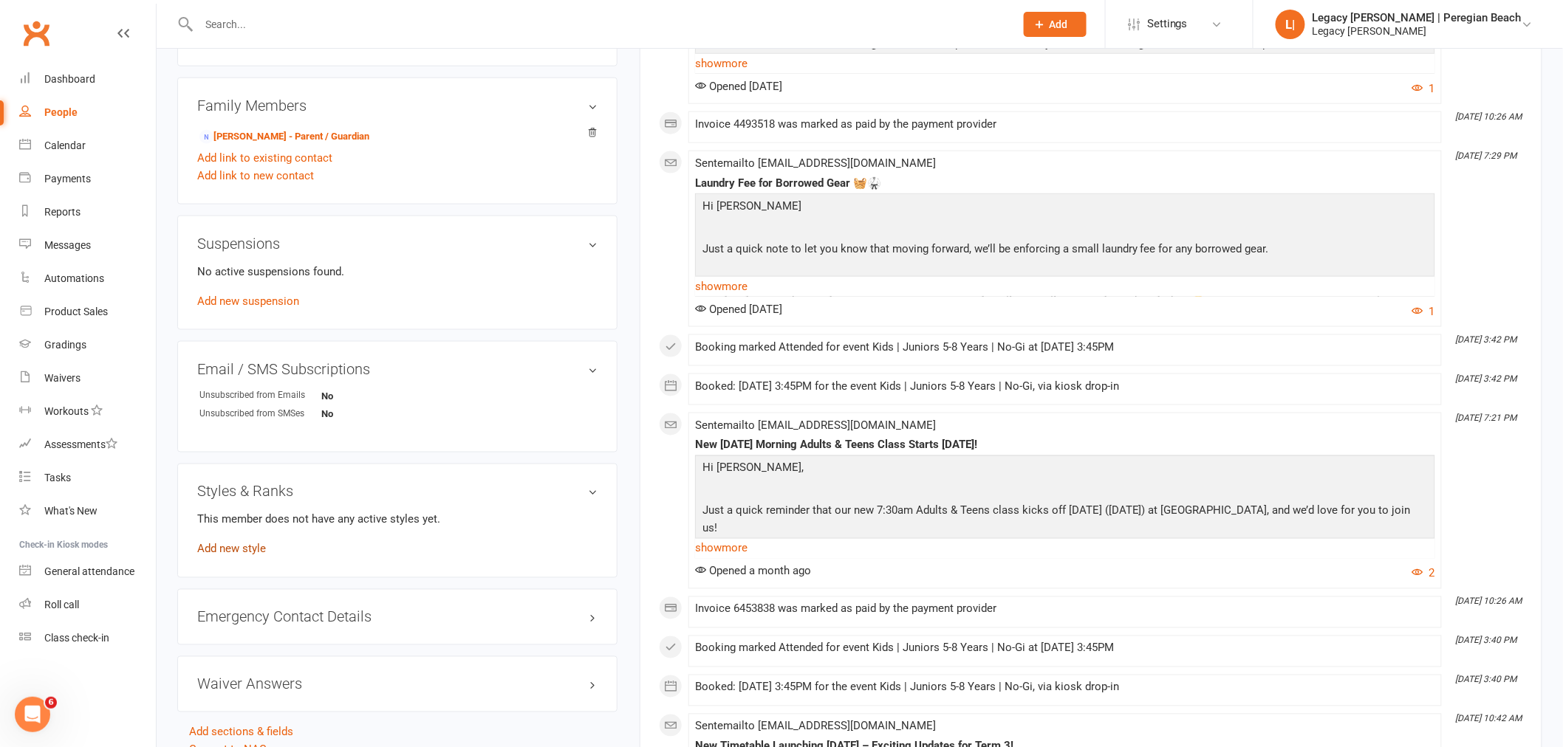
click at [239, 552] on link "Add new style" at bounding box center [231, 549] width 69 height 13
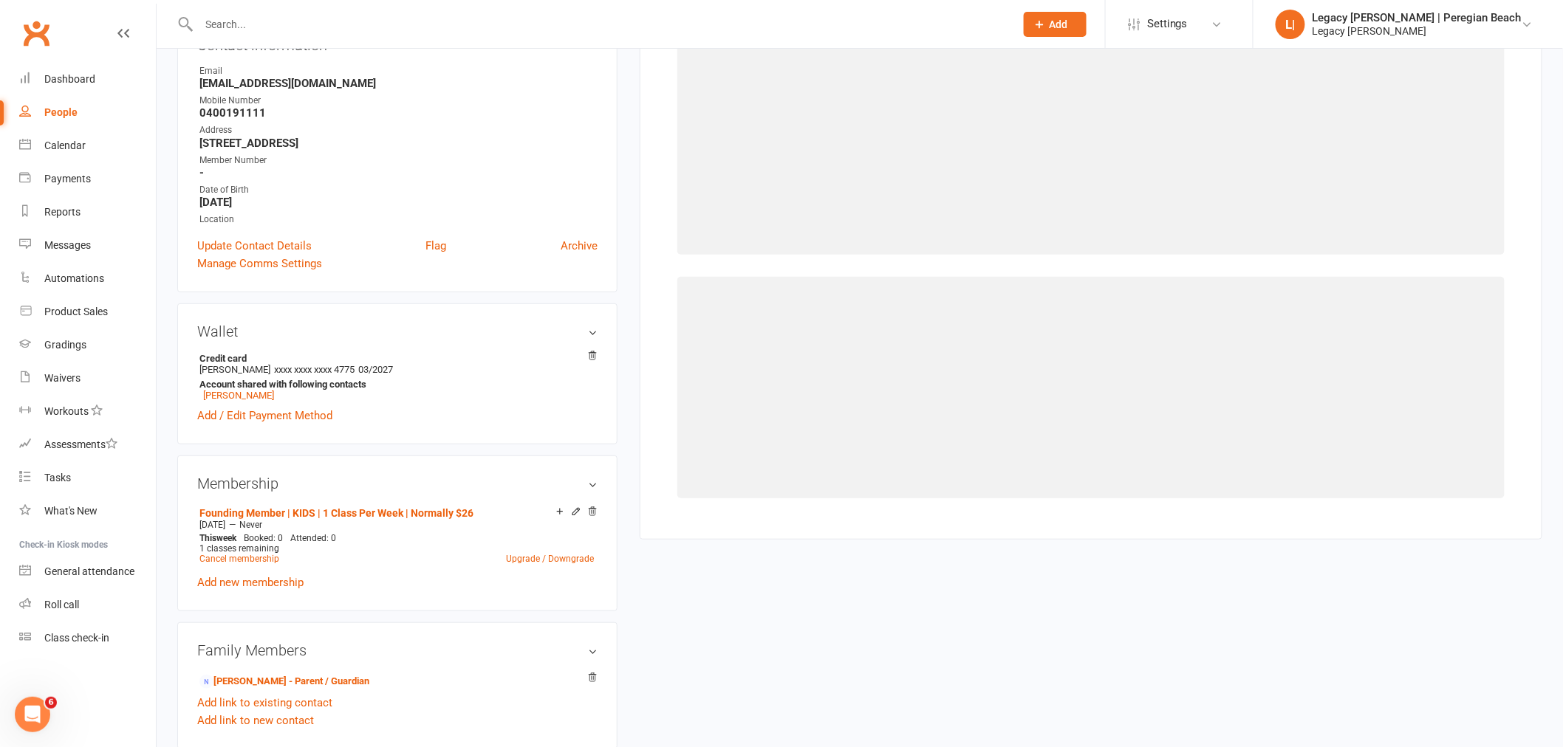
scroll to position [126, 0]
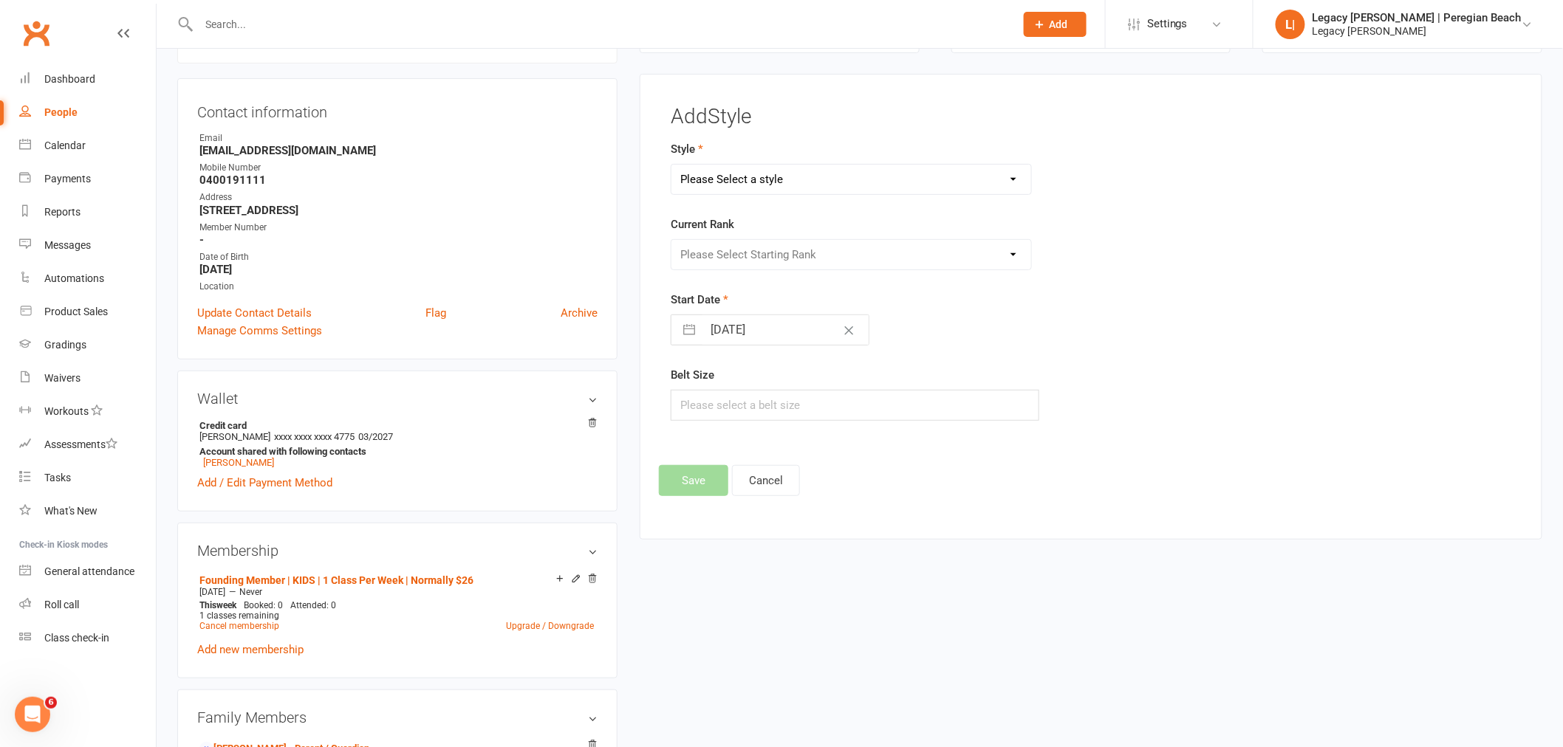
click at [885, 173] on select "Please Select a style Jiu Jitsu Kids Jiu Jitsu Sponsorship" at bounding box center [851, 180] width 360 height 30
select select "3395"
click at [671, 165] on select "Please Select a style Jiu Jitsu Kids Jiu Jitsu Sponsorship" at bounding box center [851, 180] width 360 height 30
click at [784, 256] on select "Please Select Starting Rank White Belt White Belt - 1 Stripe White Belt 2 Strip…" at bounding box center [851, 255] width 360 height 30
select select "40067"
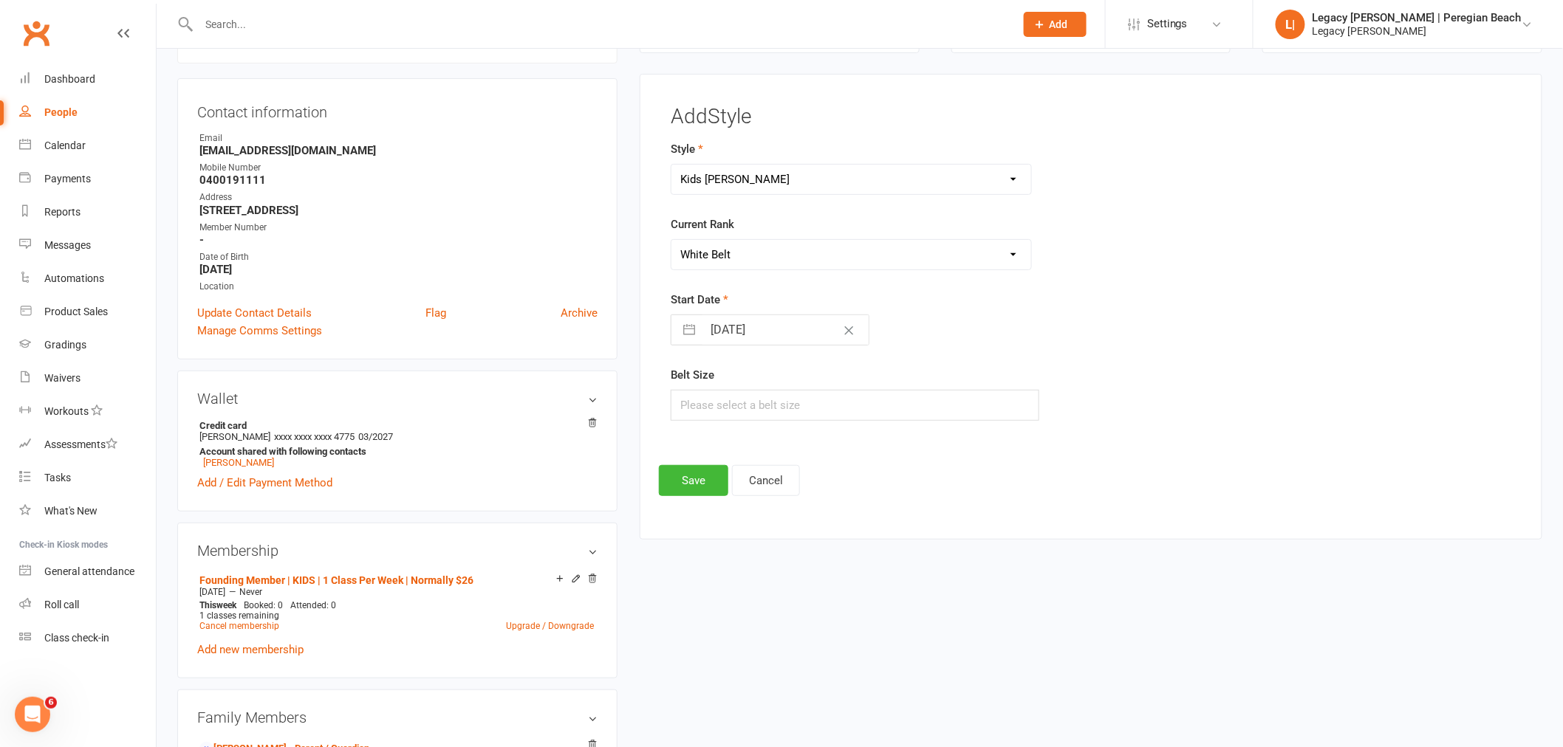
click at [671, 240] on select "Please Select Starting Rank White Belt White Belt - 1 Stripe White Belt 2 Strip…" at bounding box center [851, 255] width 360 height 30
click at [710, 333] on input "[DATE]" at bounding box center [785, 330] width 166 height 30
select select "6"
select select "2025"
select select "7"
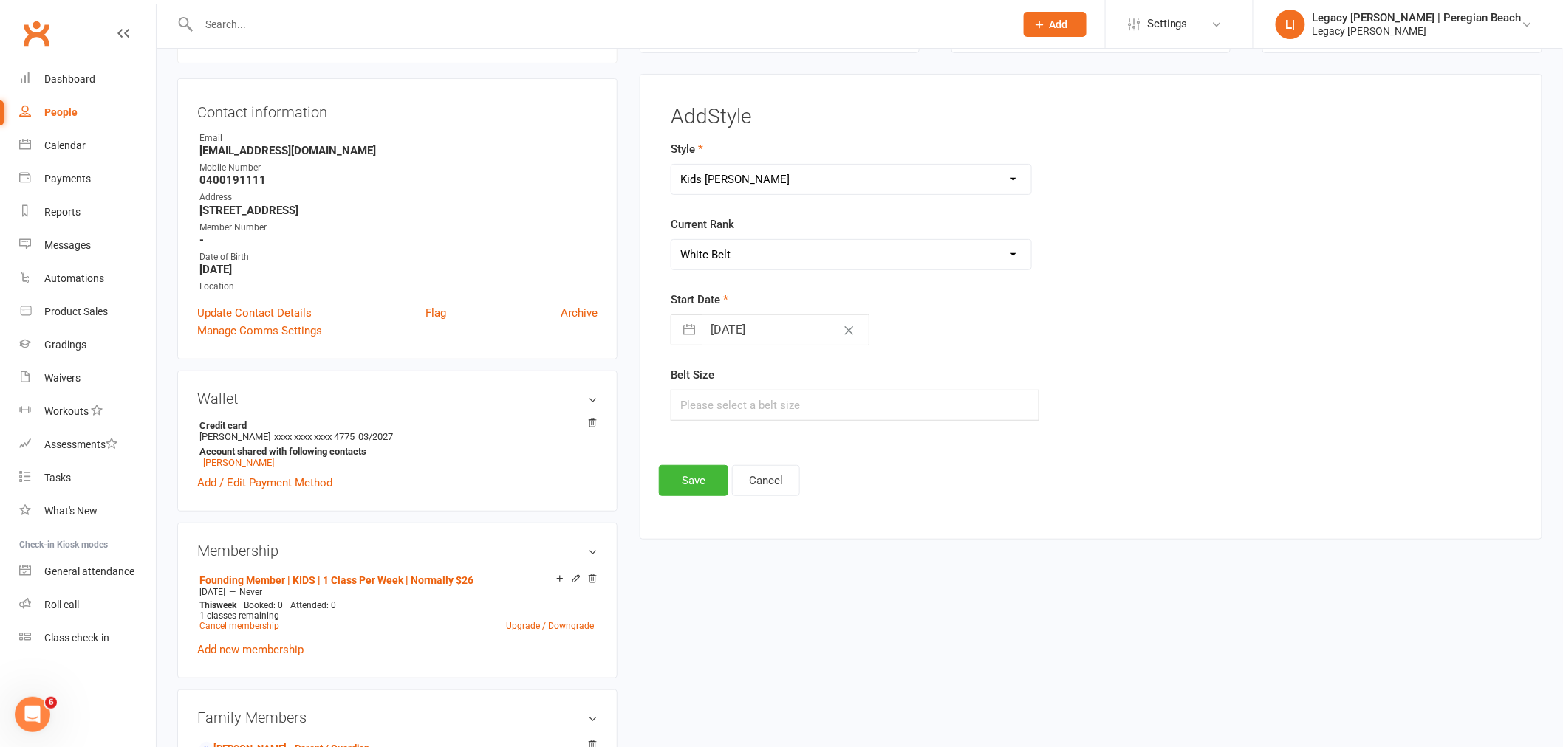
select select "2025"
select select "8"
select select "2025"
click at [694, 389] on icon "Move backward to switch to the previous month." at bounding box center [701, 389] width 14 height 14
click at [698, 390] on icon "Move backward to switch to the previous month." at bounding box center [701, 389] width 14 height 14
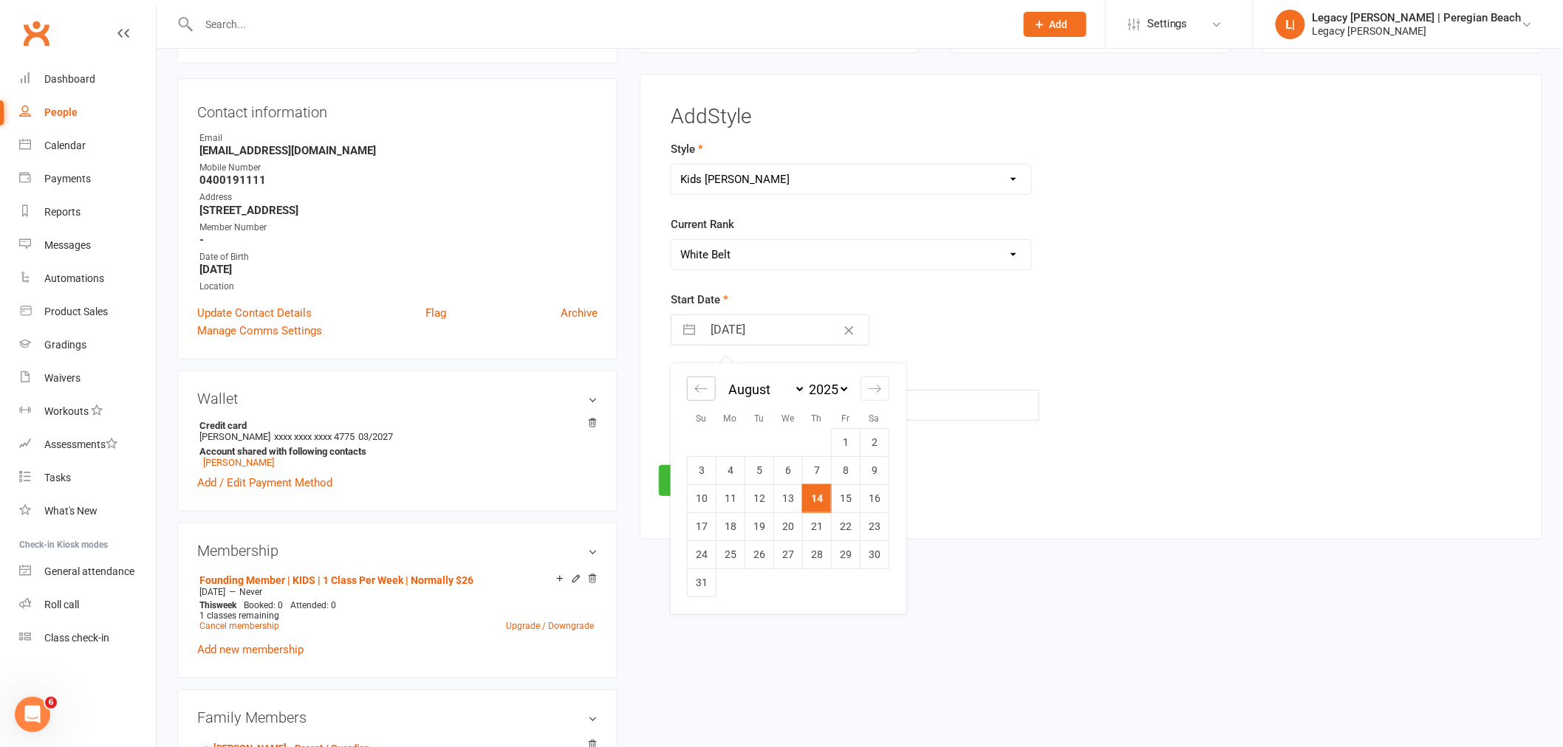
select select "4"
select select "2025"
click at [698, 391] on icon "Move backward to switch to the previous month." at bounding box center [701, 389] width 14 height 14
click at [698, 392] on icon "Move backward to switch to the previous month." at bounding box center [701, 388] width 13 height 7
select select "2"
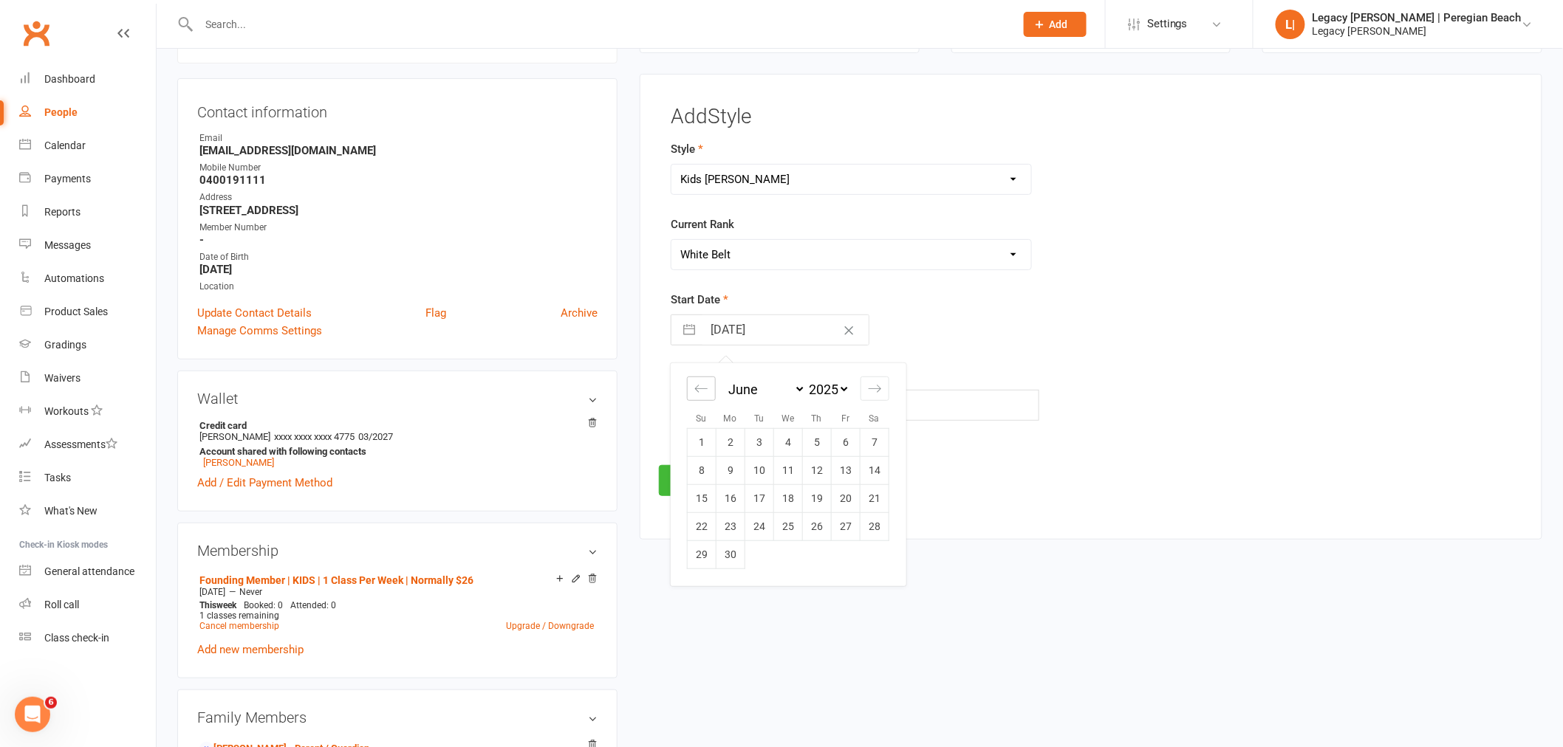
select select "2025"
select select "3"
select select "2025"
click at [698, 392] on icon "Move backward to switch to the previous month." at bounding box center [701, 388] width 13 height 7
select select "1"
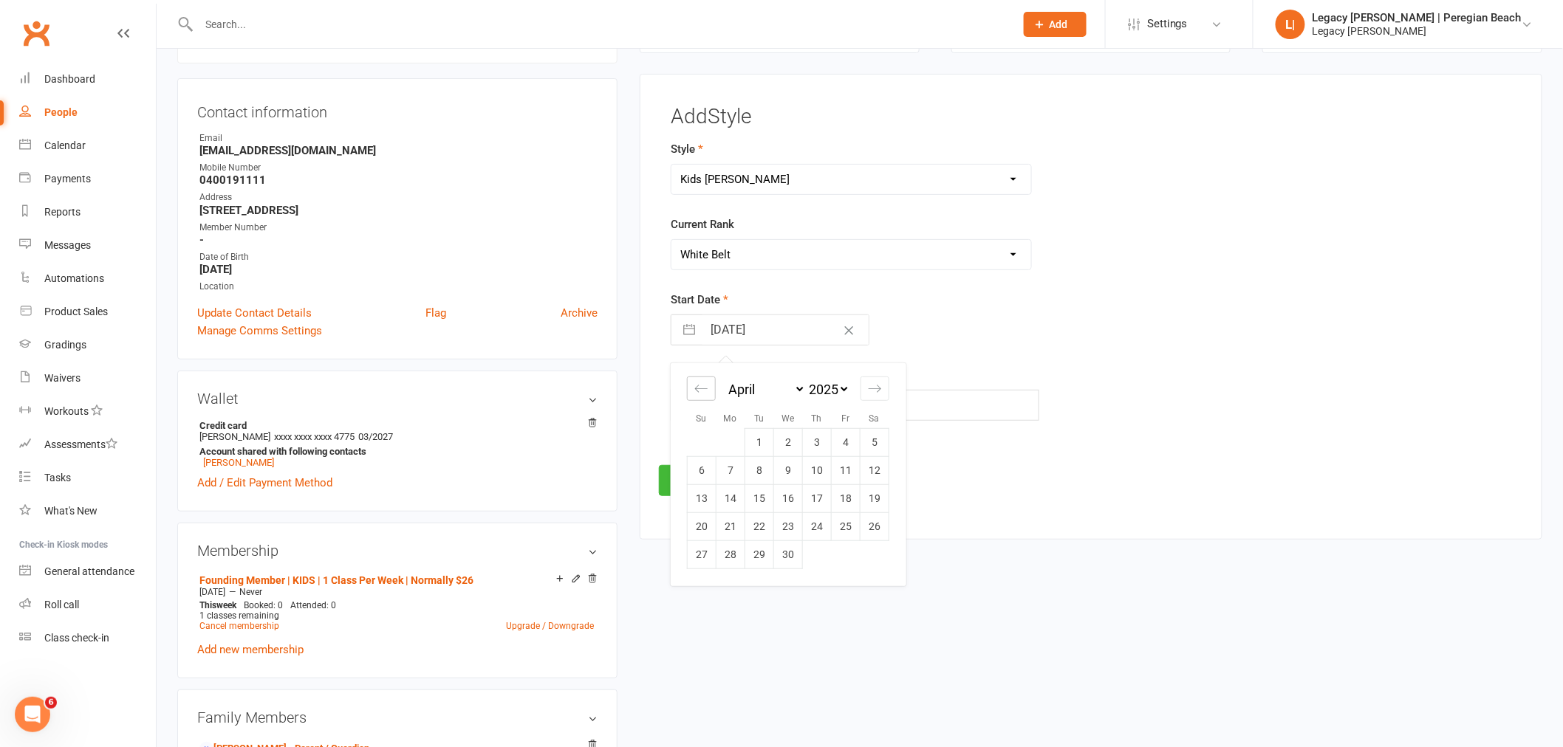
select select "2025"
click at [698, 392] on icon "Move backward to switch to the previous month." at bounding box center [701, 388] width 13 height 7
select select "2025"
click at [734, 496] on td "10" at bounding box center [730, 498] width 29 height 28
type input "10 Feb 2025"
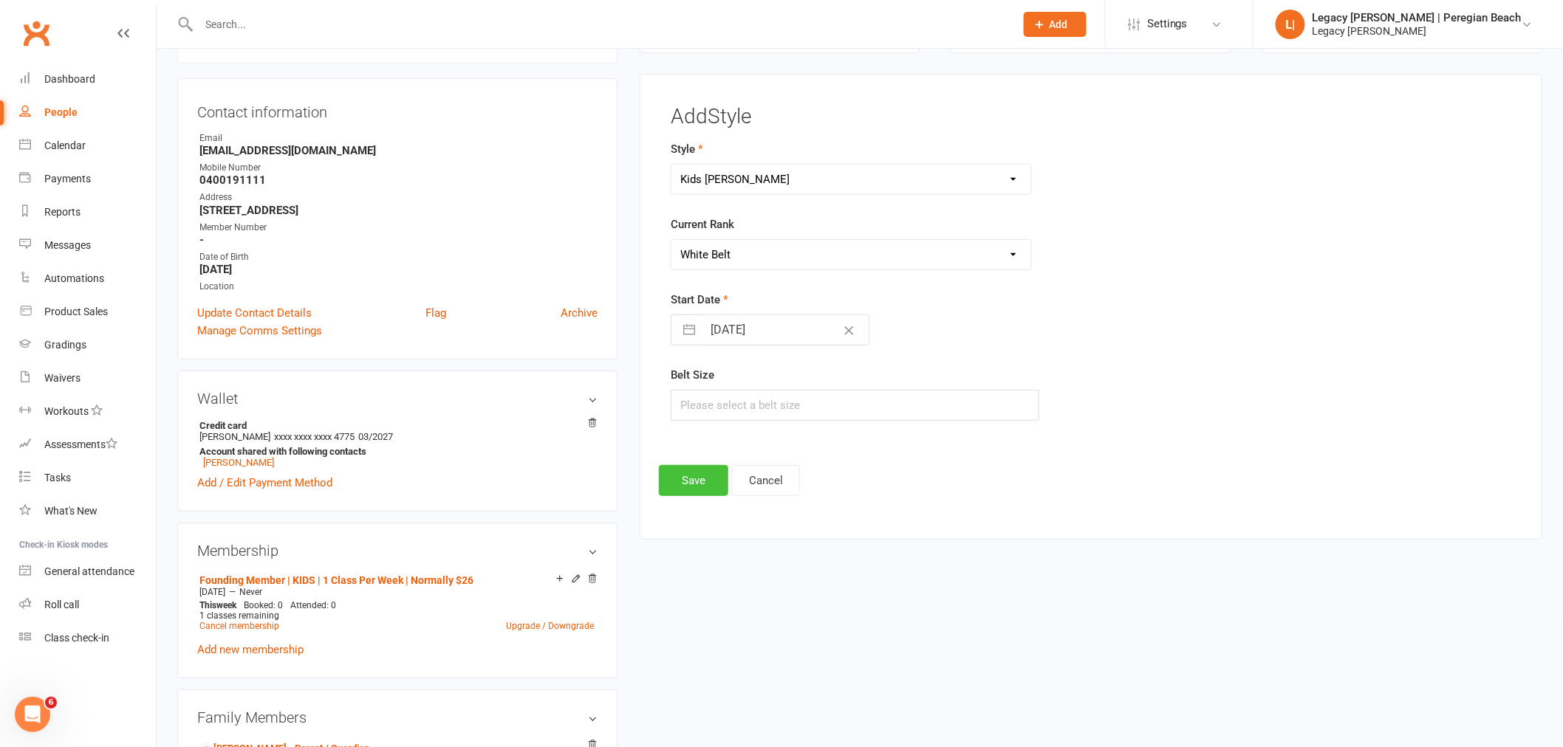
click at [683, 482] on button "Save" at bounding box center [693, 480] width 69 height 31
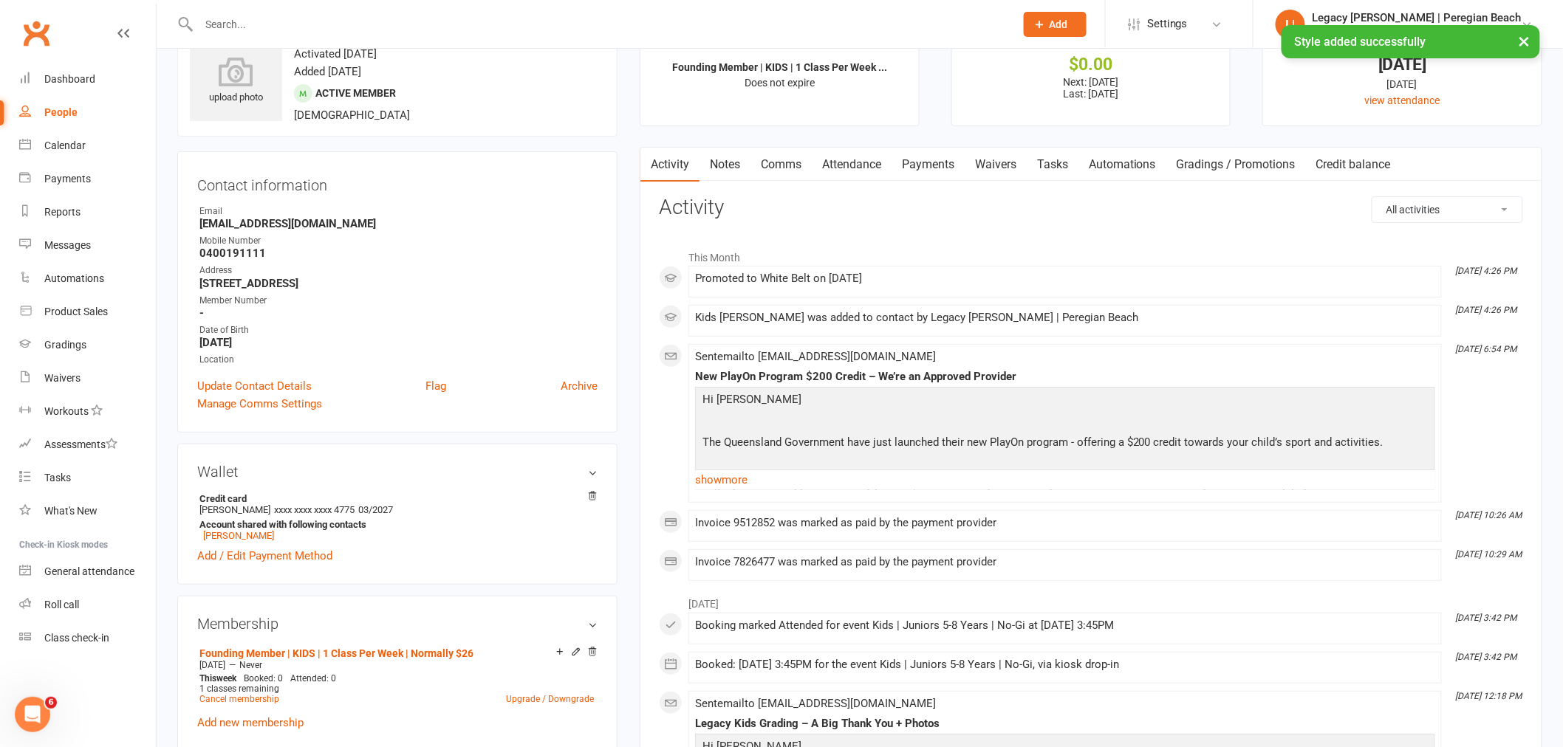
scroll to position [0, 0]
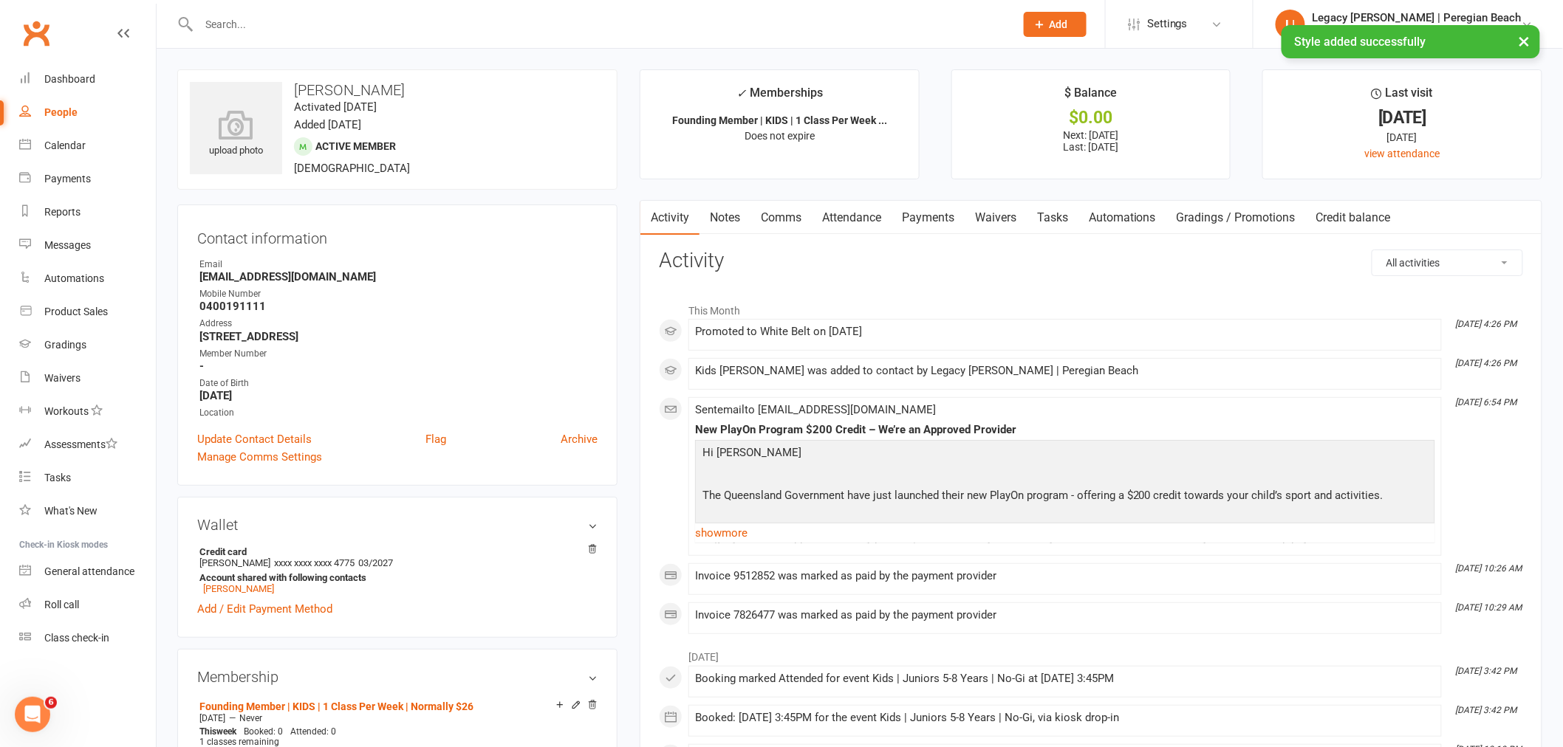
click at [843, 218] on link "Attendance" at bounding box center [852, 218] width 80 height 34
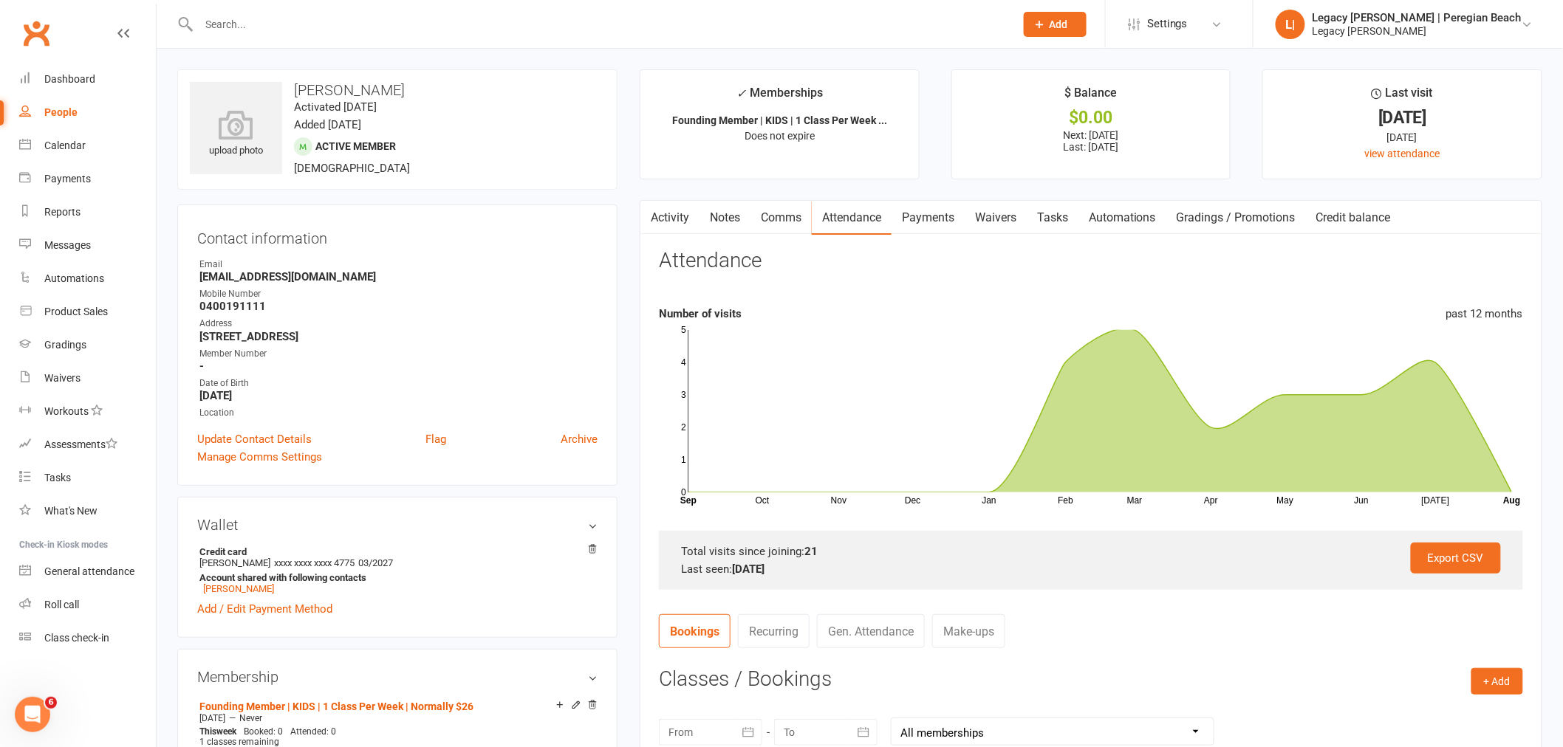
click at [295, 21] on input "text" at bounding box center [599, 24] width 810 height 21
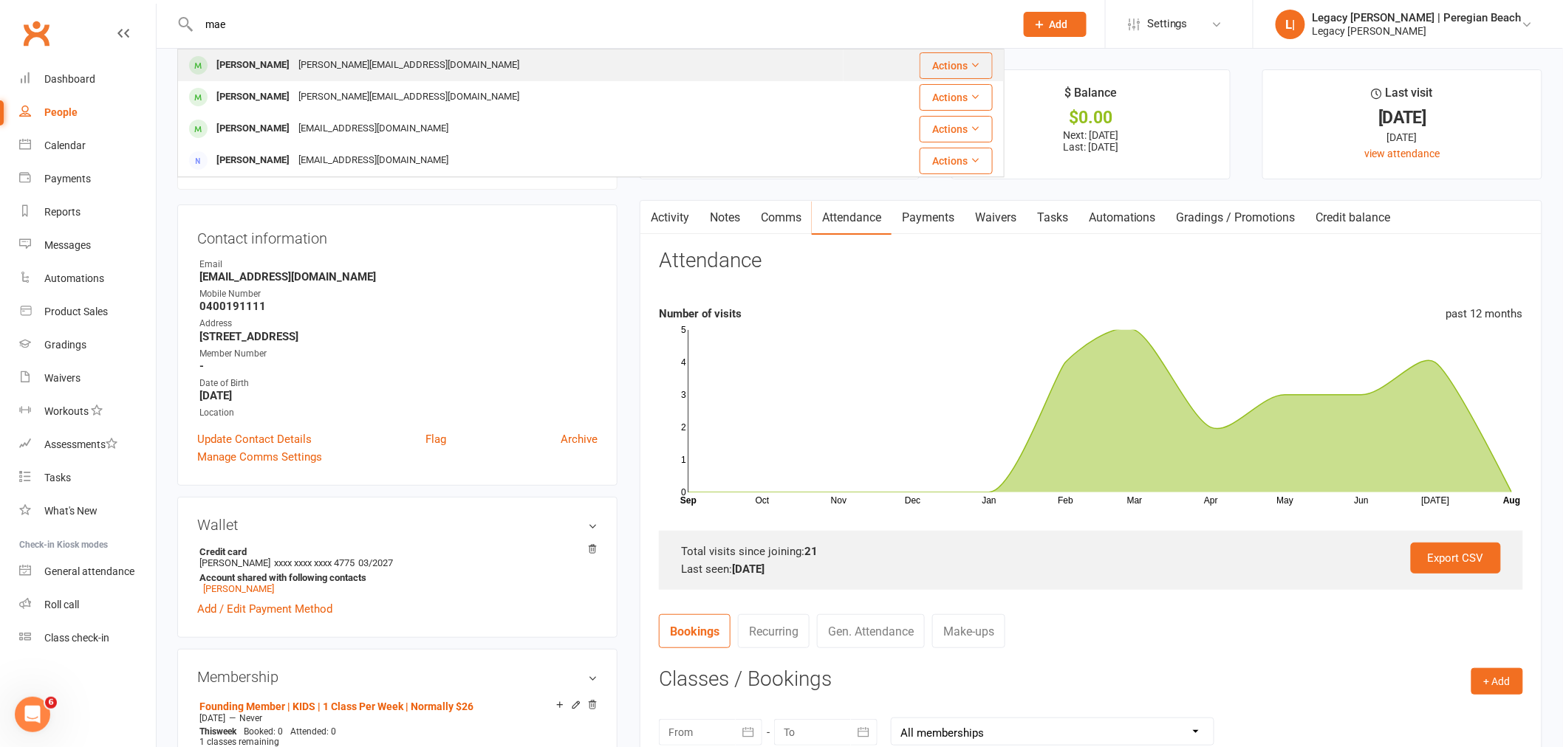
type input "mae"
click at [393, 72] on div "Gianni.claverie@gmail.com" at bounding box center [409, 65] width 230 height 21
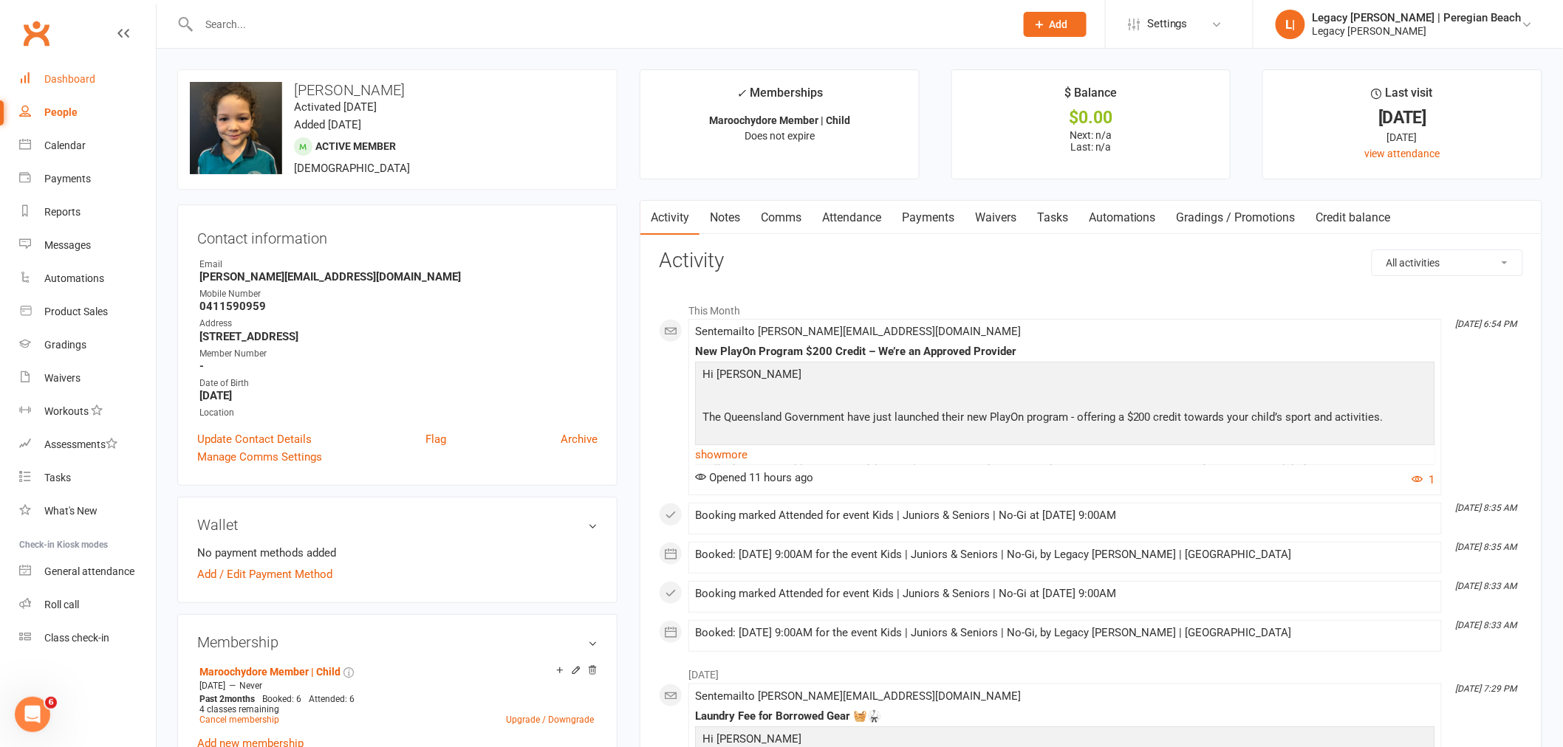
click at [91, 74] on div "Dashboard" at bounding box center [69, 79] width 51 height 12
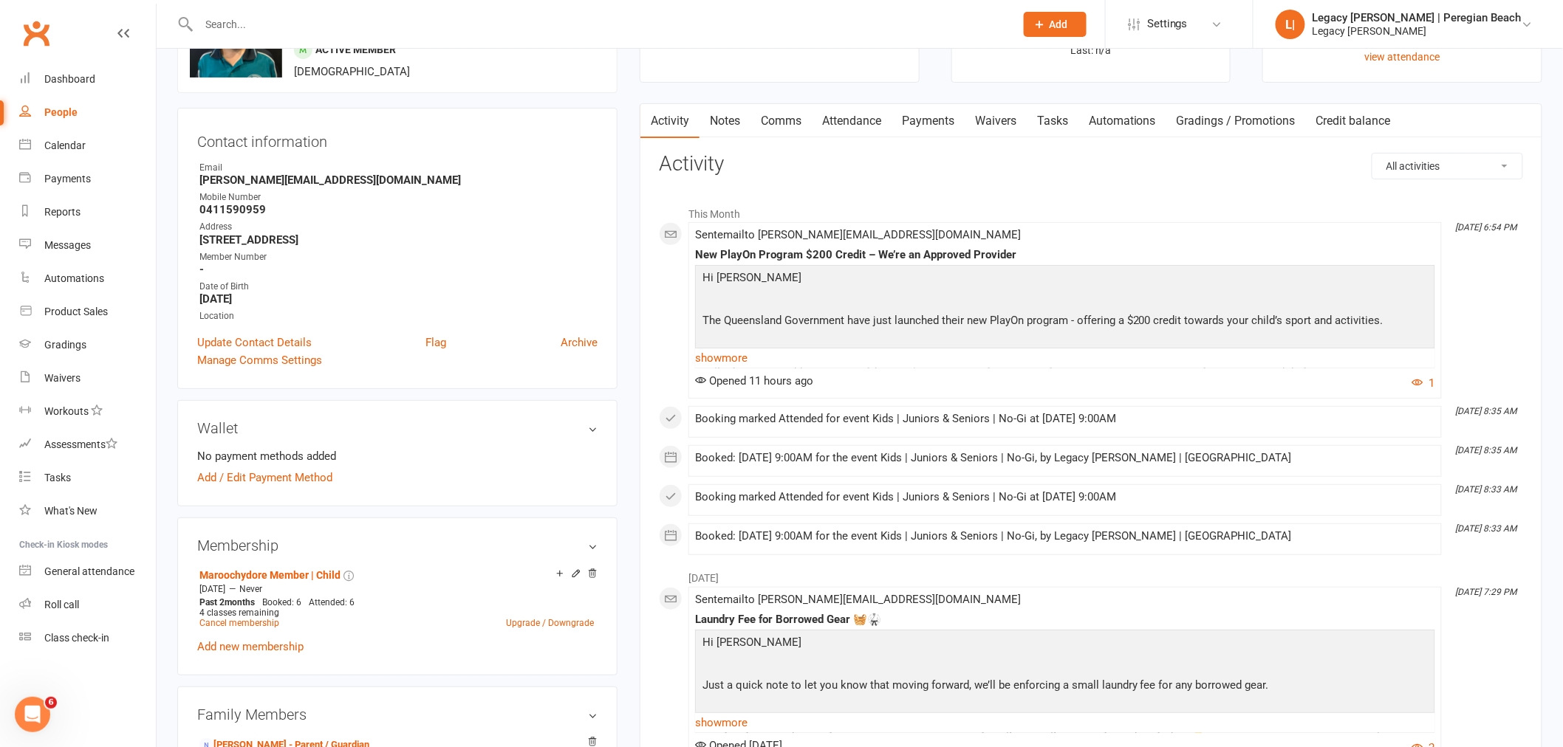
scroll to position [246, 0]
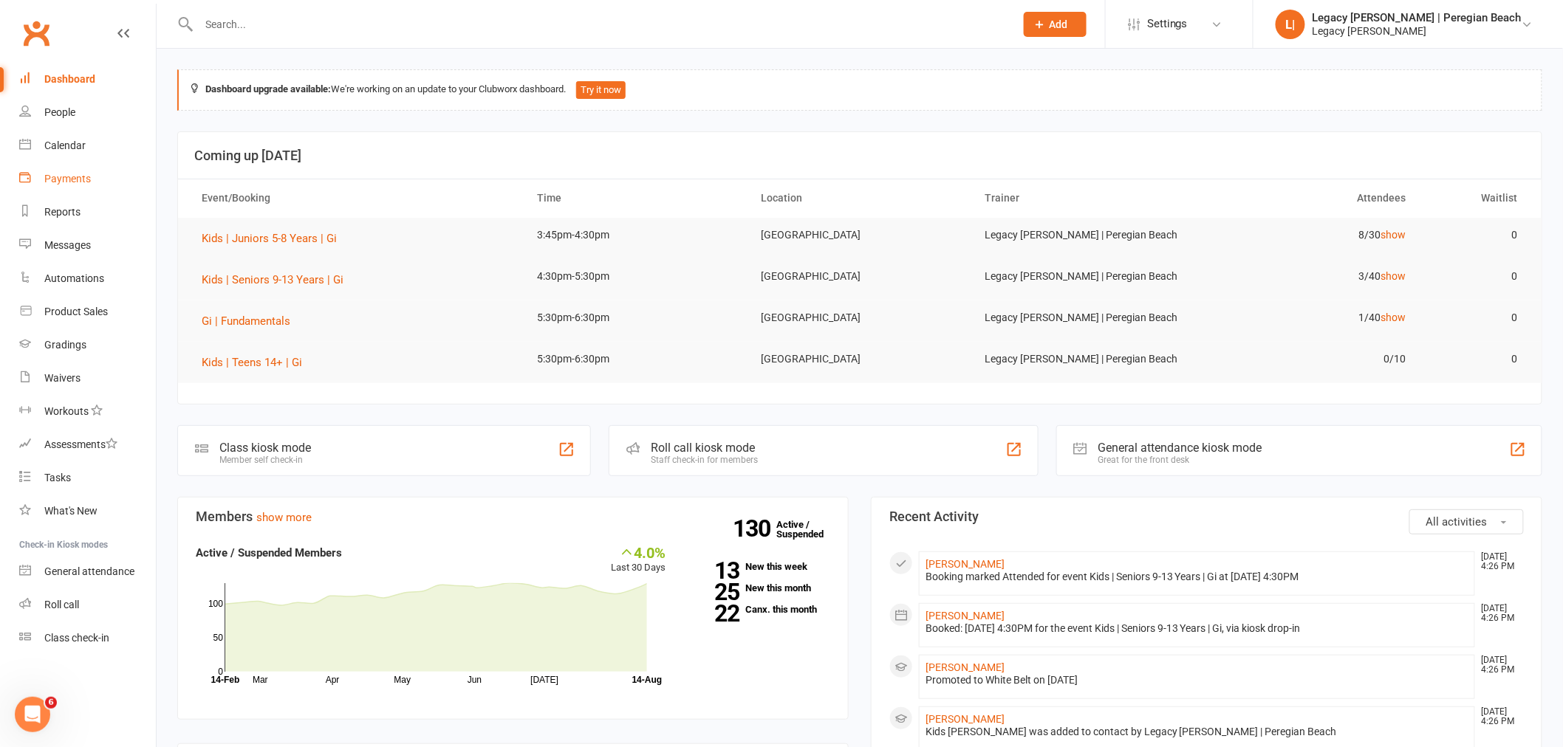
click at [74, 173] on div "Payments" at bounding box center [67, 179] width 47 height 12
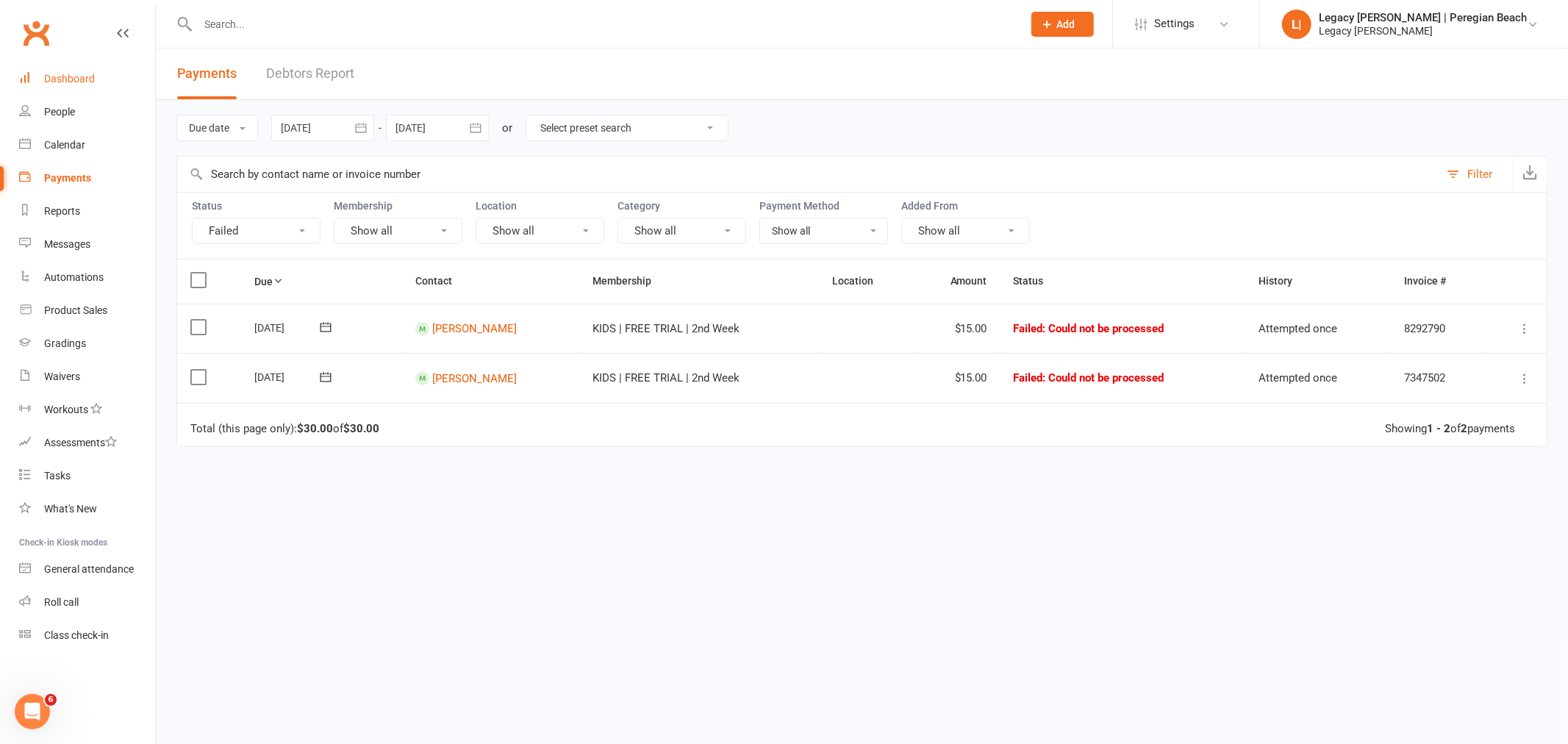
click at [76, 75] on div "Dashboard" at bounding box center [69, 79] width 51 height 12
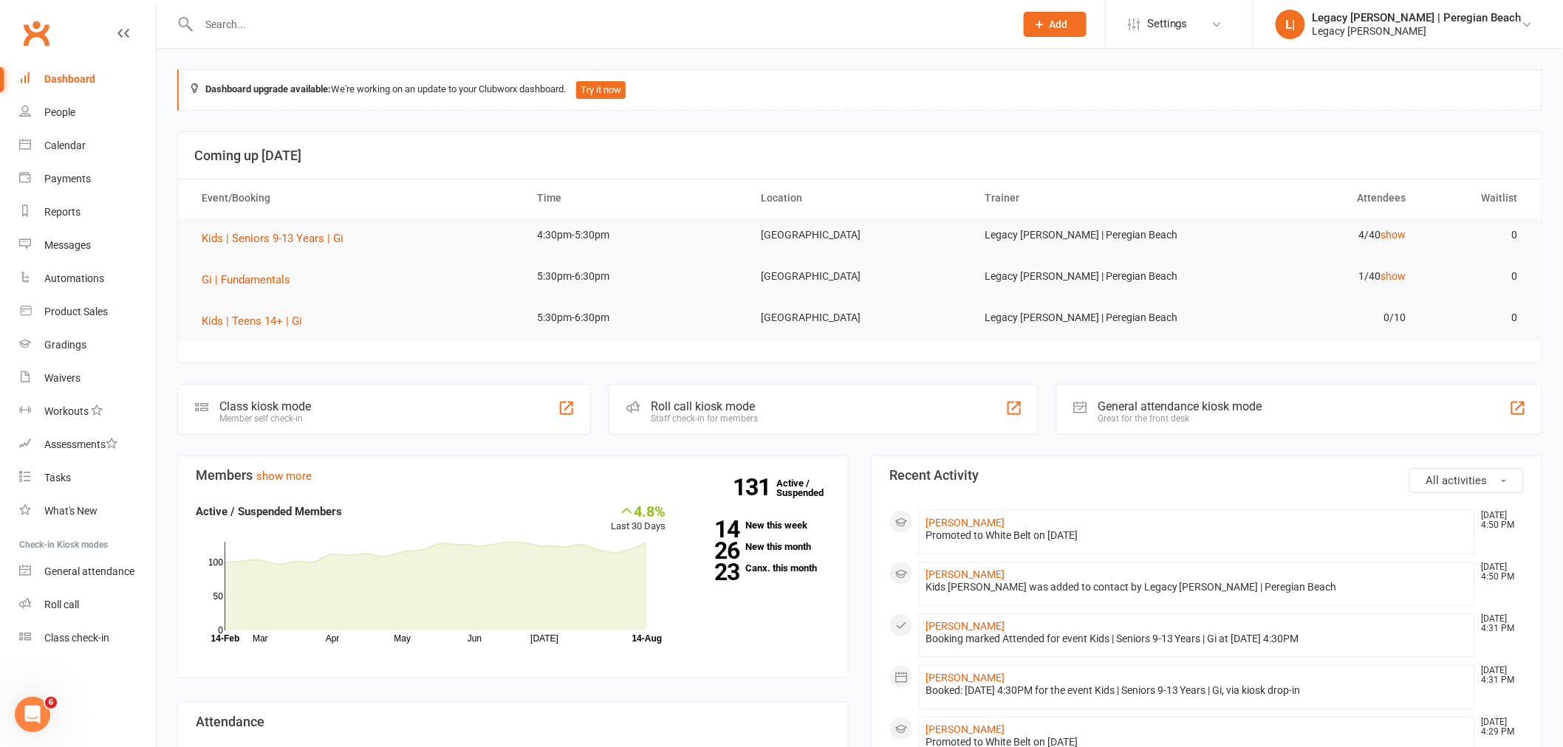
click at [294, 35] on div at bounding box center [590, 24] width 827 height 48
click at [294, 27] on input "text" at bounding box center [599, 24] width 810 height 21
click at [318, 25] on input "text" at bounding box center [599, 24] width 810 height 21
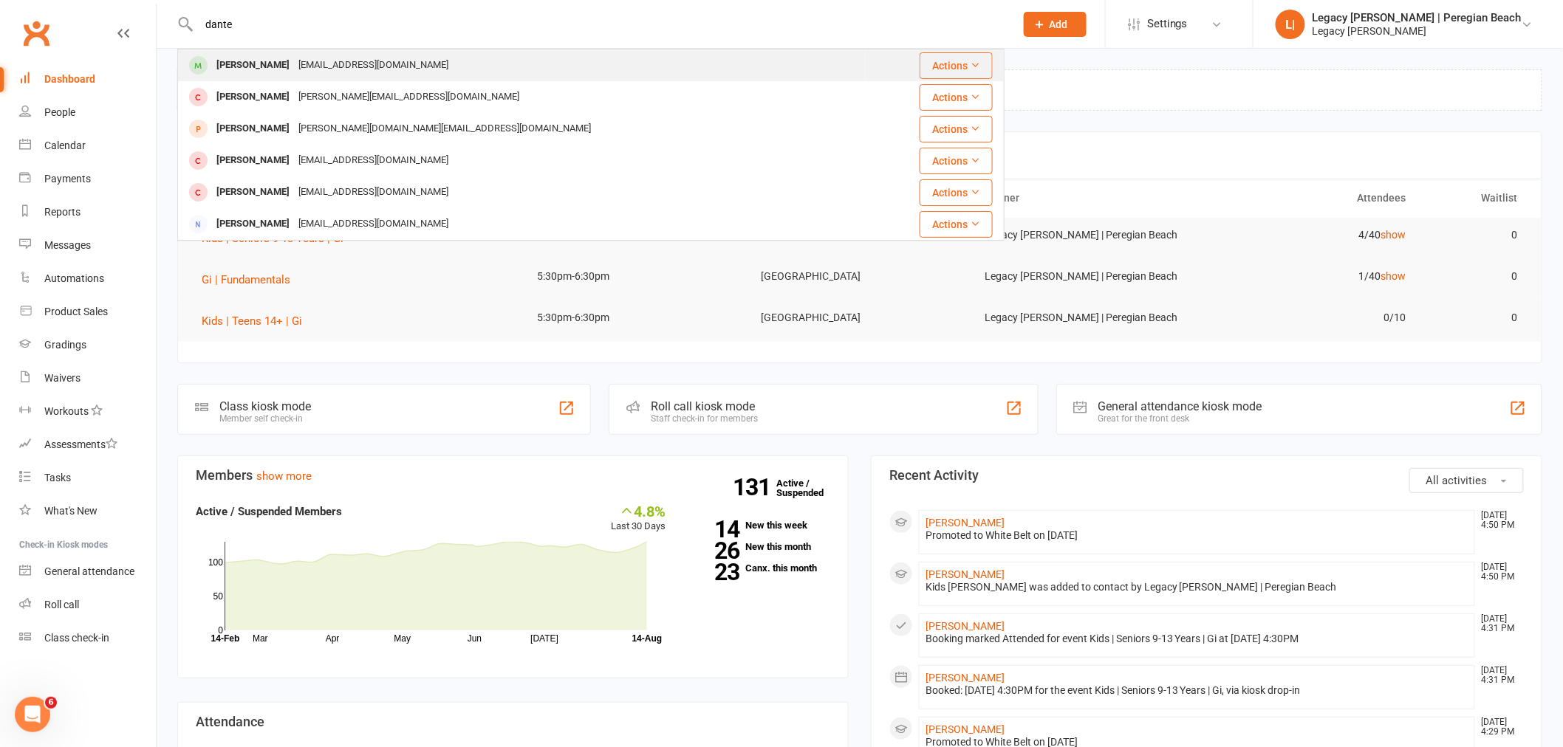
type input "dante"
click at [326, 67] on div "[EMAIL_ADDRESS][DOMAIN_NAME]" at bounding box center [373, 65] width 159 height 21
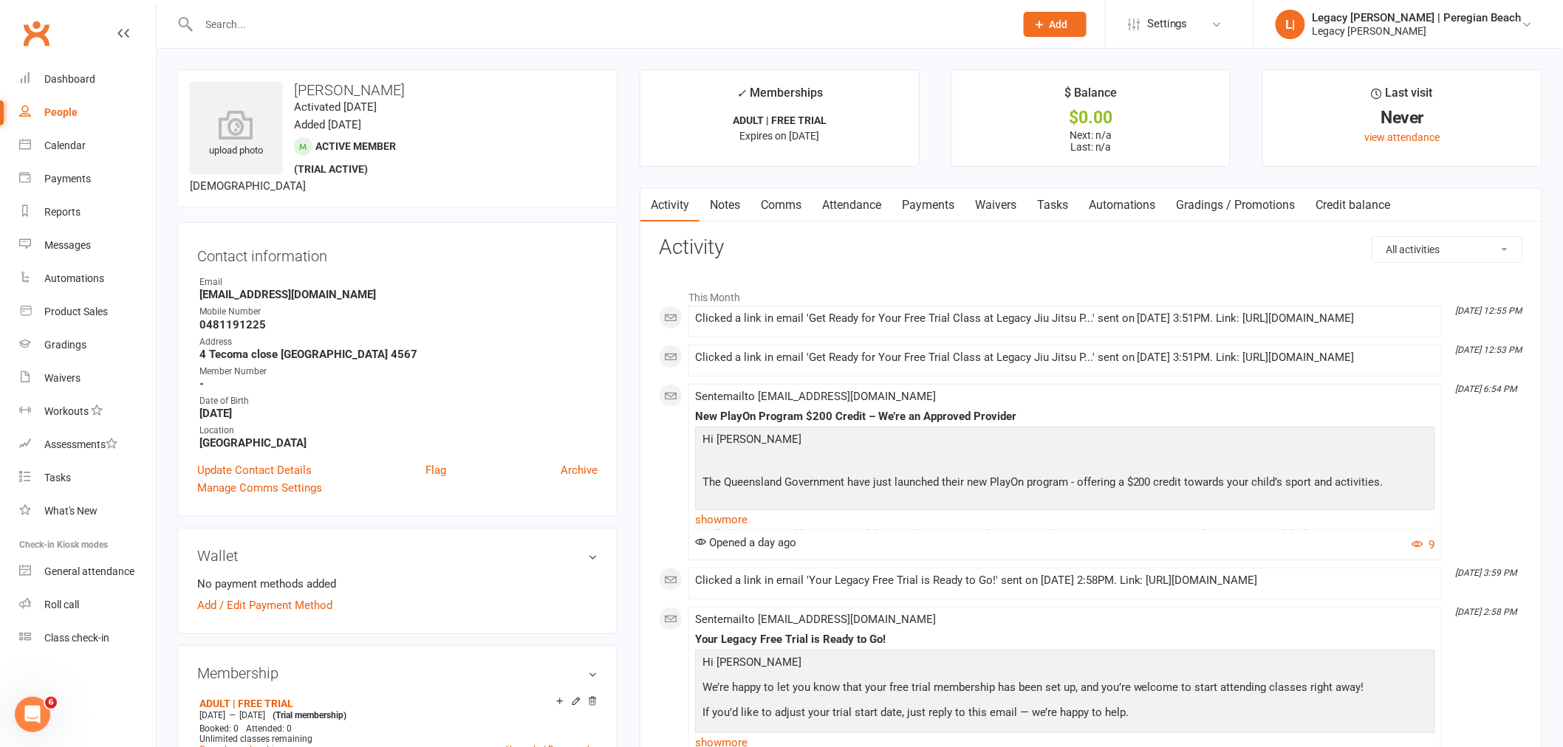
click at [863, 199] on link "Attendance" at bounding box center [852, 205] width 80 height 34
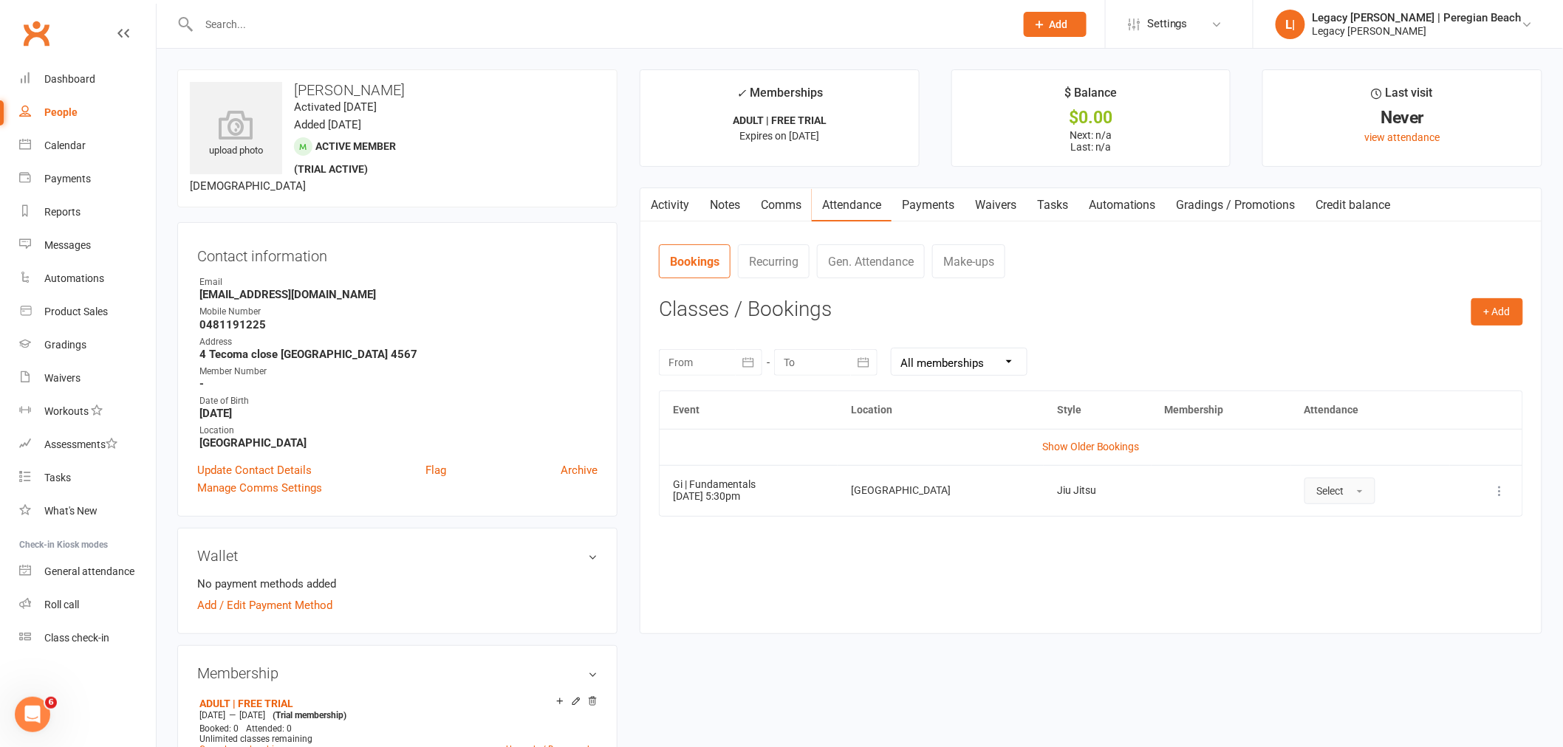
click at [1337, 490] on span "Select" at bounding box center [1330, 491] width 27 height 12
click at [1354, 527] on link "Attended" at bounding box center [1378, 525] width 146 height 30
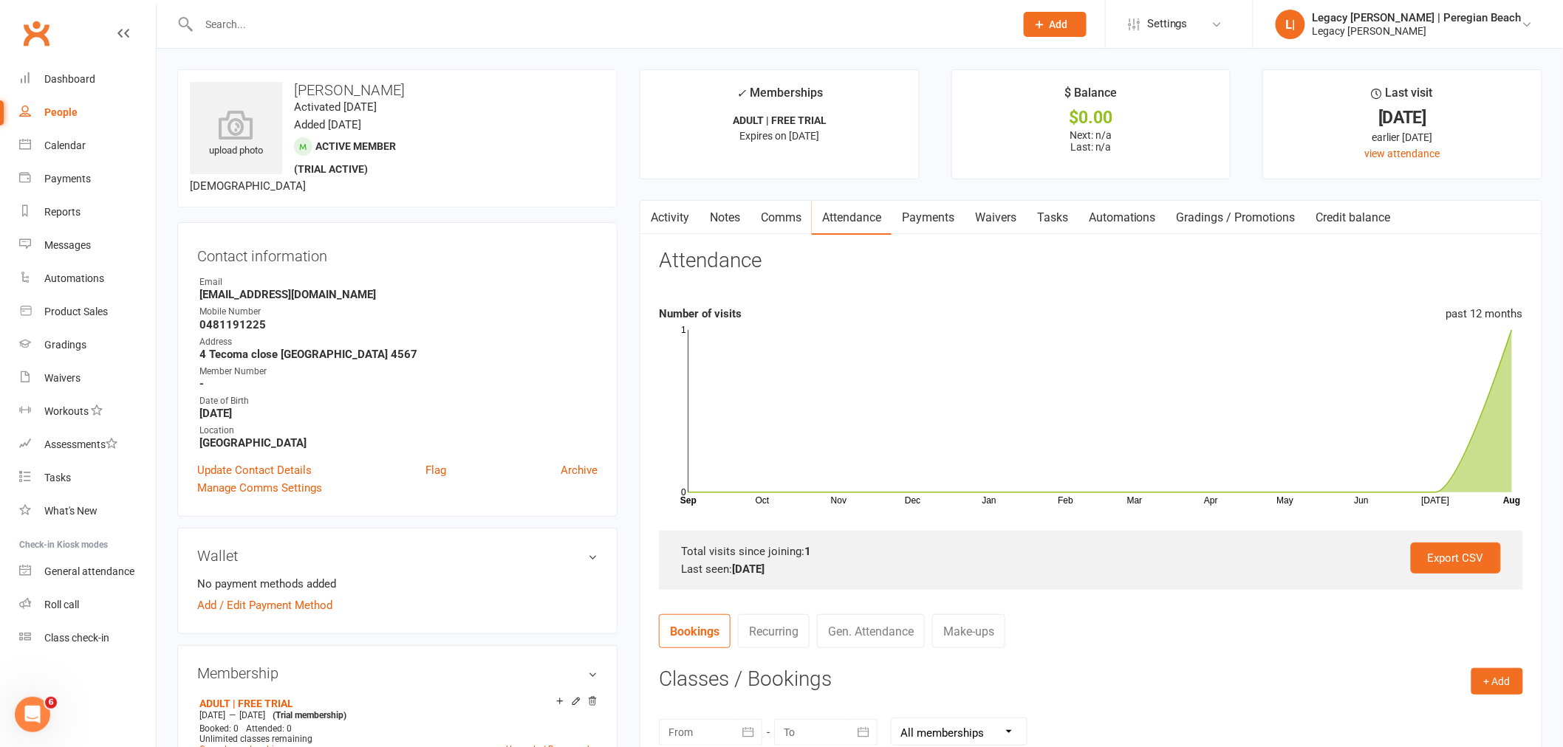
click at [1000, 212] on link "Waivers" at bounding box center [995, 218] width 62 height 34
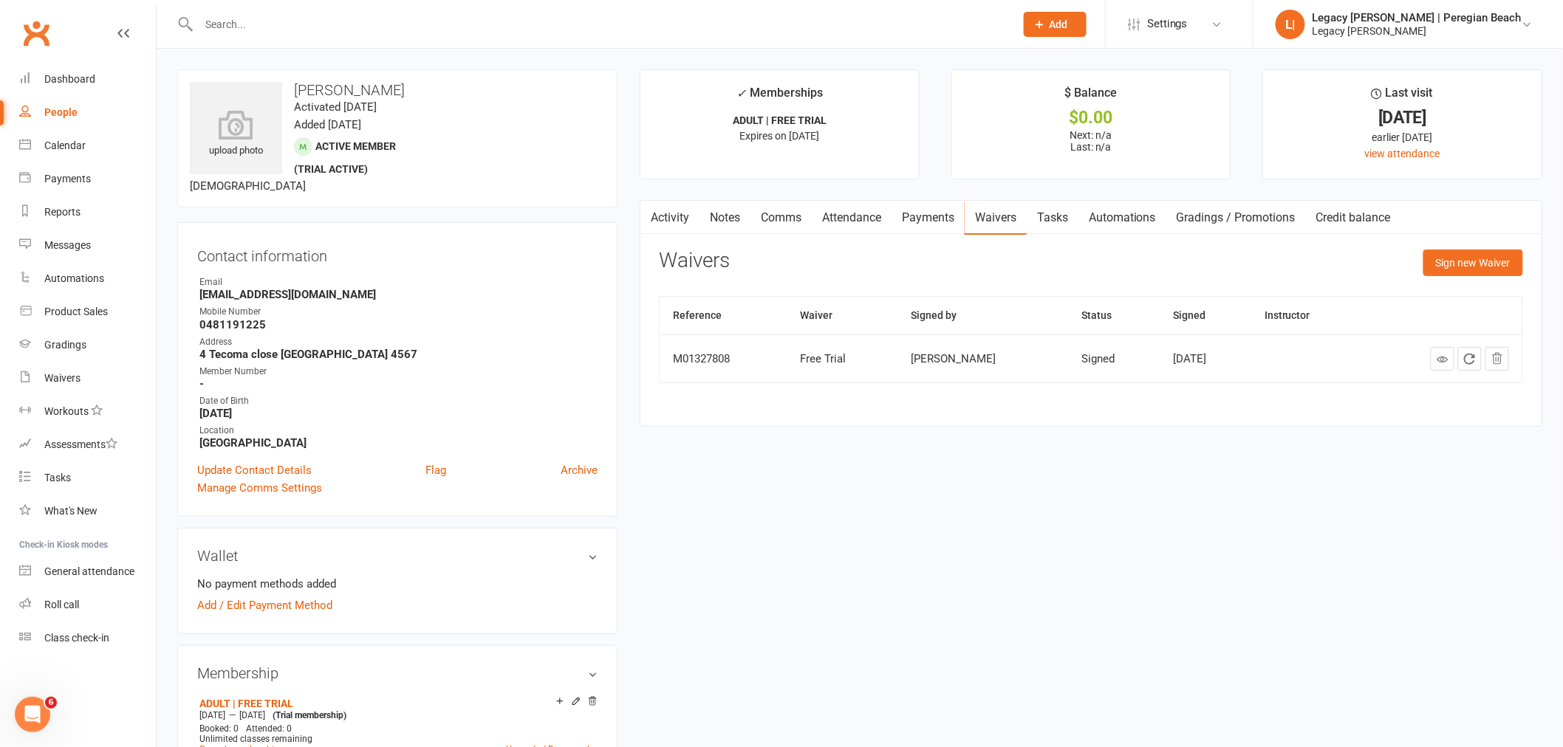
drag, startPoint x: 233, startPoint y: 16, endPoint x: 318, endPoint y: 32, distance: 87.2
click at [233, 16] on input "text" at bounding box center [599, 24] width 810 height 21
click at [69, 78] on div "Dashboard" at bounding box center [69, 79] width 51 height 12
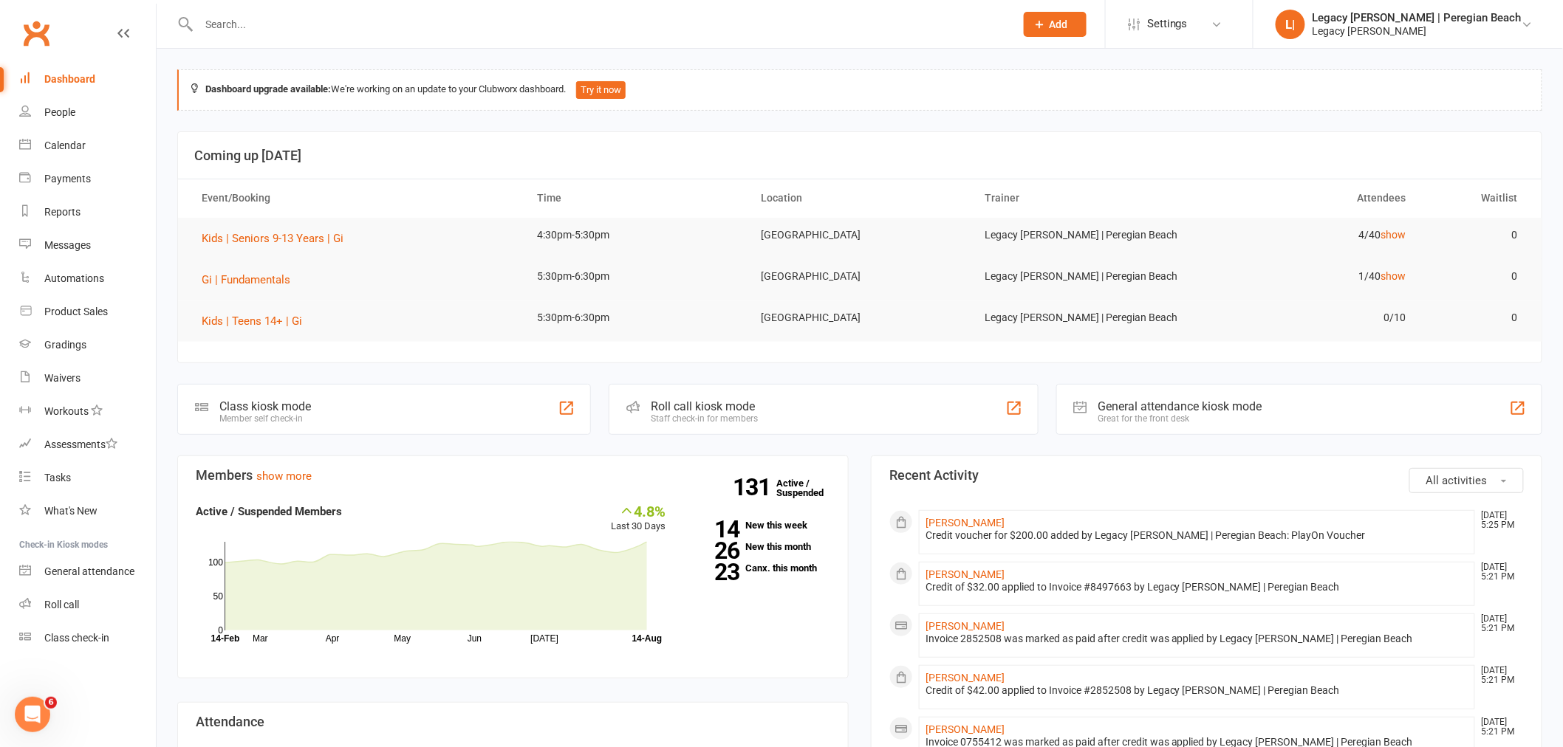
click at [360, 37] on div at bounding box center [590, 24] width 827 height 48
click at [341, 23] on input "text" at bounding box center [599, 24] width 810 height 21
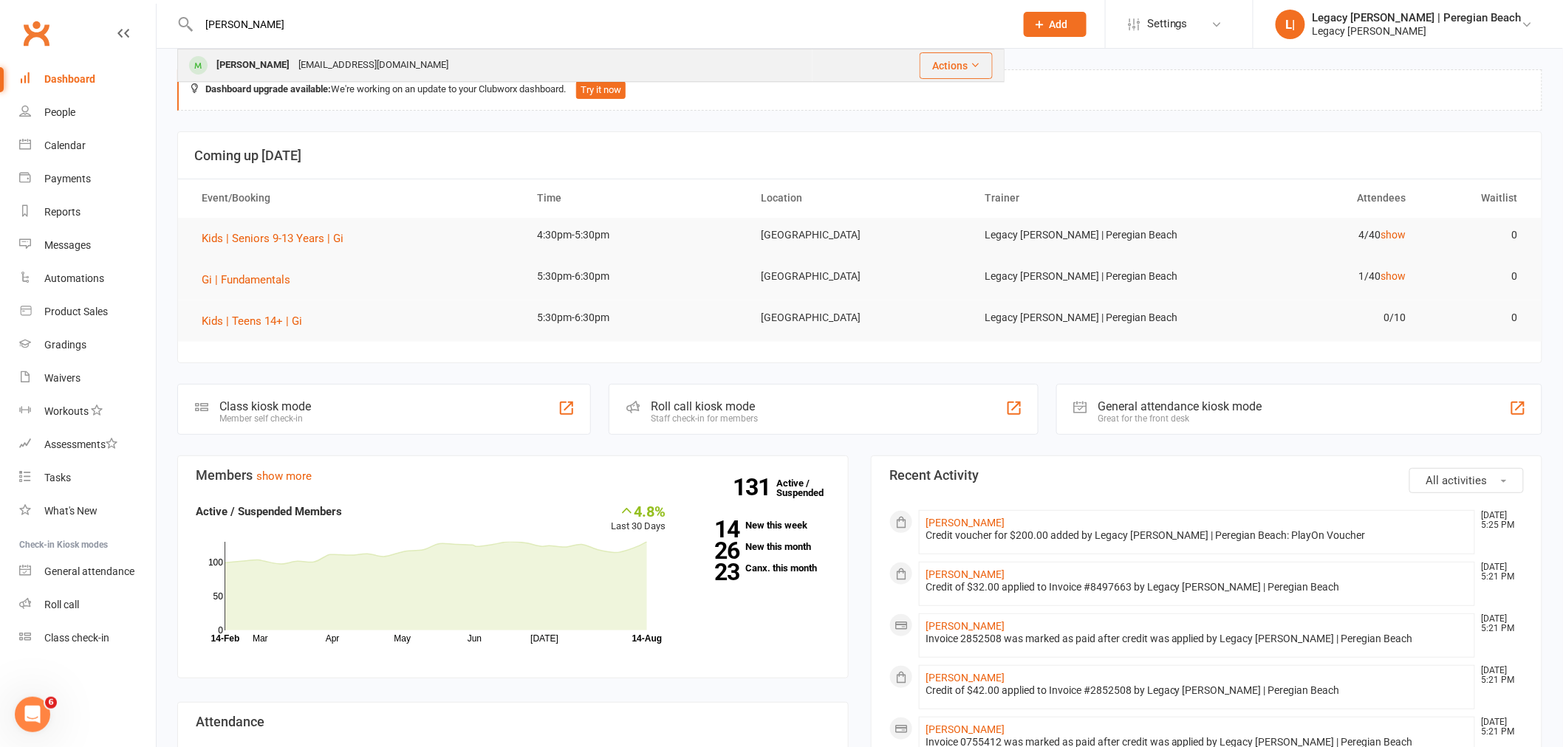
type input "leroy"
click at [364, 64] on div "mjwingnut@gmail.com" at bounding box center [373, 65] width 159 height 21
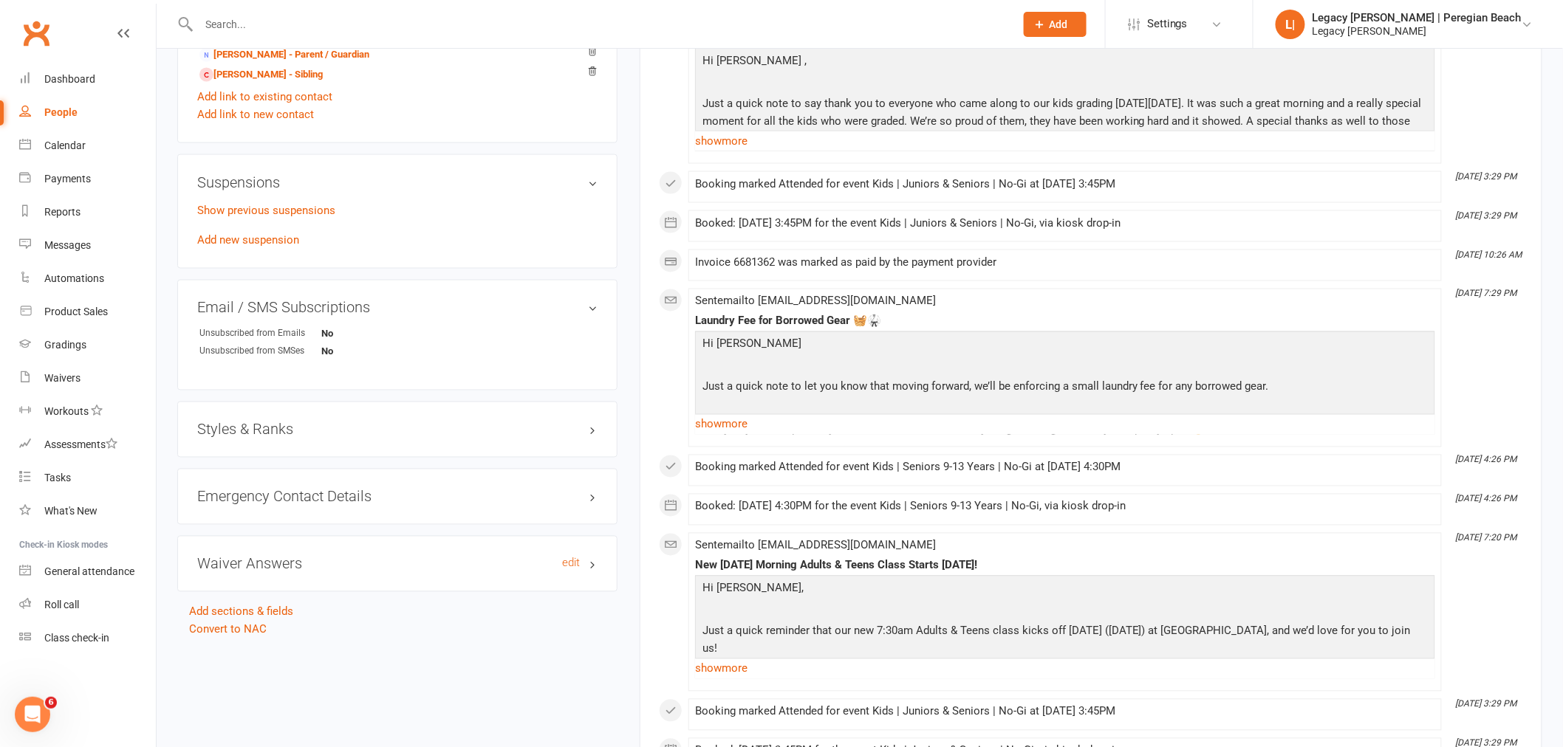
scroll to position [902, 0]
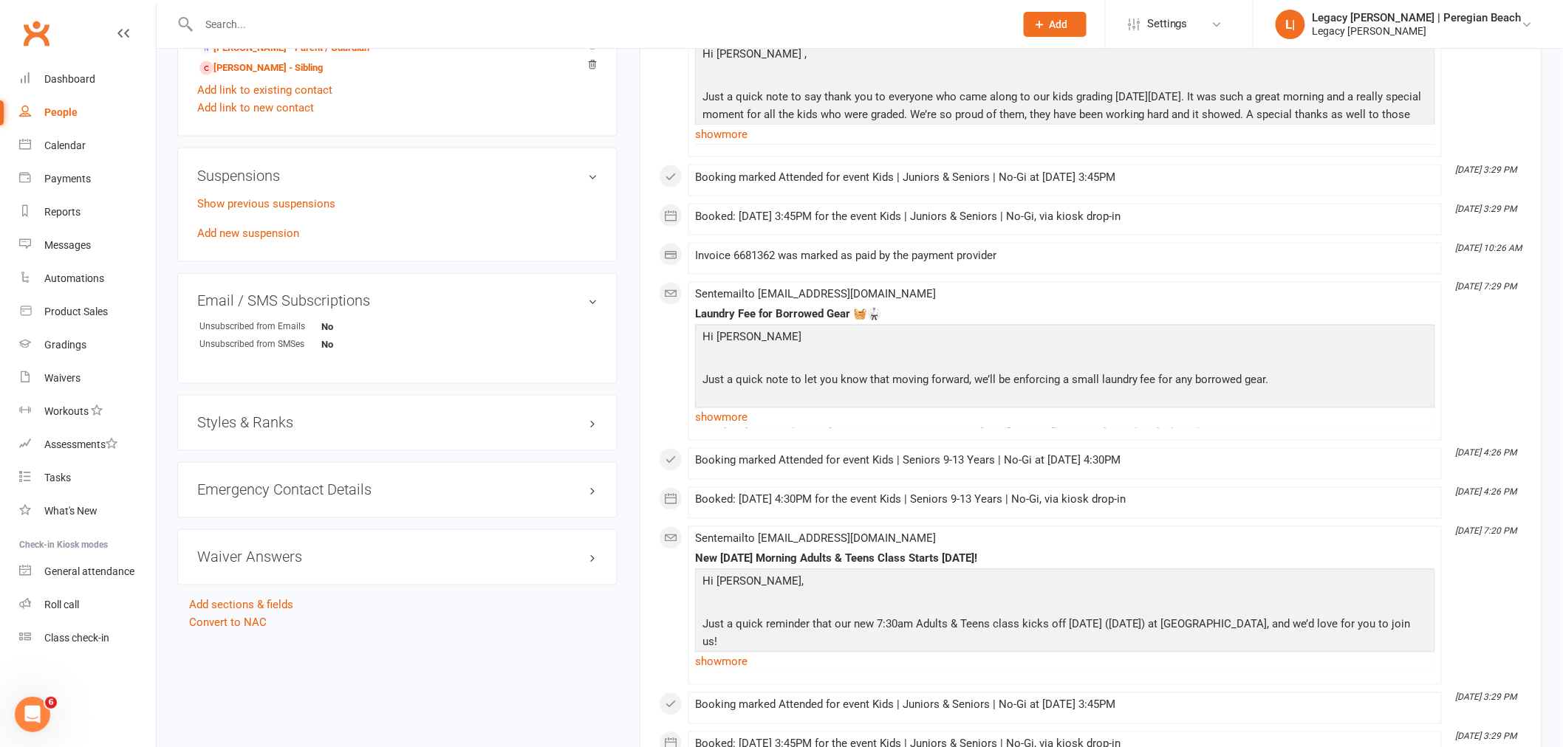
click at [276, 423] on h3 "Styles & Ranks" at bounding box center [397, 423] width 400 height 16
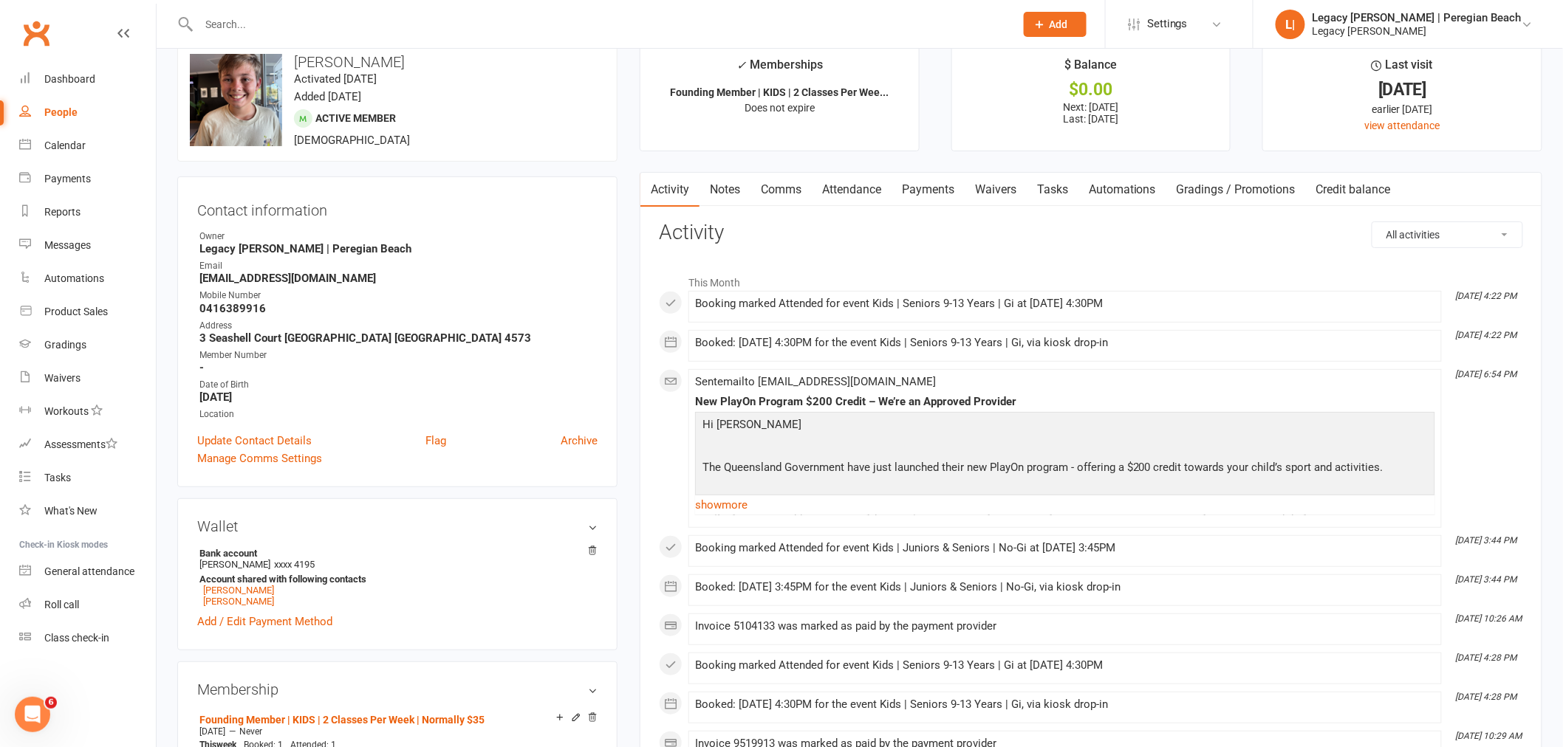
scroll to position [0, 0]
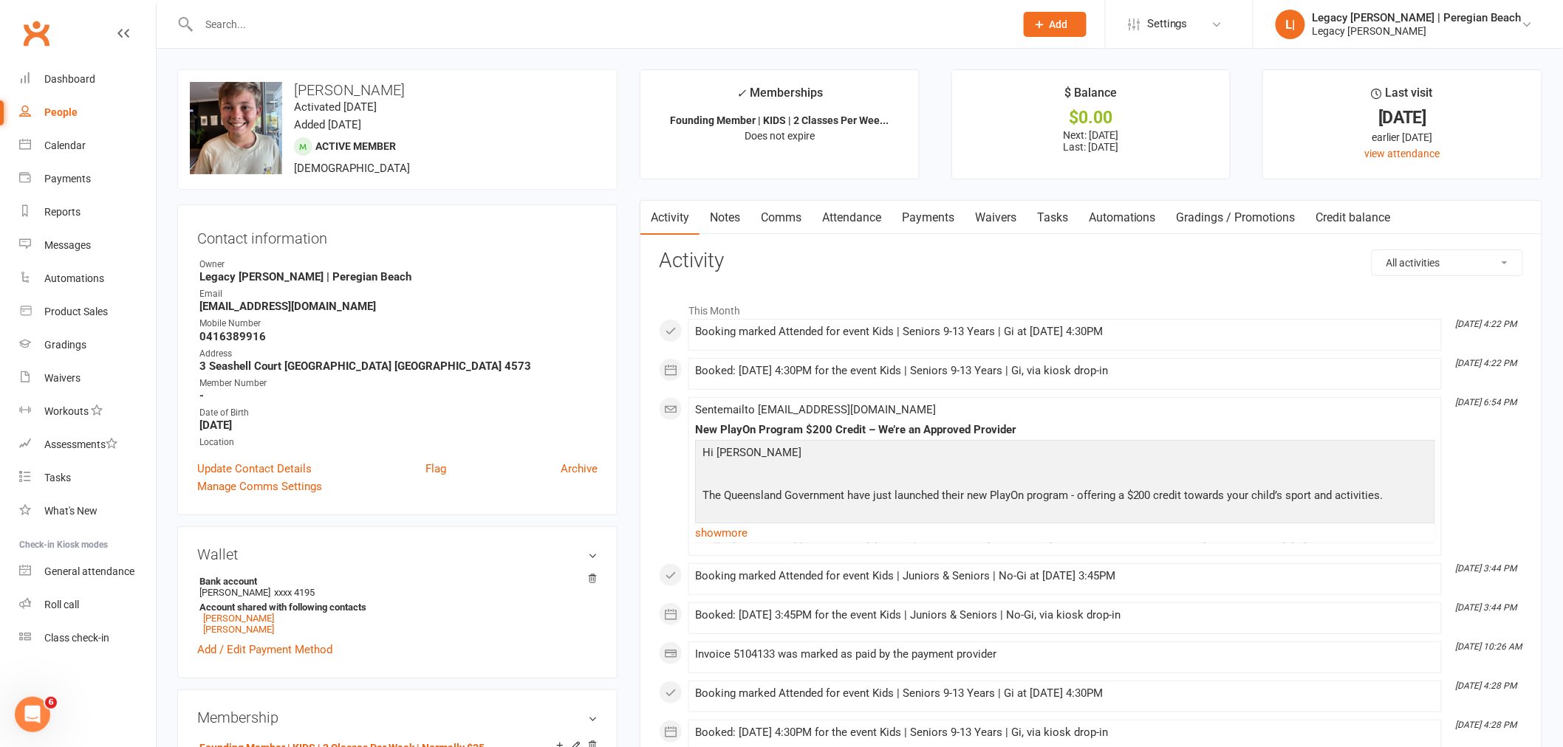
click at [1253, 216] on link "Gradings / Promotions" at bounding box center [1236, 218] width 140 height 34
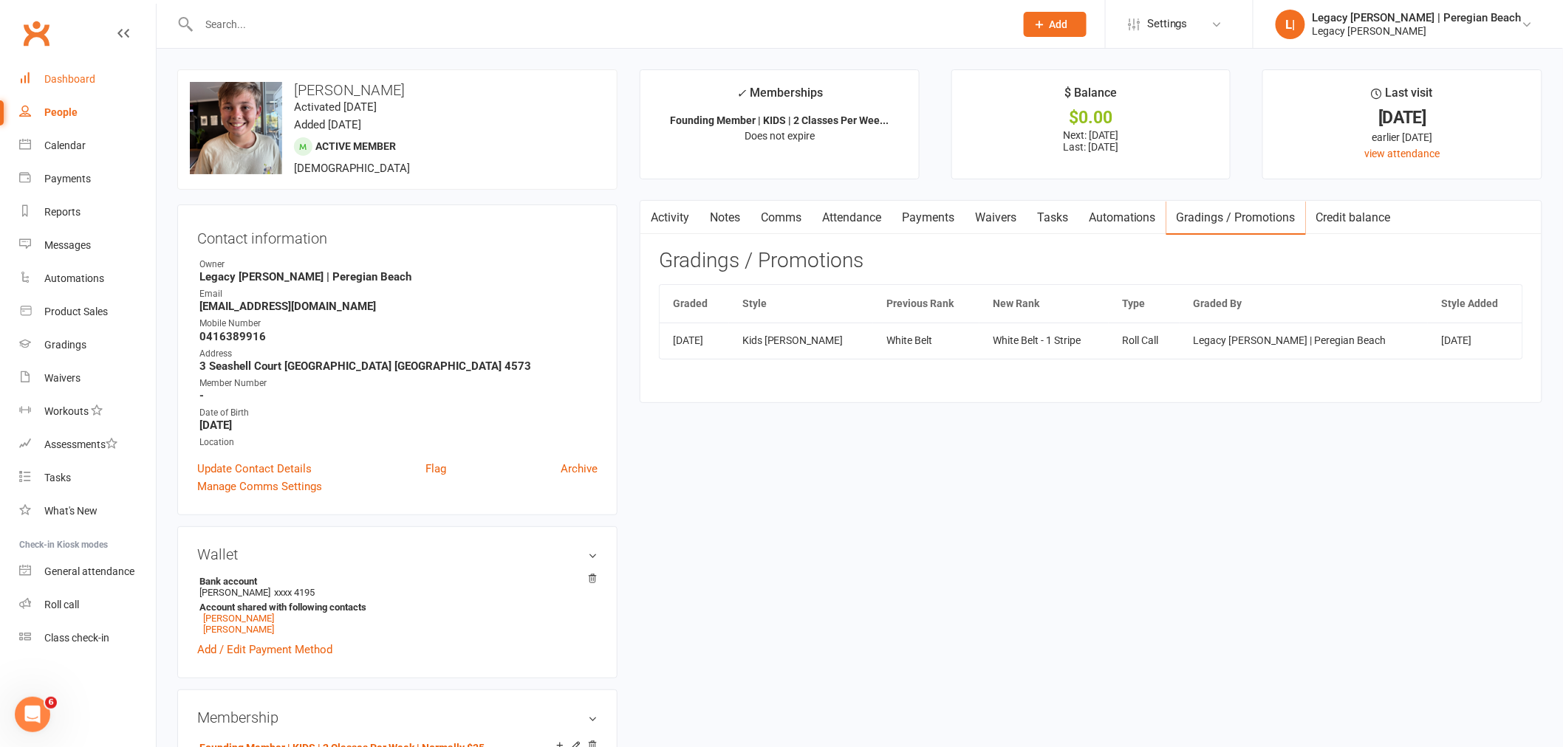
click at [86, 78] on div "Dashboard" at bounding box center [69, 79] width 51 height 12
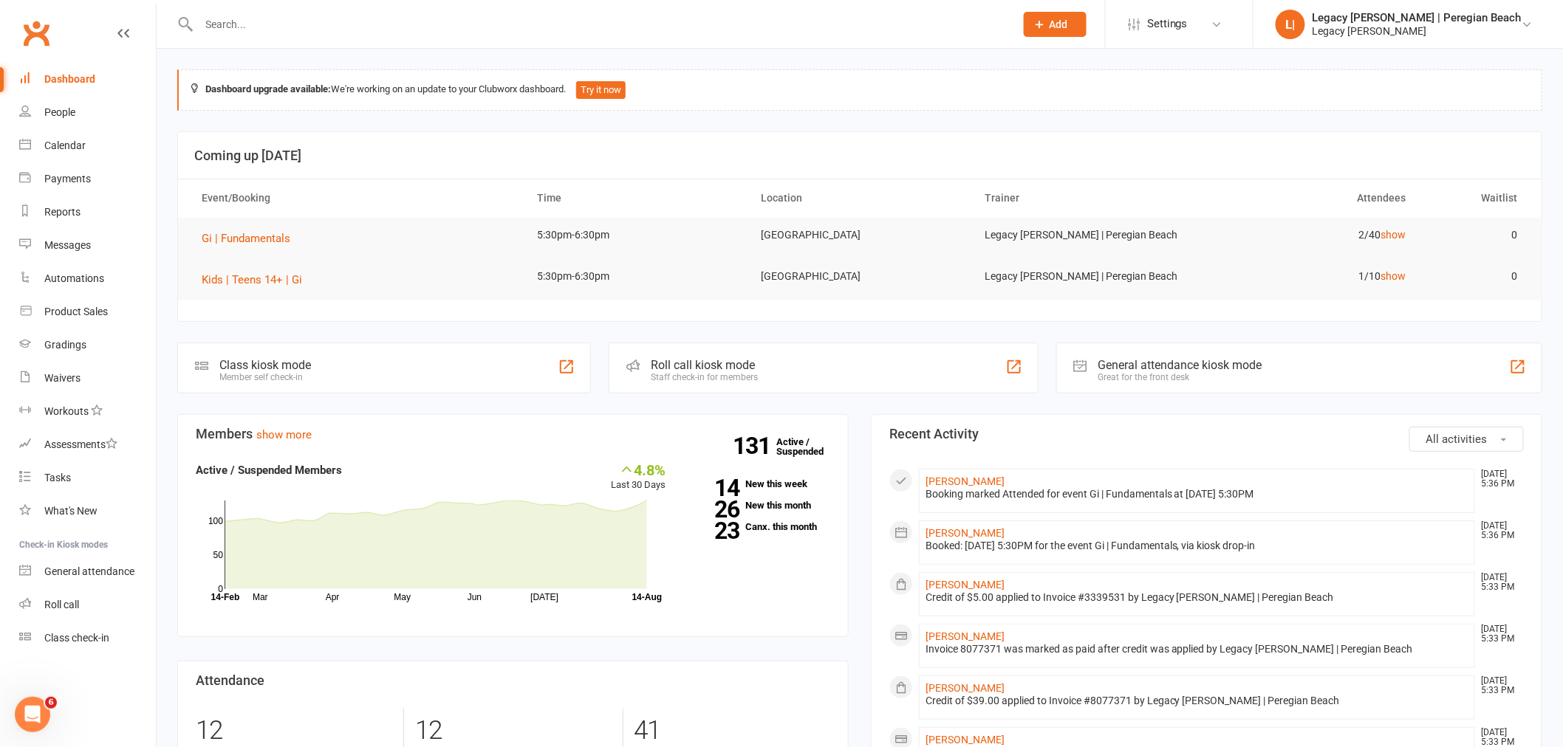
click at [791, 374] on div "Roll call kiosk mode Staff check-in for members" at bounding box center [822, 368] width 429 height 51
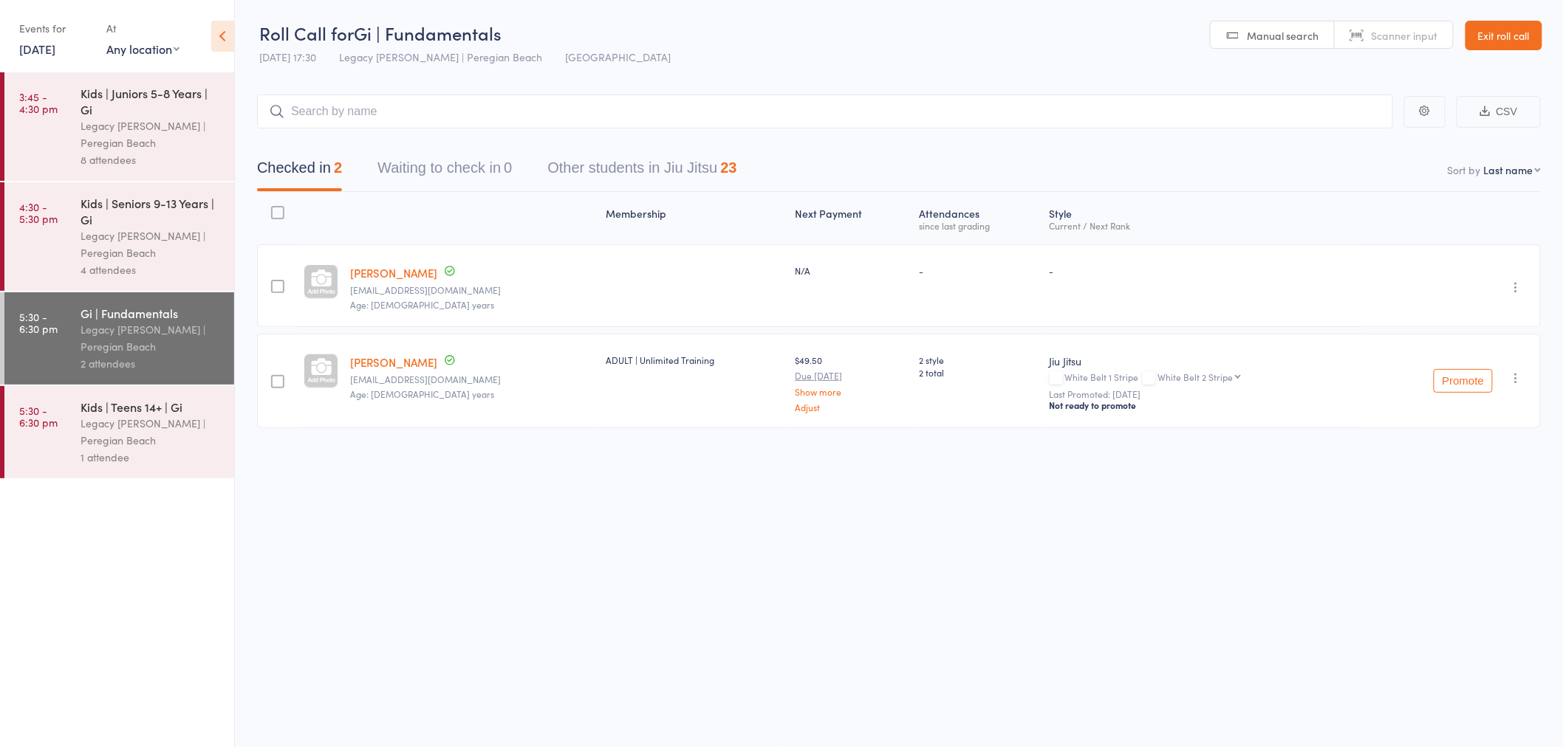
click at [121, 235] on div "Legacy [PERSON_NAME] | Peregian Beach" at bounding box center [150, 244] width 141 height 34
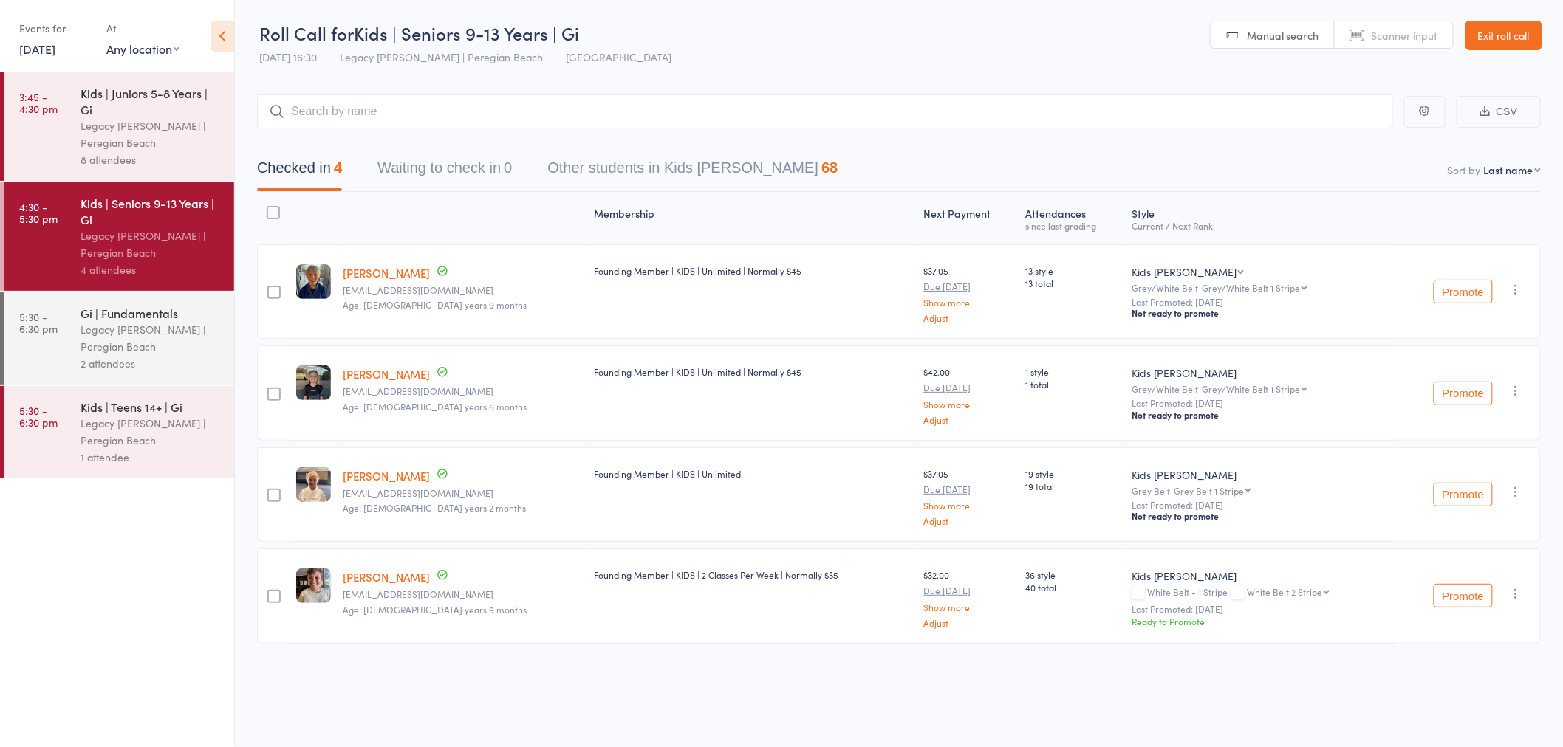
click at [1464, 493] on button "Promote" at bounding box center [1462, 495] width 59 height 24
click at [1517, 484] on icon "button" at bounding box center [1516, 491] width 15 height 15
click at [1327, 512] on div "Not ready to promote" at bounding box center [1260, 516] width 258 height 12
click at [1518, 23] on link "Exit roll call" at bounding box center [1503, 36] width 77 height 30
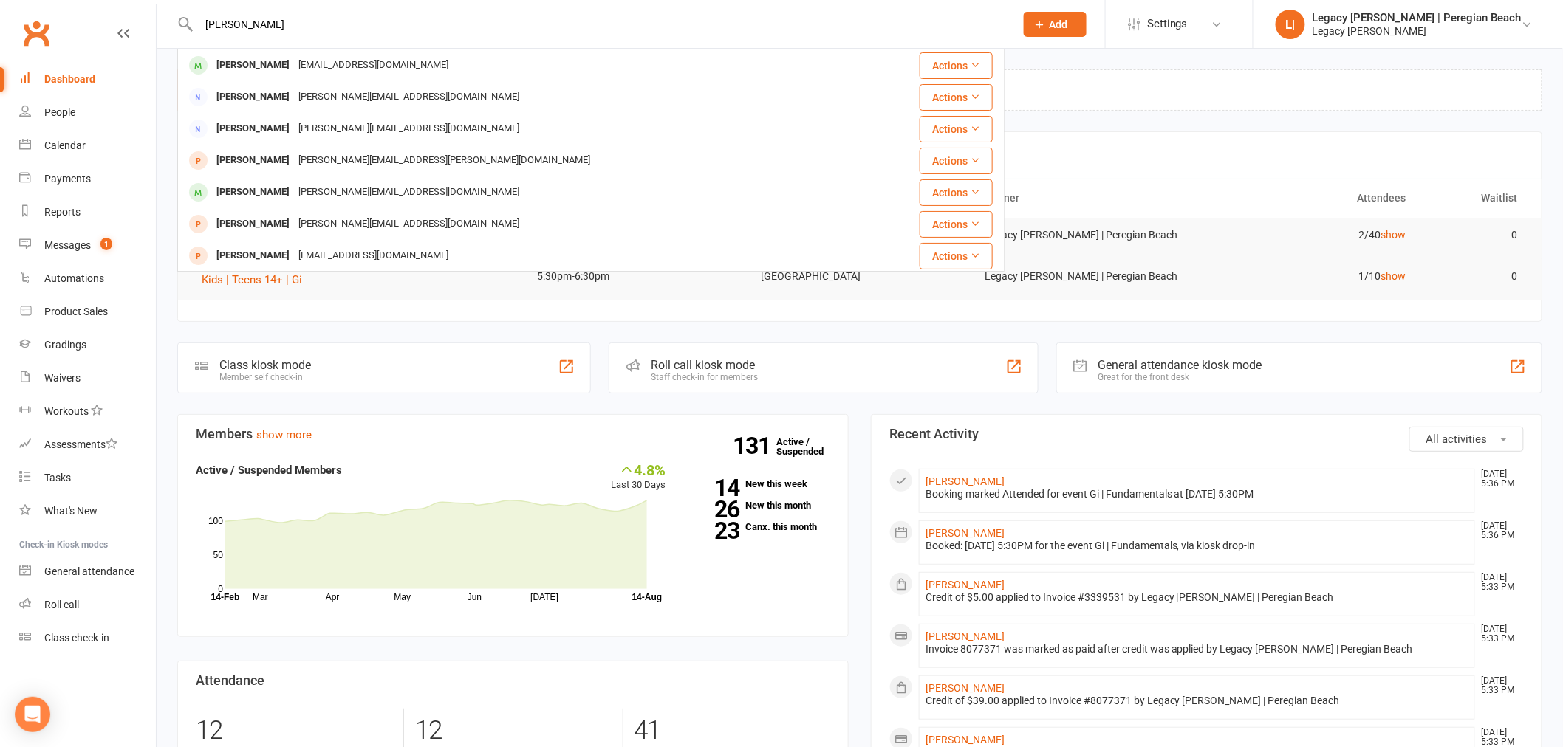
type input "[PERSON_NAME]"
click at [331, 72] on div "[EMAIL_ADDRESS][DOMAIN_NAME]" at bounding box center [373, 65] width 159 height 21
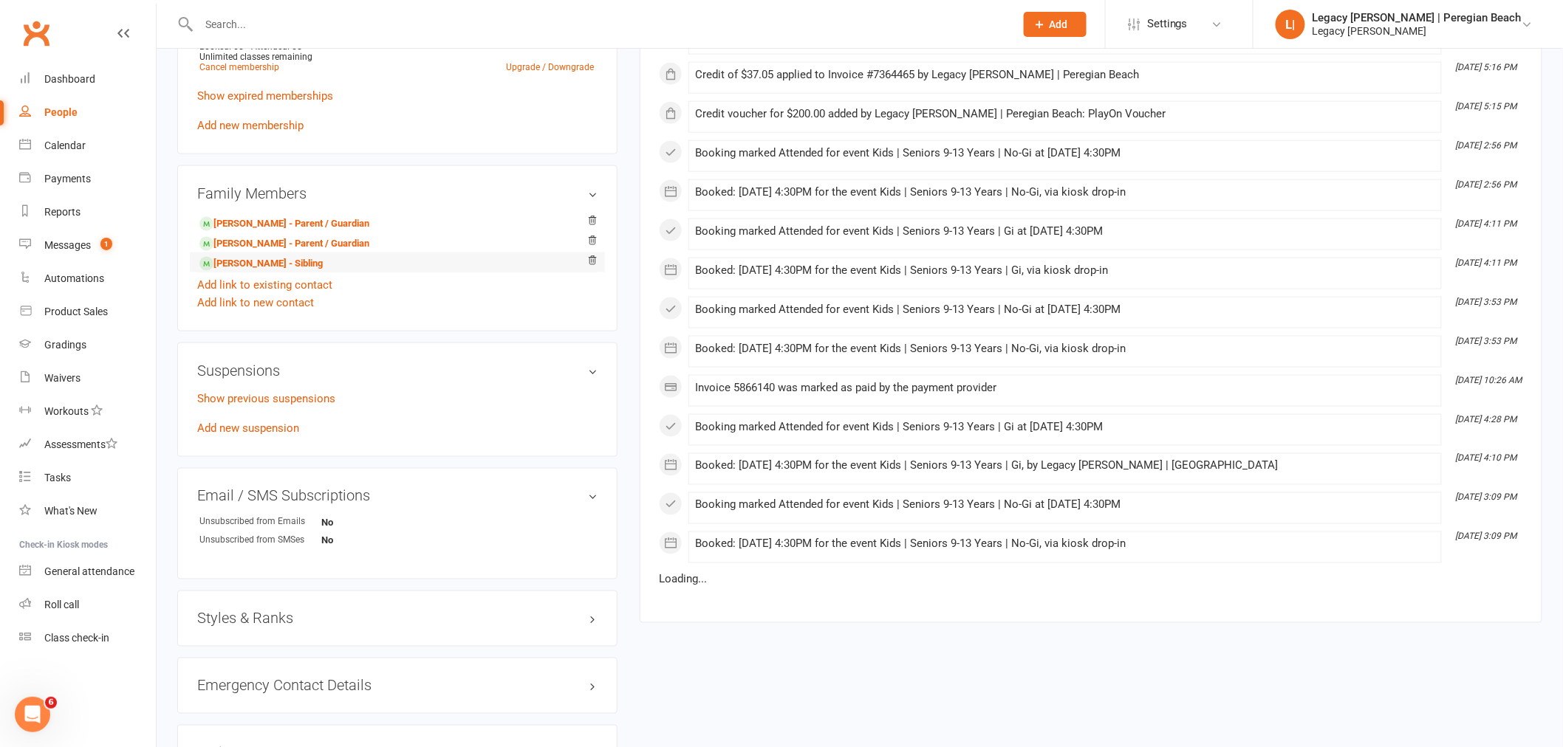
scroll to position [738, 0]
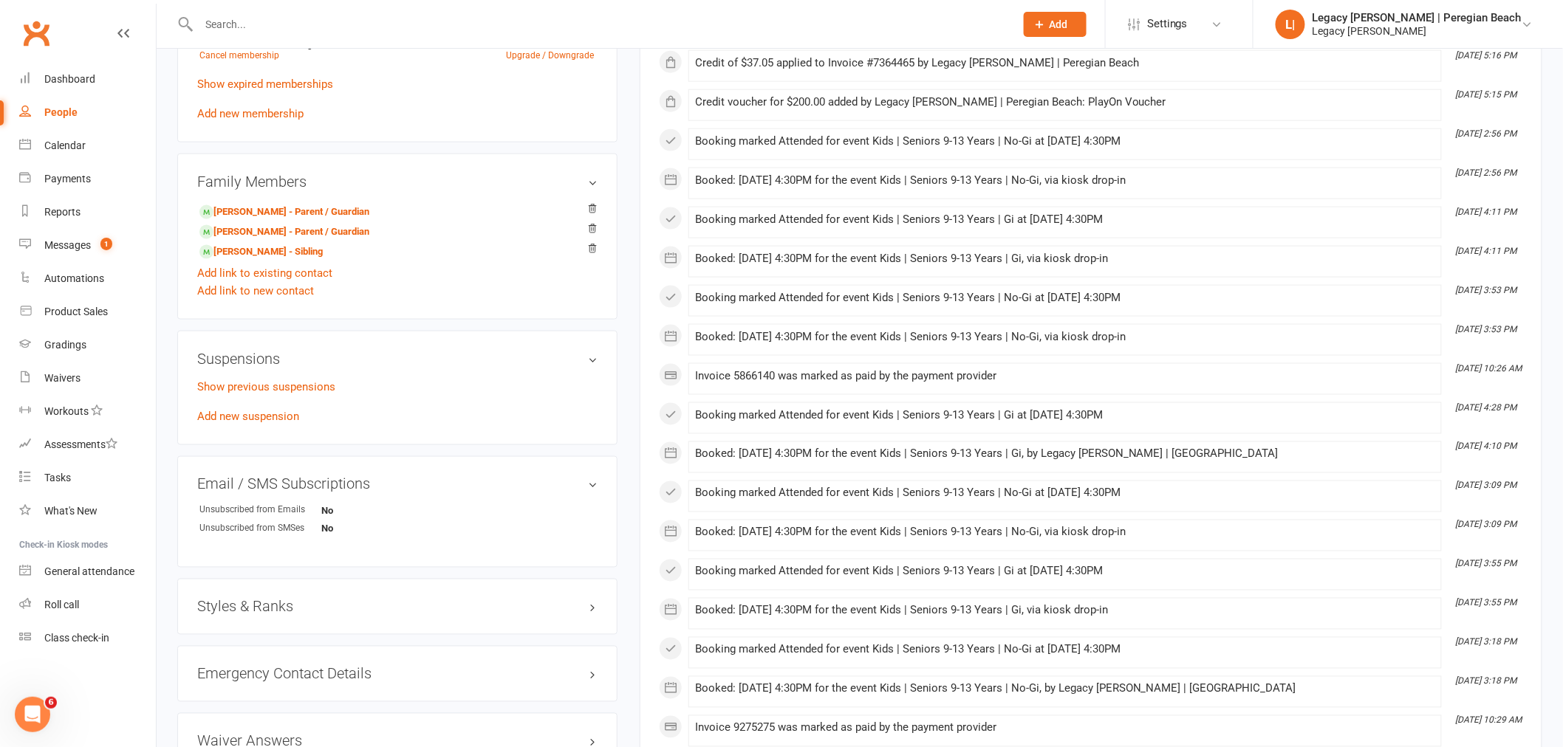
click at [264, 614] on h3 "Styles & Ranks" at bounding box center [397, 607] width 400 height 16
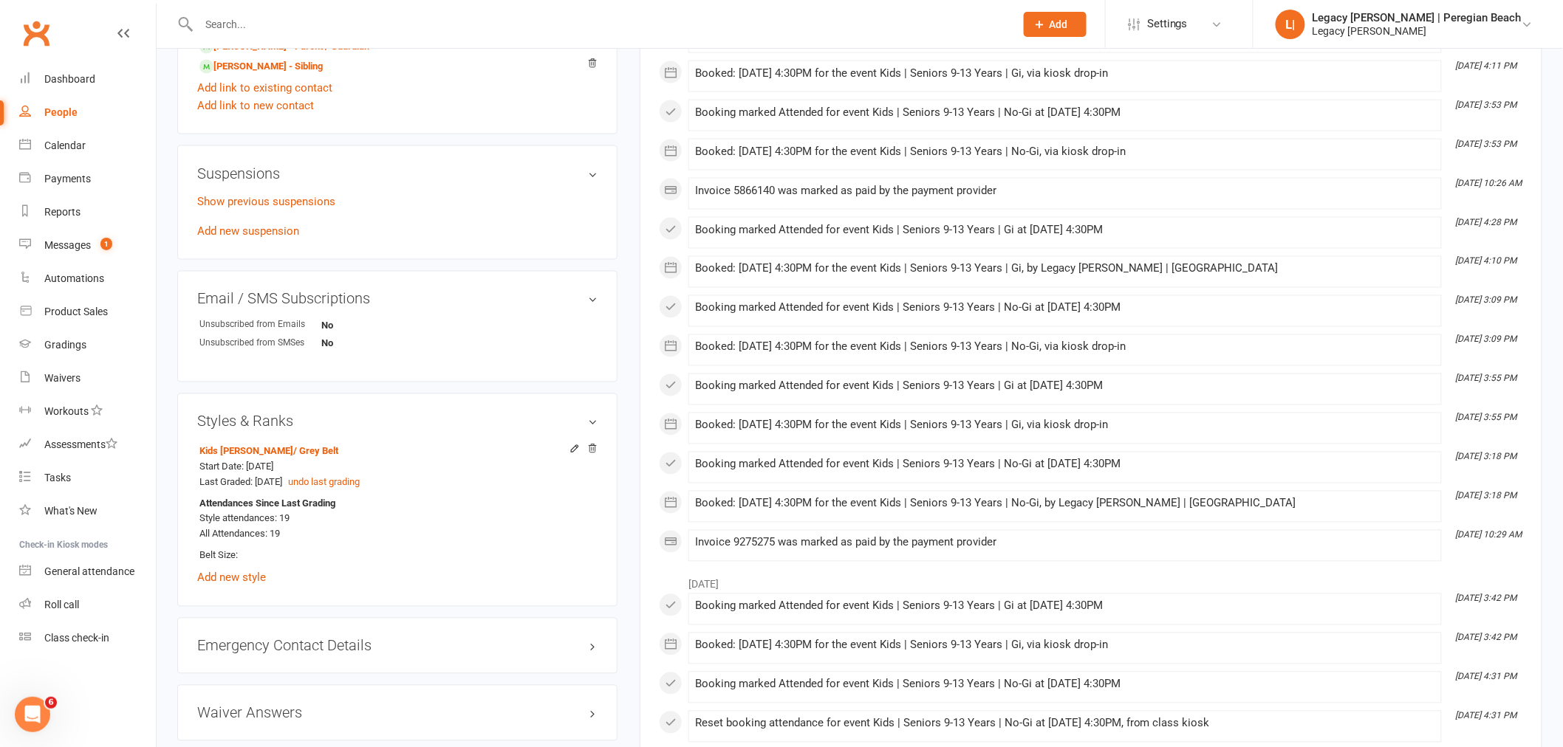
scroll to position [1066, 0]
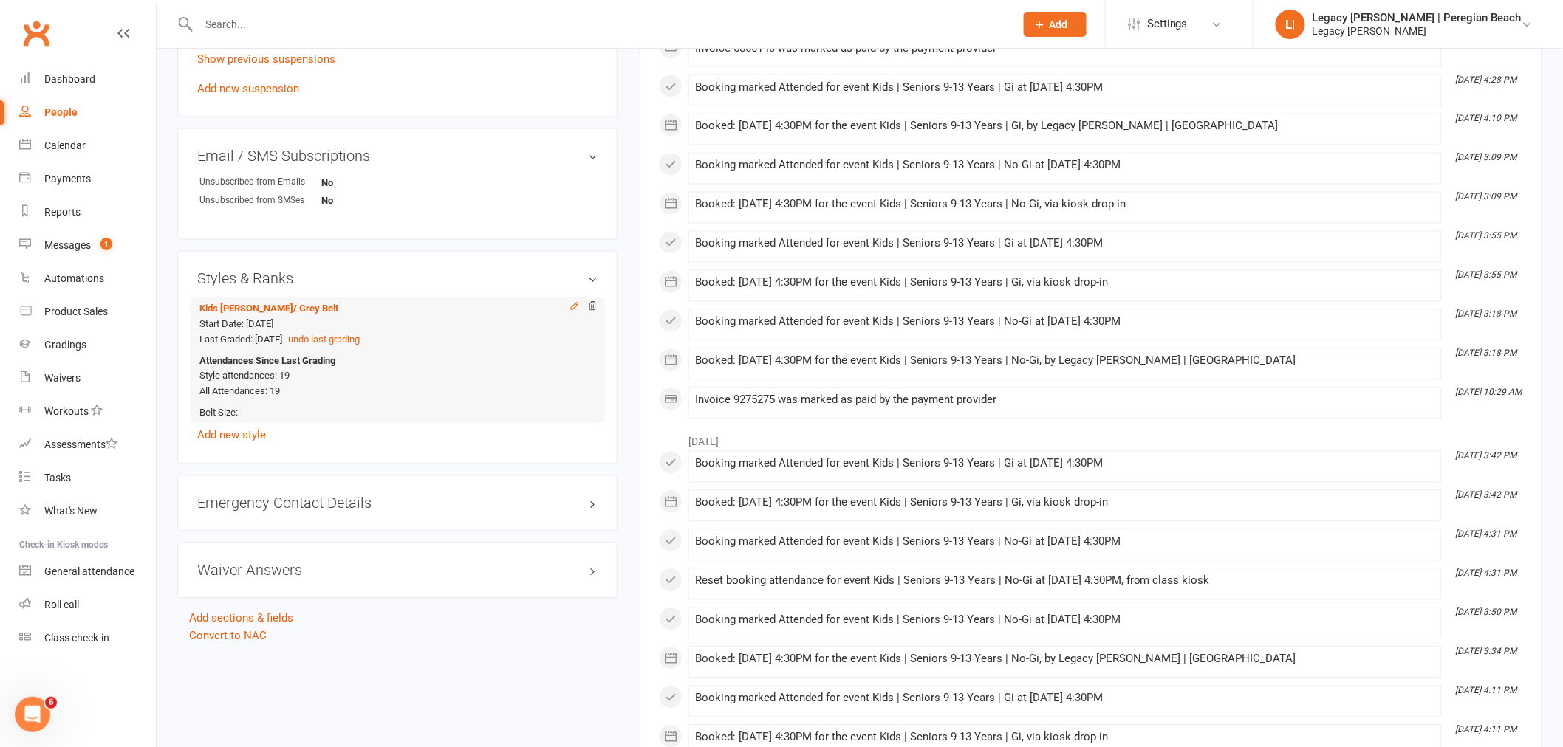
click at [575, 309] on icon at bounding box center [574, 306] width 7 height 7
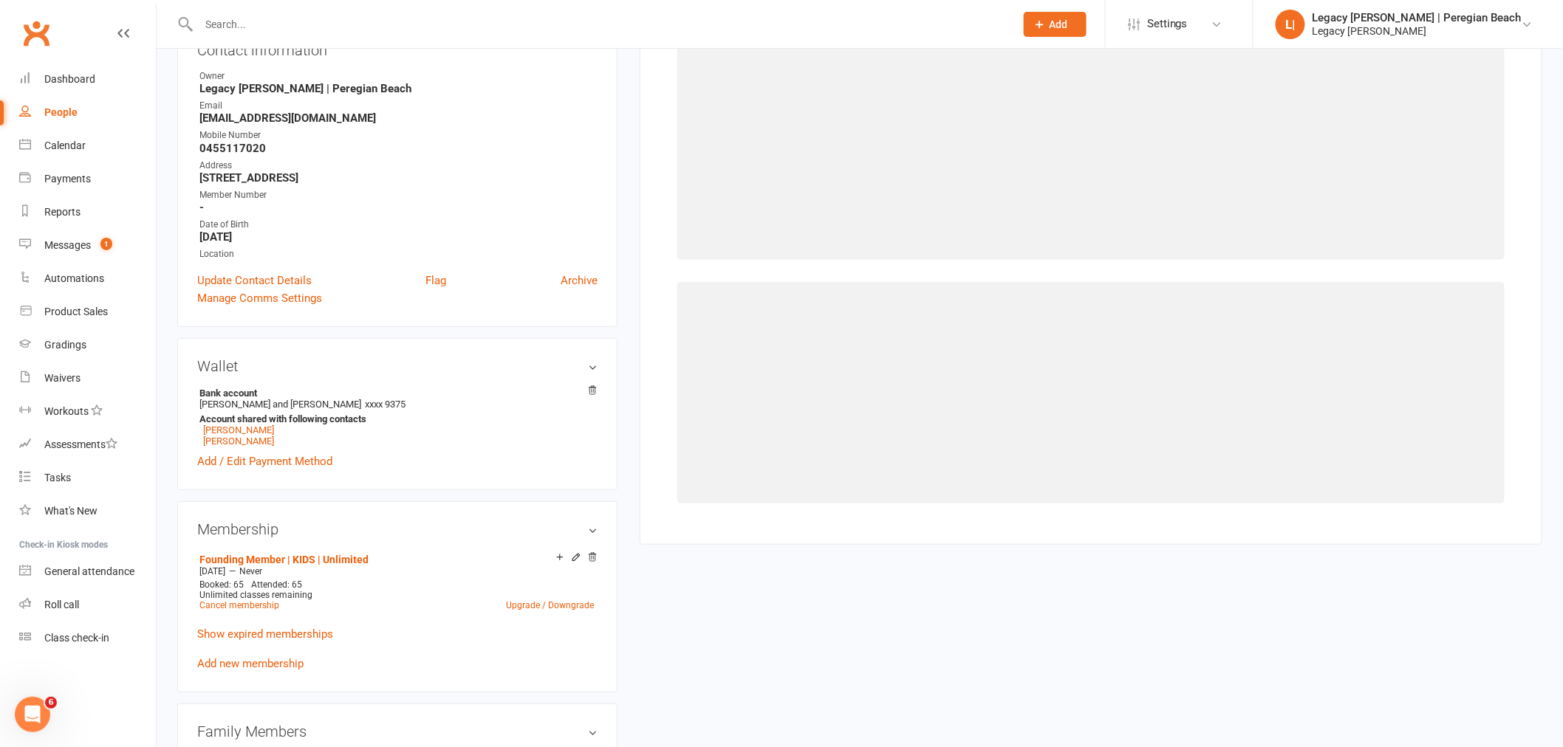
scroll to position [126, 0]
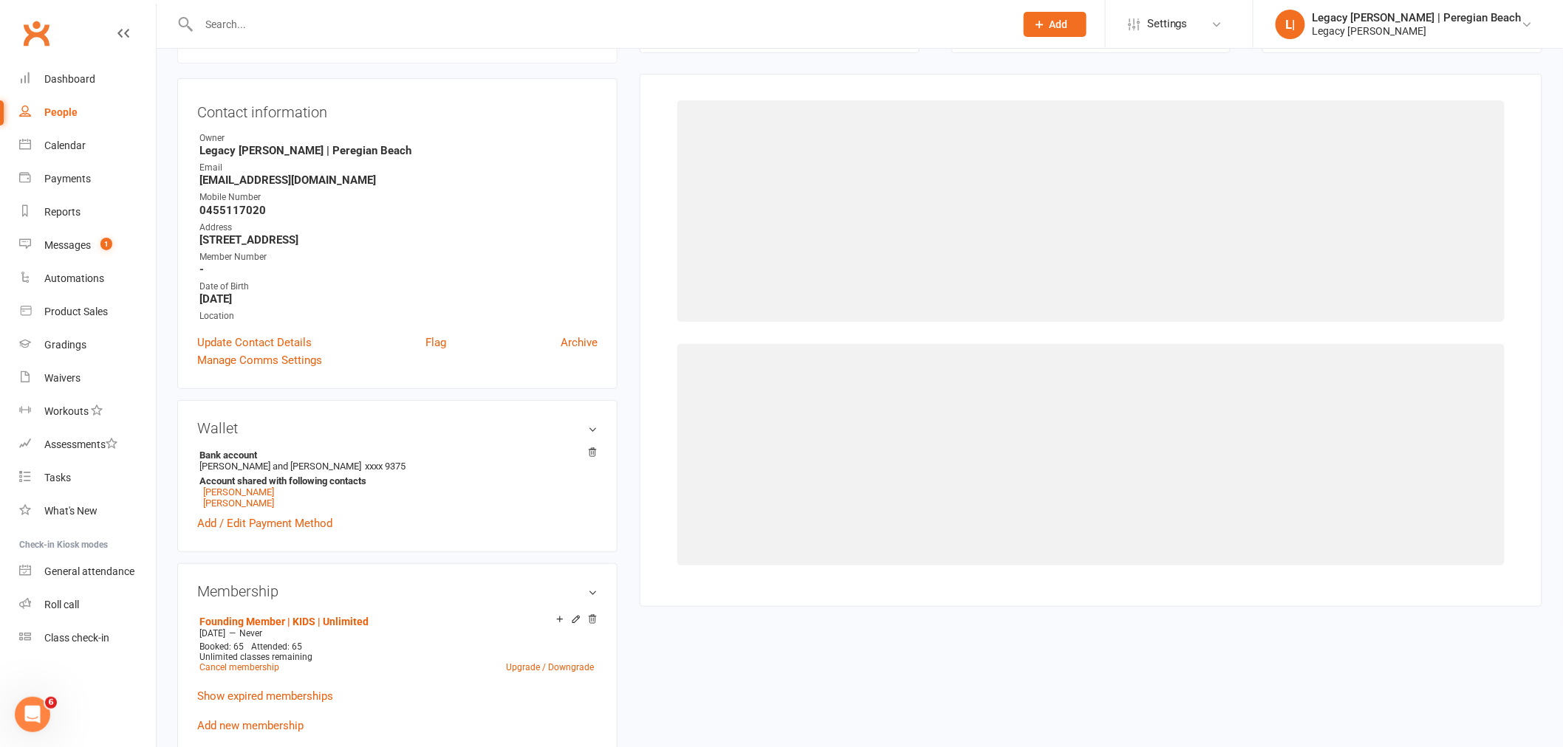
select select "3395"
select select "40077"
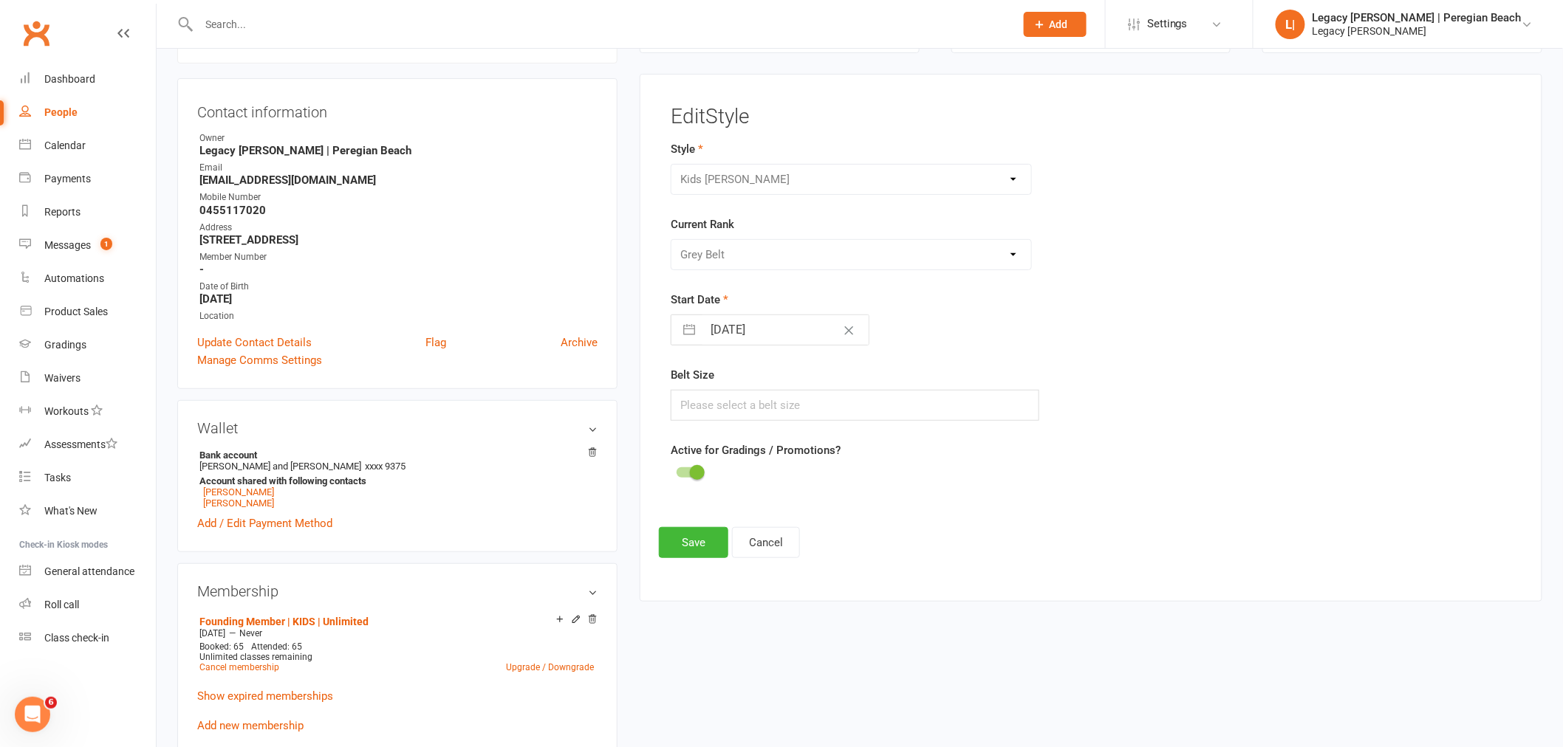
click at [840, 260] on div "Please Select Starting Rank White Belt White Belt - 1 Stripe White Belt 2 Strip…" at bounding box center [851, 254] width 361 height 31
click at [775, 542] on button "Cancel" at bounding box center [766, 542] width 68 height 31
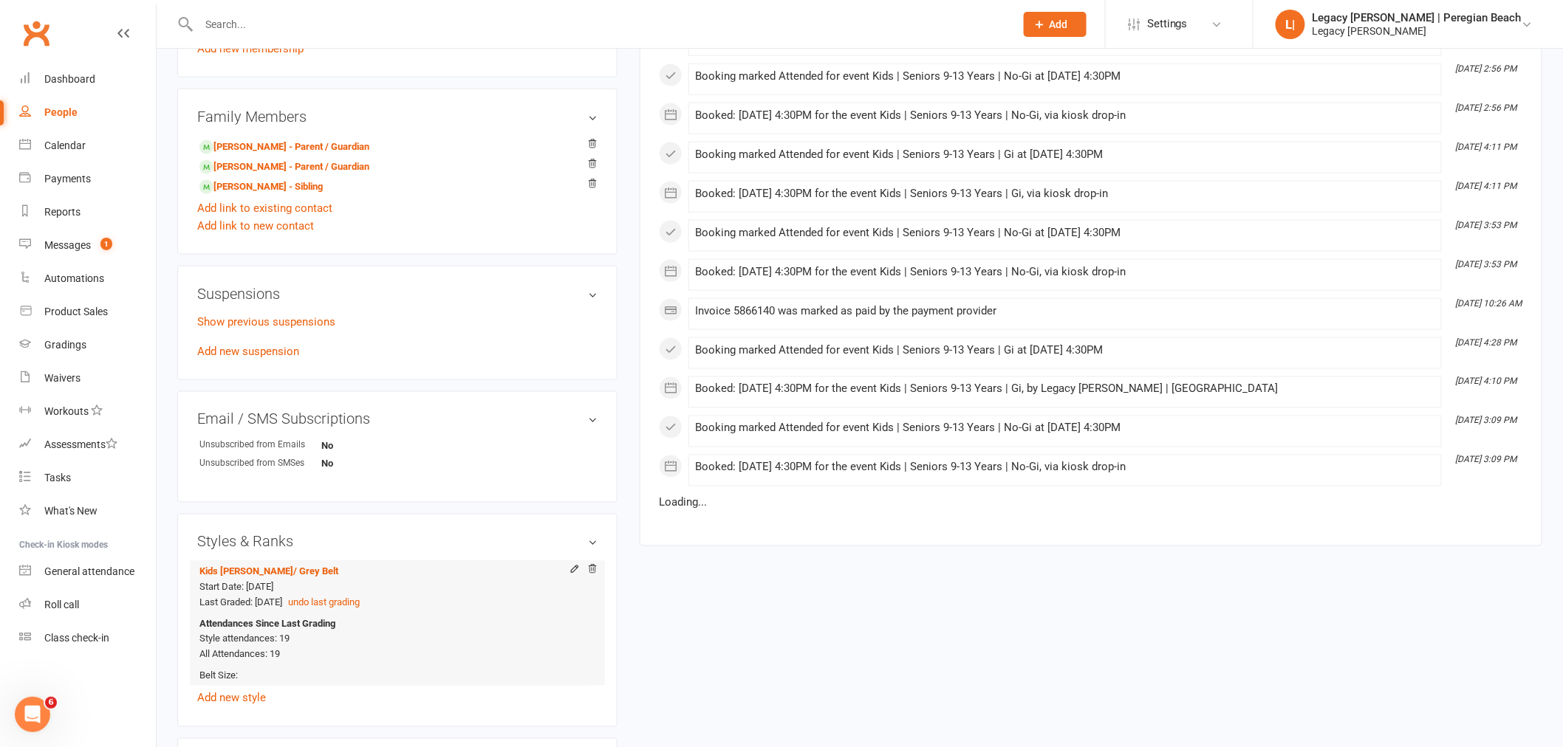
scroll to position [947, 0]
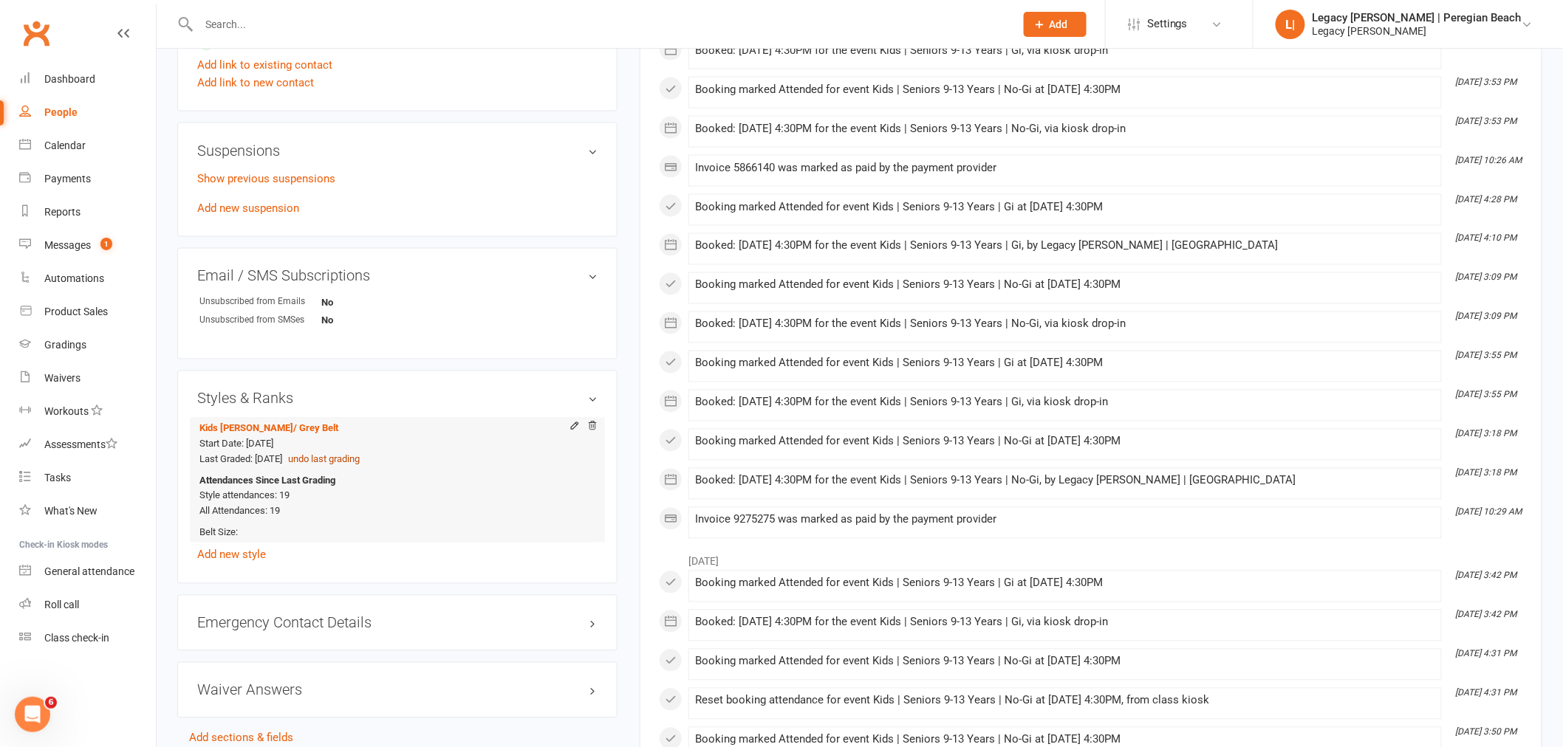
click at [347, 460] on button "undo last grading" at bounding box center [324, 461] width 72 height 16
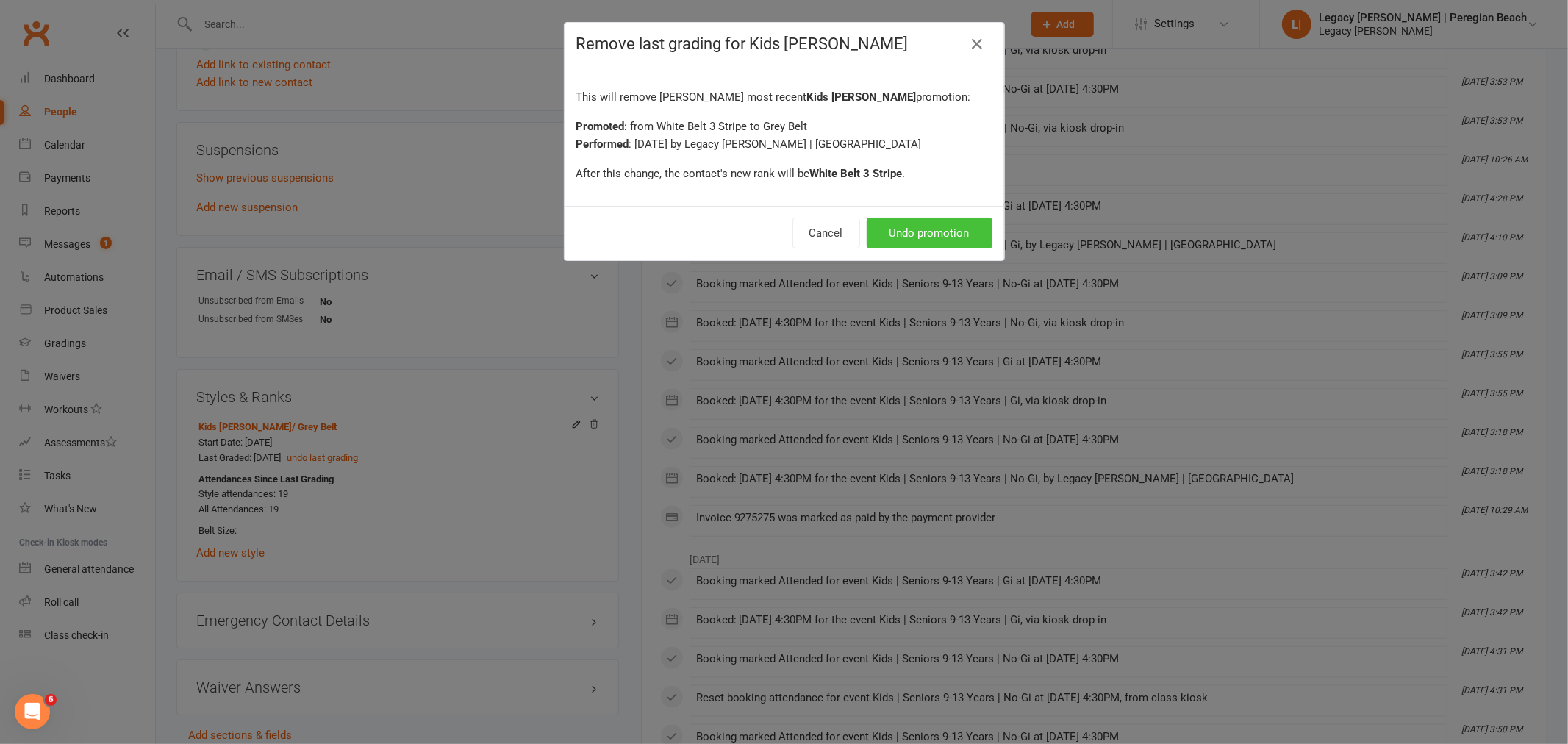
click at [909, 232] on button "Undo promotion" at bounding box center [930, 233] width 125 height 31
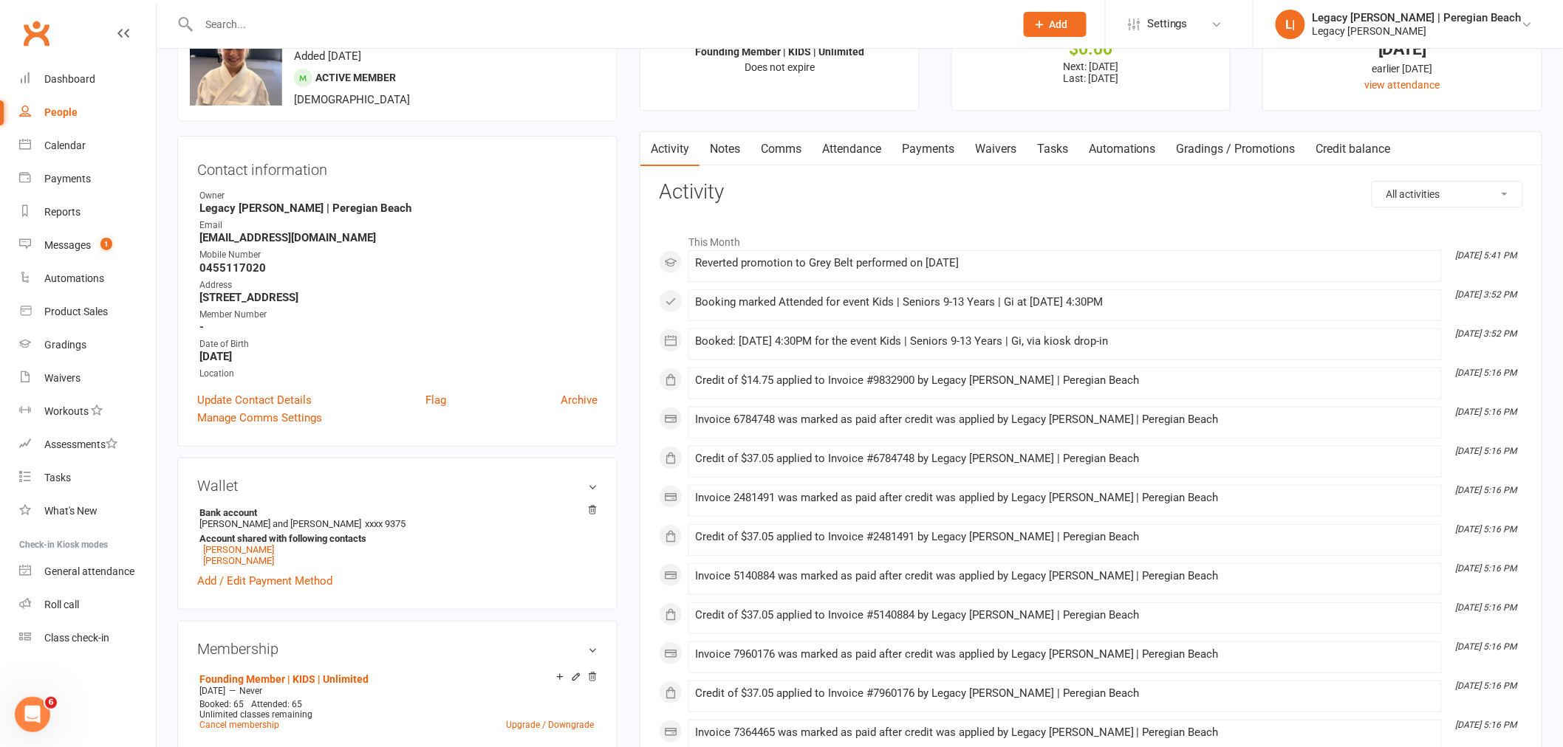
scroll to position [0, 0]
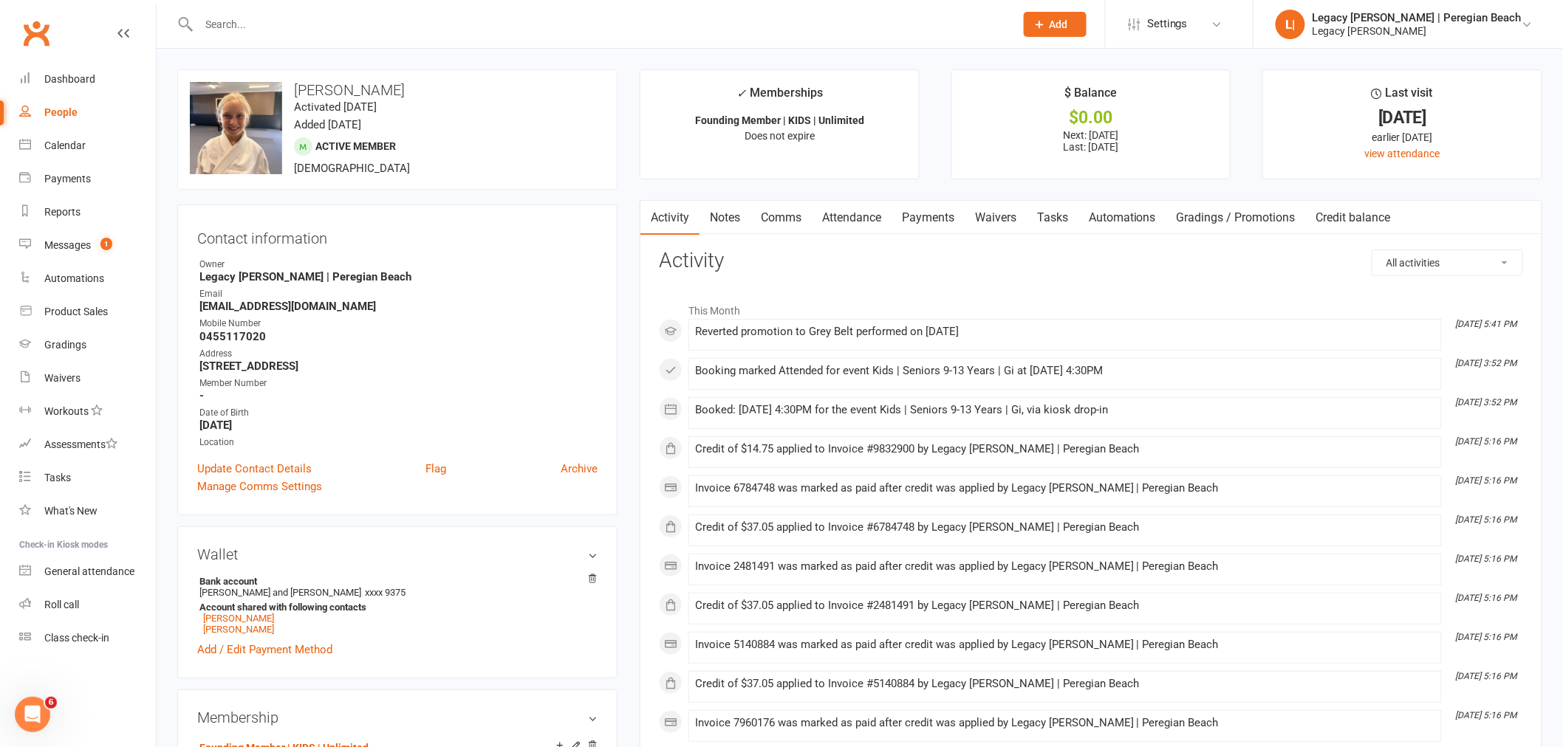
click at [1201, 213] on link "Gradings / Promotions" at bounding box center [1236, 218] width 140 height 34
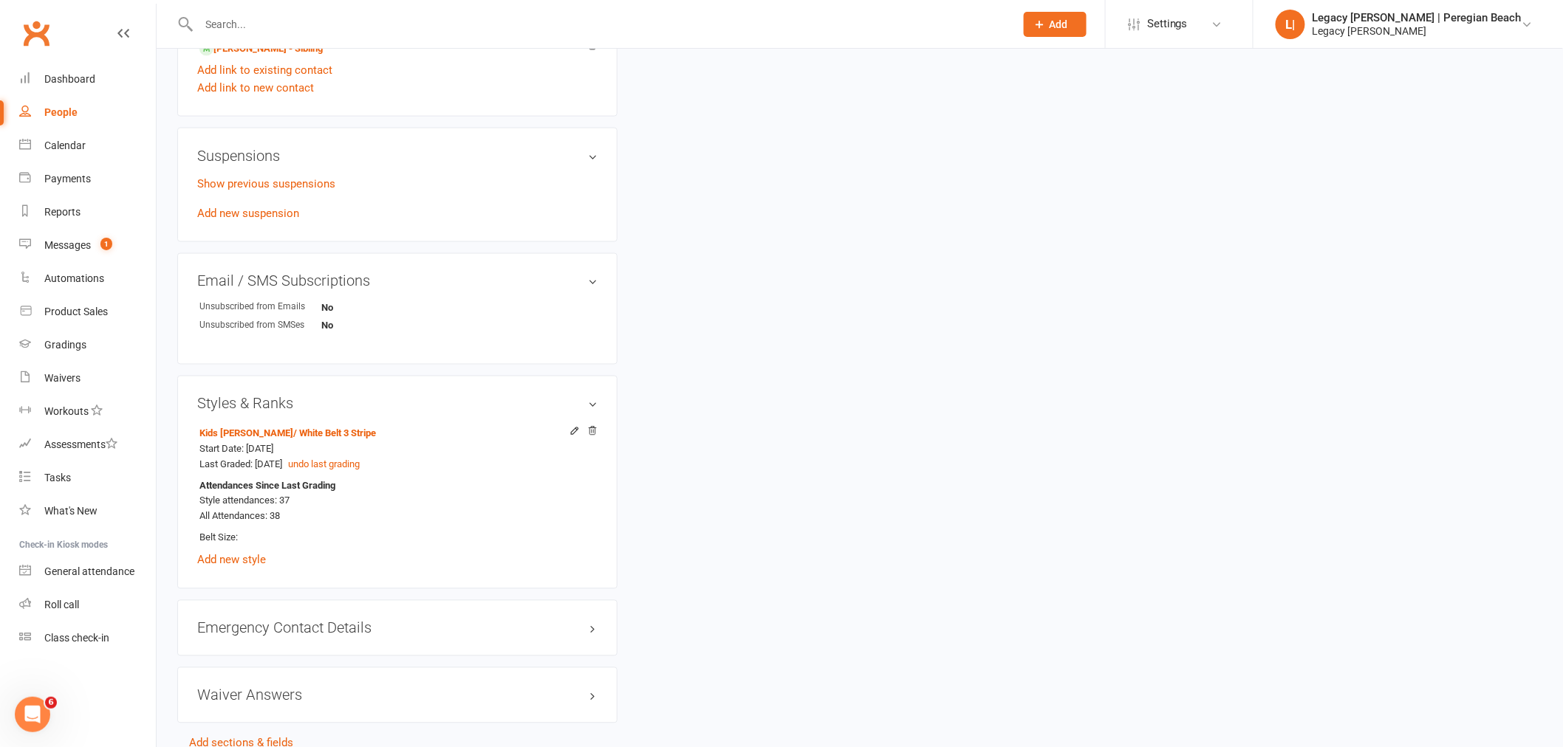
scroll to position [1025, 0]
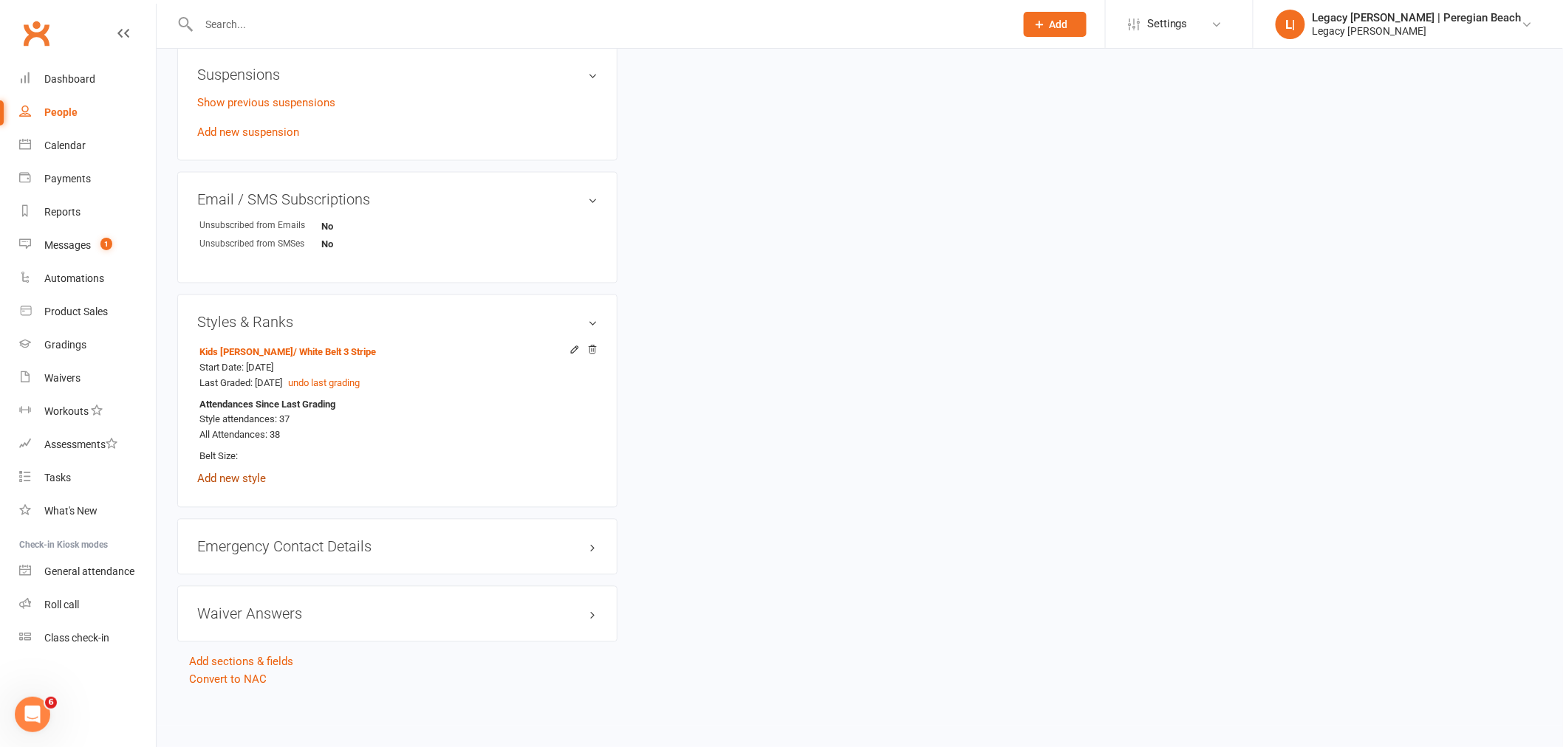
click at [239, 478] on link "Add new style" at bounding box center [231, 479] width 69 height 13
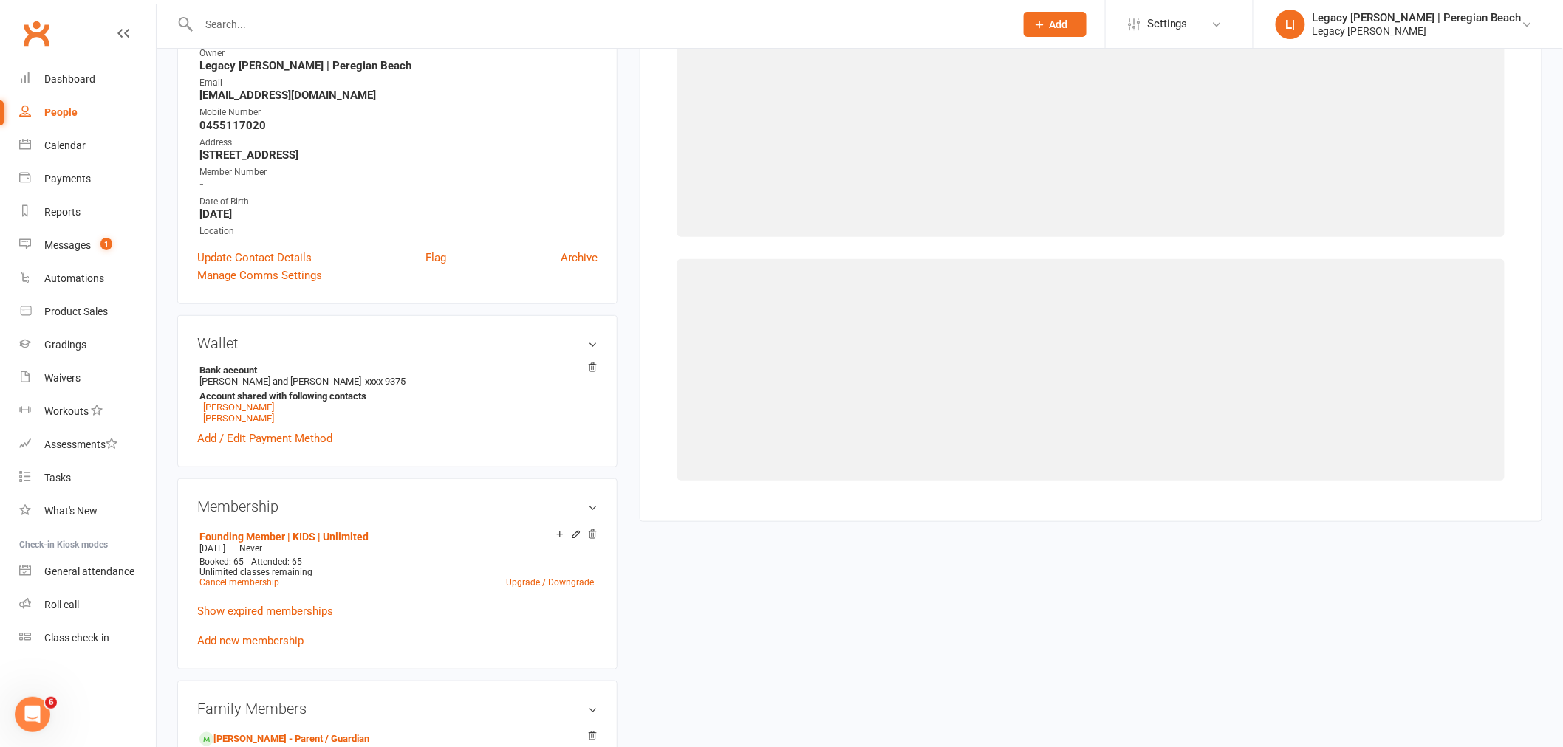
scroll to position [126, 0]
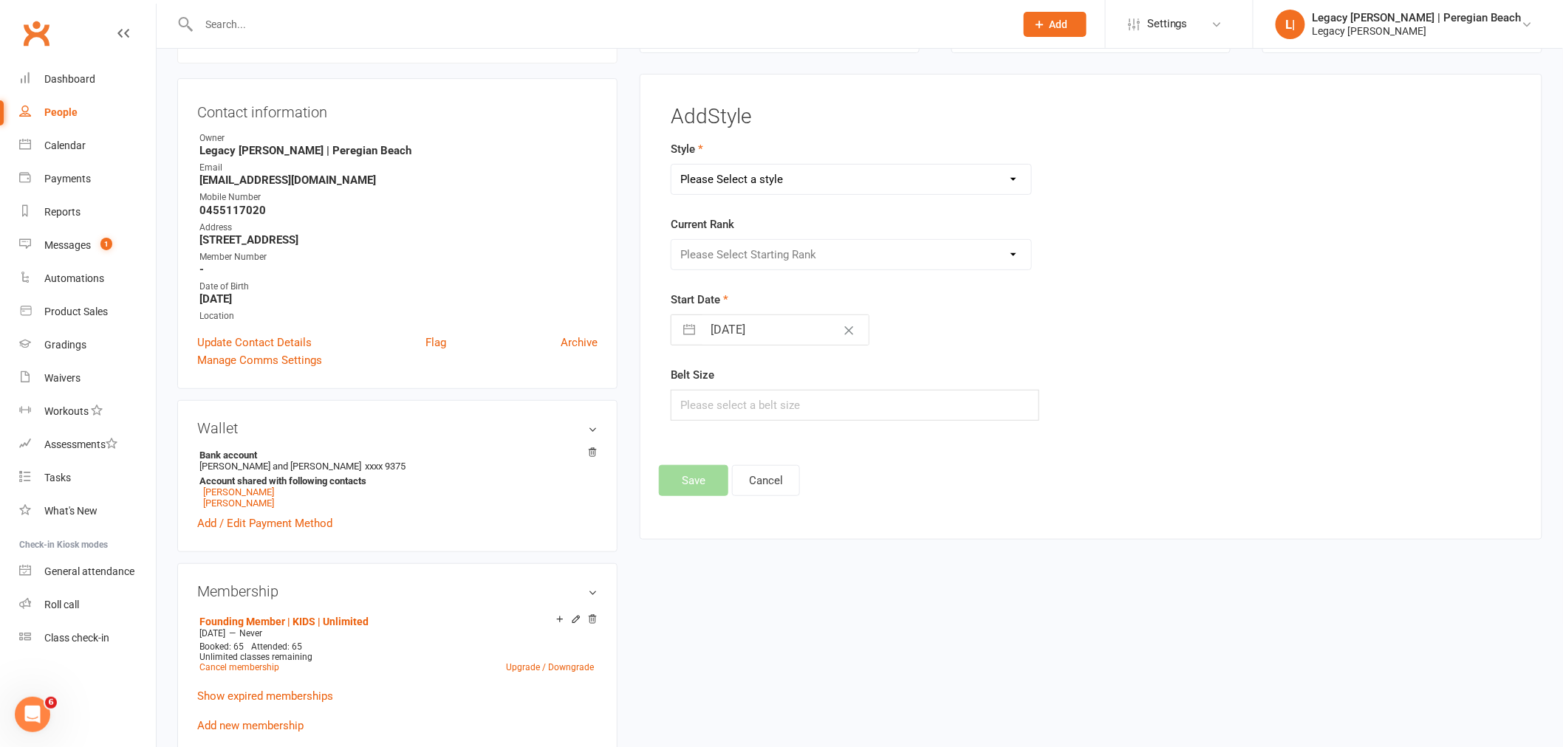
click at [810, 190] on select "Please Select a style Jiu Jitsu Kids Jiu Jitsu Sponsorship" at bounding box center [851, 180] width 360 height 30
select select "3395"
click at [671, 165] on select "Please Select a style Jiu Jitsu Kids Jiu Jitsu Sponsorship" at bounding box center [851, 180] width 360 height 30
click at [806, 253] on select "Please Select Starting Rank White Belt White Belt - 1 Stripe White Belt 2 Strip…" at bounding box center [851, 255] width 360 height 30
select select "40072"
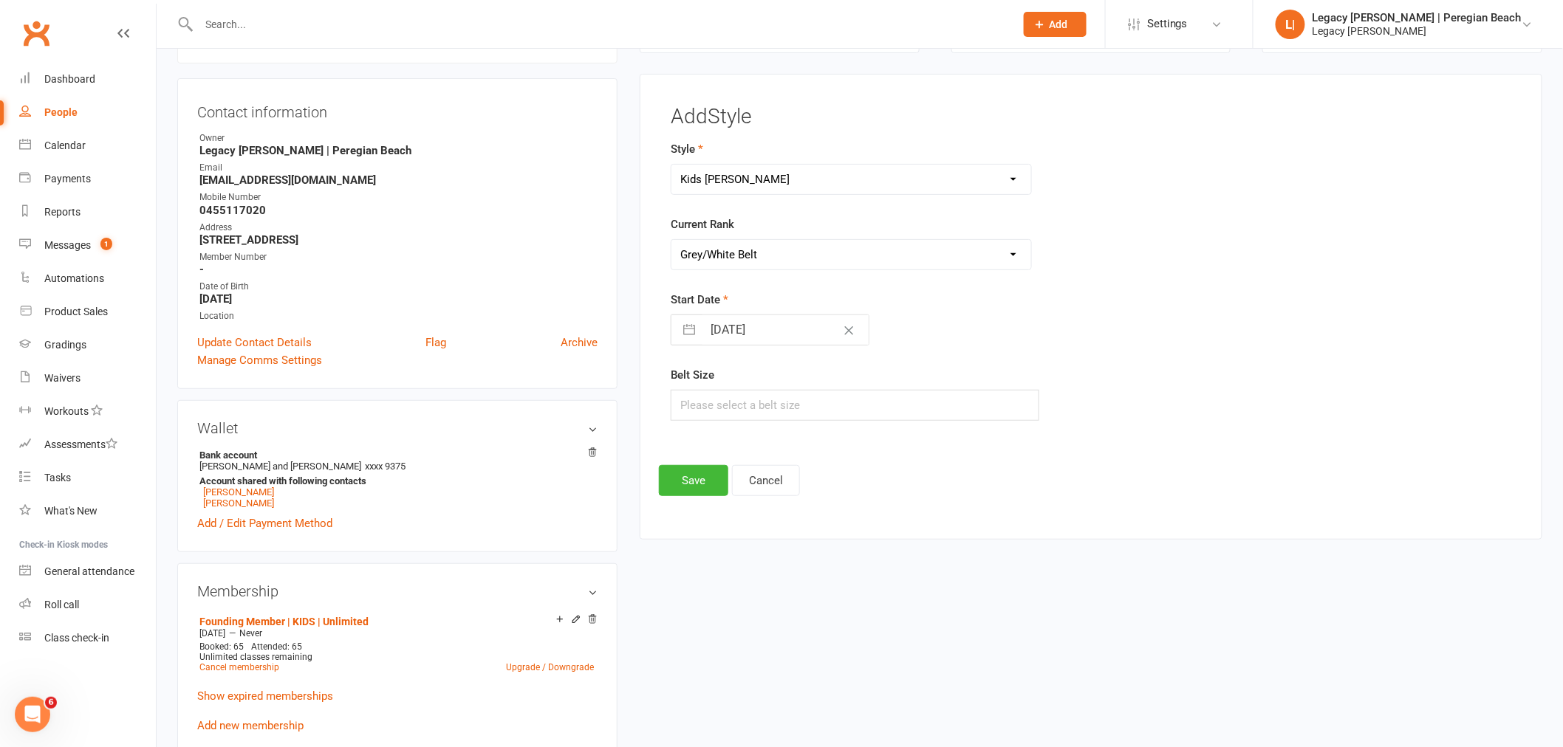
click at [671, 240] on select "Please Select Starting Rank White Belt White Belt - 1 Stripe White Belt 2 Strip…" at bounding box center [851, 255] width 360 height 30
click at [779, 329] on input "[DATE]" at bounding box center [785, 330] width 166 height 30
select select "6"
select select "2025"
select select "7"
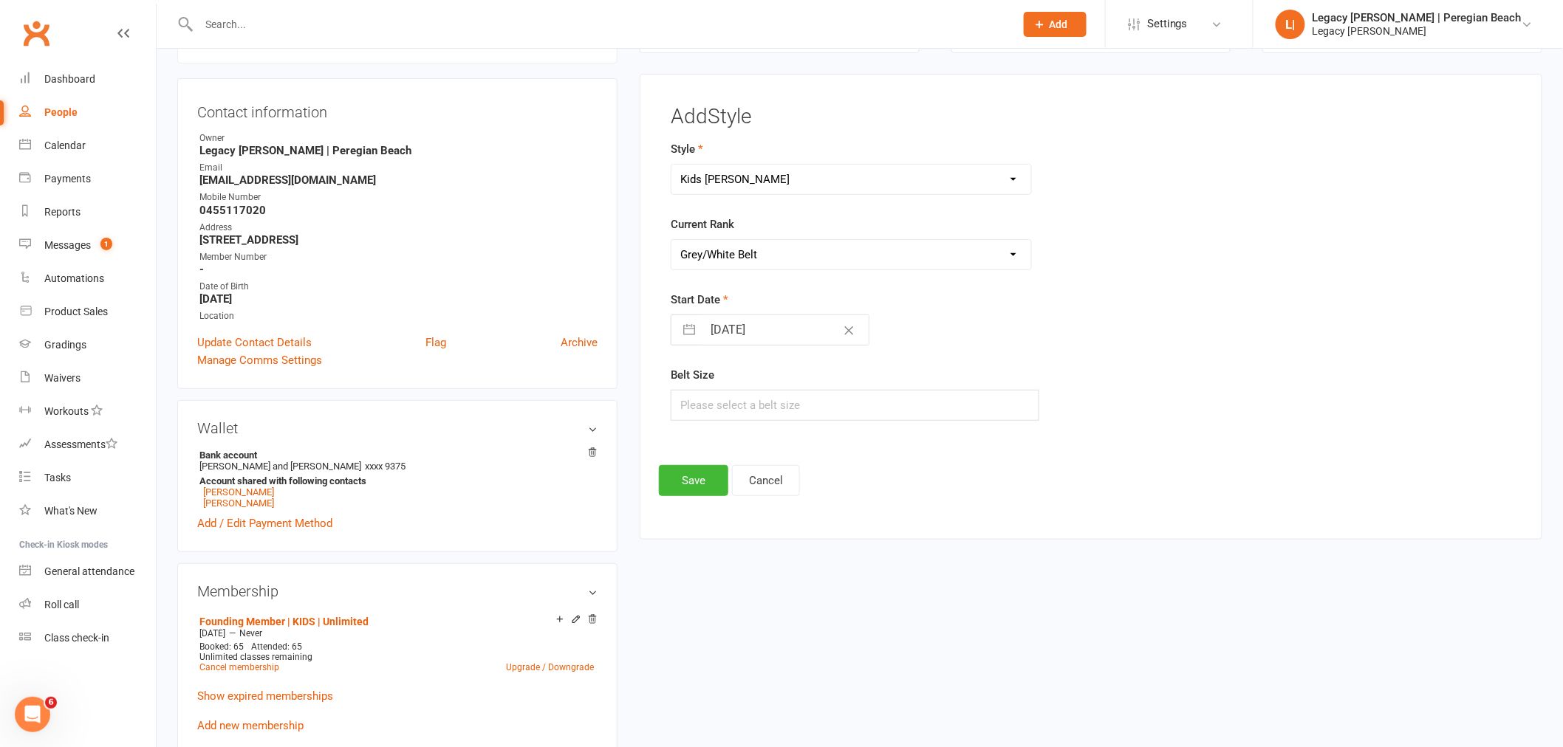
select select "2025"
select select "8"
select select "2025"
click at [887, 306] on div "Start Date 14 Aug 2025 Navigate forward to interact with the calendar and selec…" at bounding box center [947, 318] width 553 height 55
click at [866, 249] on select "Please Select Starting Rank White Belt White Belt - 1 Stripe White Belt 2 Strip…" at bounding box center [851, 255] width 360 height 30
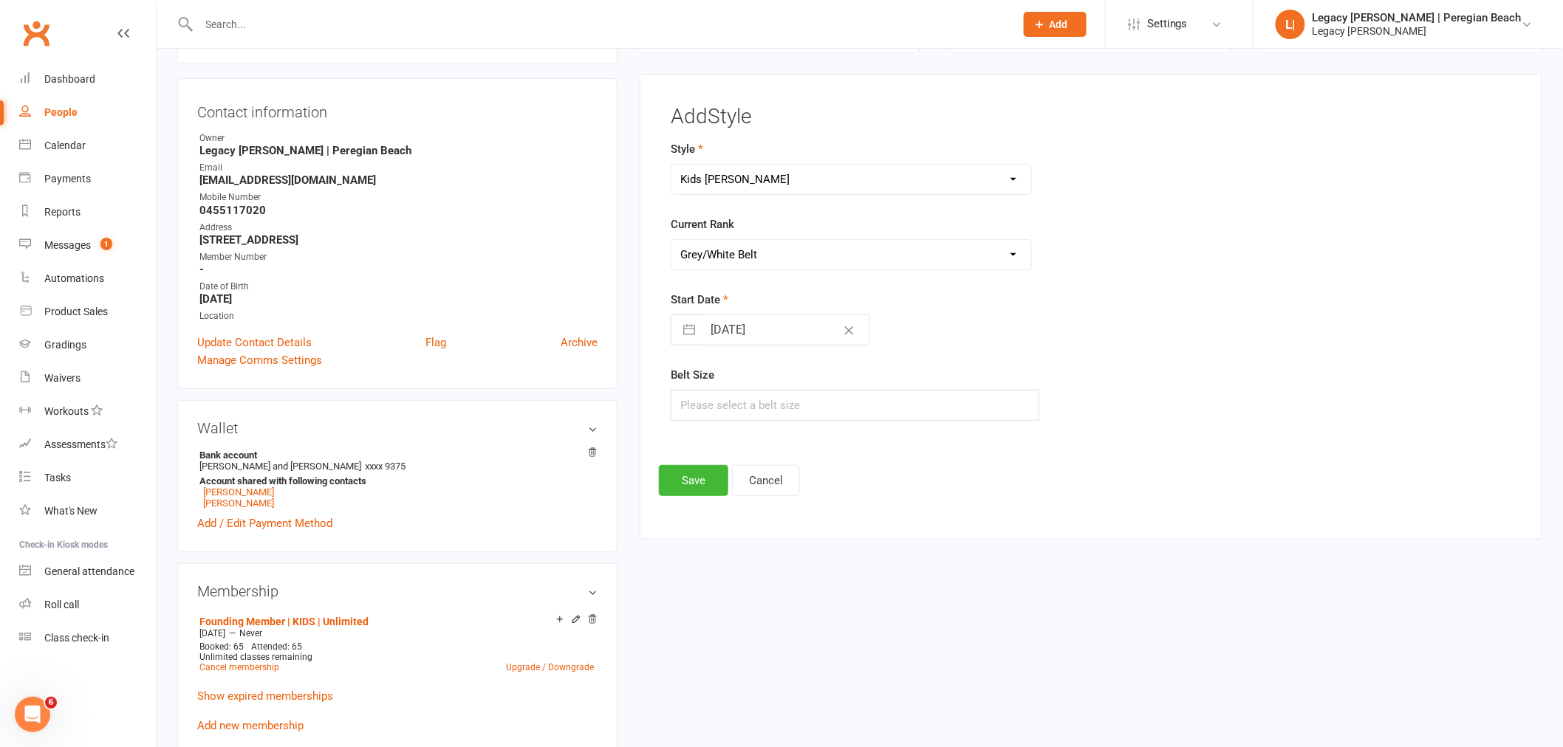
select select "40073"
click at [671, 240] on select "Please Select Starting Rank White Belt White Belt - 1 Stripe White Belt 2 Strip…" at bounding box center [851, 255] width 360 height 30
click at [705, 481] on button "Save" at bounding box center [693, 480] width 69 height 31
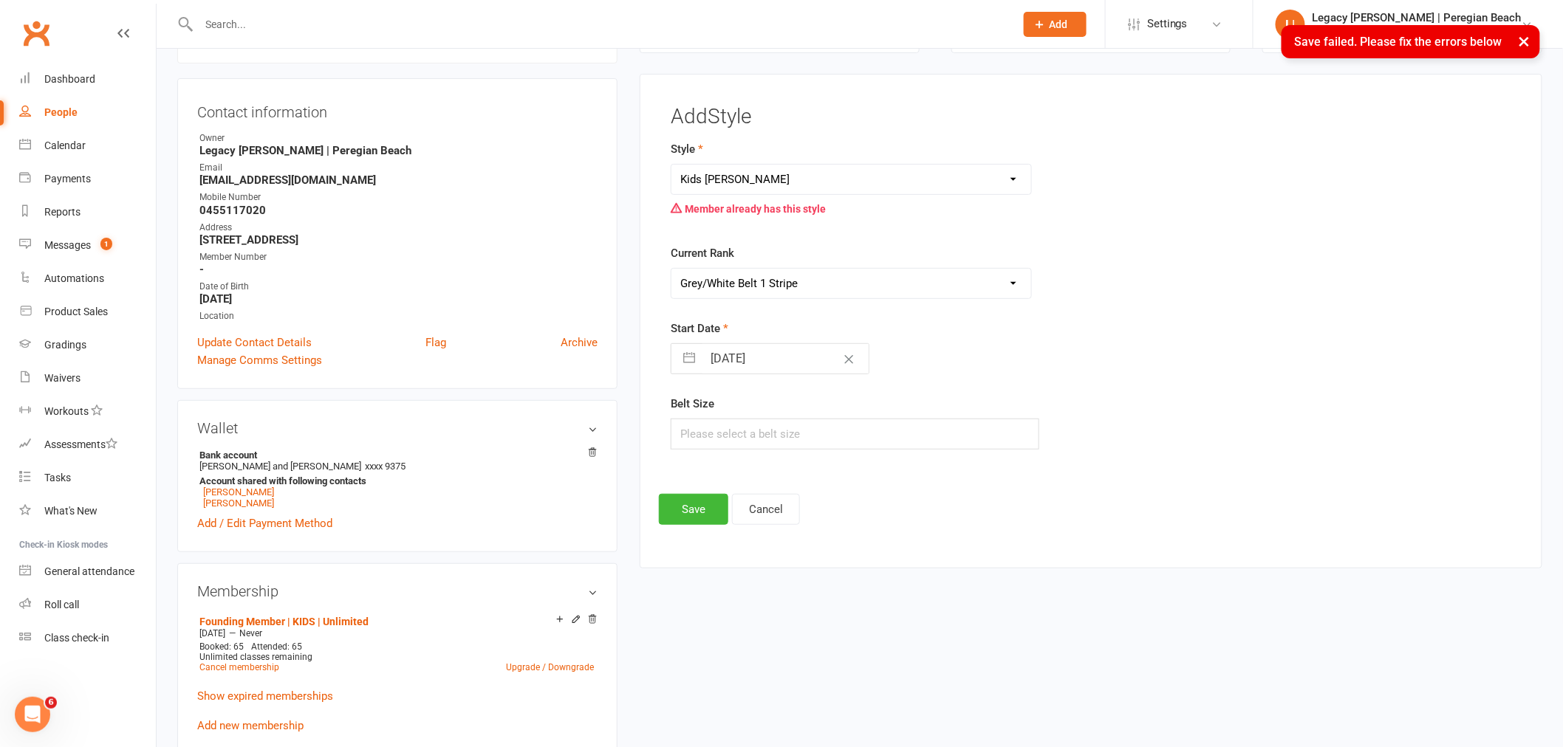
drag, startPoint x: 912, startPoint y: 176, endPoint x: 919, endPoint y: 181, distance: 8.4
click at [912, 176] on select "Jiu Jitsu Kids Jiu Jitsu Sponsorship" at bounding box center [851, 180] width 360 height 30
click at [1099, 209] on div "Jiu Jitsu Kids Jiu Jitsu Sponsorship Member already has this style" at bounding box center [946, 193] width 575 height 59
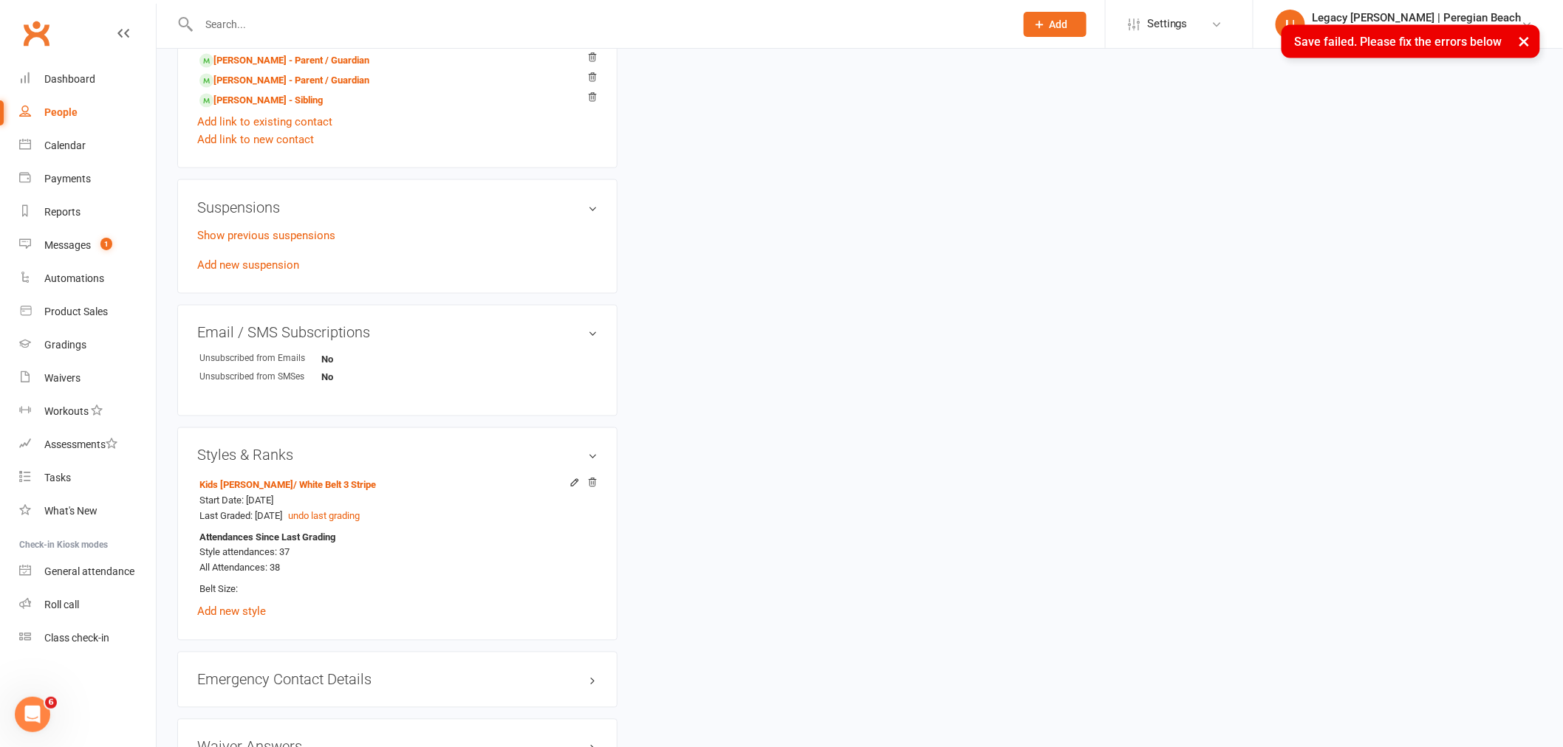
scroll to position [1025, 0]
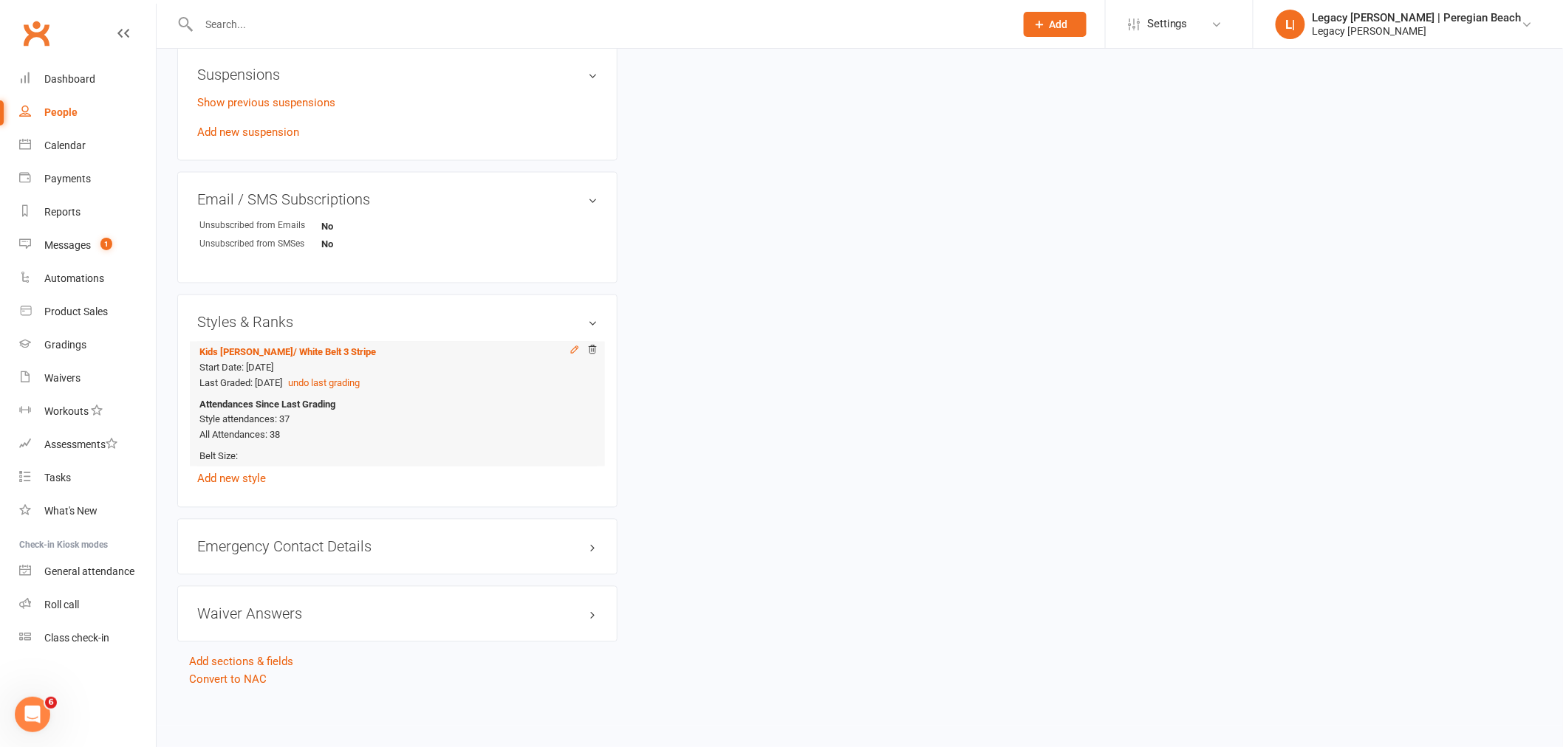
click at [573, 350] on icon at bounding box center [574, 350] width 10 height 10
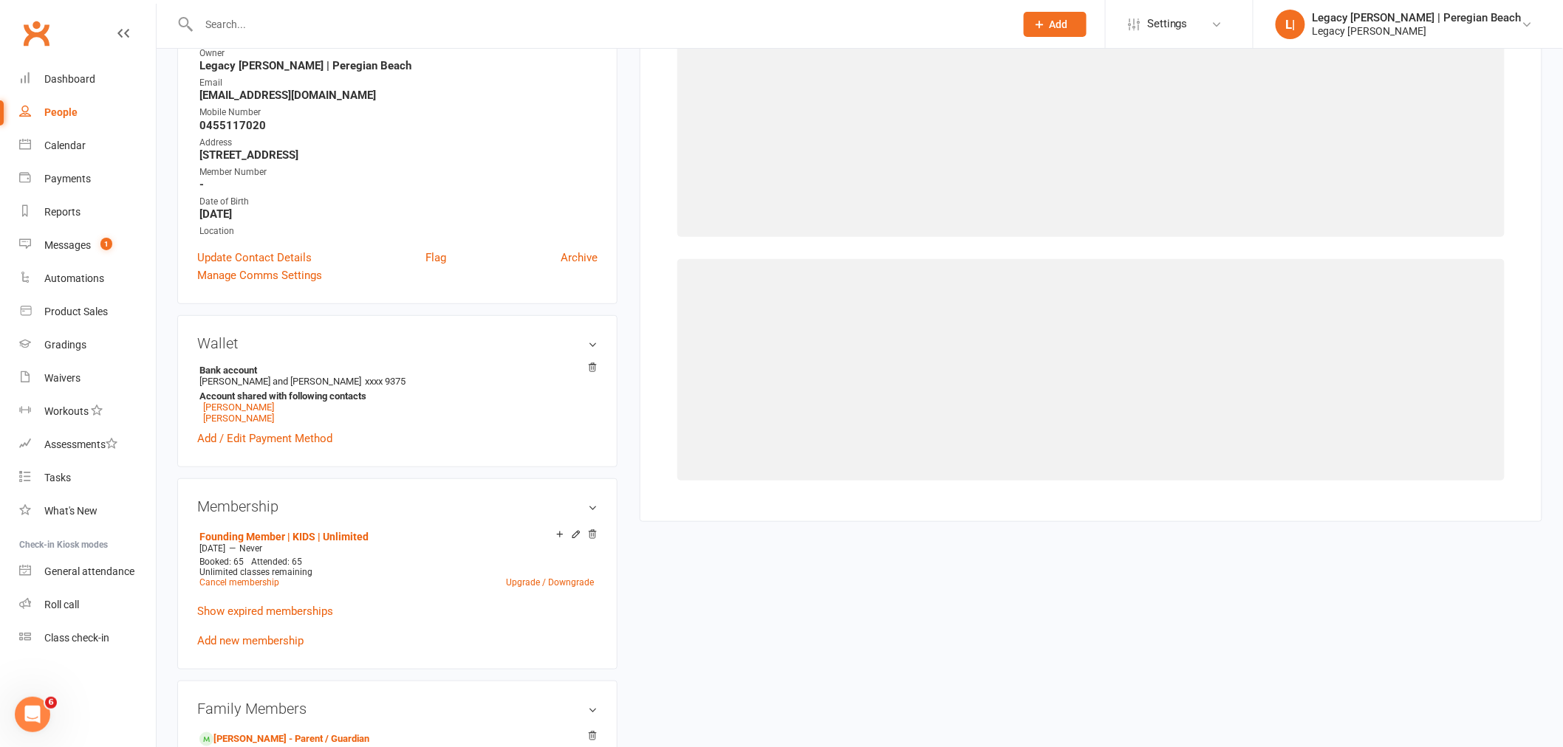
scroll to position [126, 0]
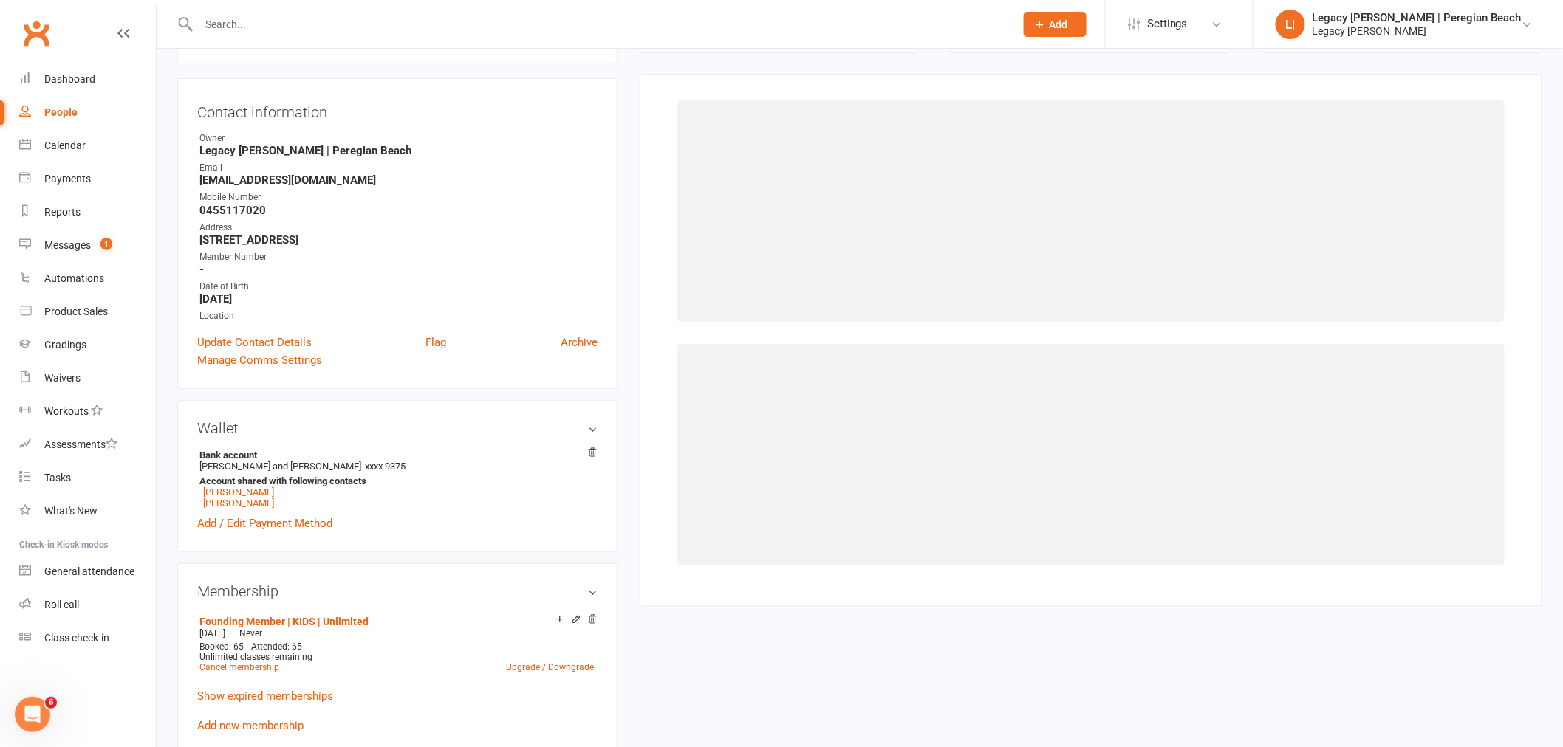
select select "3395"
select select "40070"
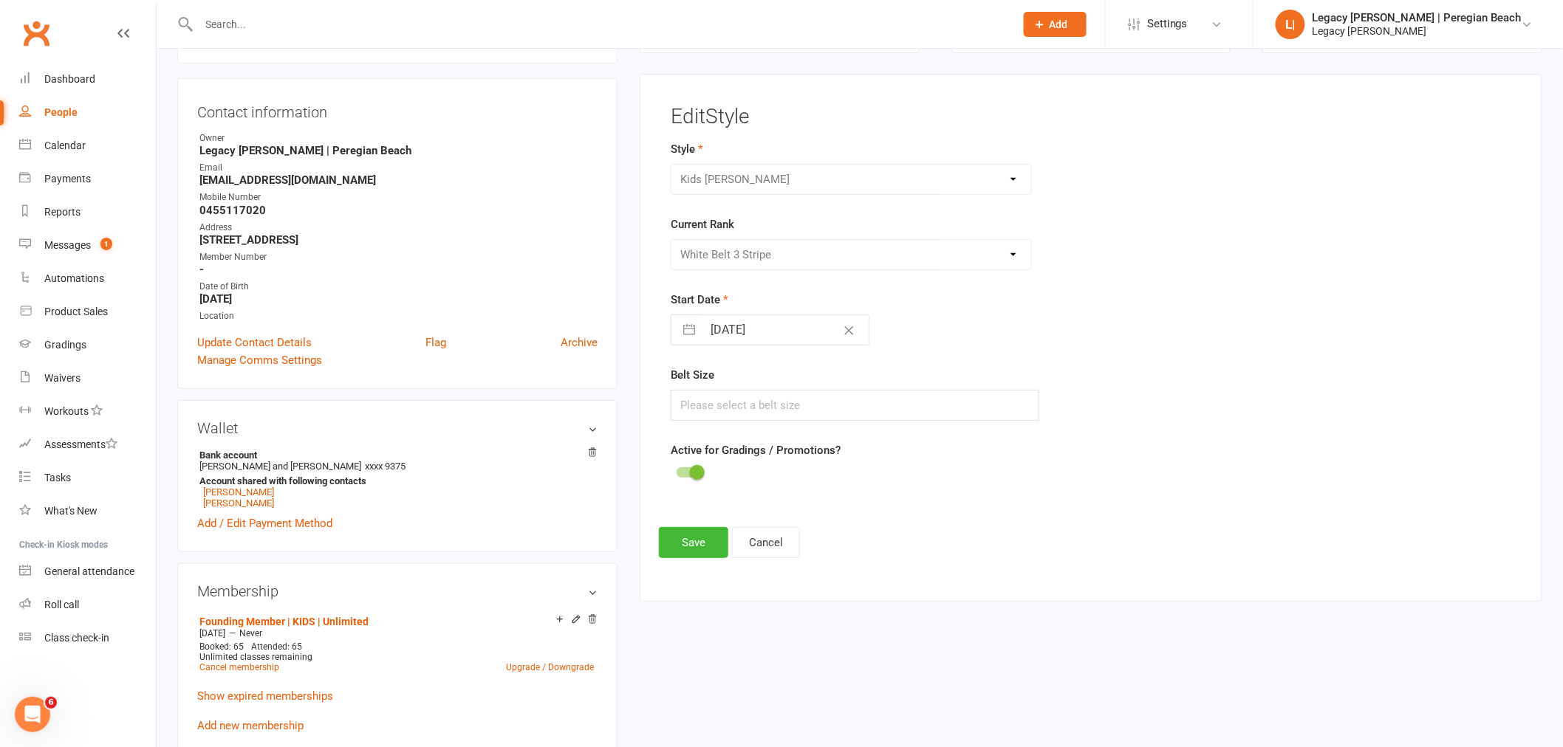
click at [781, 330] on input "06 Mar 2024" at bounding box center [785, 330] width 166 height 30
select select "1"
select select "2024"
select select "2"
select select "2024"
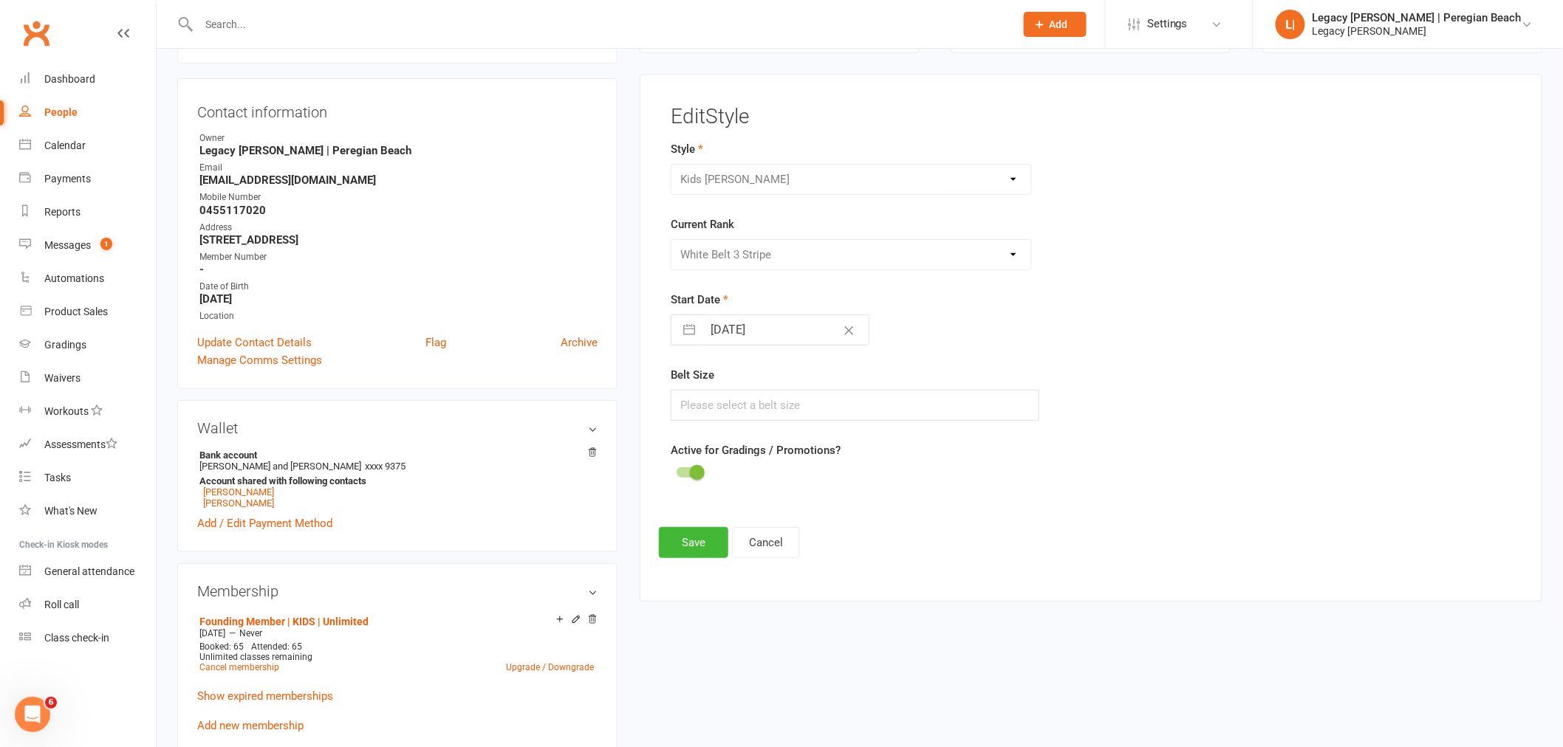
select select "3"
select select "2024"
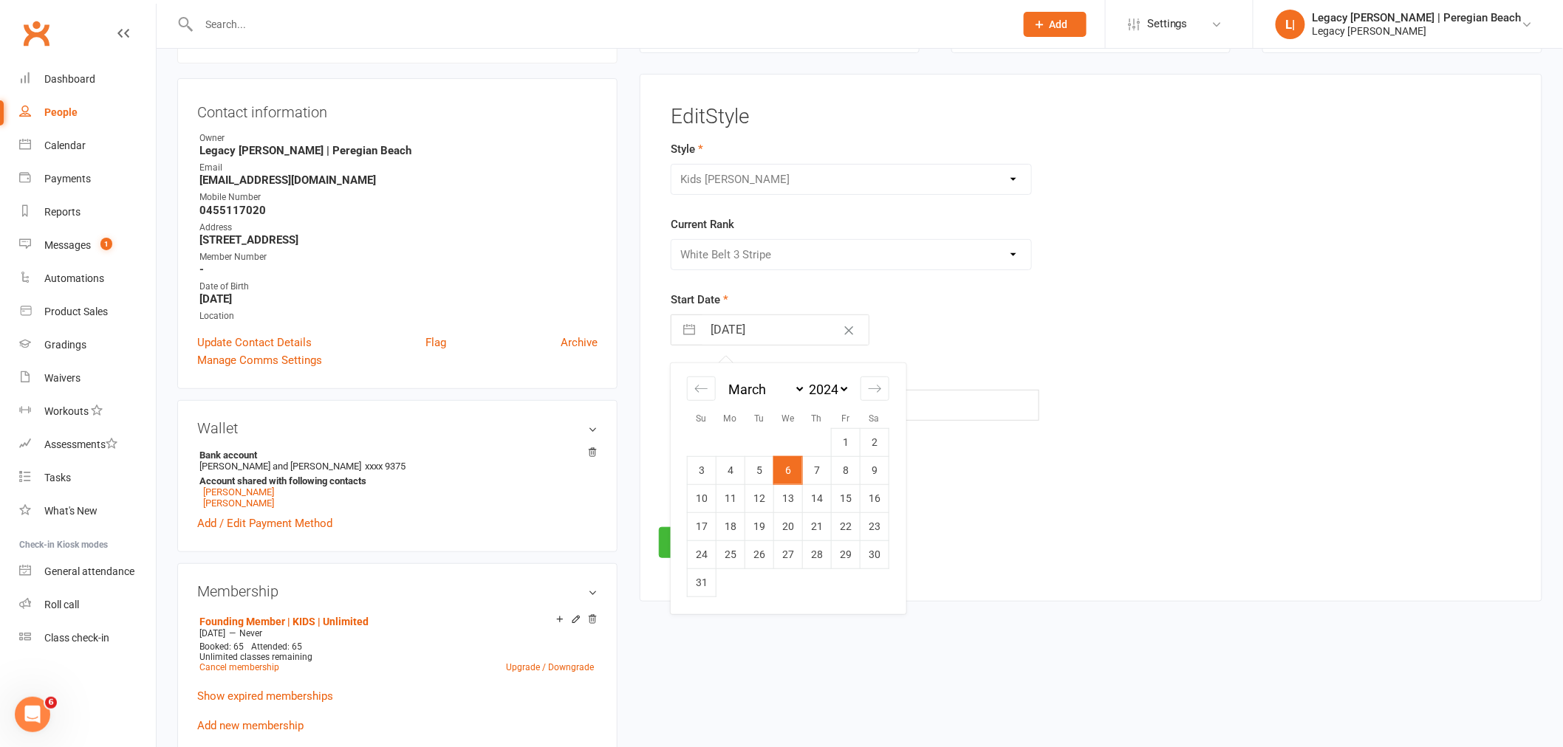
click at [1057, 330] on div "Start Date 06 Mar 2024 Navigate forward to interact with the calendar and selec…" at bounding box center [947, 318] width 553 height 55
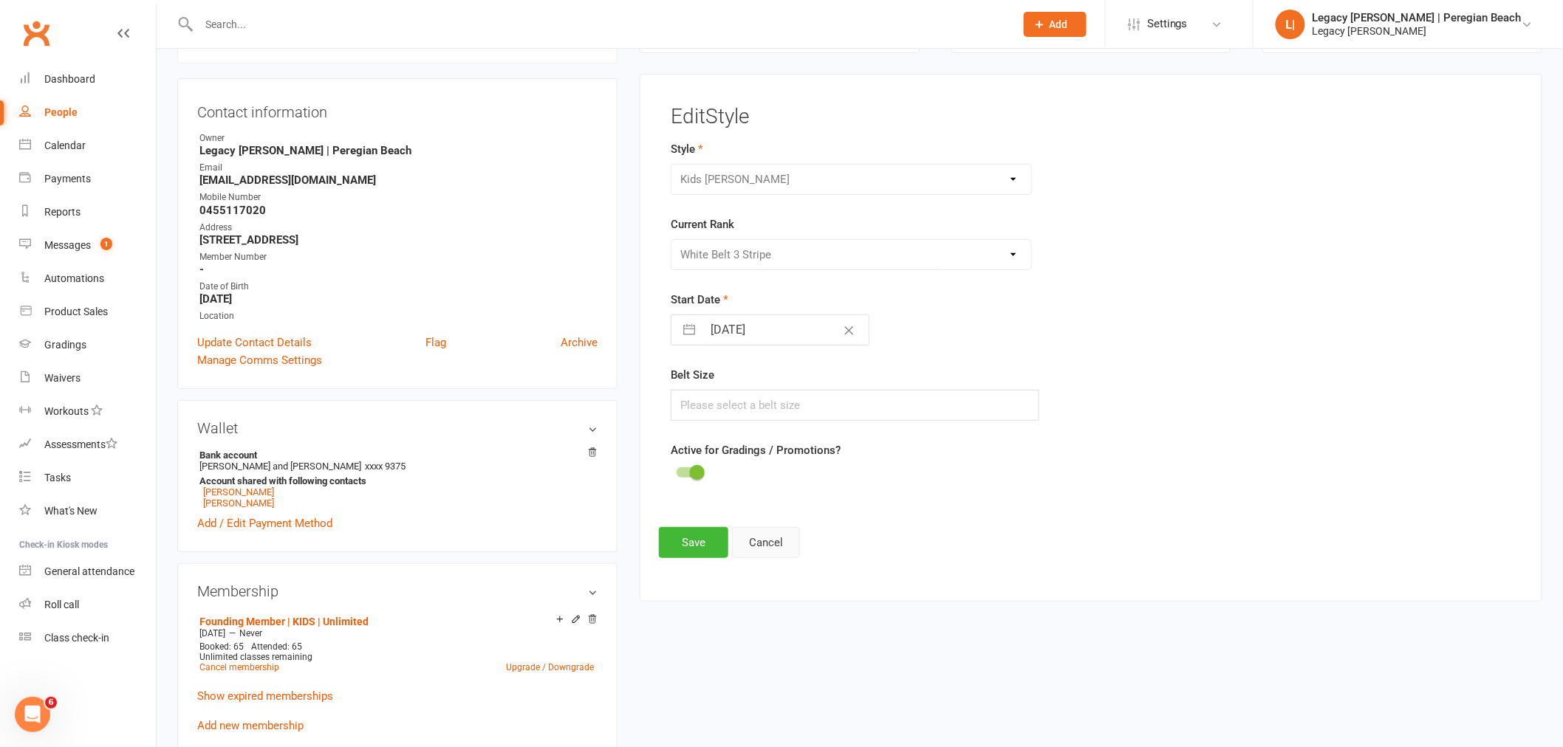
click at [786, 556] on button "Cancel" at bounding box center [766, 542] width 68 height 31
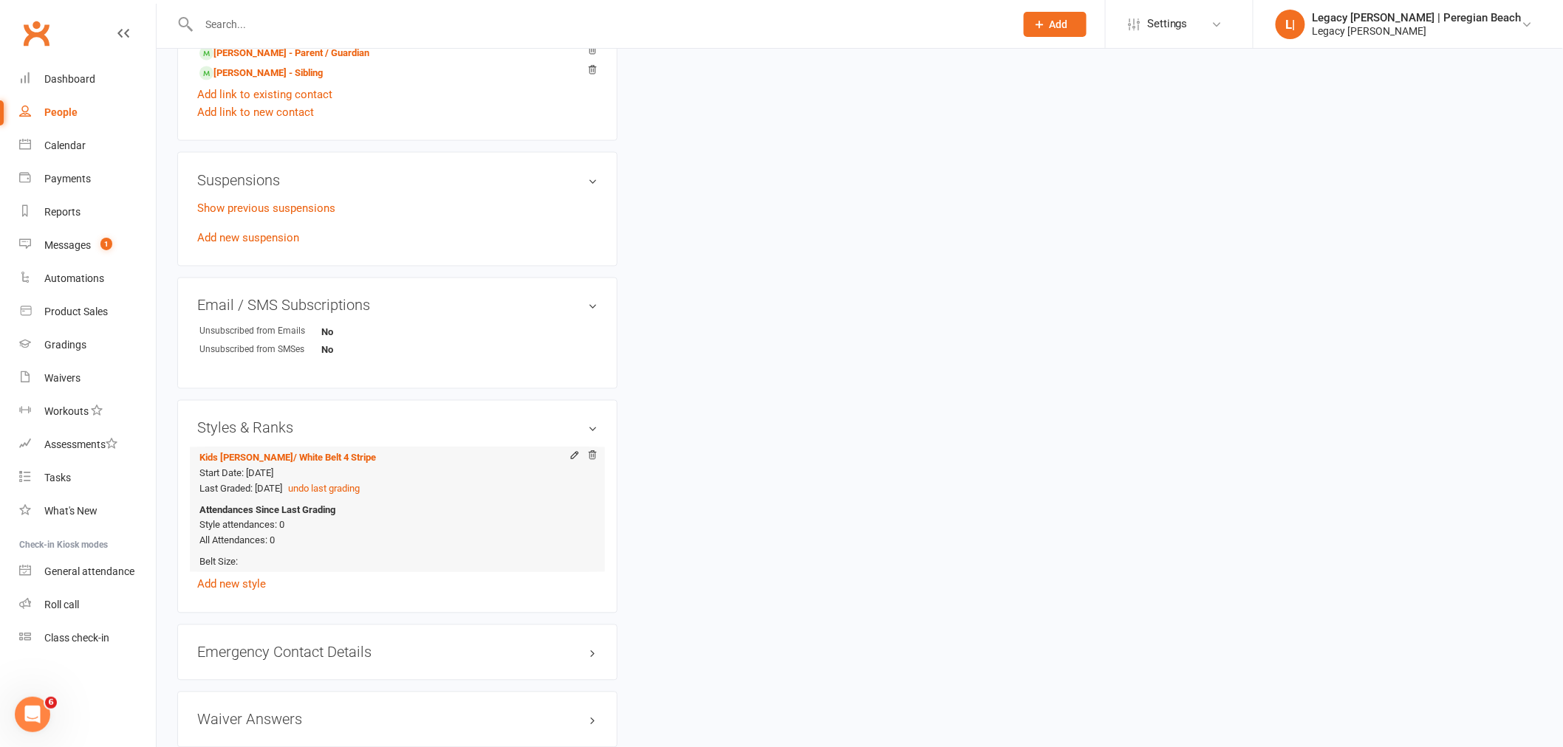
scroll to position [947, 0]
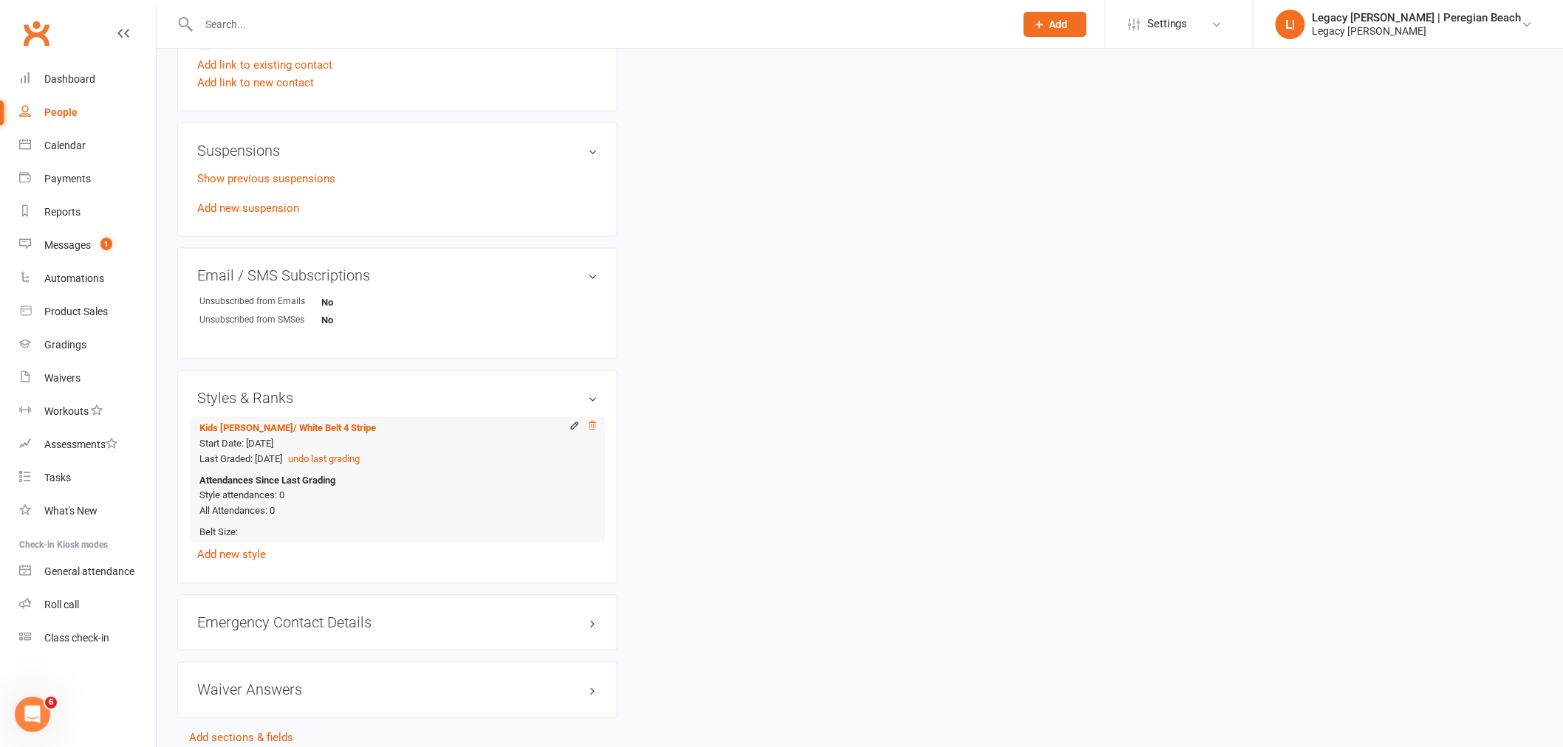
click at [594, 431] on icon at bounding box center [592, 426] width 10 height 10
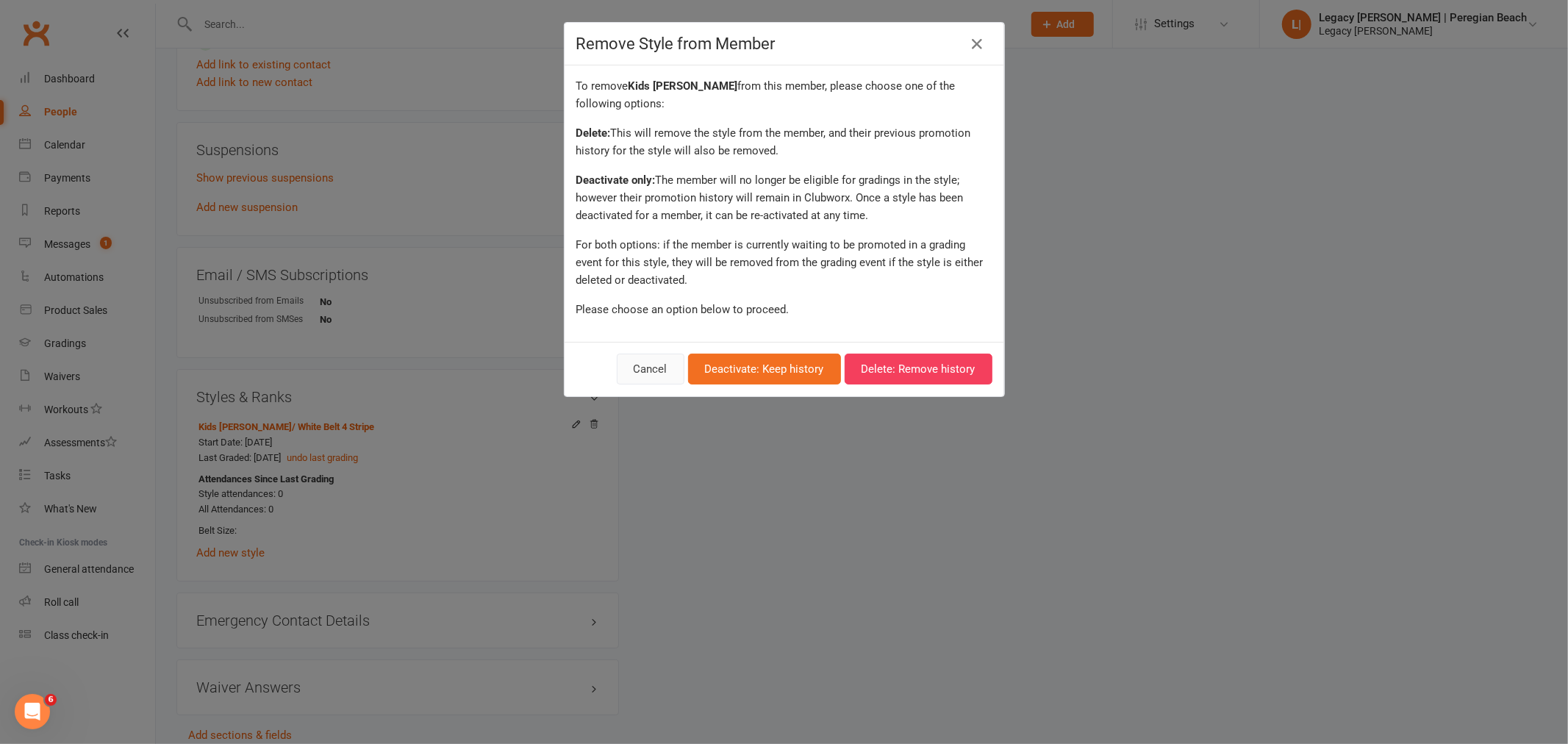
click at [638, 368] on button "Cancel" at bounding box center [651, 369] width 68 height 31
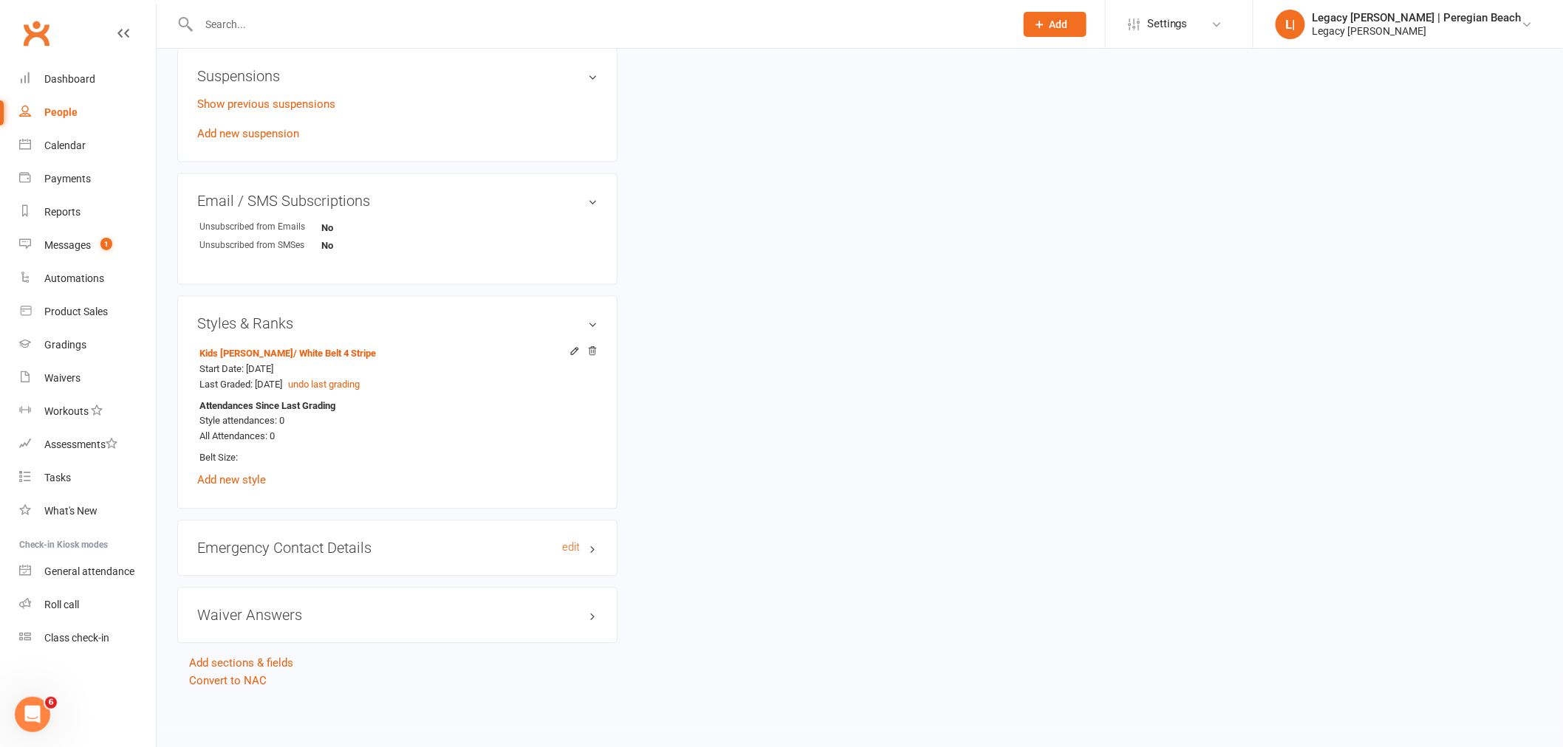
scroll to position [1025, 0]
click at [595, 352] on icon at bounding box center [592, 350] width 10 height 10
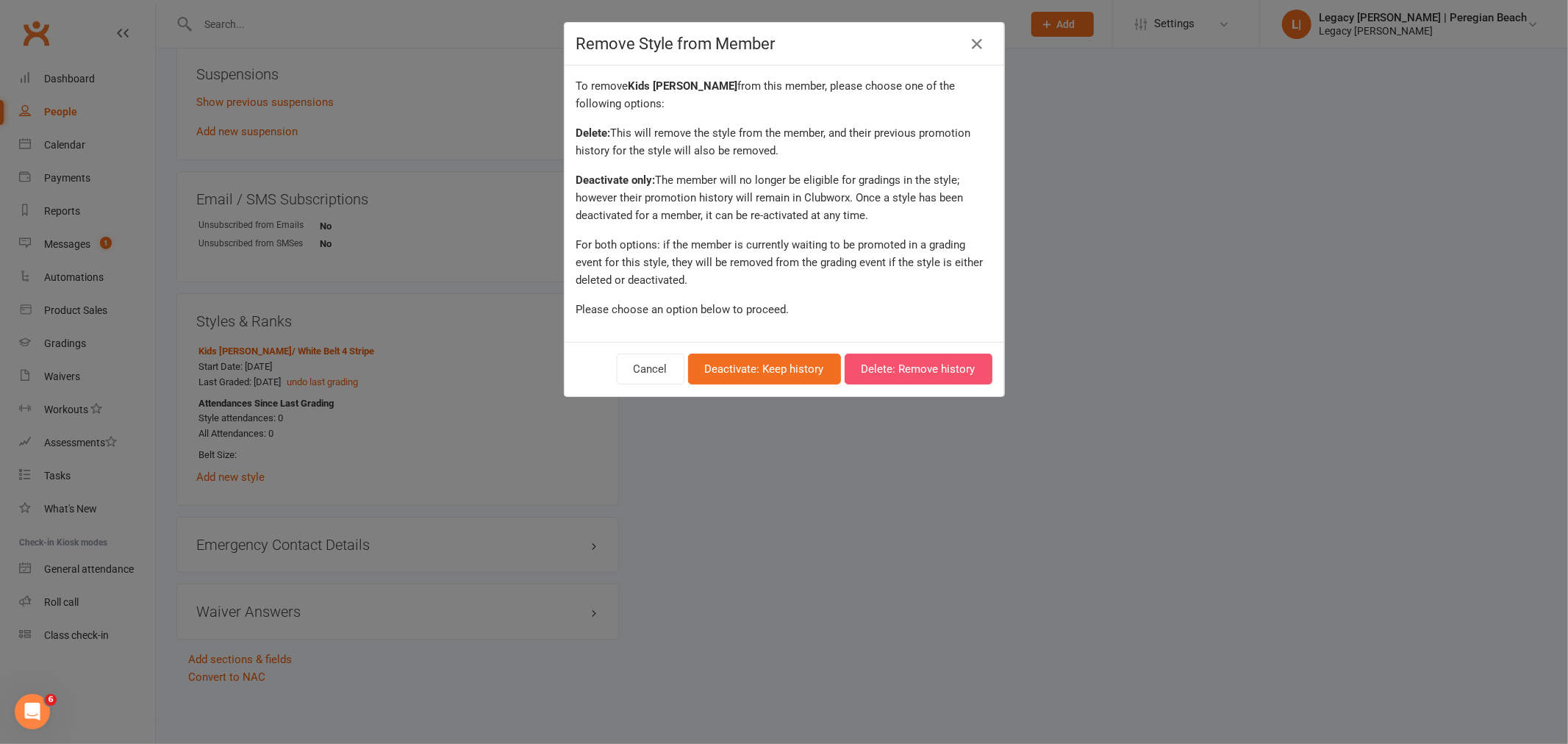
click at [927, 372] on button "Delete: Remove history" at bounding box center [918, 369] width 147 height 31
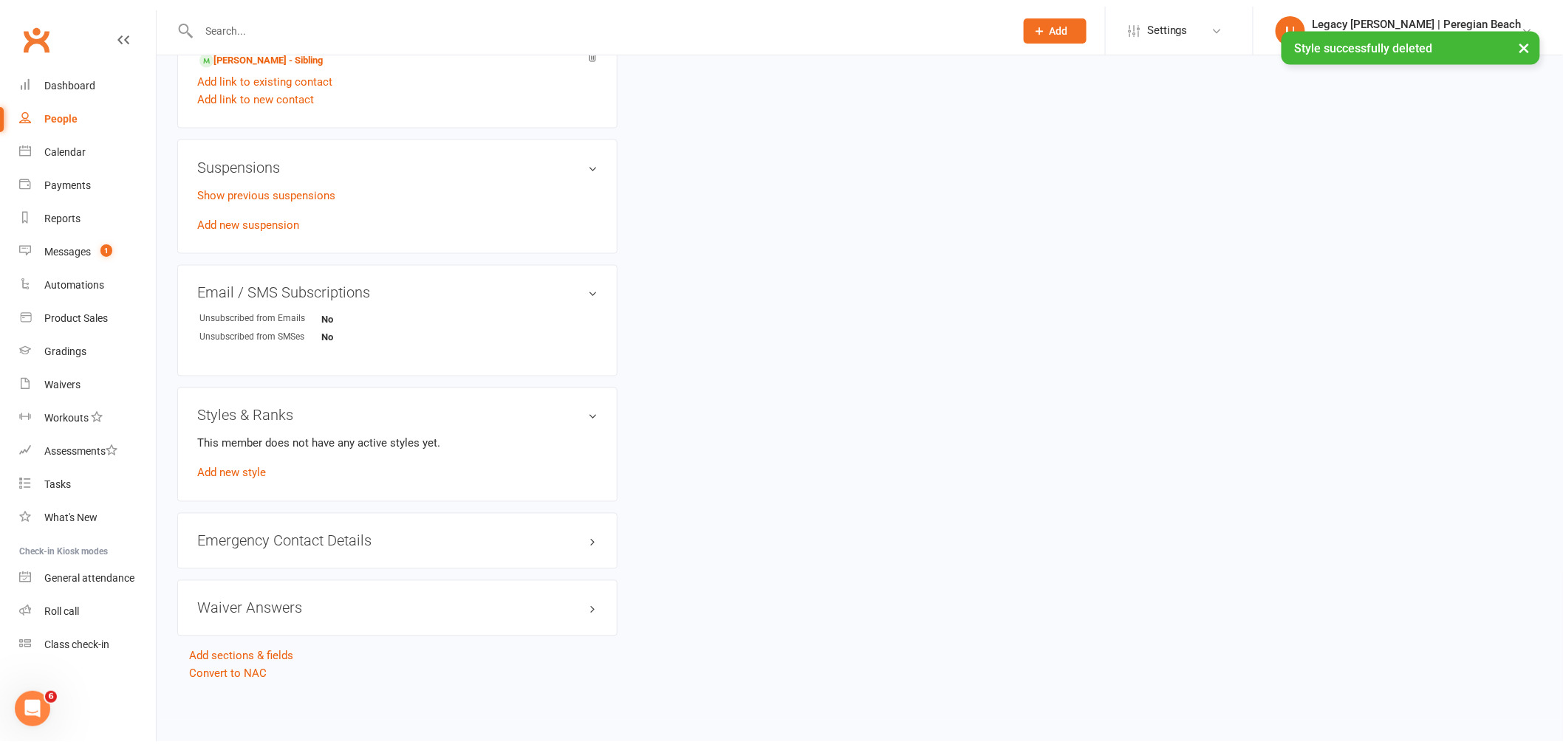
scroll to position [926, 0]
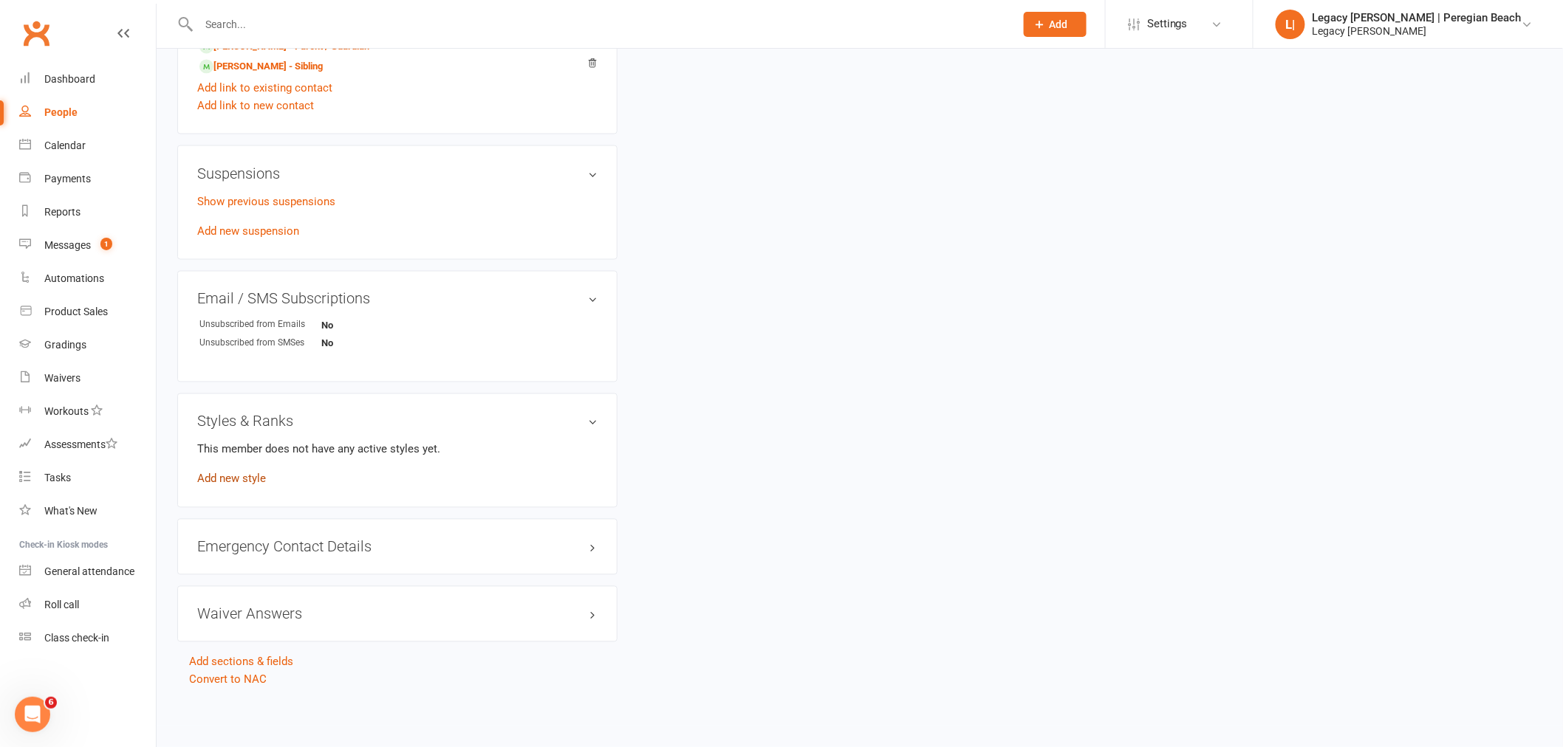
click at [239, 478] on link "Add new style" at bounding box center [231, 479] width 69 height 13
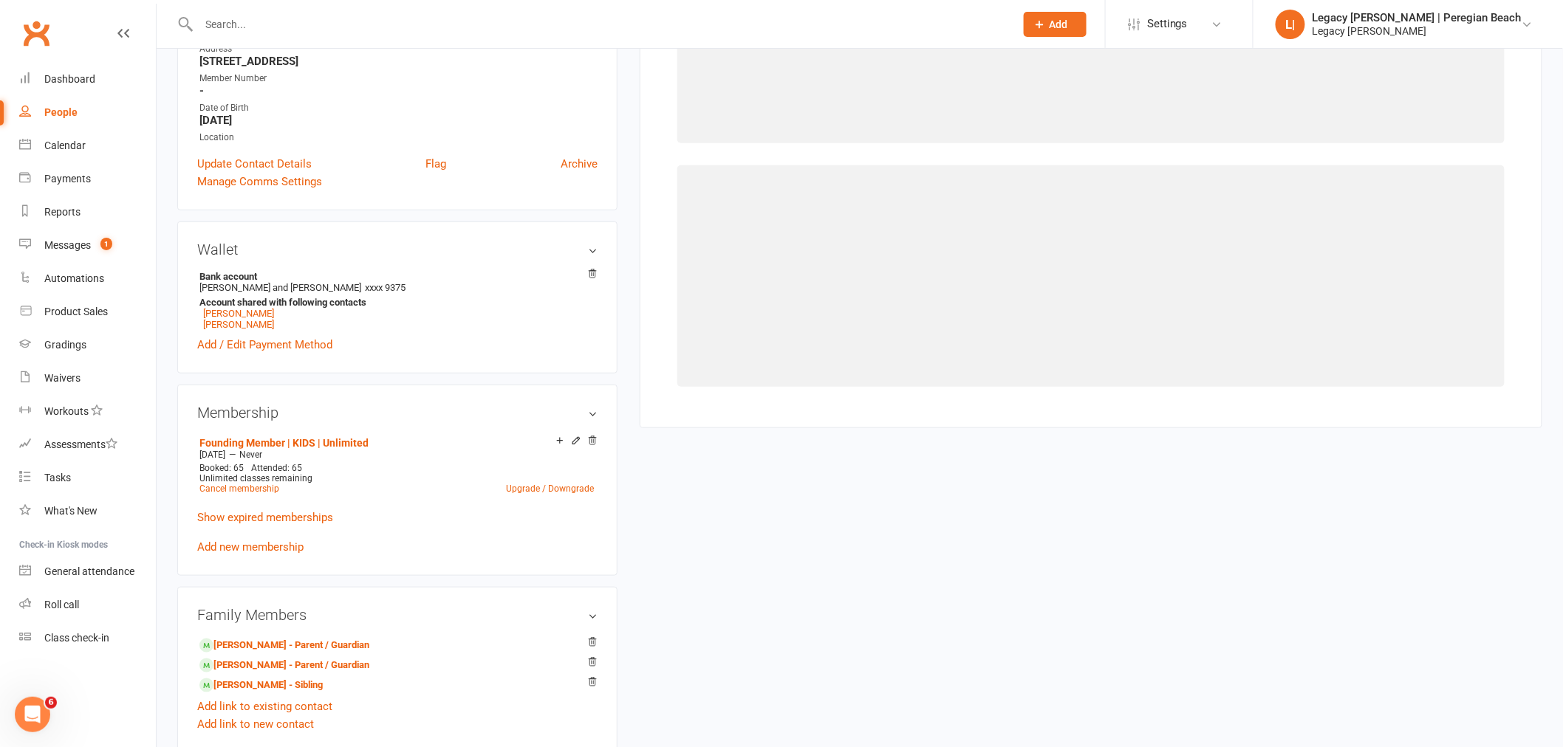
scroll to position [126, 0]
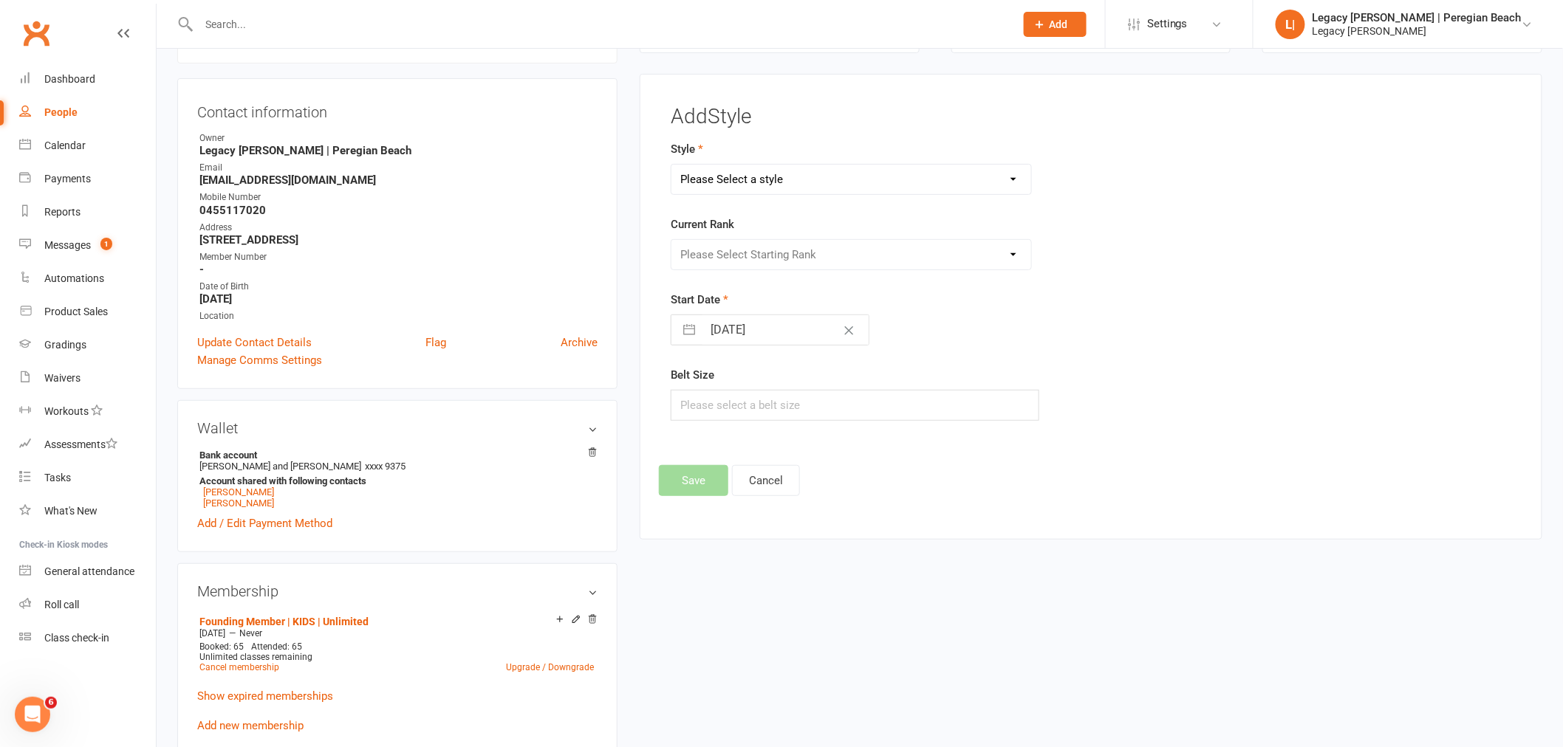
click at [854, 181] on select "Please Select a style Jiu Jitsu Kids Jiu Jitsu Sponsorship" at bounding box center [851, 180] width 360 height 30
select select "3395"
click at [671, 165] on select "Please Select a style Jiu Jitsu Kids Jiu Jitsu Sponsorship" at bounding box center [851, 180] width 360 height 30
click at [839, 256] on select "Please Select Starting Rank White Belt White Belt - 1 Stripe White Belt 2 Strip…" at bounding box center [851, 255] width 360 height 30
select select "40073"
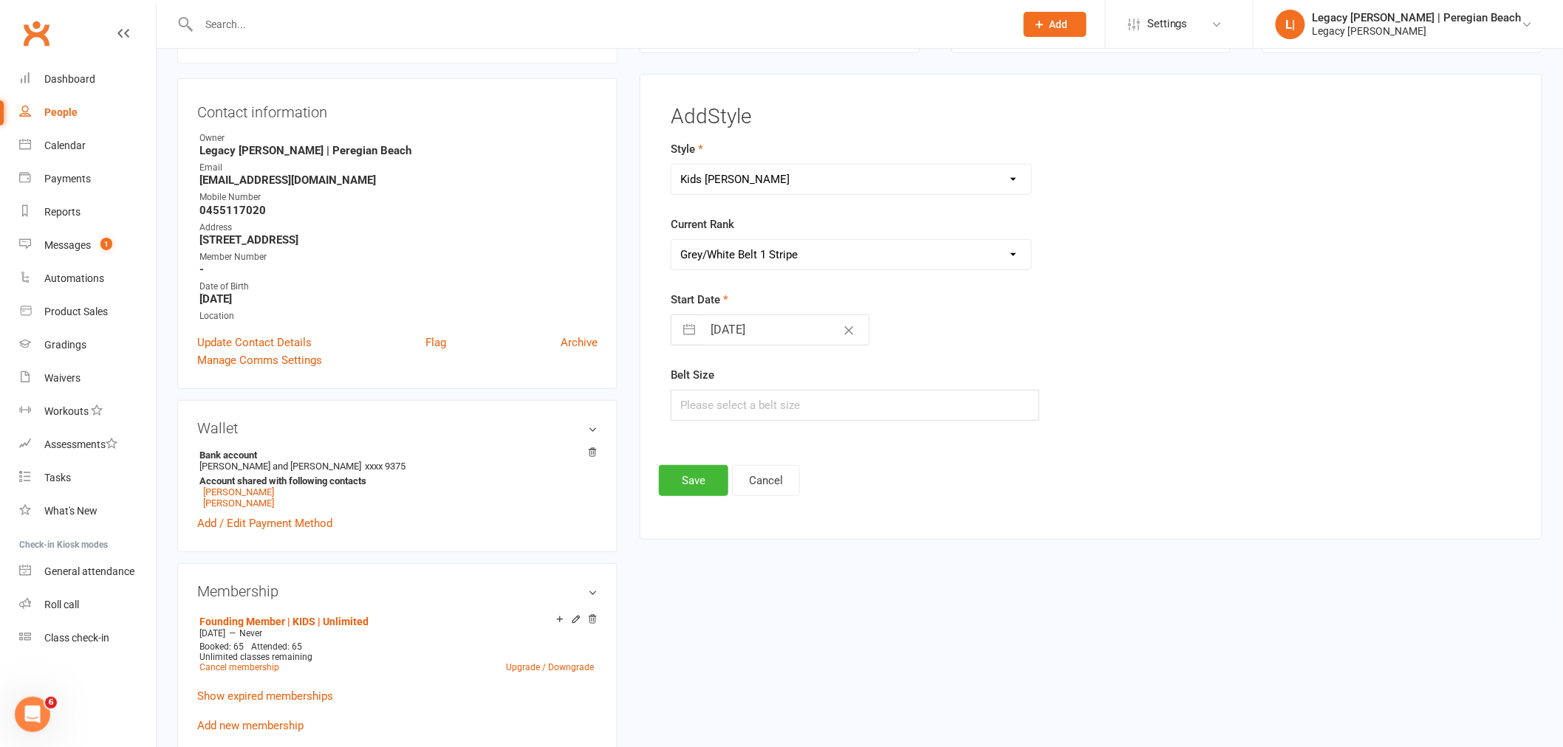
click at [671, 240] on select "Please Select Starting Rank White Belt White Belt - 1 Stripe White Belt 2 Strip…" at bounding box center [851, 255] width 360 height 30
click at [680, 485] on button "Save" at bounding box center [693, 480] width 69 height 31
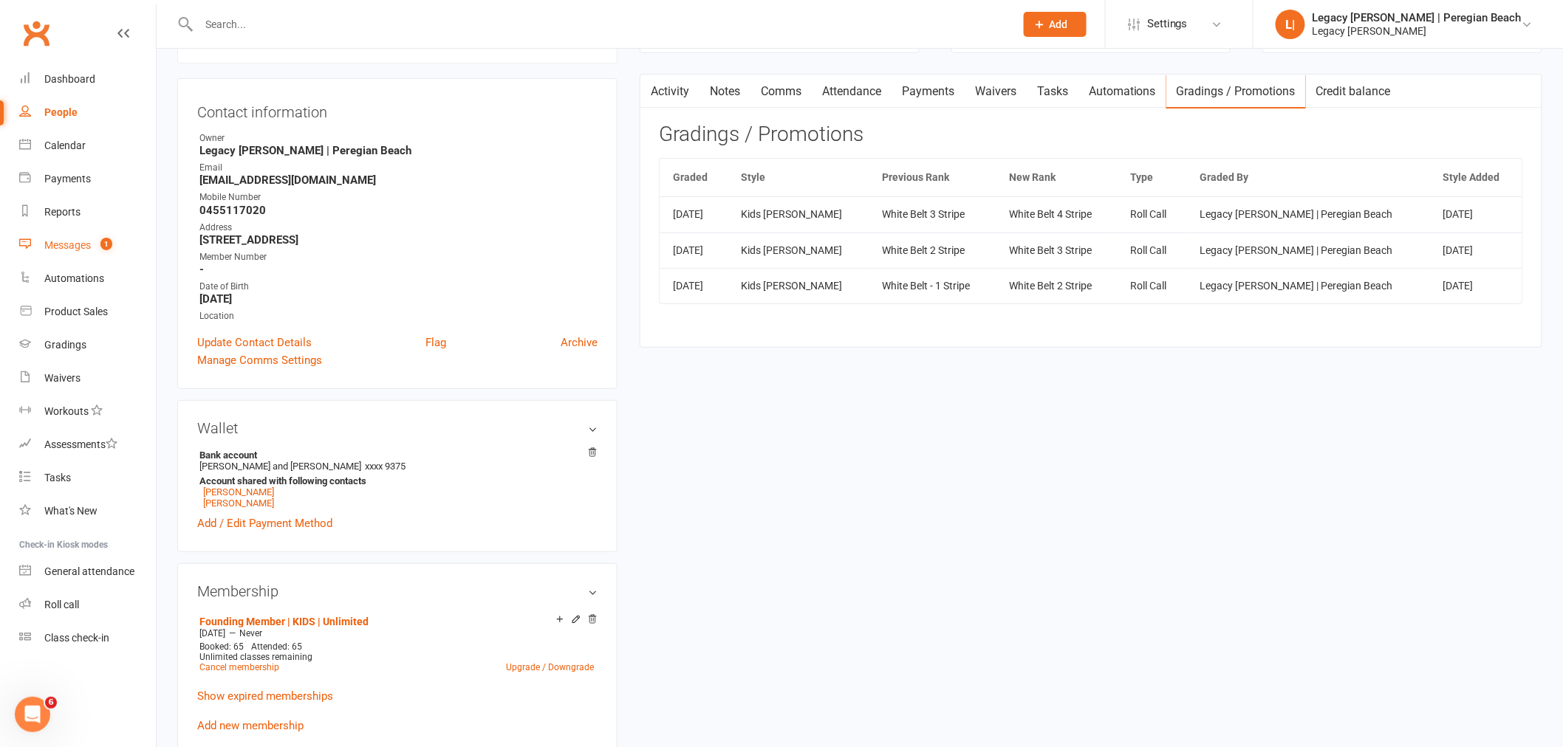
click at [75, 246] on div "Messages" at bounding box center [67, 245] width 47 height 12
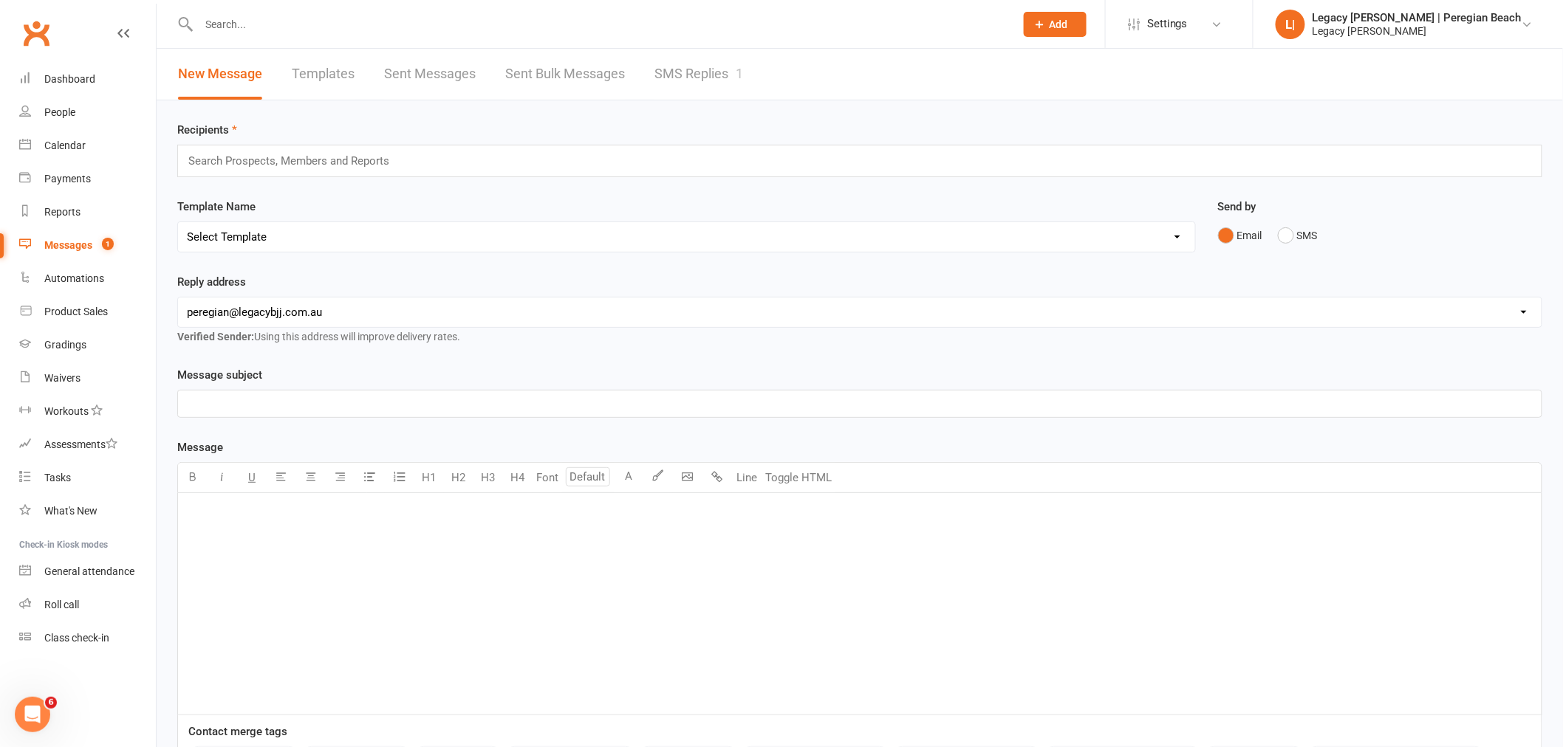
click at [696, 64] on link "SMS Replies 1" at bounding box center [698, 74] width 89 height 51
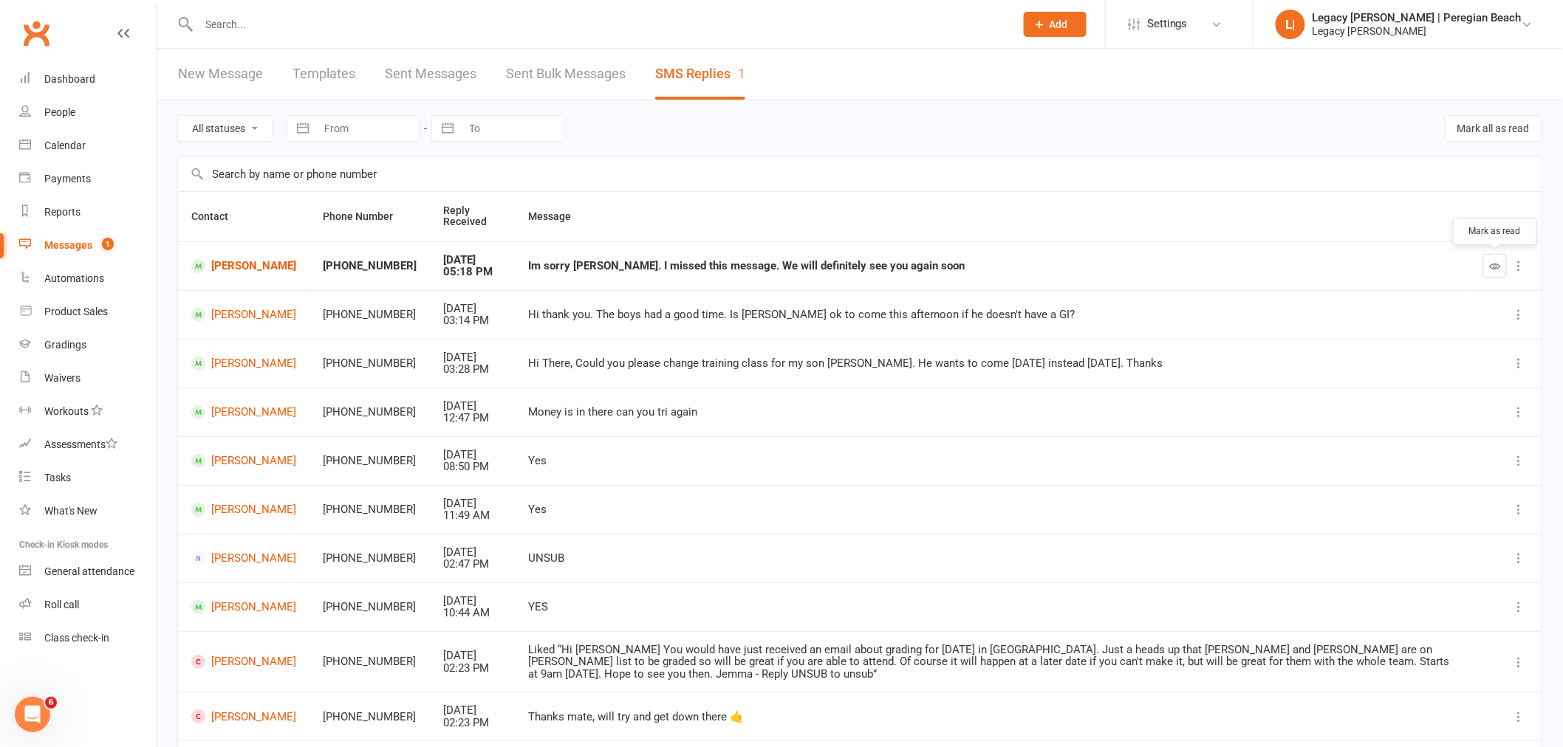
click at [1497, 270] on icon "button" at bounding box center [1494, 266] width 11 height 11
click at [242, 264] on link "Archer Wilson" at bounding box center [243, 266] width 105 height 14
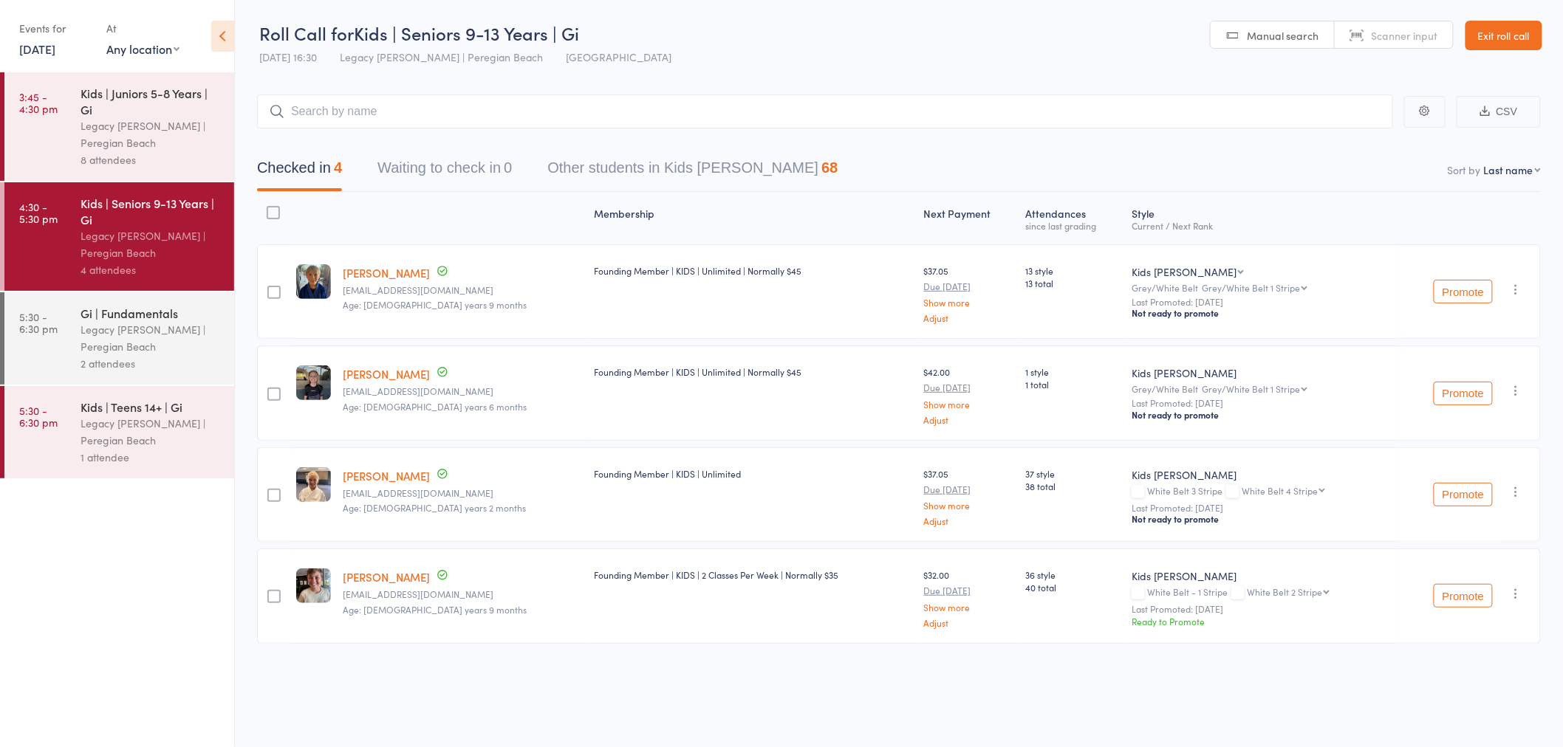
click at [1467, 495] on button "Promote" at bounding box center [1462, 495] width 59 height 24
click at [1517, 495] on icon "button" at bounding box center [1516, 496] width 15 height 15
click at [1322, 507] on small "Last Promoted: [DATE]" at bounding box center [1260, 508] width 258 height 10
click at [1515, 499] on icon "button" at bounding box center [1516, 496] width 15 height 15
click at [1300, 490] on div "White Belt 4 Stripe Grey/White Belt" at bounding box center [1260, 492] width 258 height 13
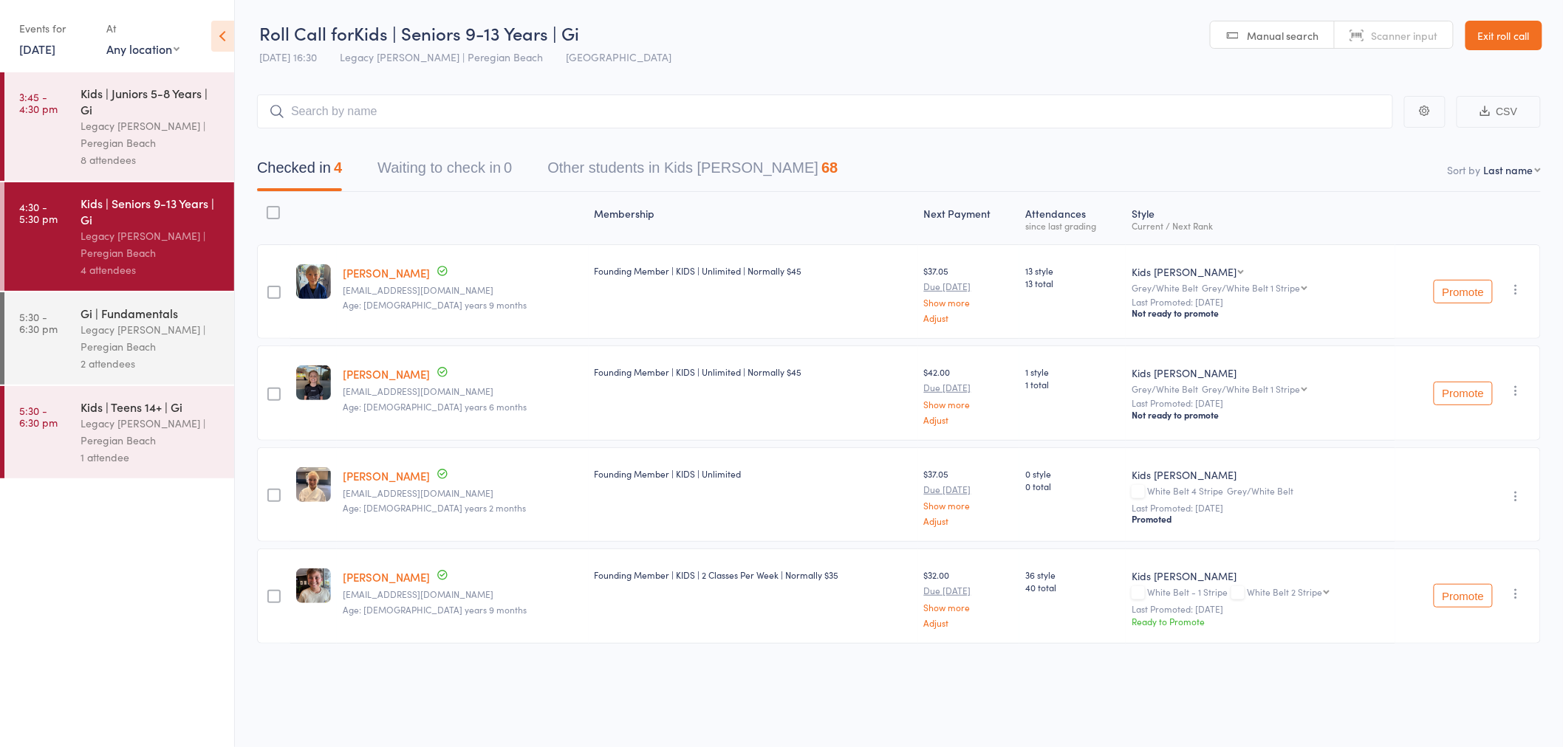
click at [1517, 496] on icon "button" at bounding box center [1516, 496] width 15 height 15
click at [1330, 498] on div "Kids Jiu Jitsu White Belt 4 Stripe Grey/White Belt Last Promoted: Aug 14, 2025 …" at bounding box center [1260, 496] width 258 height 58
click at [1517, 498] on icon "button" at bounding box center [1516, 496] width 15 height 15
click at [1468, 487] on div "Undo check-in Undo promotion Send message Add Note Add Task Add Flag Remove Mar…" at bounding box center [1467, 494] width 145 height 95
click at [1518, 495] on icon "button" at bounding box center [1516, 496] width 15 height 15
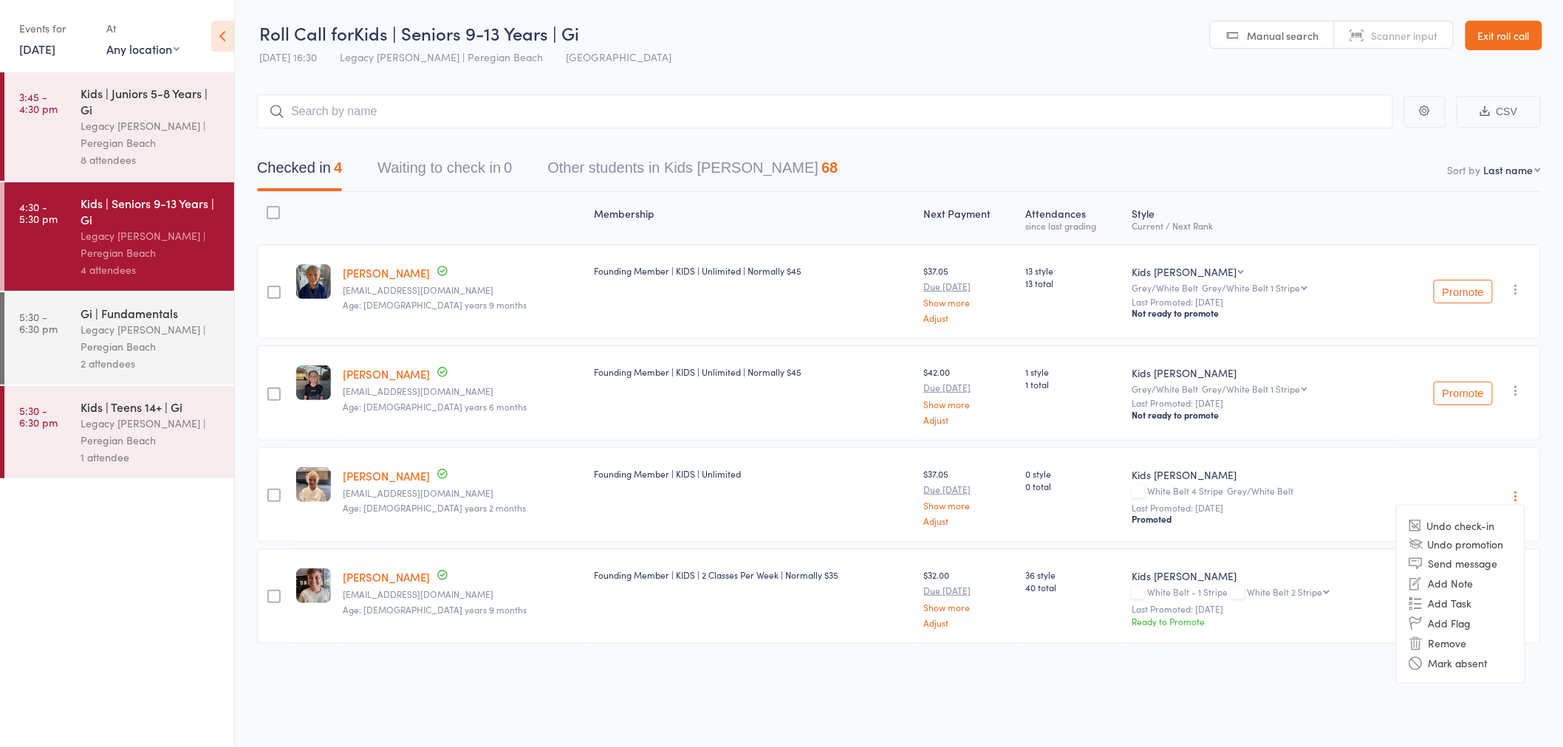
click at [1287, 510] on small "Last Promoted: [DATE]" at bounding box center [1260, 508] width 258 height 10
click at [1516, 497] on icon "button" at bounding box center [1516, 496] width 15 height 15
click at [1258, 503] on small "Last Promoted: Aug 14, 2025" at bounding box center [1260, 508] width 258 height 10
click at [1286, 588] on select "White Belt 2 Stripe White Belt 3 Stripe White Belt 4 Stripe Grey/White Belt Gre…" at bounding box center [1287, 592] width 83 height 10
select select "2"
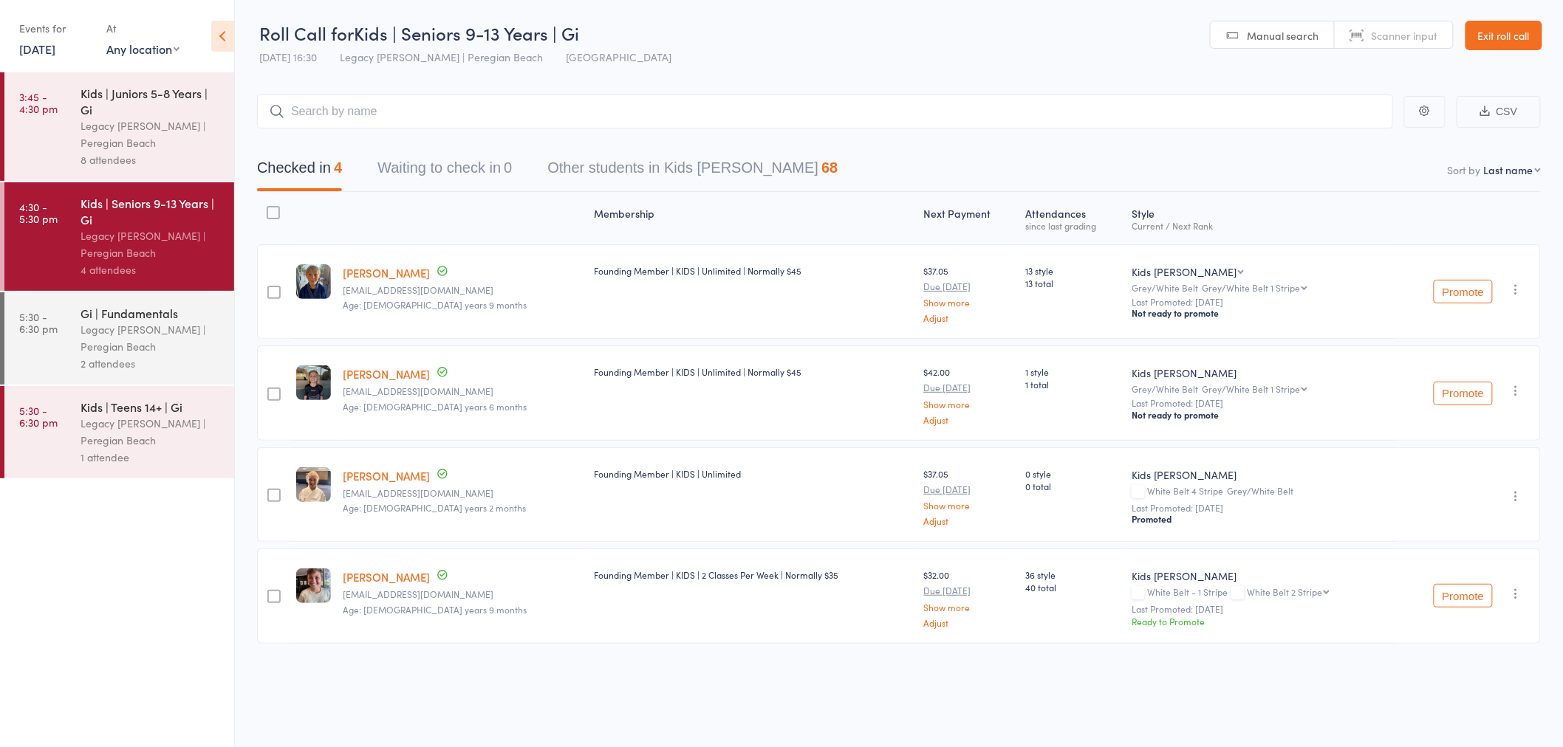
click at [1246, 587] on select "White Belt 2 Stripe White Belt 3 Stripe White Belt 4 Stripe Grey/White Belt Gre…" at bounding box center [1287, 592] width 83 height 10
click at [1462, 595] on button "Promote" at bounding box center [1462, 596] width 59 height 24
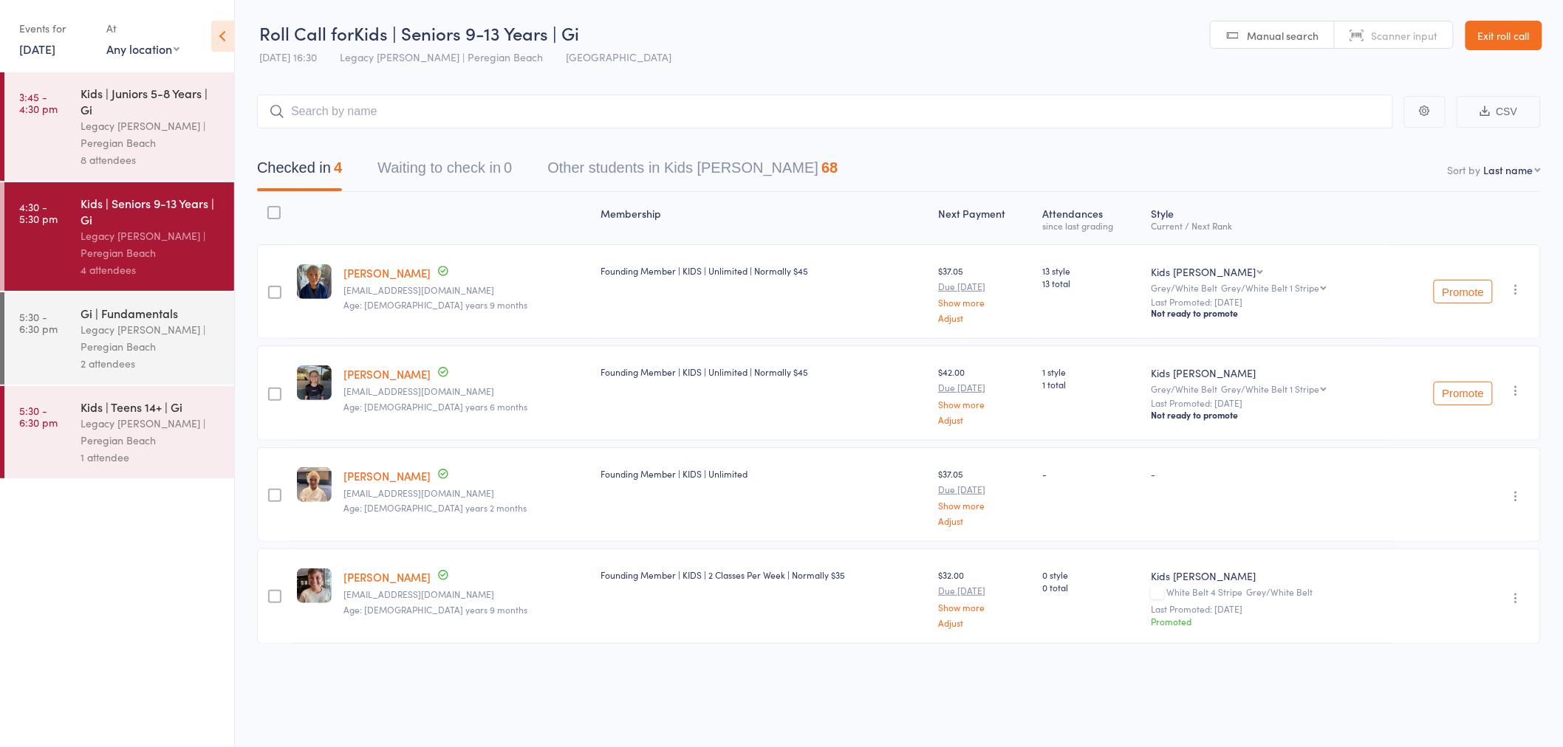
click at [1526, 35] on link "Exit roll call" at bounding box center [1503, 36] width 77 height 30
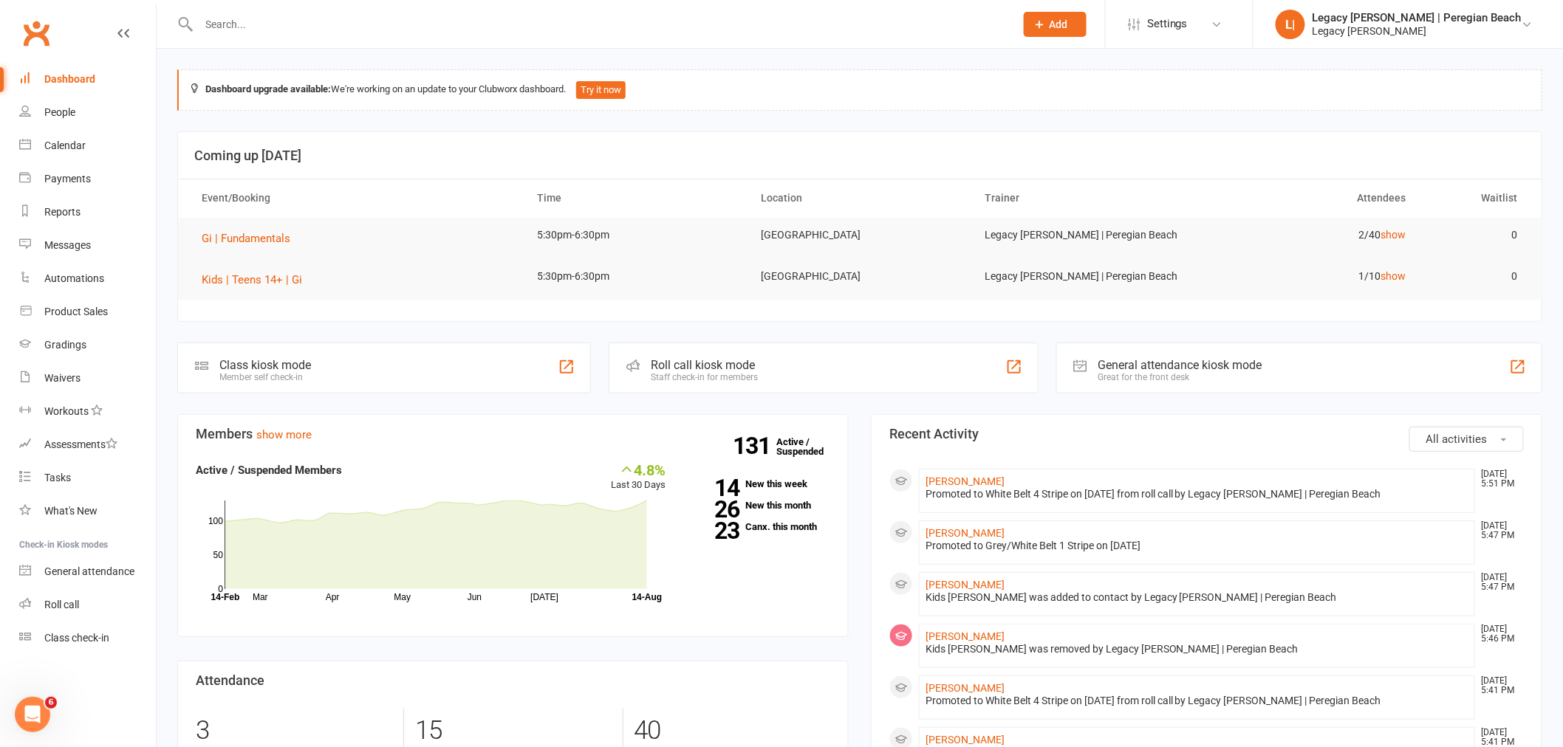
click at [283, 22] on input "text" at bounding box center [599, 24] width 810 height 21
click at [344, 17] on div at bounding box center [590, 24] width 827 height 48
click at [313, 28] on input "text" at bounding box center [599, 24] width 810 height 21
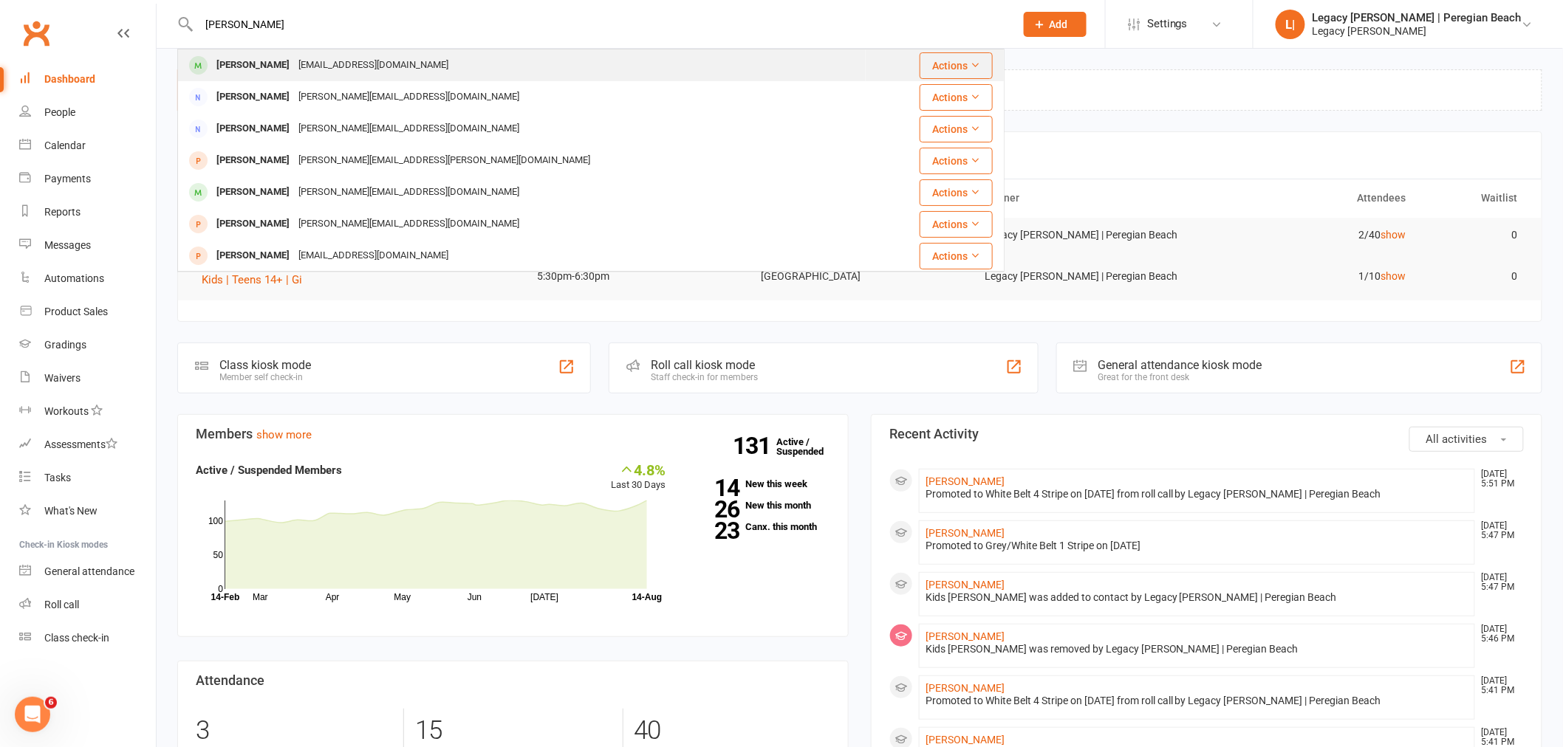
type input "arley"
click at [346, 59] on div "[EMAIL_ADDRESS][DOMAIN_NAME]" at bounding box center [373, 65] width 159 height 21
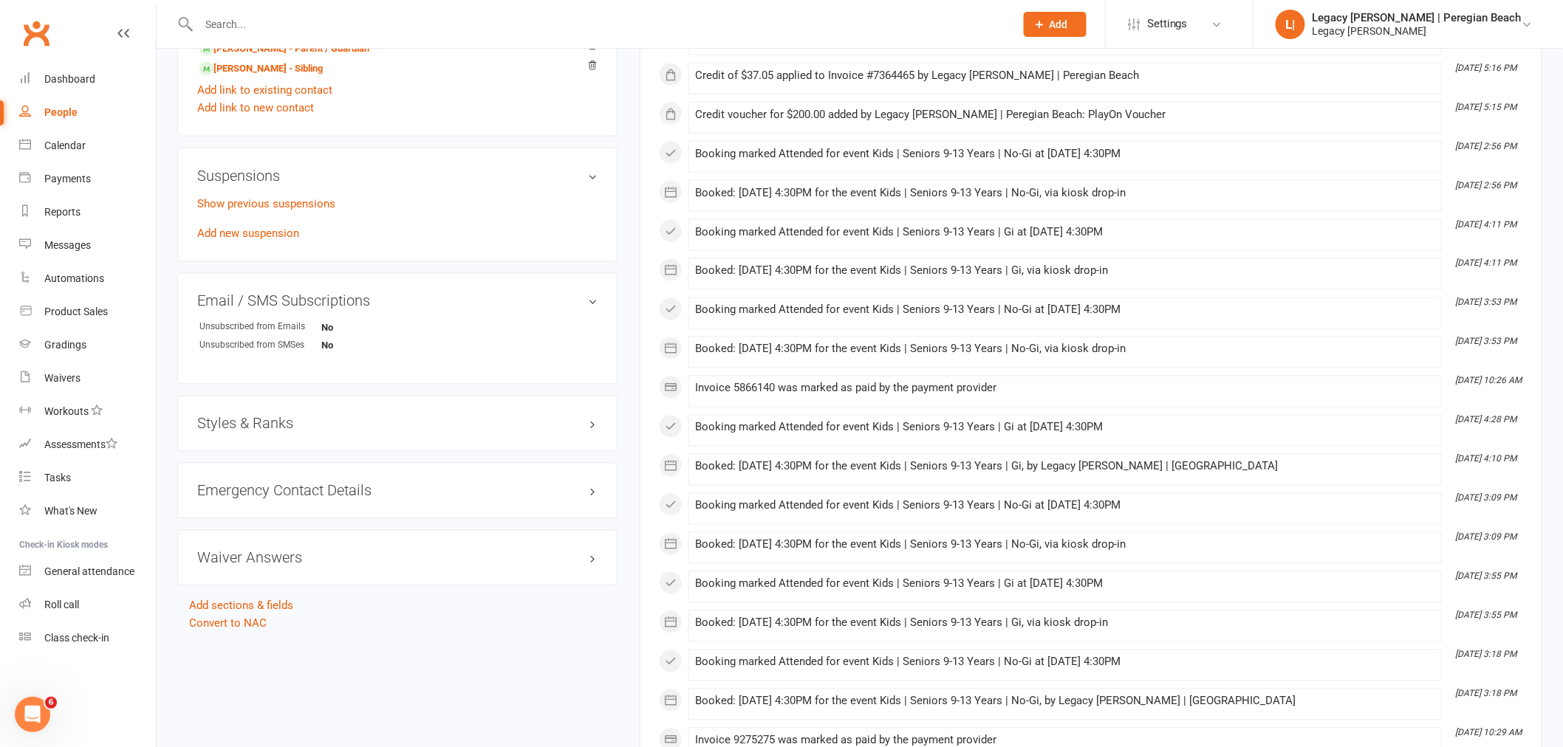
scroll to position [1066, 0]
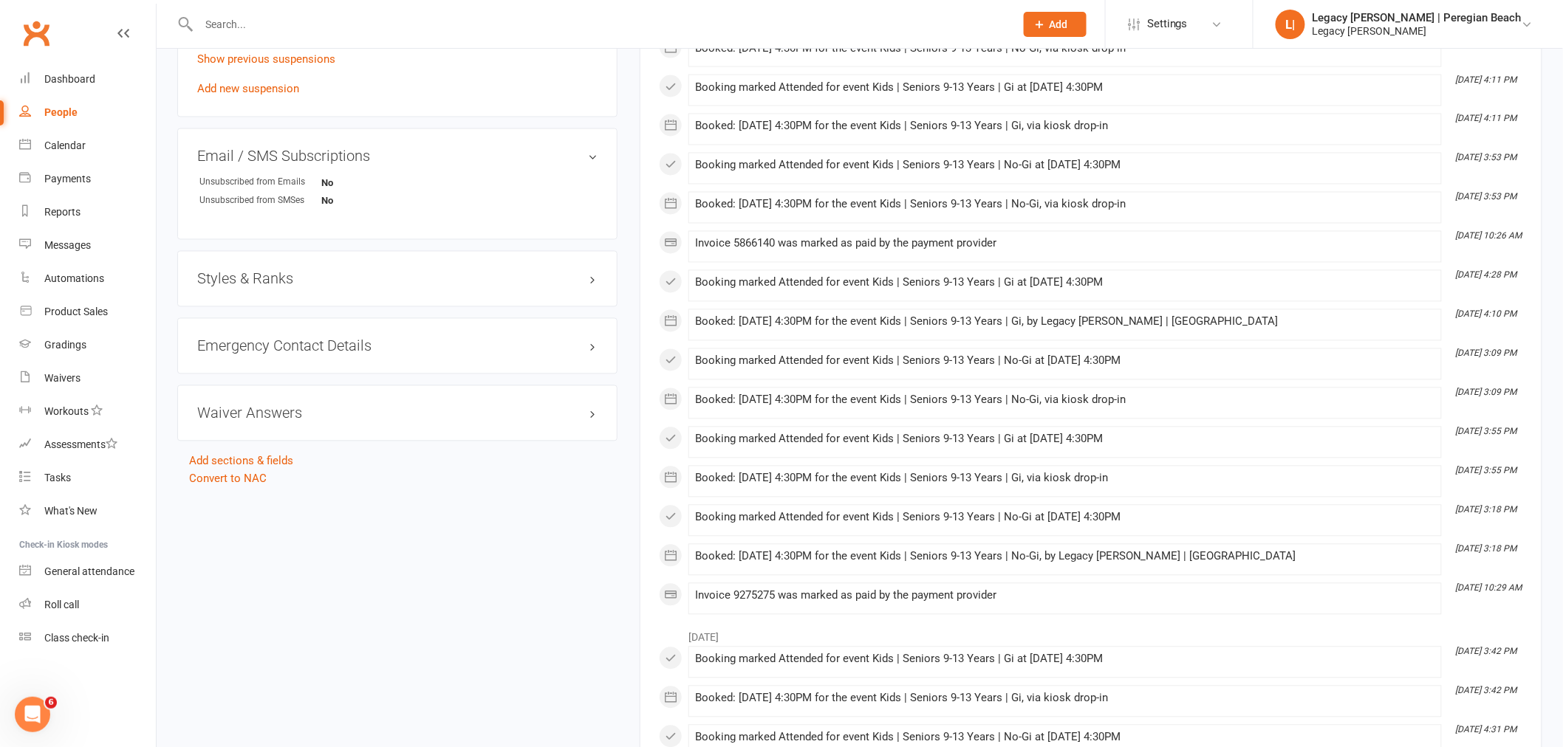
click at [262, 276] on h3 "Styles & Ranks" at bounding box center [397, 279] width 400 height 16
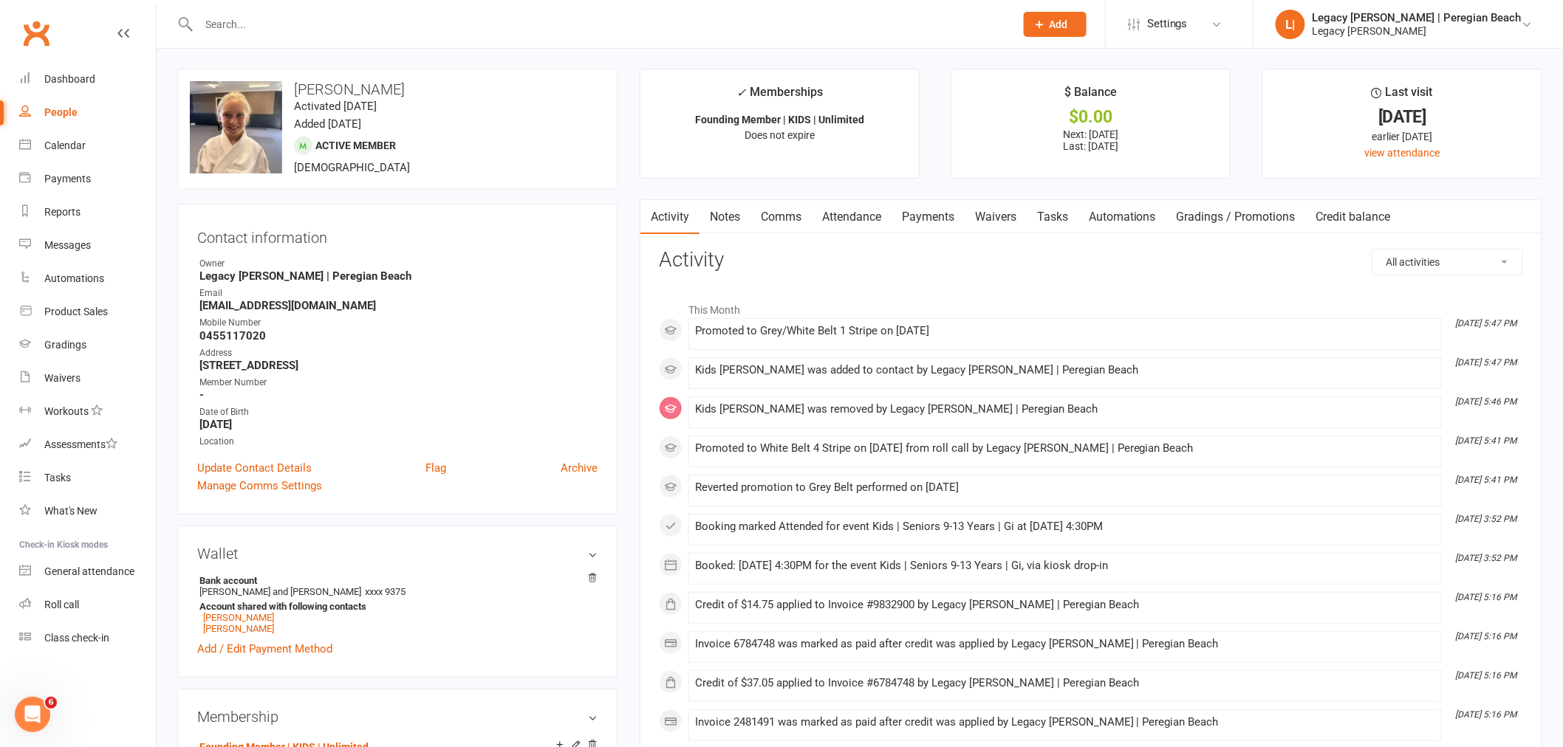
scroll to position [0, 0]
click at [84, 74] on div "Dashboard" at bounding box center [69, 79] width 51 height 12
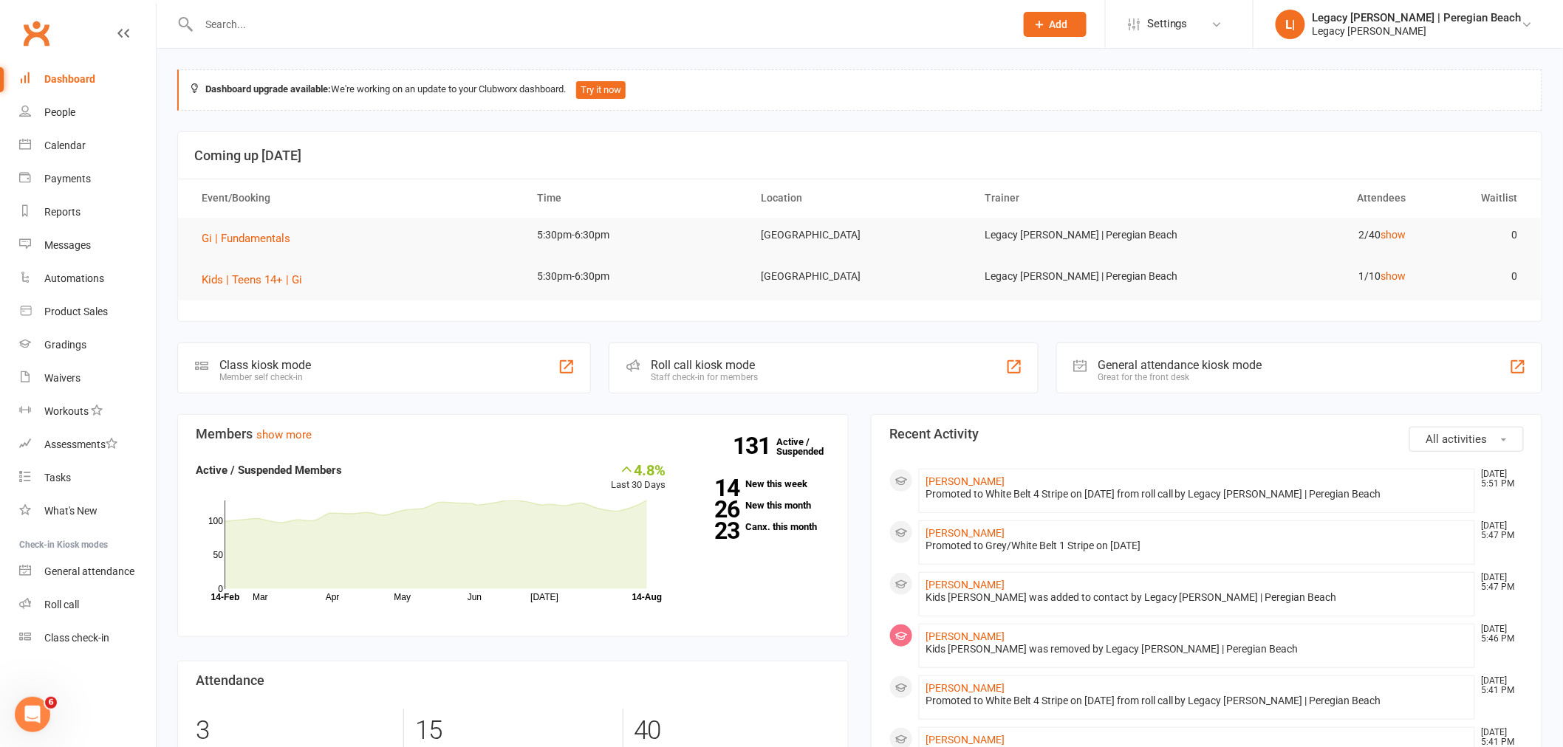
click at [329, 22] on input "text" at bounding box center [599, 24] width 810 height 21
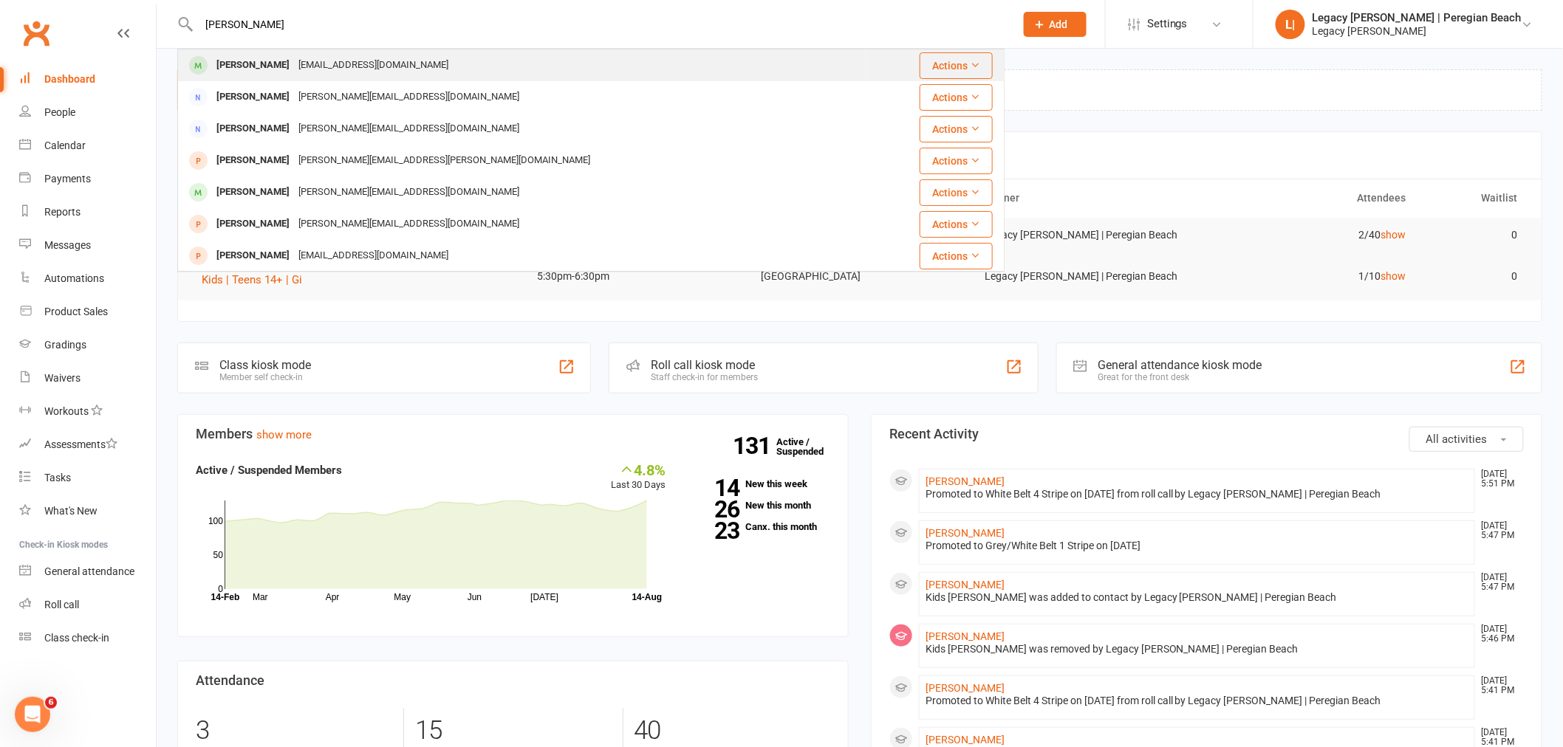
type input "arley"
click at [356, 61] on div "[EMAIL_ADDRESS][DOMAIN_NAME]" at bounding box center [373, 65] width 159 height 21
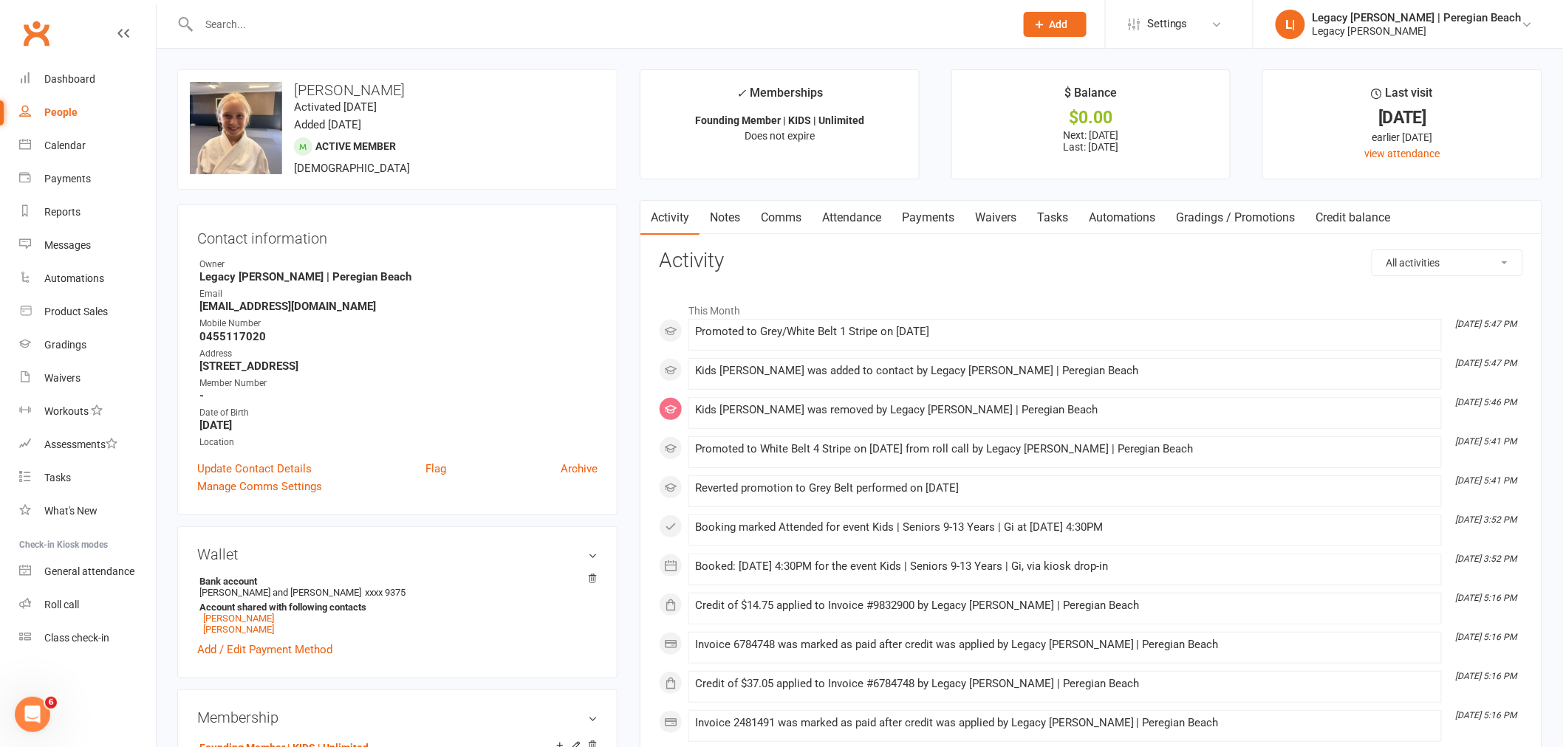
click at [935, 216] on link "Payments" at bounding box center [927, 218] width 73 height 34
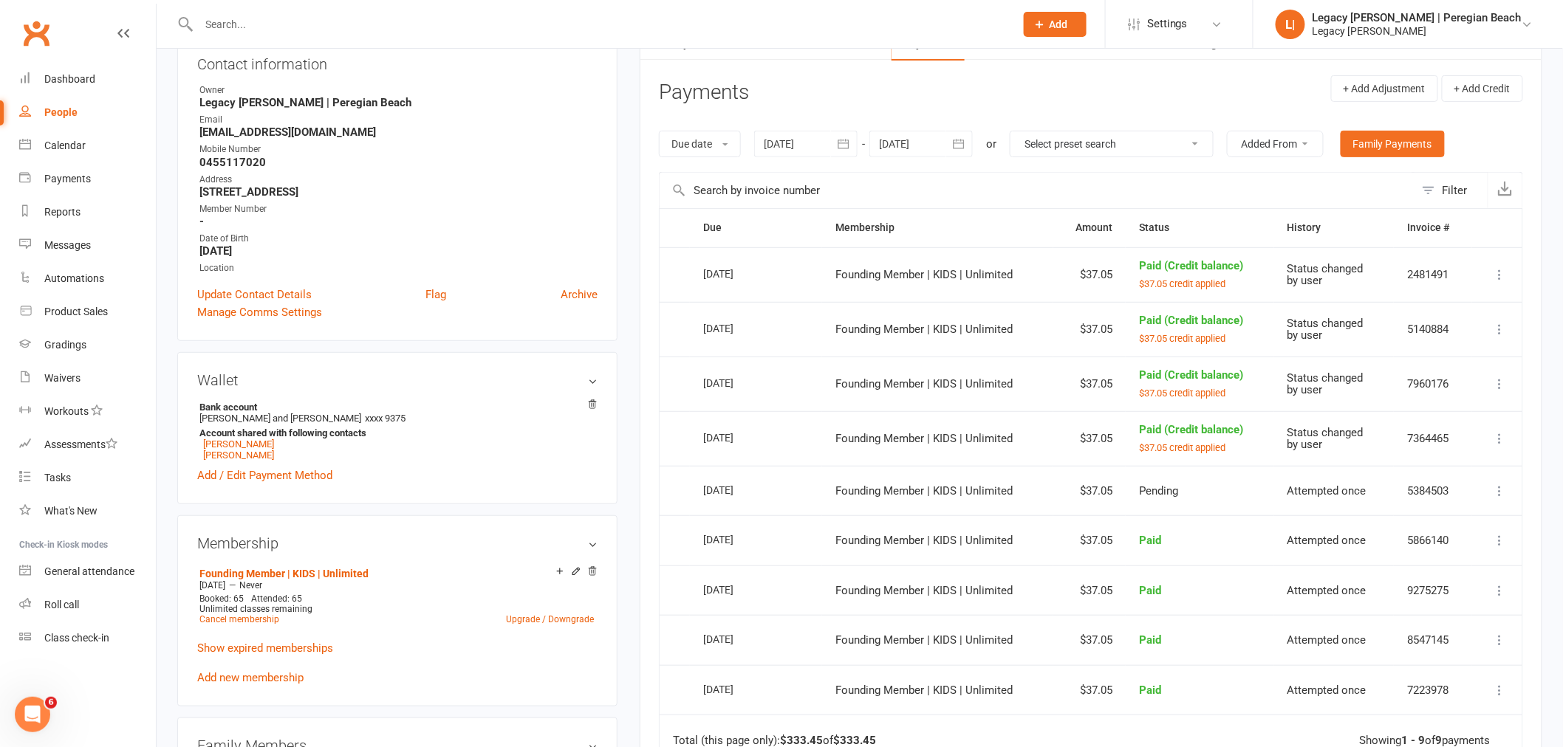
scroll to position [82, 0]
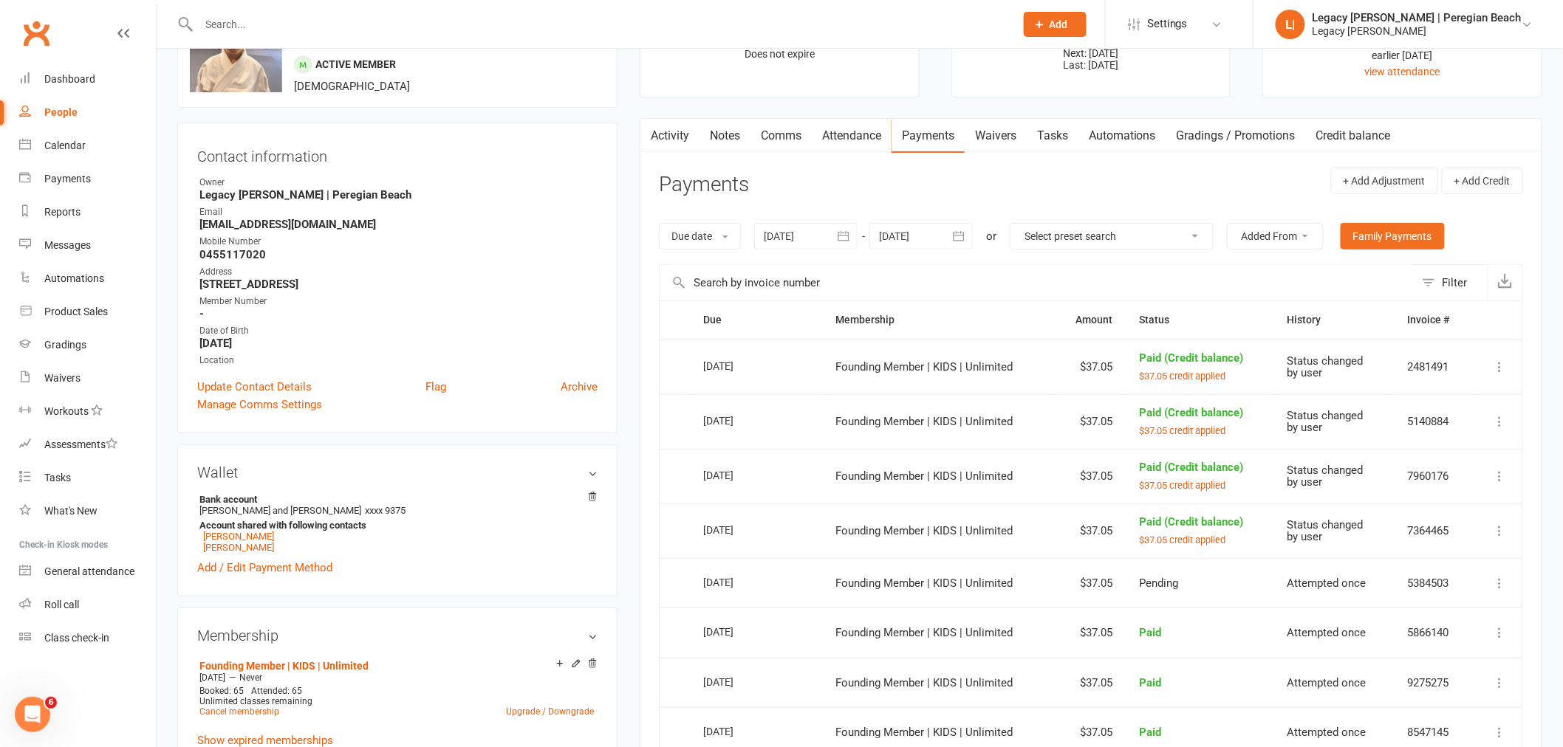
click at [1501, 530] on icon at bounding box center [1499, 531] width 15 height 15
click at [1519, 528] on td "Change to upcoming Refund More Info Send message" at bounding box center [1497, 531] width 50 height 55
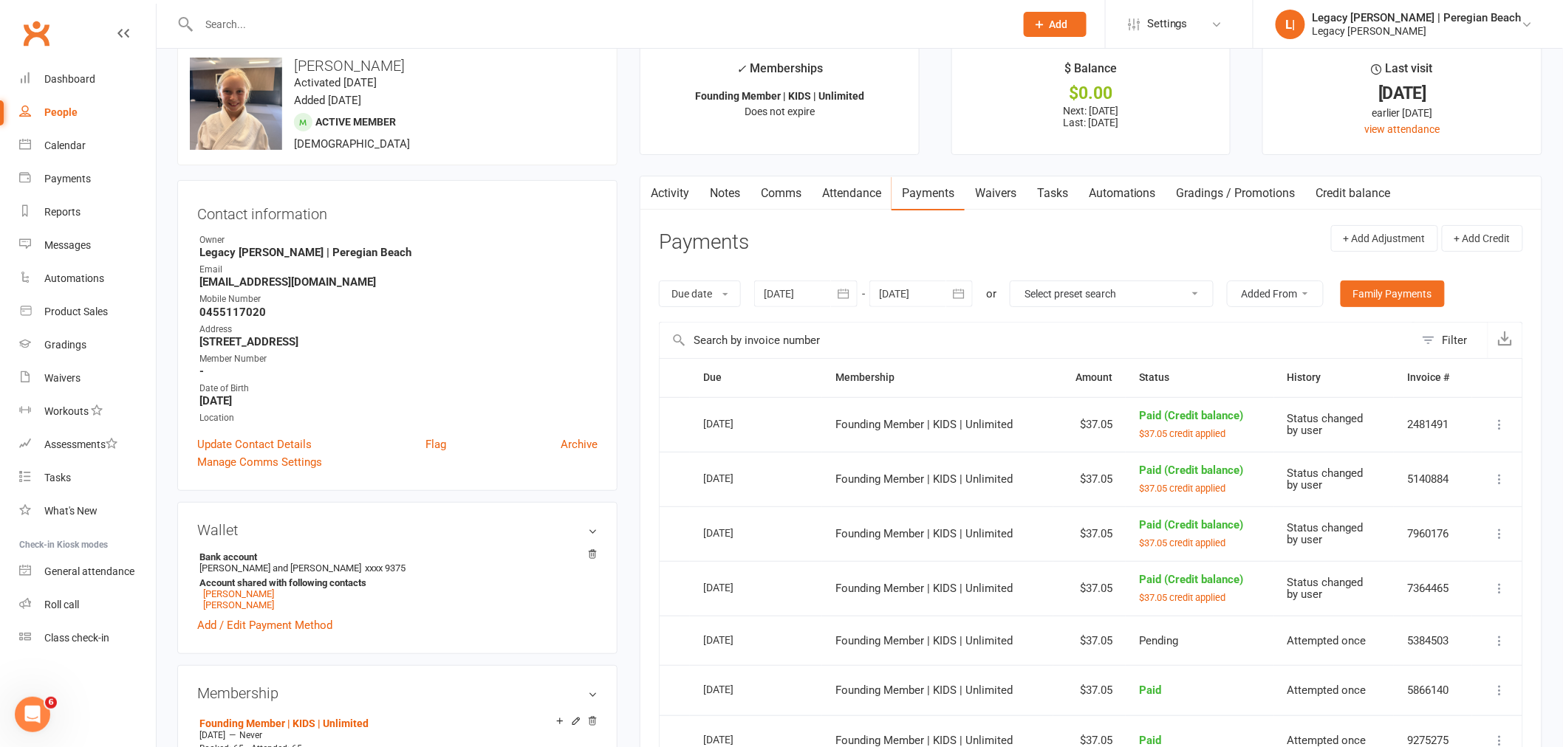
scroll to position [0, 0]
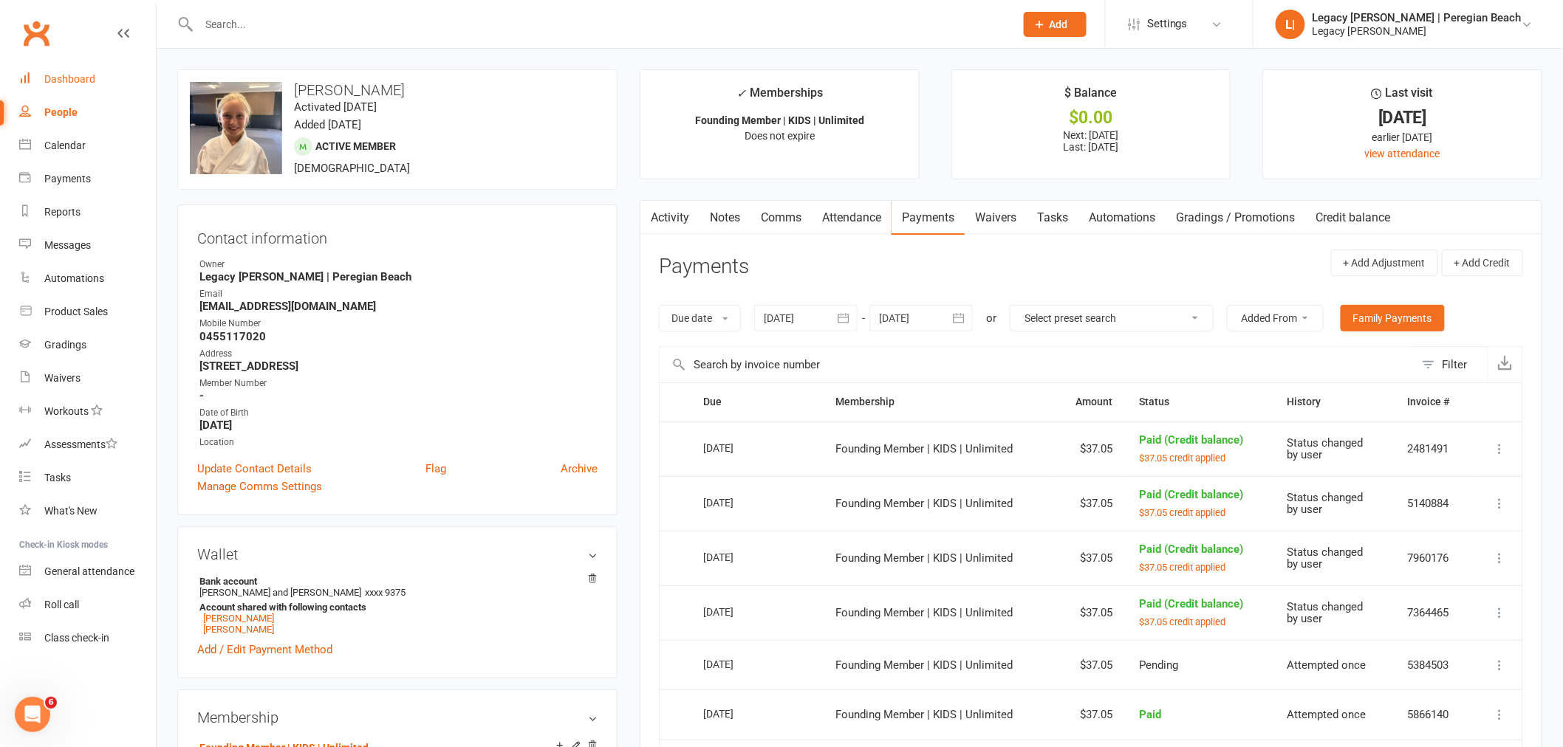
click at [54, 84] on div "Dashboard" at bounding box center [69, 79] width 51 height 12
